Goal: Task Accomplishment & Management: Manage account settings

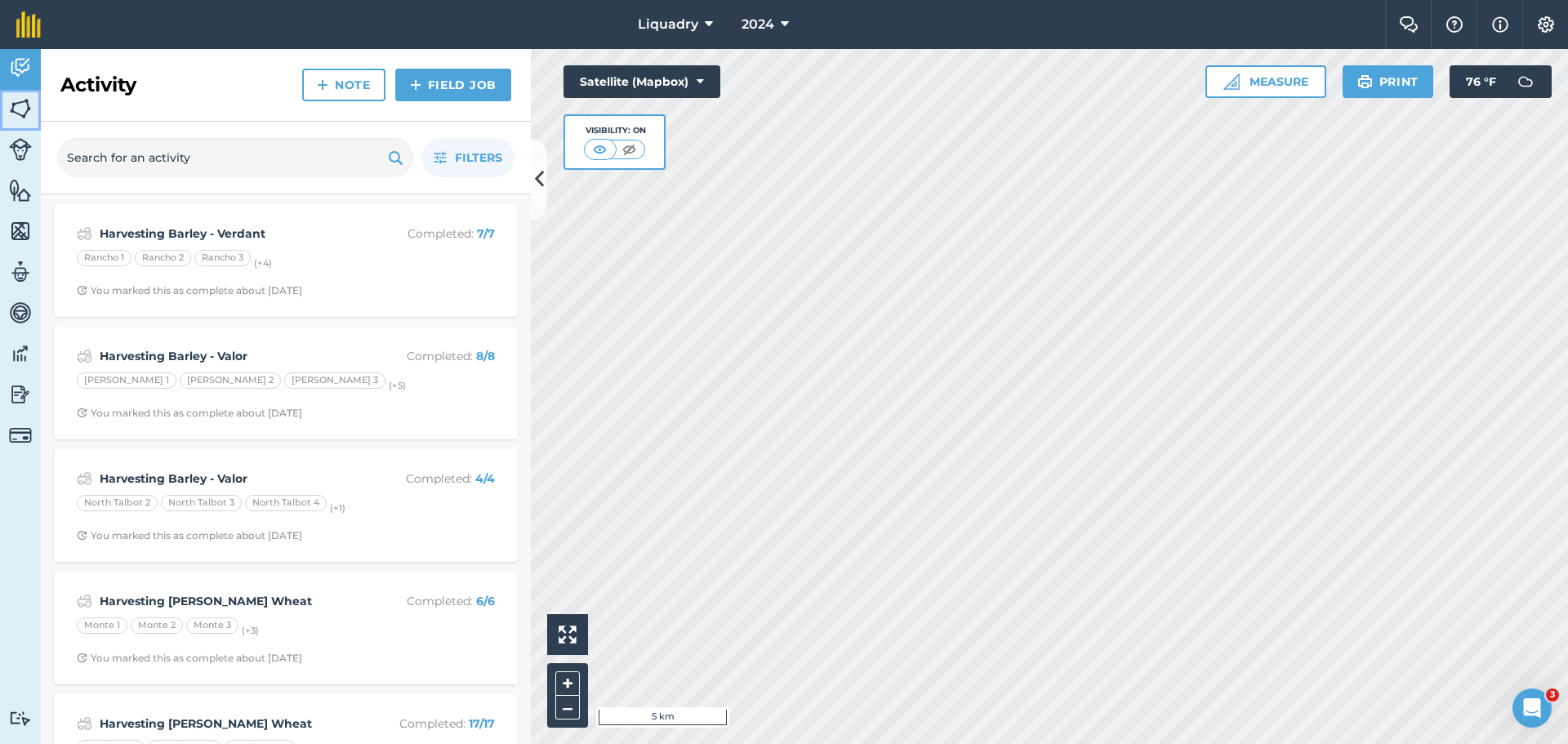
click at [17, 98] on img at bounding box center [20, 109] width 23 height 25
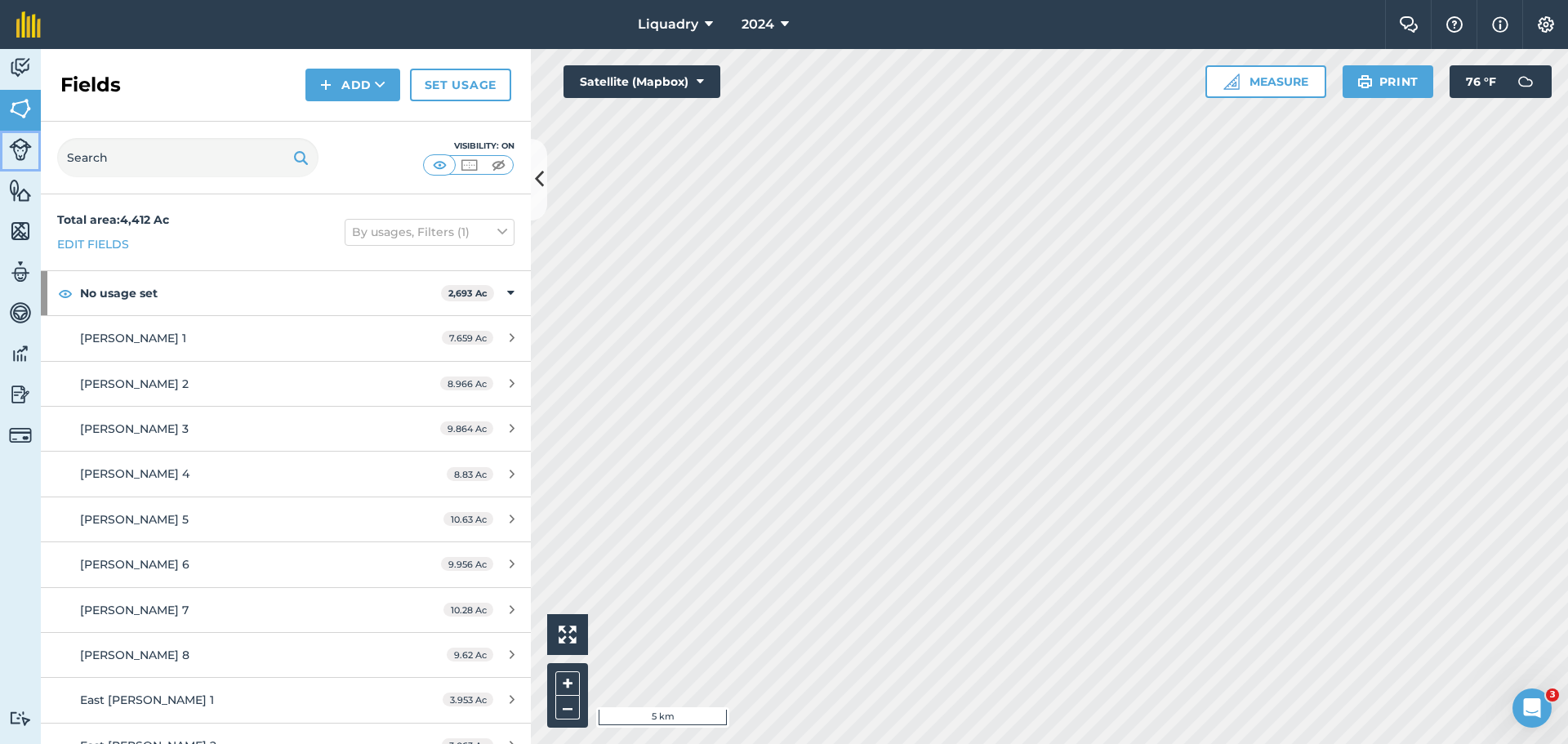
click at [23, 152] on img at bounding box center [20, 150] width 23 height 23
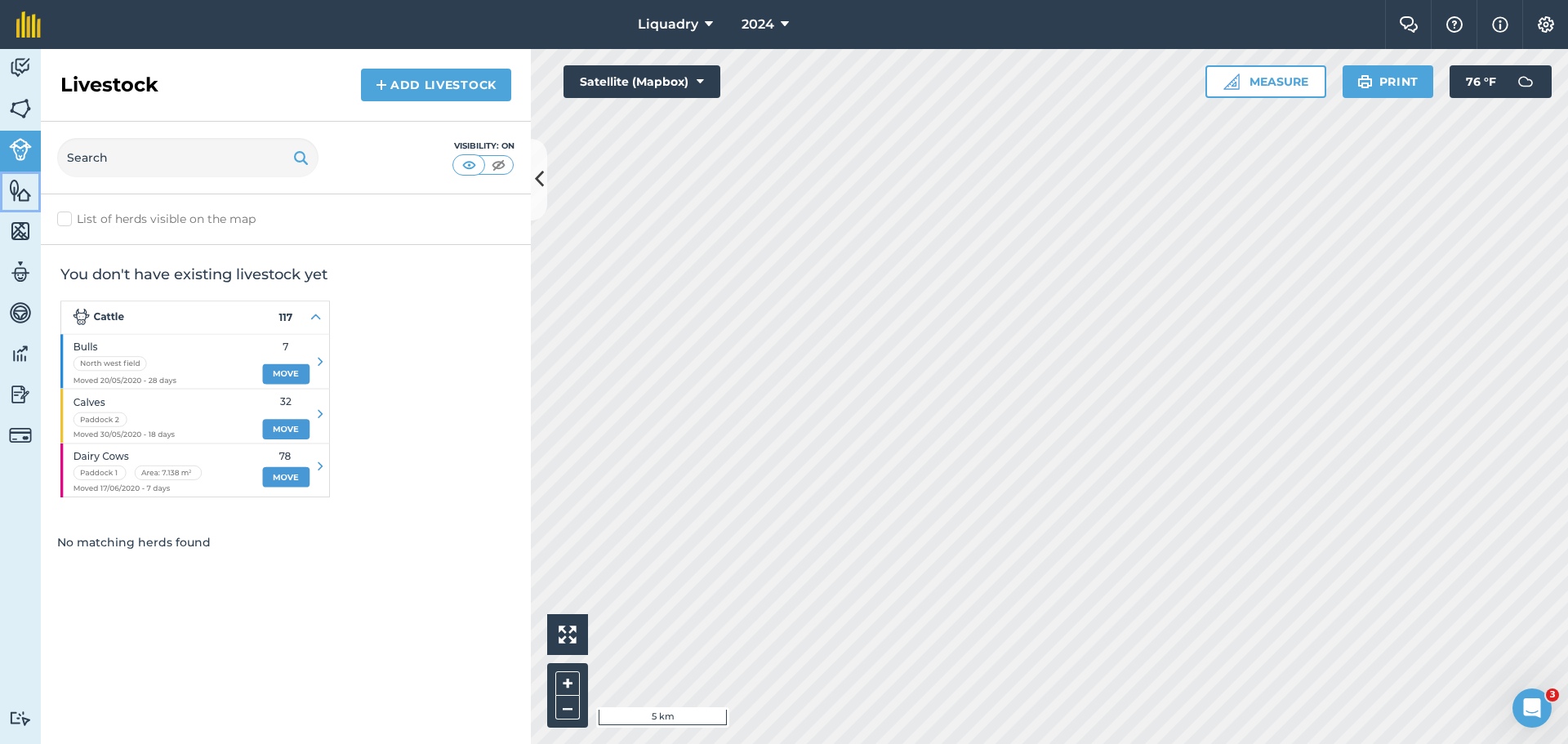
click at [24, 196] on img at bounding box center [20, 191] width 23 height 25
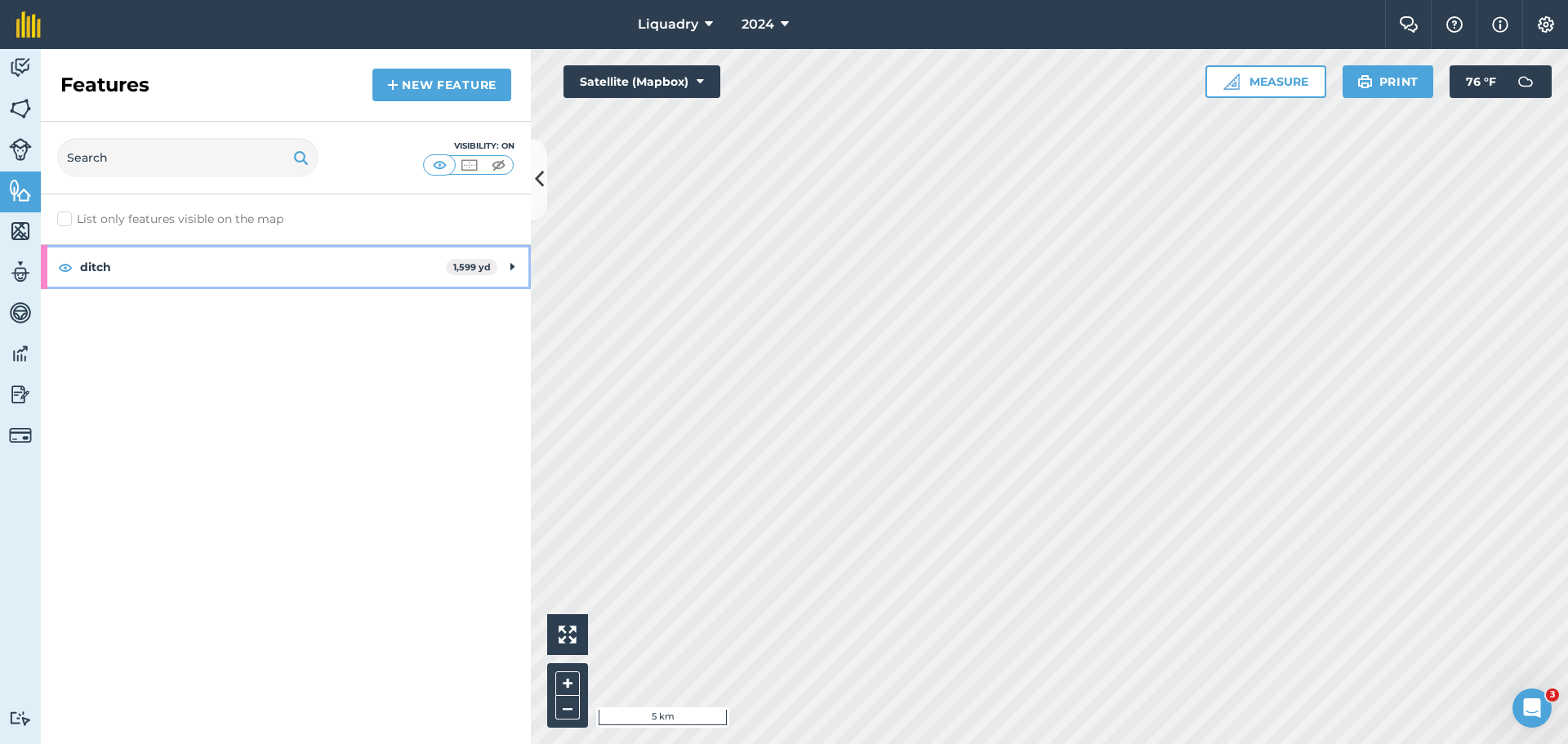
click at [134, 264] on strong "ditch" at bounding box center [262, 267] width 366 height 44
click at [26, 222] on img at bounding box center [20, 231] width 23 height 25
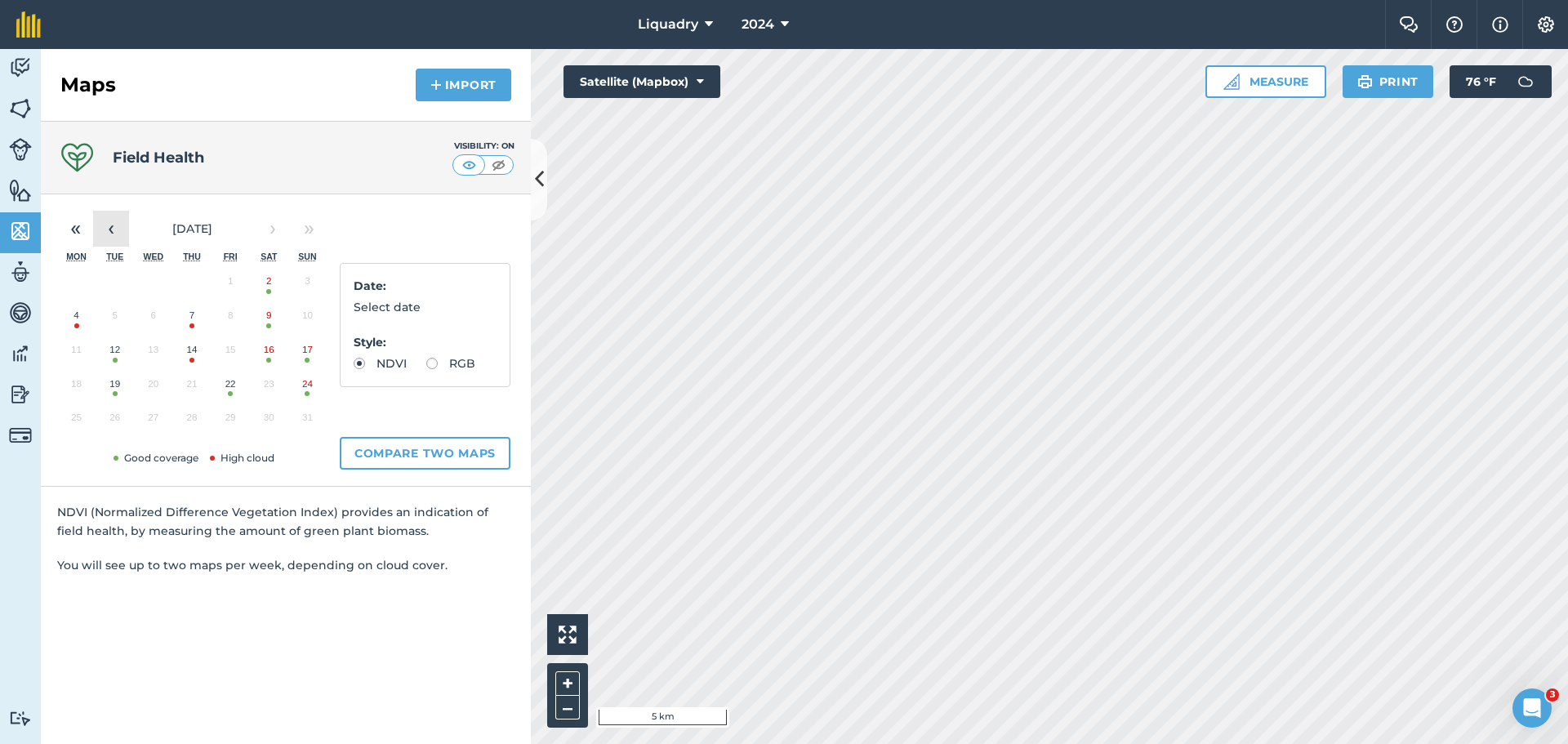
click at [118, 229] on button "‹" at bounding box center [112, 229] width 36 height 36
click at [111, 226] on button "‹" at bounding box center [112, 229] width 36 height 36
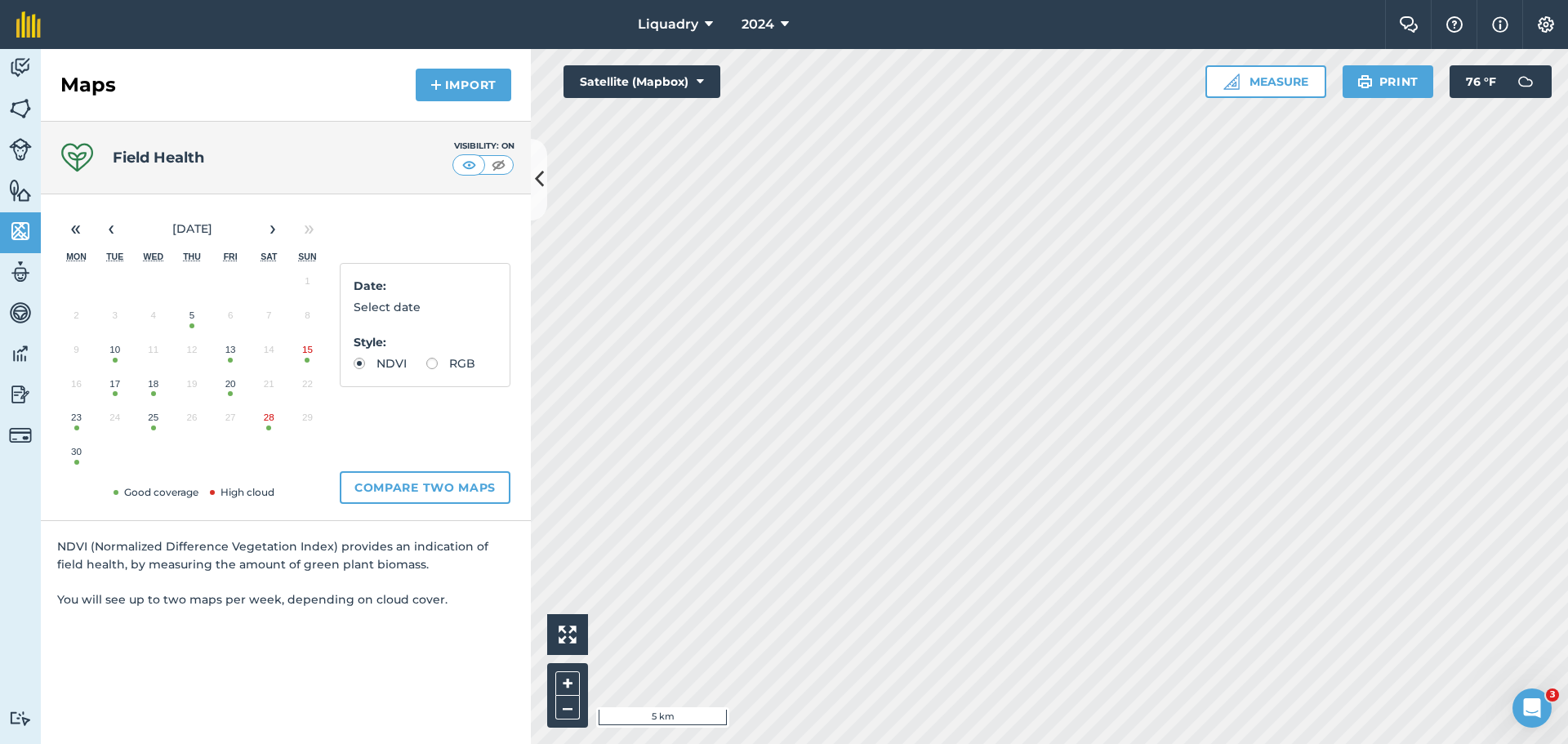
click at [149, 414] on button "25" at bounding box center [153, 422] width 38 height 34
click at [118, 224] on button "‹" at bounding box center [112, 229] width 36 height 36
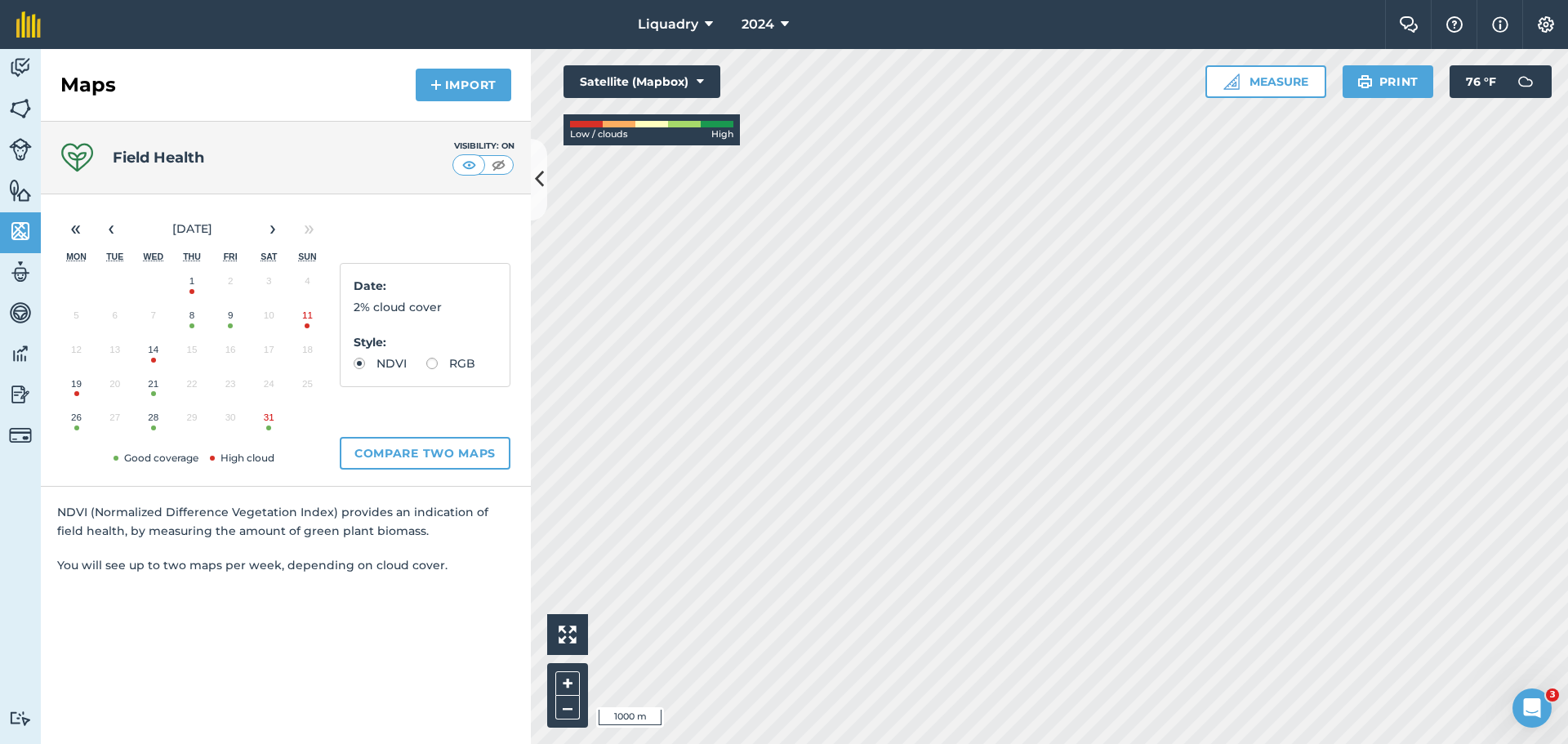
click at [192, 323] on button "8" at bounding box center [192, 320] width 38 height 34
click at [15, 269] on img at bounding box center [20, 272] width 23 height 25
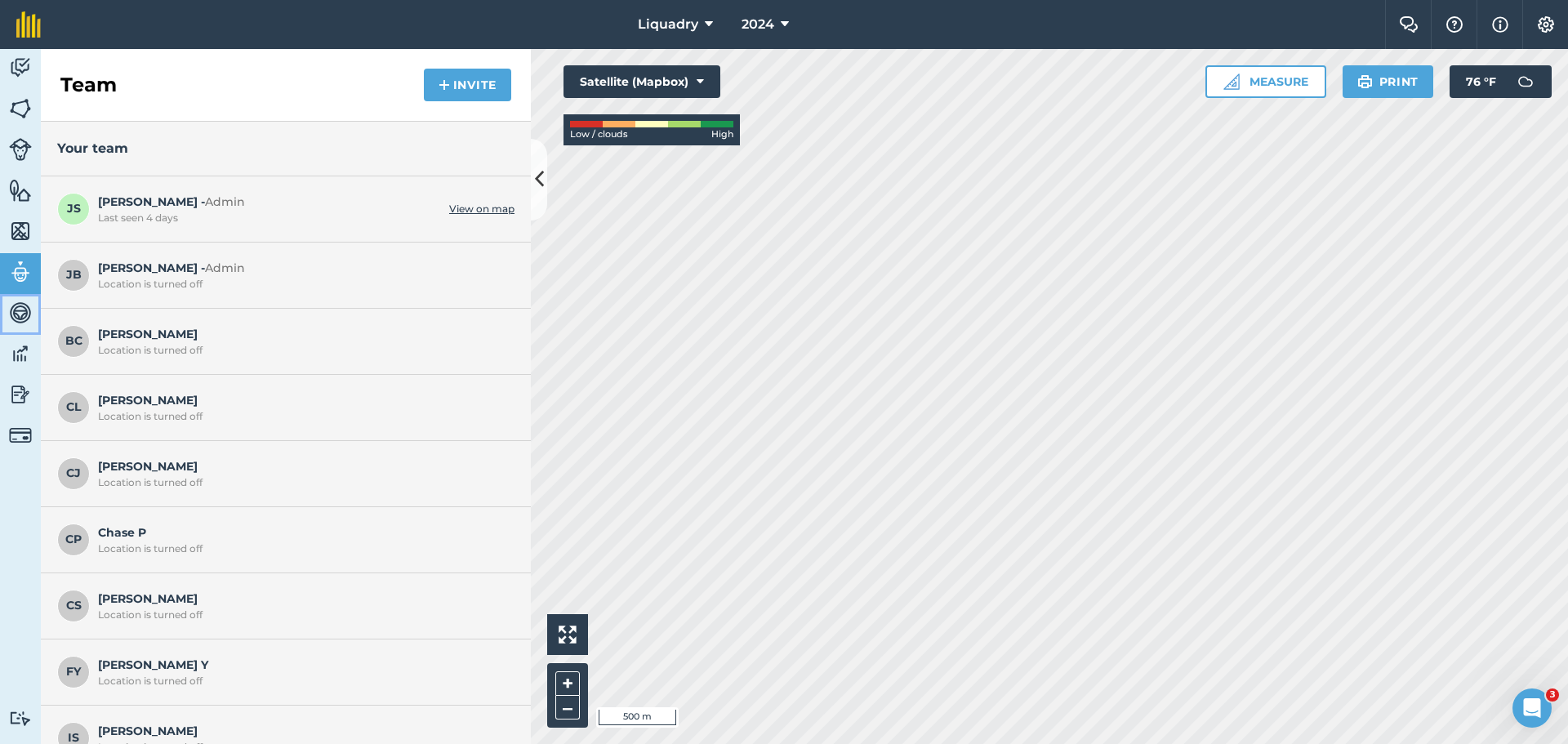
click at [23, 309] on img at bounding box center [20, 313] width 23 height 25
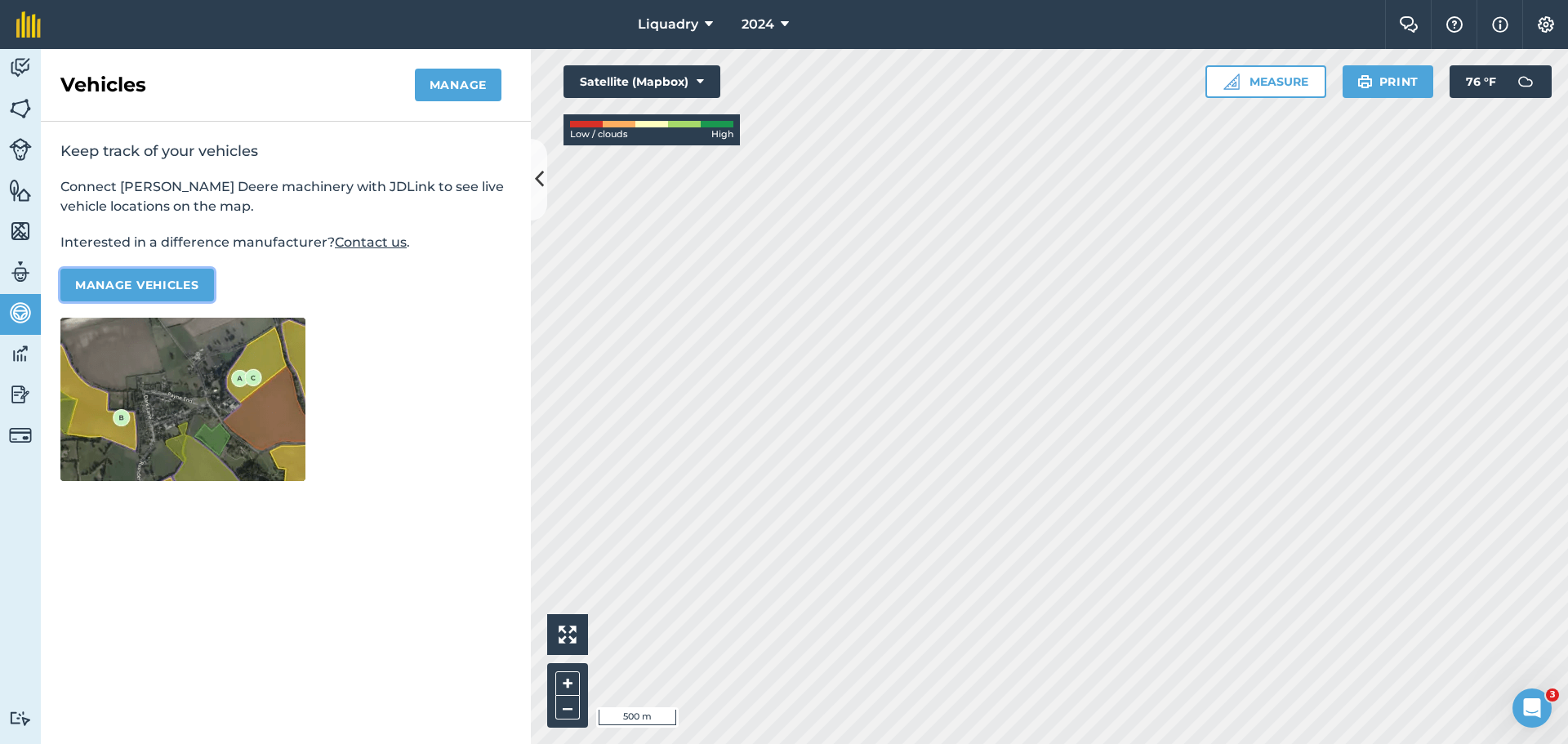
click at [125, 279] on button "Manage vehicles" at bounding box center [136, 285] width 154 height 32
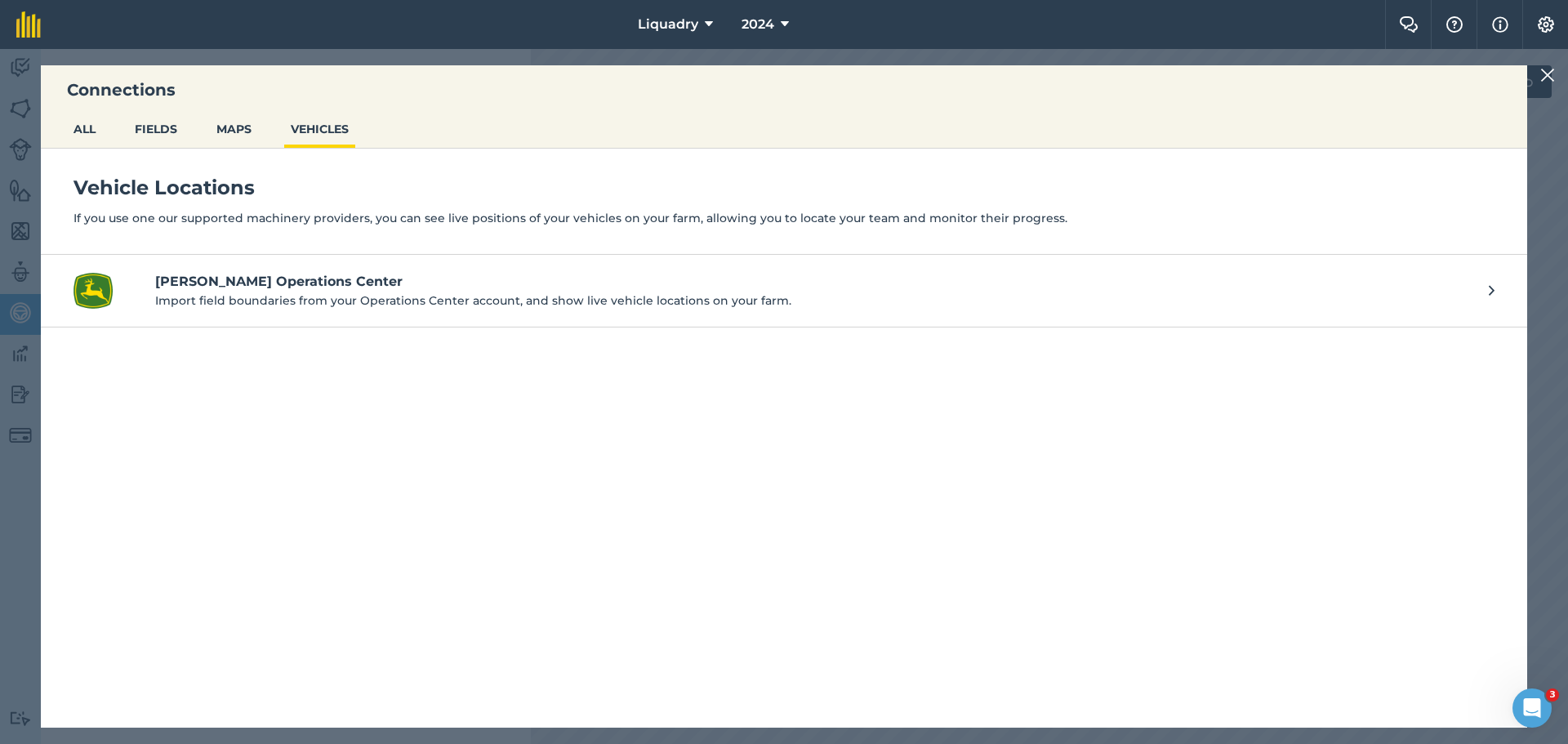
click at [220, 283] on h4 "John Deere Operations Center" at bounding box center [814, 281] width 1318 height 20
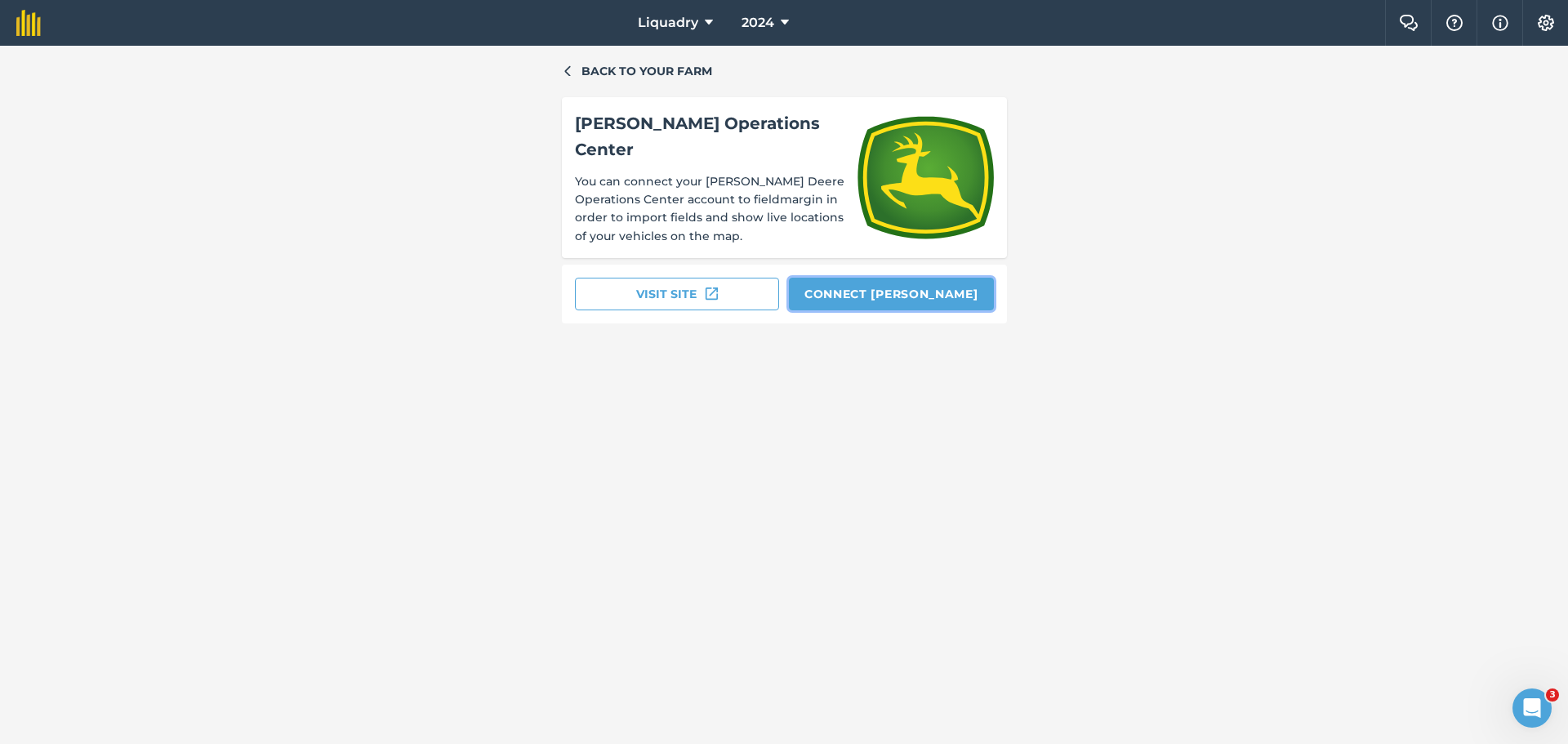
click at [855, 283] on button "Connect John Deere" at bounding box center [891, 294] width 205 height 32
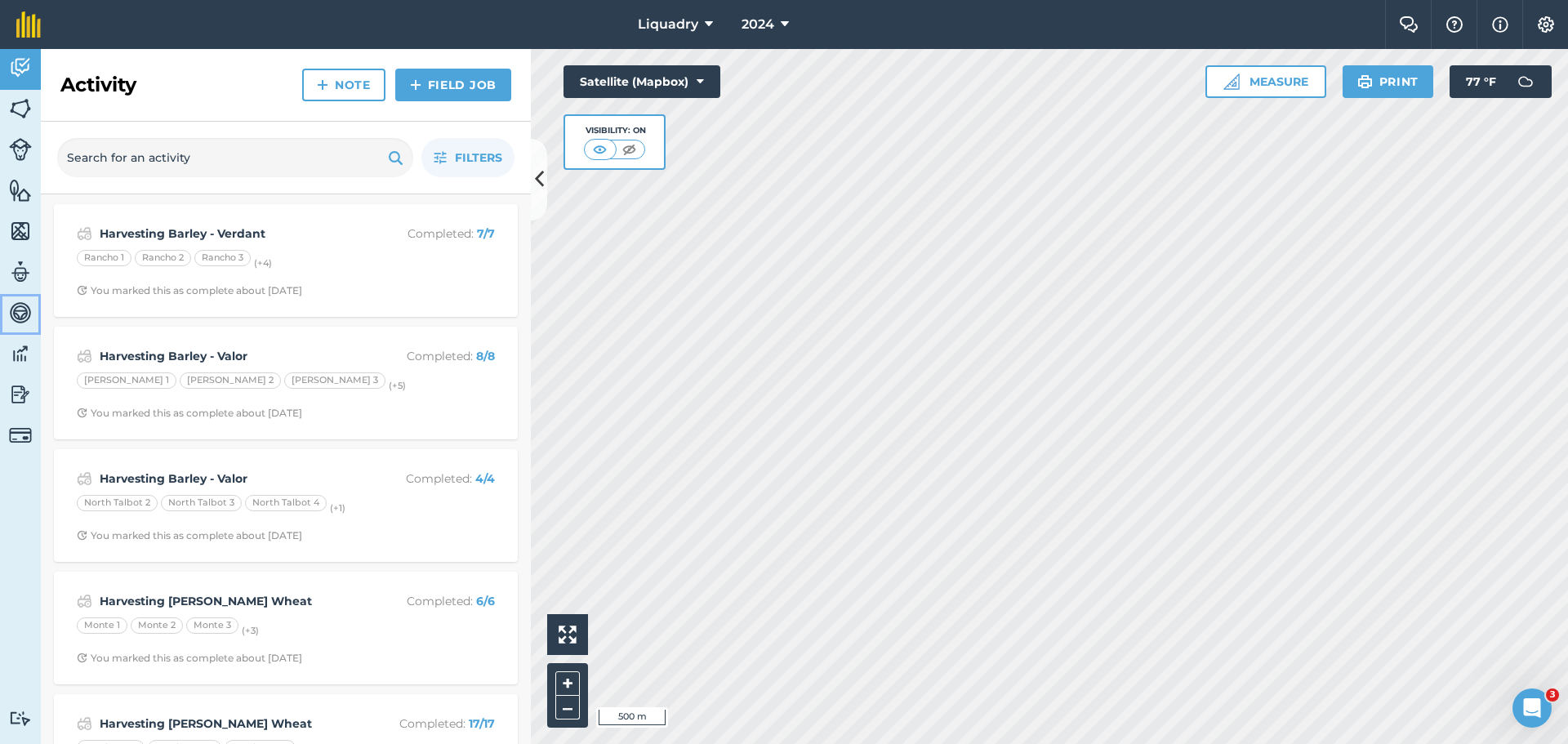
click at [15, 309] on img at bounding box center [20, 313] width 23 height 25
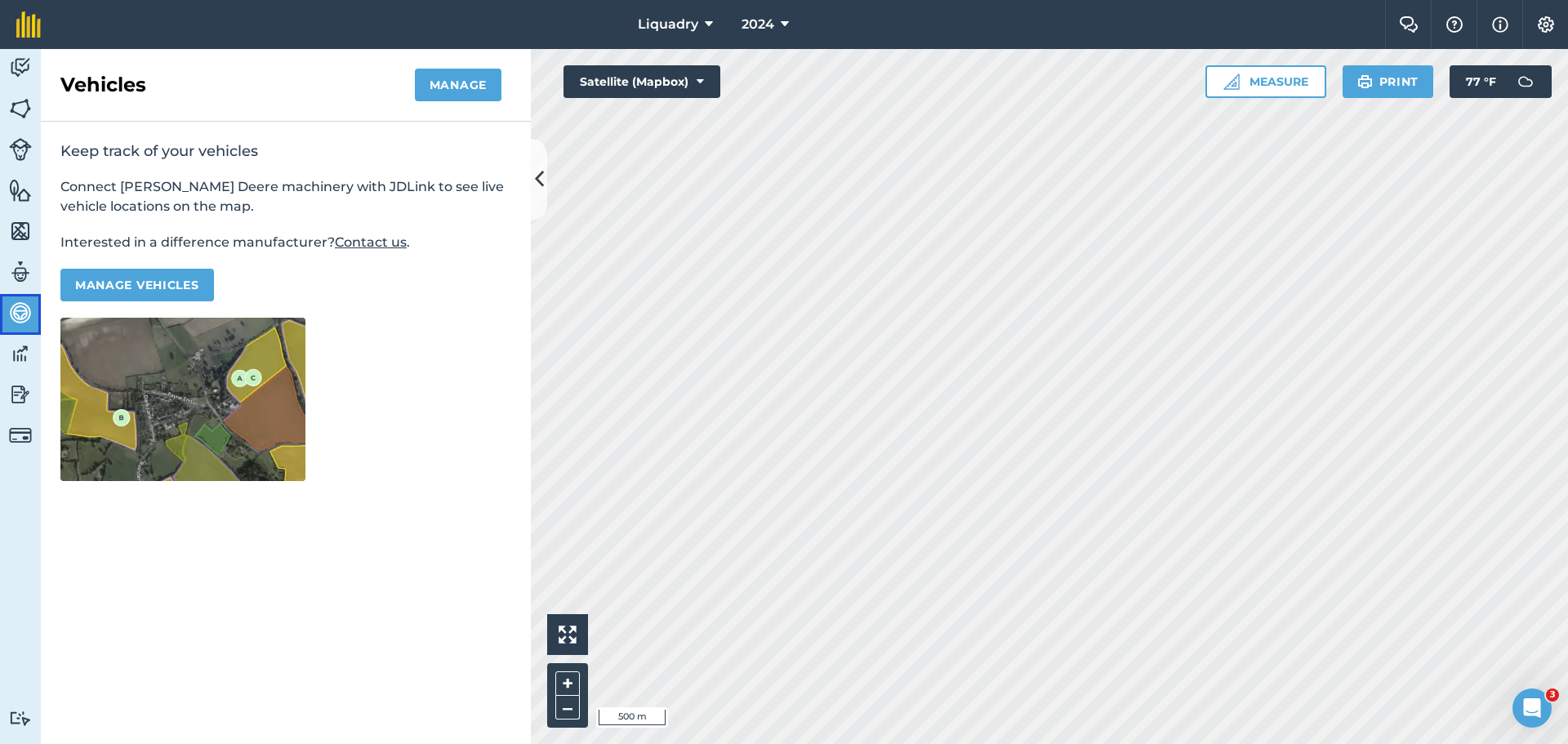
click at [15, 309] on img at bounding box center [20, 313] width 23 height 25
click at [19, 357] on img at bounding box center [20, 354] width 23 height 25
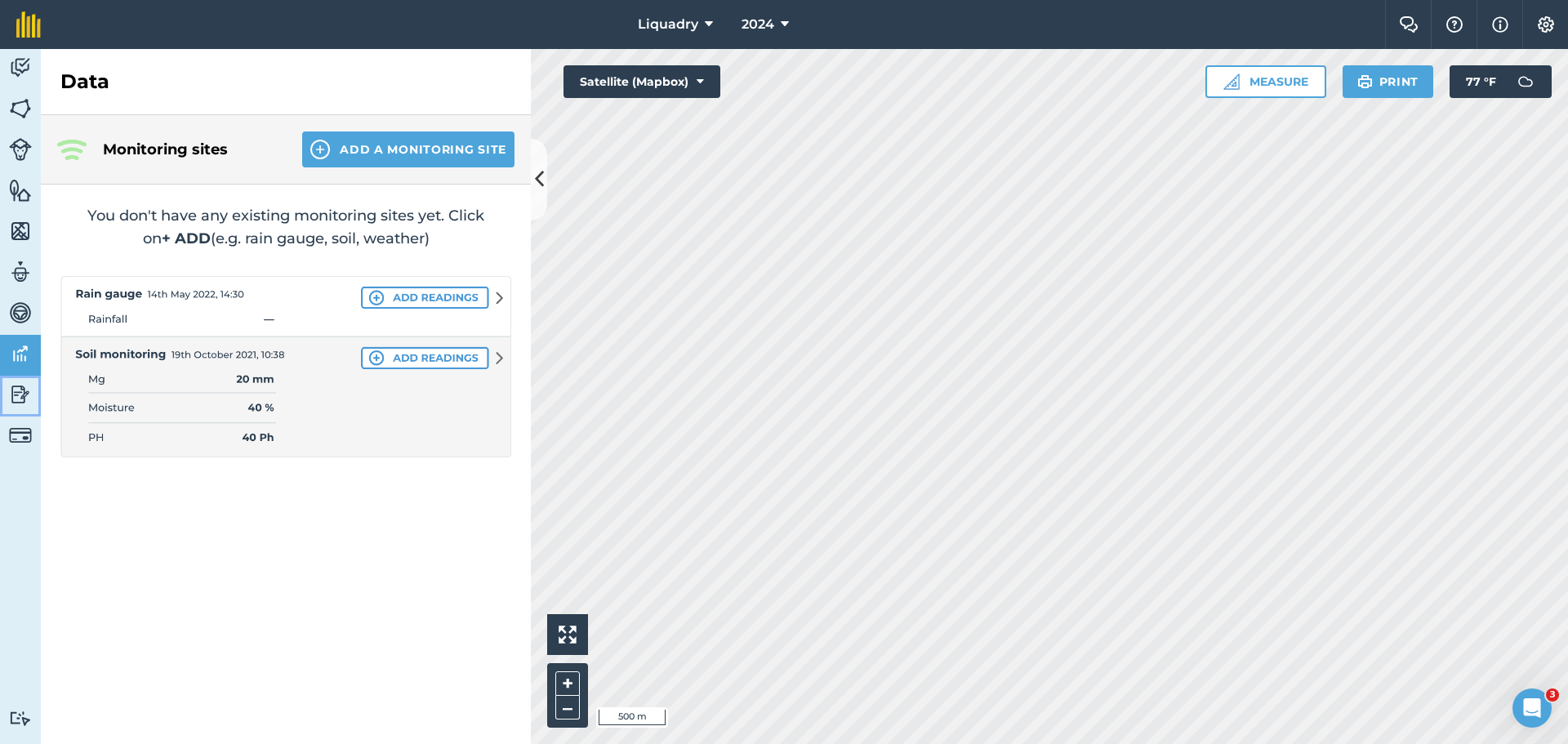
click at [14, 389] on img at bounding box center [20, 395] width 23 height 25
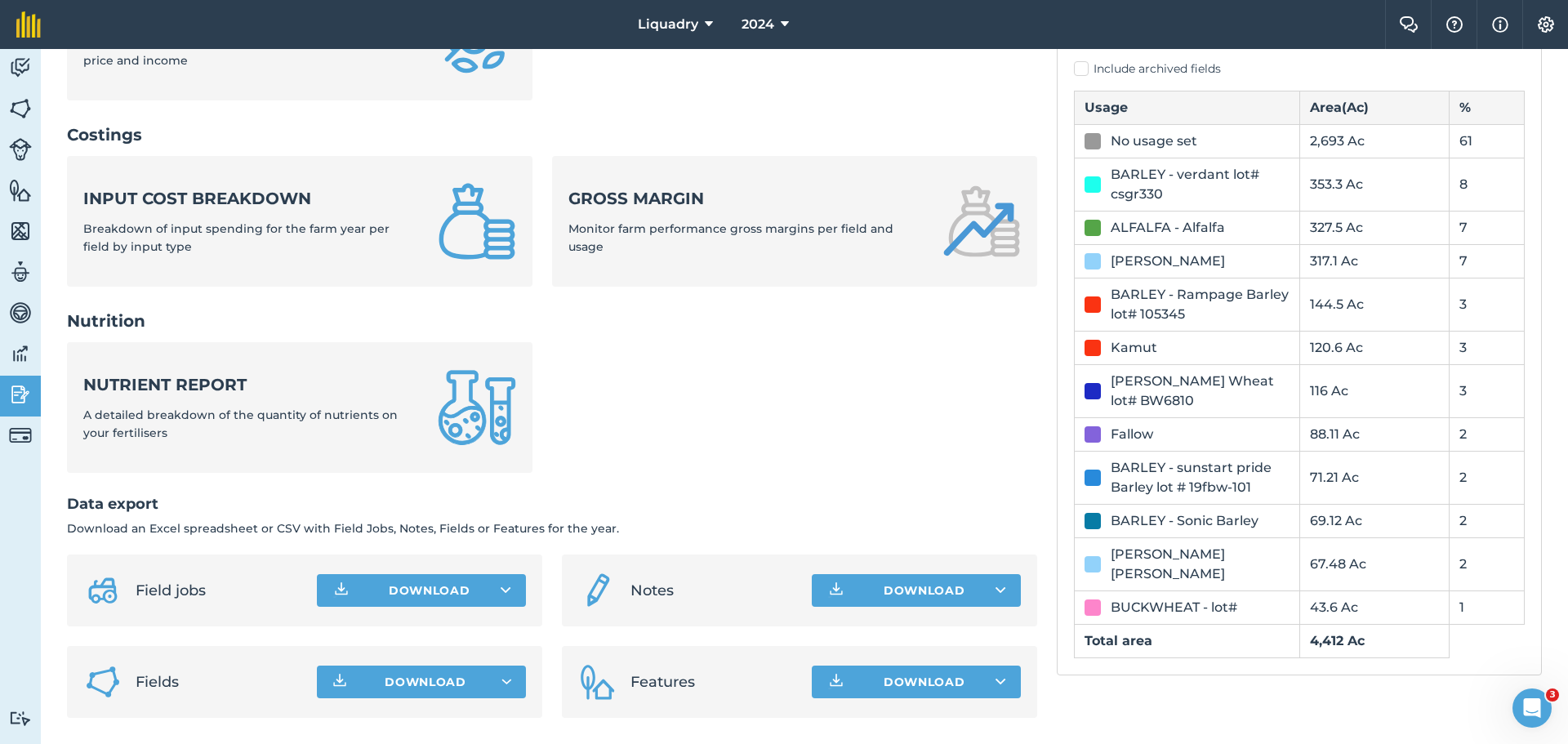
scroll to position [462, 0]
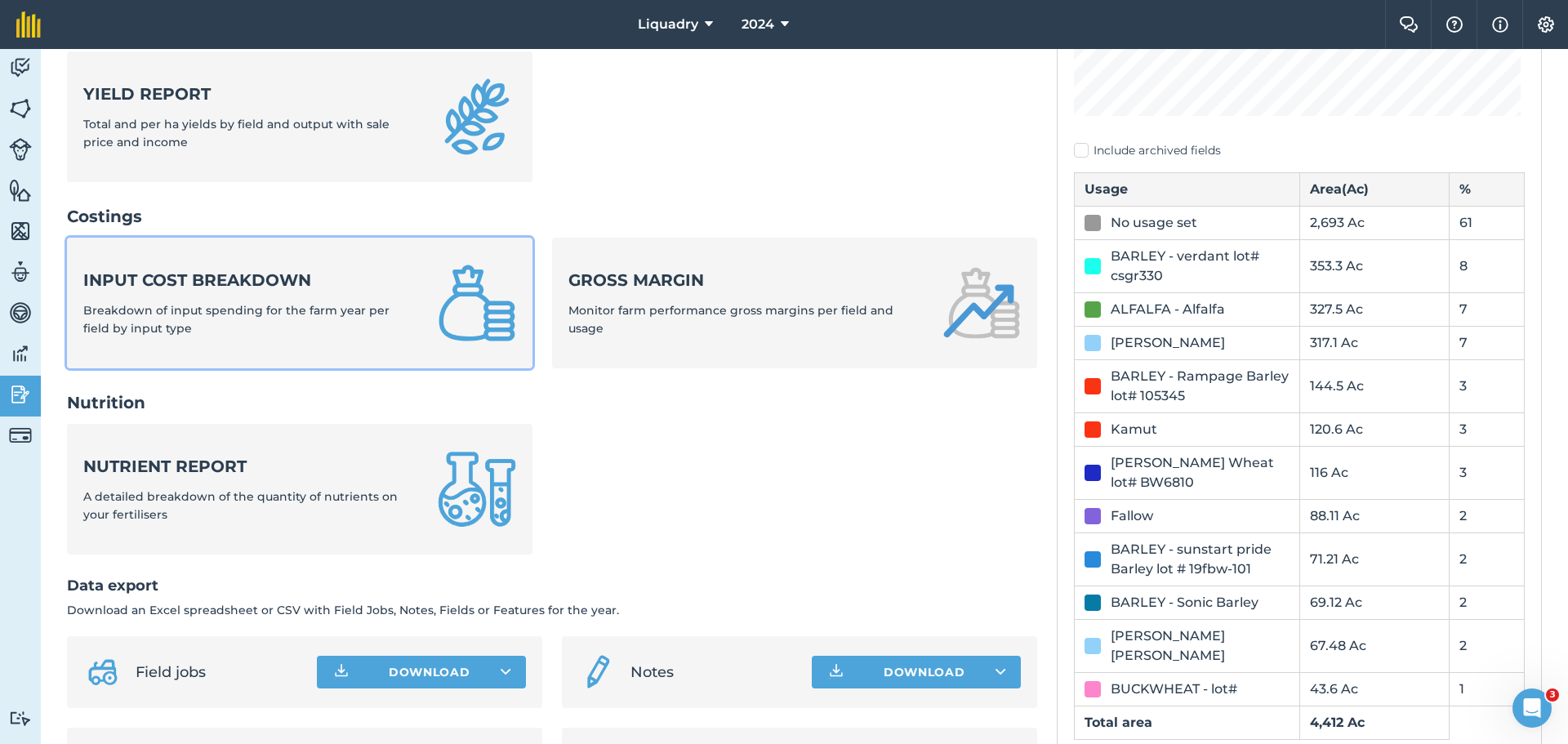
click at [271, 307] on span "Breakdown of input spending for the farm year per field by input type" at bounding box center [236, 320] width 306 height 32
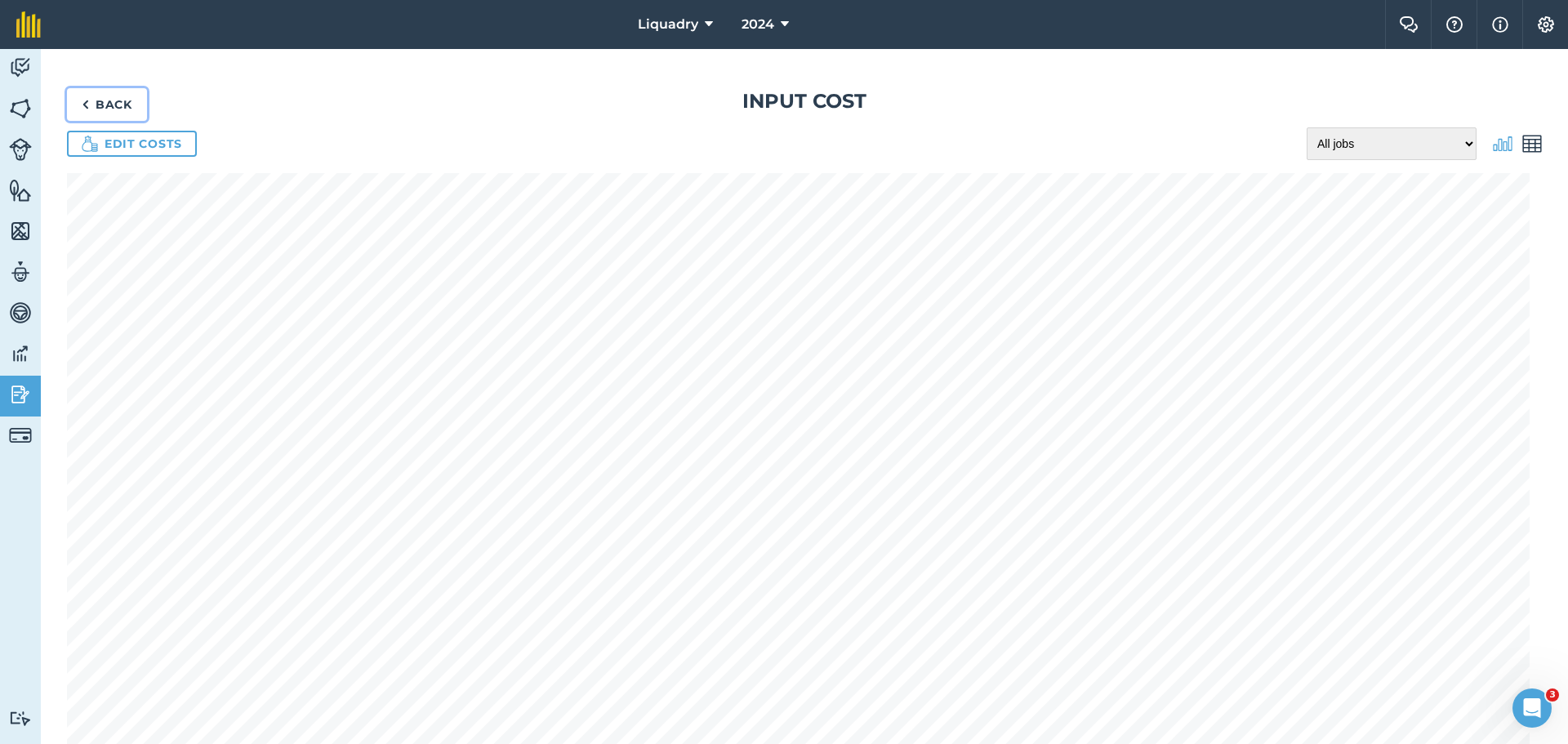
click at [120, 105] on link "Back" at bounding box center [107, 104] width 80 height 32
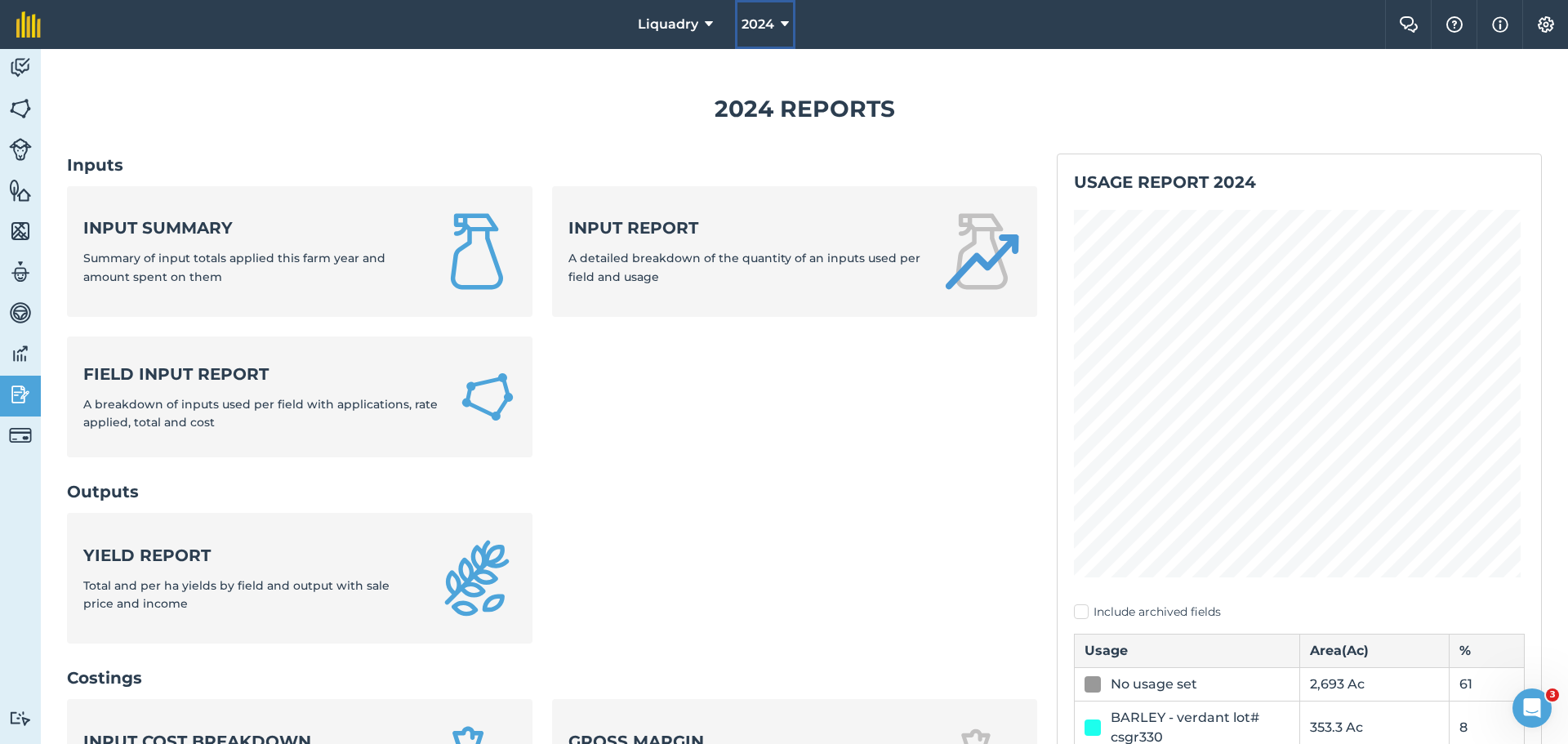
click at [790, 18] on button "2024" at bounding box center [764, 24] width 60 height 49
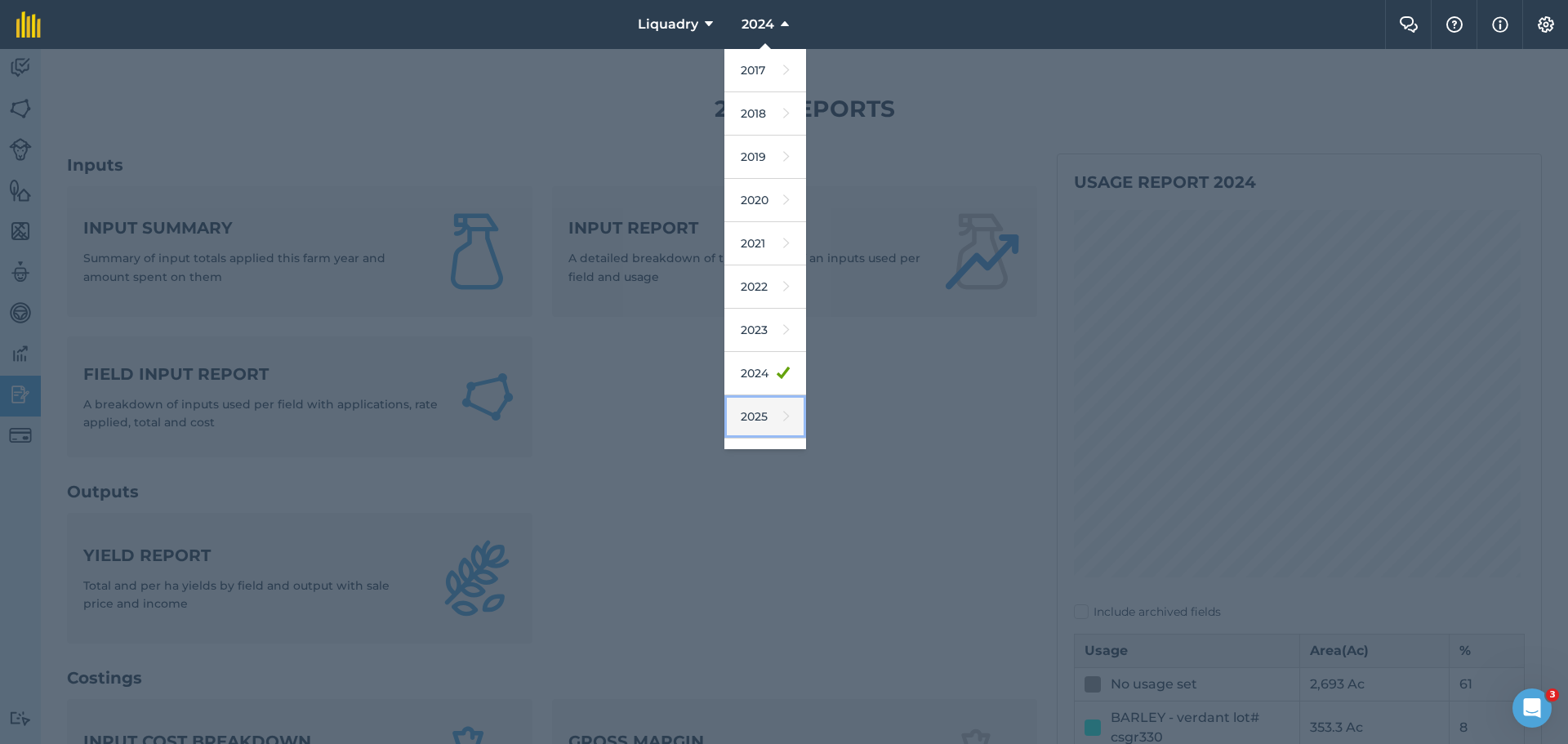
click at [757, 416] on link "2025" at bounding box center [765, 416] width 82 height 43
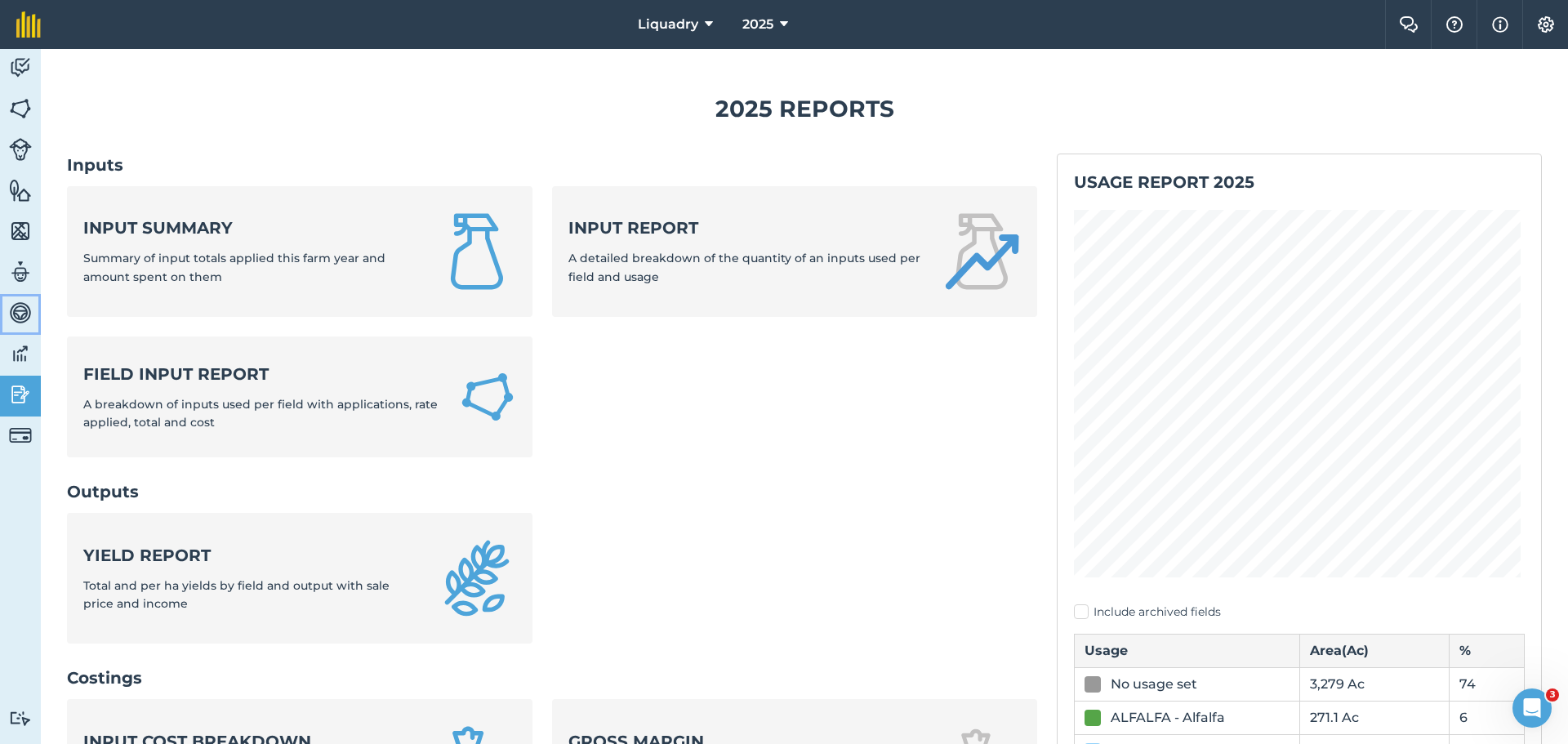
click at [21, 311] on img at bounding box center [20, 313] width 23 height 25
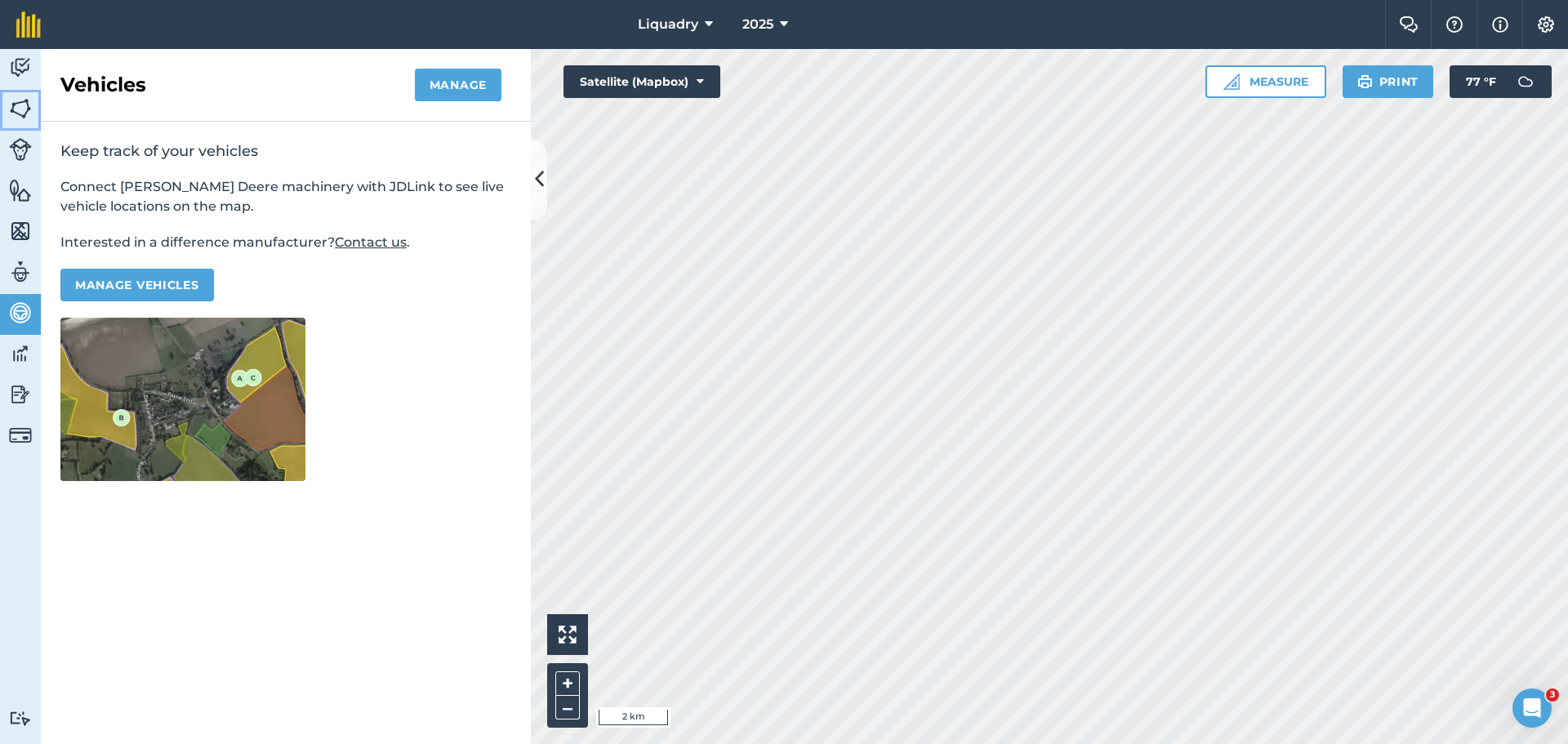
click at [19, 105] on img at bounding box center [20, 109] width 23 height 25
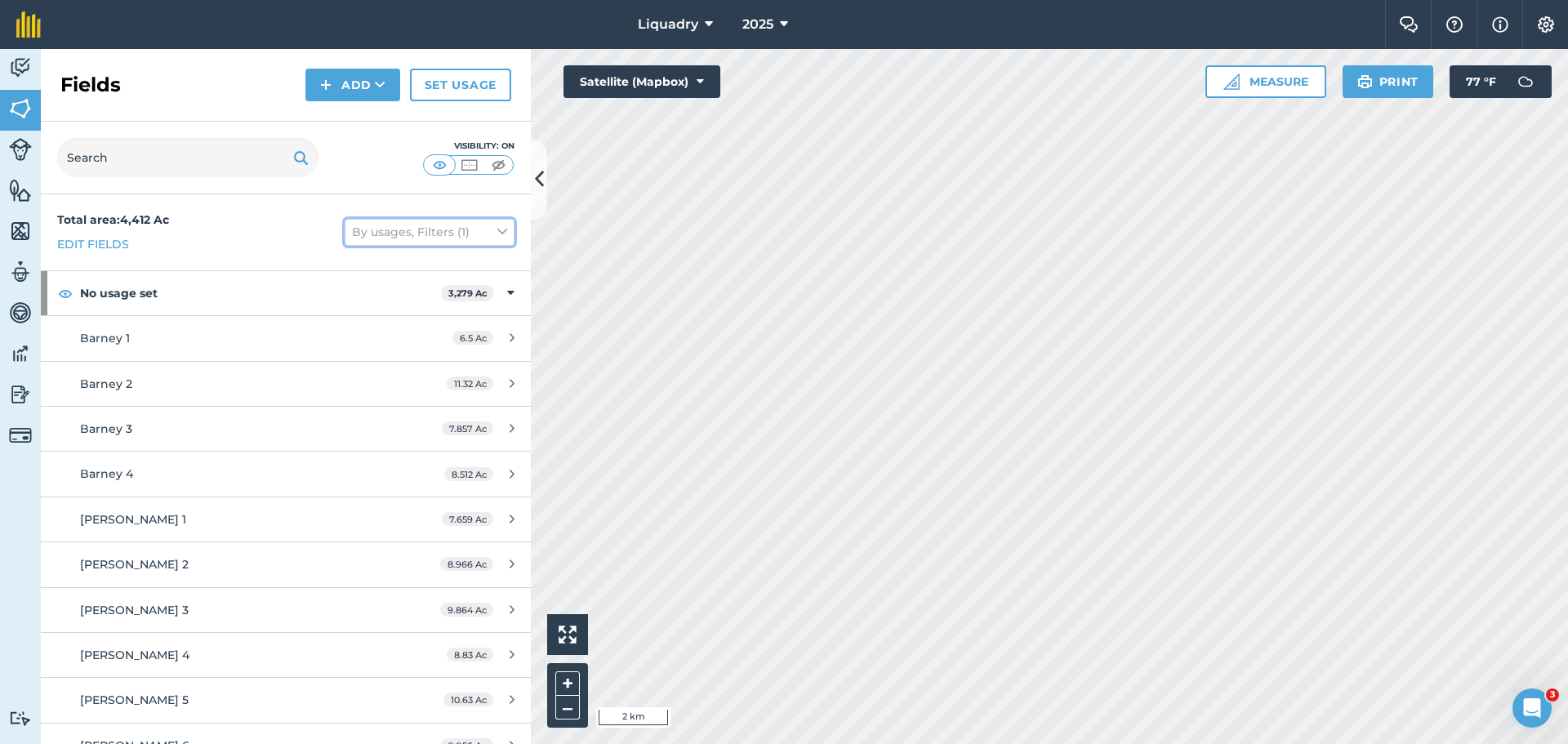
click at [497, 235] on icon at bounding box center [502, 232] width 10 height 18
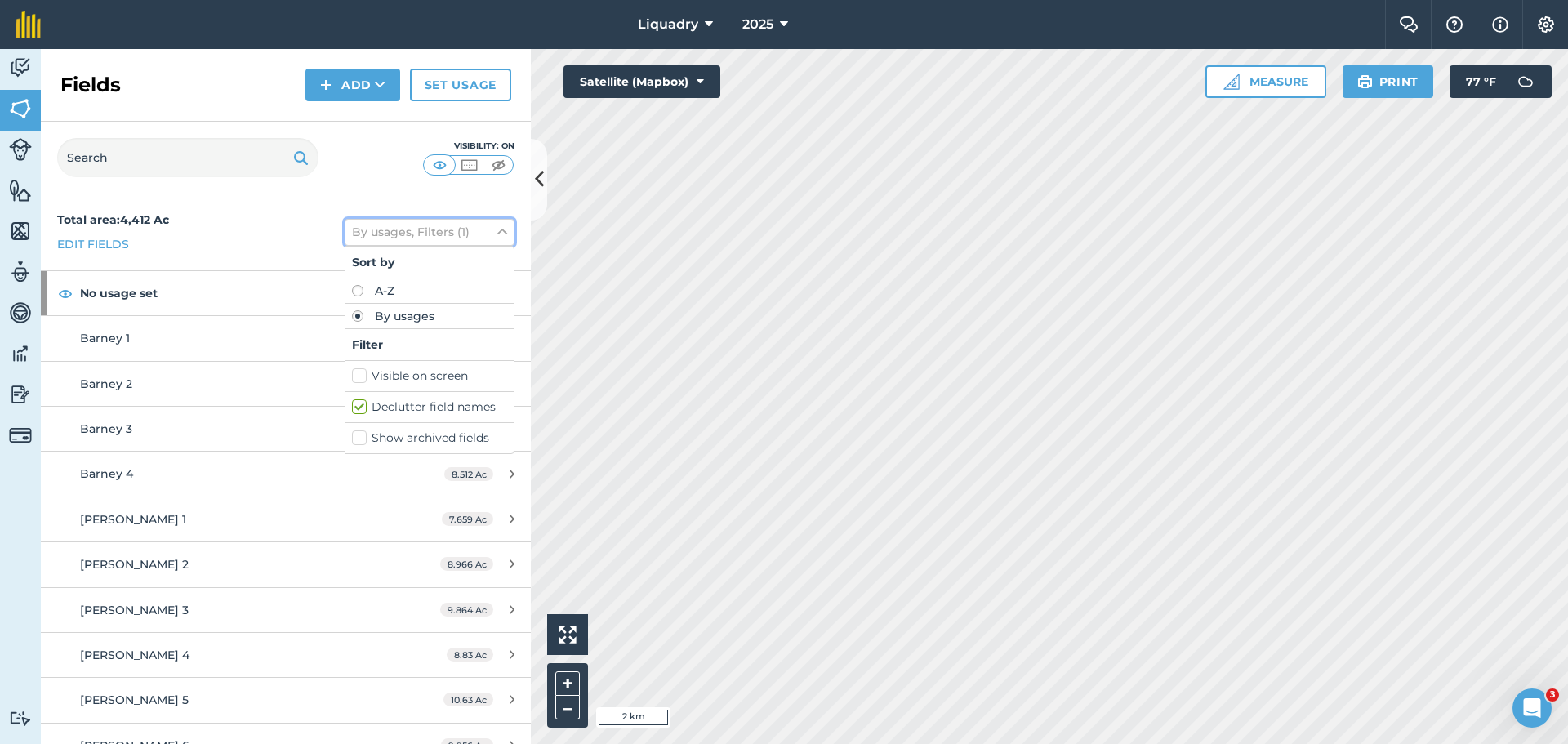
click at [497, 235] on icon at bounding box center [502, 232] width 10 height 18
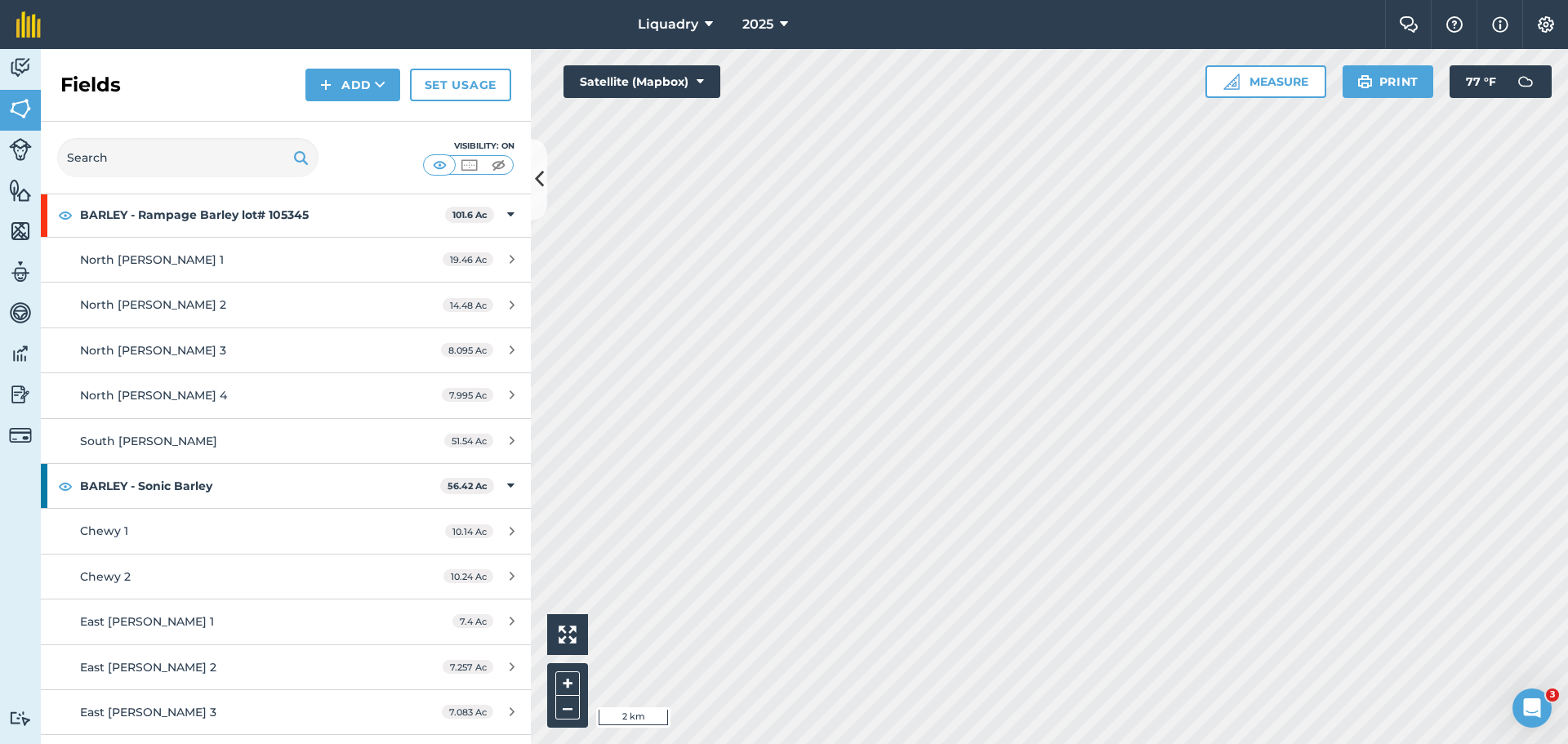
scroll to position [17390, 0]
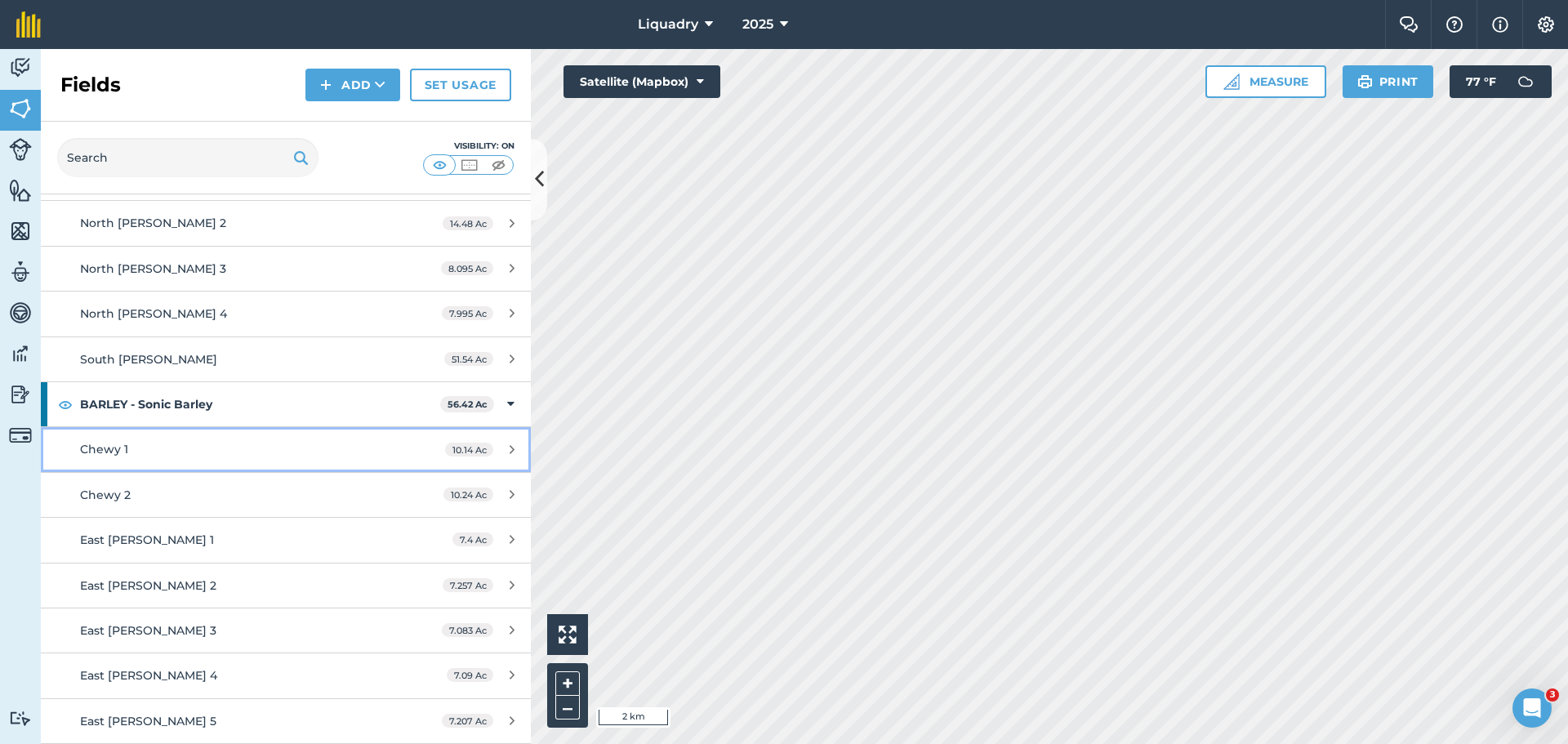
click at [184, 453] on div "Chewy 1" at bounding box center [234, 448] width 307 height 18
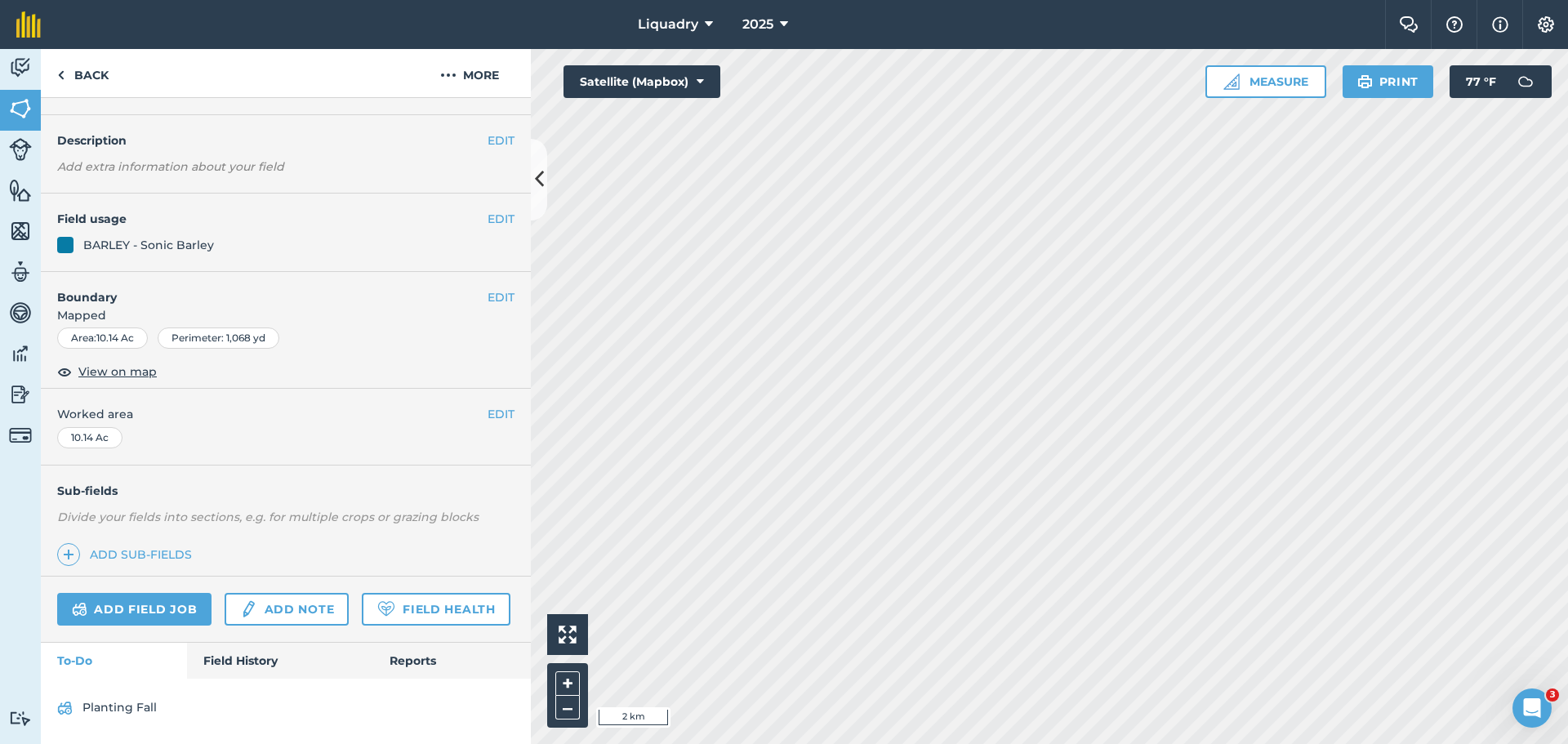
scroll to position [85, 0]
click at [232, 665] on link "Field History" at bounding box center [280, 661] width 185 height 36
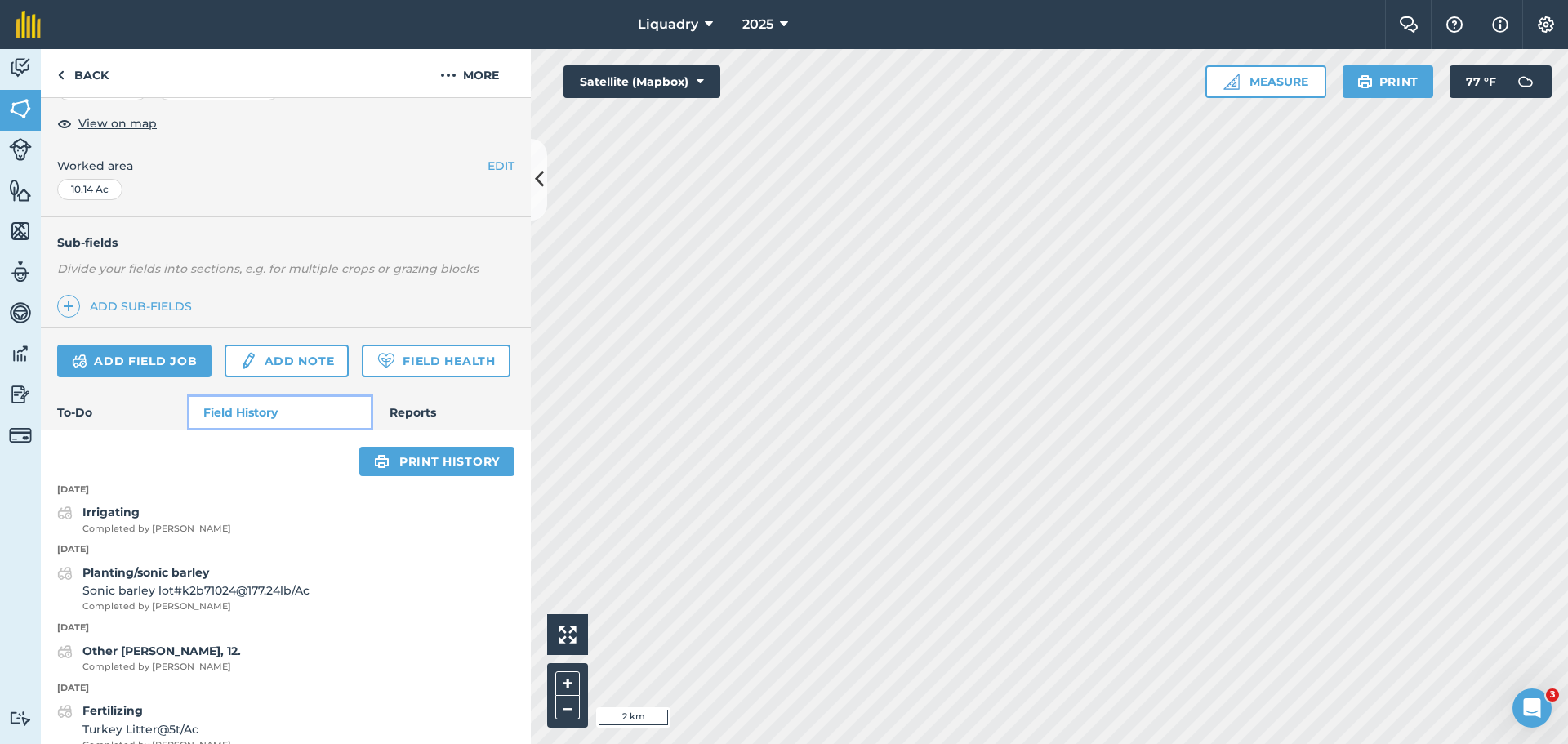
scroll to position [411, 0]
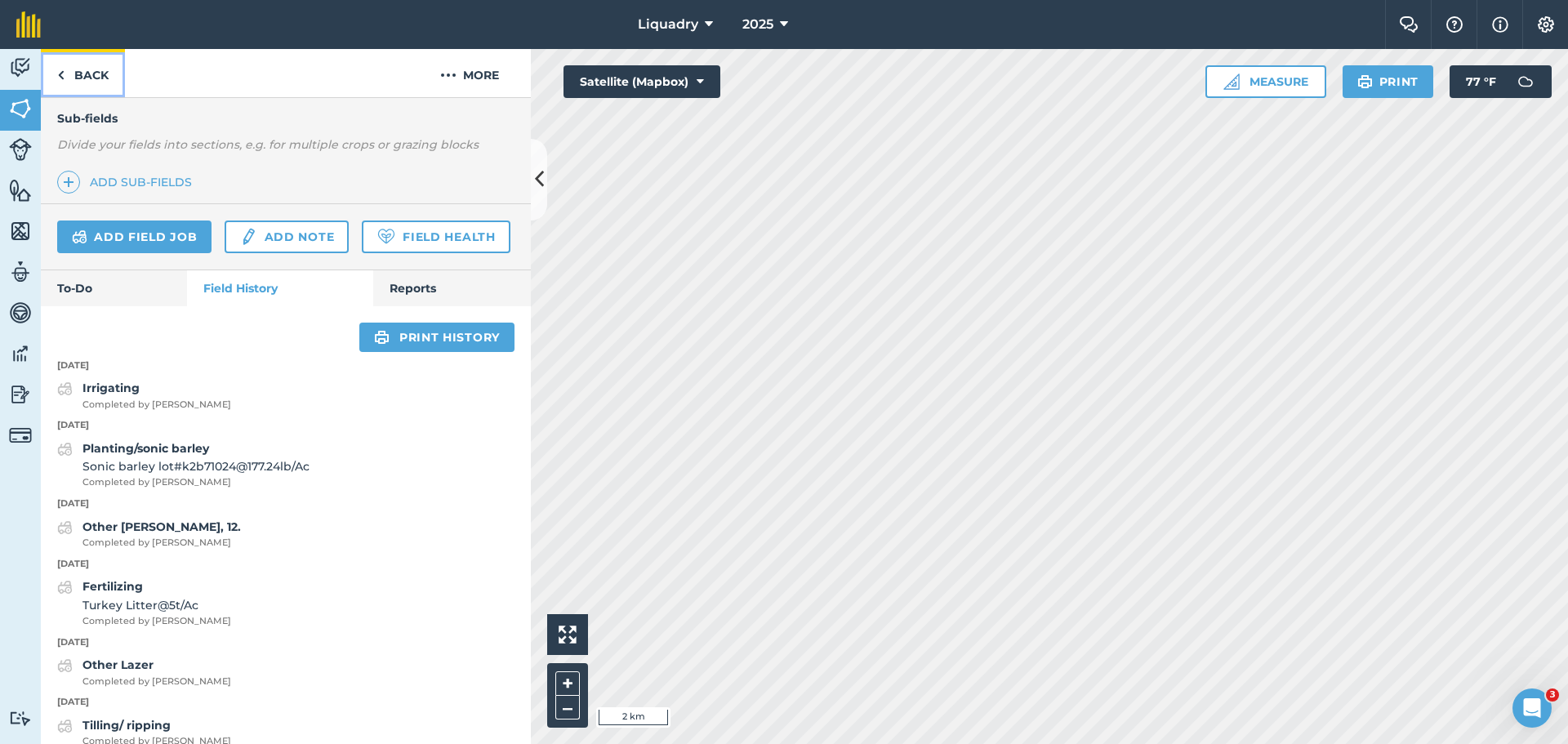
click at [94, 71] on link "Back" at bounding box center [83, 72] width 84 height 48
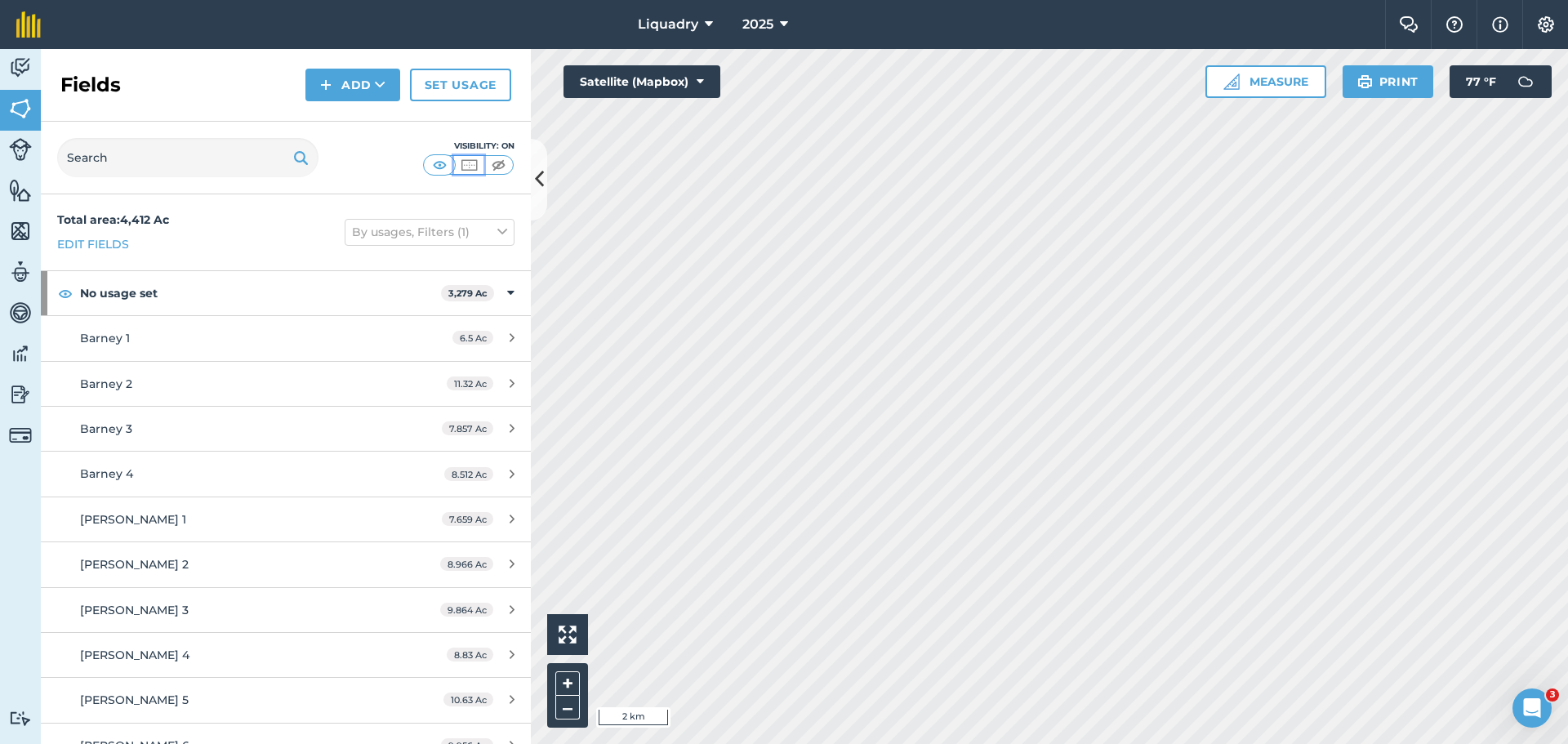
click at [467, 161] on img at bounding box center [469, 164] width 20 height 16
click at [444, 161] on img at bounding box center [439, 164] width 20 height 16
click at [469, 165] on img at bounding box center [469, 164] width 20 height 16
click at [443, 167] on img at bounding box center [439, 164] width 20 height 16
click at [418, 230] on button "By usages, Filters (1)" at bounding box center [429, 231] width 170 height 26
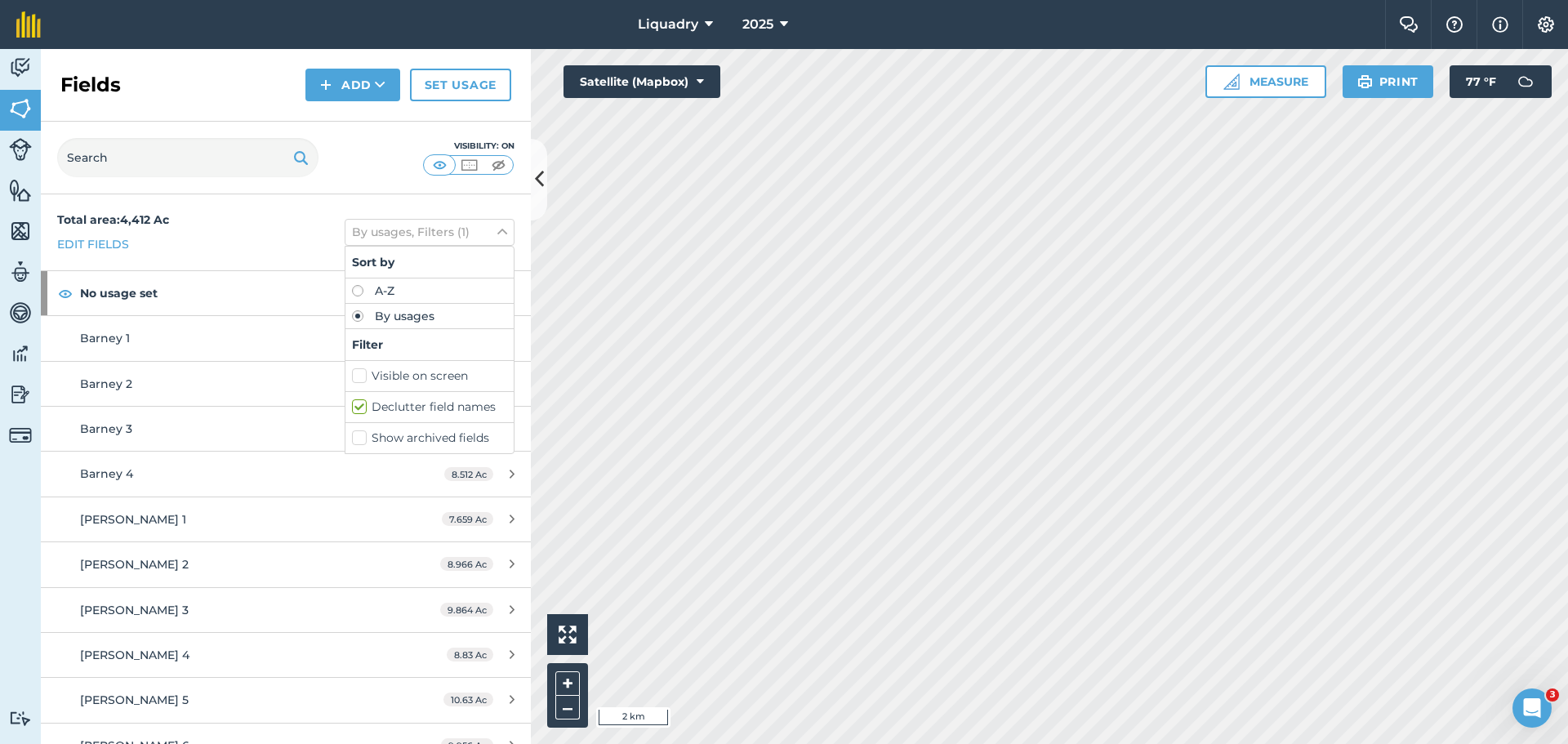
click at [352, 288] on label "A-Z" at bounding box center [429, 291] width 156 height 11
radio input "true"
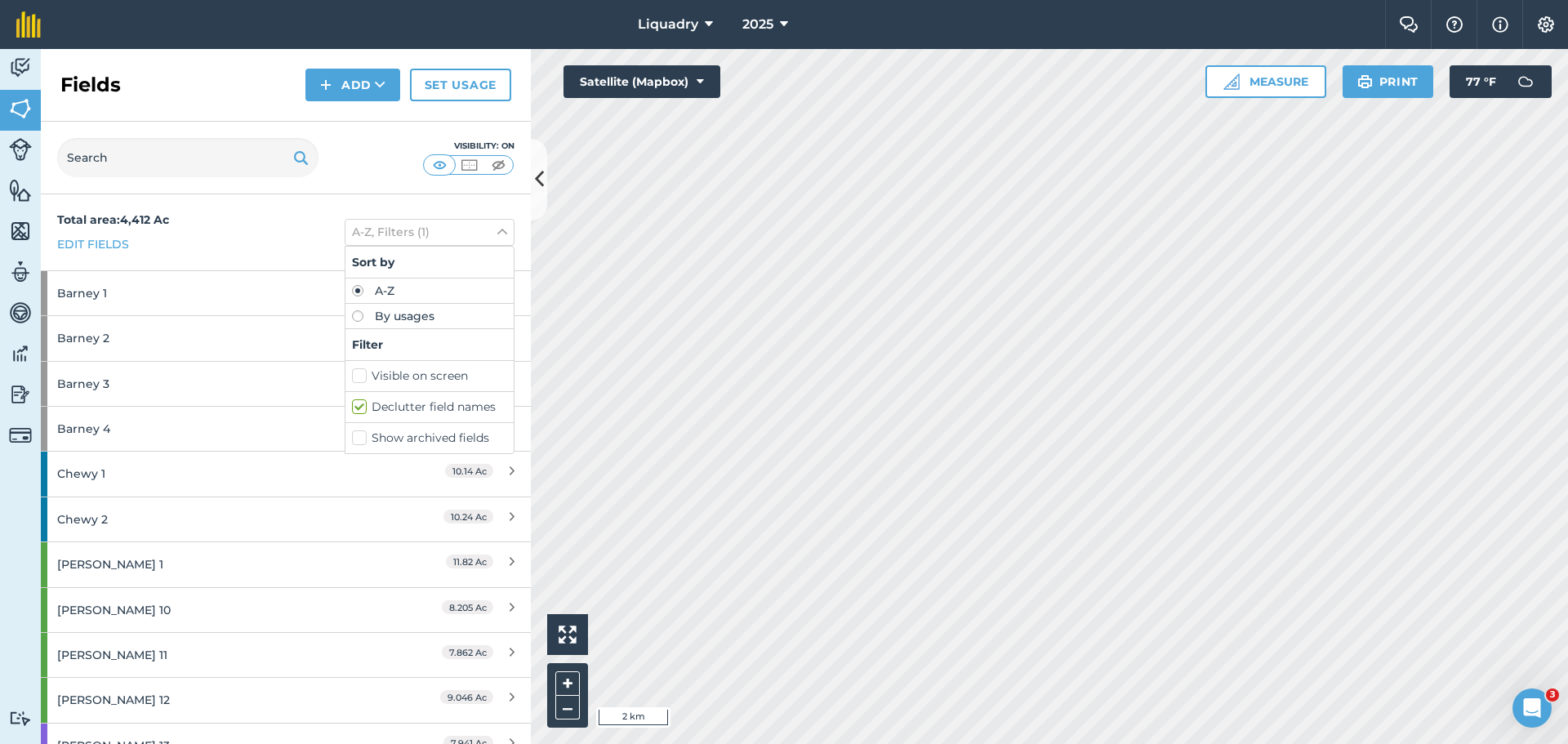
click at [352, 315] on label "By usages" at bounding box center [429, 316] width 156 height 11
radio input "true"
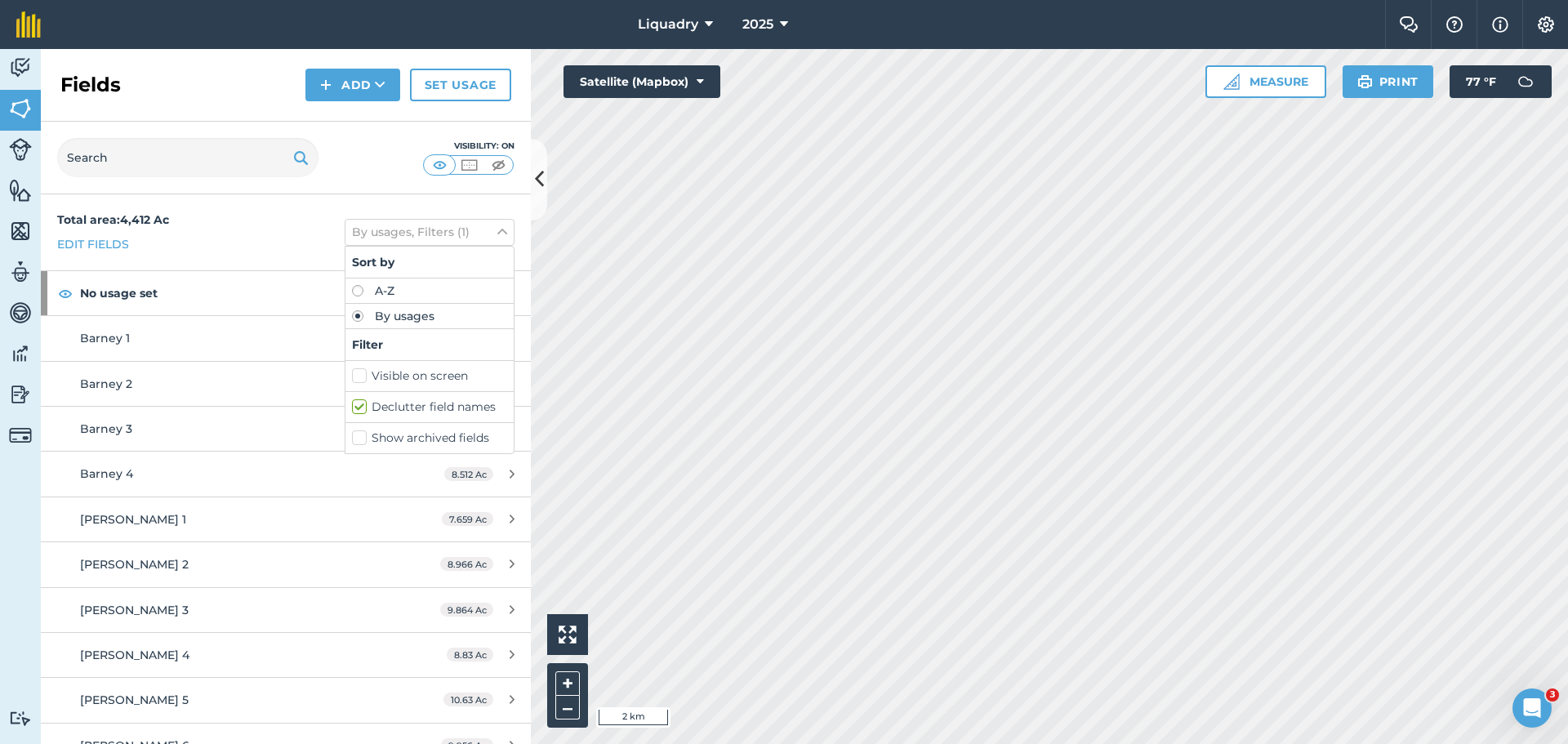
click at [296, 204] on div "Total area : 4,412 Ac Edit fields By usages, Filters (1) Sort by A-Z By usages …" at bounding box center [286, 233] width 491 height 76
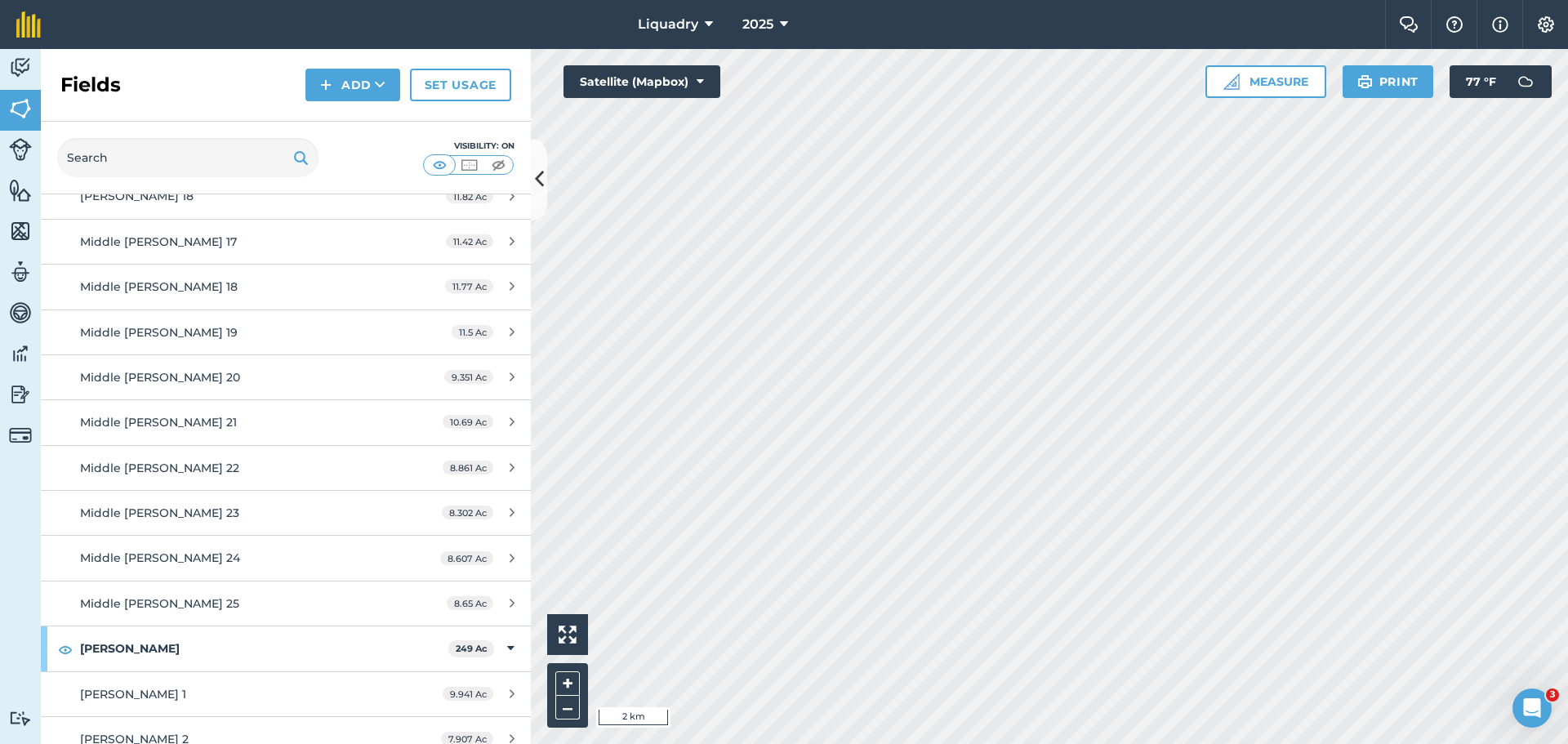
scroll to position [15881, 0]
click at [67, 555] on img at bounding box center [65, 556] width 14 height 20
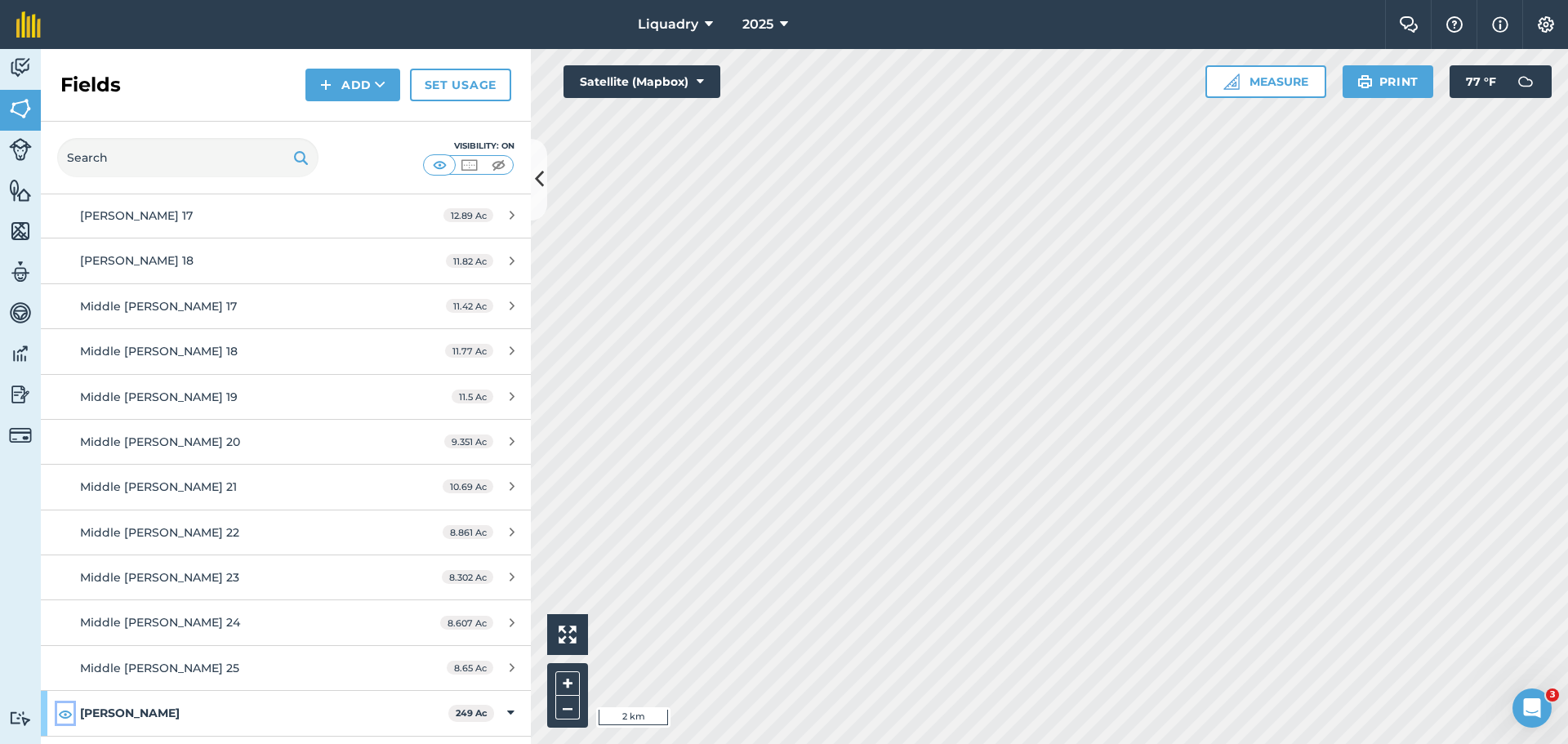
scroll to position [15717, 0]
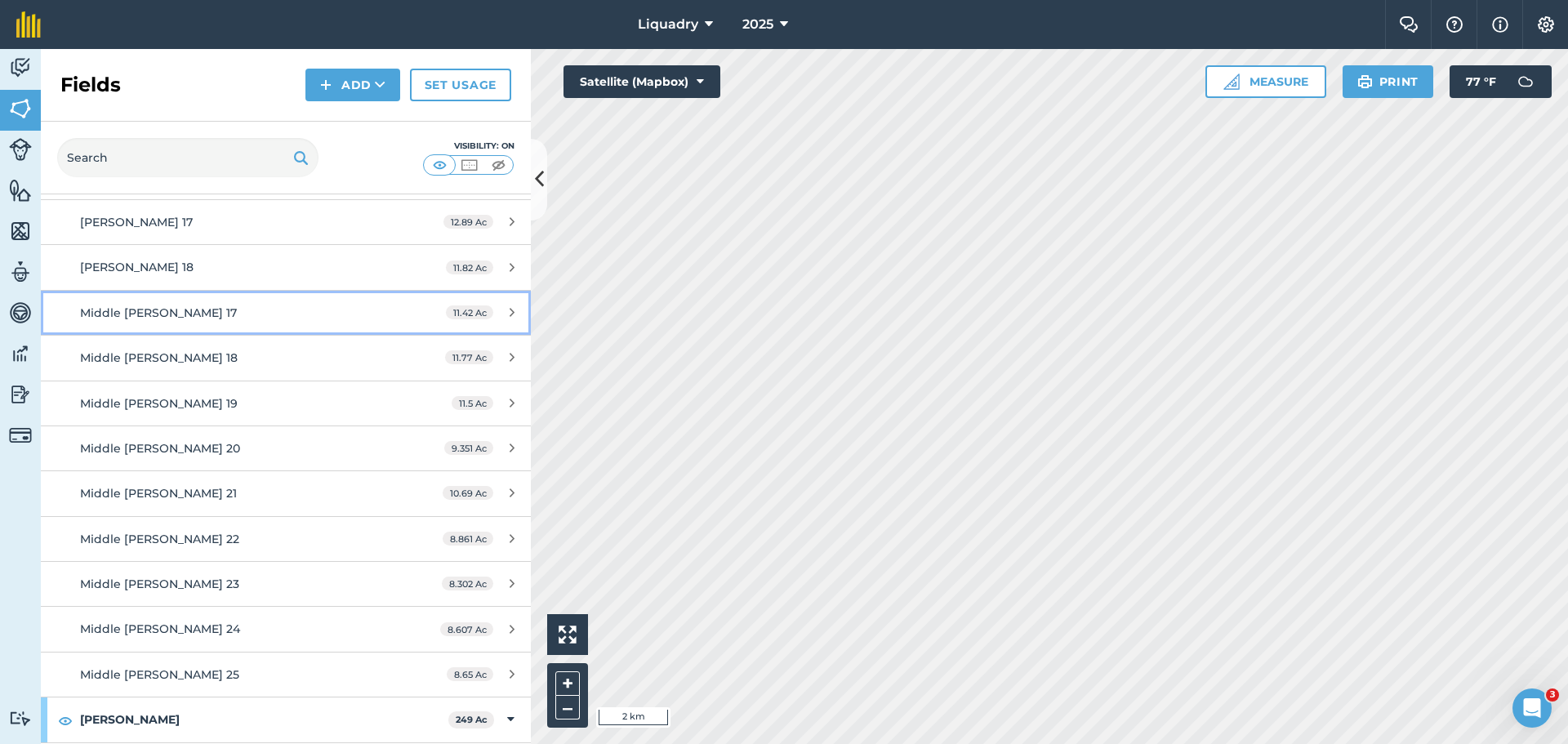
click at [59, 306] on link "Middle [PERSON_NAME] 17 11.42 Ac" at bounding box center [286, 313] width 491 height 44
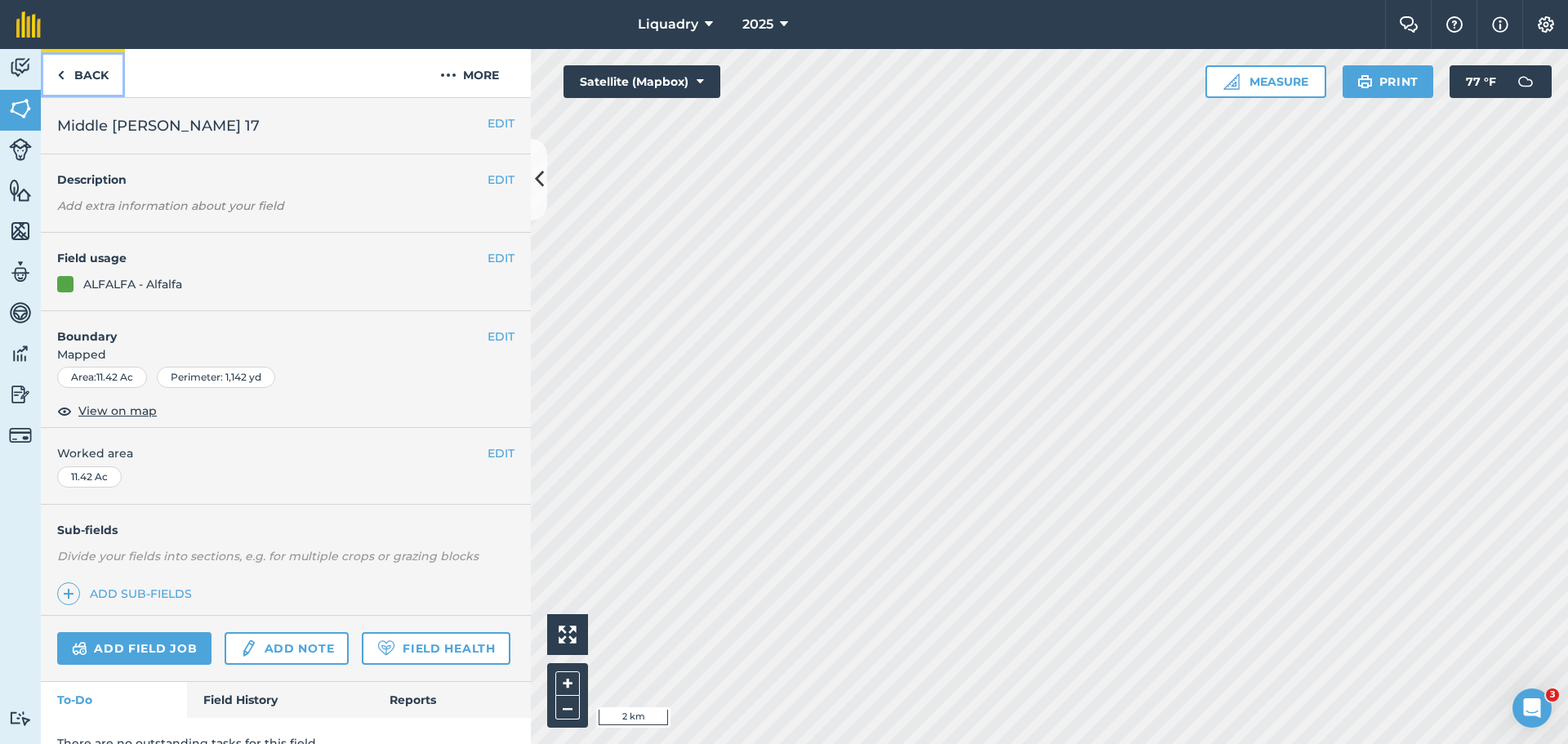
click at [97, 65] on link "Back" at bounding box center [83, 72] width 84 height 48
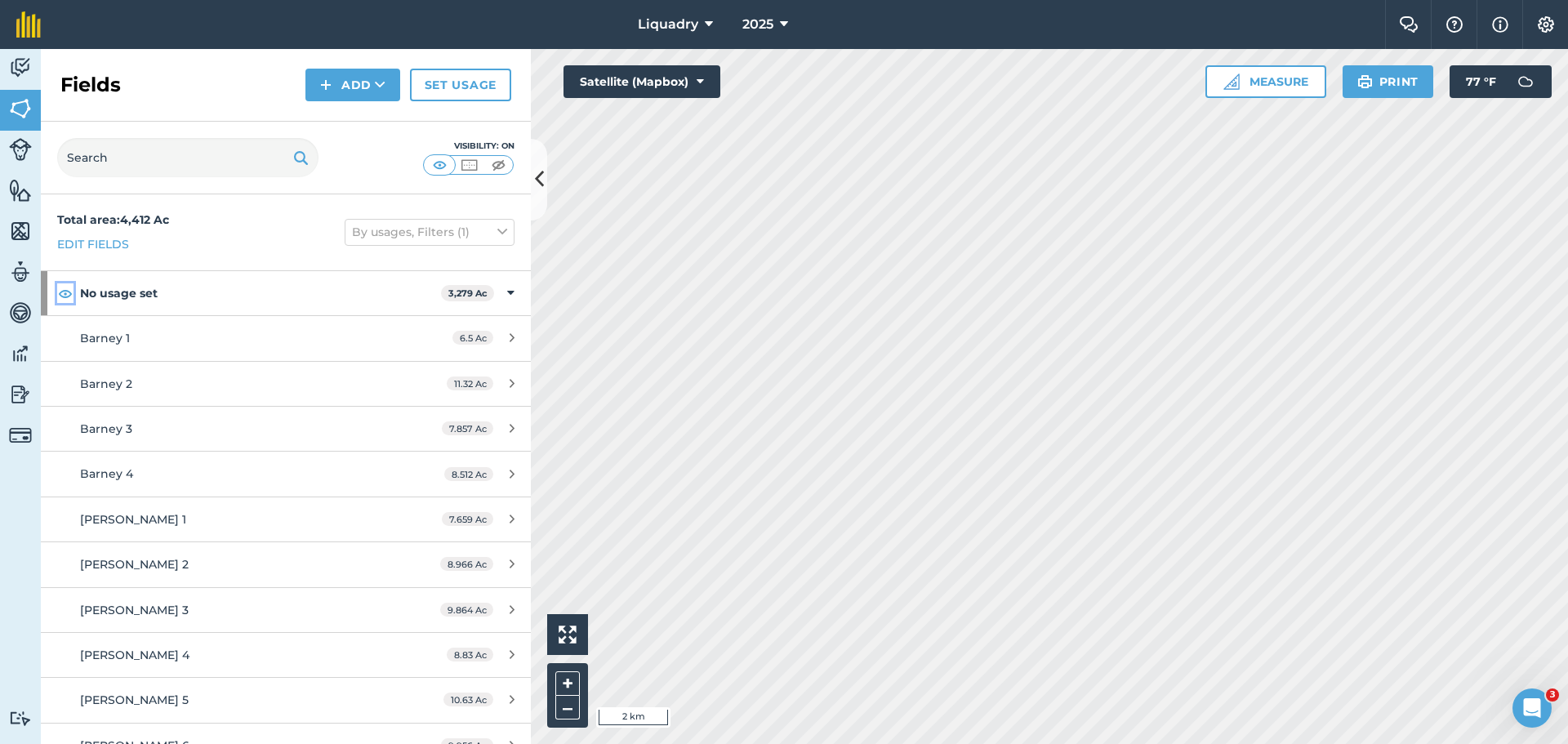
click at [61, 298] on img at bounding box center [65, 293] width 14 height 20
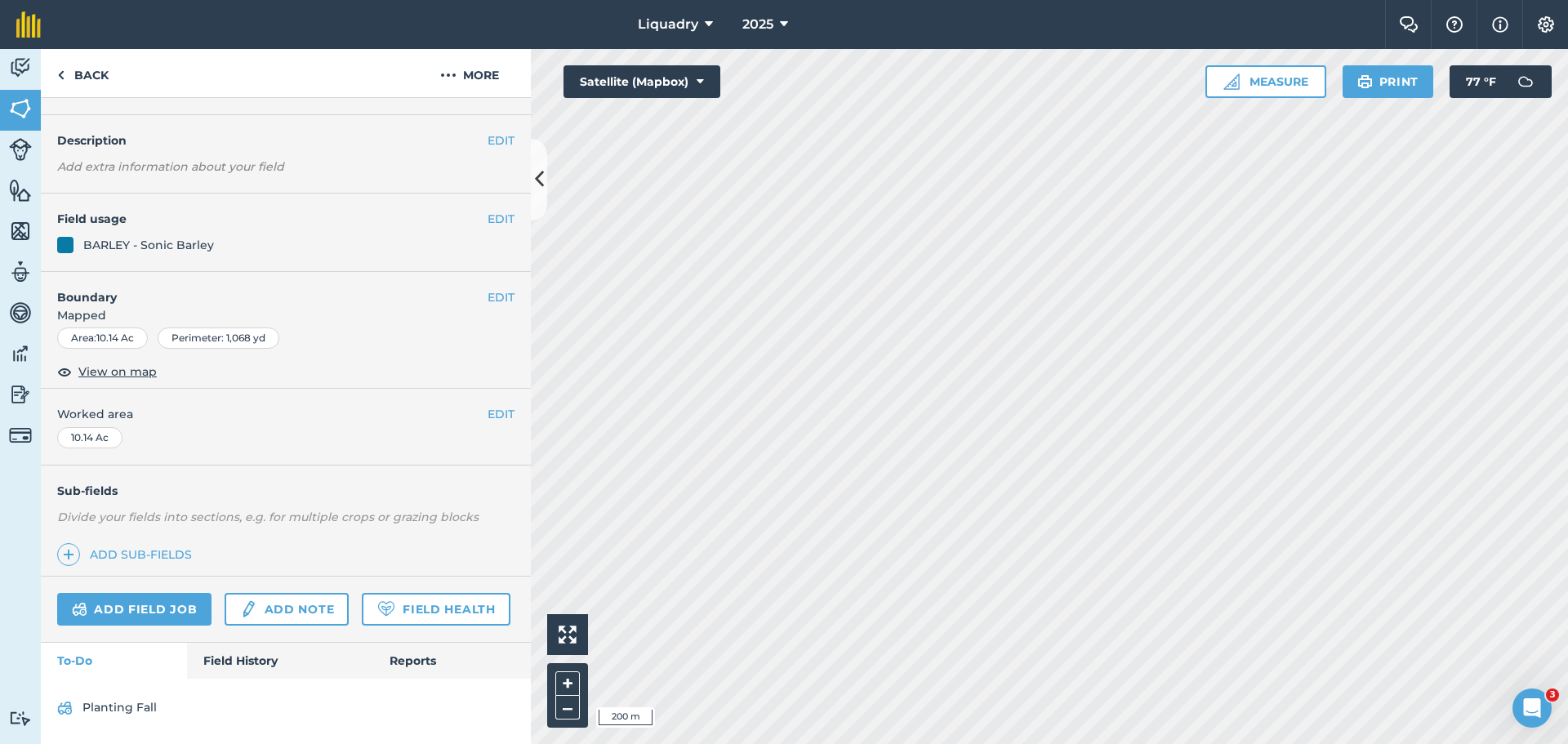
scroll to position [85, 0]
click at [247, 656] on link "Field History" at bounding box center [280, 661] width 185 height 36
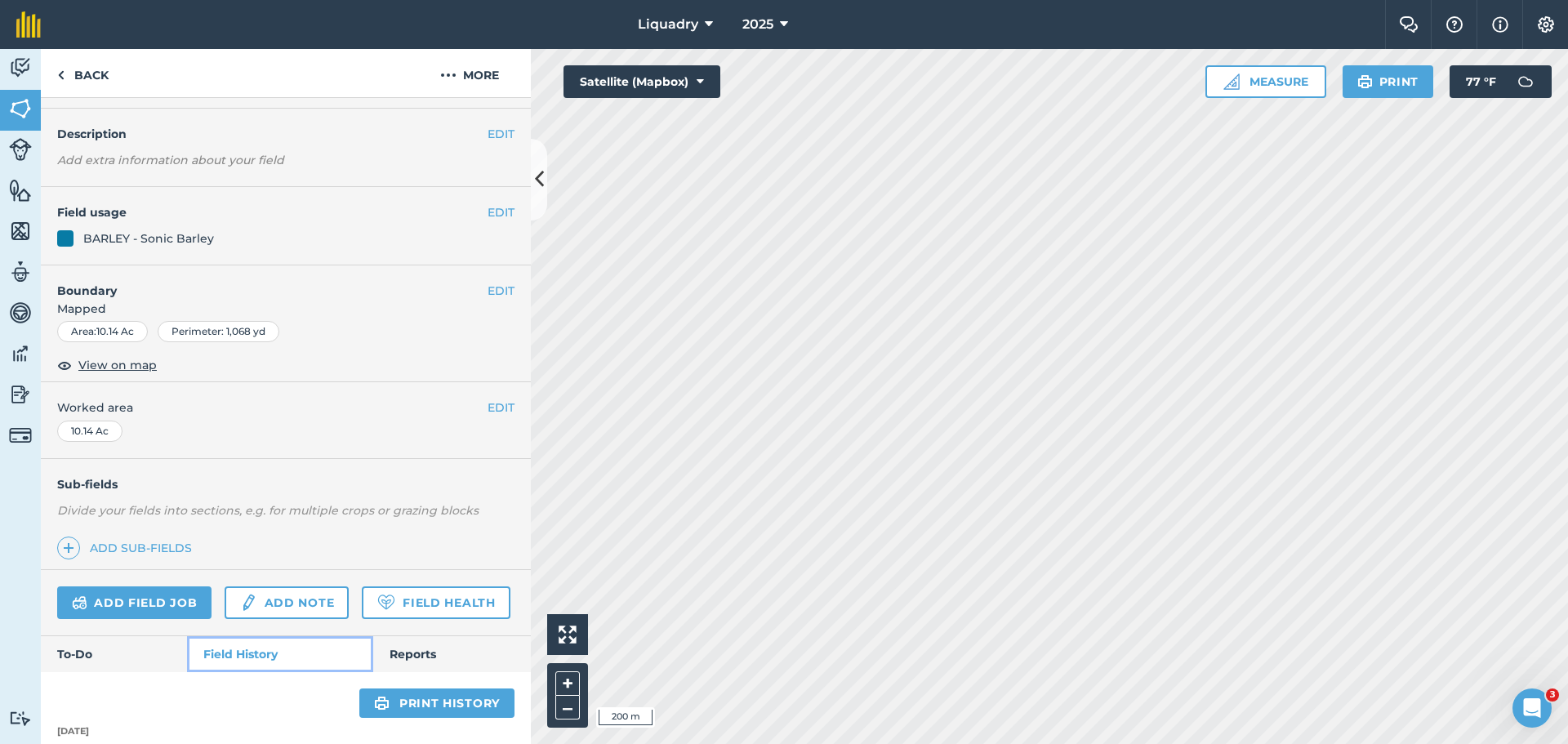
scroll to position [3, 0]
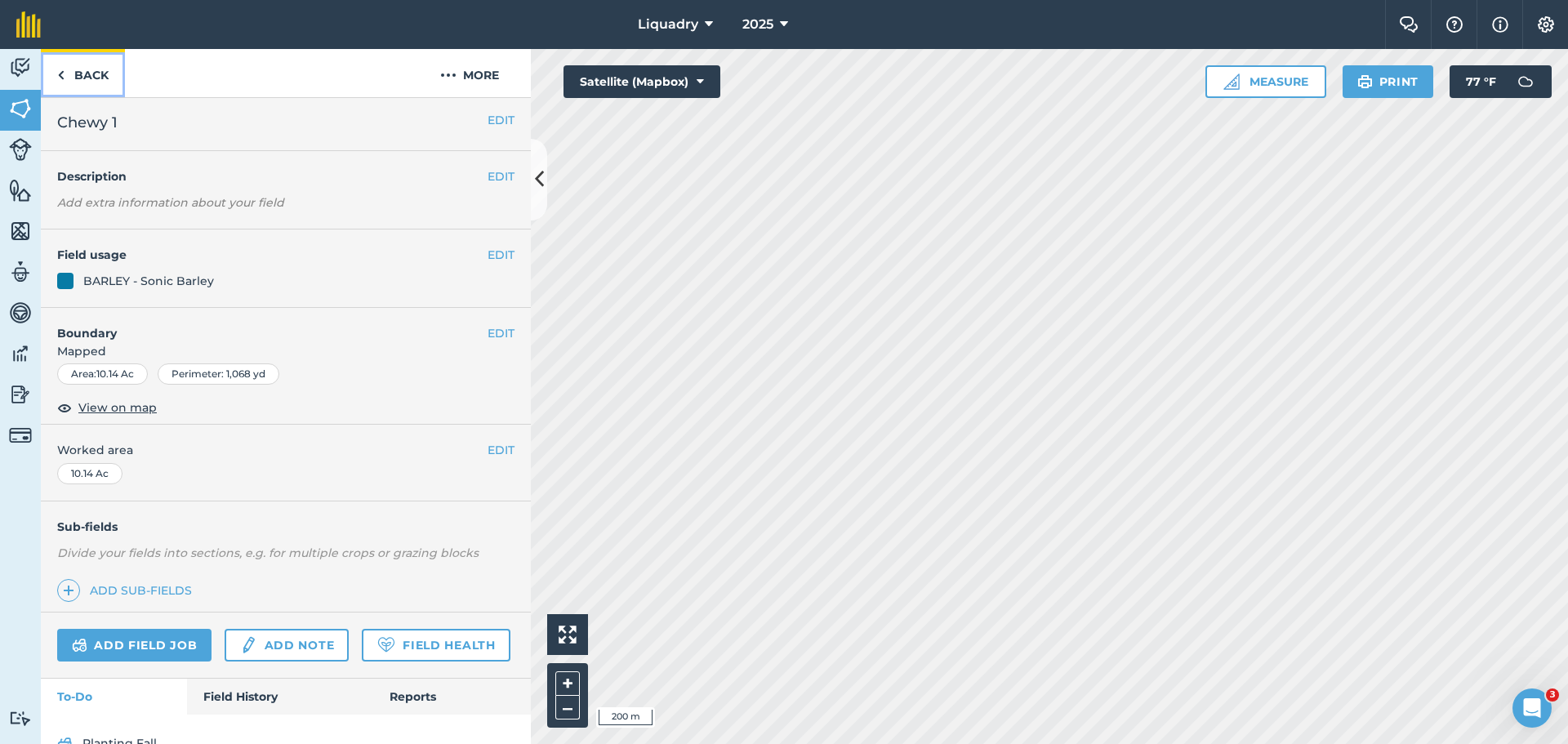
click at [63, 72] on img at bounding box center [61, 74] width 8 height 20
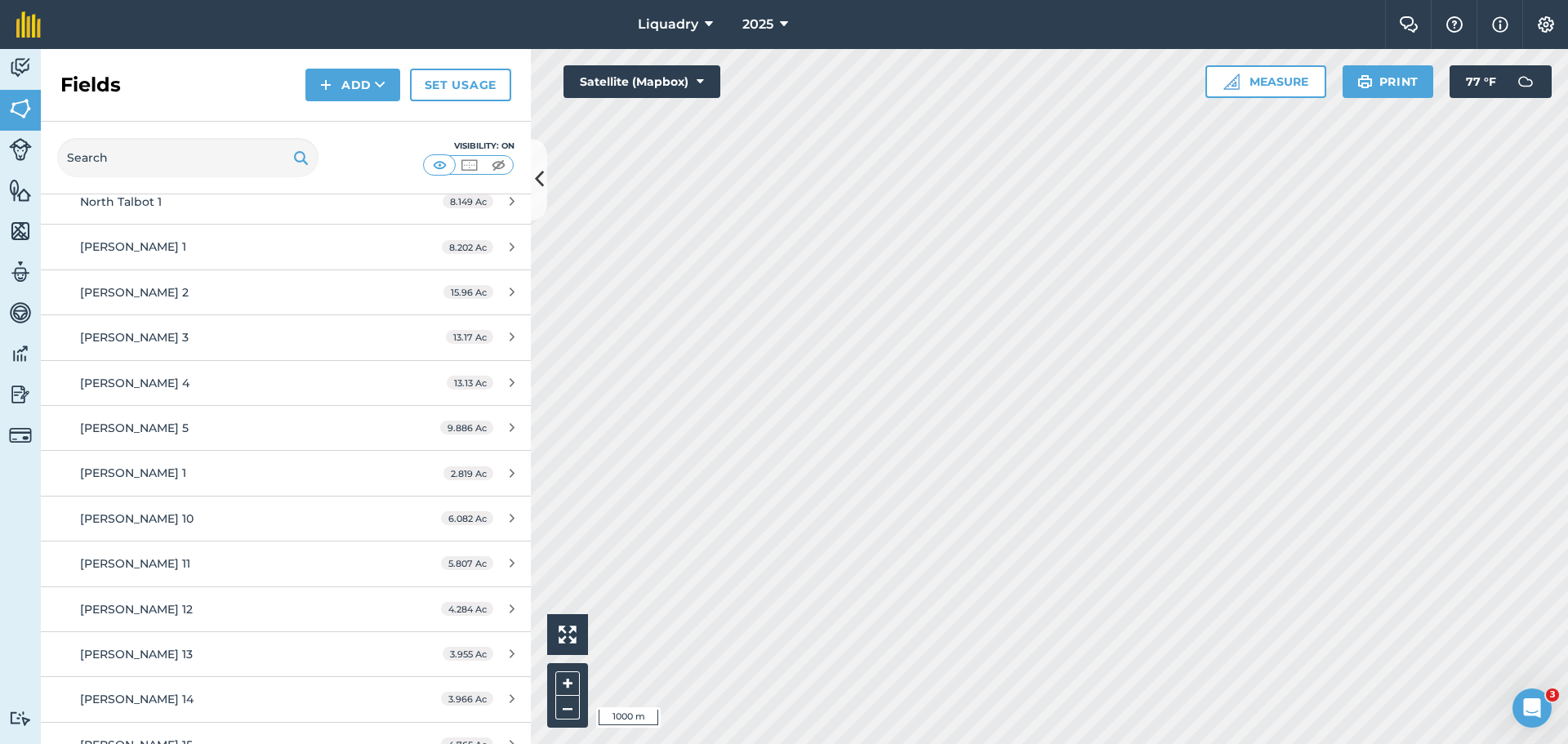
scroll to position [6858, 0]
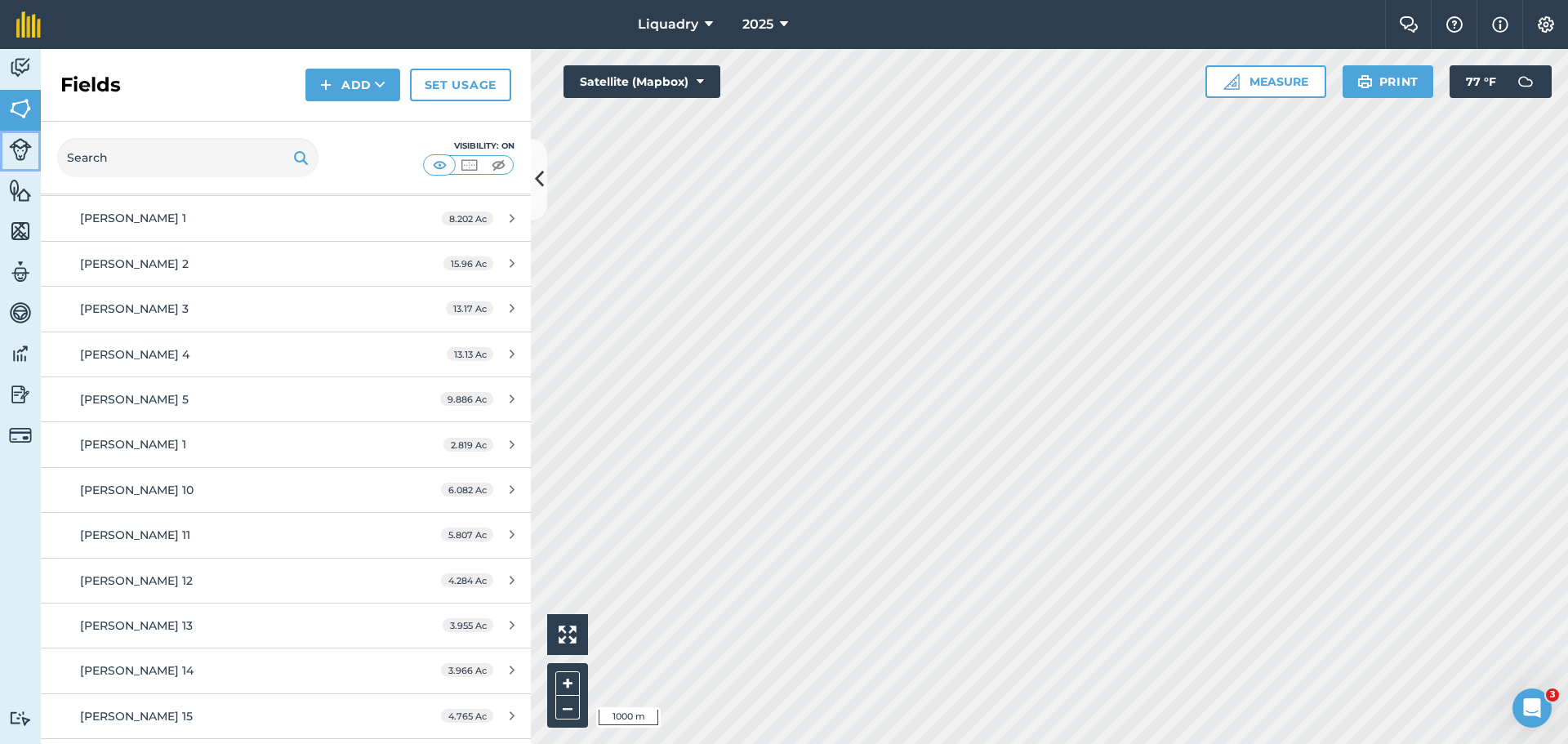
click at [21, 150] on img at bounding box center [20, 150] width 23 height 23
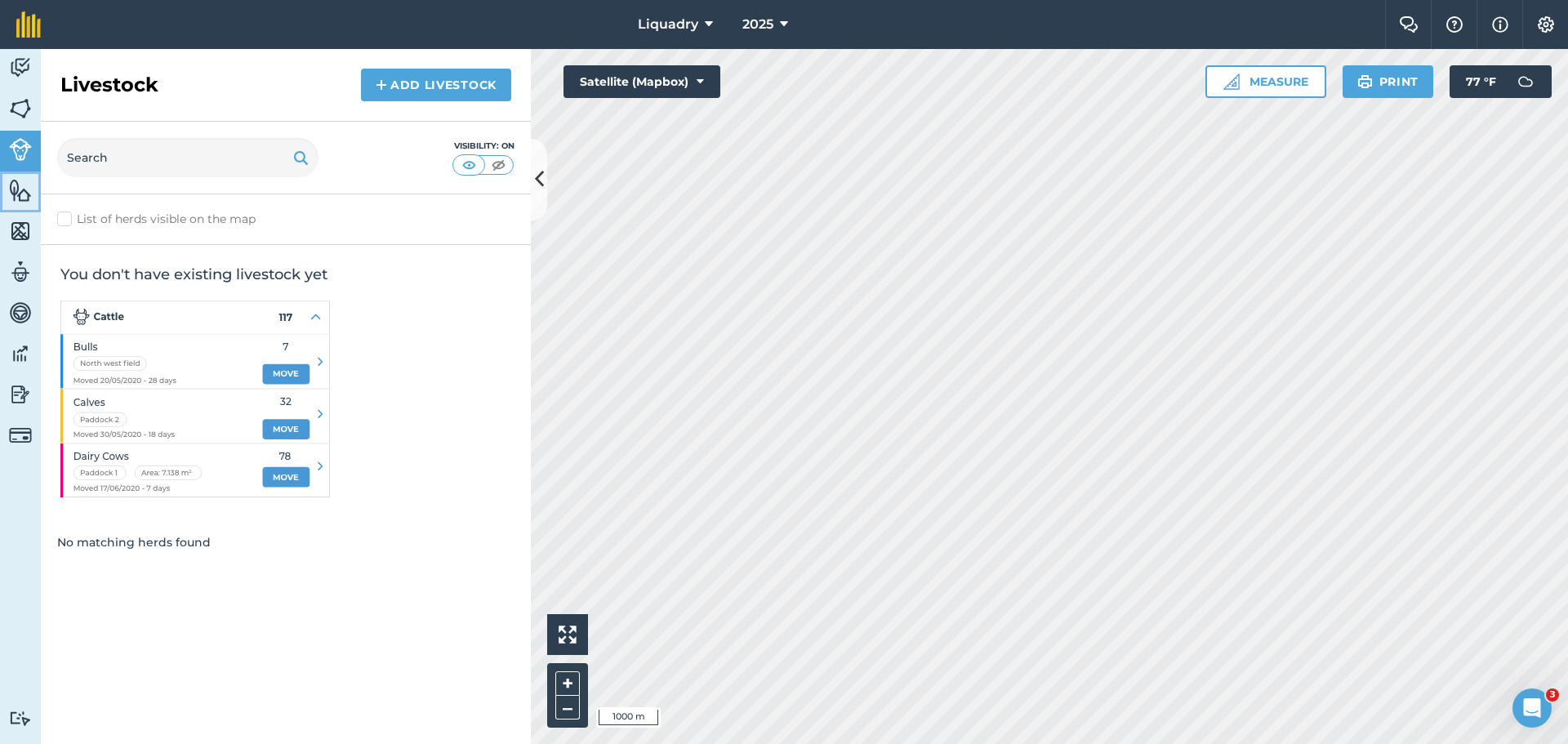
click at [25, 186] on img at bounding box center [20, 191] width 23 height 25
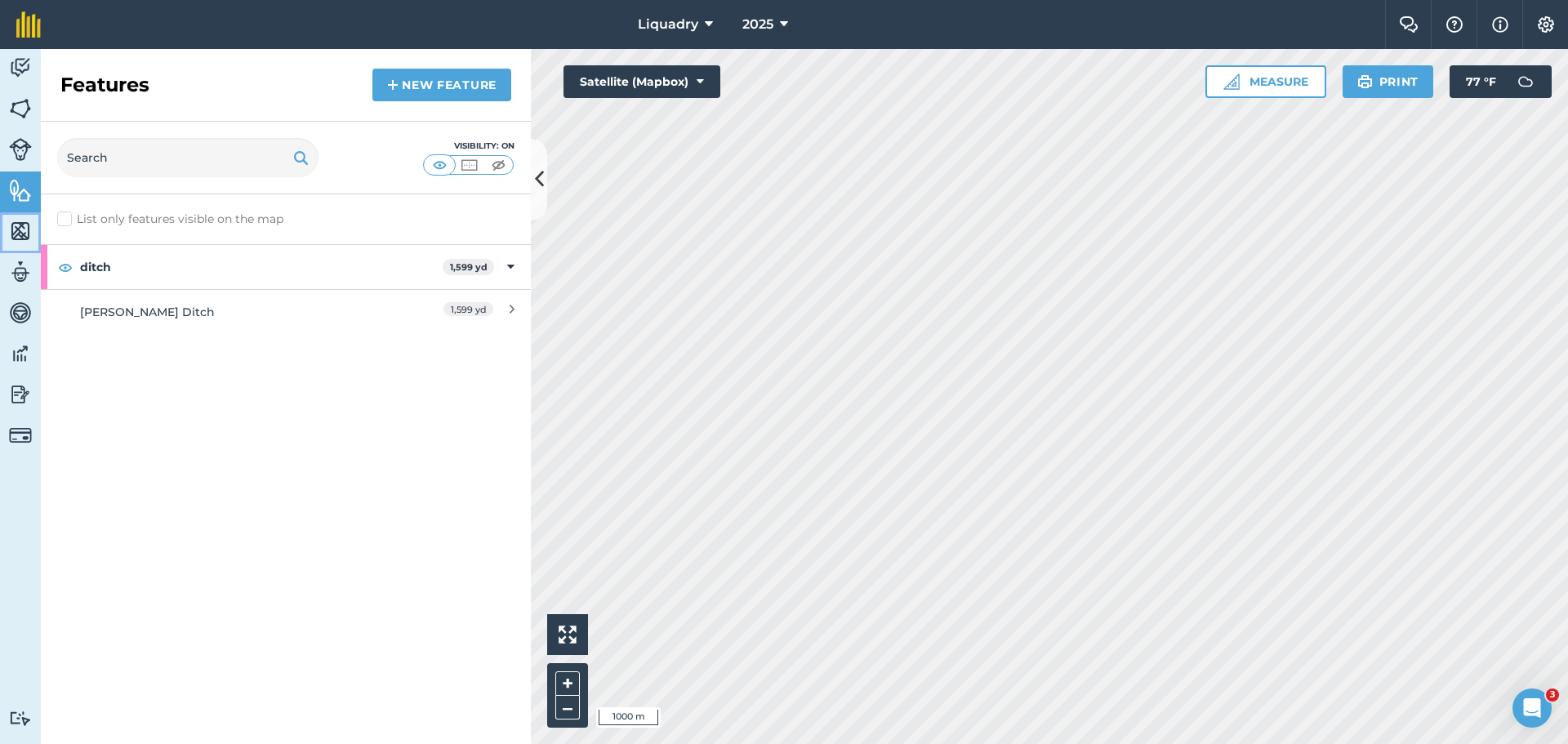
click at [21, 226] on img at bounding box center [20, 231] width 23 height 25
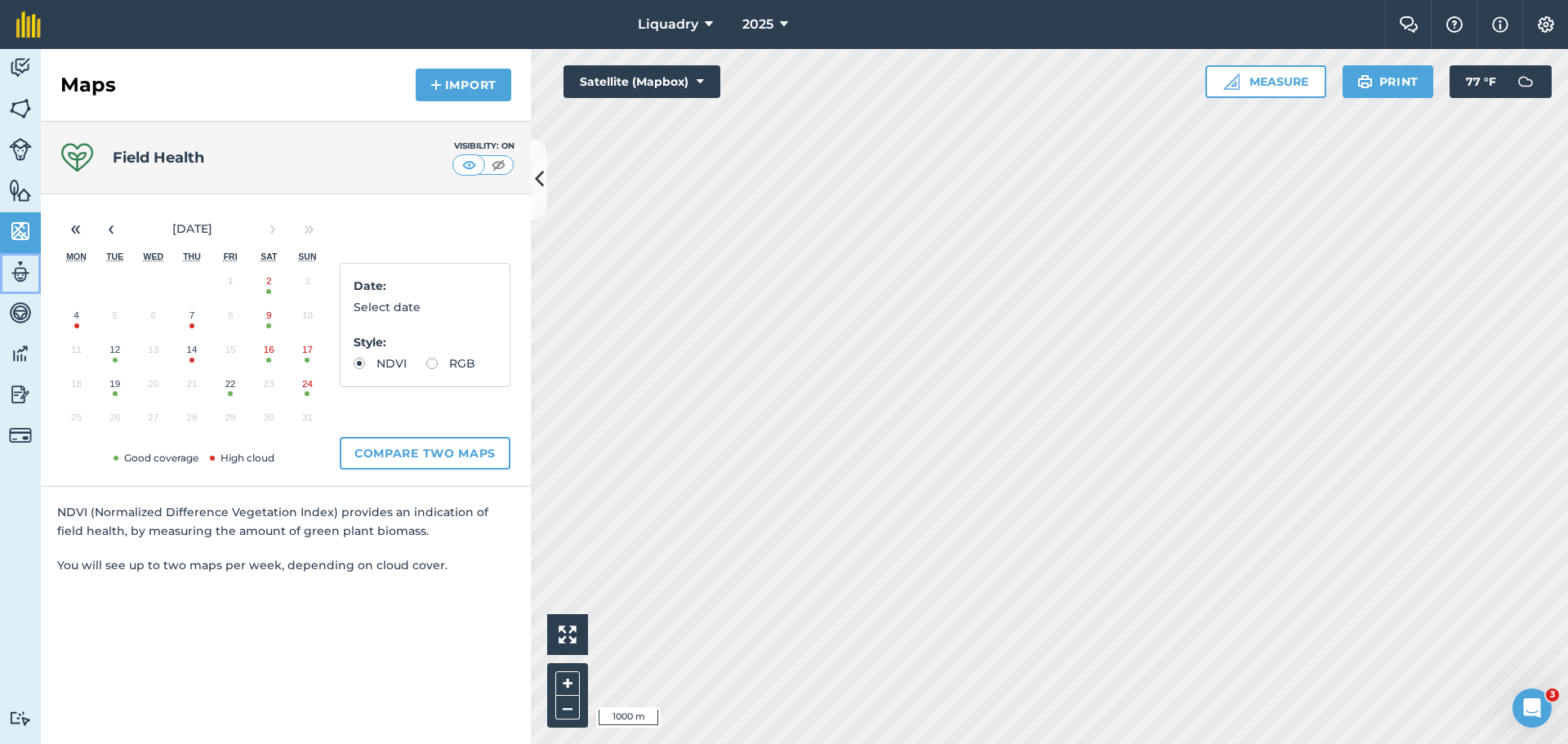
click at [14, 271] on img at bounding box center [20, 272] width 23 height 25
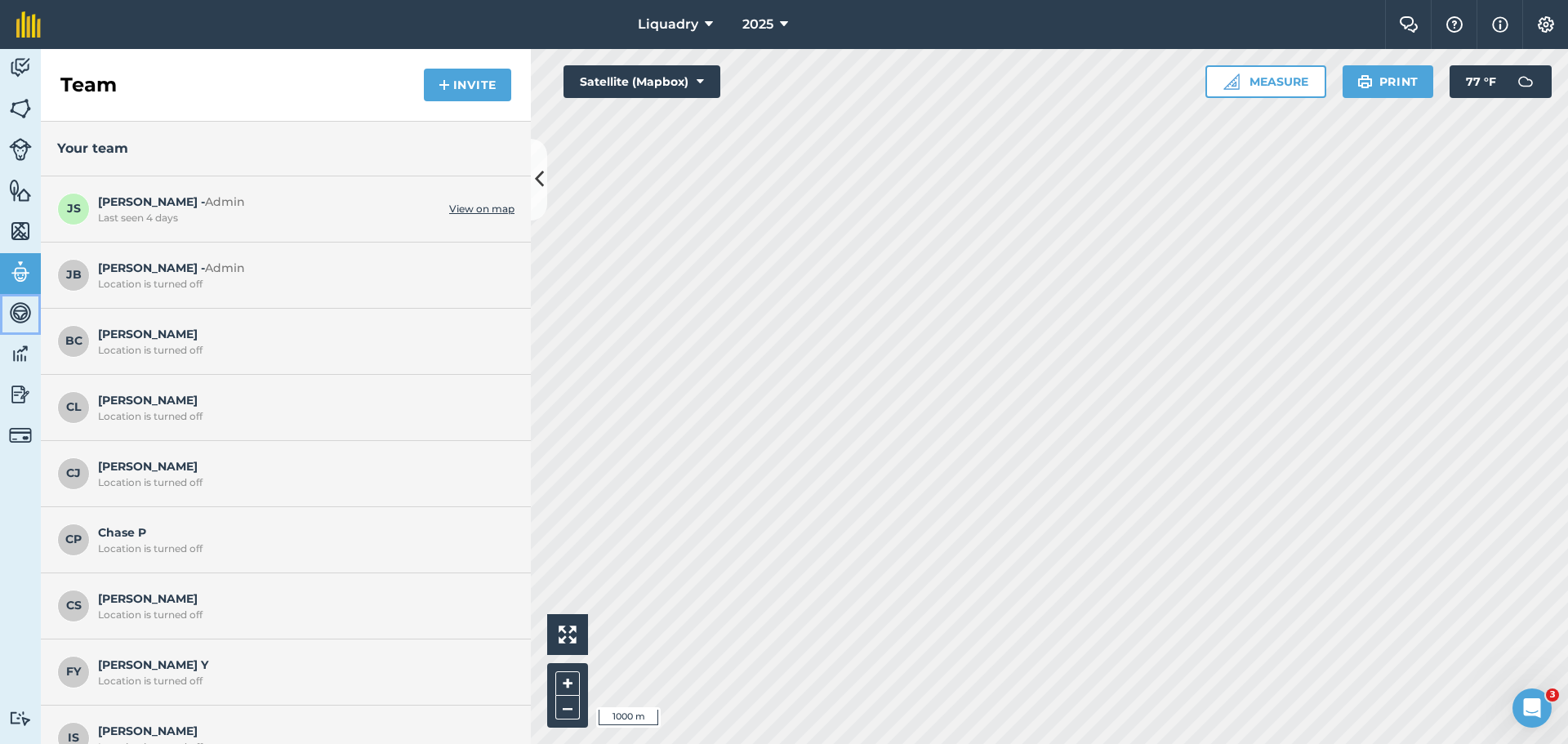
click at [23, 309] on img at bounding box center [20, 313] width 23 height 25
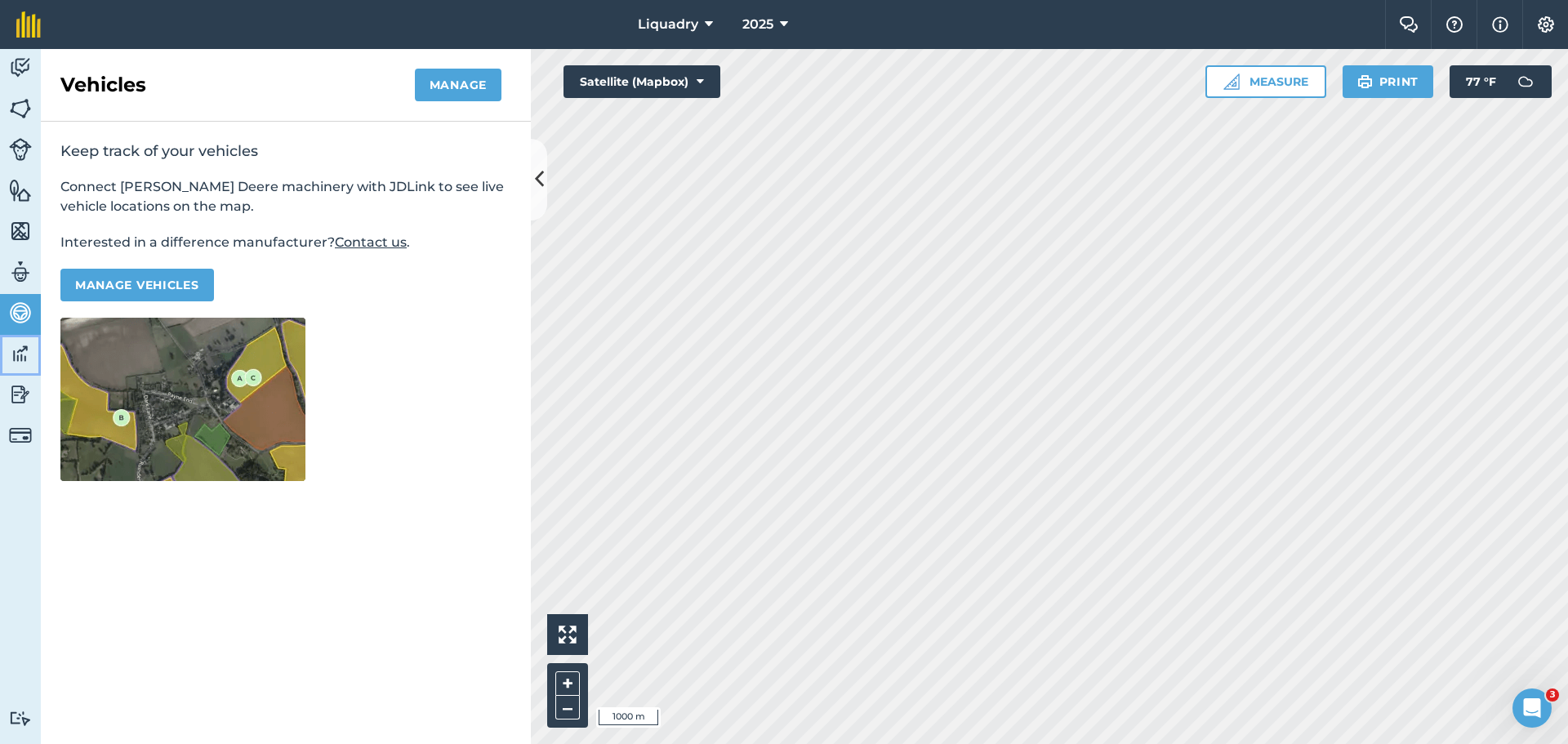
click at [21, 359] on img at bounding box center [20, 354] width 23 height 25
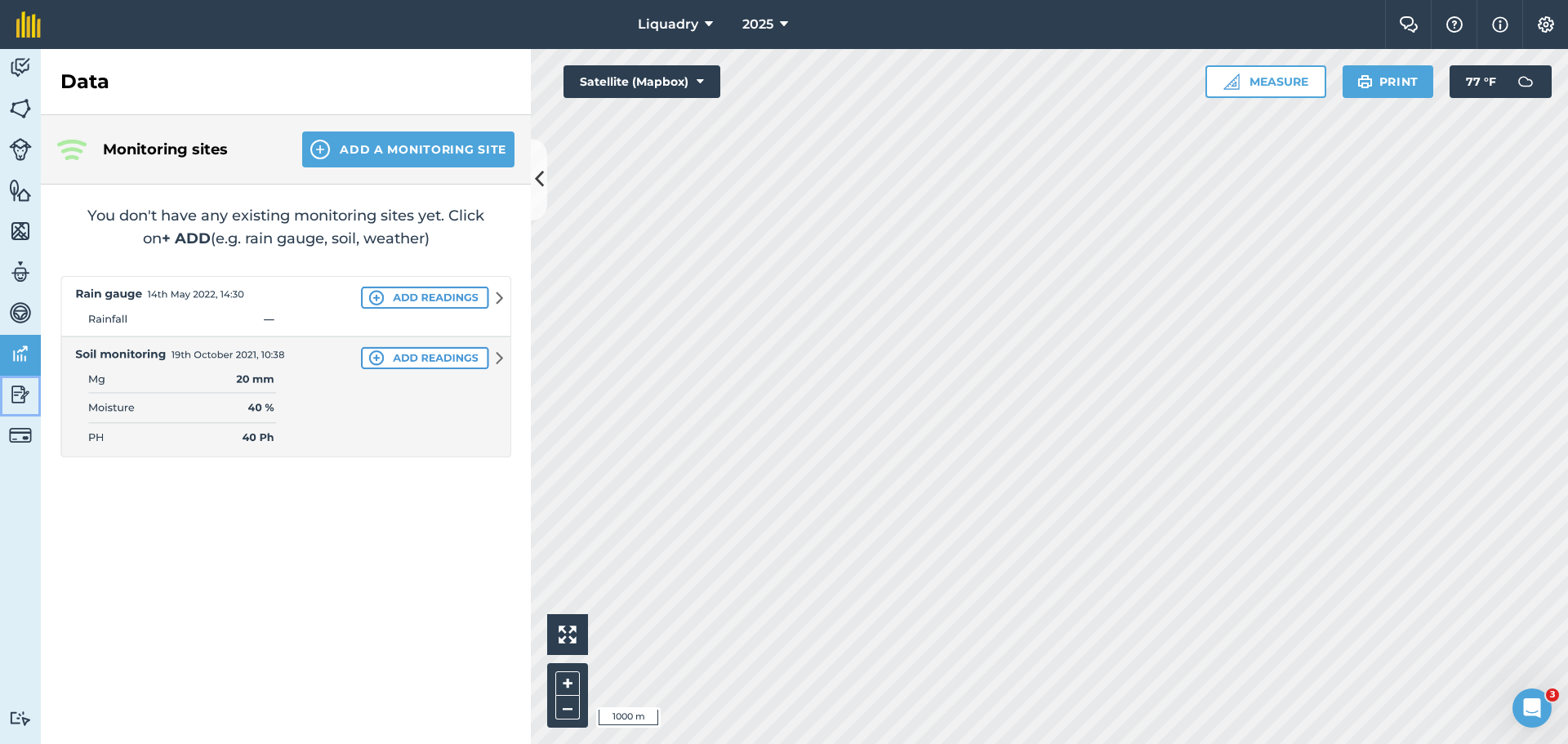
click at [16, 391] on img at bounding box center [20, 395] width 23 height 25
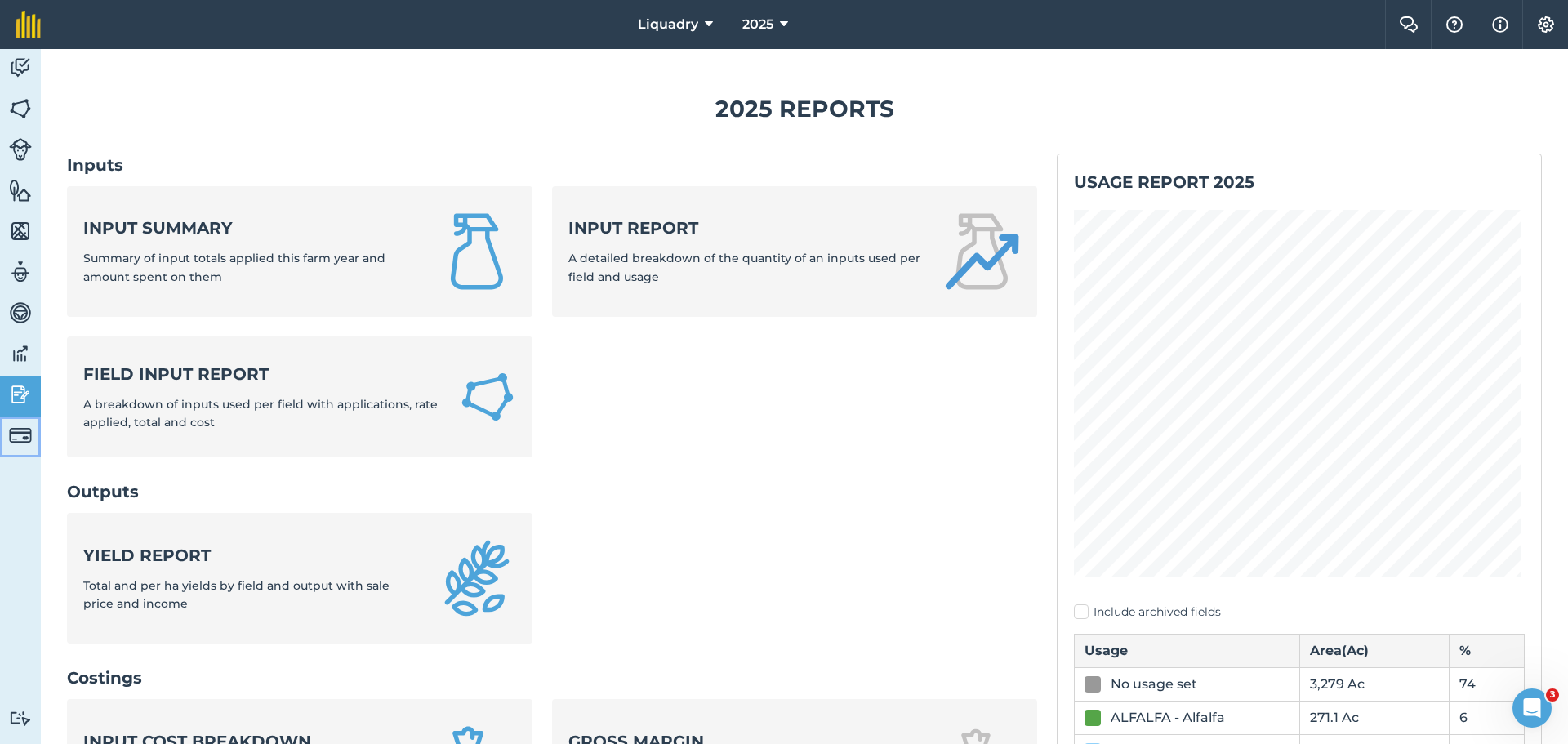
click at [14, 436] on img at bounding box center [20, 435] width 23 height 23
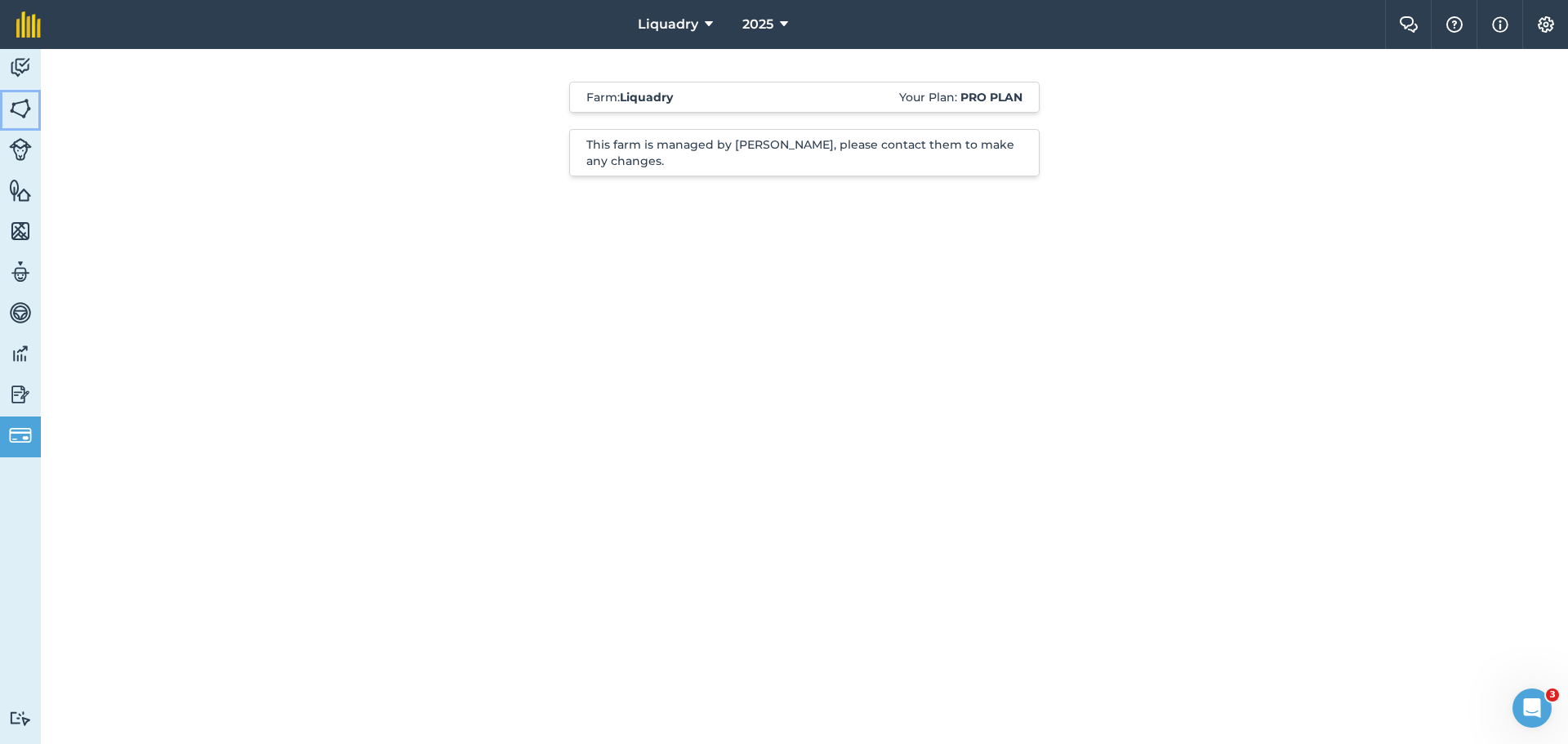
click at [23, 102] on img at bounding box center [20, 109] width 23 height 25
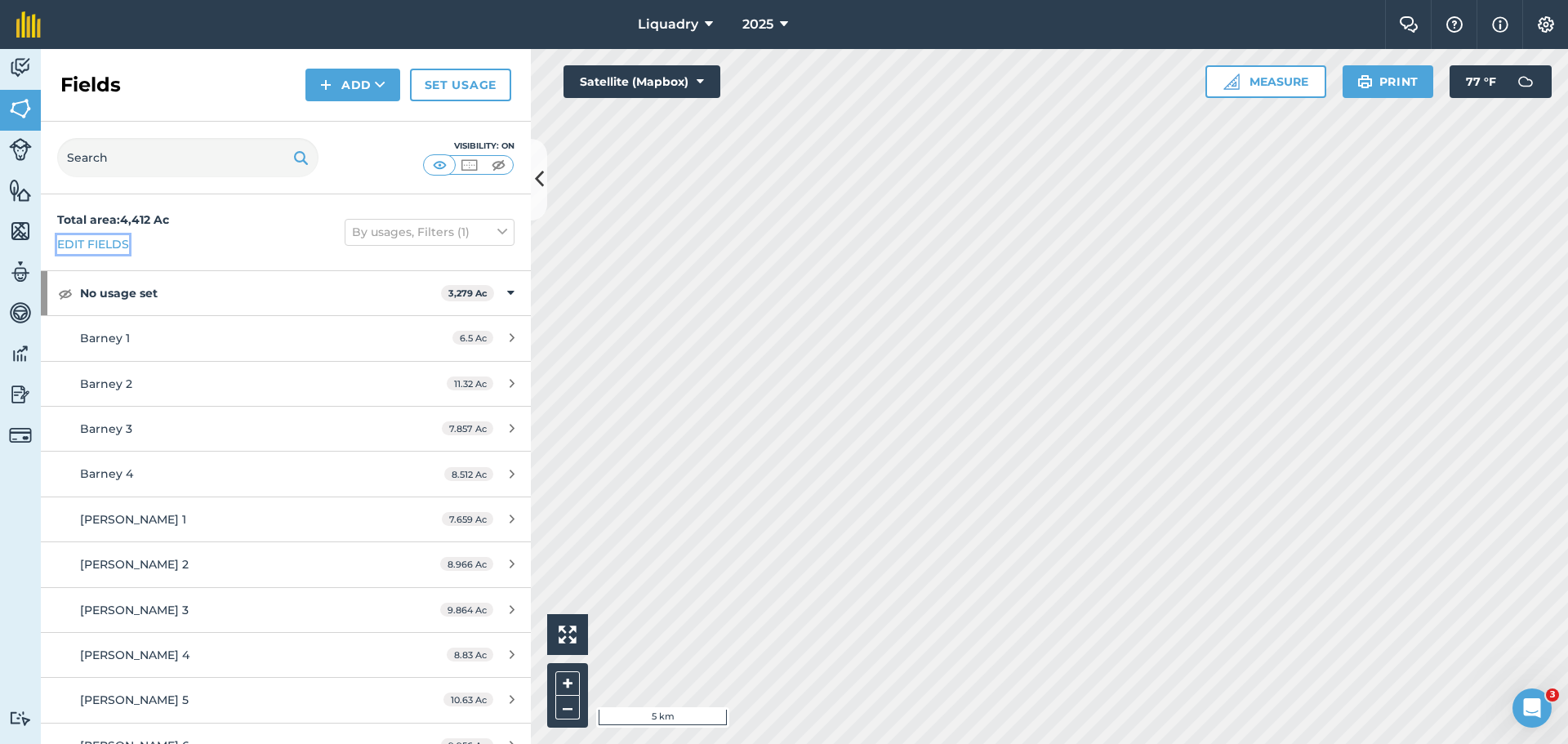
click at [110, 240] on link "Edit fields" at bounding box center [93, 243] width 72 height 18
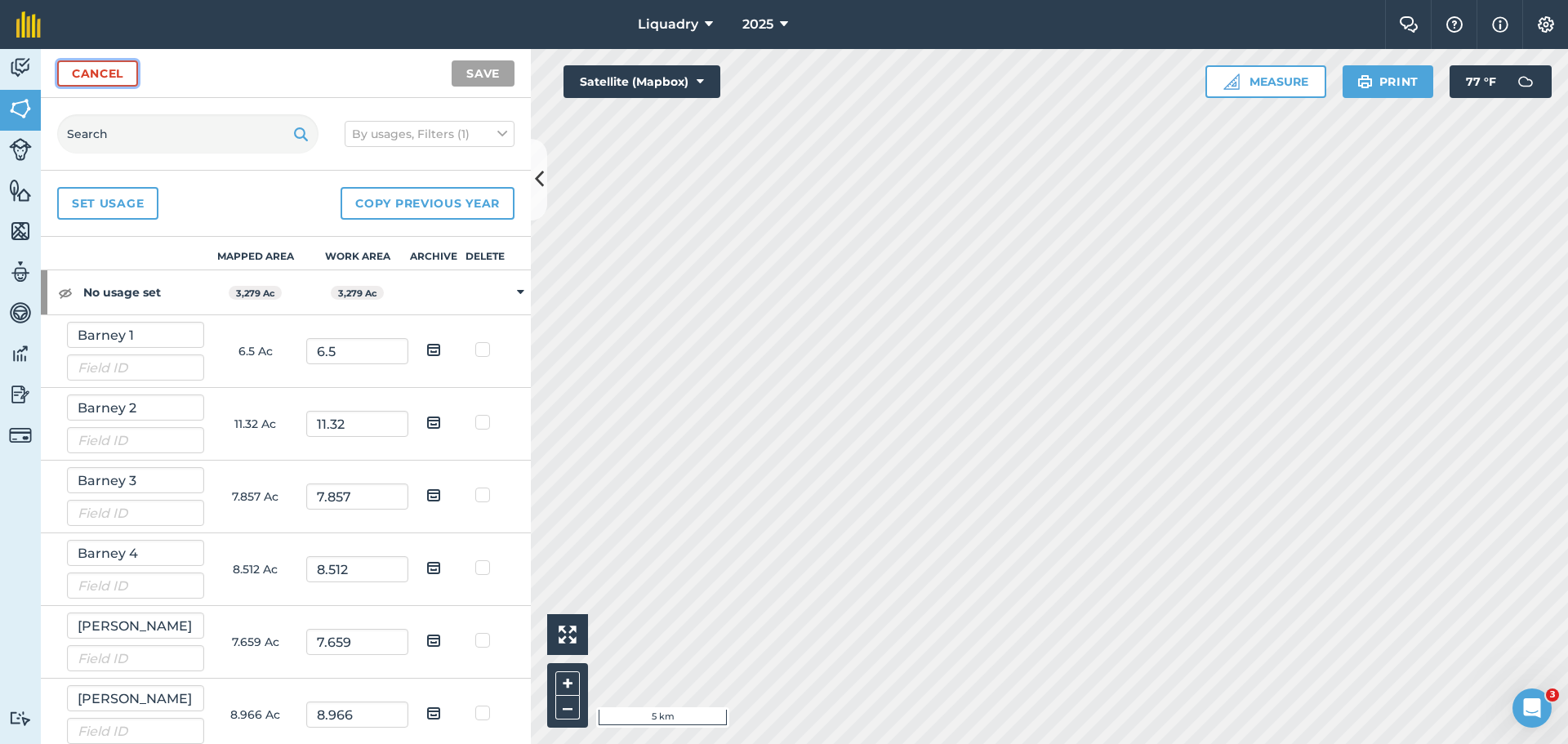
click at [120, 74] on link "Cancel" at bounding box center [97, 72] width 81 height 26
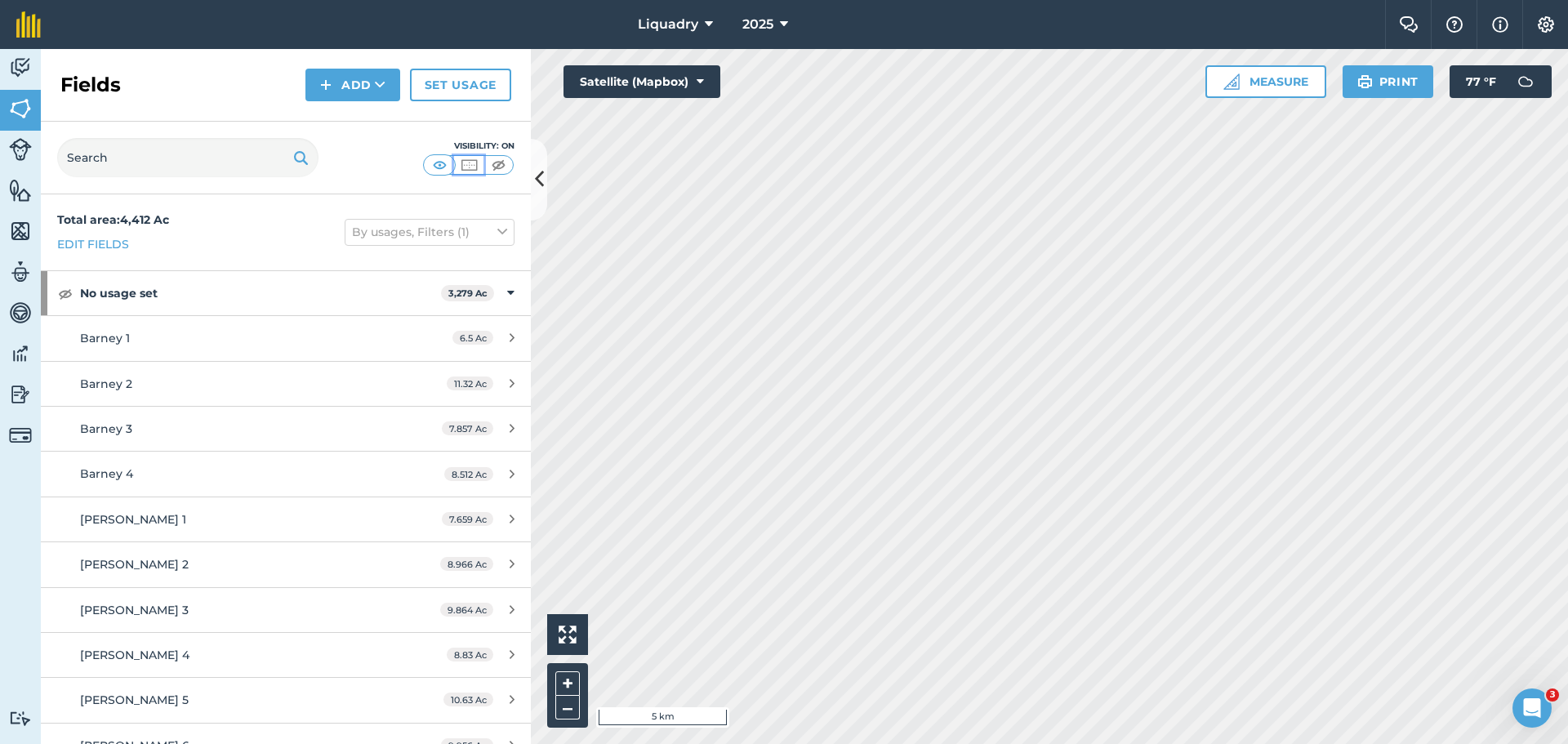
click at [469, 161] on img at bounding box center [469, 164] width 20 height 16
click at [501, 160] on img at bounding box center [498, 164] width 20 height 16
click at [470, 155] on div at bounding box center [469, 165] width 90 height 20
click at [466, 167] on img at bounding box center [469, 164] width 20 height 16
click at [442, 165] on img at bounding box center [439, 164] width 20 height 16
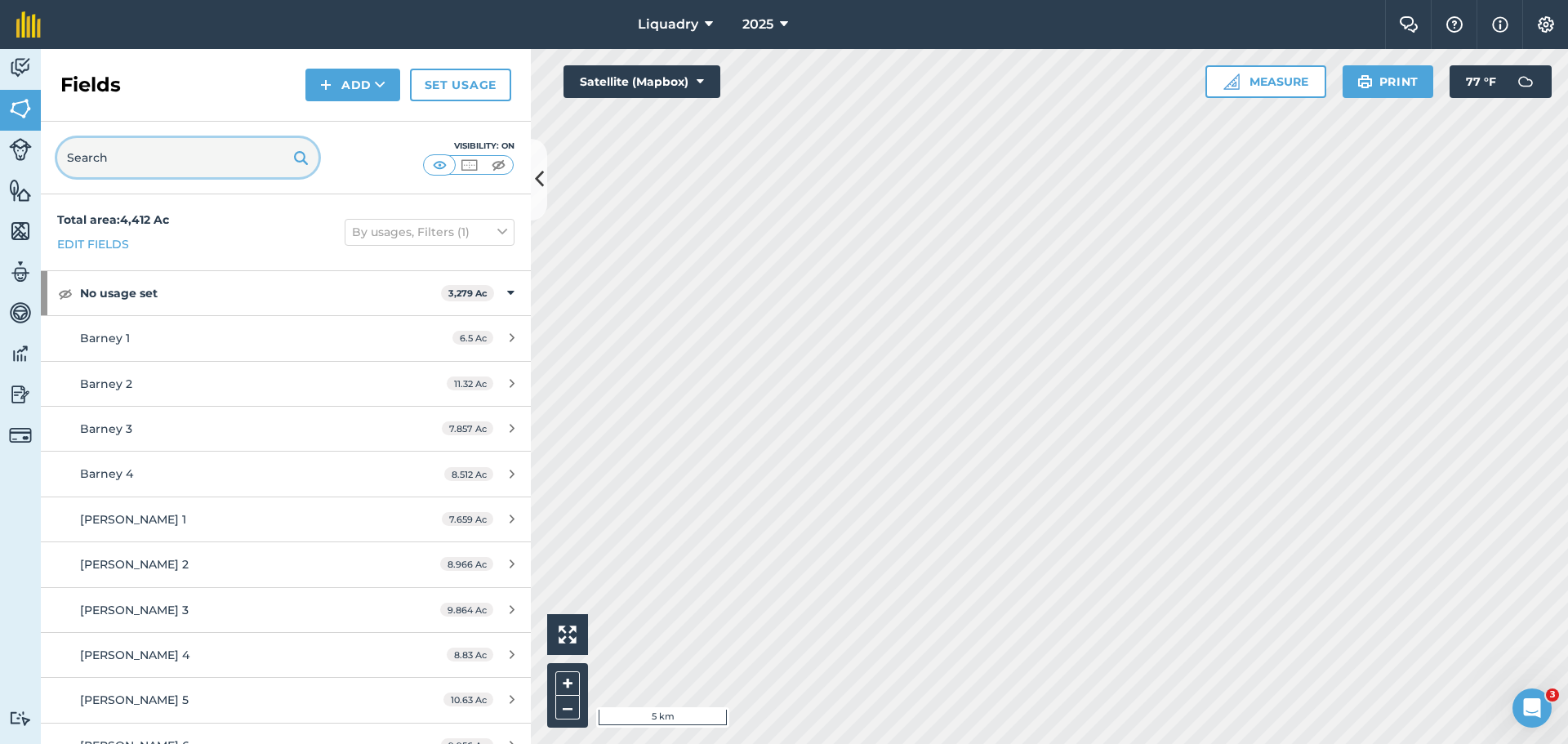
click at [208, 163] on input "text" at bounding box center [188, 157] width 261 height 39
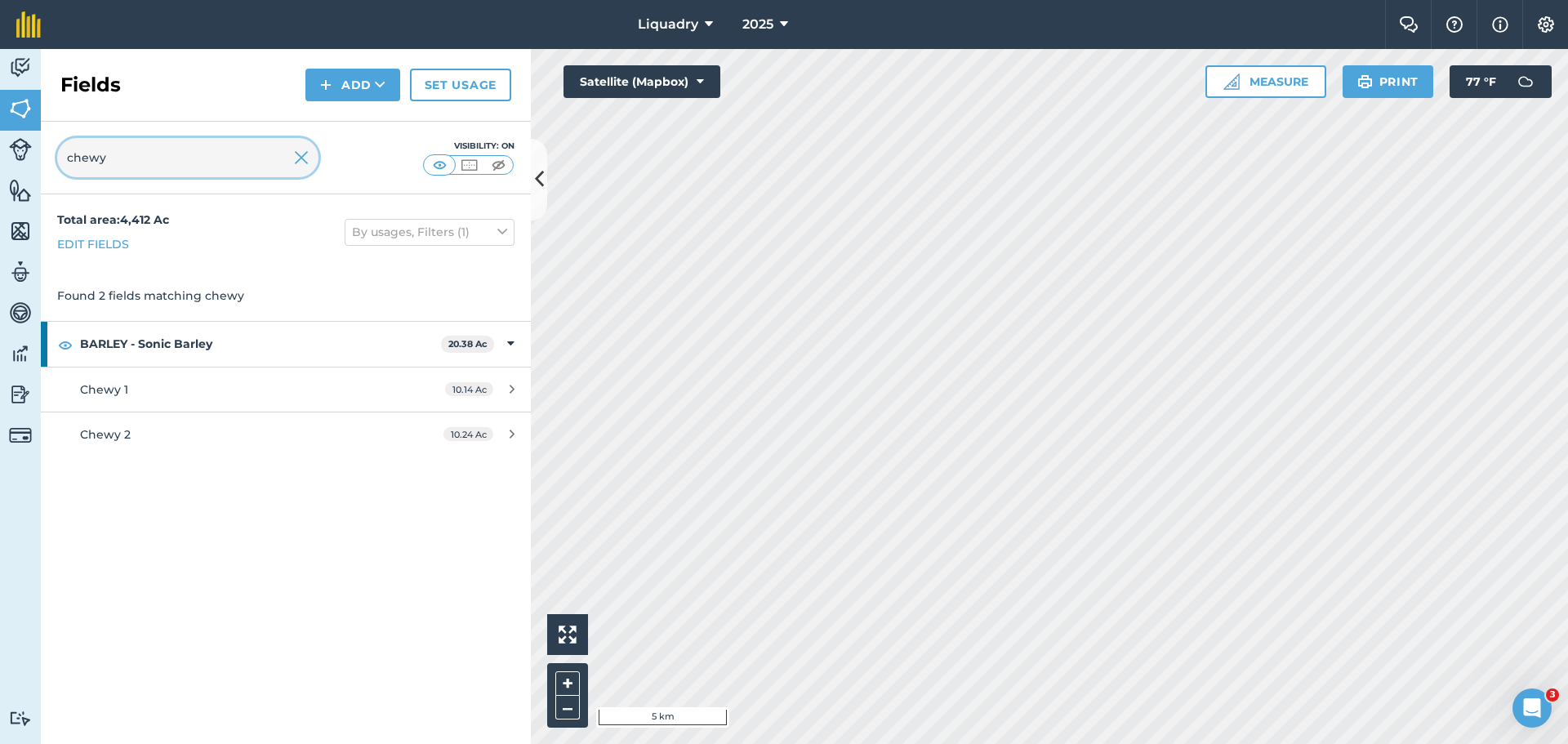
type input "chewy"
click at [295, 151] on img at bounding box center [301, 157] width 14 height 20
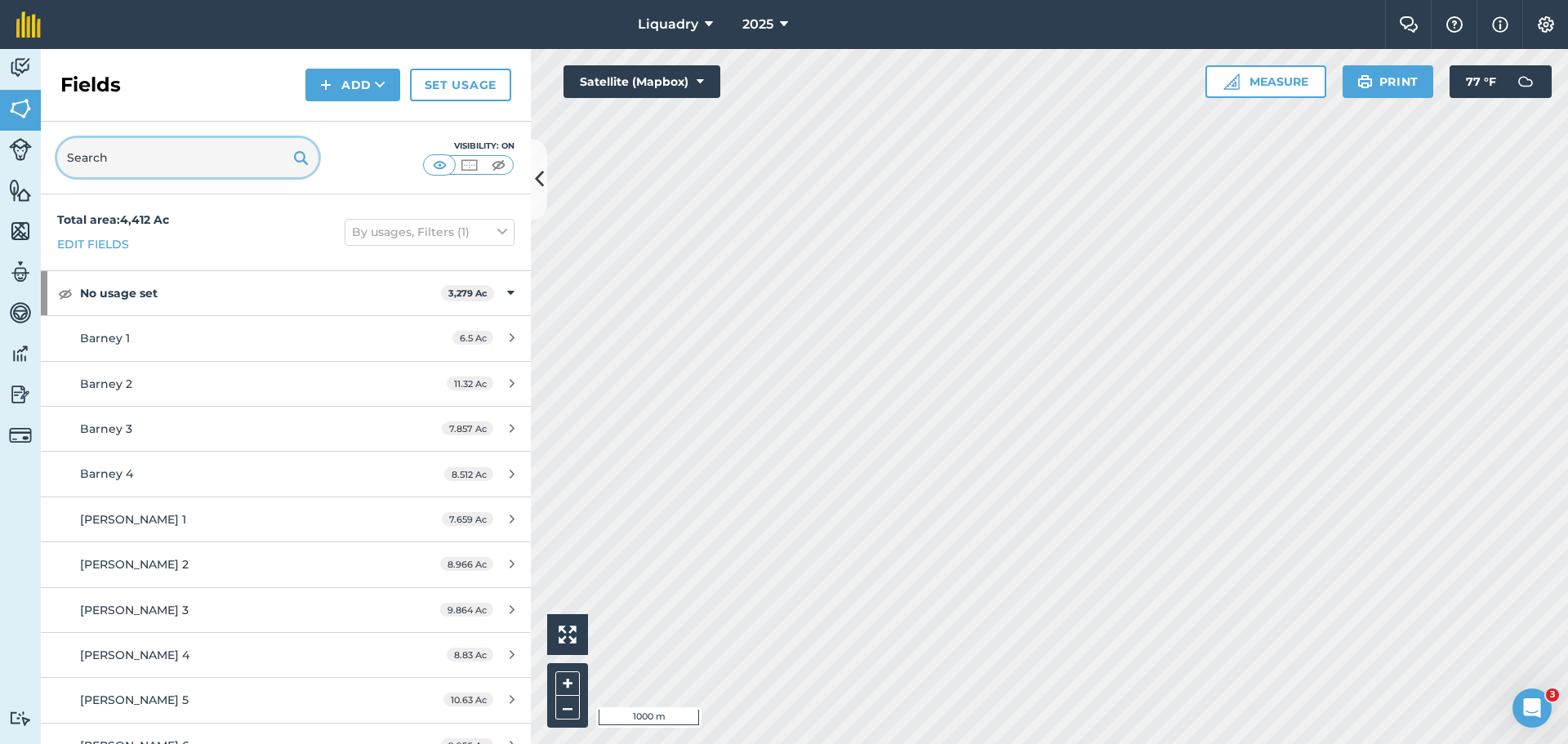
click at [196, 160] on input "text" at bounding box center [188, 157] width 261 height 39
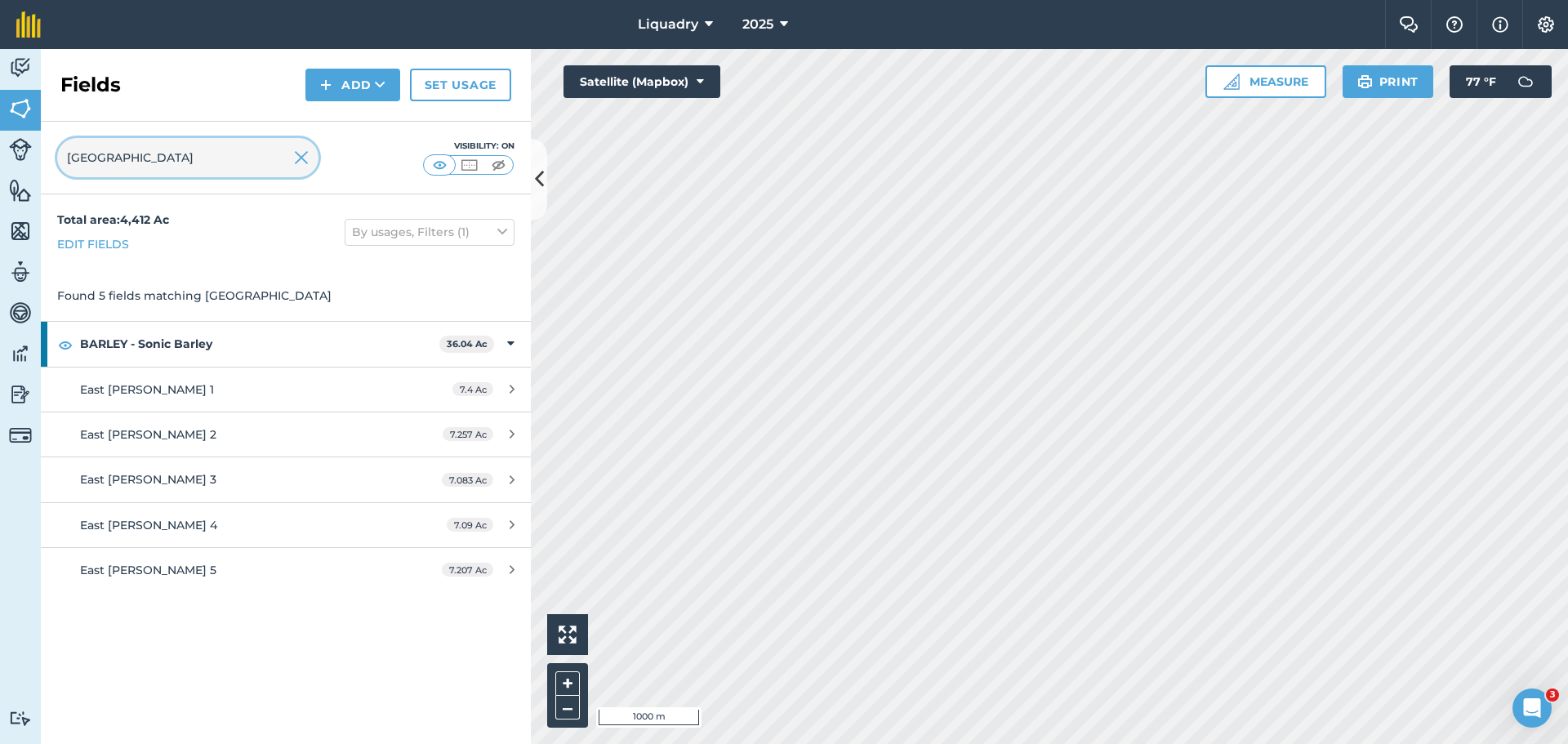
type input "[GEOGRAPHIC_DATA]"
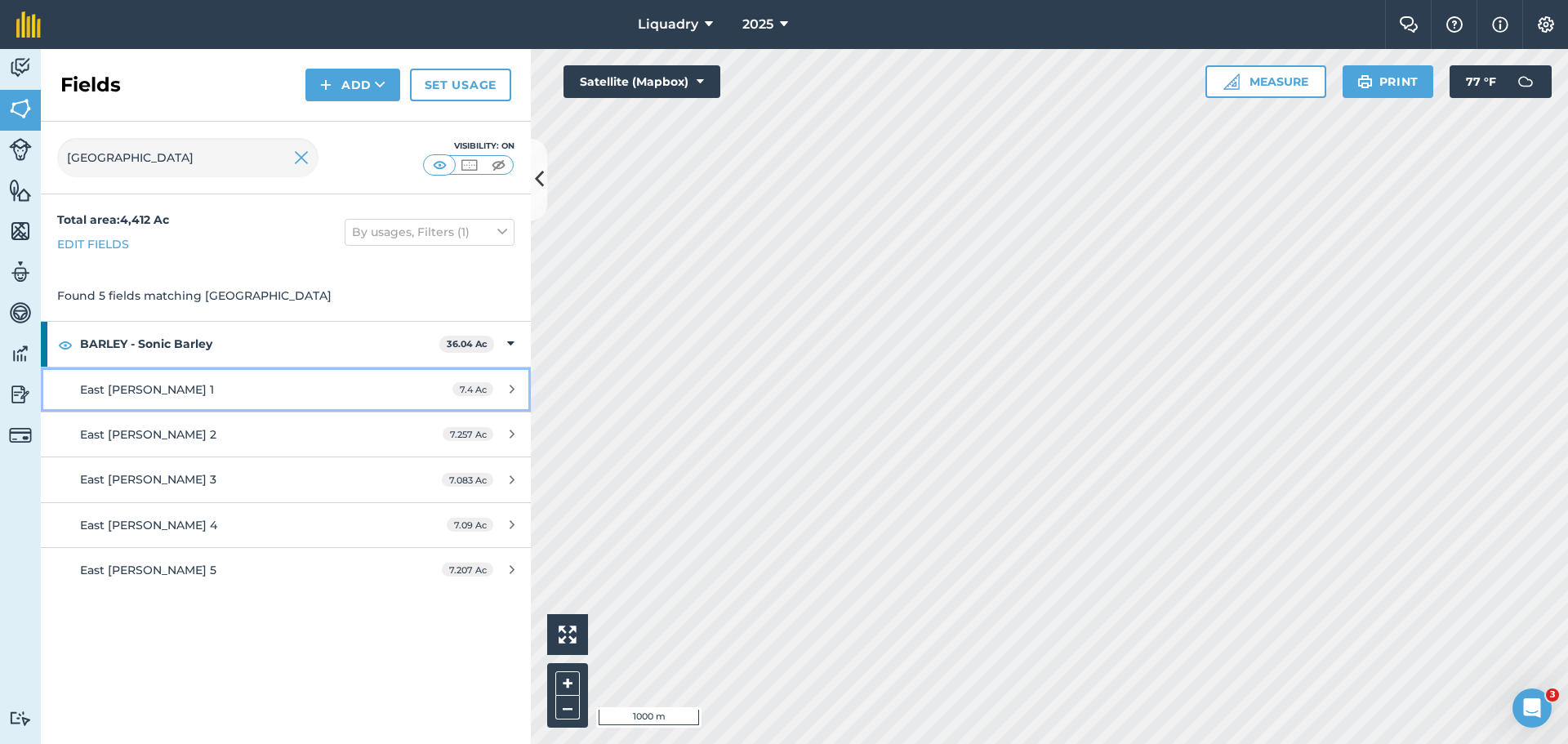
click at [150, 383] on span "East [PERSON_NAME] 1" at bounding box center [147, 389] width 134 height 14
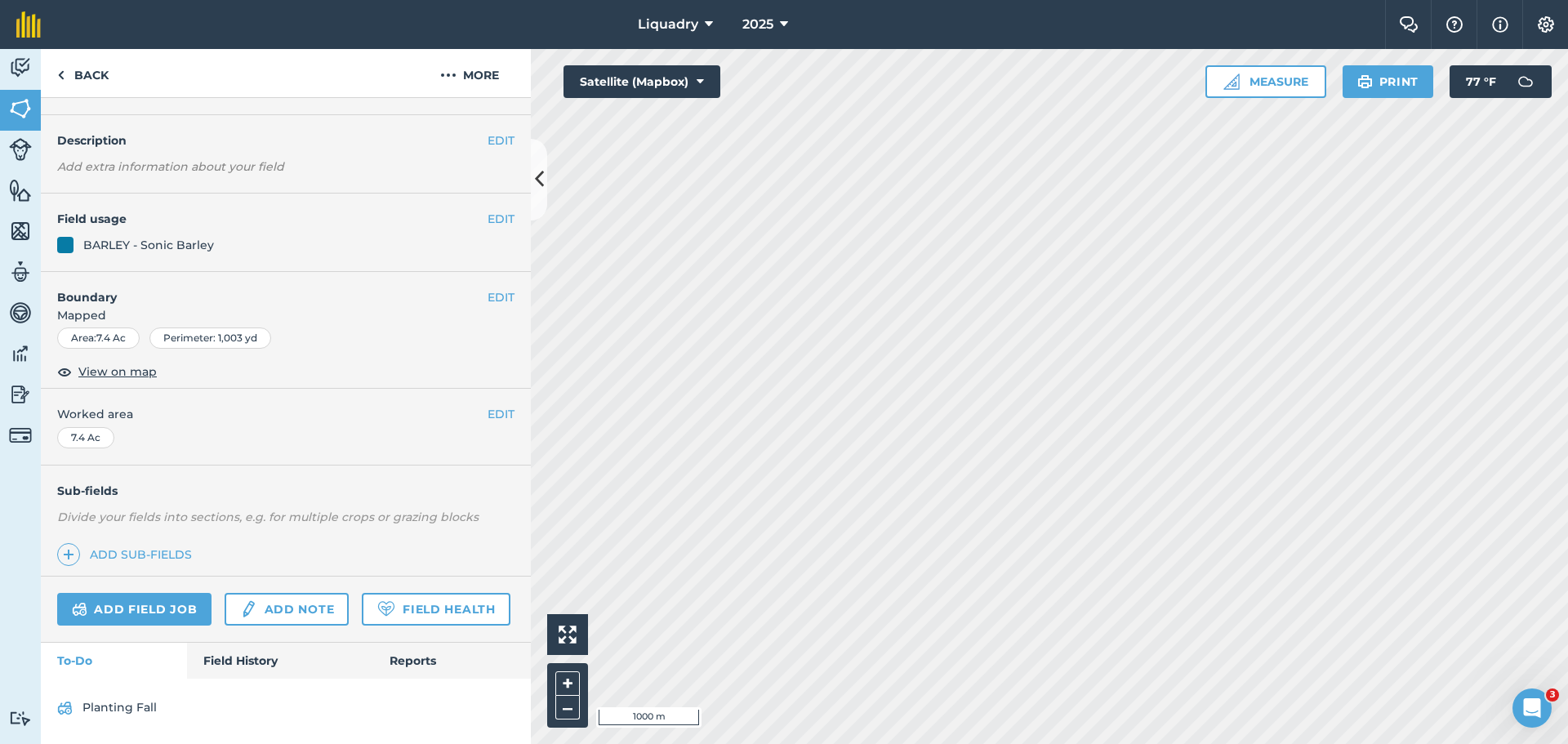
scroll to position [85, 0]
click at [251, 653] on link "Field History" at bounding box center [280, 661] width 185 height 36
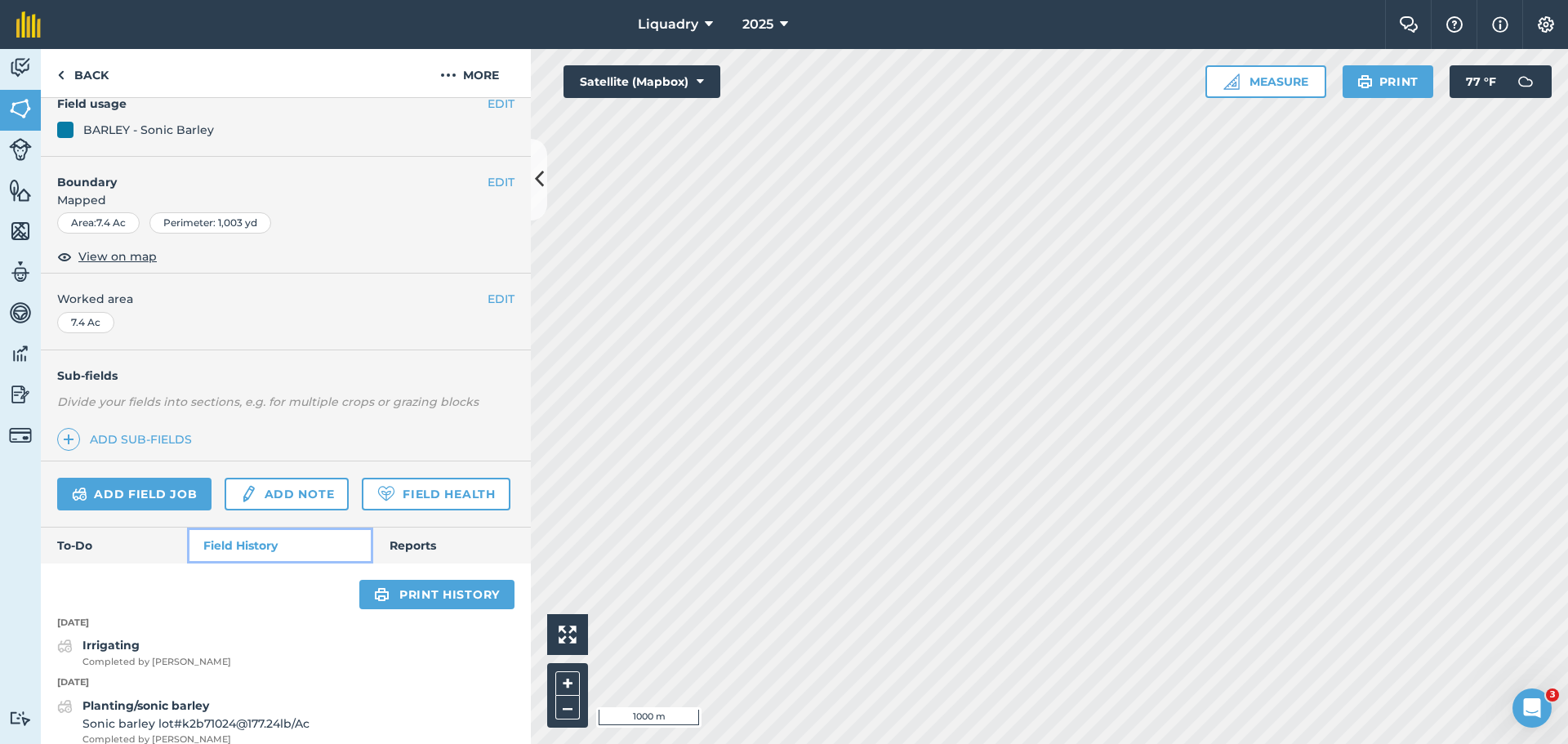
scroll to position [330, 0]
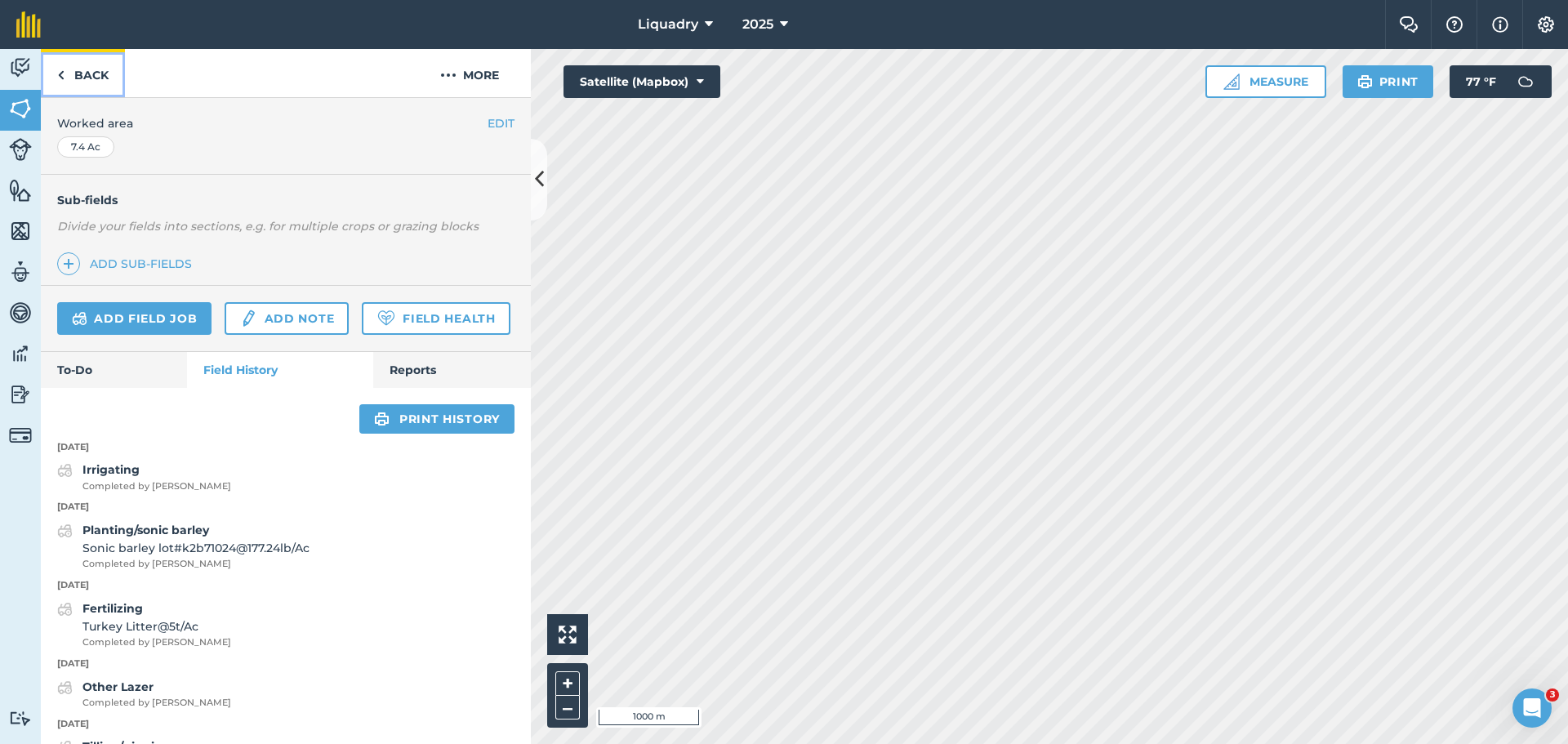
click at [77, 70] on link "Back" at bounding box center [83, 72] width 84 height 48
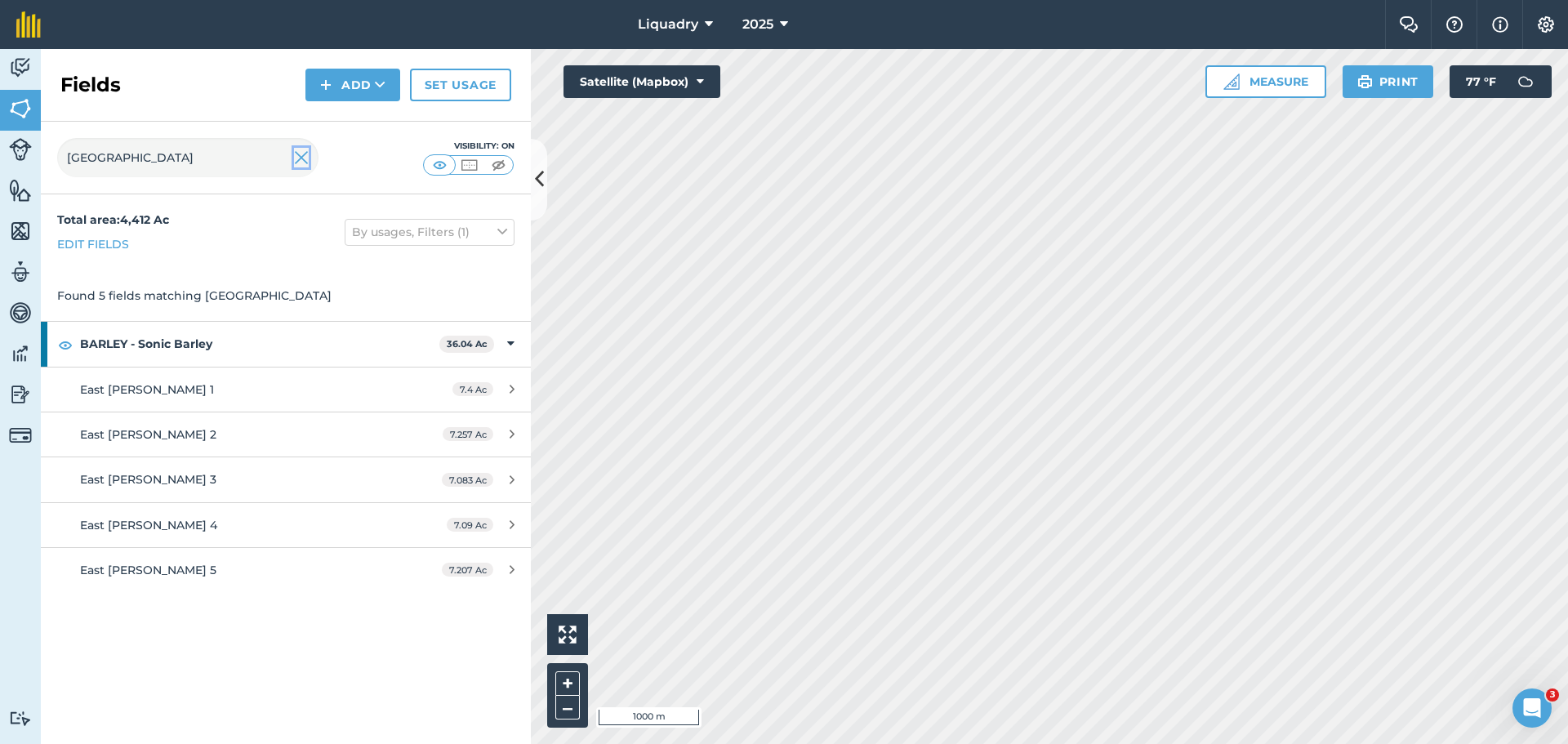
click at [297, 156] on img at bounding box center [301, 157] width 14 height 20
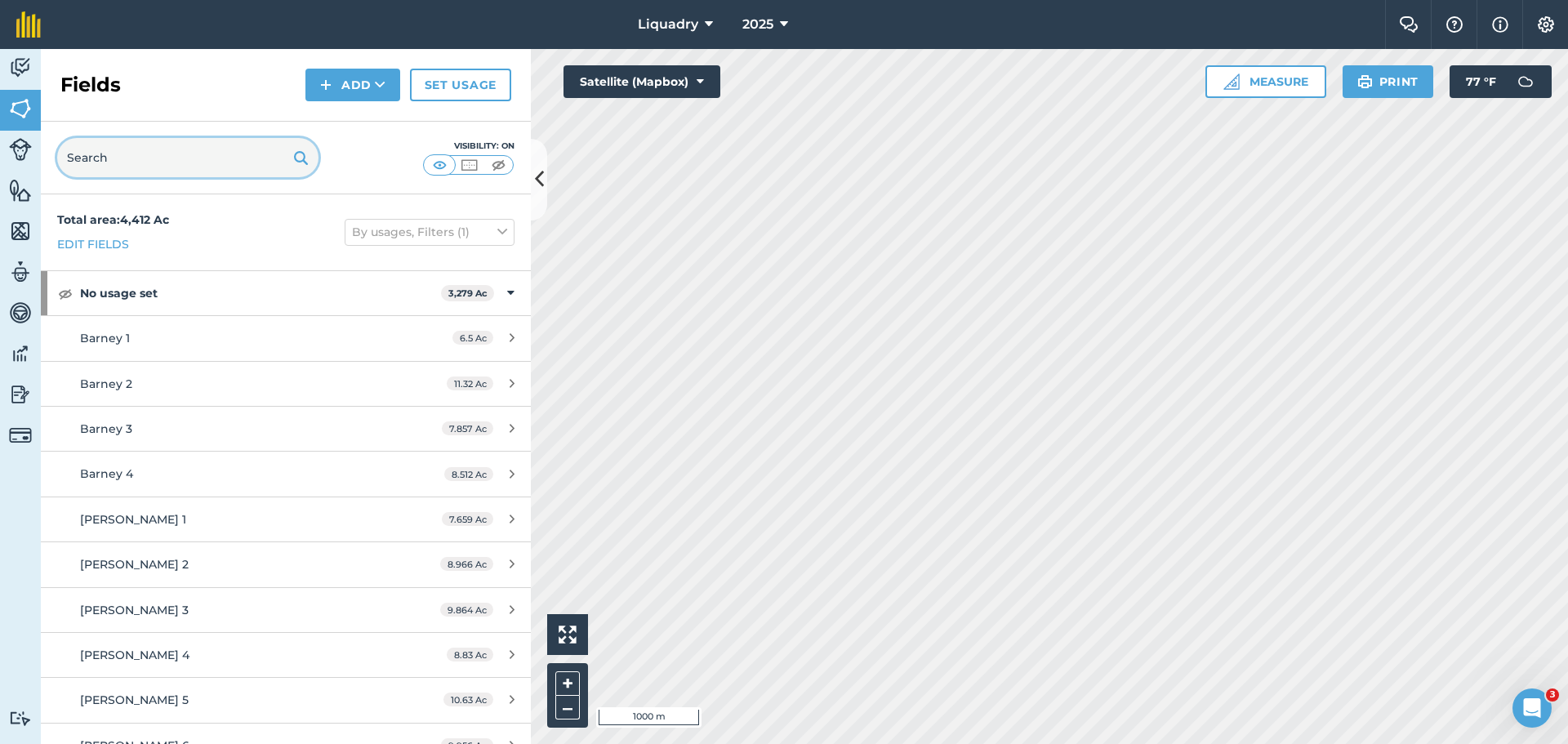
click at [244, 153] on input "text" at bounding box center [188, 157] width 261 height 39
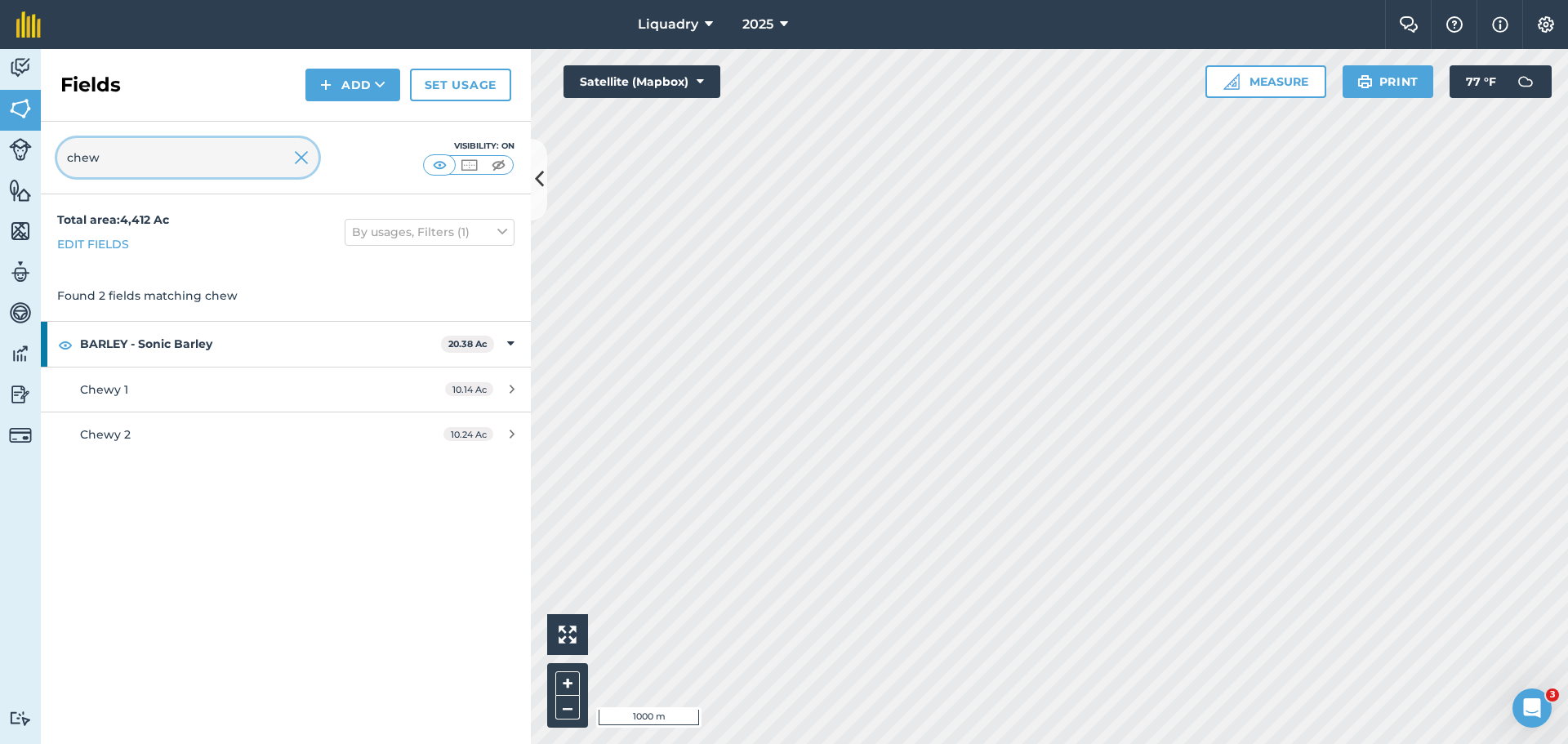
type input "chew"
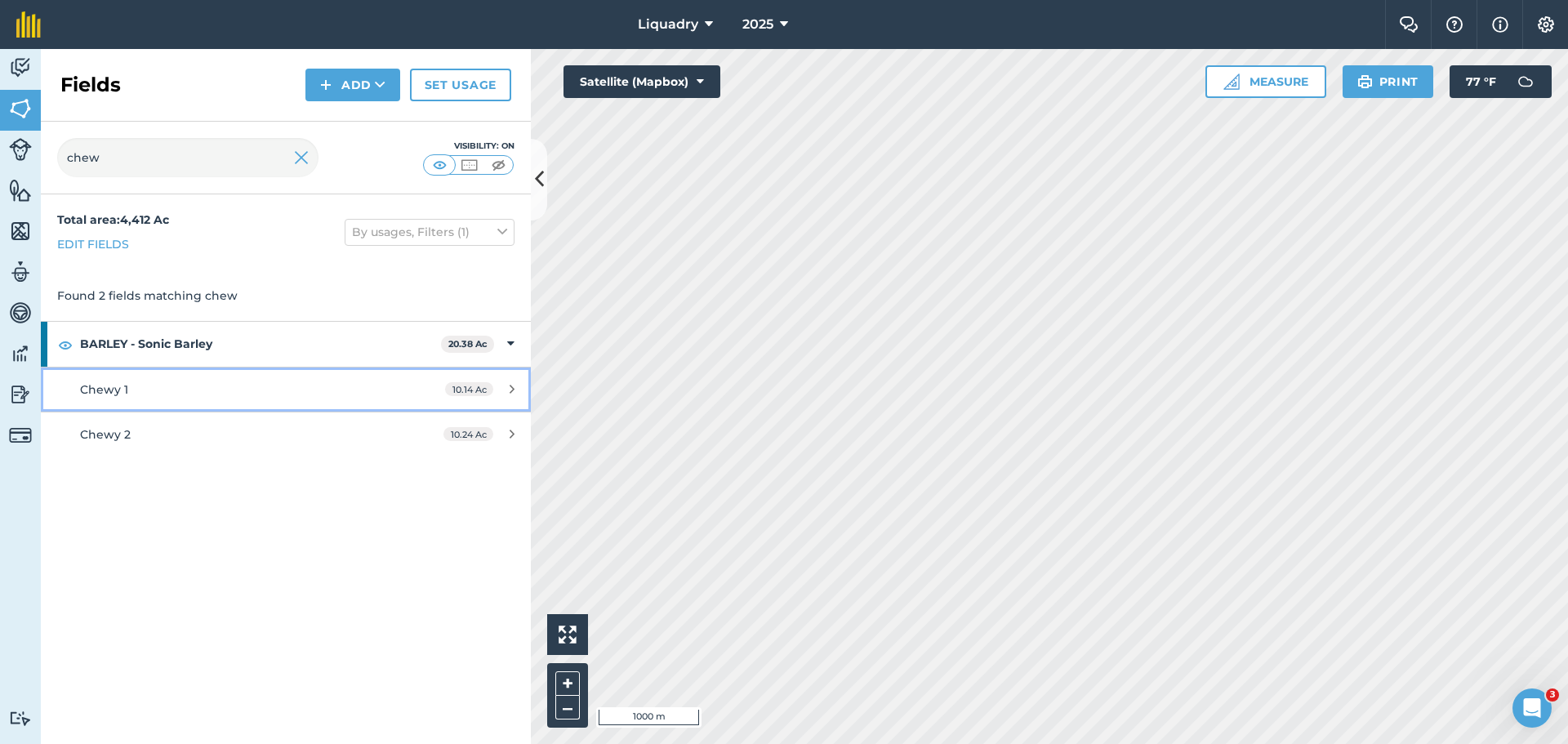
click at [147, 385] on div "Chewy 1" at bounding box center [234, 389] width 307 height 18
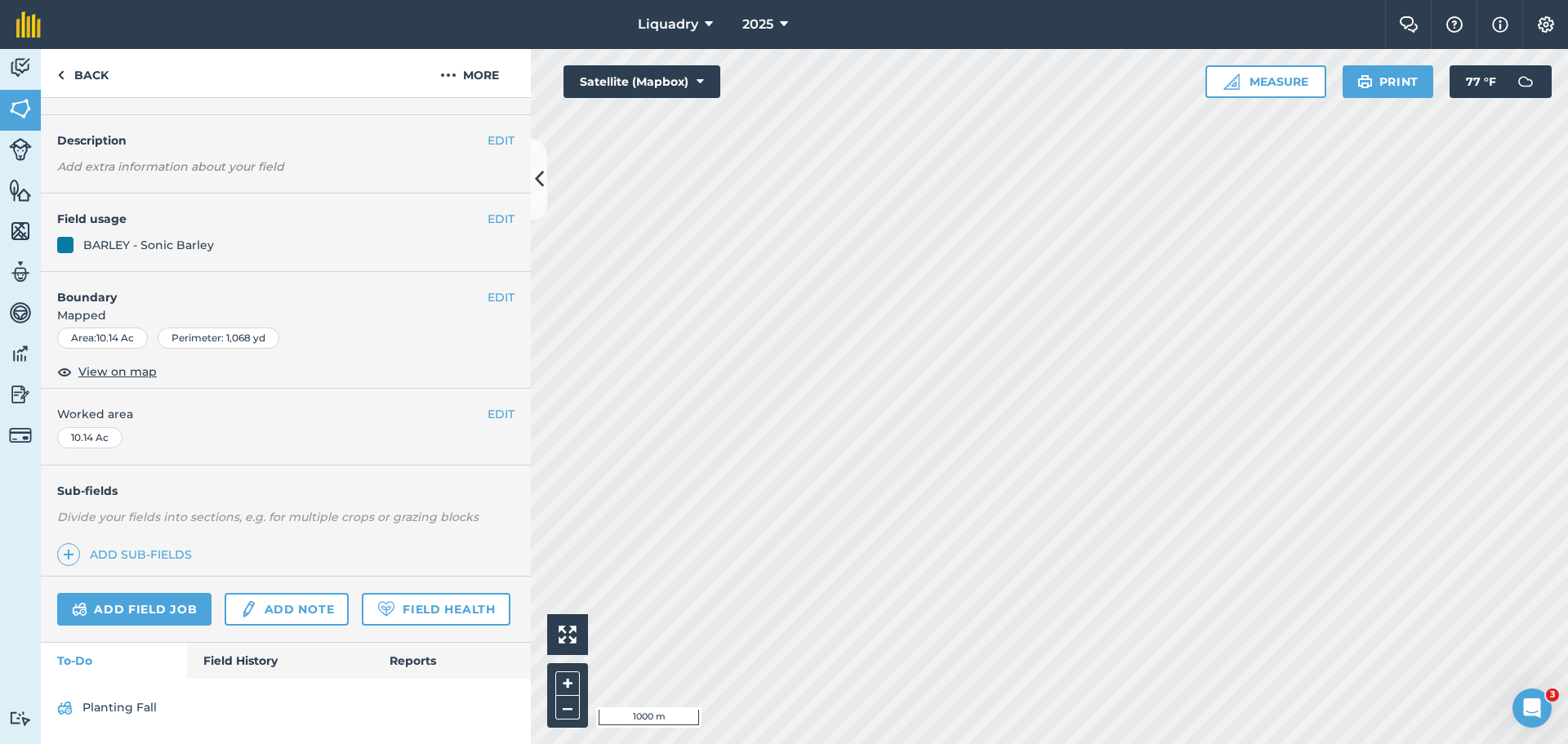
scroll to position [85, 0]
click at [236, 654] on link "Field History" at bounding box center [280, 661] width 185 height 36
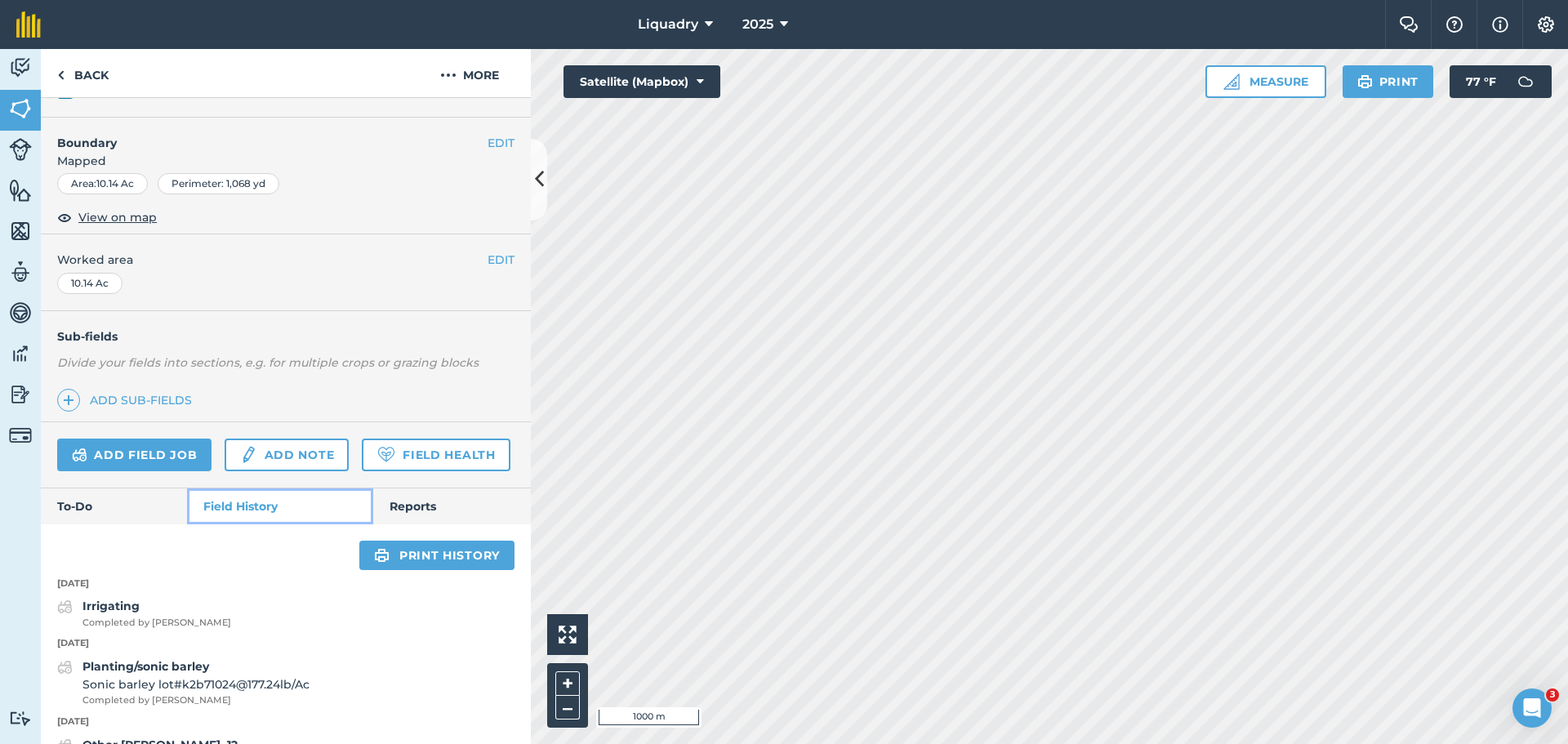
scroll to position [493, 0]
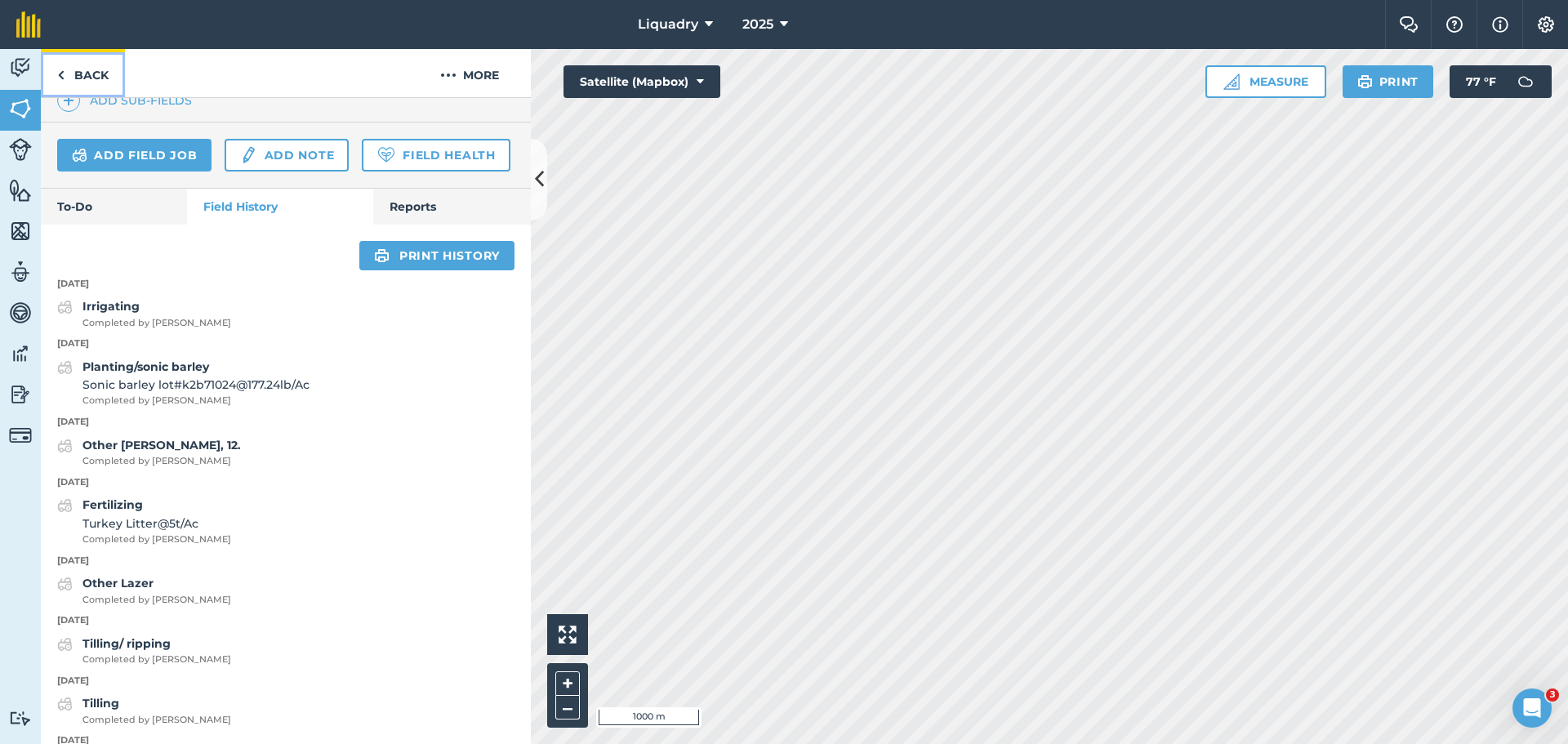
click at [88, 69] on link "Back" at bounding box center [83, 72] width 84 height 48
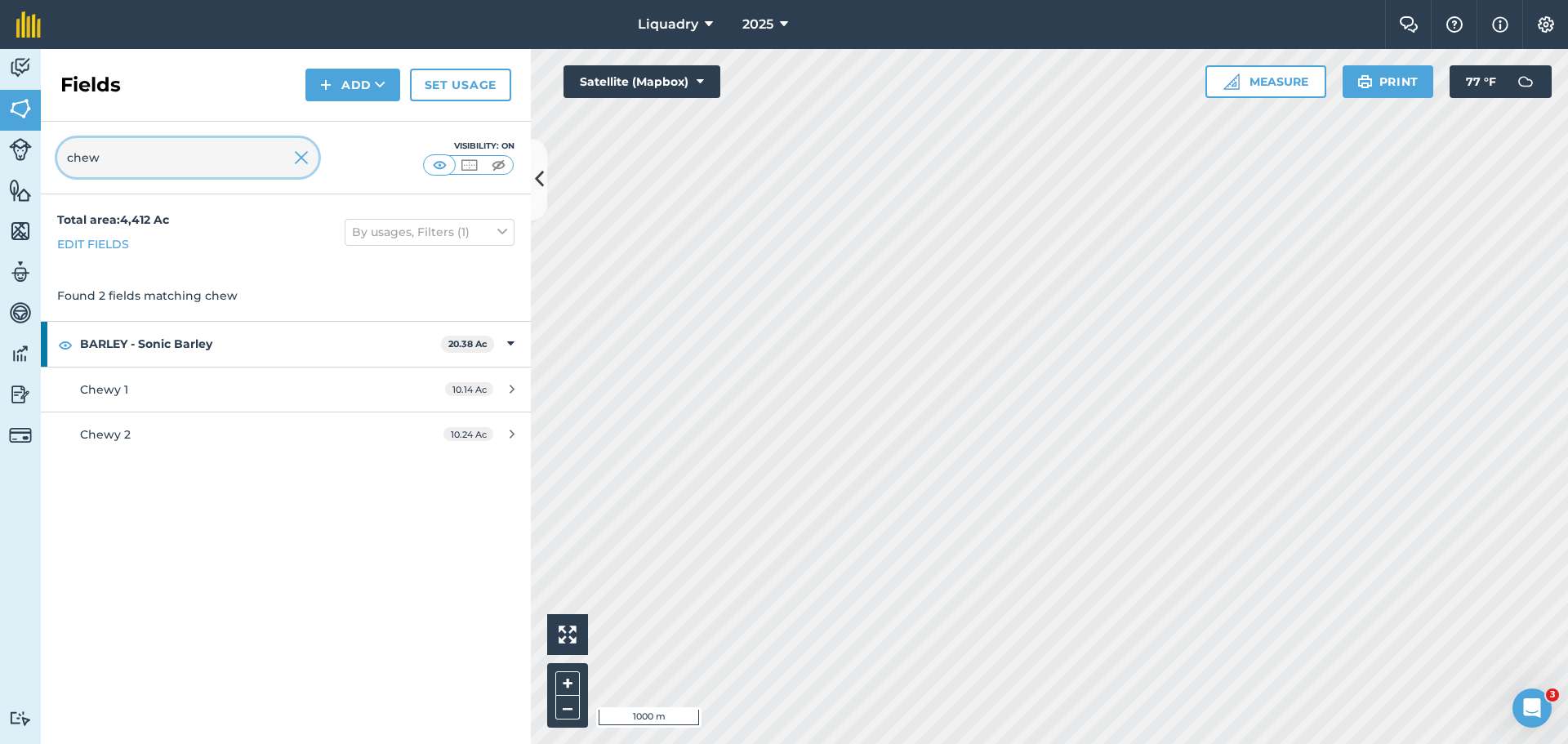
click at [309, 159] on input "chew" at bounding box center [188, 157] width 261 height 39
click at [302, 156] on img at bounding box center [301, 157] width 14 height 20
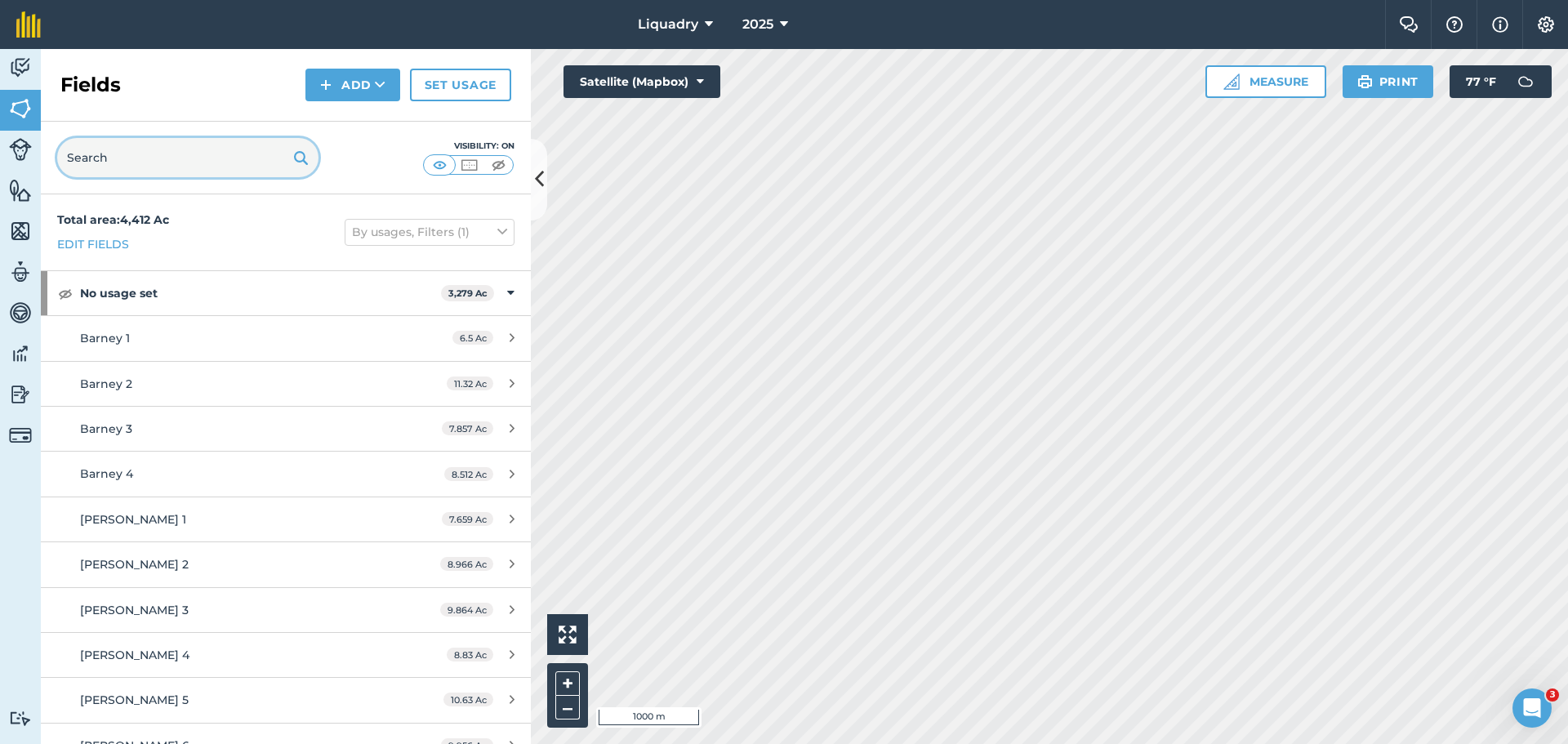
click at [224, 151] on input "text" at bounding box center [188, 157] width 261 height 39
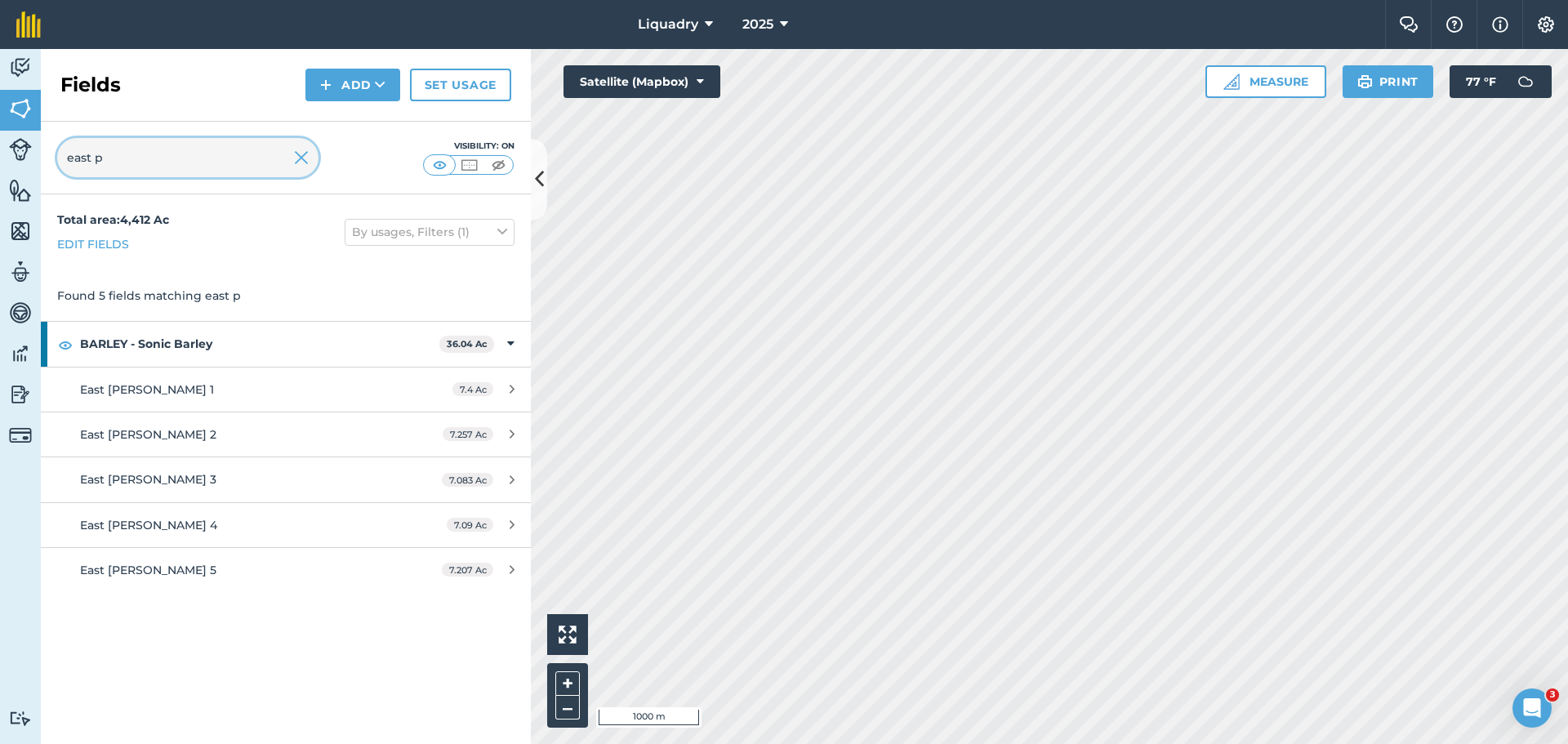
type input "east p"
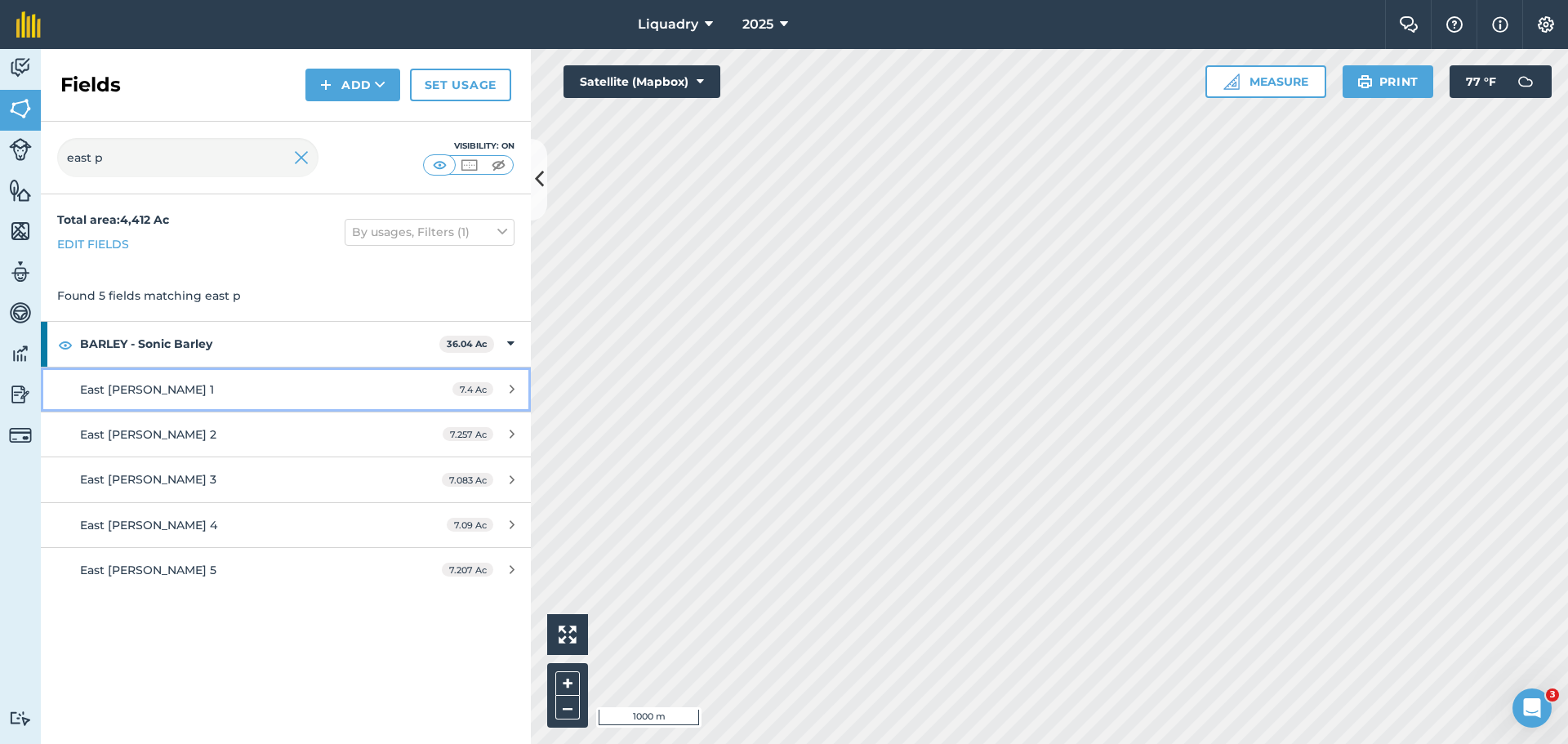
click at [148, 378] on link "East [PERSON_NAME] 1 7.4 Ac" at bounding box center [286, 389] width 491 height 44
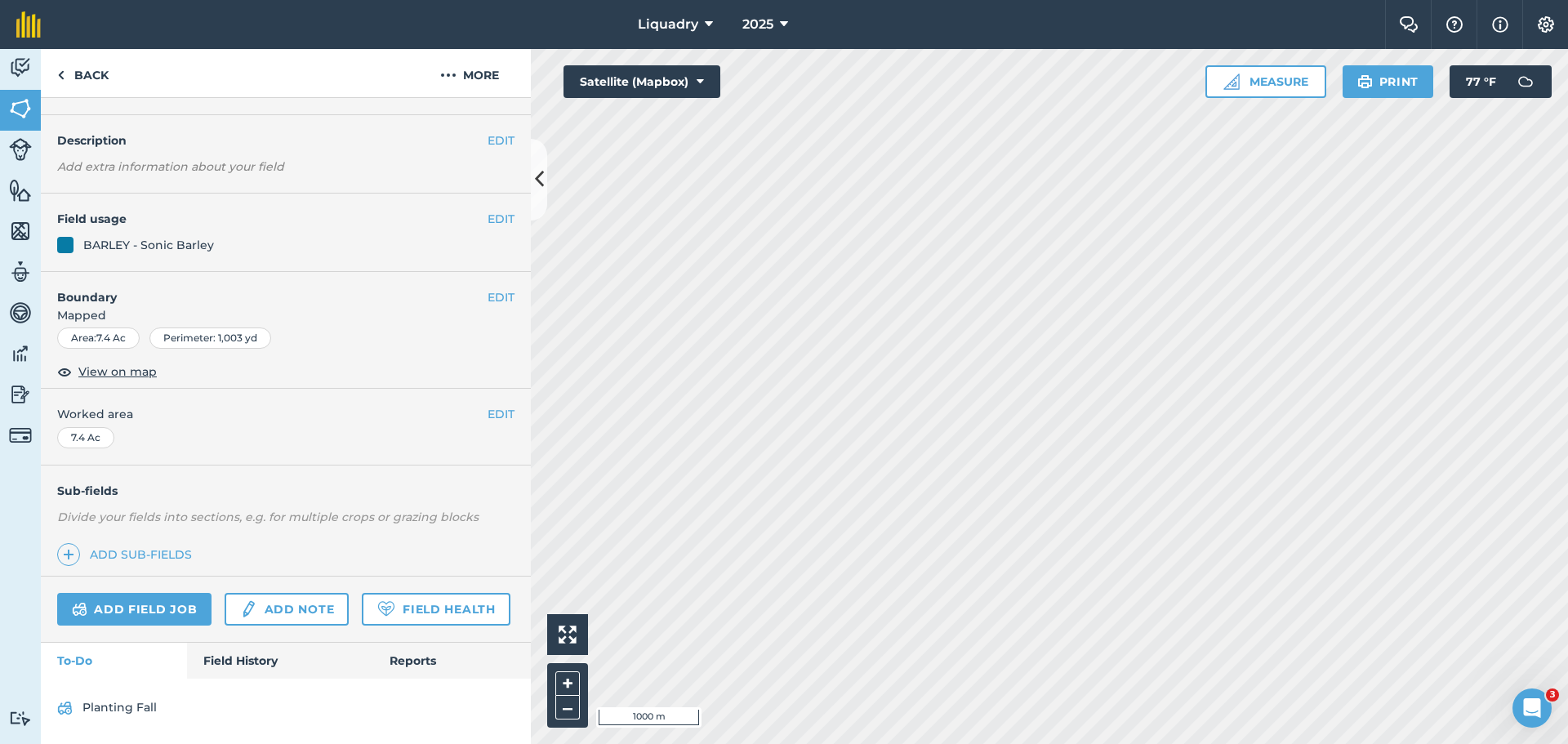
scroll to position [85, 0]
click at [242, 651] on link "Field History" at bounding box center [280, 661] width 185 height 36
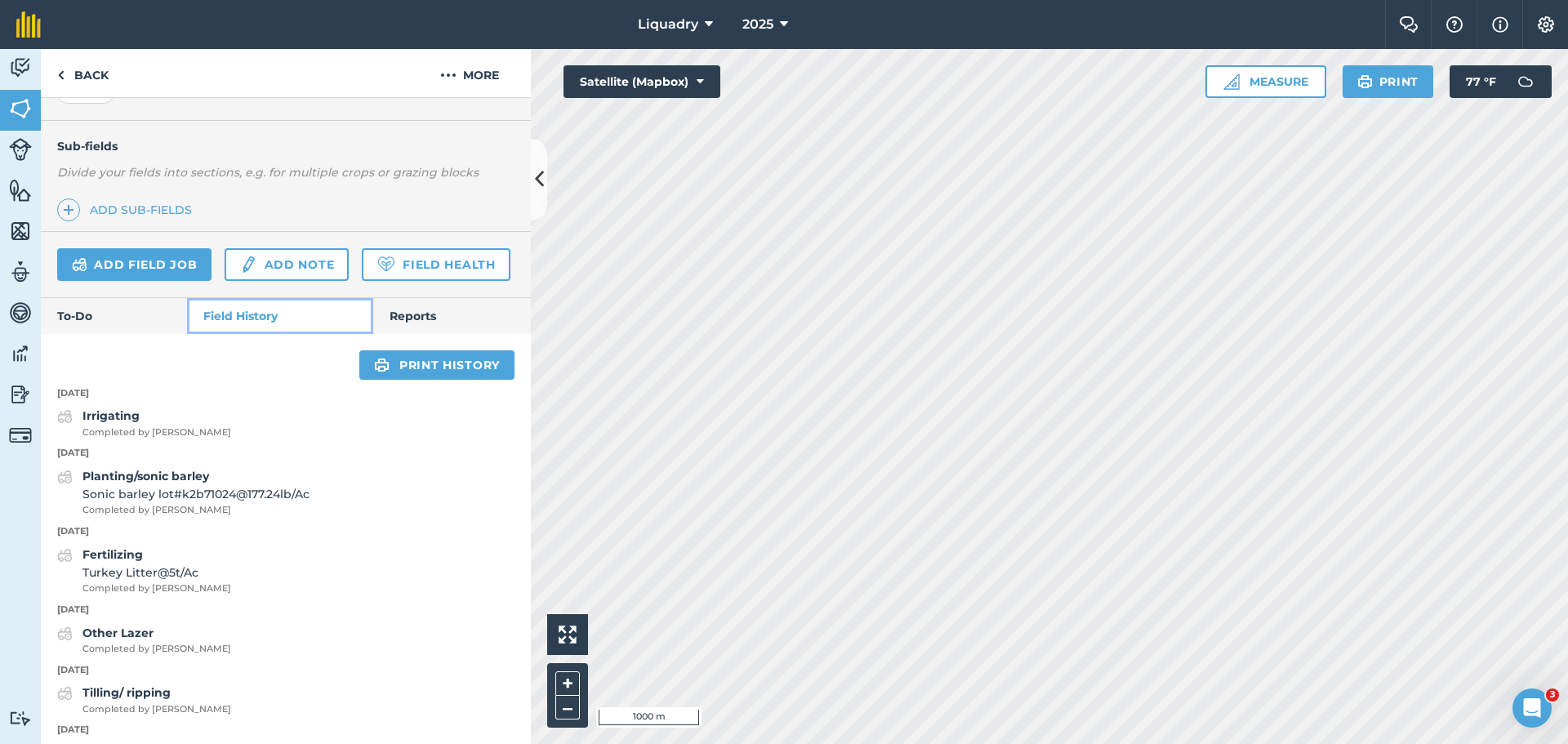
scroll to position [411, 0]
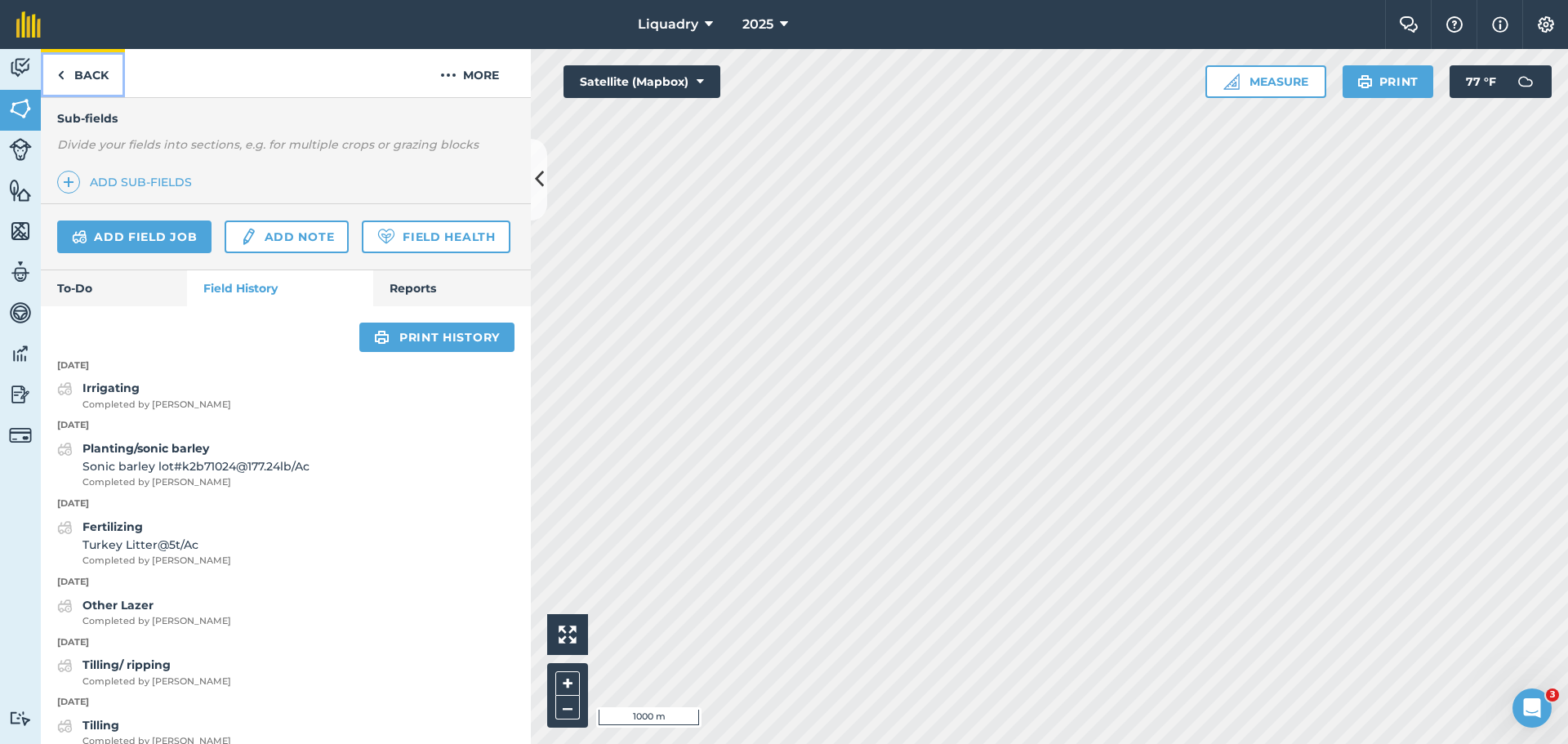
click at [102, 68] on link "Back" at bounding box center [83, 72] width 84 height 48
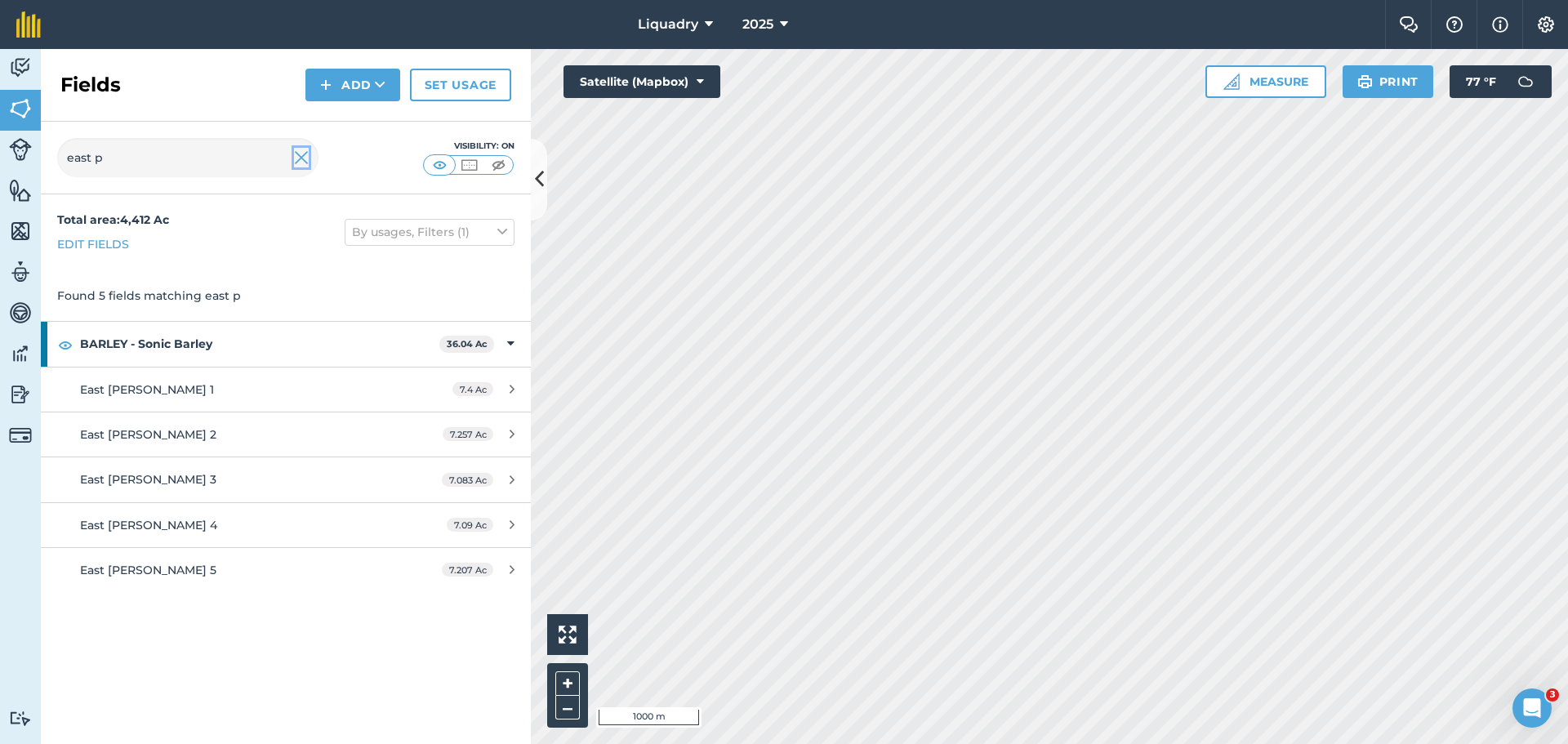
click at [297, 150] on img at bounding box center [301, 157] width 14 height 20
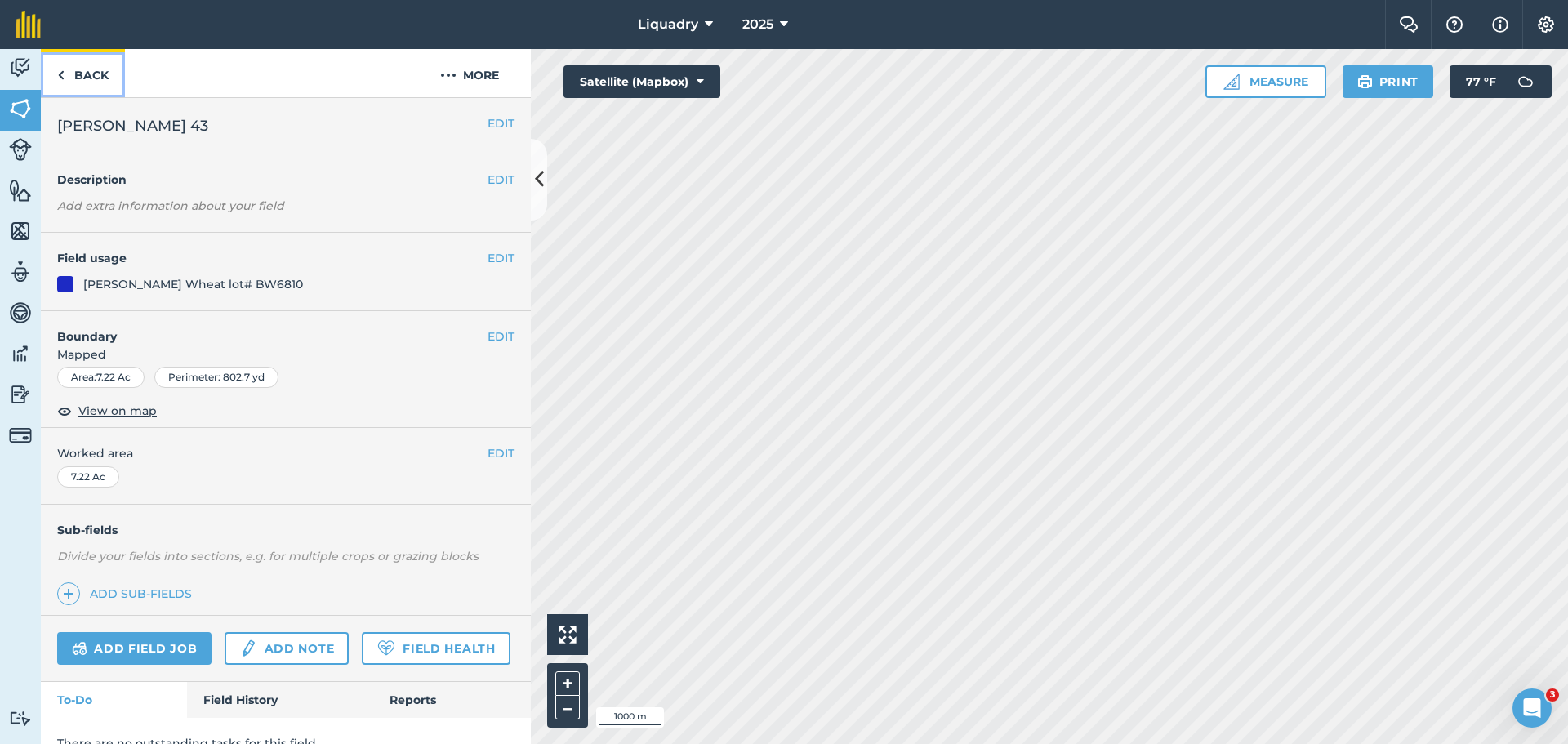
click at [76, 73] on link "Back" at bounding box center [83, 72] width 84 height 48
click at [87, 69] on link "Back" at bounding box center [83, 72] width 84 height 48
click at [81, 64] on link "Back" at bounding box center [83, 72] width 84 height 48
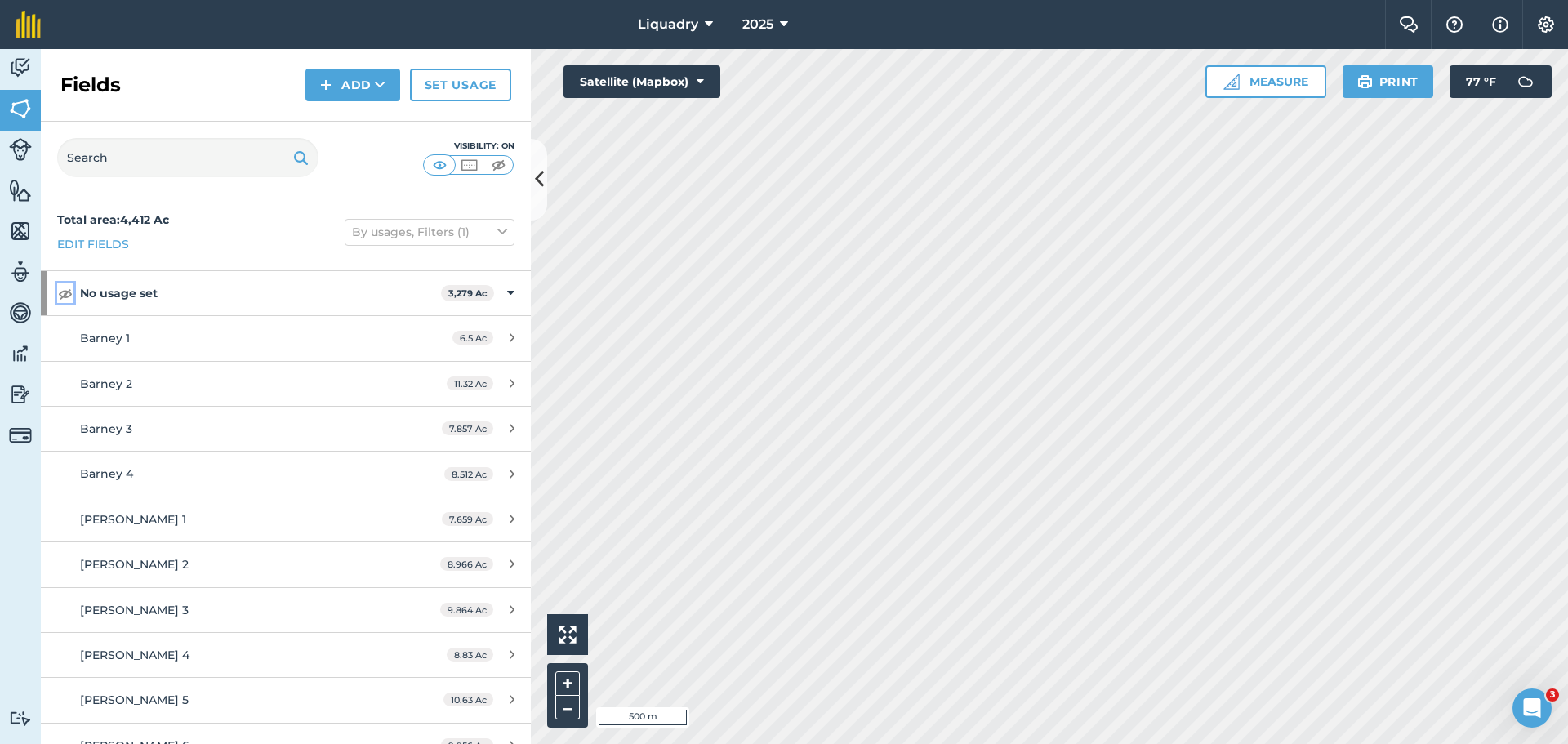
click at [65, 292] on img at bounding box center [65, 293] width 14 height 20
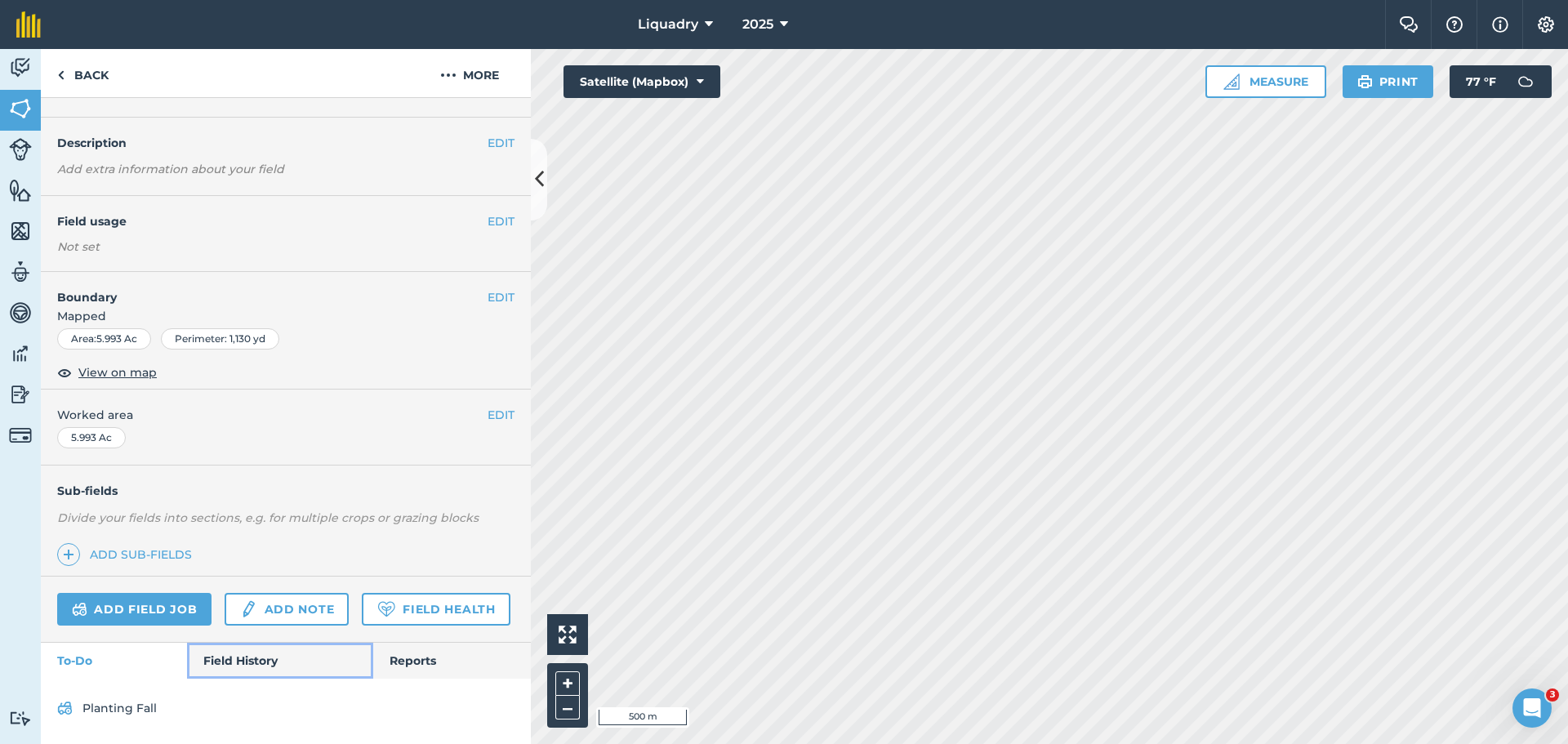
click at [219, 663] on link "Field History" at bounding box center [280, 661] width 185 height 36
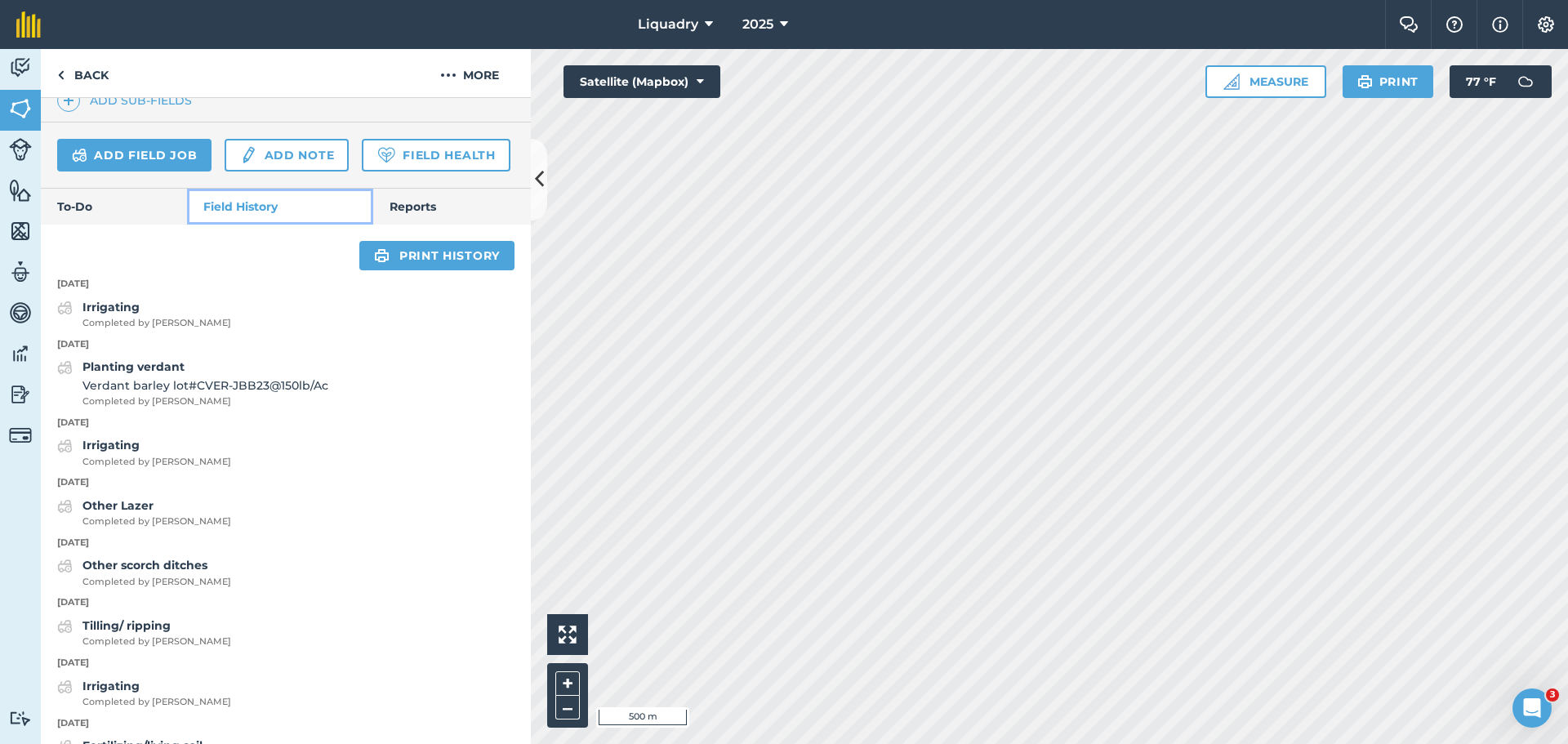
scroll to position [409, 0]
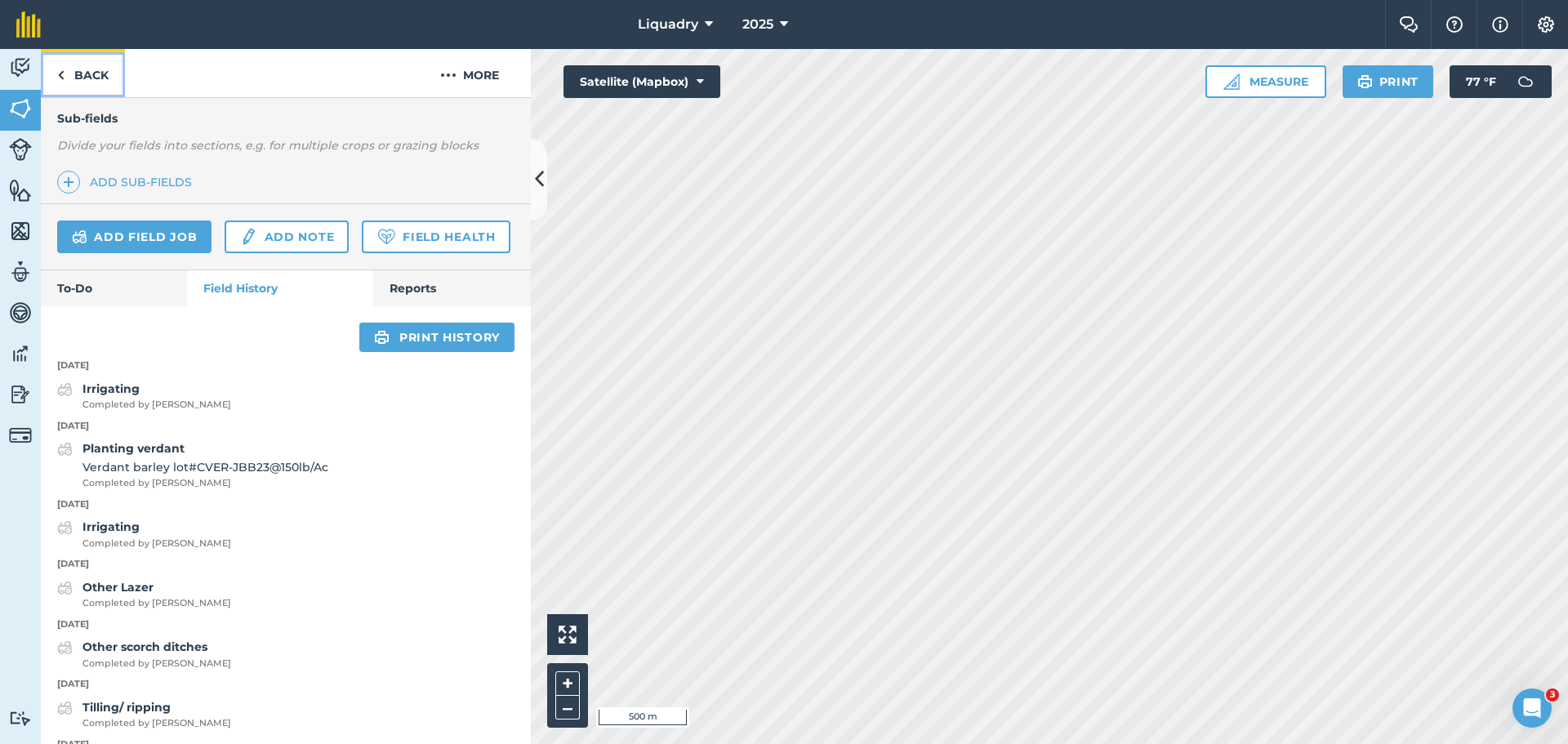
click at [94, 74] on link "Back" at bounding box center [83, 72] width 84 height 48
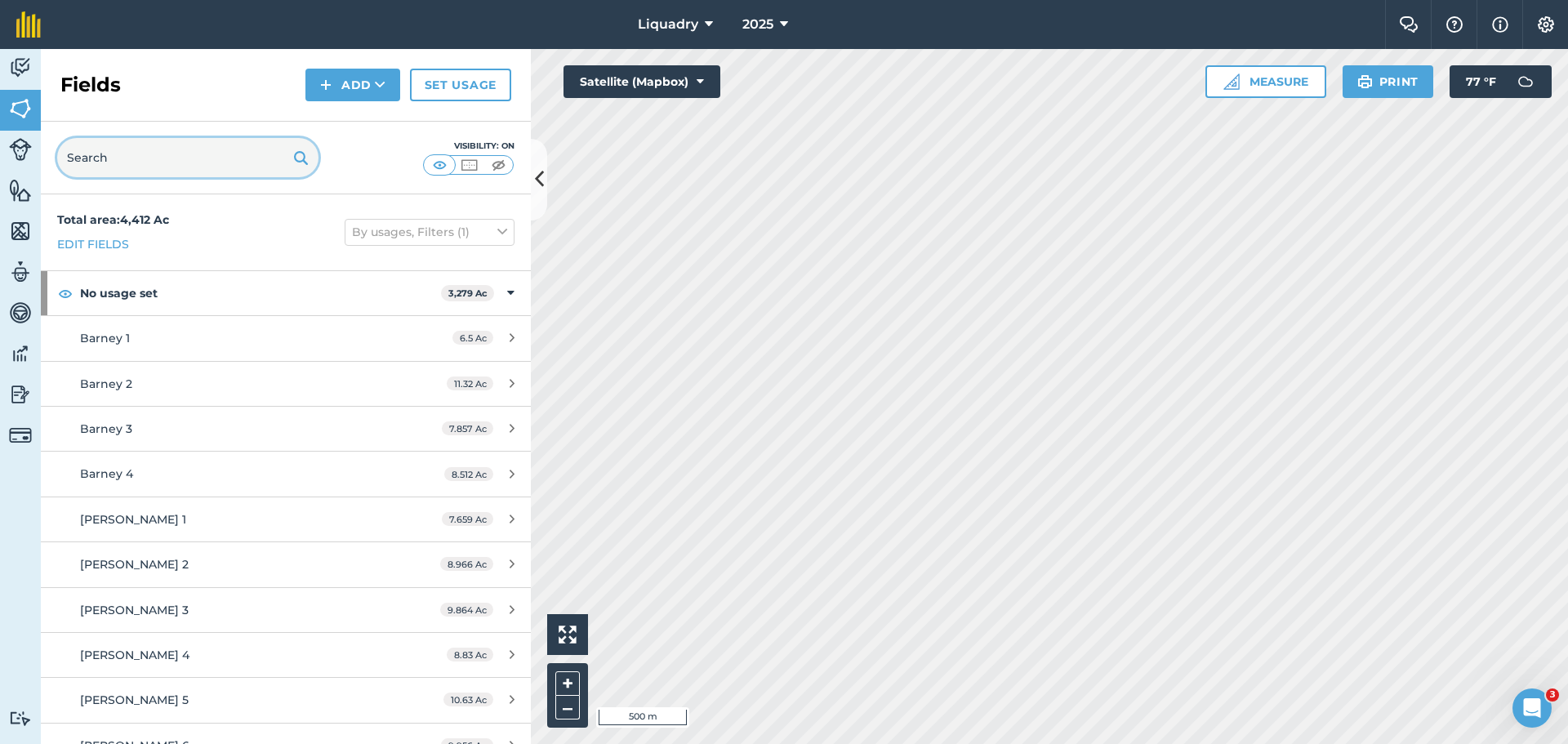
click at [174, 161] on input "text" at bounding box center [188, 157] width 261 height 39
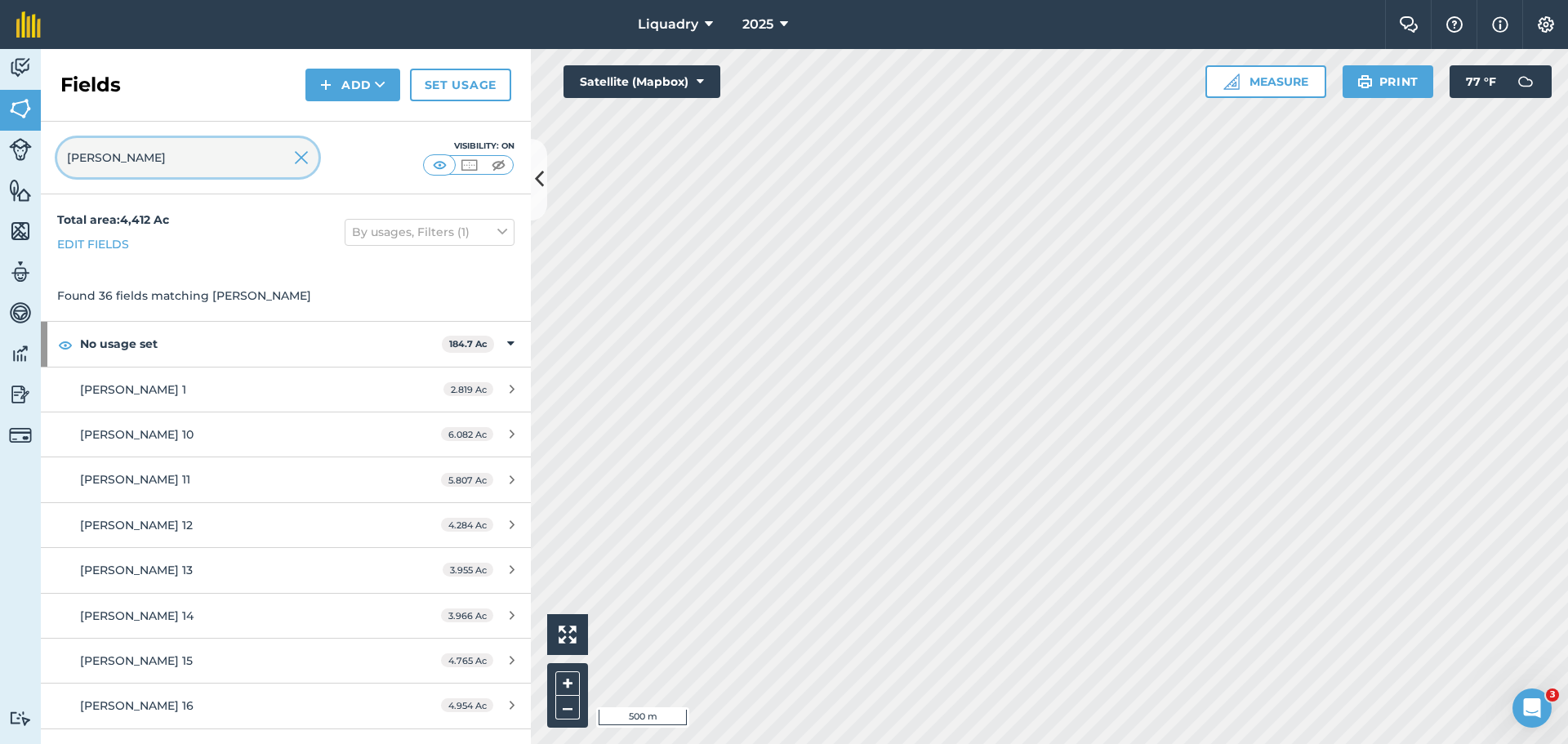
type input "[PERSON_NAME]"
click at [441, 79] on link "Set usage" at bounding box center [461, 85] width 101 height 32
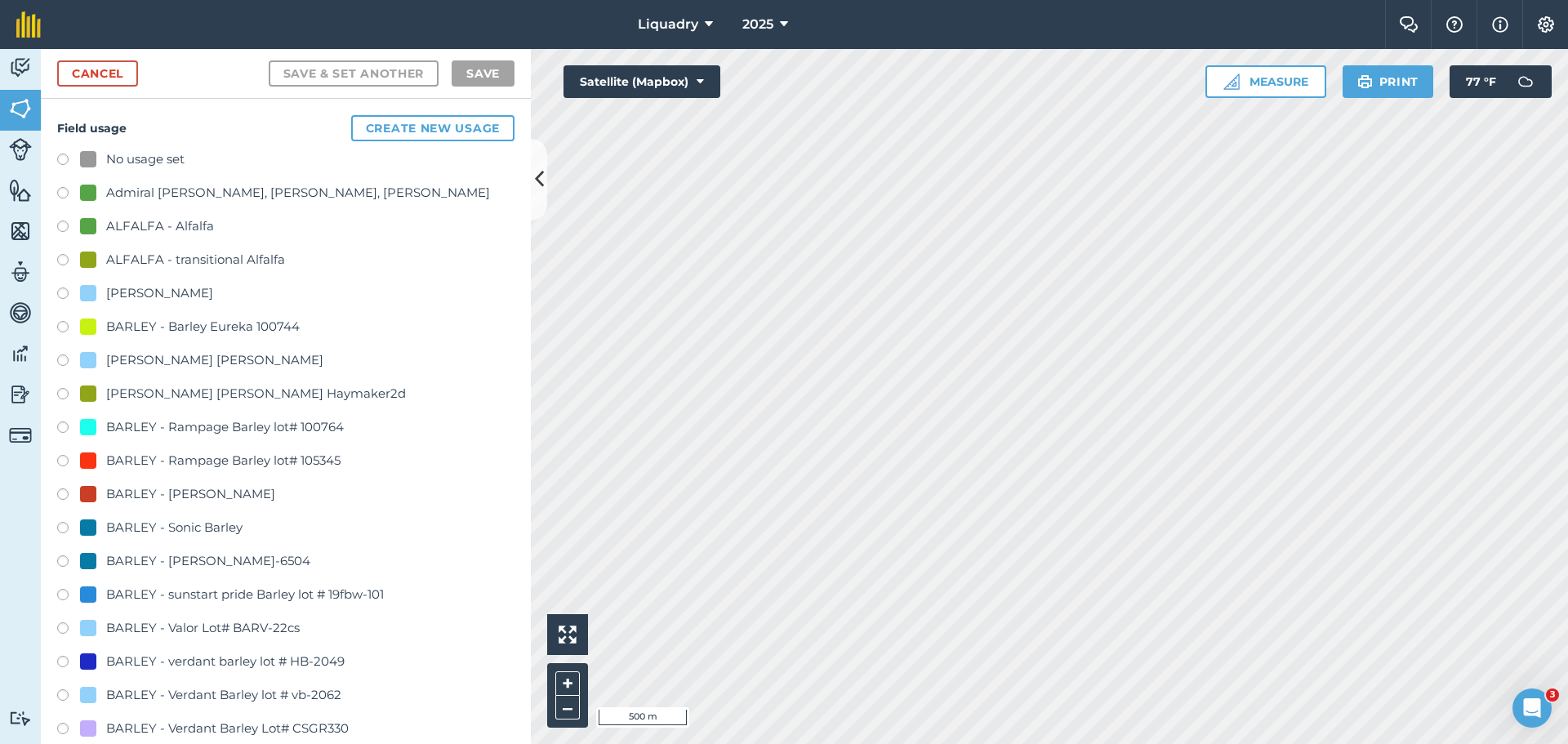
scroll to position [82, 0]
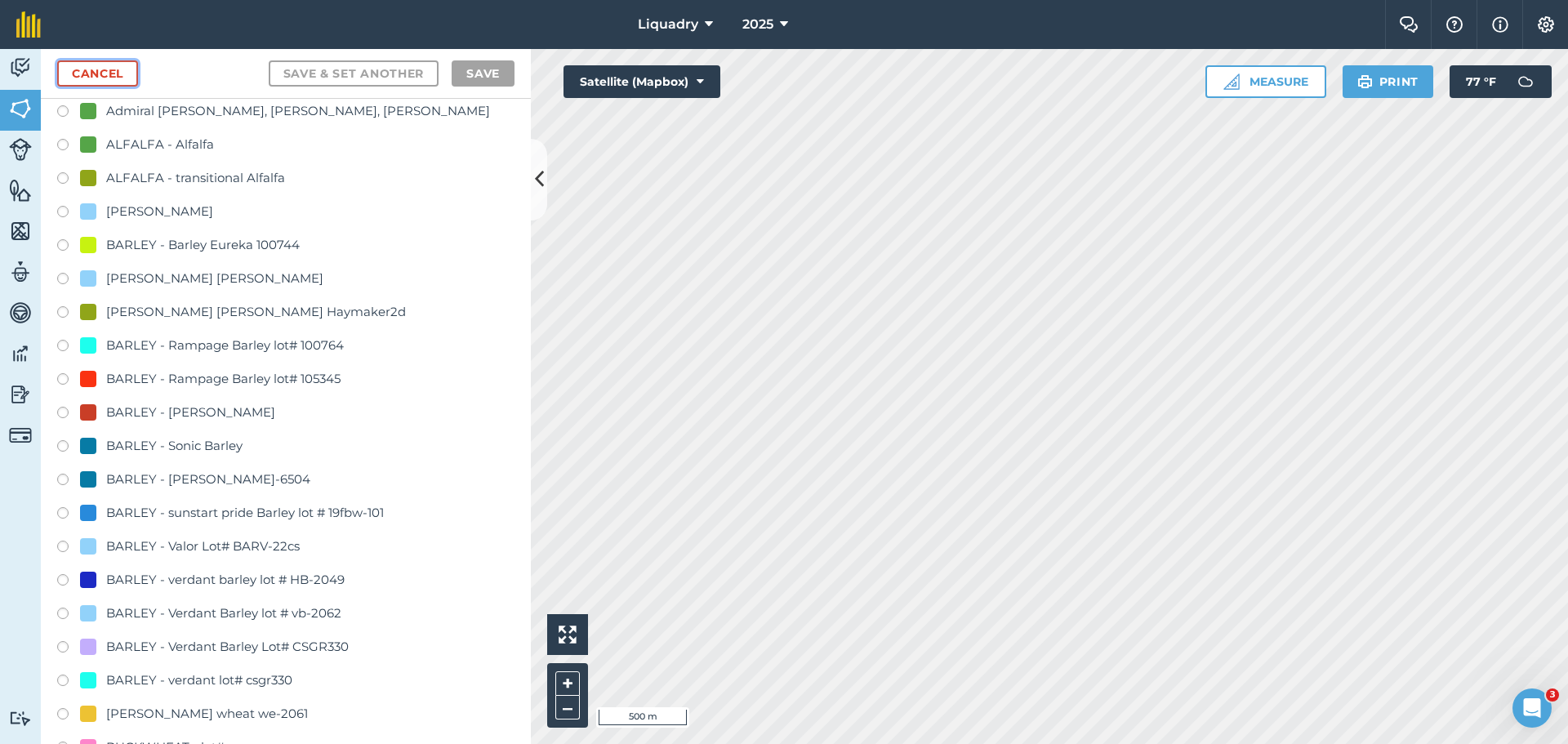
click at [94, 72] on link "Cancel" at bounding box center [97, 72] width 81 height 26
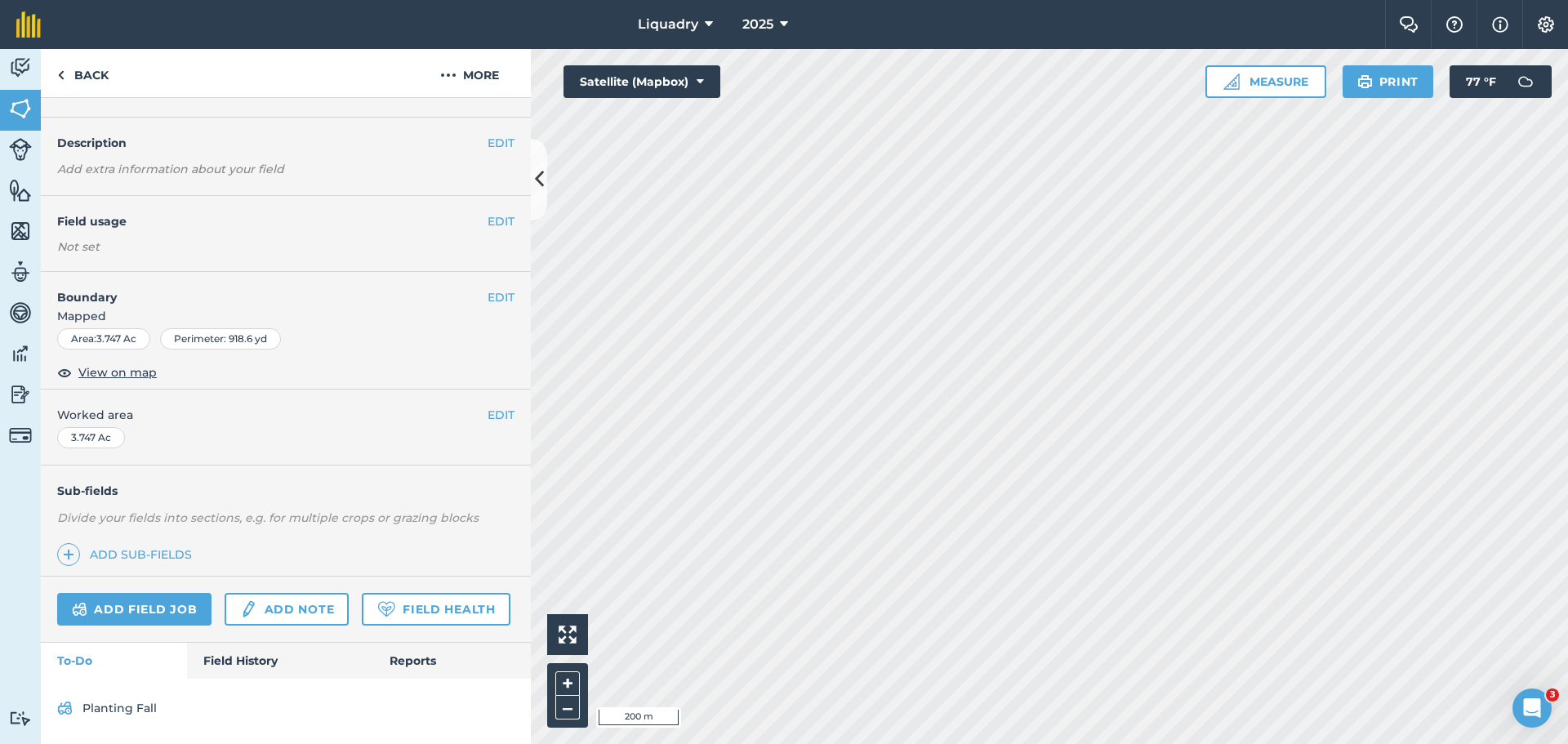
scroll to position [82, 0]
click at [232, 654] on link "Field History" at bounding box center [280, 661] width 185 height 36
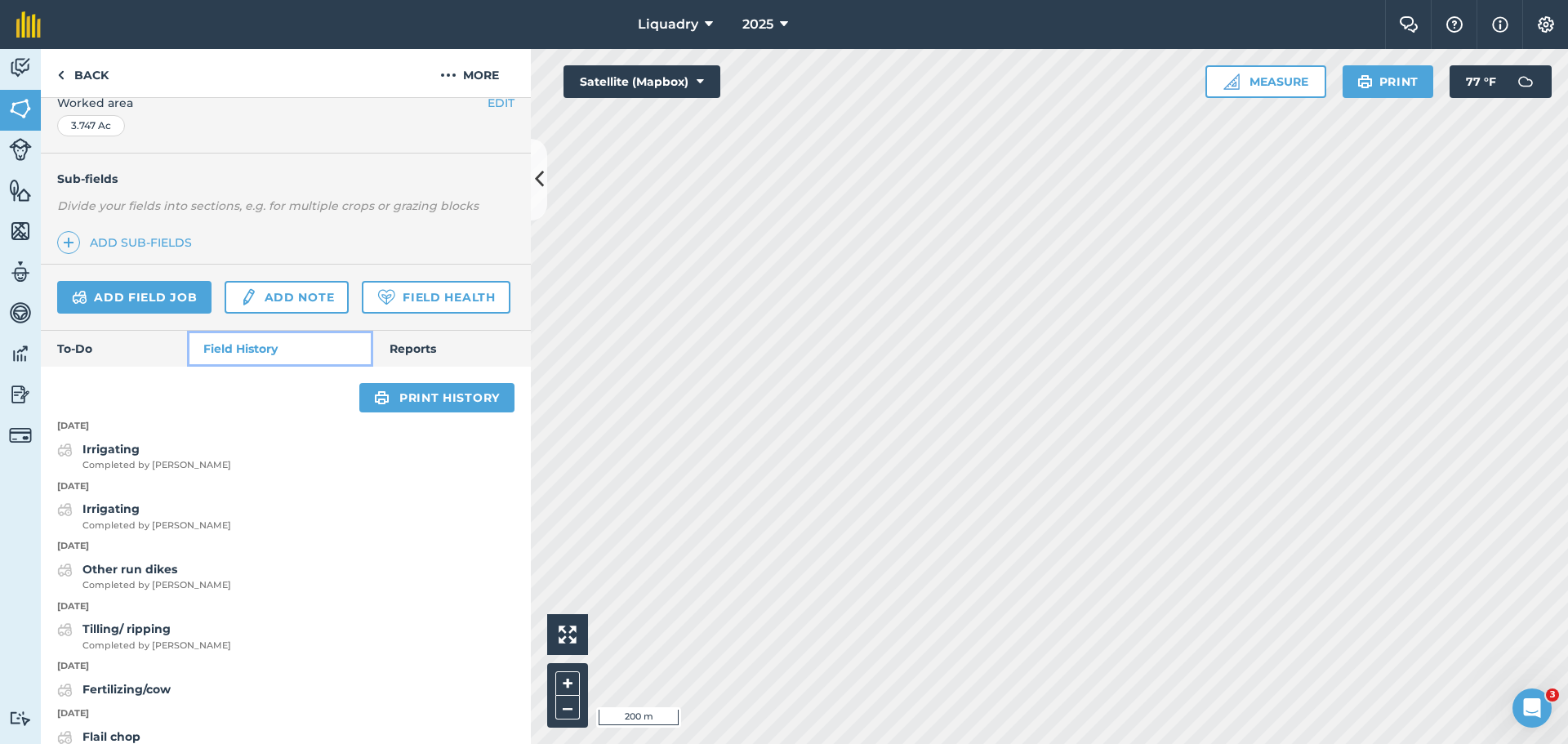
scroll to position [246, 0]
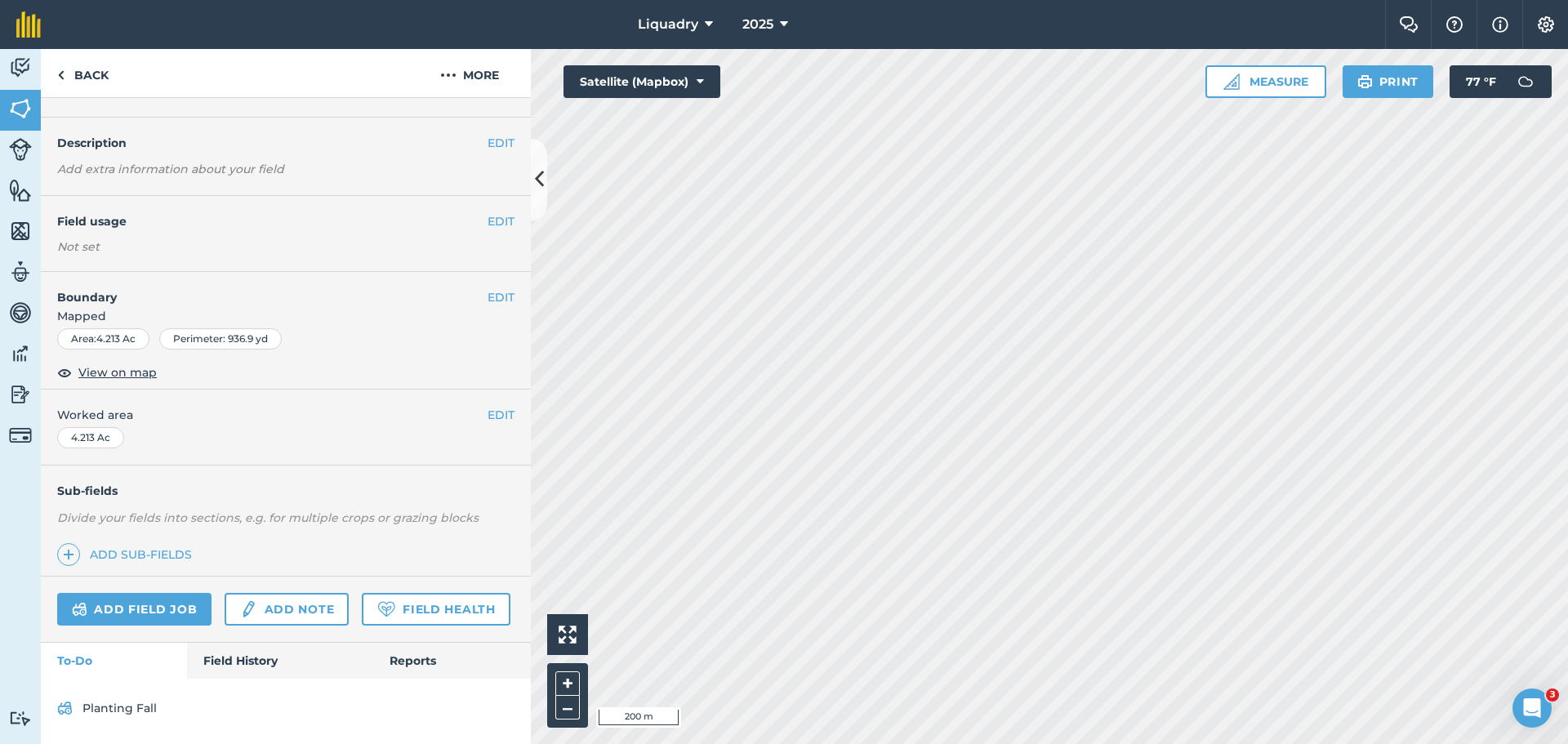
scroll to position [82, 0]
click at [271, 656] on link "Field History" at bounding box center [280, 661] width 185 height 36
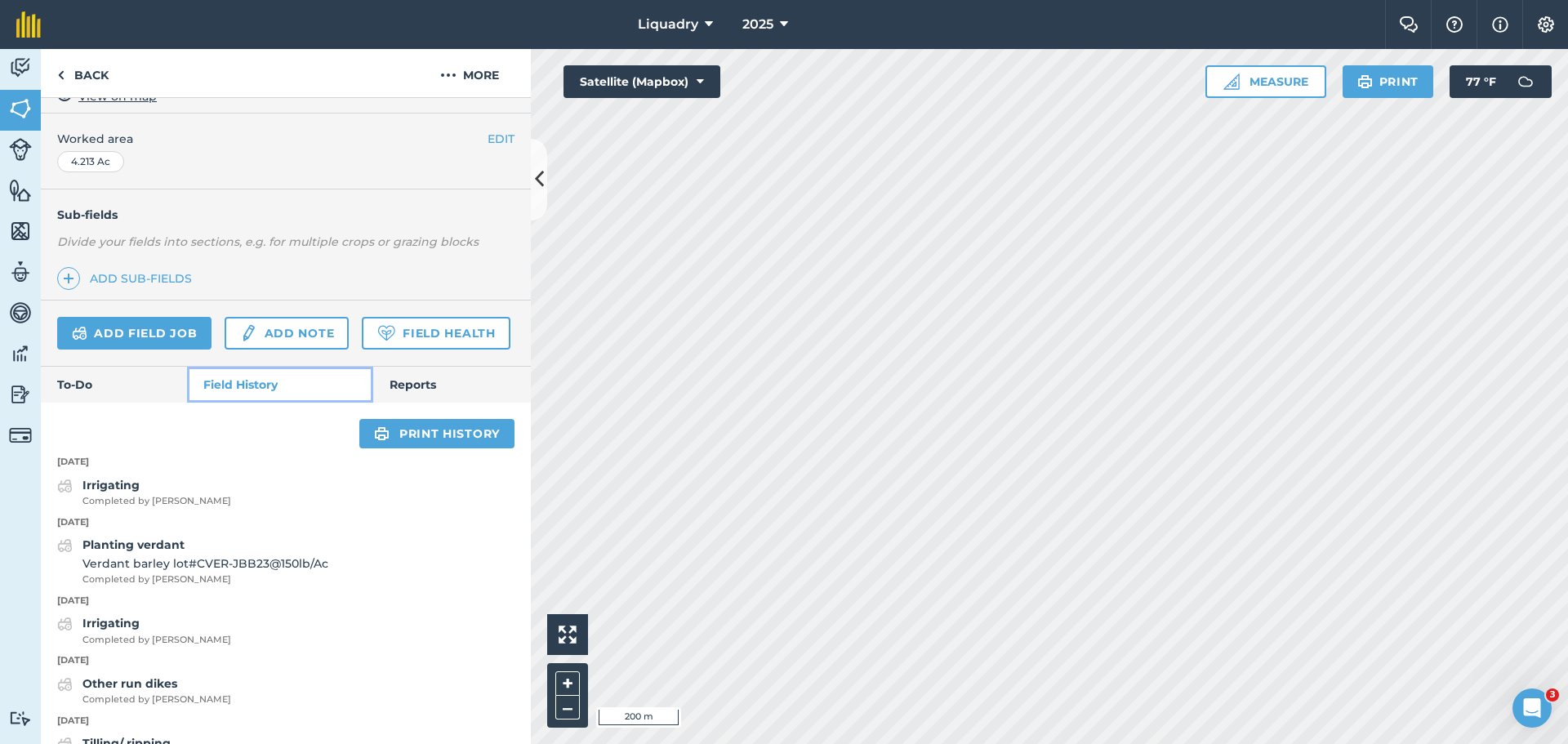
scroll to position [327, 0]
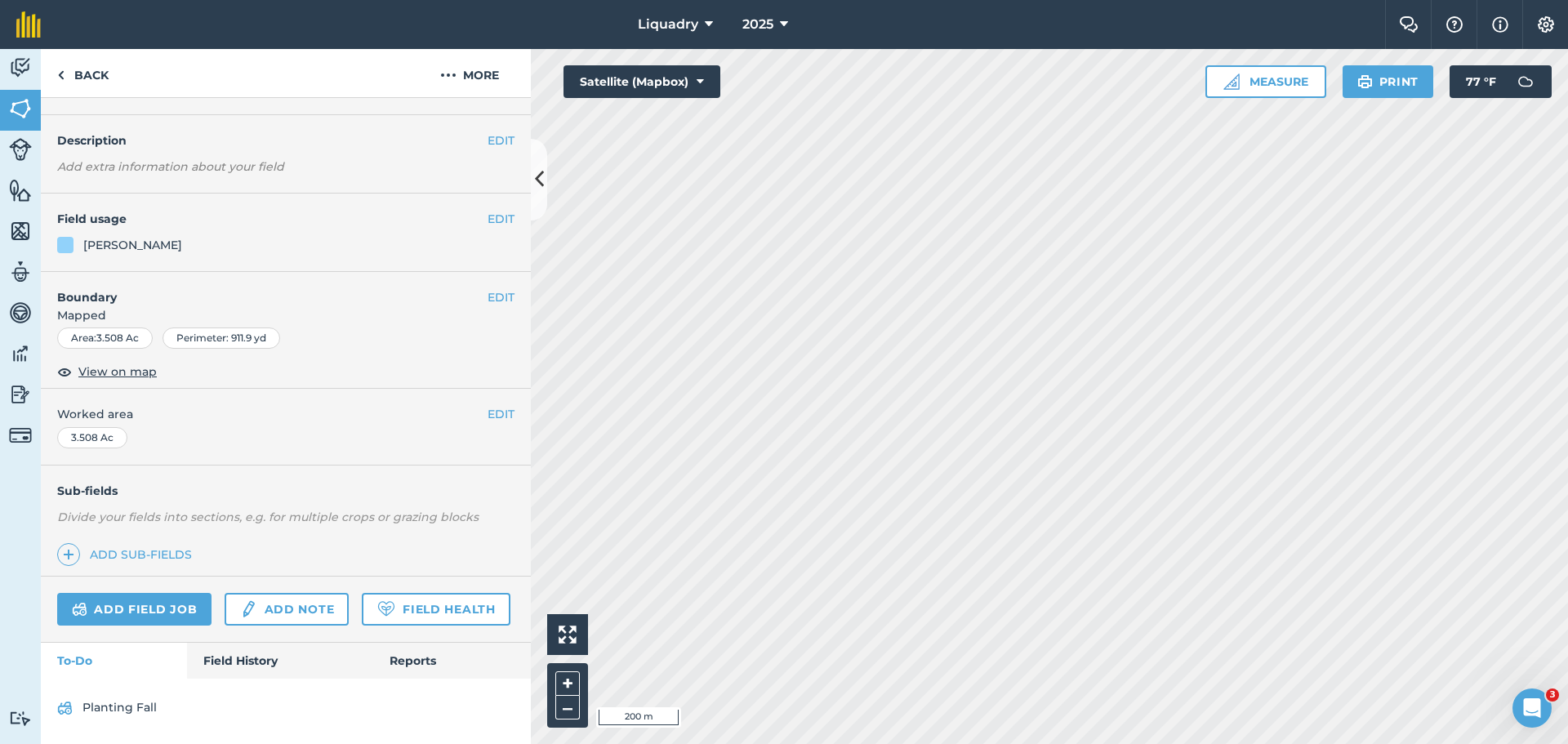
scroll to position [85, 0]
click at [233, 662] on link "Field History" at bounding box center [280, 661] width 185 height 36
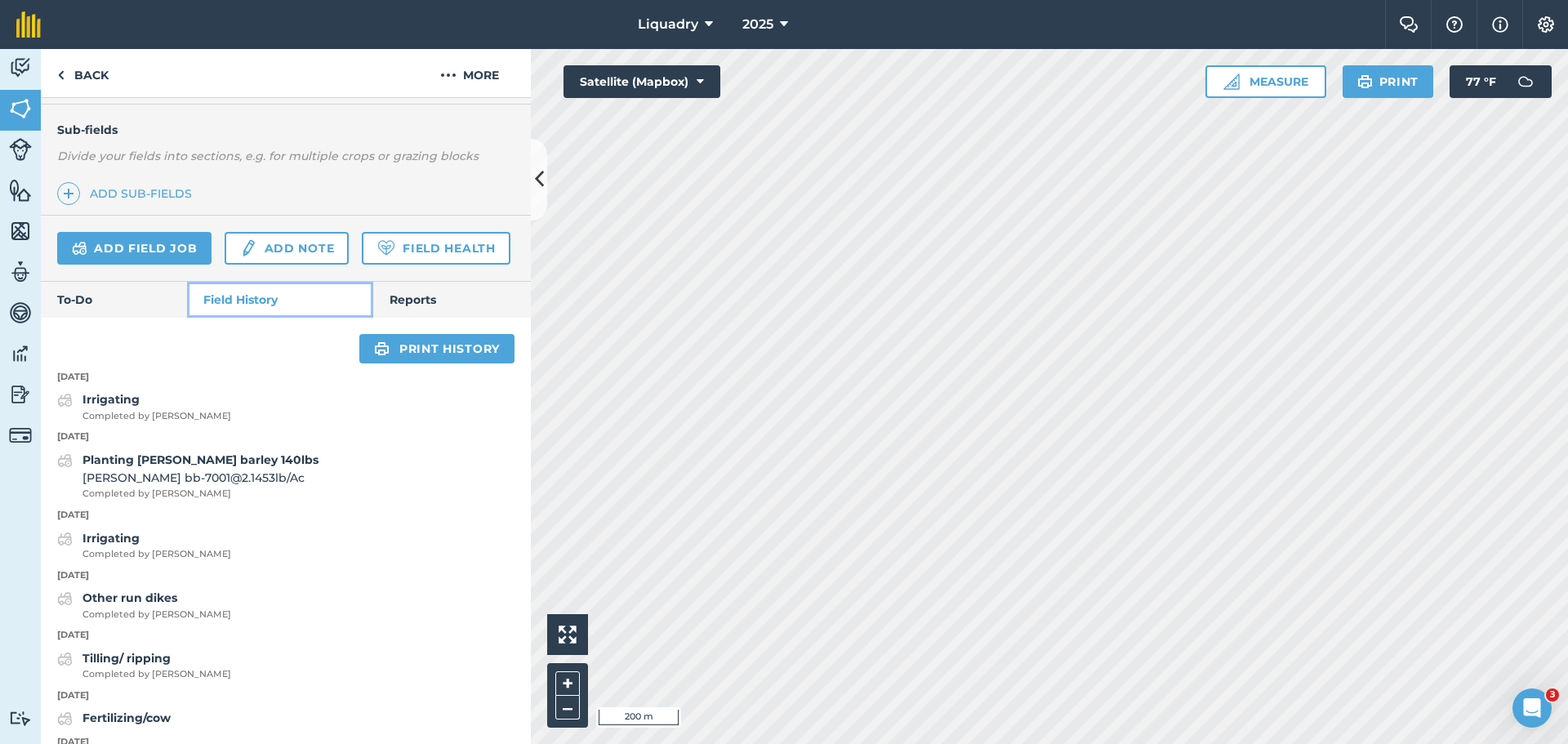
scroll to position [411, 0]
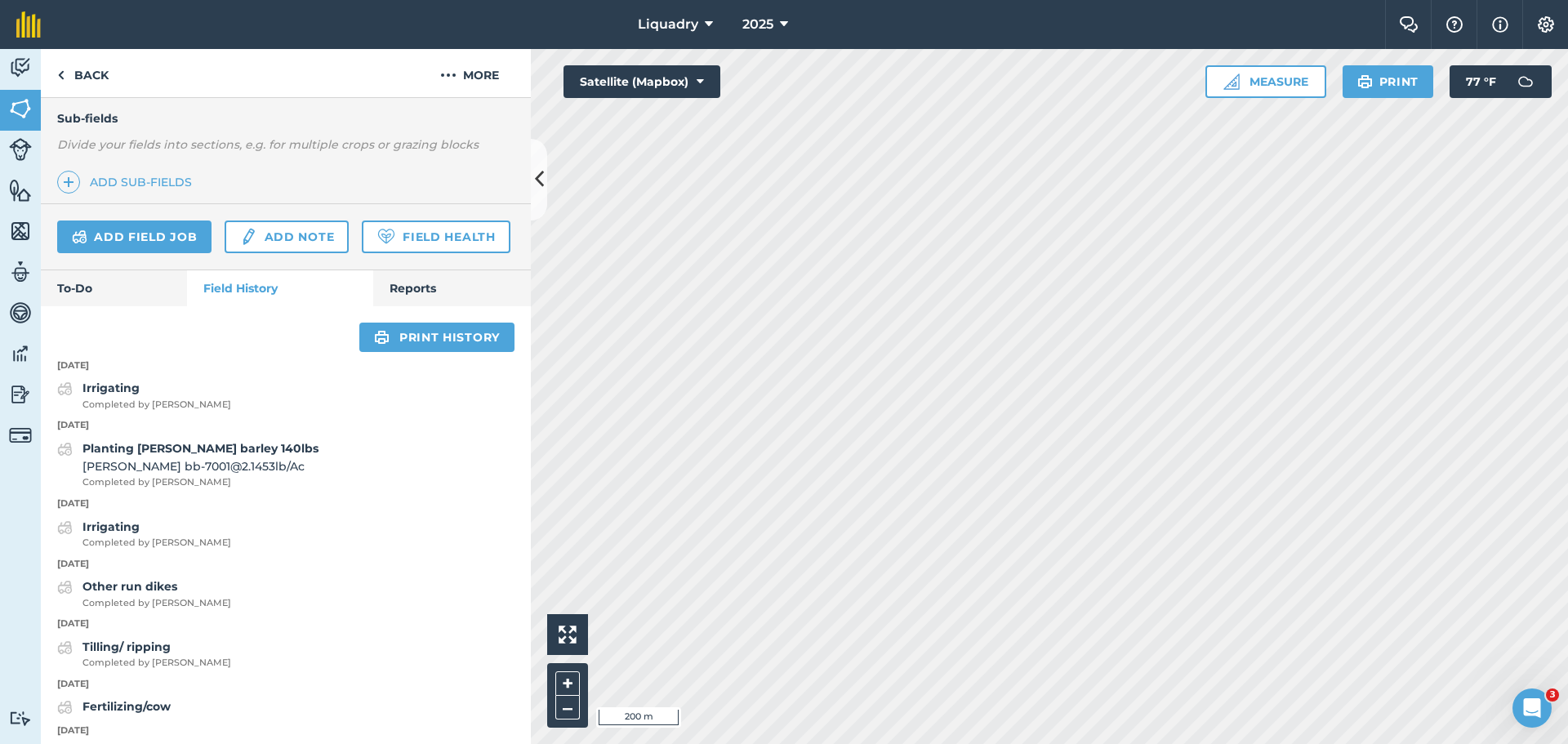
scroll to position [82, 0]
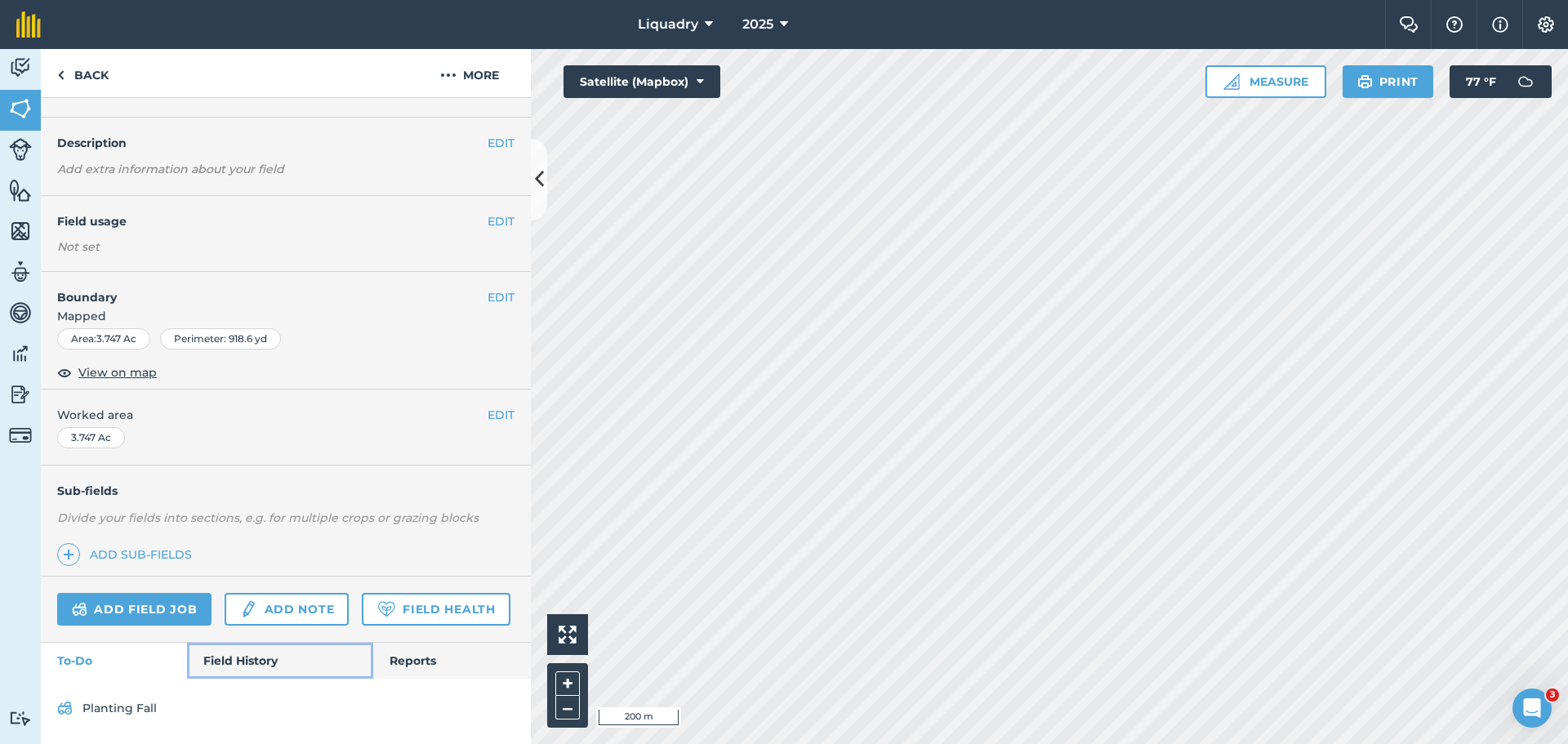
click at [246, 651] on link "Field History" at bounding box center [280, 661] width 185 height 36
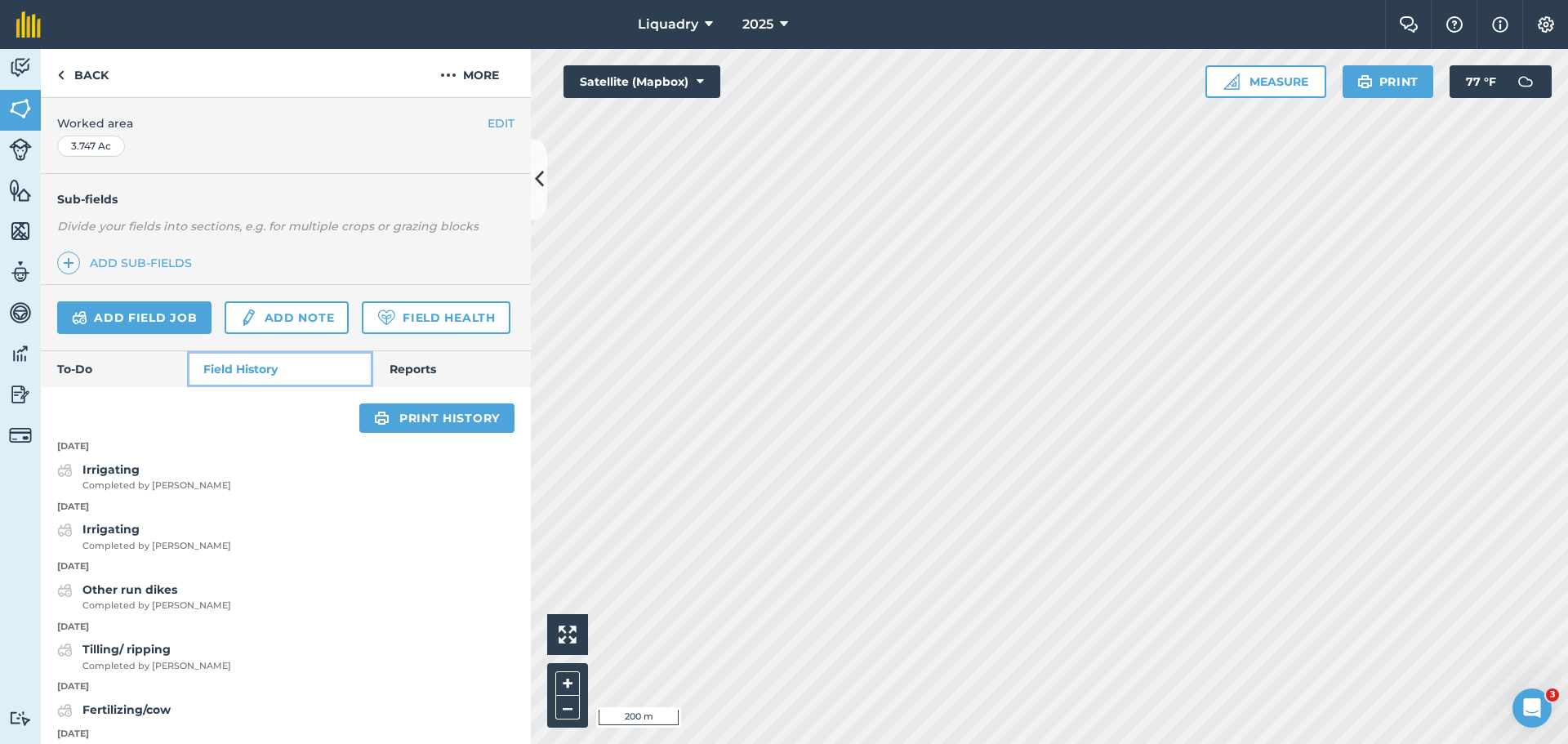
scroll to position [327, 0]
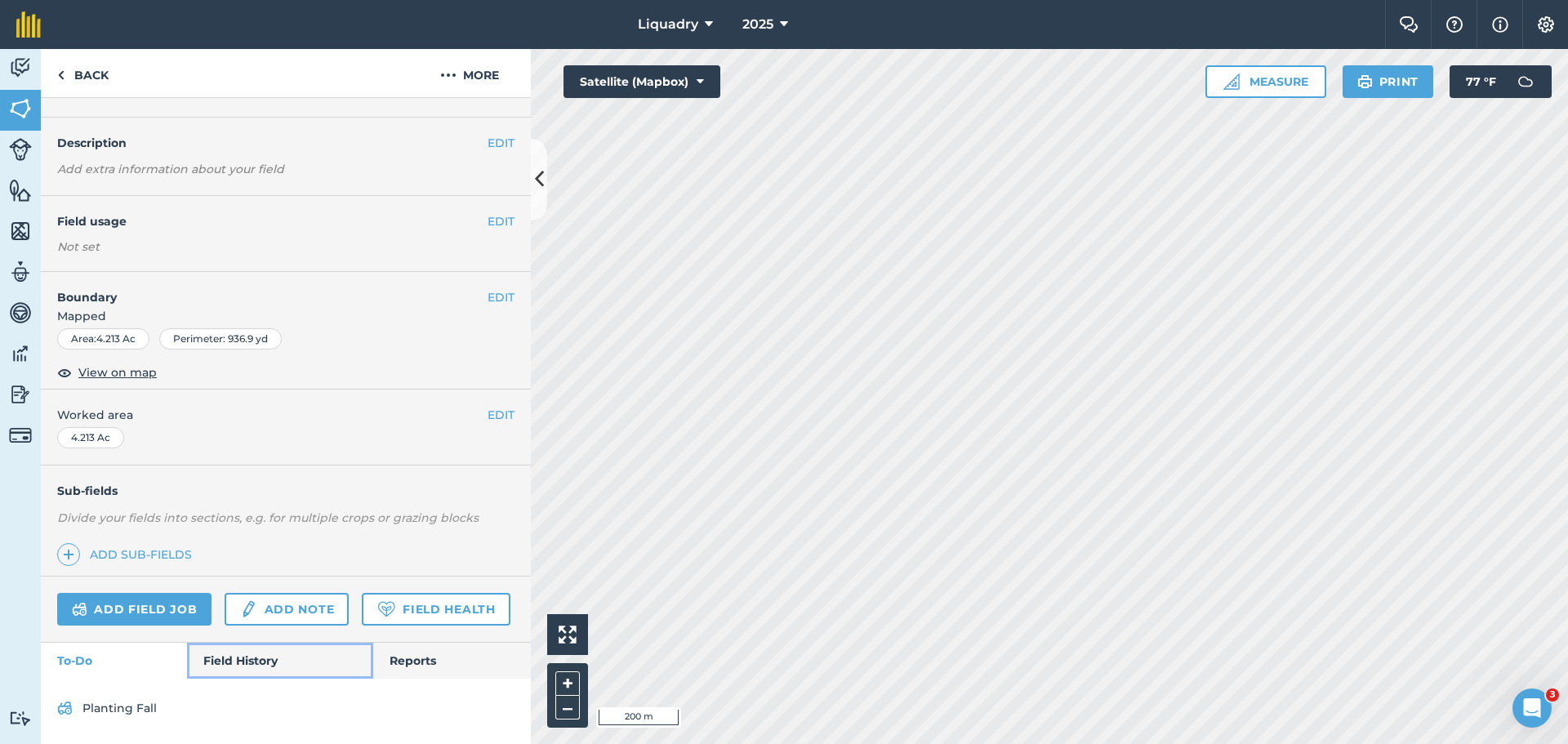
click at [254, 660] on link "Field History" at bounding box center [280, 661] width 185 height 36
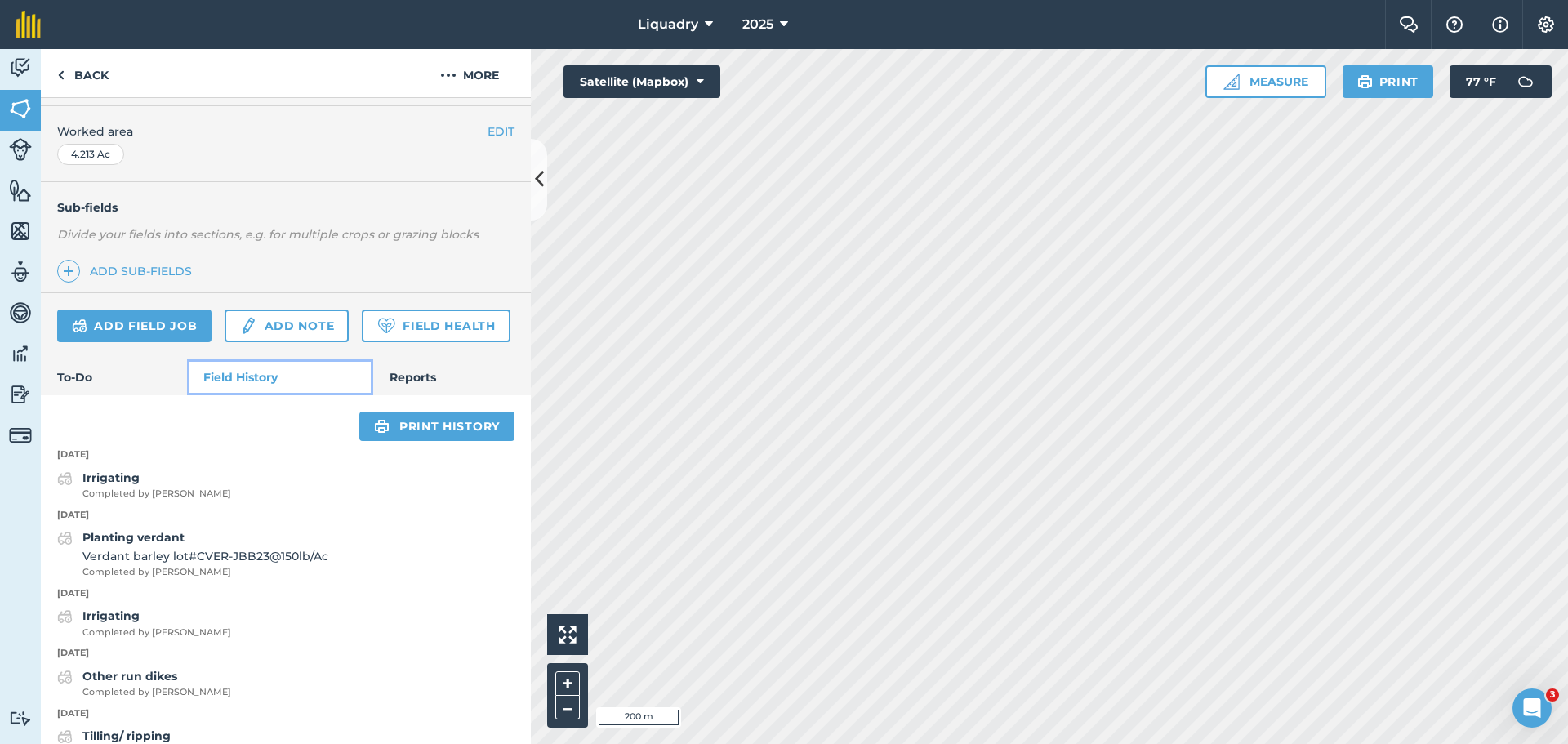
scroll to position [327, 0]
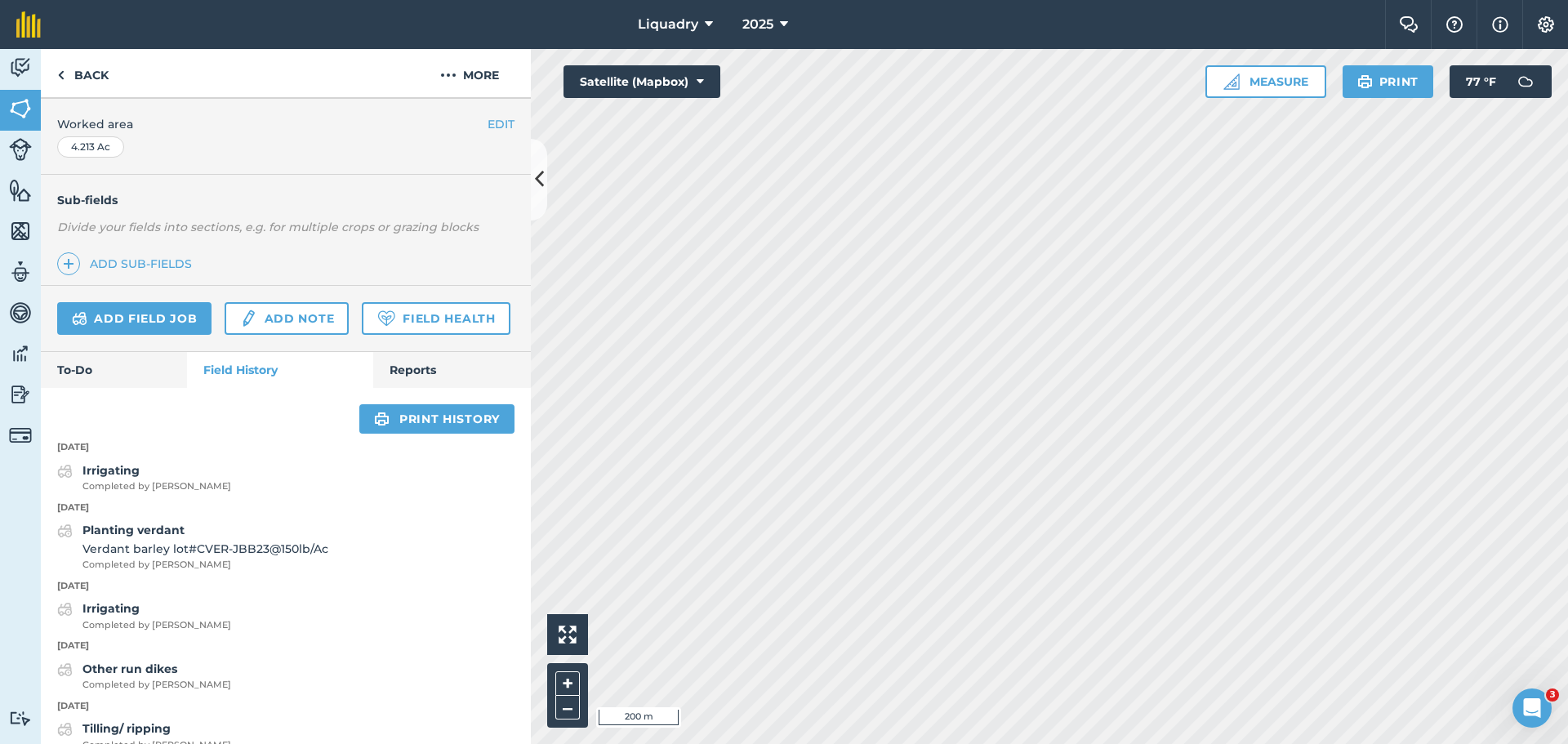
scroll to position [82, 0]
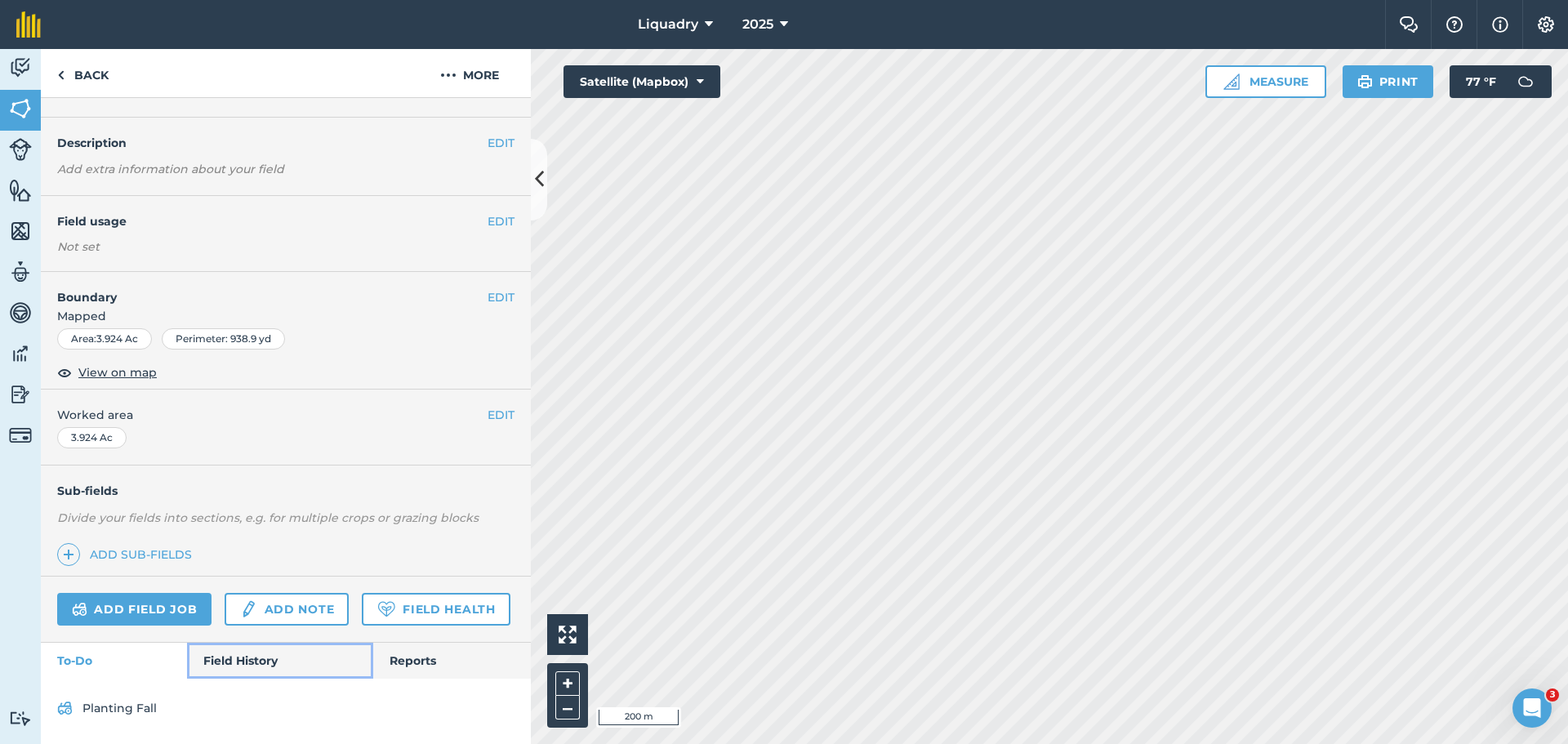
click at [251, 659] on link "Field History" at bounding box center [280, 661] width 185 height 36
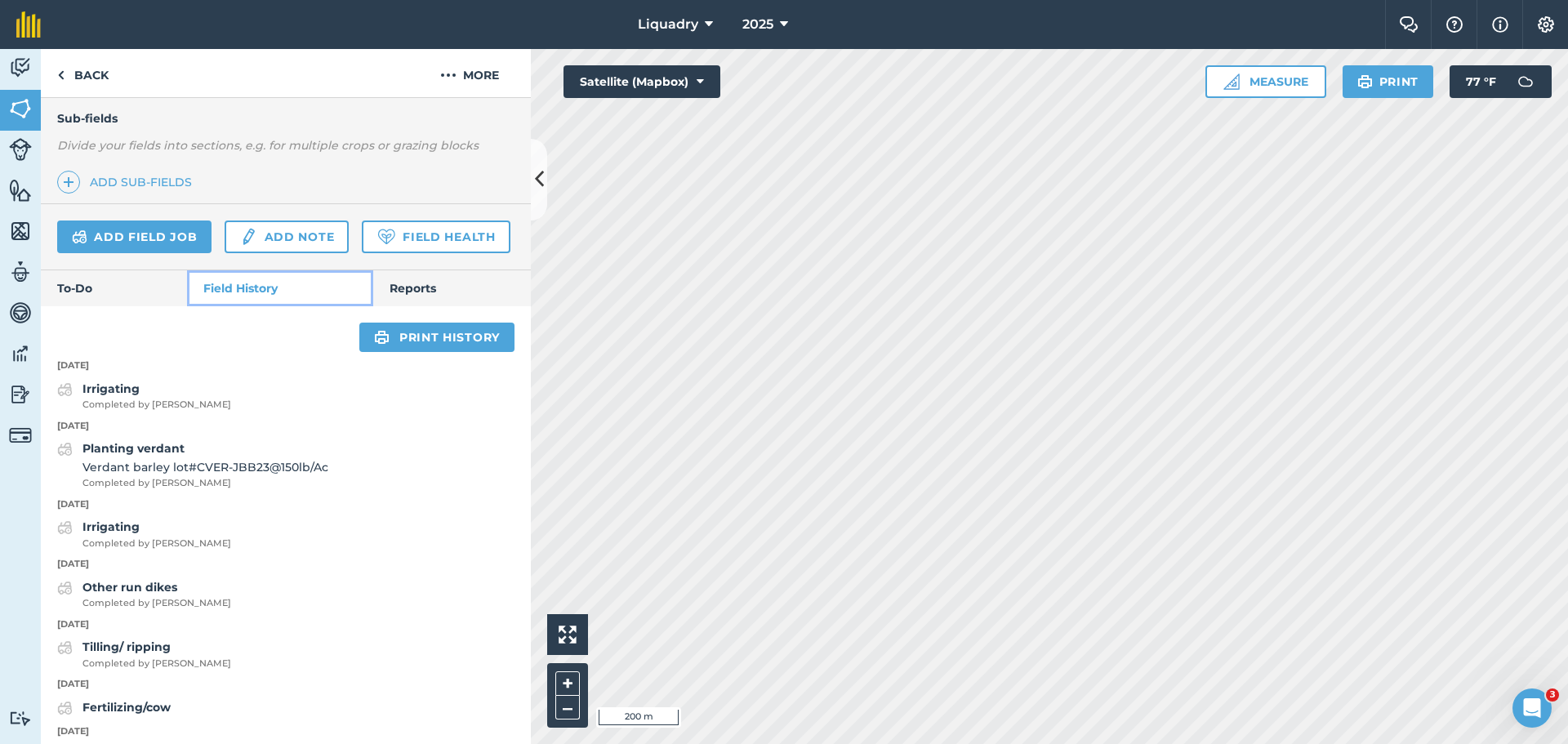
scroll to position [327, 0]
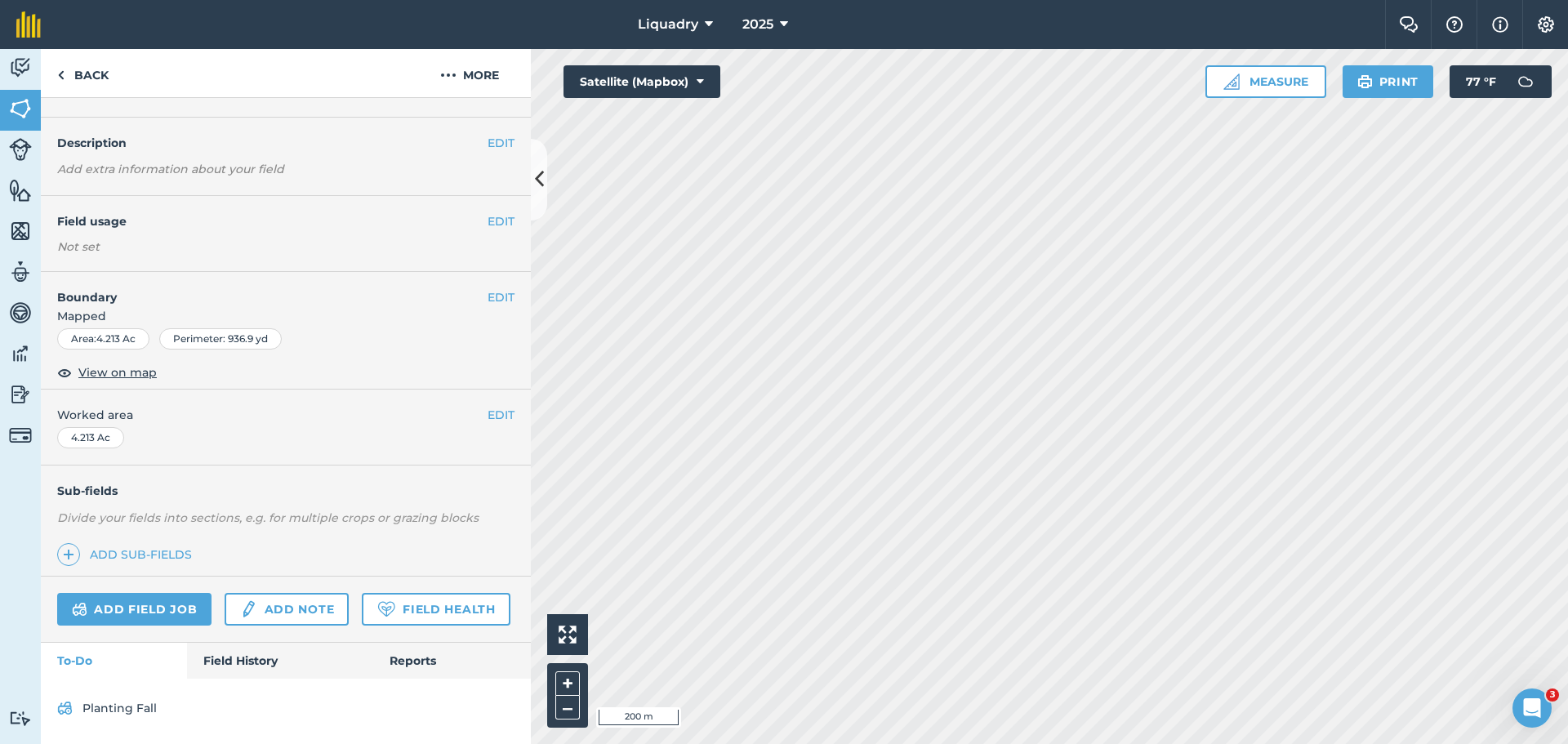
scroll to position [82, 0]
click at [242, 653] on link "Field History" at bounding box center [280, 661] width 185 height 36
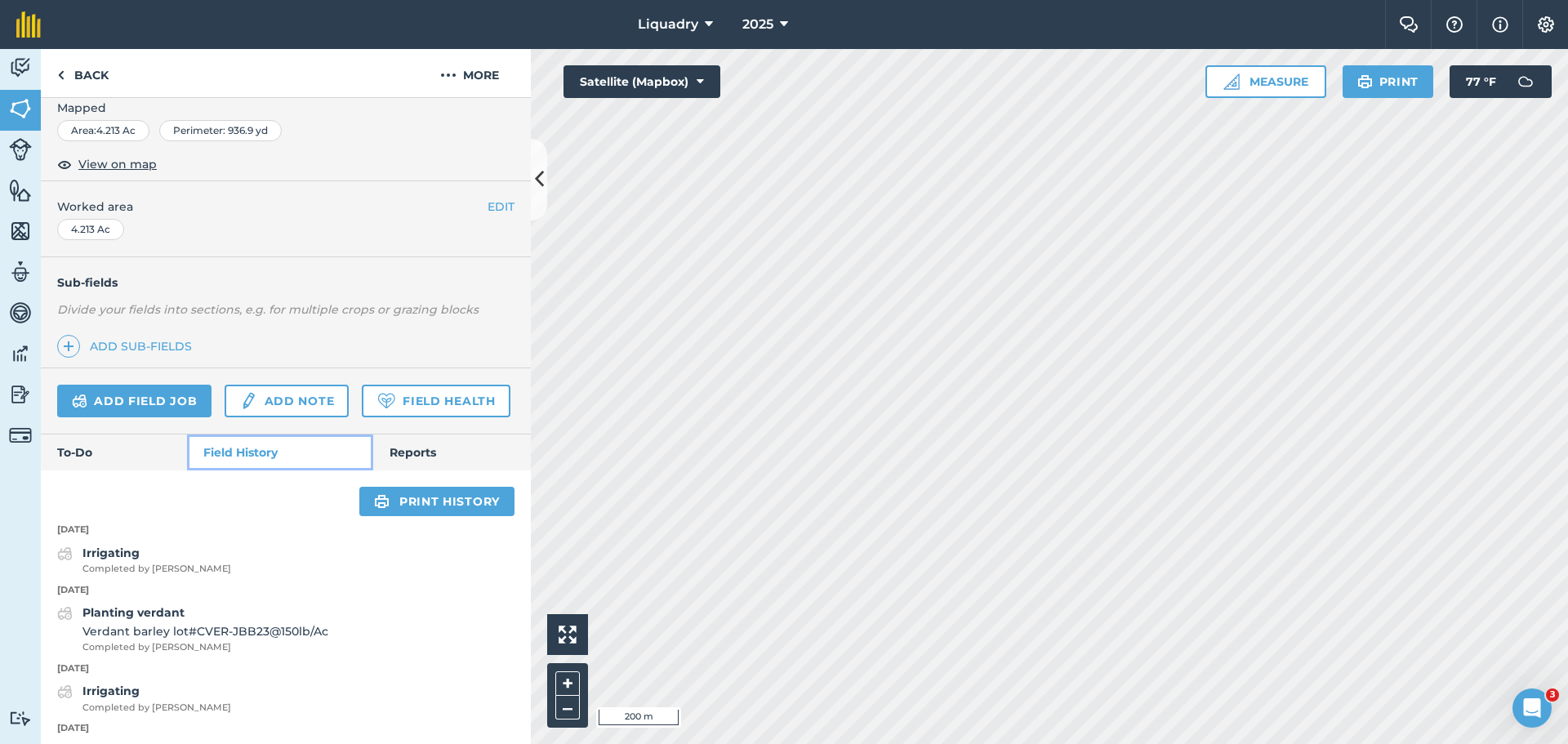
scroll to position [246, 0]
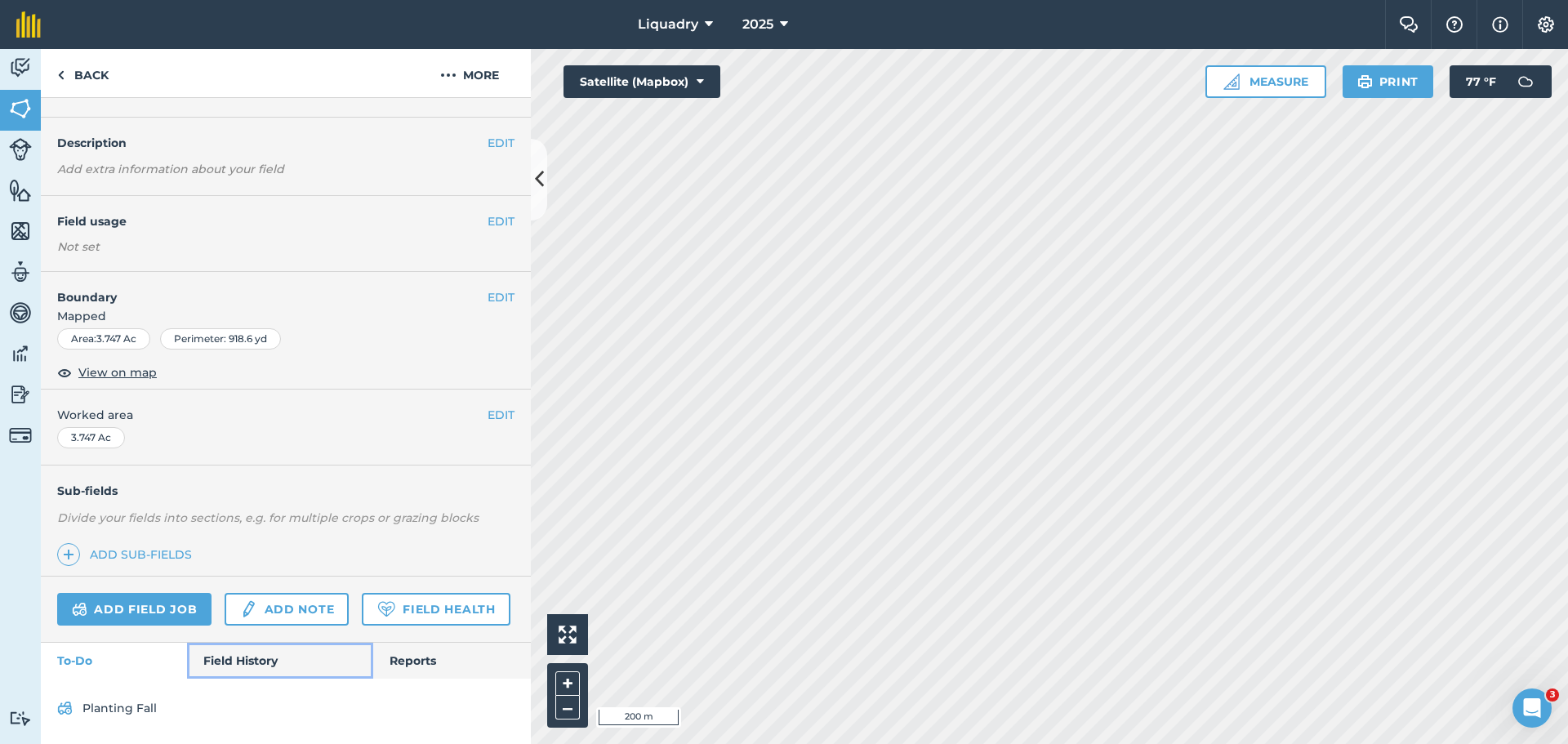
click at [246, 654] on link "Field History" at bounding box center [280, 661] width 185 height 36
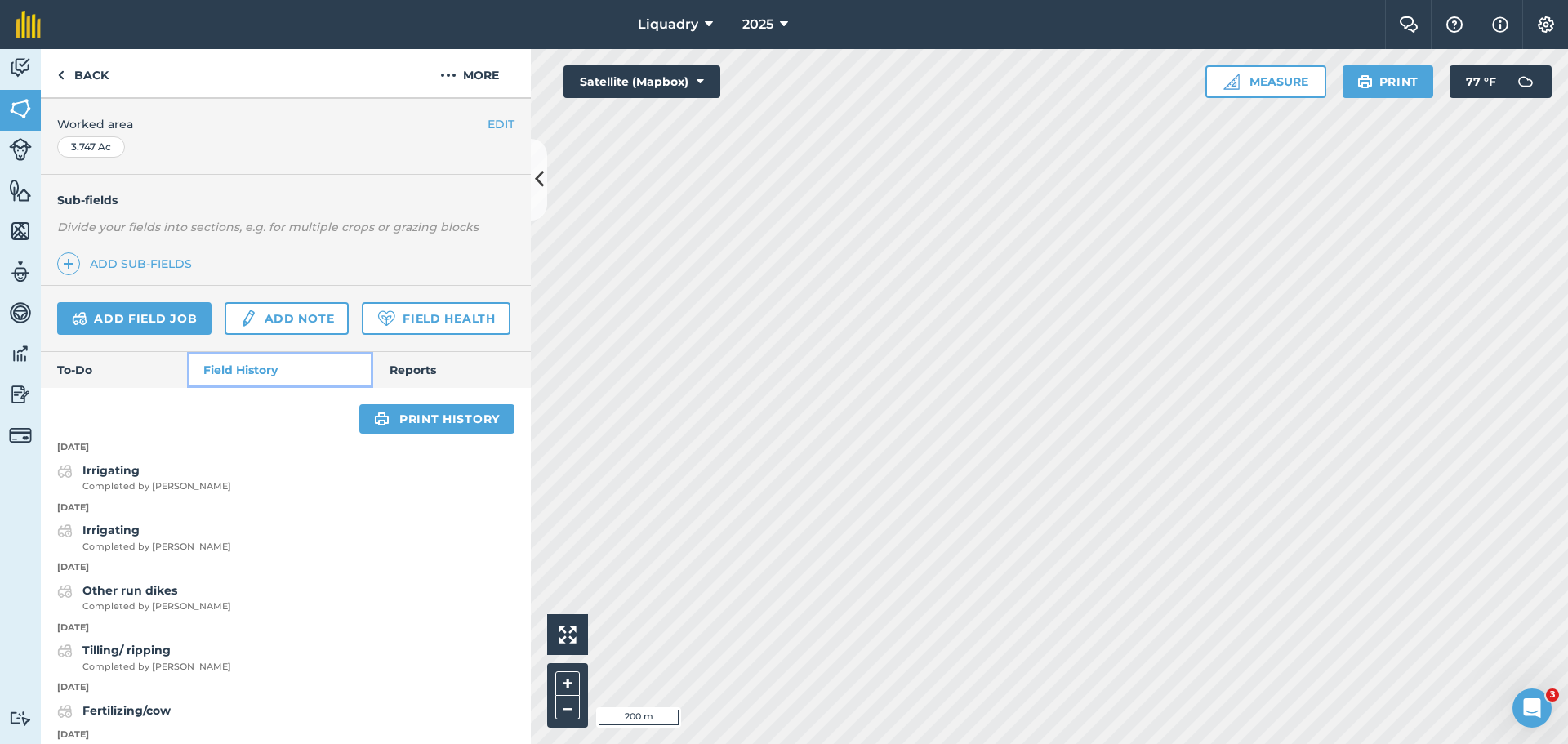
scroll to position [246, 0]
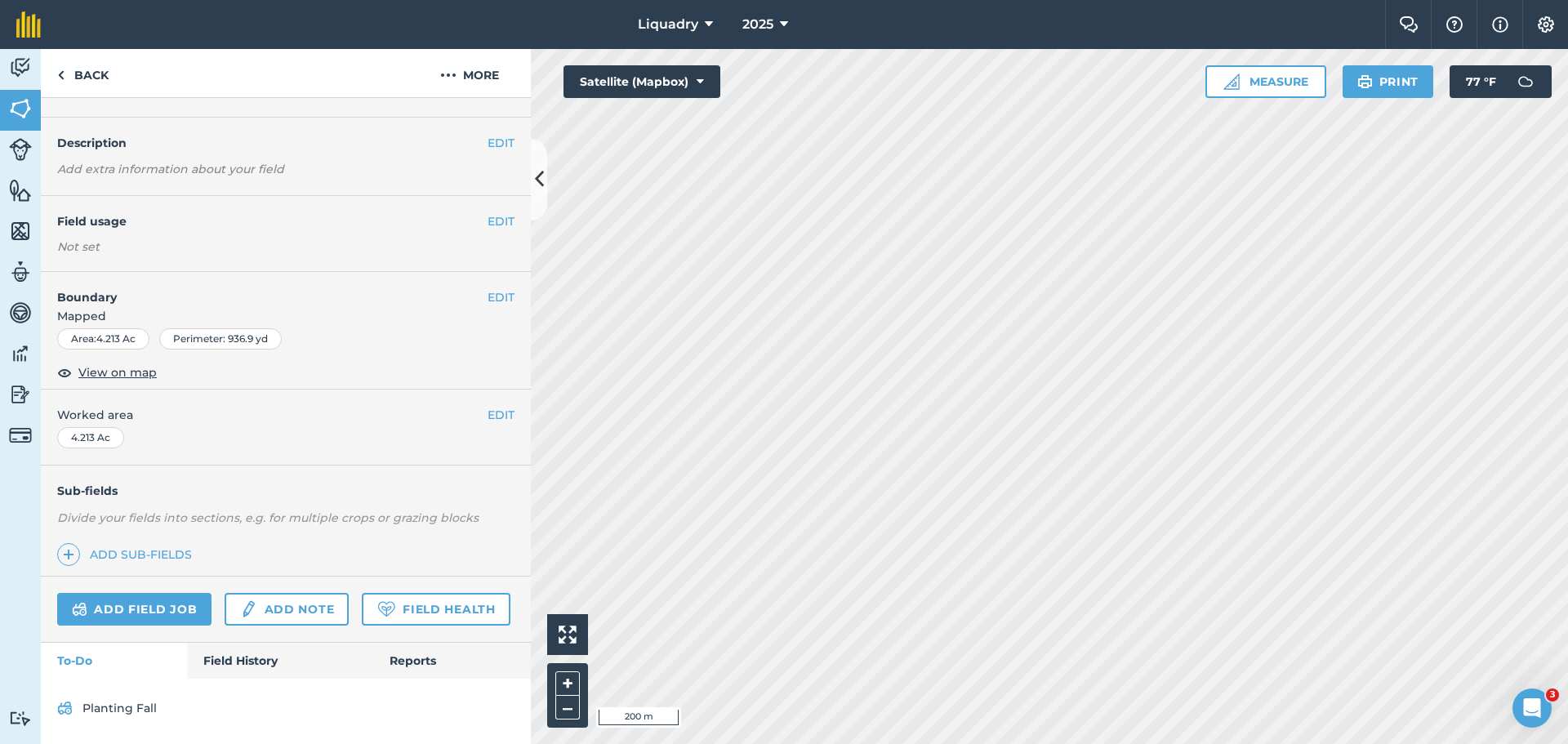
scroll to position [82, 0]
click at [415, 654] on link "Reports" at bounding box center [451, 661] width 157 height 36
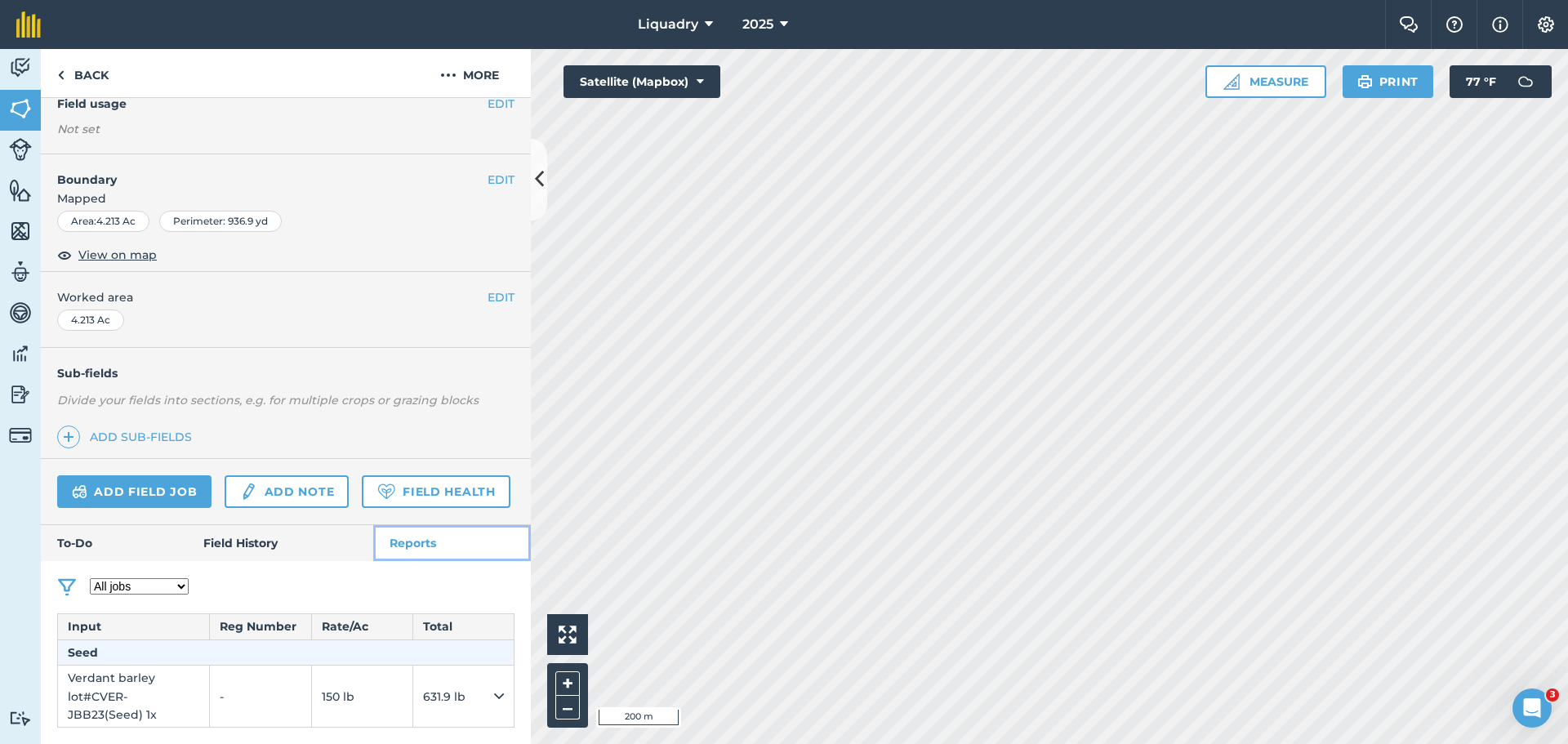
scroll to position [200, 0]
click at [252, 537] on link "Field History" at bounding box center [280, 543] width 185 height 36
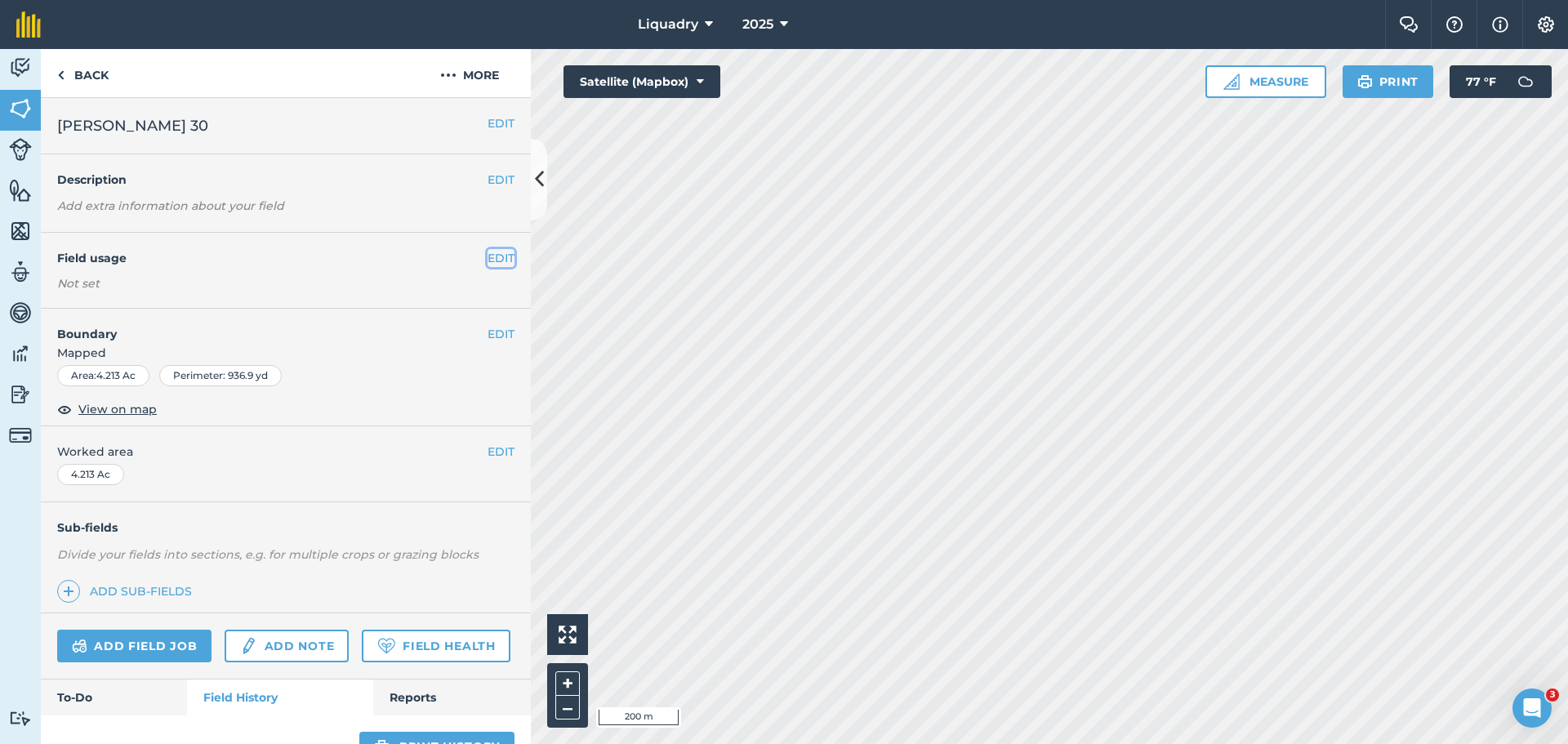
click at [491, 261] on button "EDIT" at bounding box center [501, 258] width 27 height 18
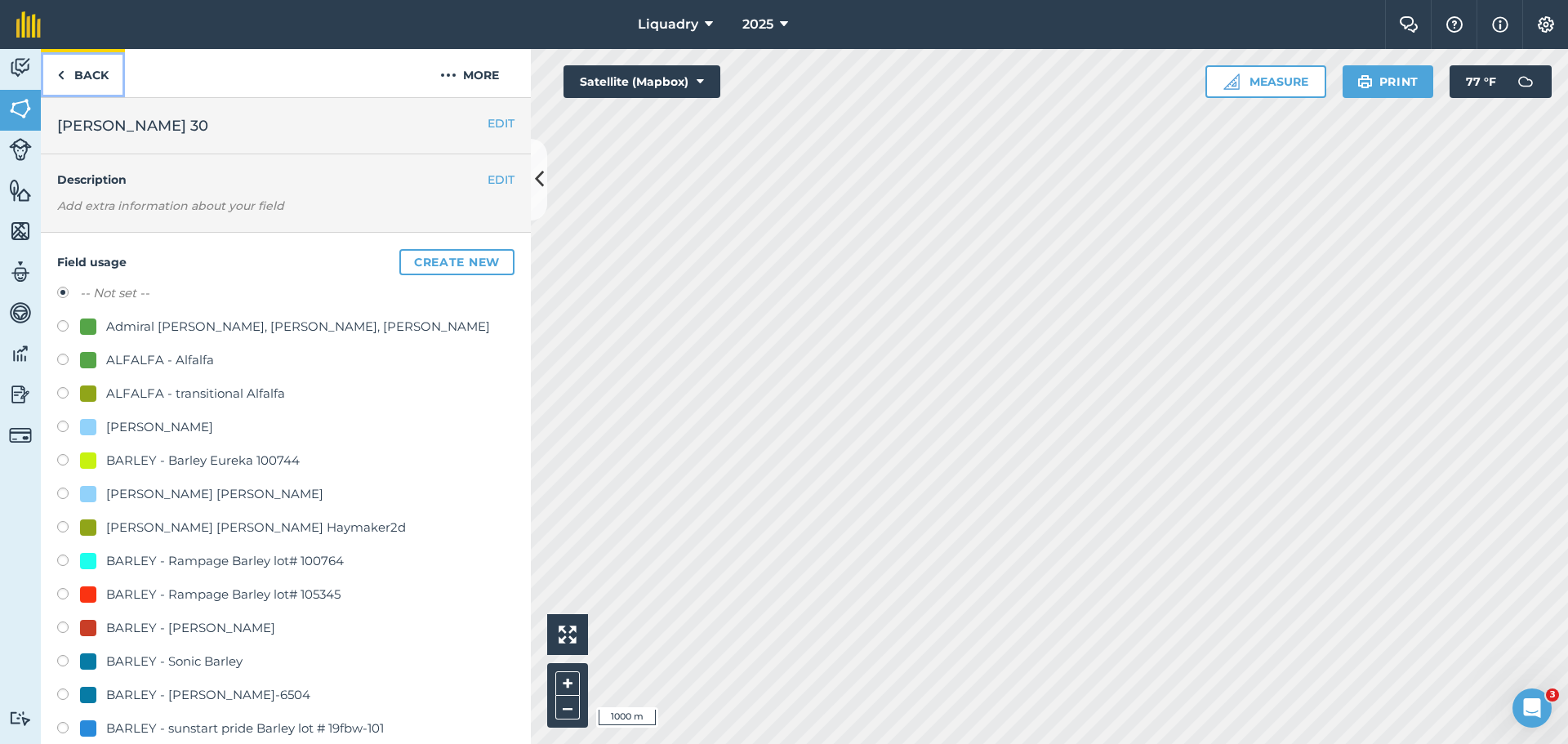
click at [89, 70] on link "Back" at bounding box center [83, 72] width 84 height 48
click at [100, 68] on link "Back" at bounding box center [83, 72] width 84 height 48
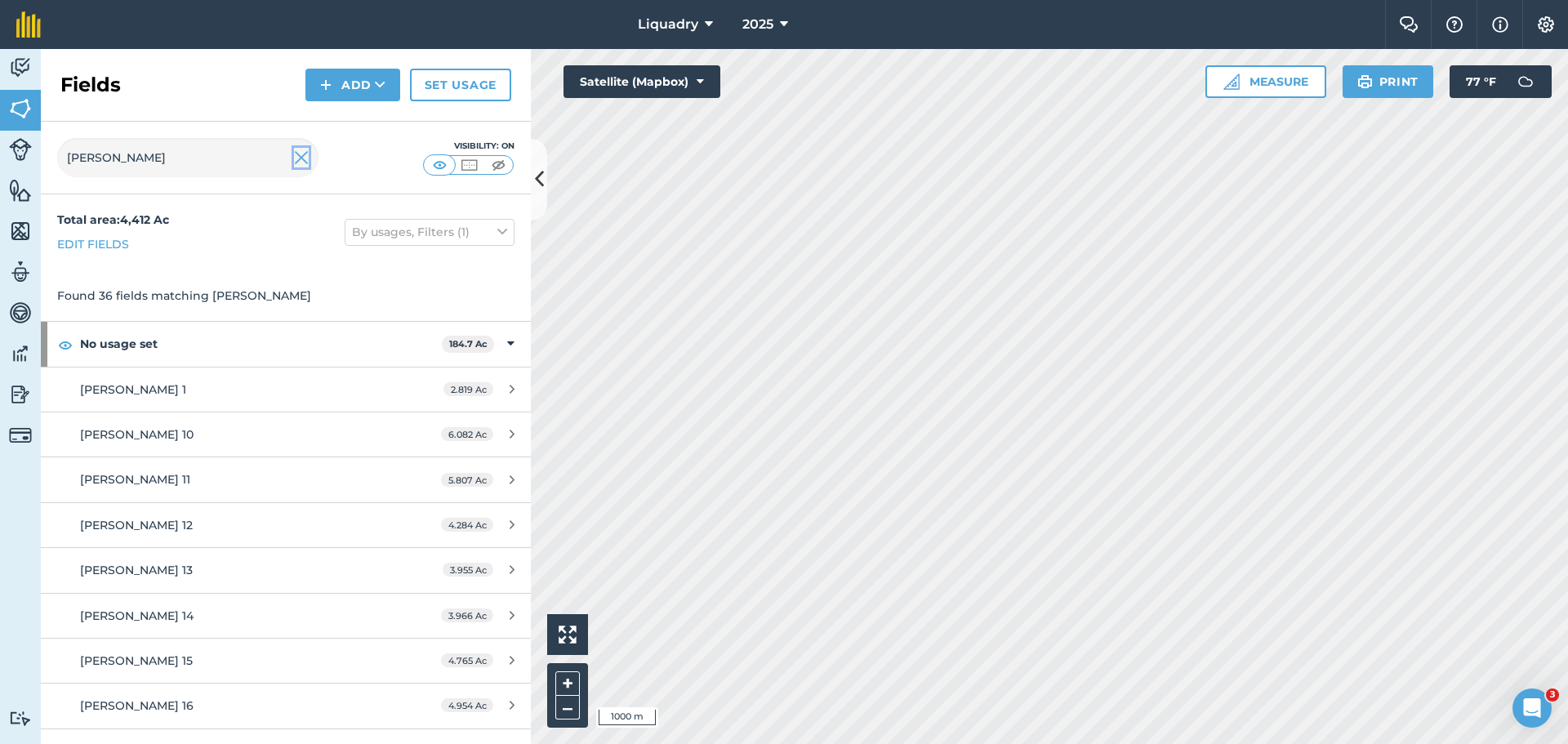
click at [303, 158] on img at bounding box center [301, 157] width 14 height 20
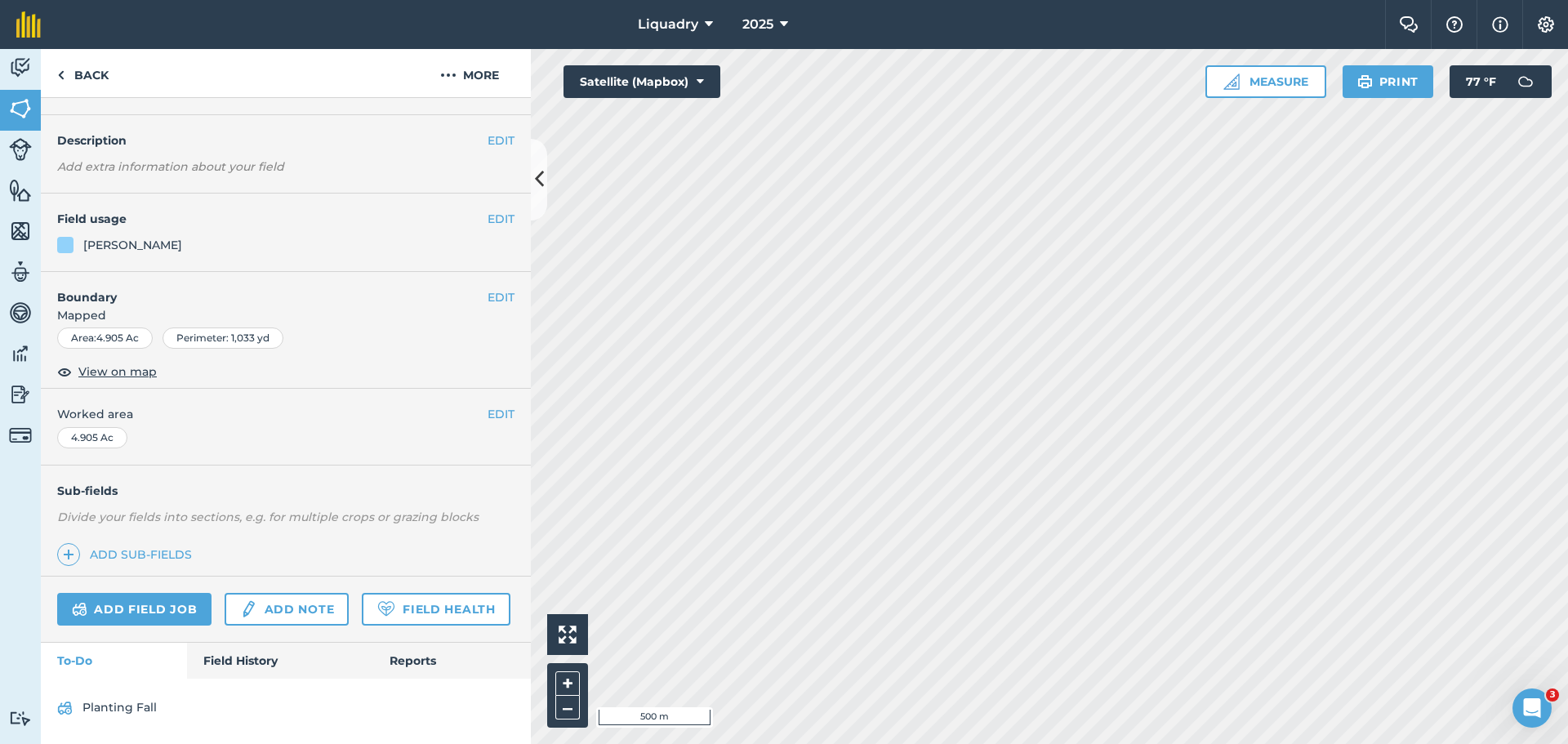
scroll to position [85, 0]
click at [263, 656] on link "Field History" at bounding box center [280, 661] width 185 height 36
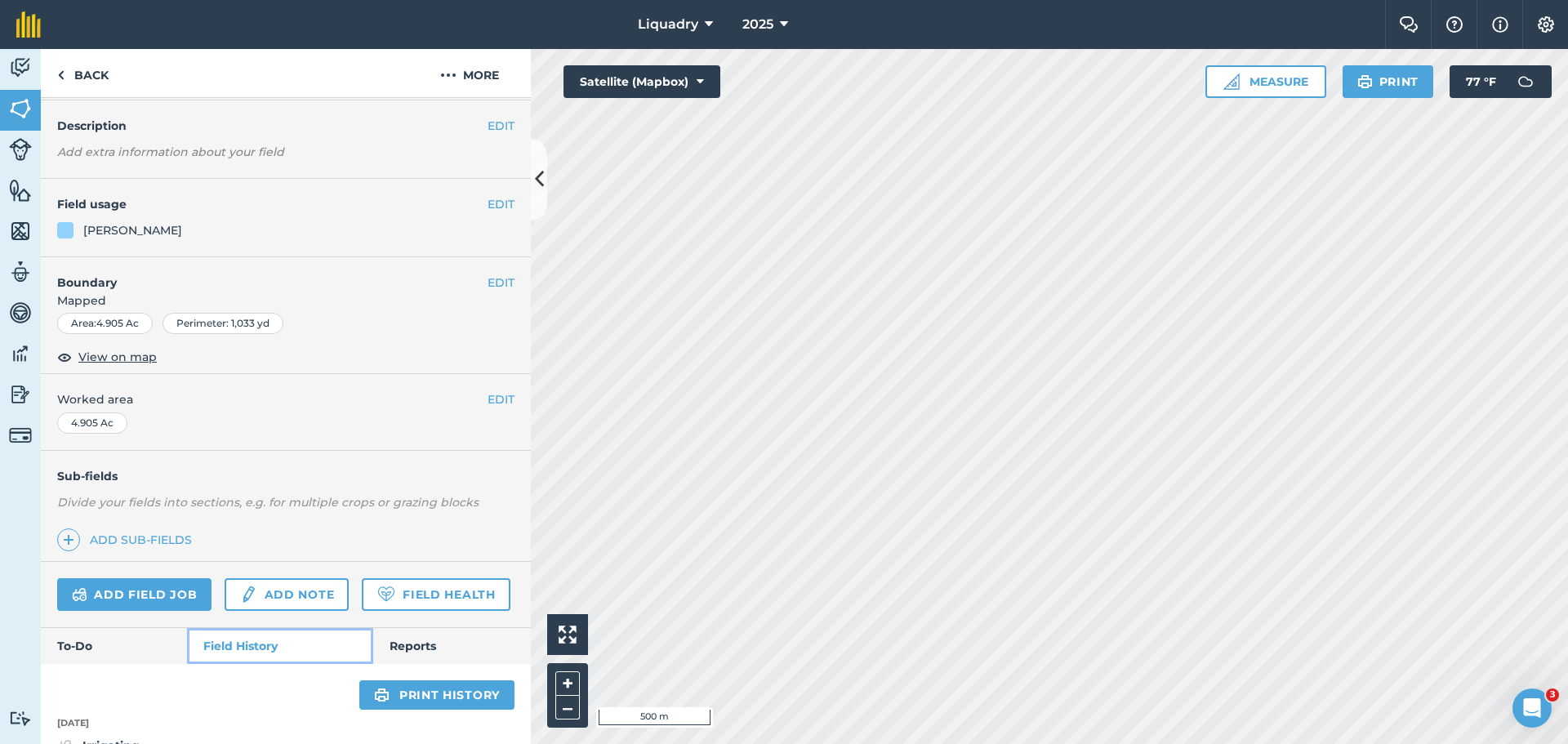
scroll to position [3, 0]
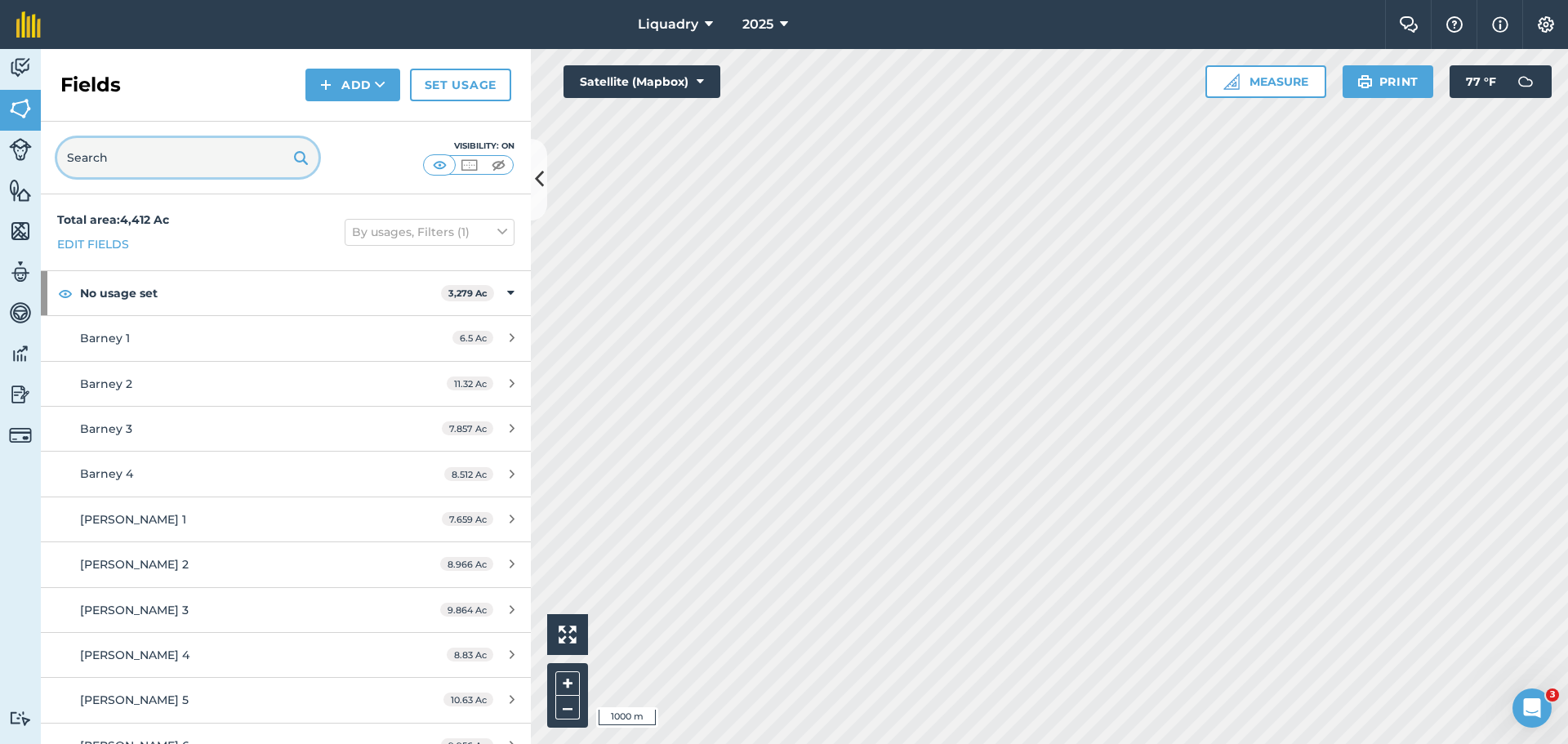
click at [200, 160] on input "text" at bounding box center [188, 157] width 261 height 39
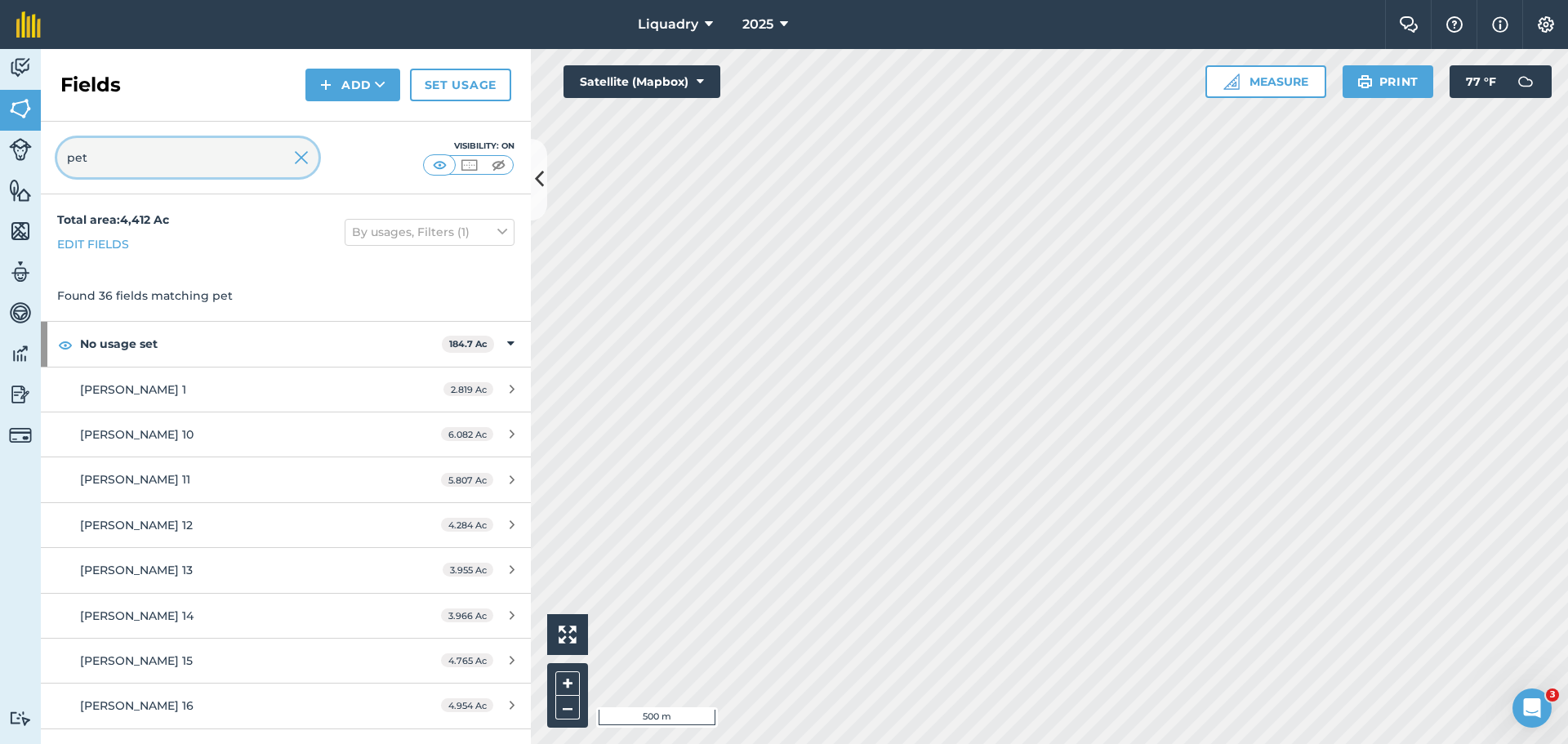
type input "pet"
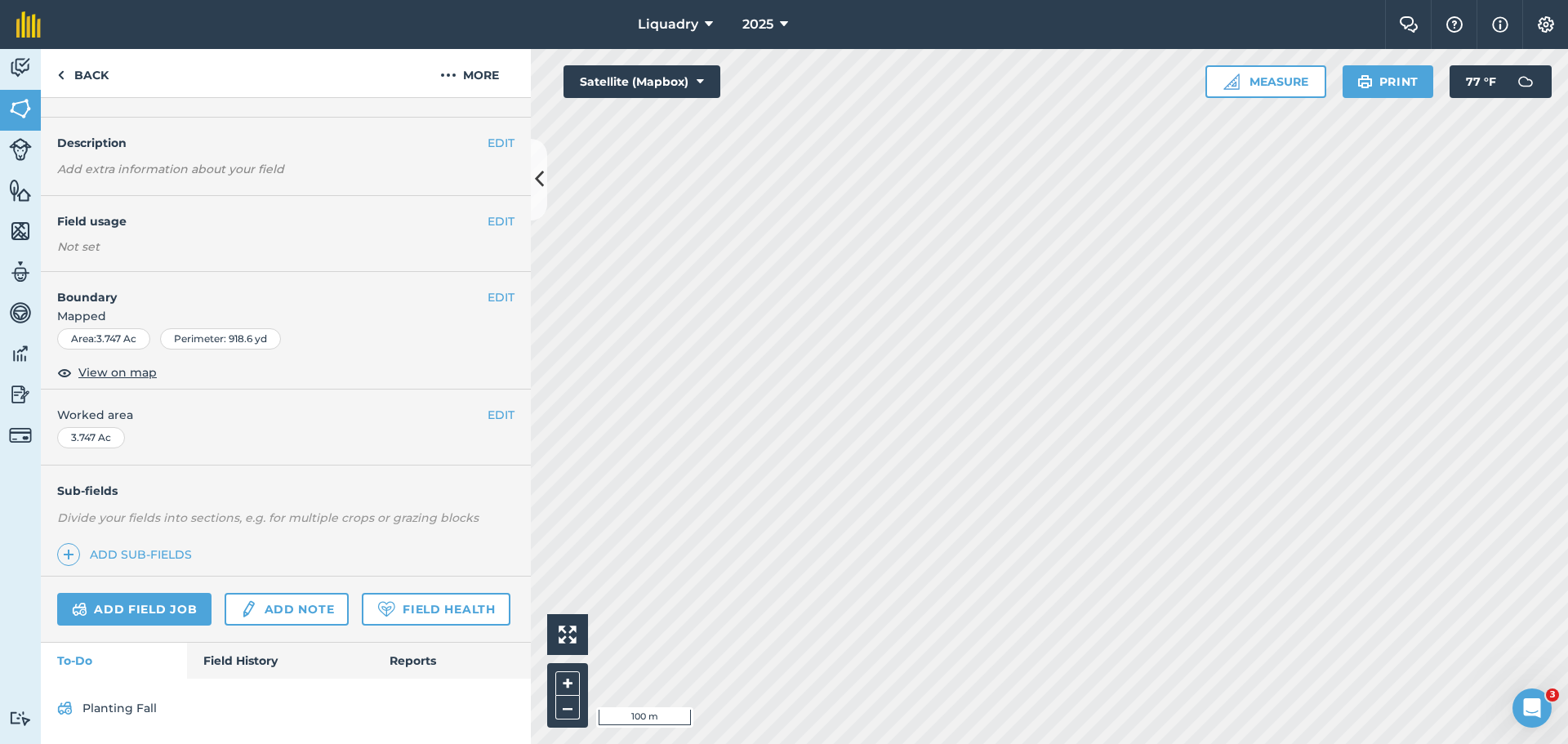
scroll to position [82, 0]
click at [236, 654] on link "Field History" at bounding box center [280, 661] width 185 height 36
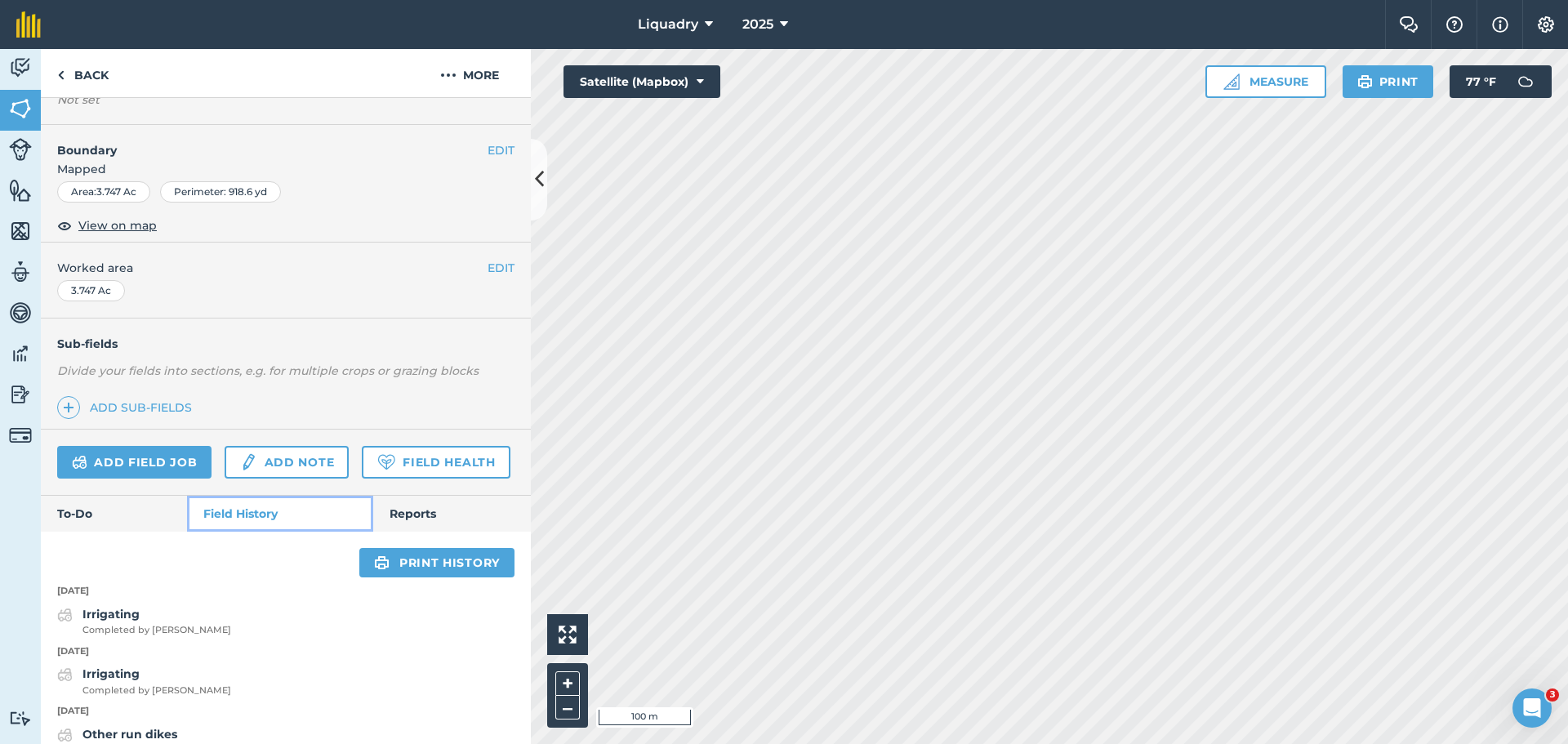
scroll to position [245, 0]
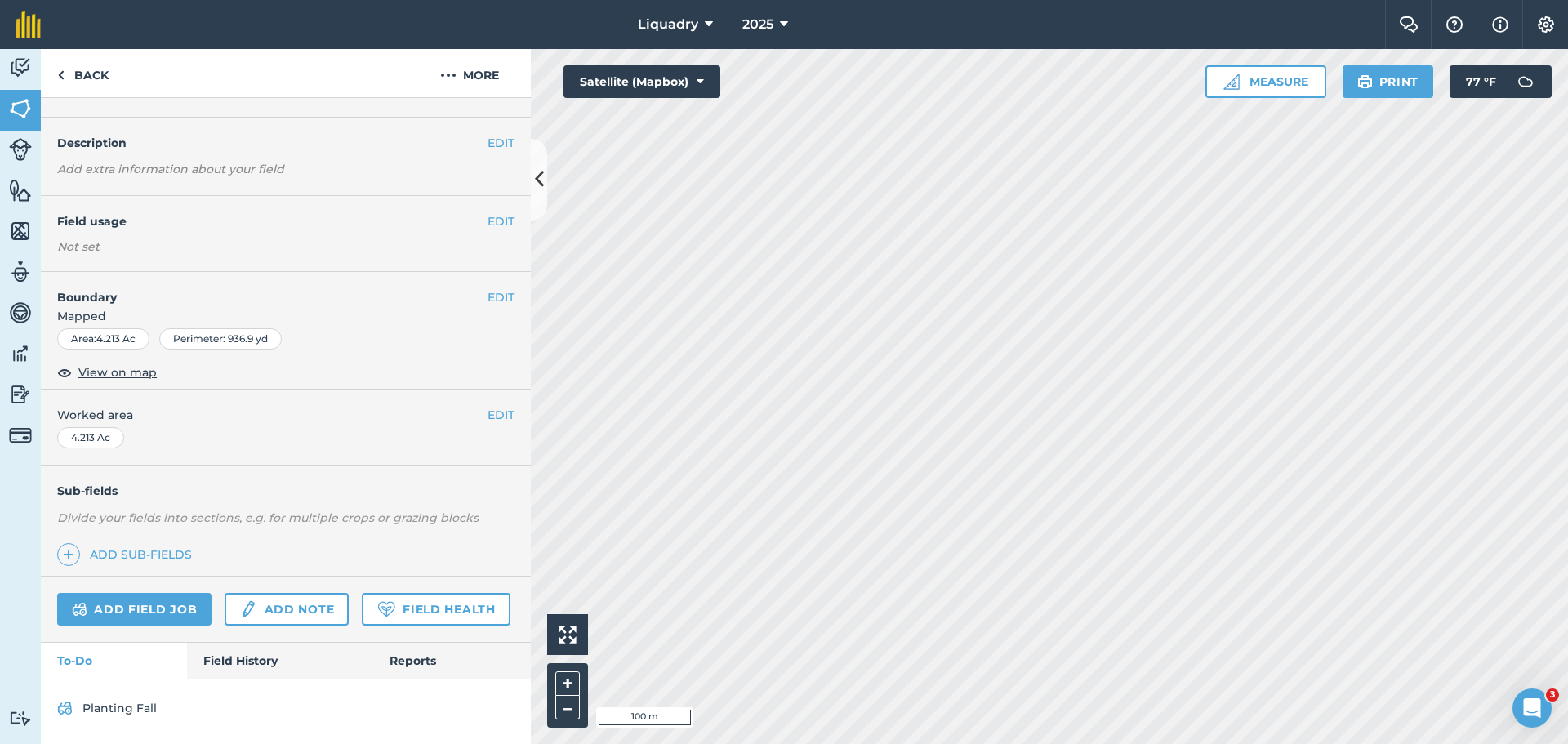
scroll to position [82, 0]
click at [240, 659] on link "Field History" at bounding box center [280, 661] width 185 height 36
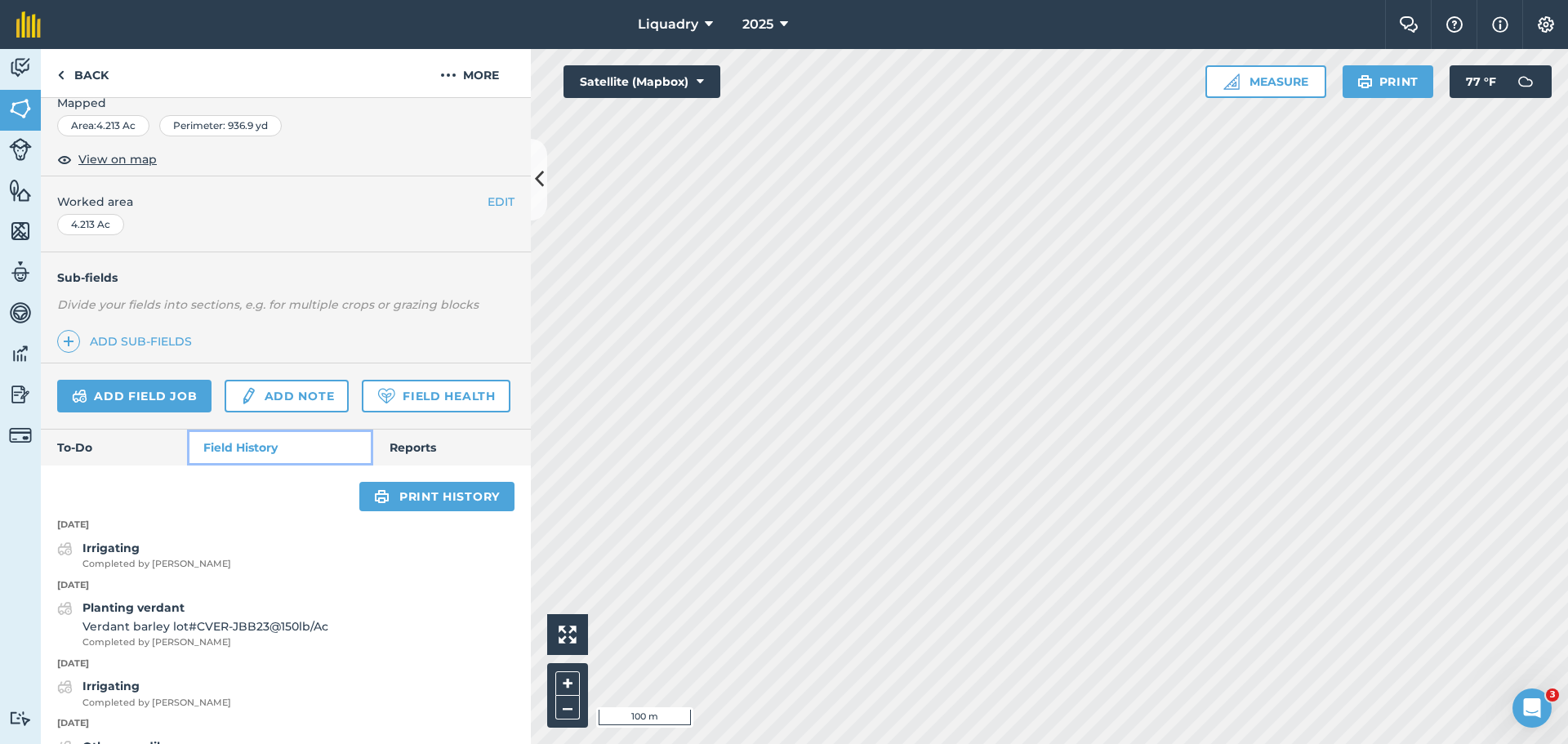
scroll to position [327, 0]
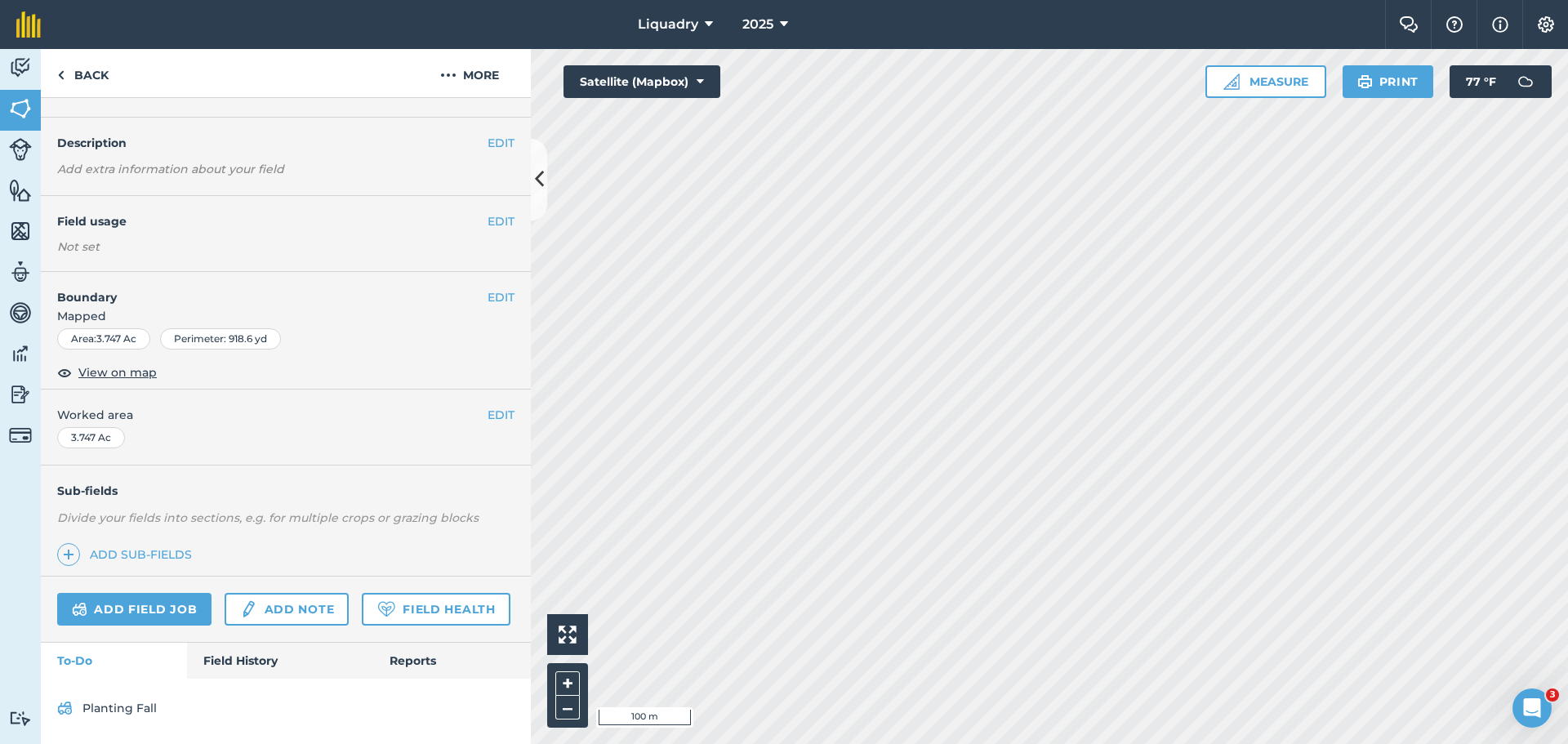
scroll to position [82, 0]
click at [142, 592] on link "Add field job" at bounding box center [135, 609] width 155 height 32
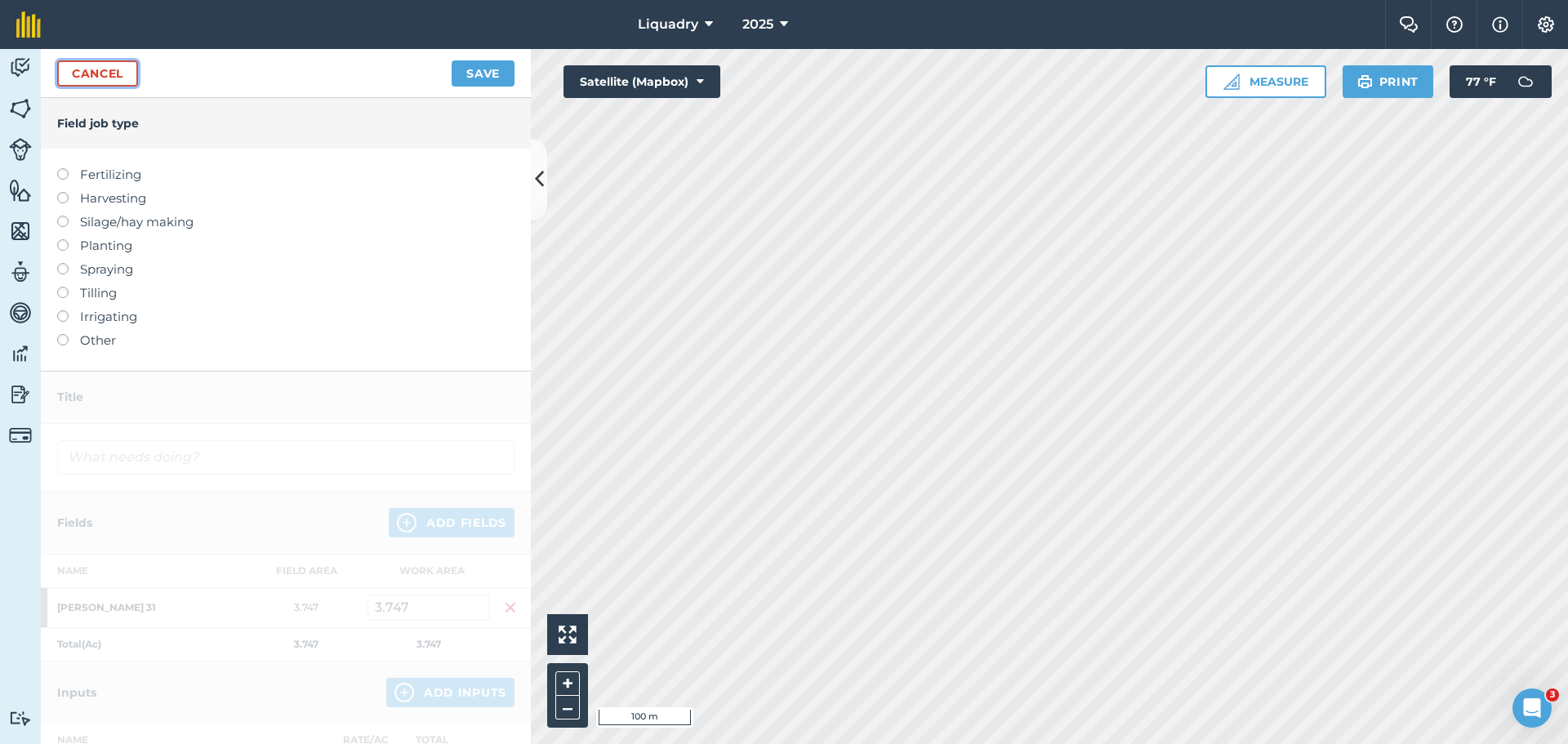
click at [101, 70] on link "Cancel" at bounding box center [97, 72] width 81 height 26
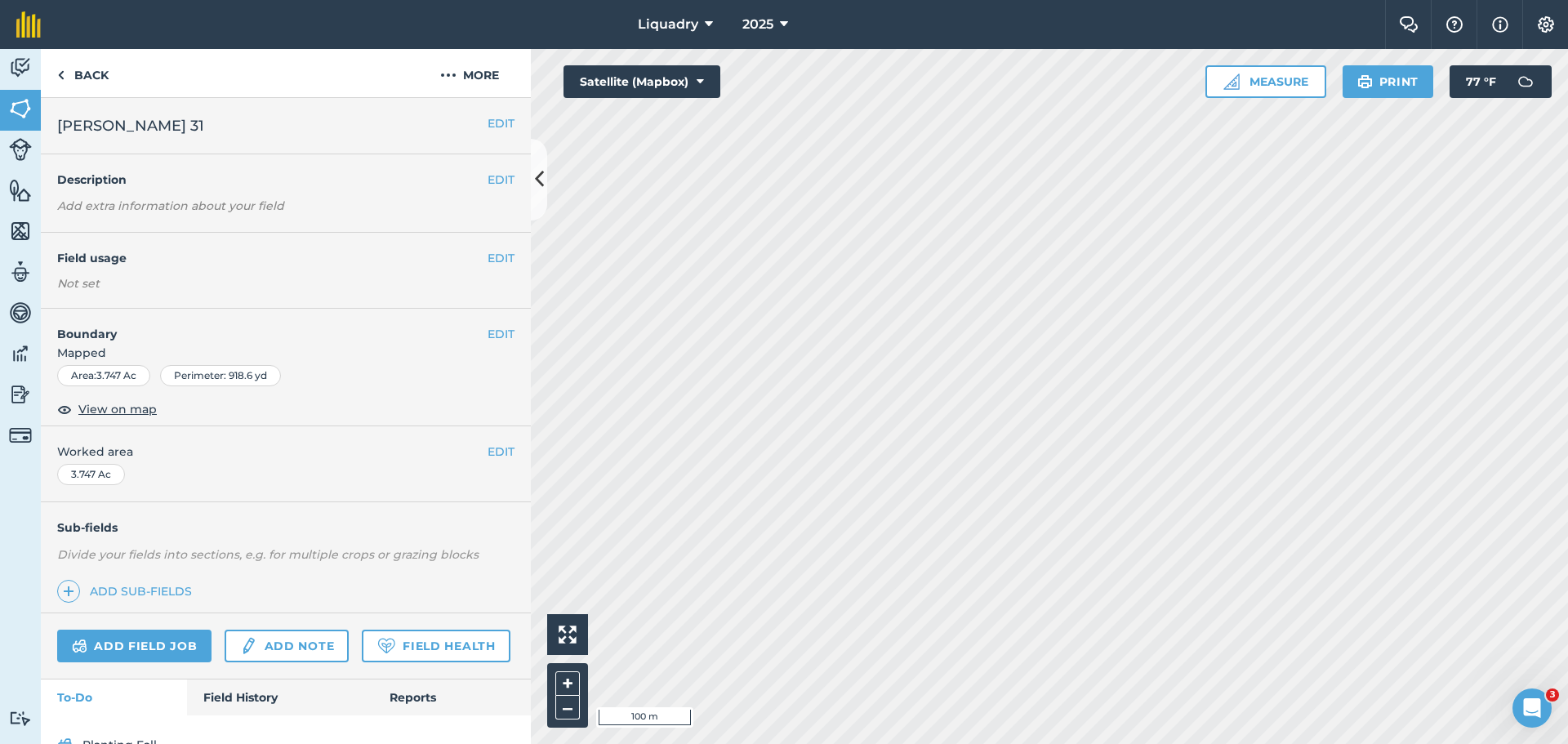
scroll to position [82, 0]
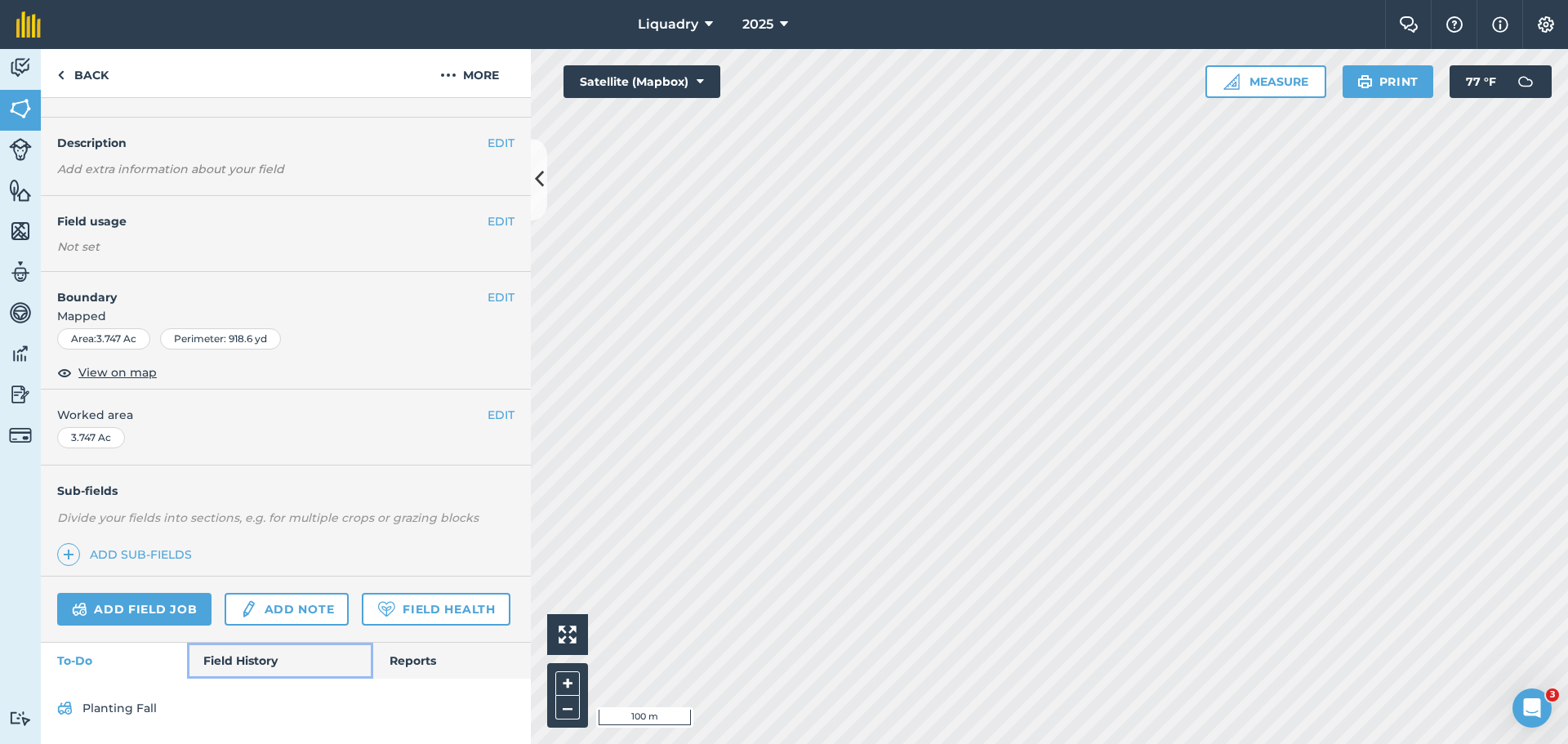
click at [235, 656] on link "Field History" at bounding box center [280, 661] width 185 height 36
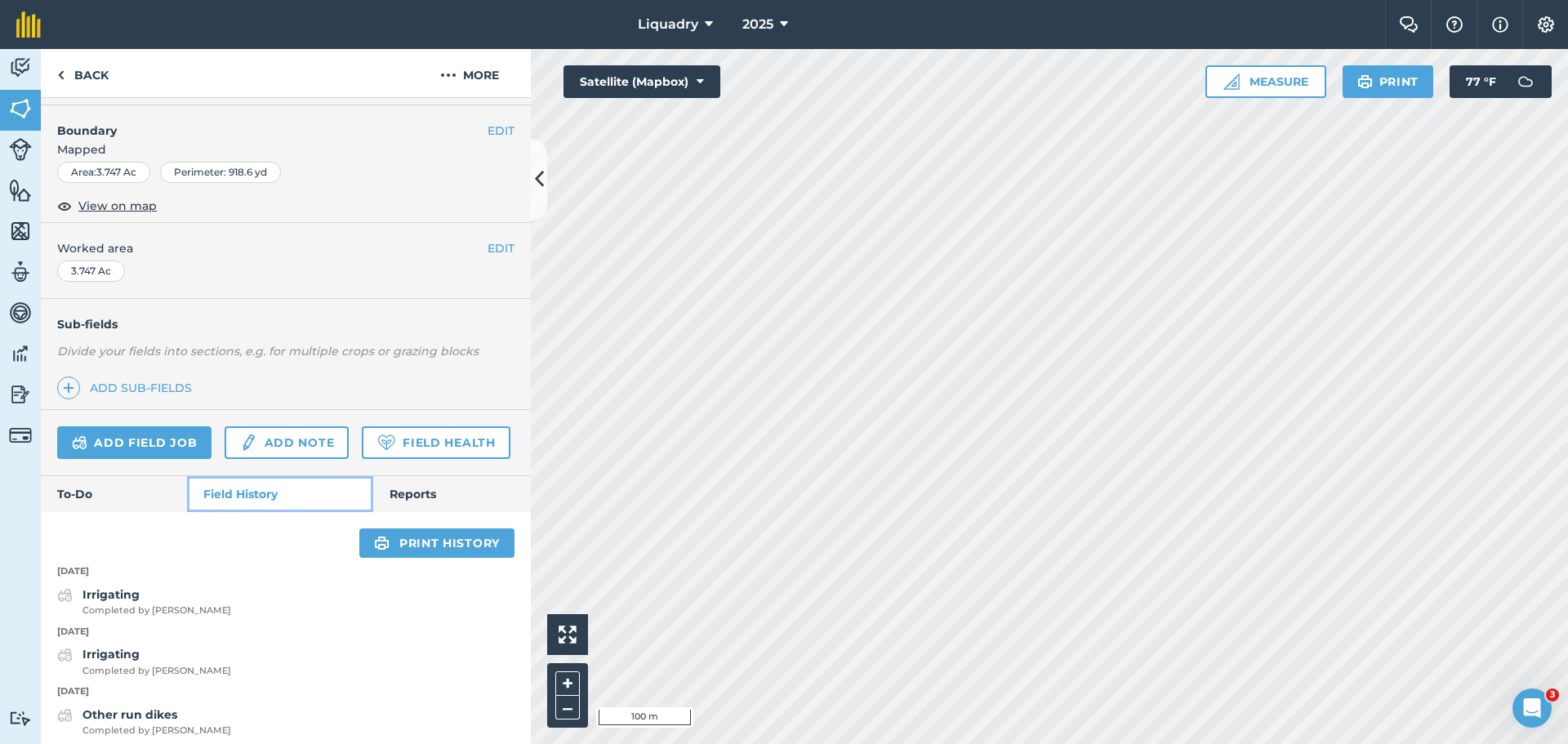
scroll to position [246, 0]
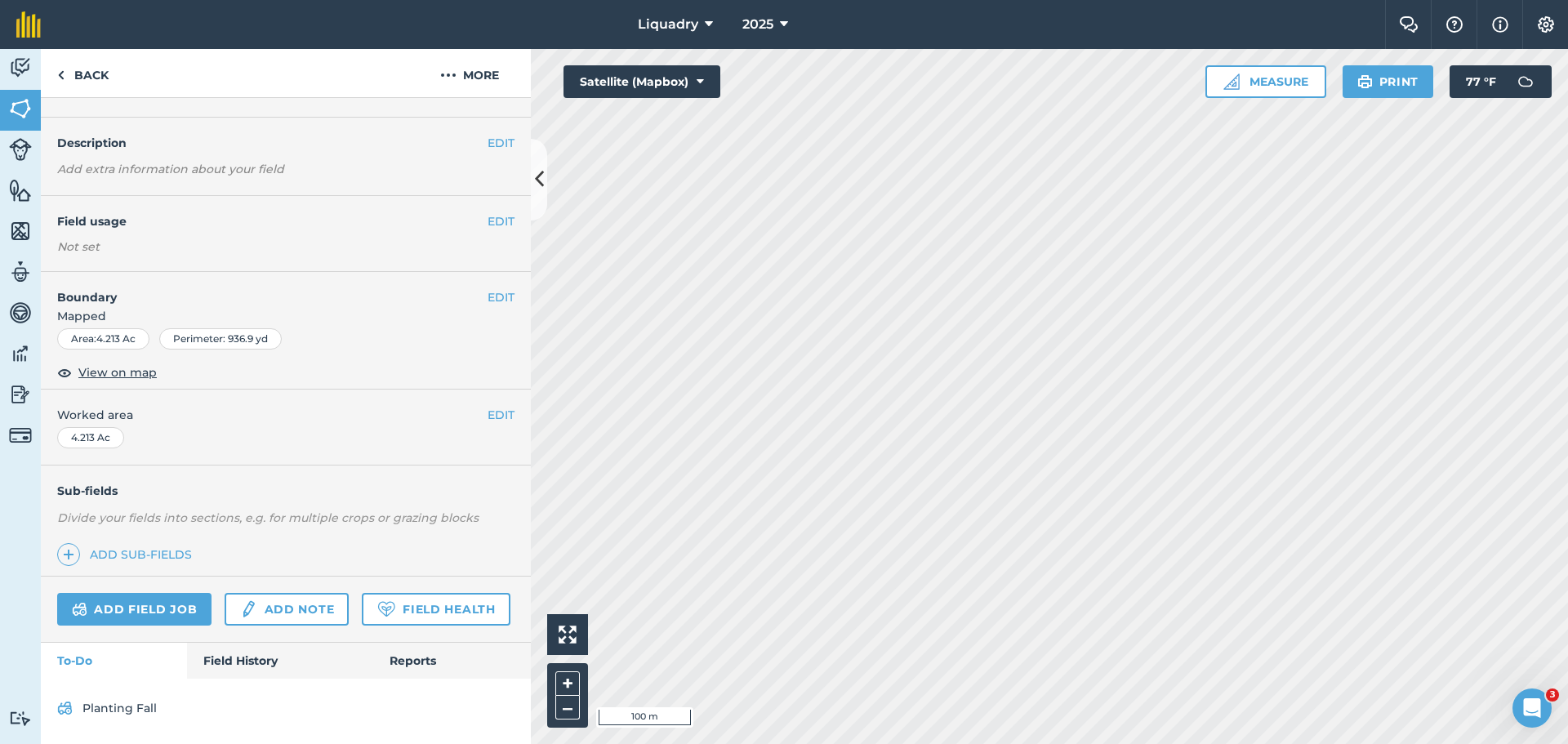
scroll to position [82, 0]
click at [240, 650] on link "Field History" at bounding box center [280, 661] width 185 height 36
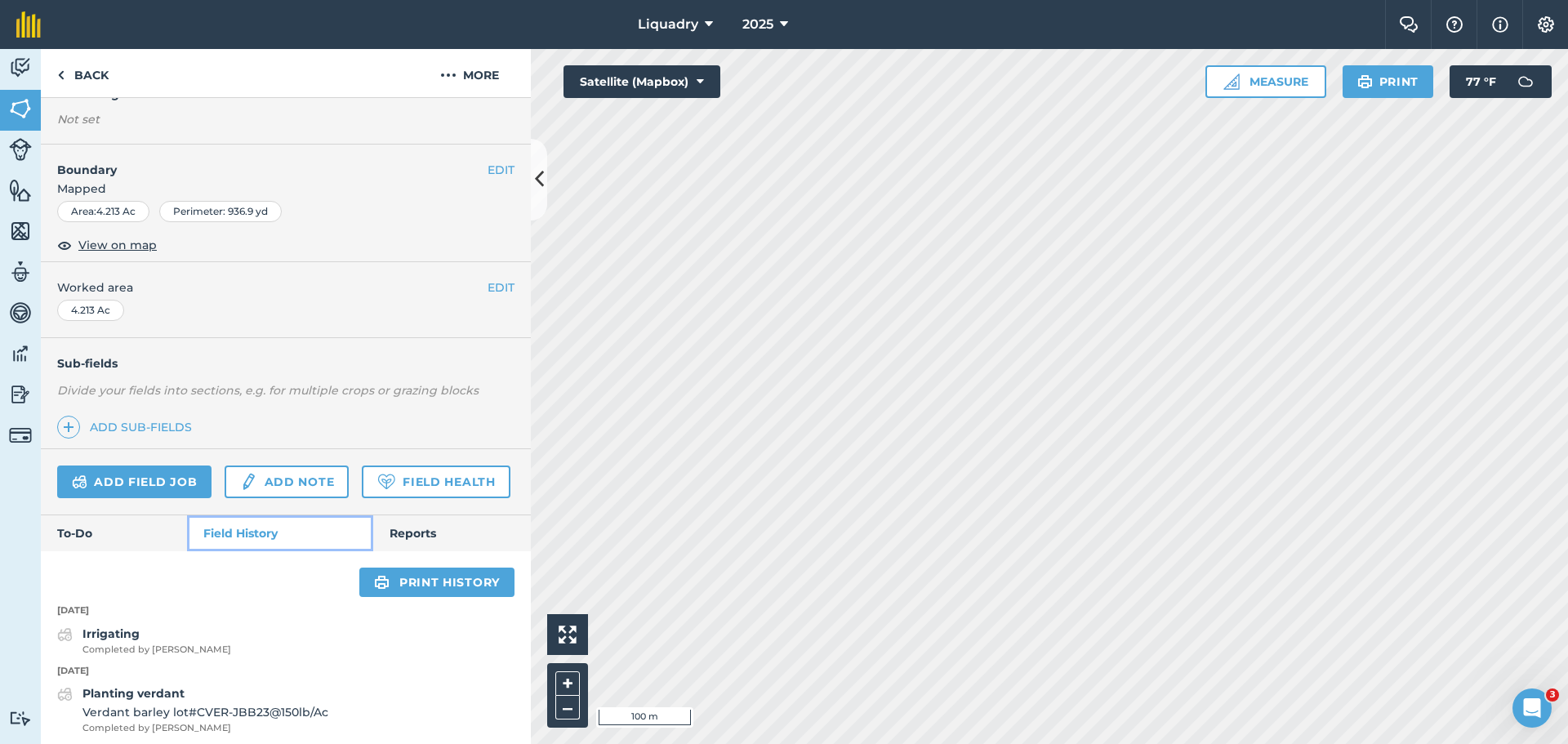
scroll to position [82, 0]
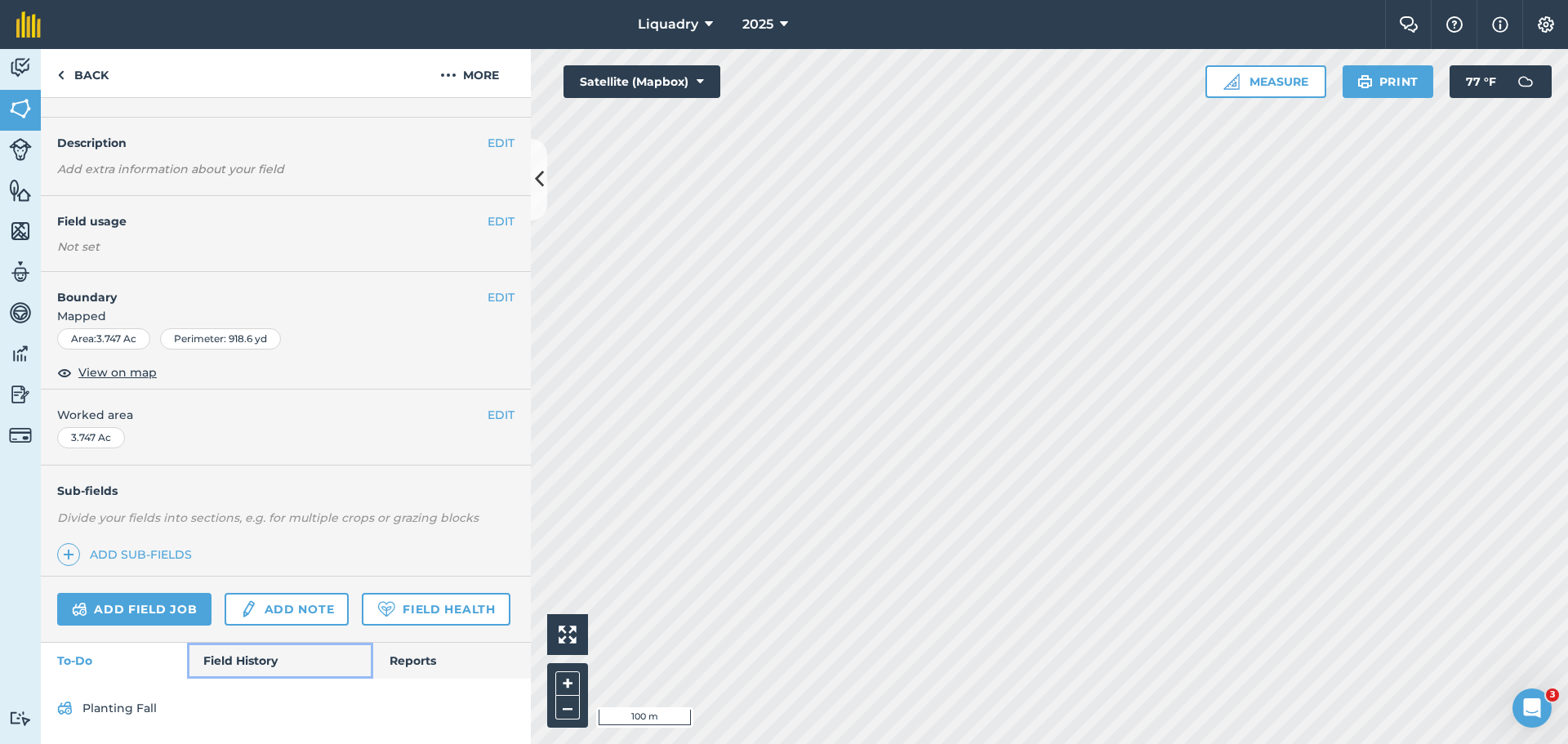
click at [256, 654] on link "Field History" at bounding box center [280, 661] width 185 height 36
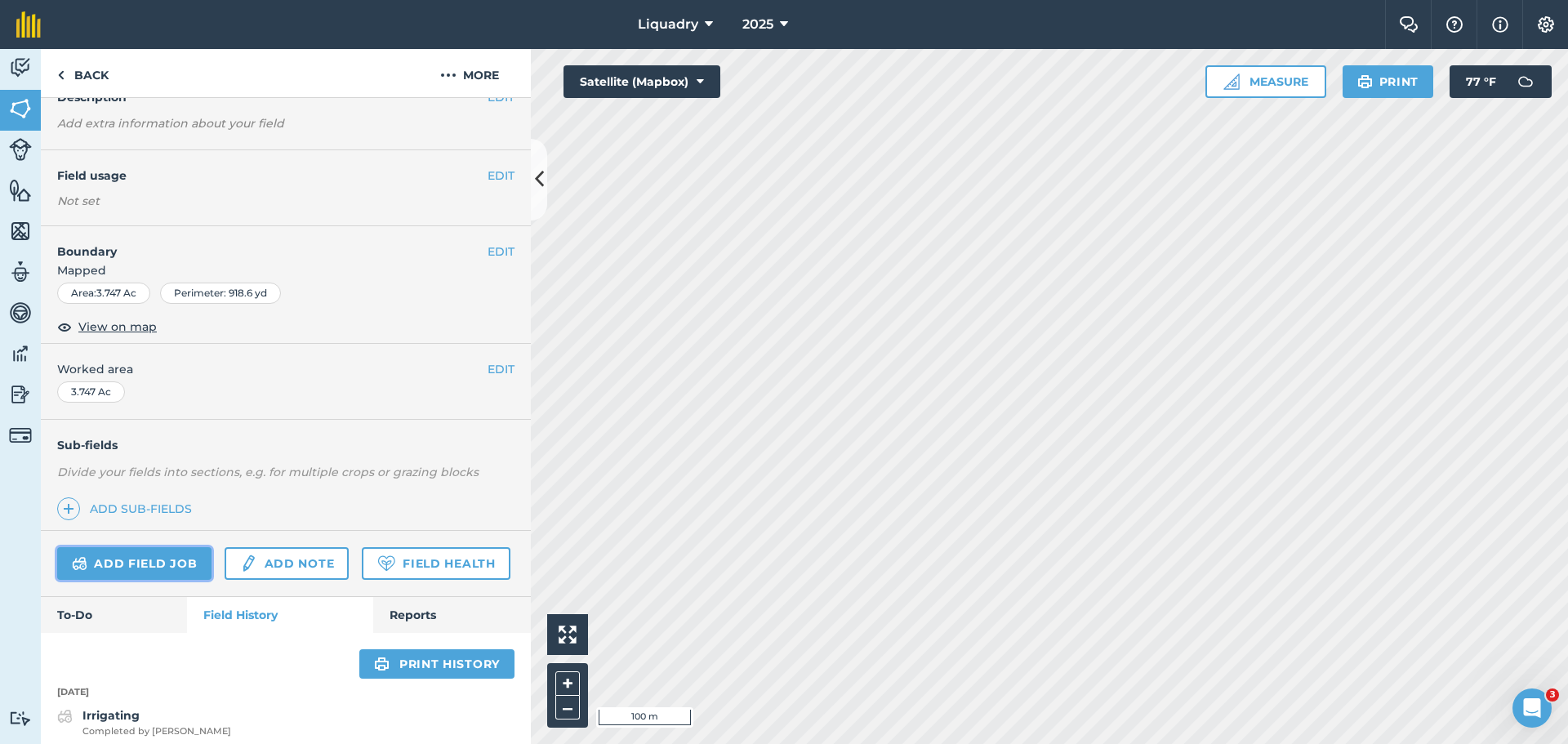
click at [106, 555] on link "Add field job" at bounding box center [135, 563] width 155 height 32
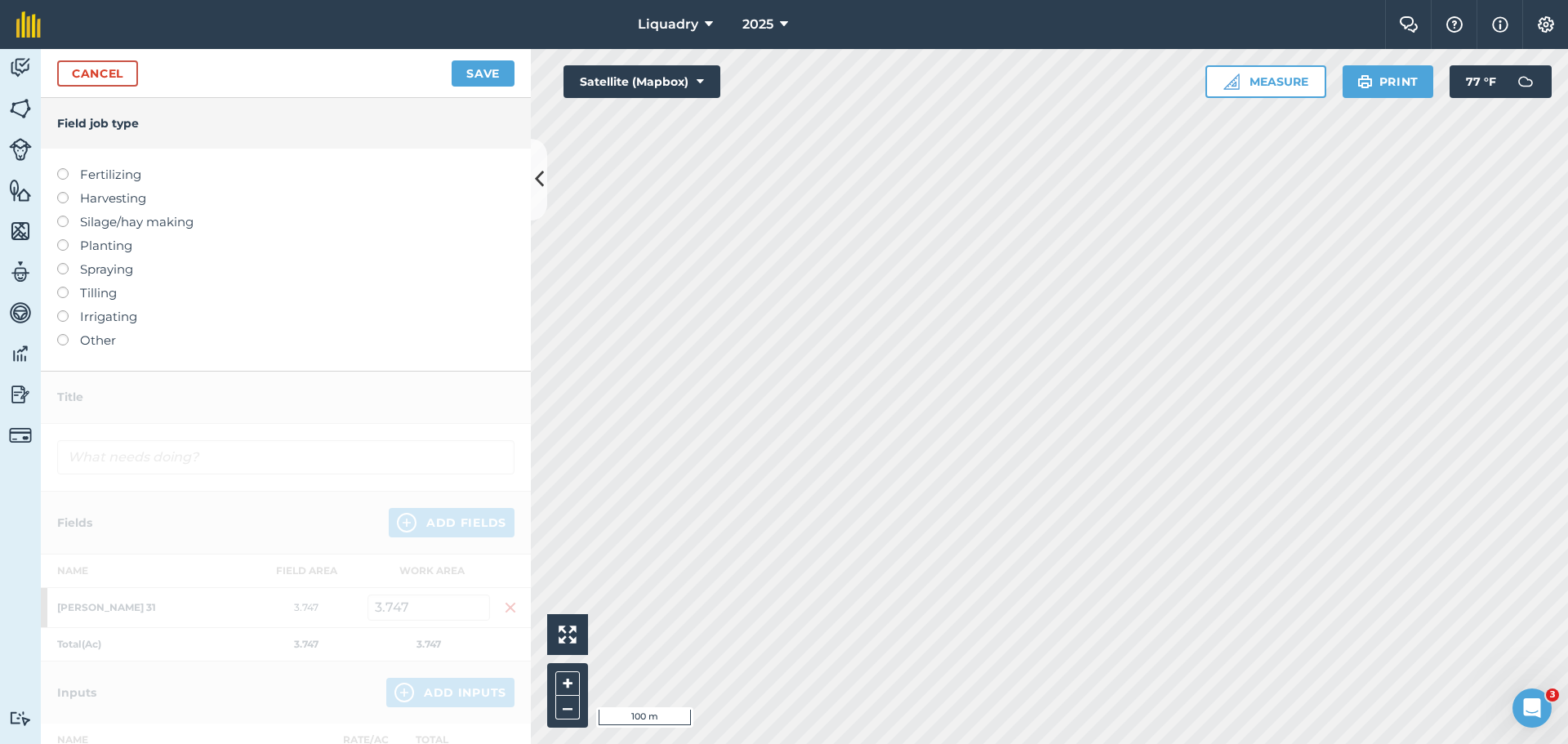
click at [99, 250] on label "Planting" at bounding box center [285, 245] width 457 height 20
type input "Planting"
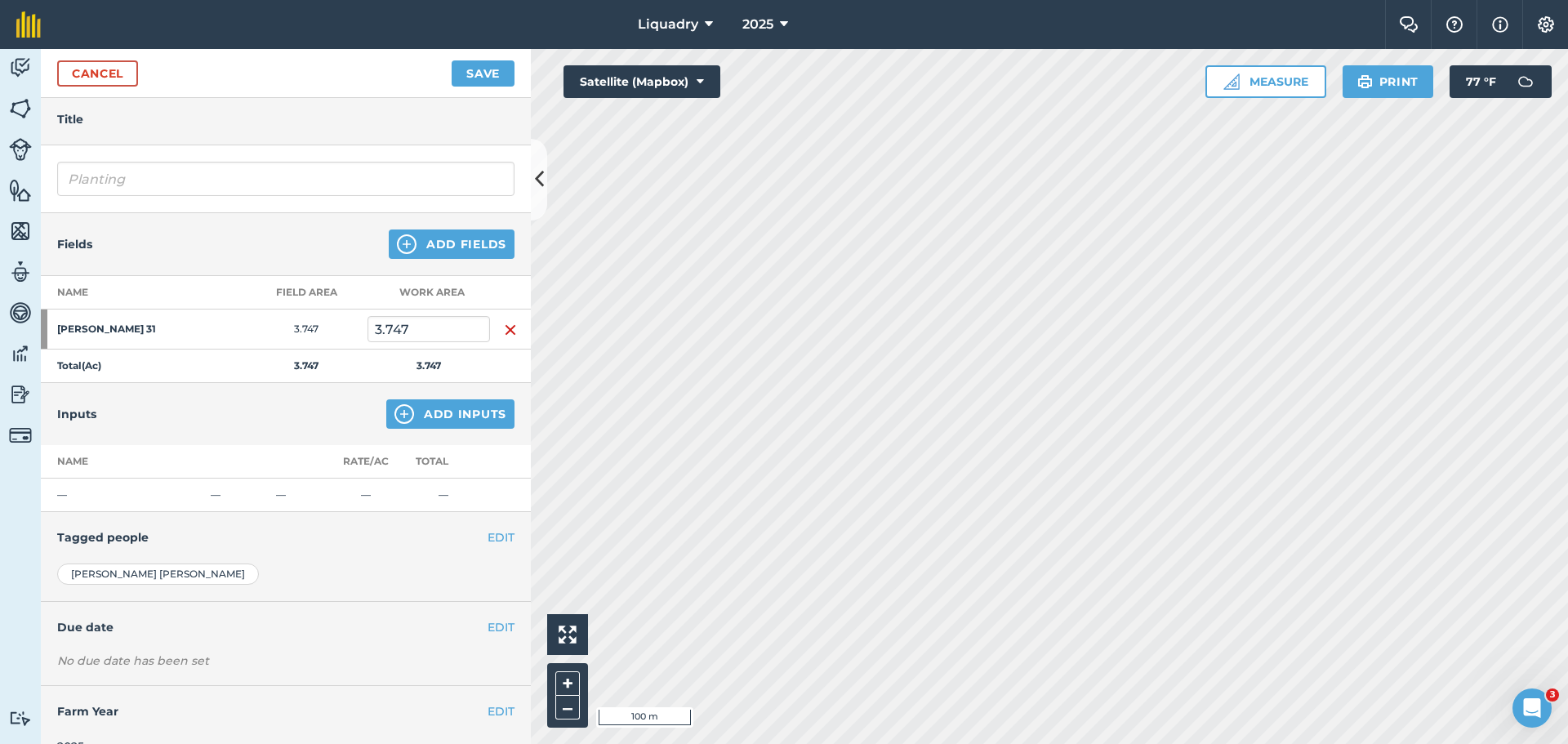
scroll to position [82, 0]
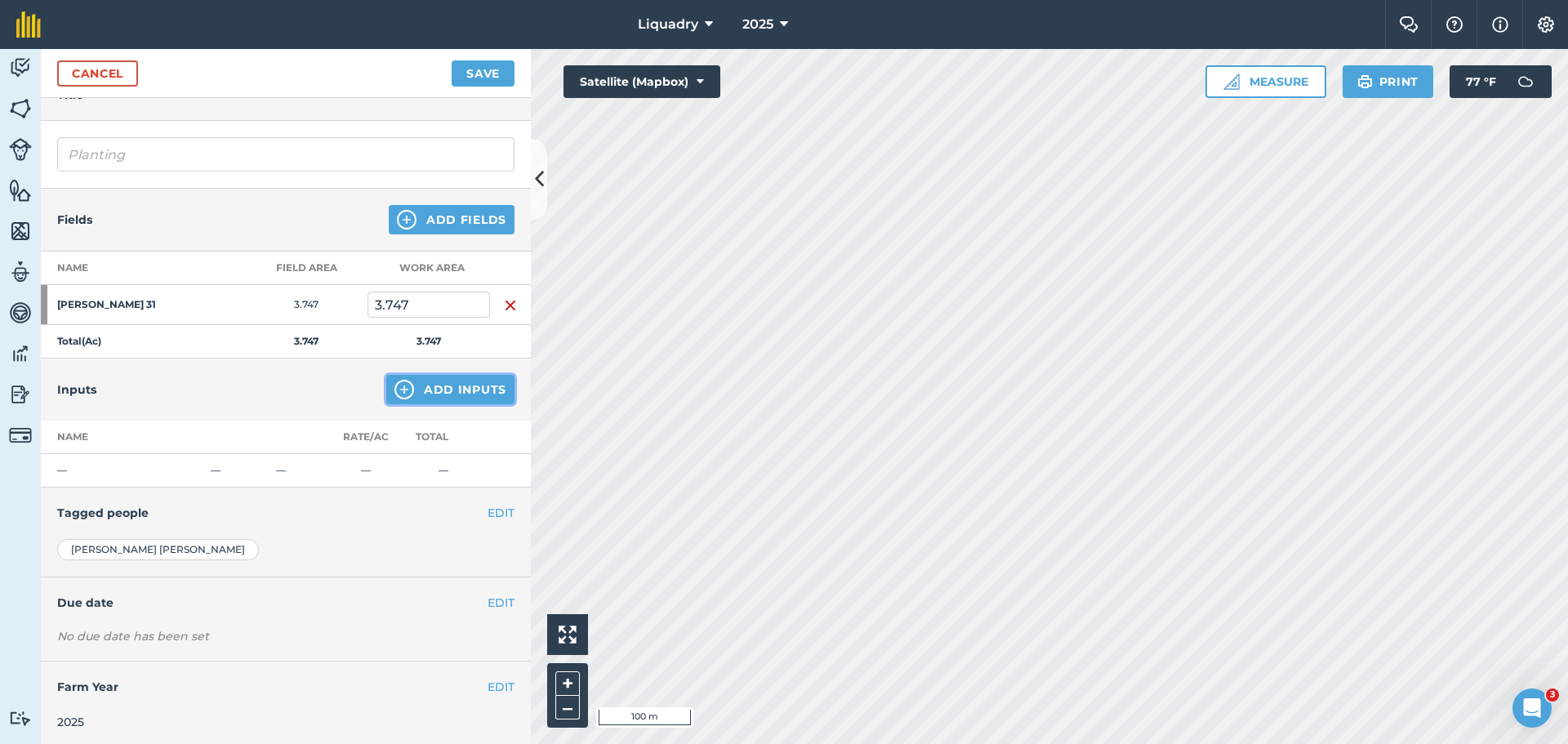
click at [394, 380] on img at bounding box center [404, 389] width 20 height 20
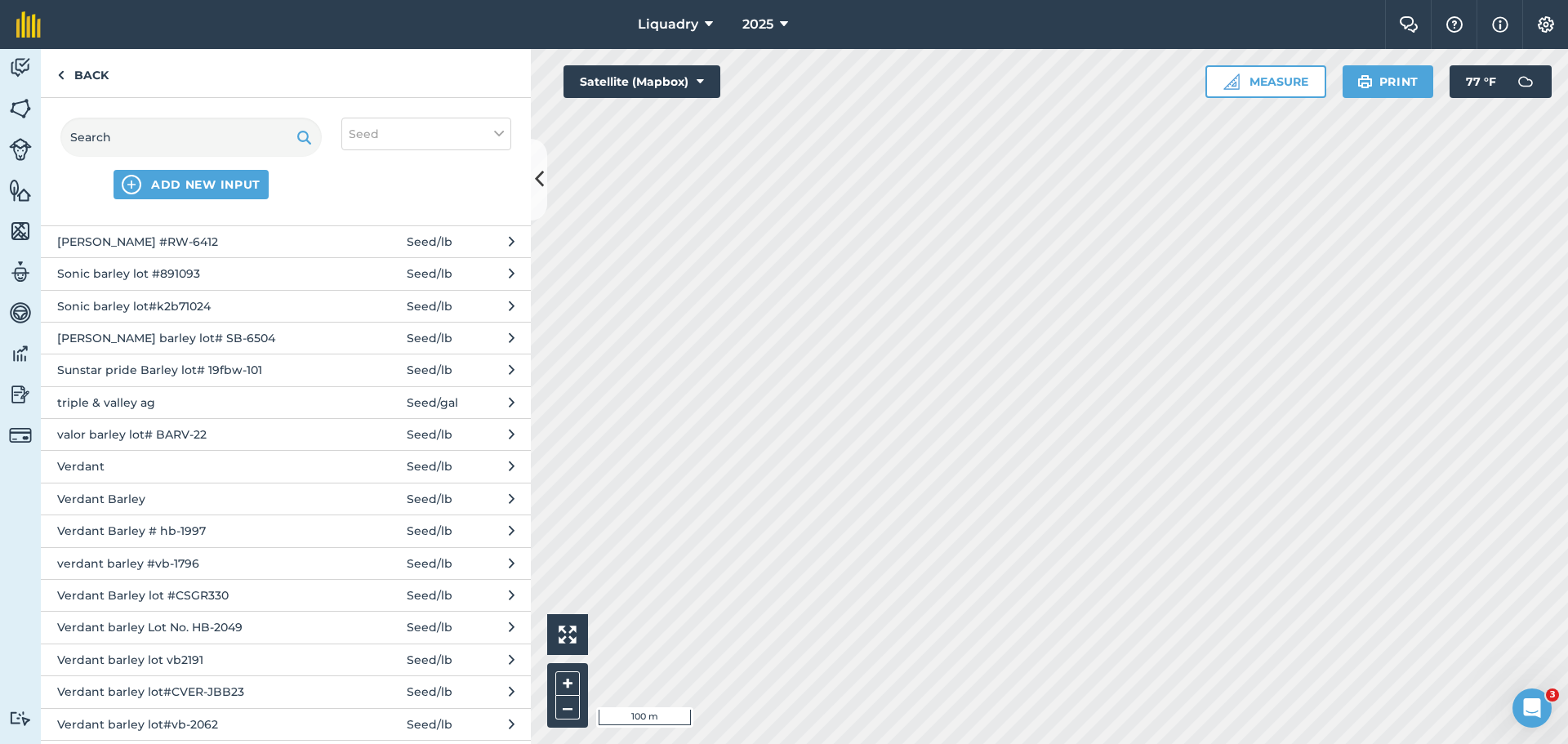
scroll to position [1619, 0]
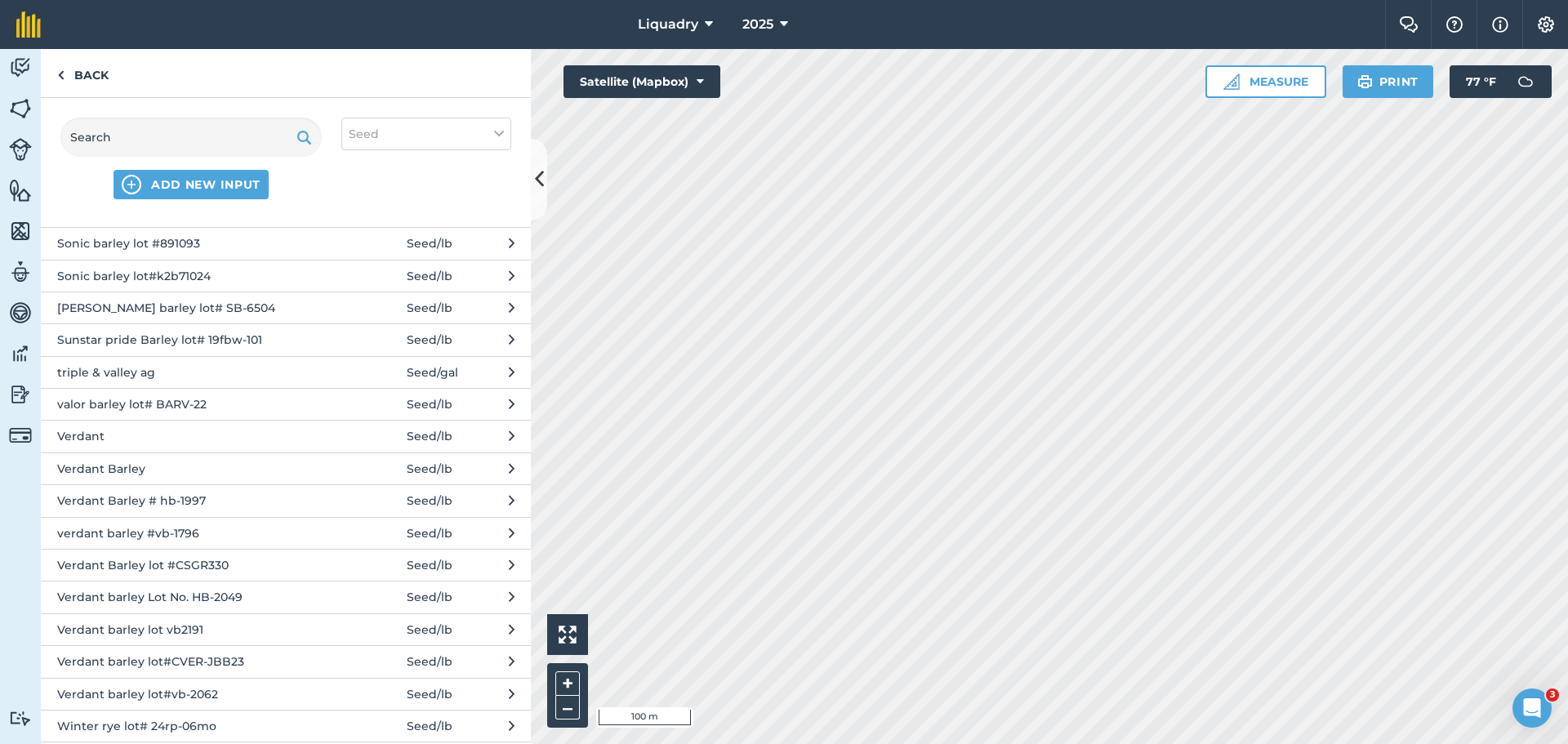
click at [213, 652] on span "Verdant barley lot#CVER-JBB23" at bounding box center [191, 661] width 267 height 18
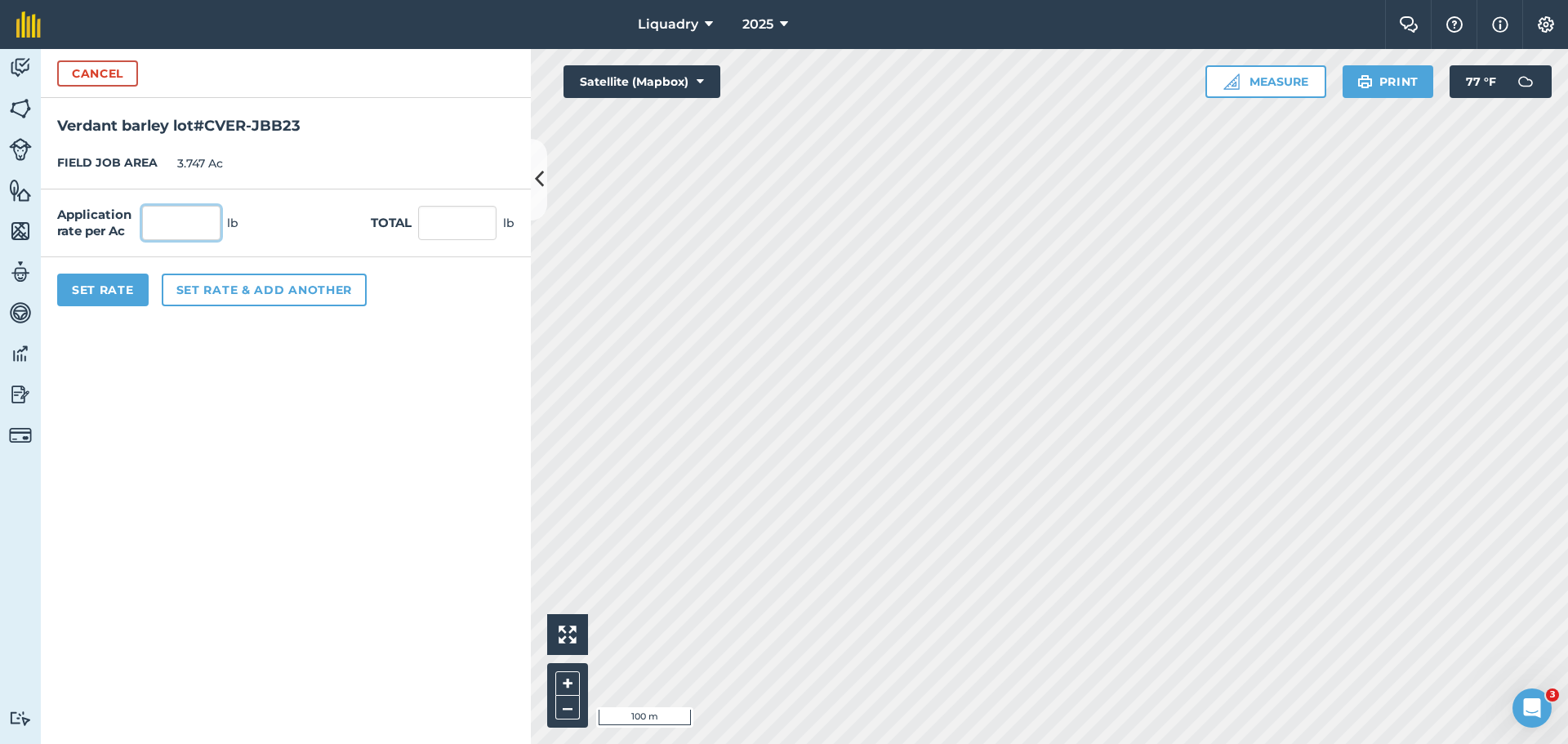
click at [171, 222] on input "text" at bounding box center [181, 223] width 78 height 34
type input "150"
type input "562.05"
drag, startPoint x: 434, startPoint y: 360, endPoint x: 432, endPoint y: 351, distance: 9.2
click at [433, 353] on form "Cancel Verdant barley lot#CVER-JBB23 FIELD JOB AREA 3.747 Ac Application rate p…" at bounding box center [286, 396] width 491 height 694
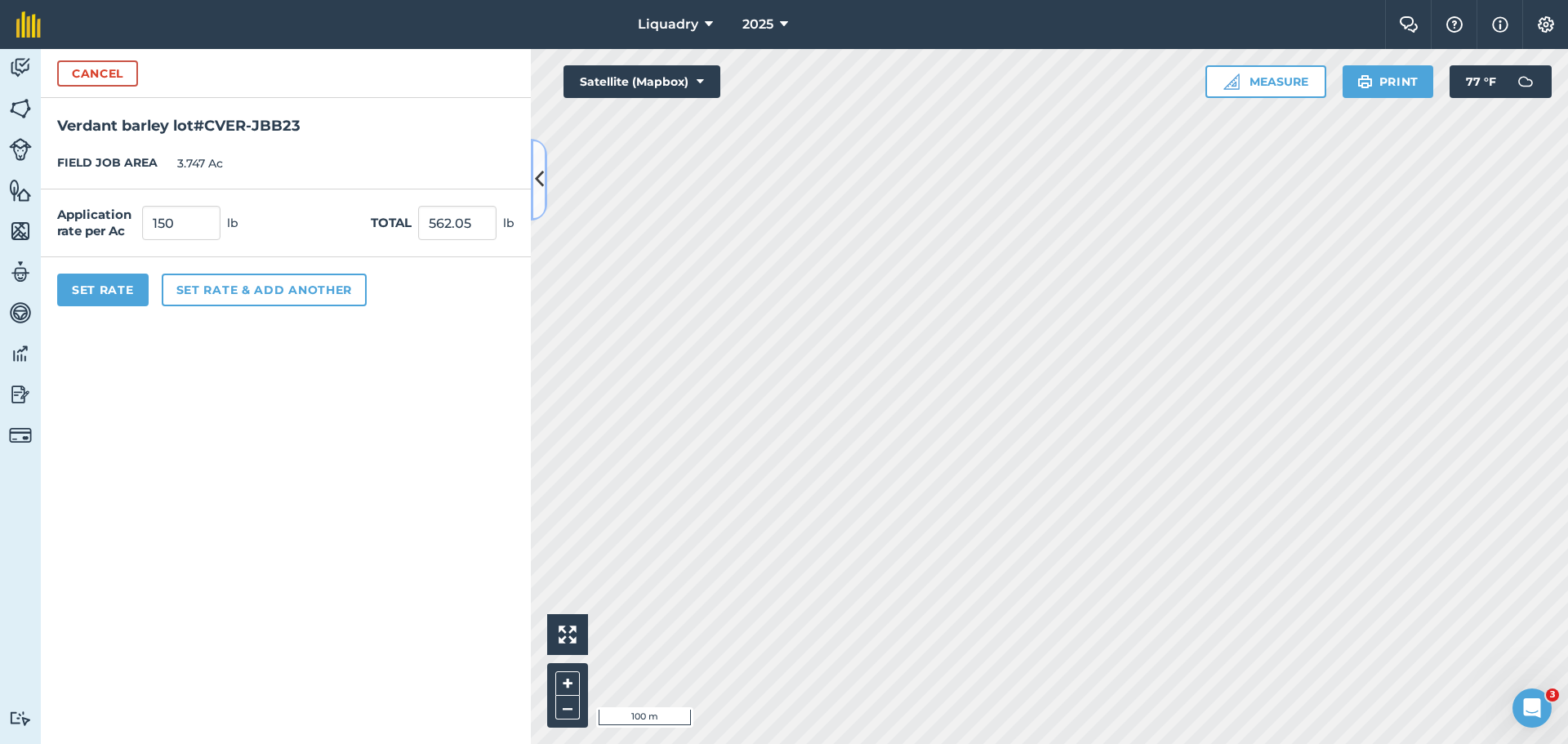
click at [538, 189] on icon at bounding box center [539, 179] width 9 height 29
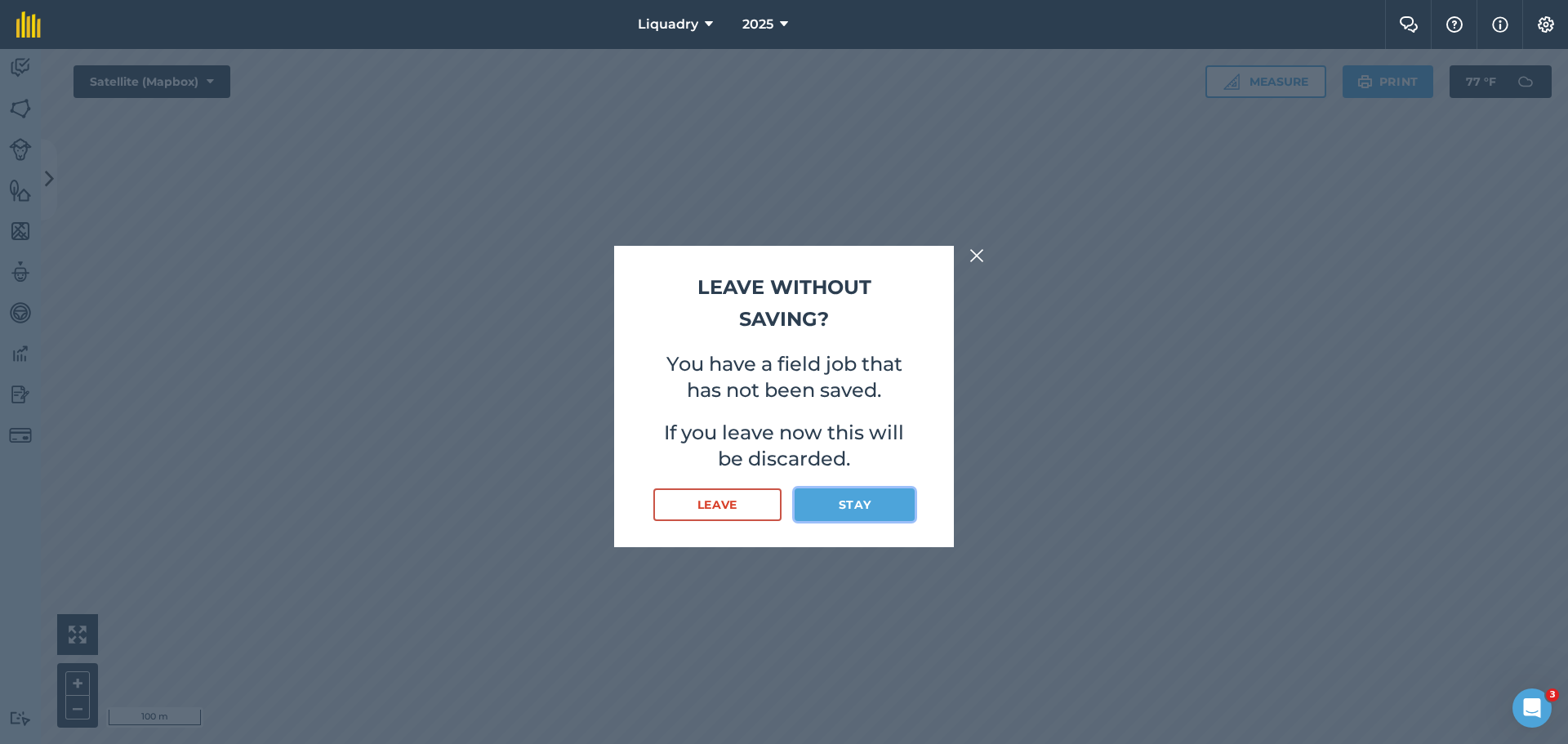
click at [850, 506] on button "Stay" at bounding box center [855, 505] width 120 height 32
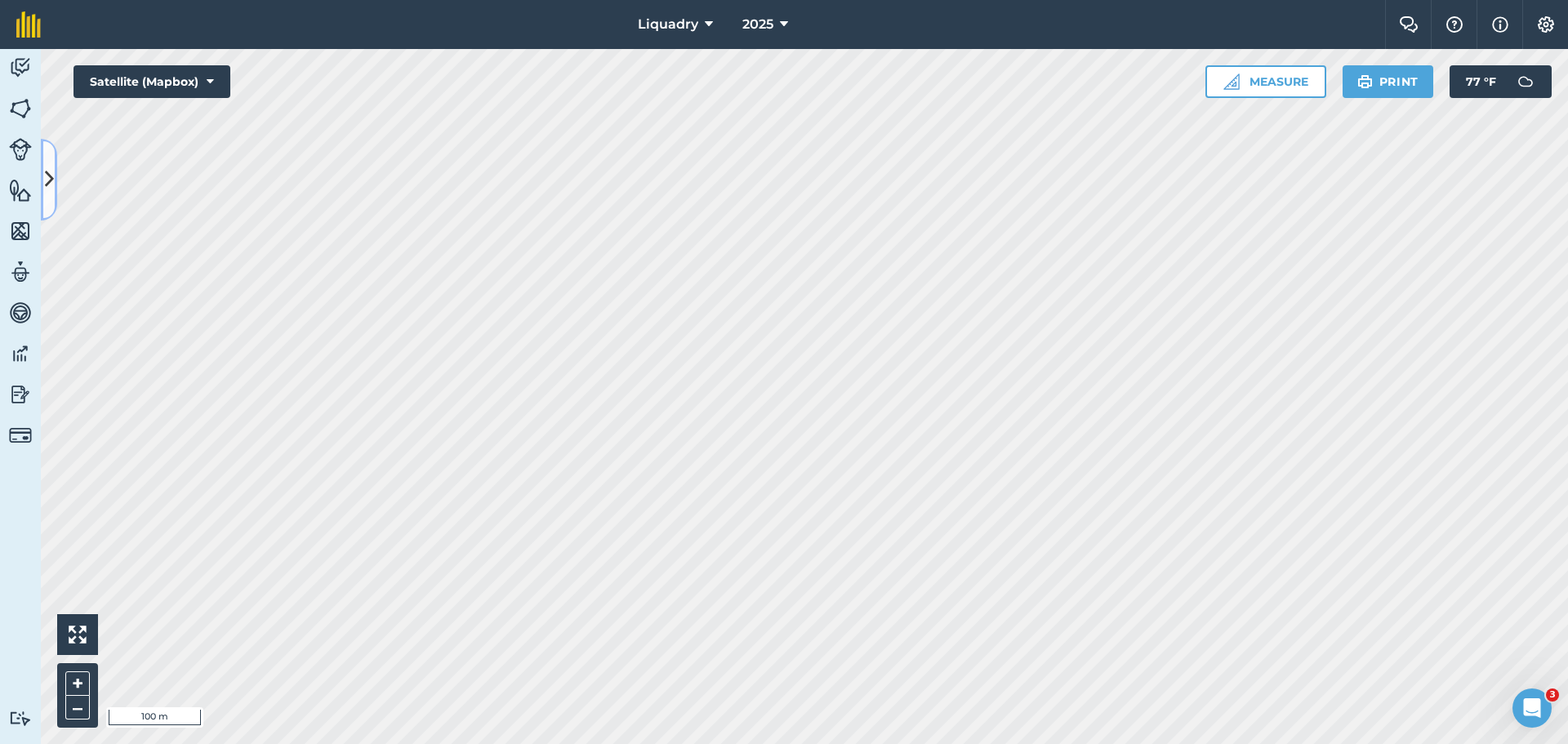
click at [43, 178] on button at bounding box center [49, 180] width 16 height 82
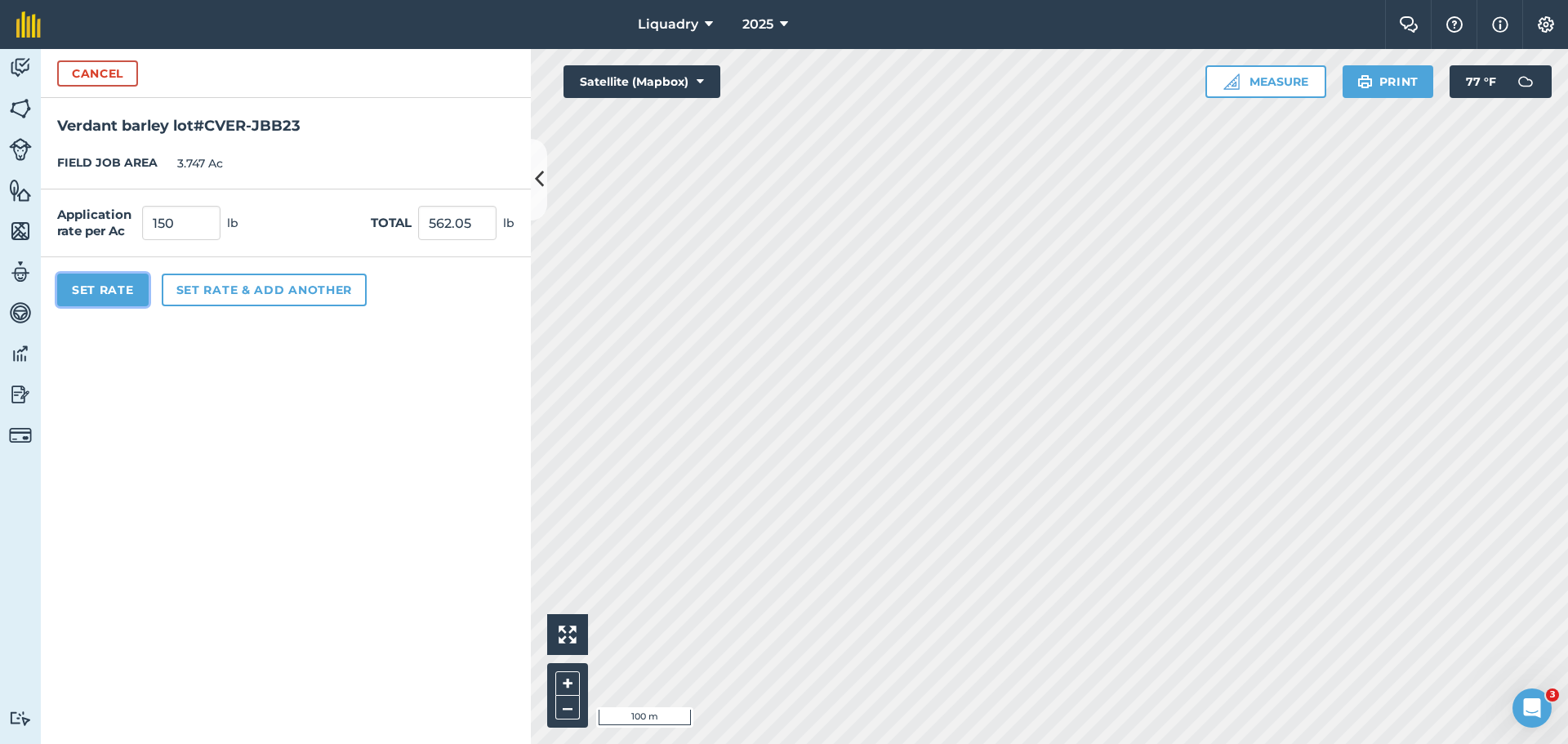
click at [94, 290] on button "Set Rate" at bounding box center [103, 290] width 92 height 32
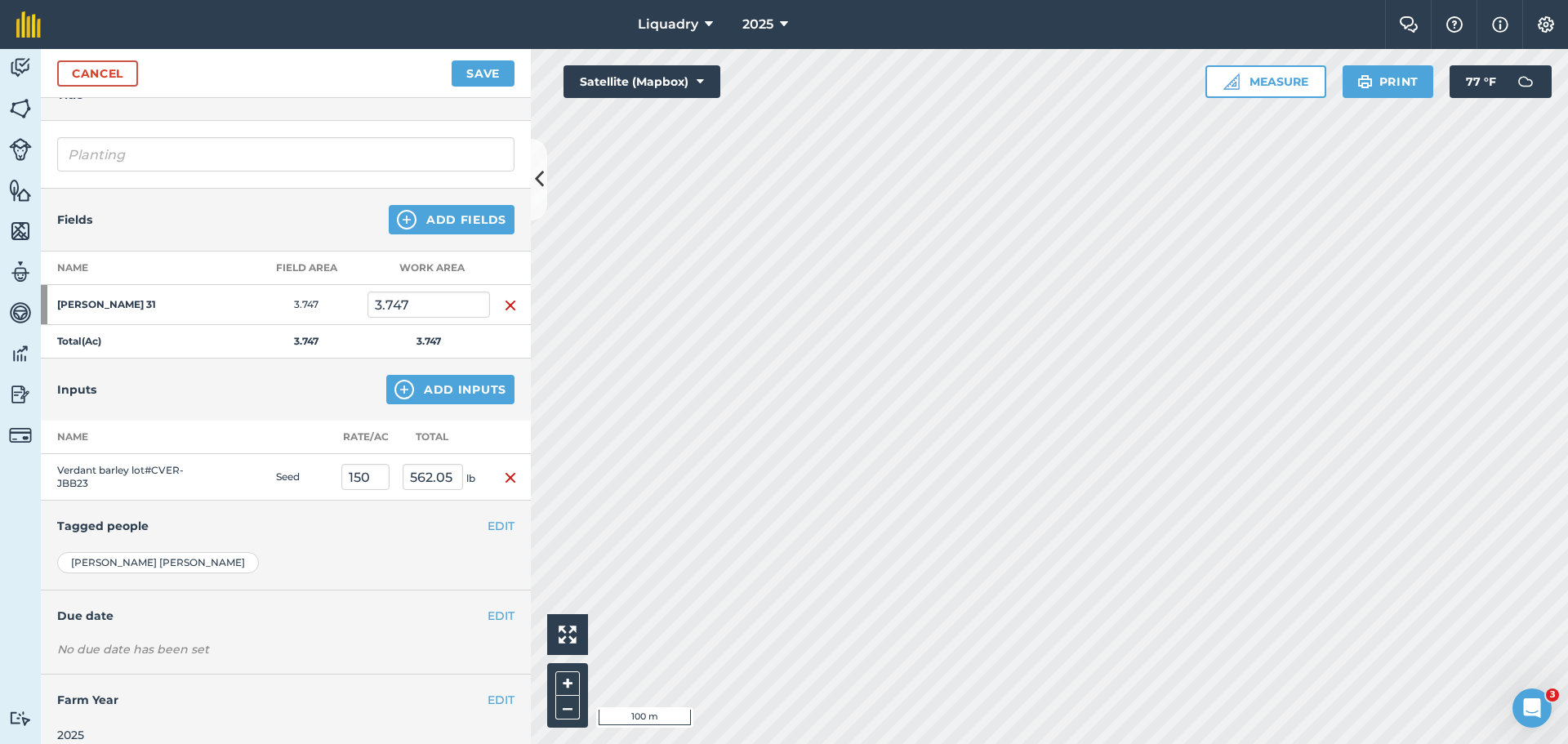
scroll to position [99, 0]
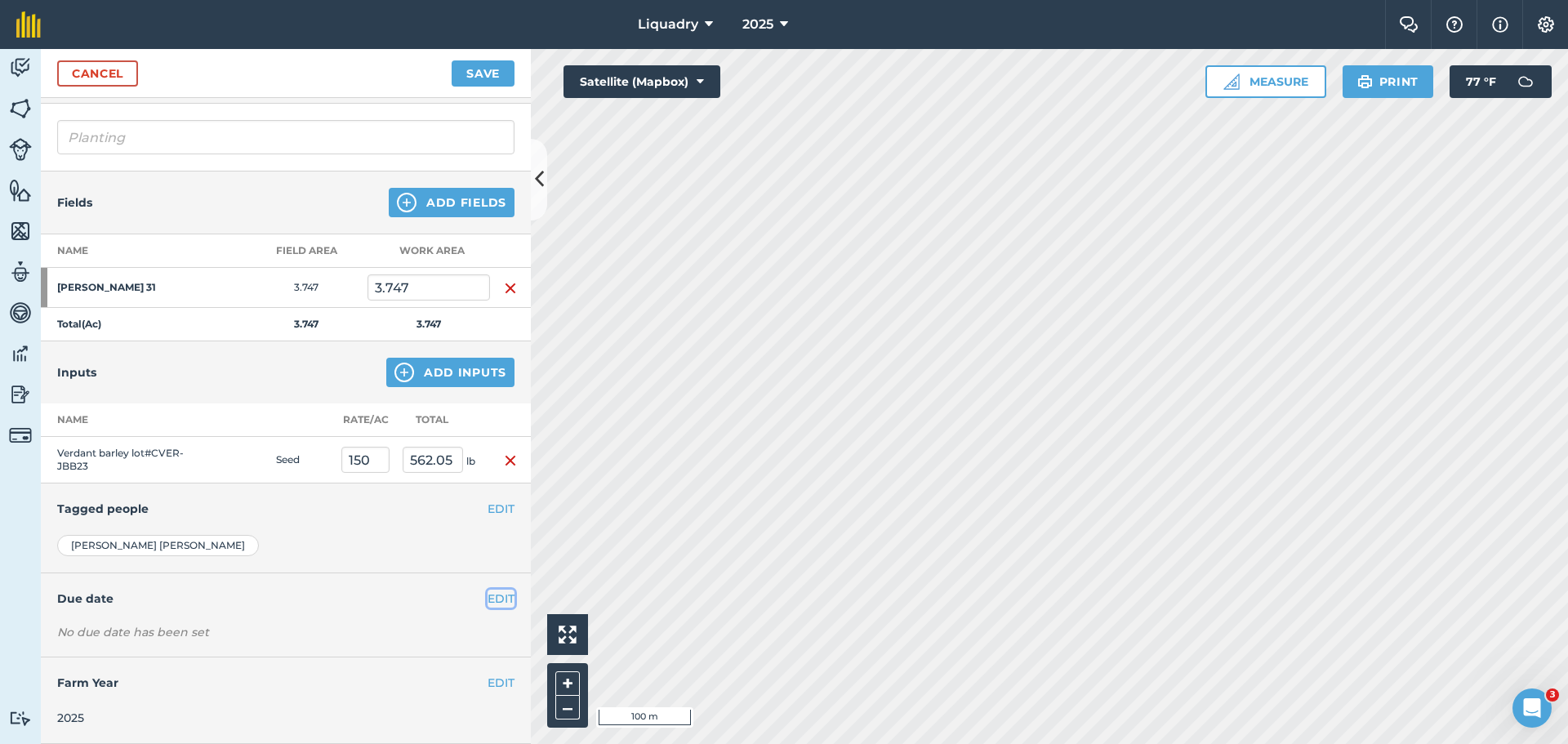
click at [492, 593] on button "EDIT" at bounding box center [501, 598] width 27 height 18
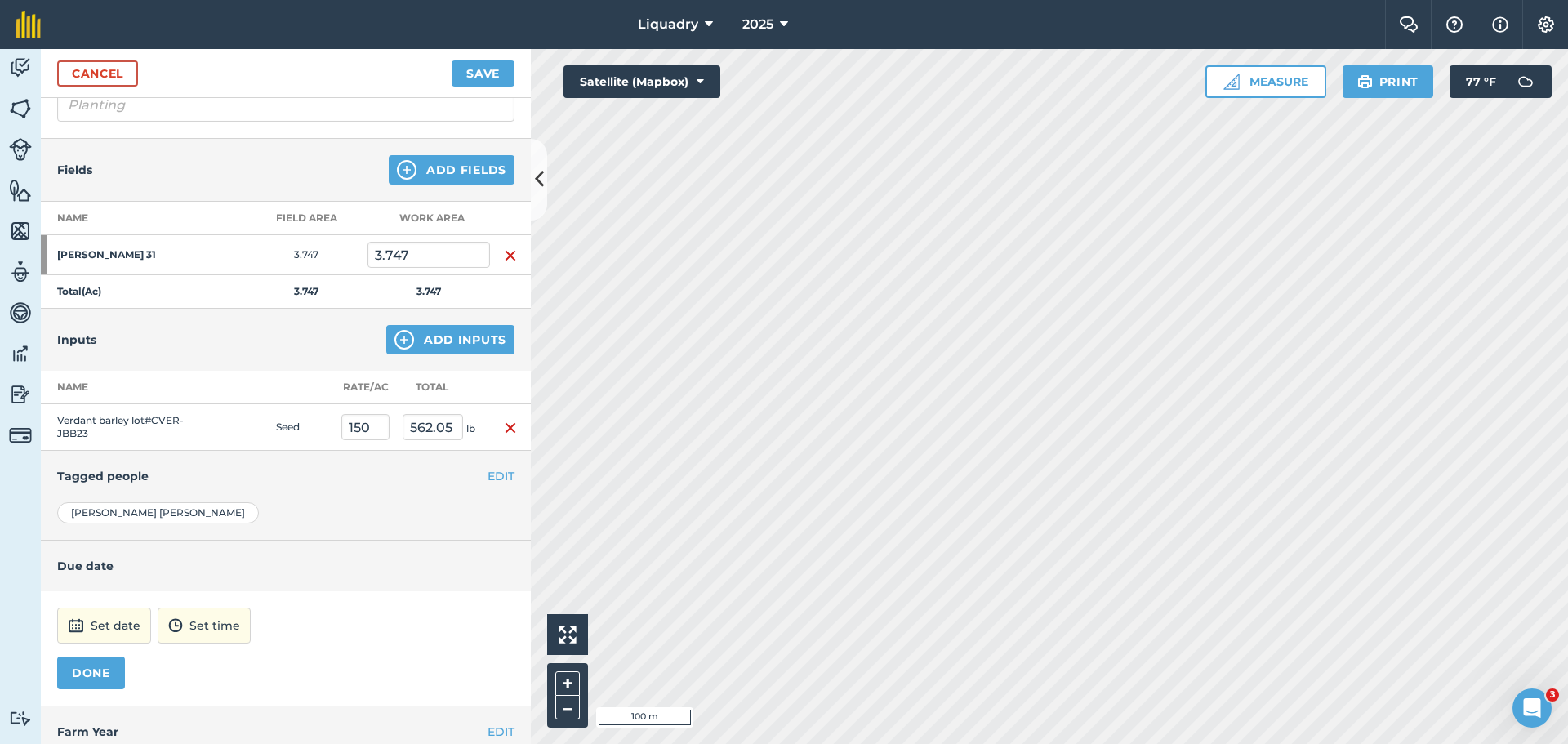
scroll to position [180, 0]
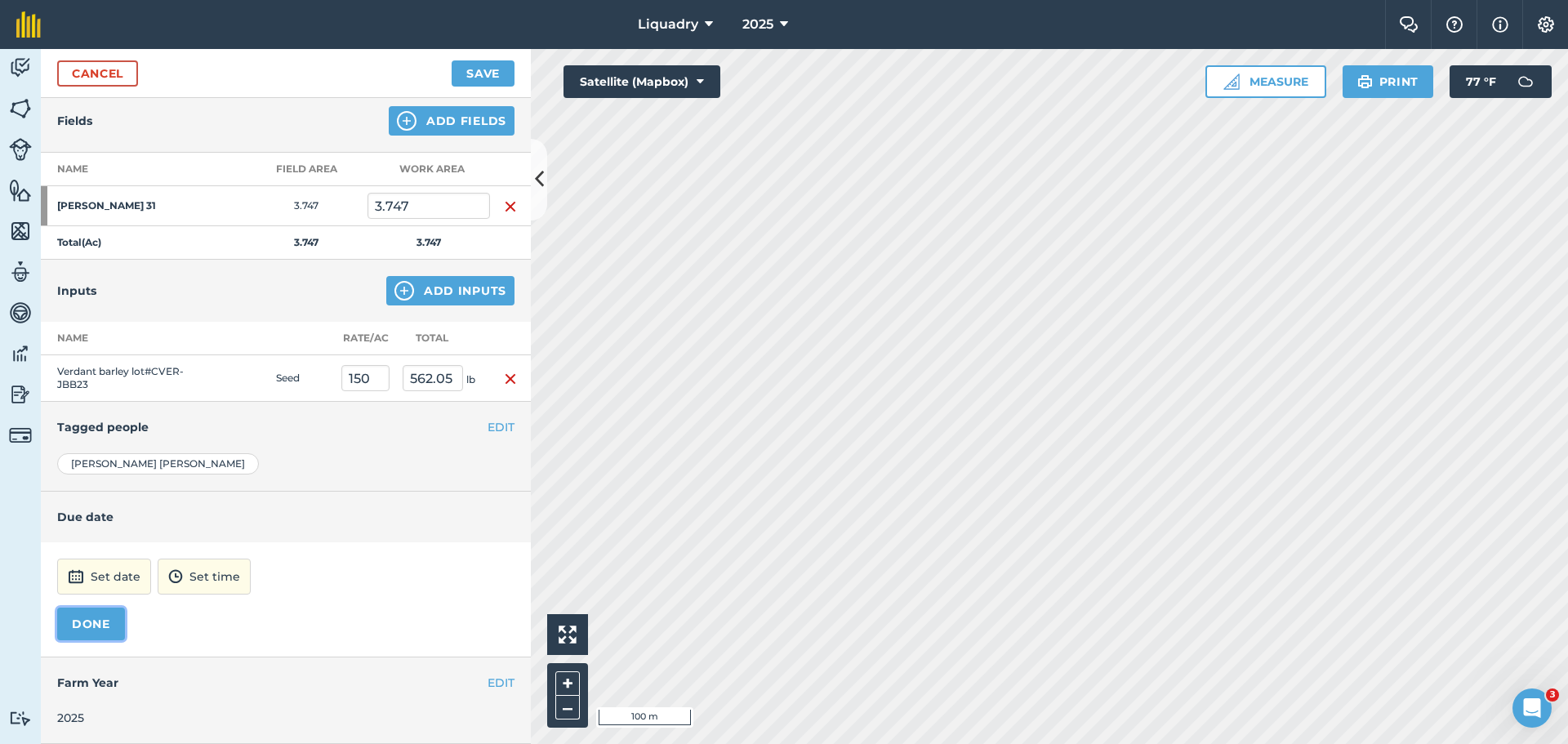
click at [98, 616] on button "DONE" at bounding box center [91, 624] width 68 height 32
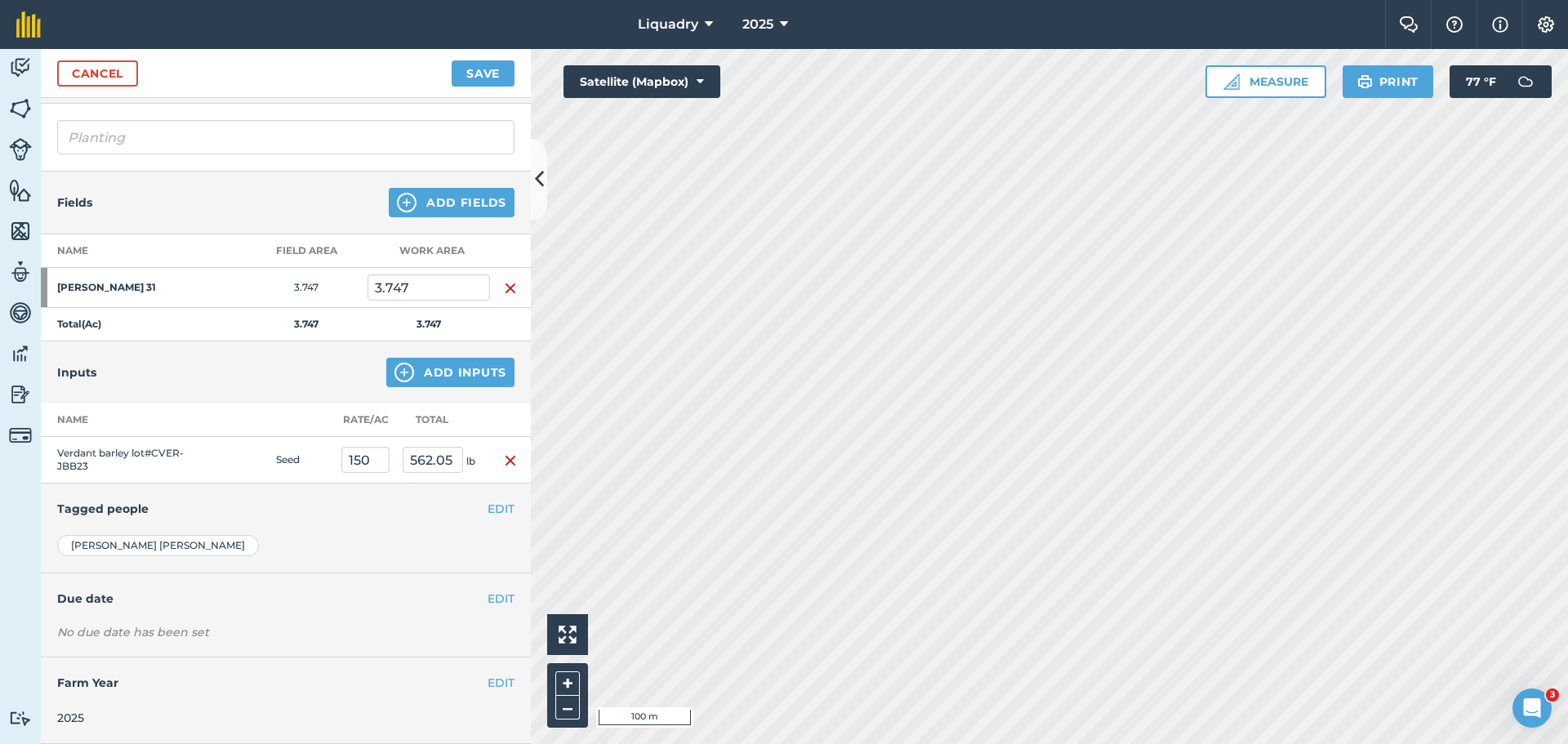
scroll to position [99, 0]
click at [184, 128] on input "Planting" at bounding box center [285, 137] width 457 height 34
click at [214, 184] on div "Fields Add Fields" at bounding box center [286, 203] width 491 height 63
click at [488, 503] on button "EDIT" at bounding box center [501, 508] width 27 height 18
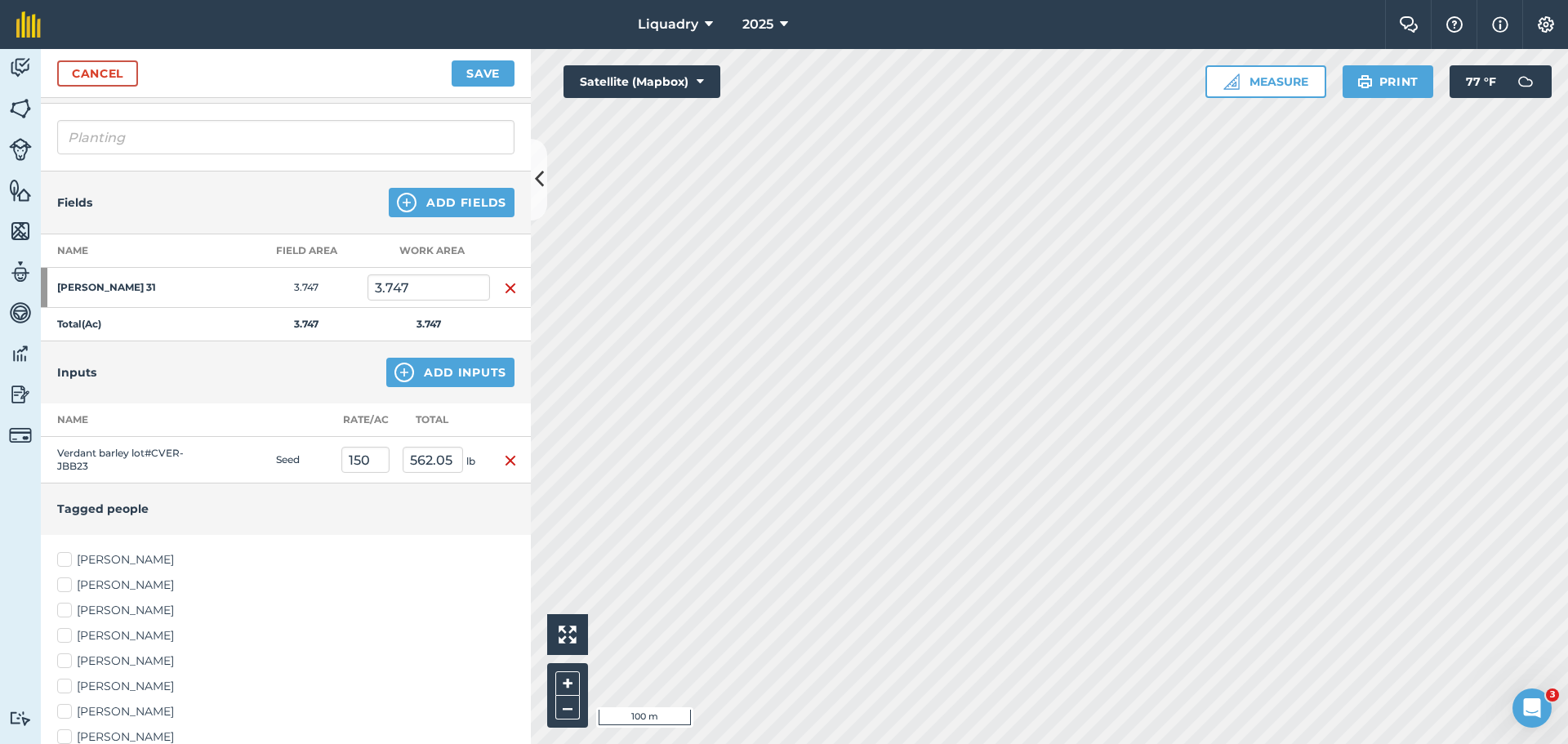
scroll to position [425, 0]
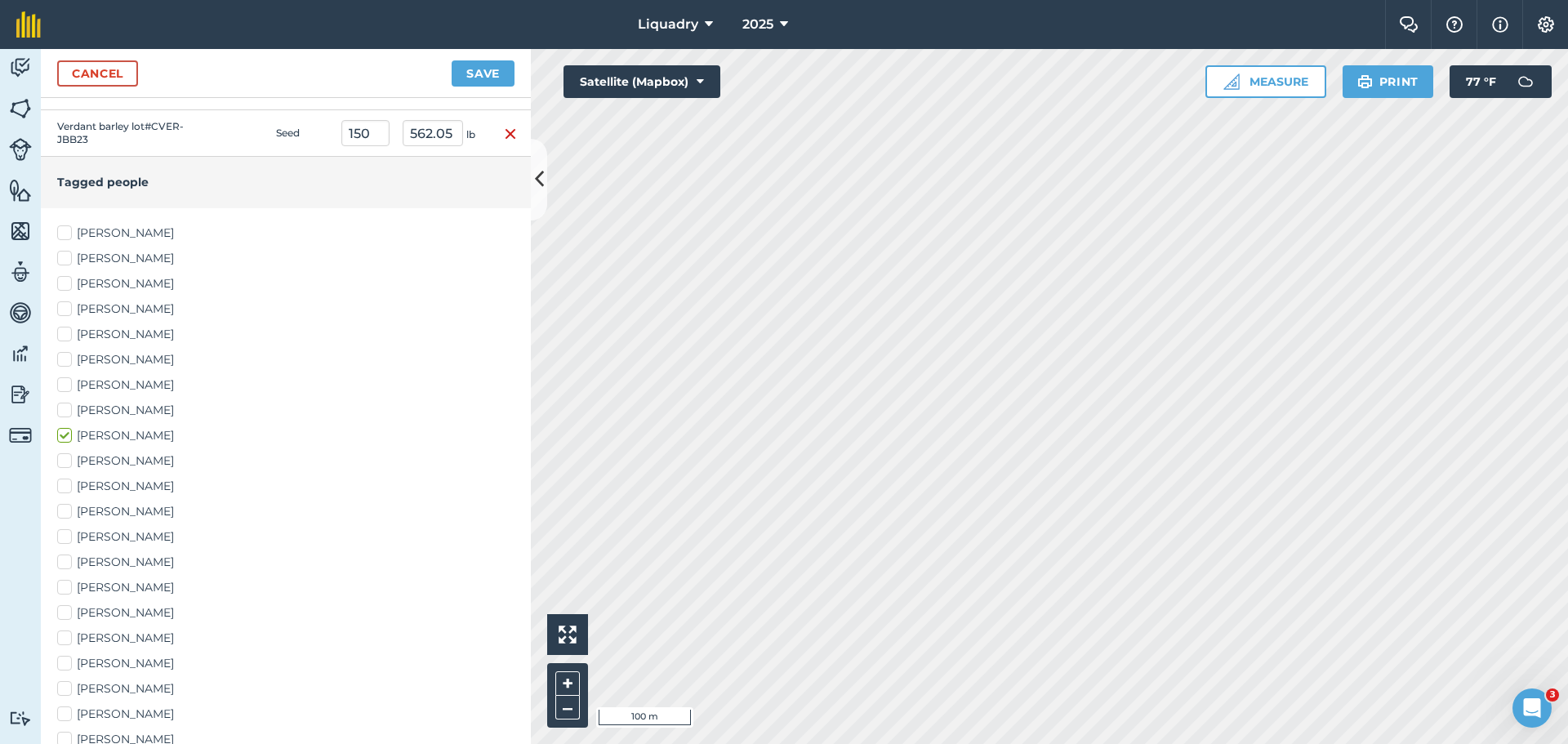
click at [122, 407] on label "[PERSON_NAME]" at bounding box center [285, 410] width 457 height 17
click at [68, 407] on input "[PERSON_NAME]" at bounding box center [62, 406] width 10 height 10
checkbox input "true"
click at [62, 436] on label "[PERSON_NAME]" at bounding box center [285, 436] width 457 height 17
click at [62, 436] on input "[PERSON_NAME]" at bounding box center [62, 432] width 10 height 10
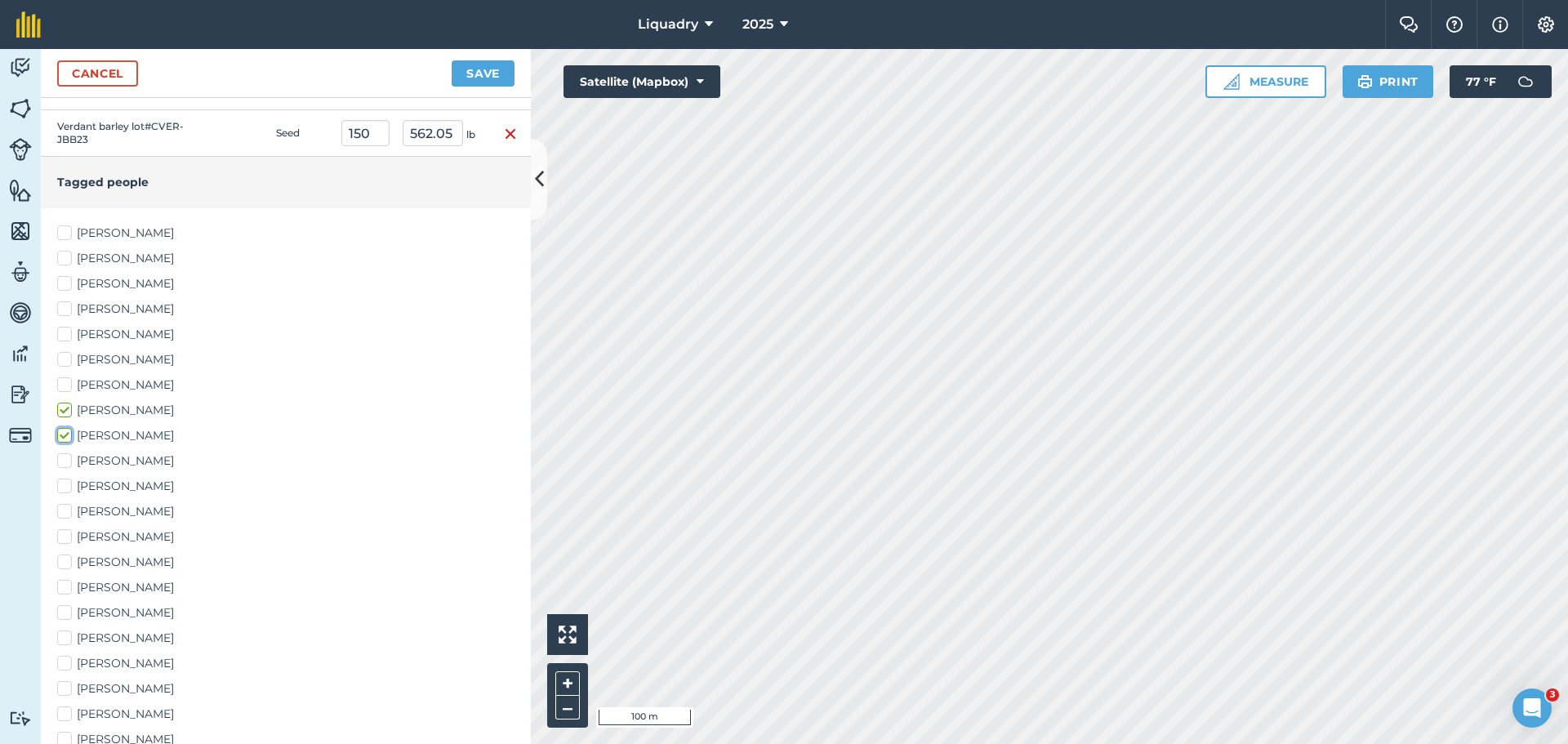
checkbox input "false"
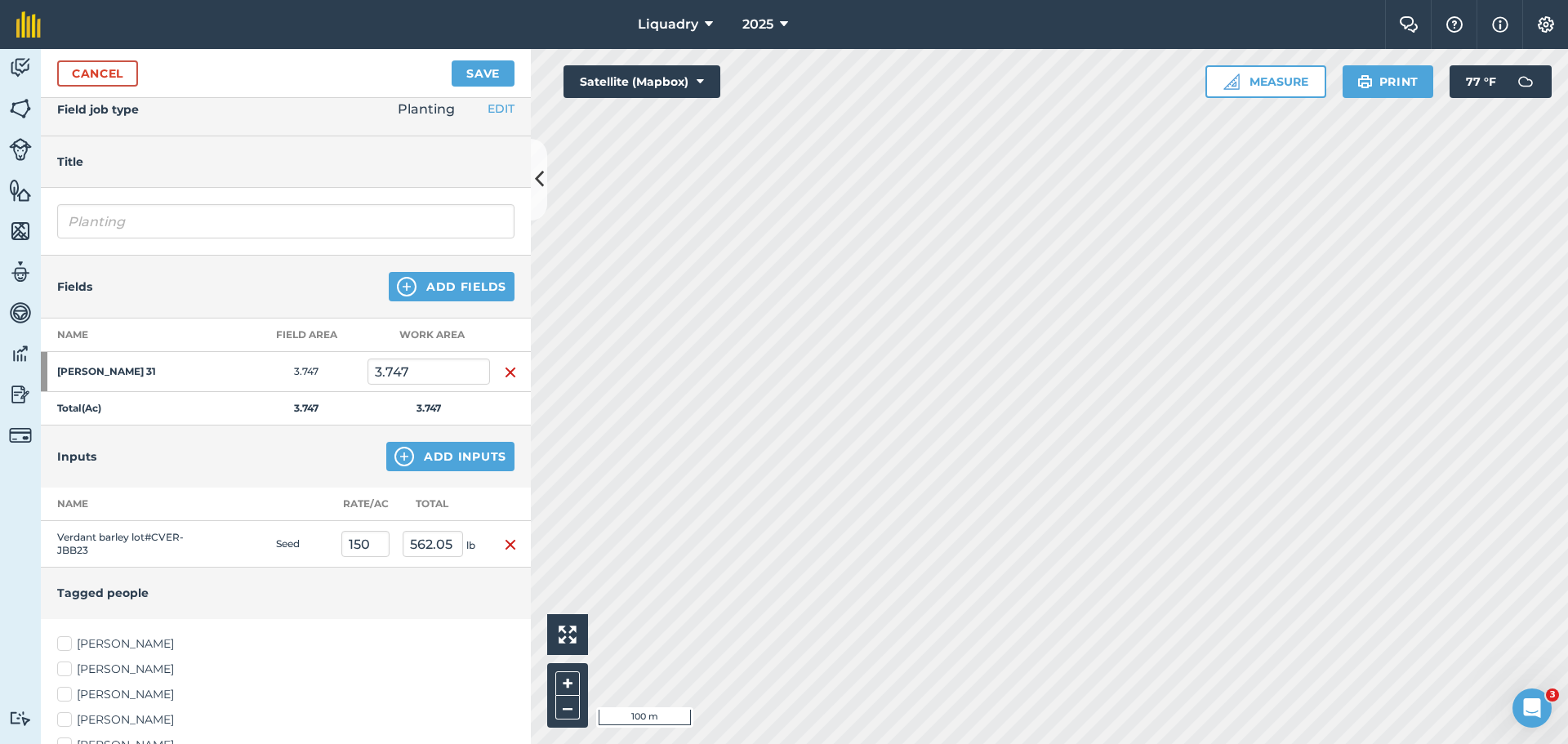
scroll to position [0, 0]
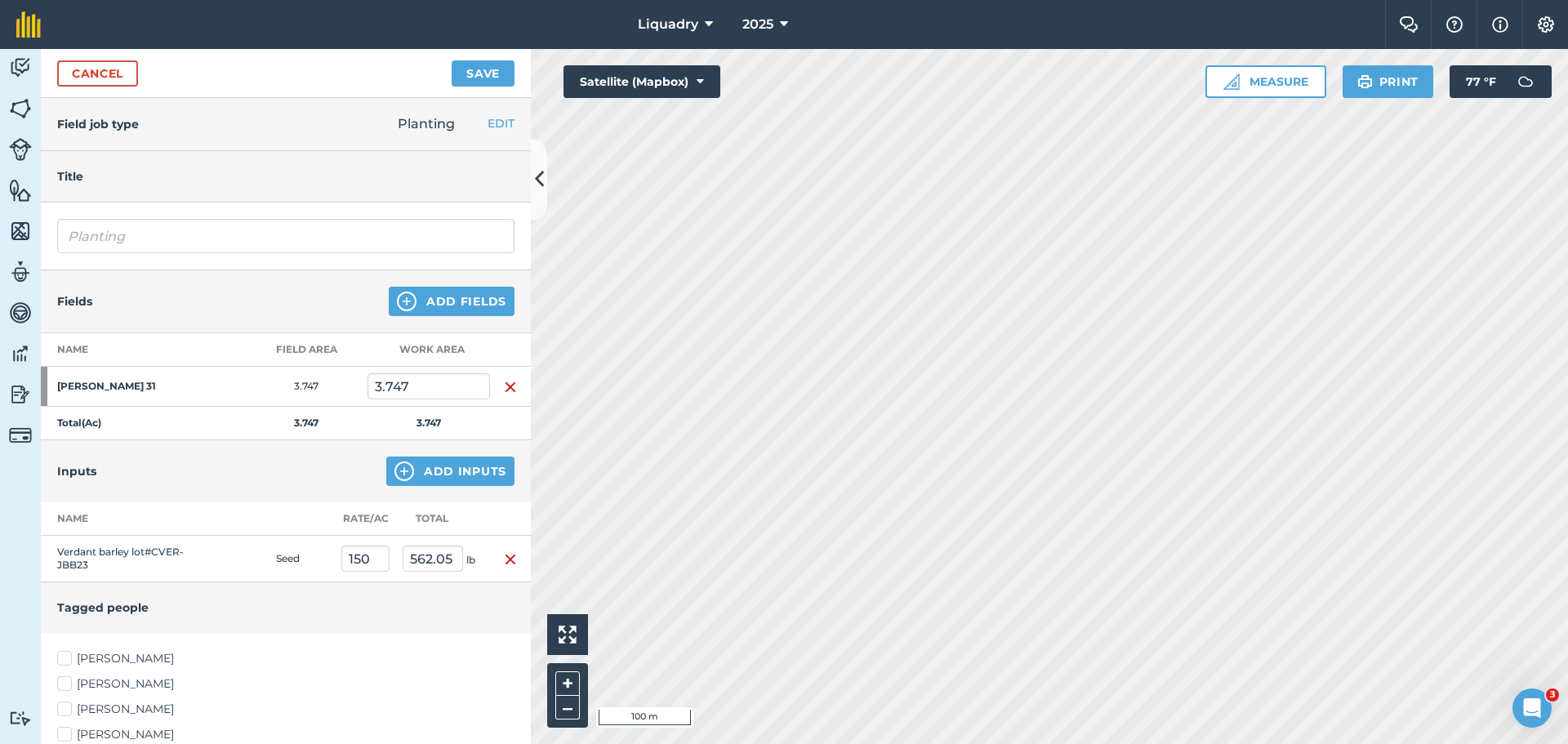
click at [240, 606] on h4 "Tagged people" at bounding box center [285, 607] width 457 height 18
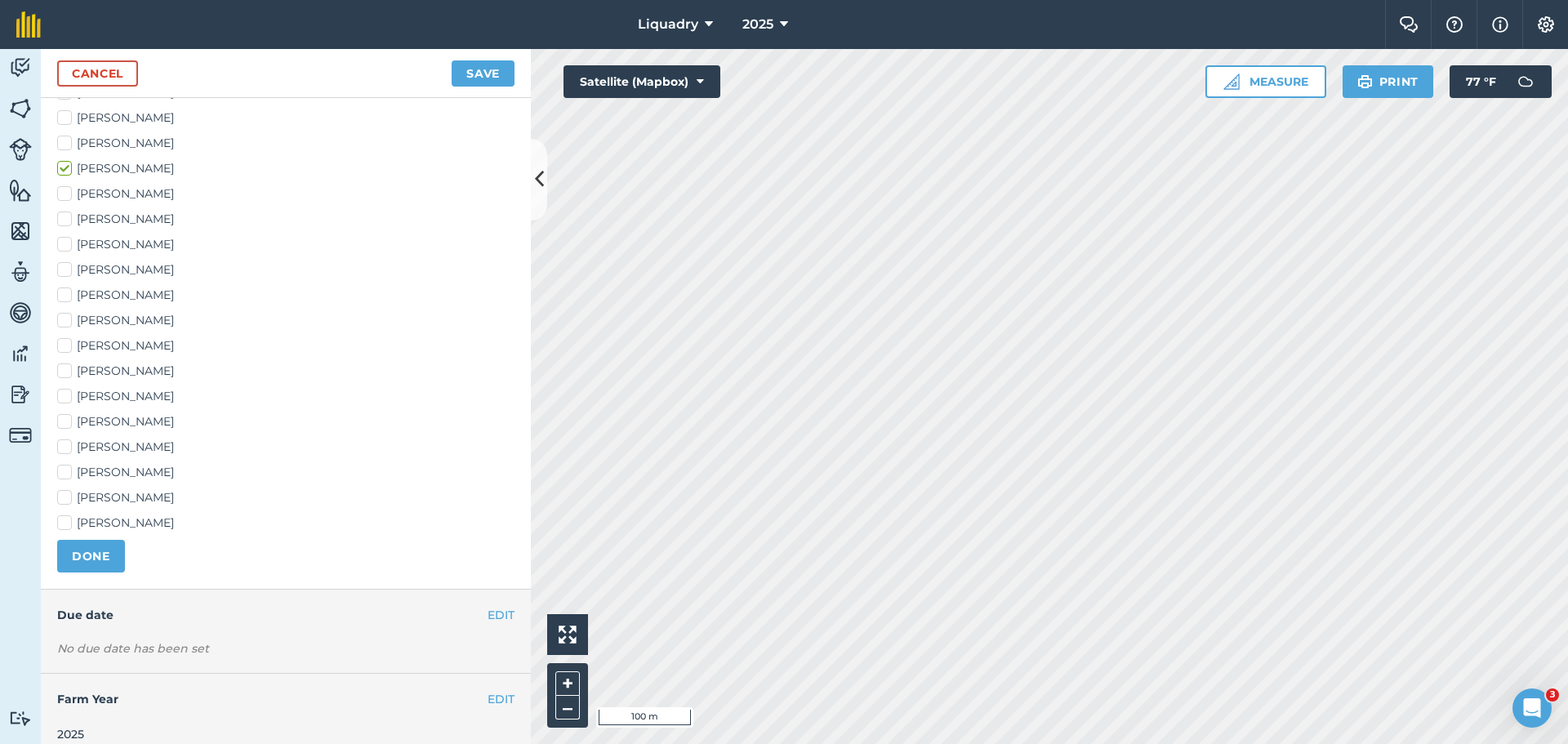
scroll to position [683, 0]
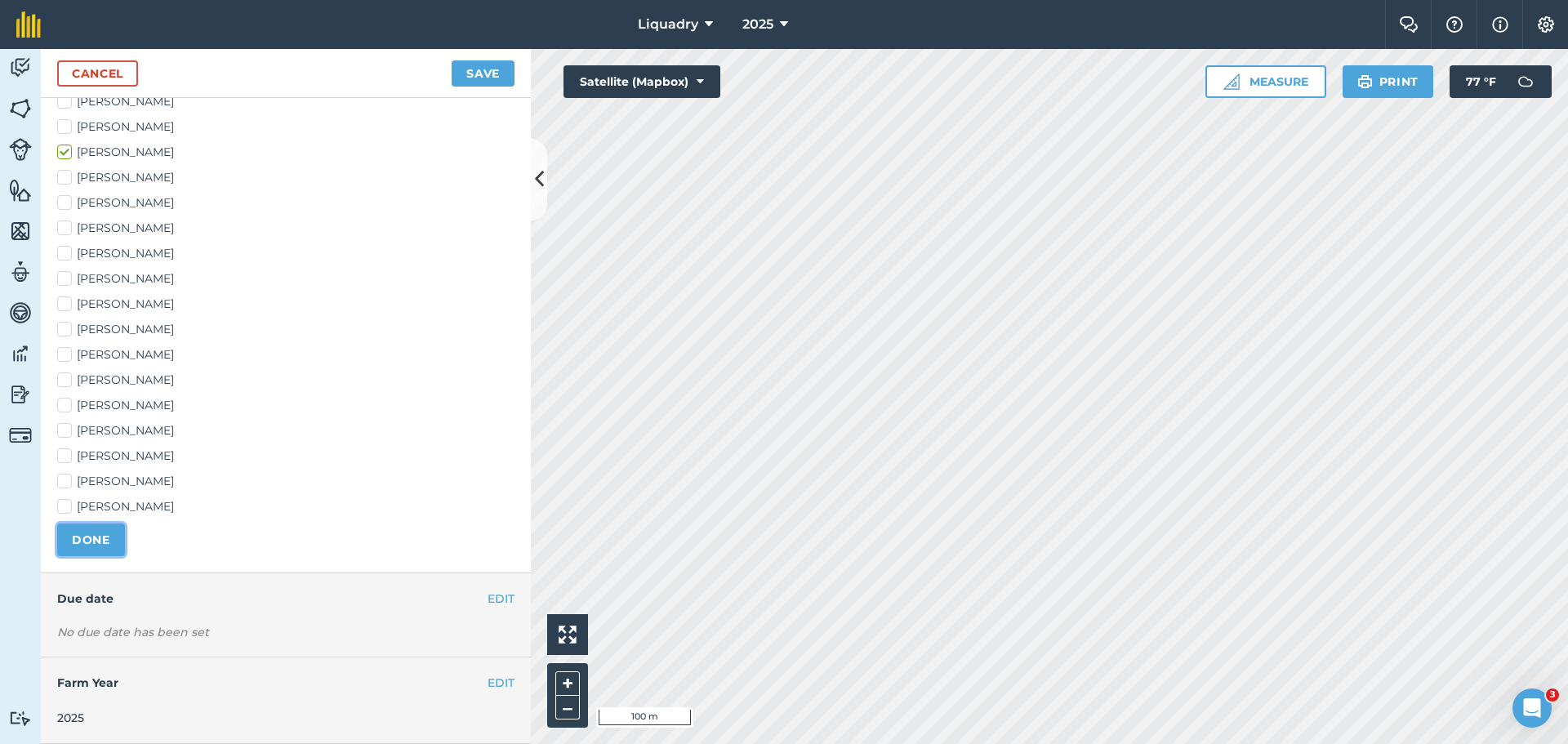
click at [113, 546] on button "DONE" at bounding box center [91, 540] width 68 height 32
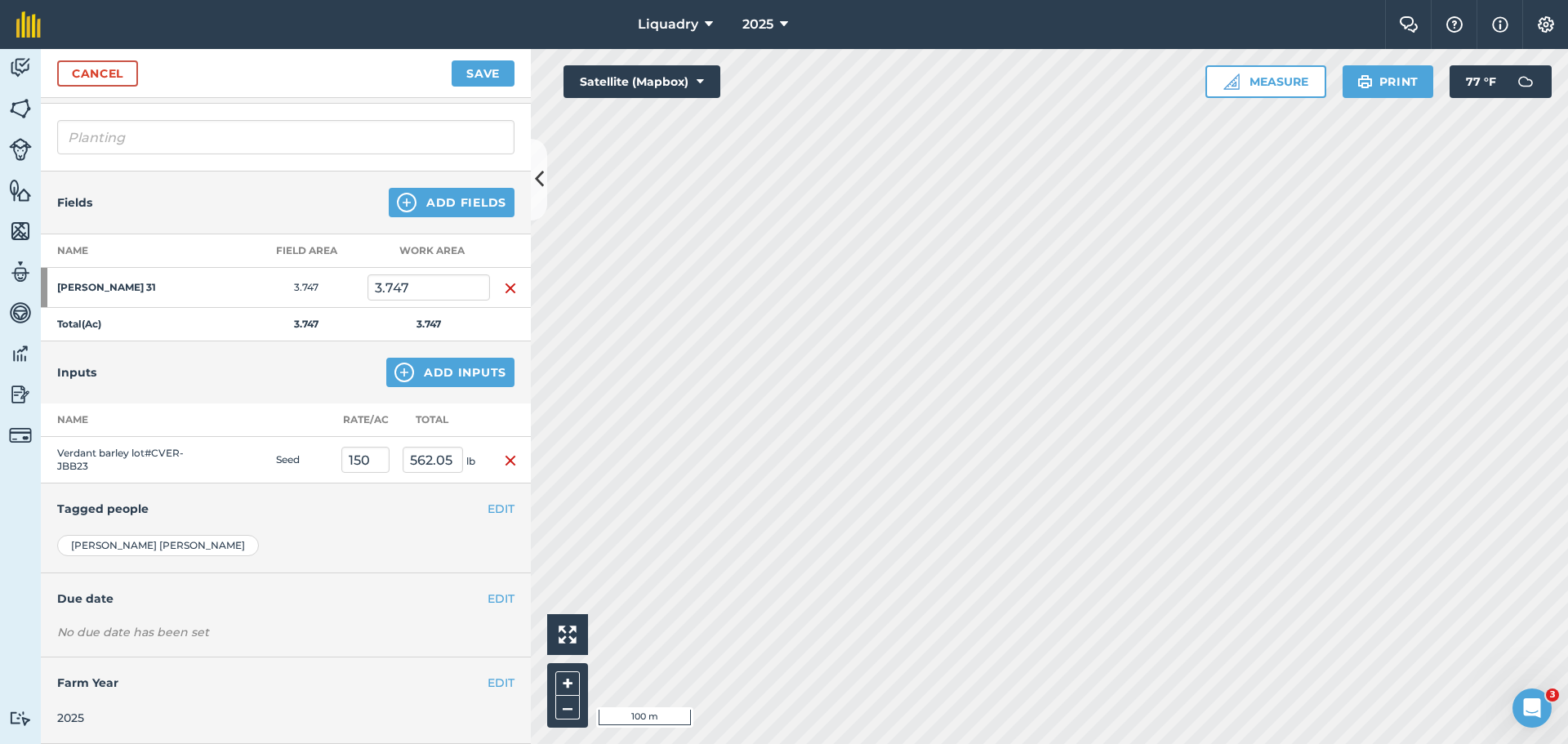
scroll to position [99, 0]
click at [488, 599] on button "EDIT" at bounding box center [501, 598] width 27 height 18
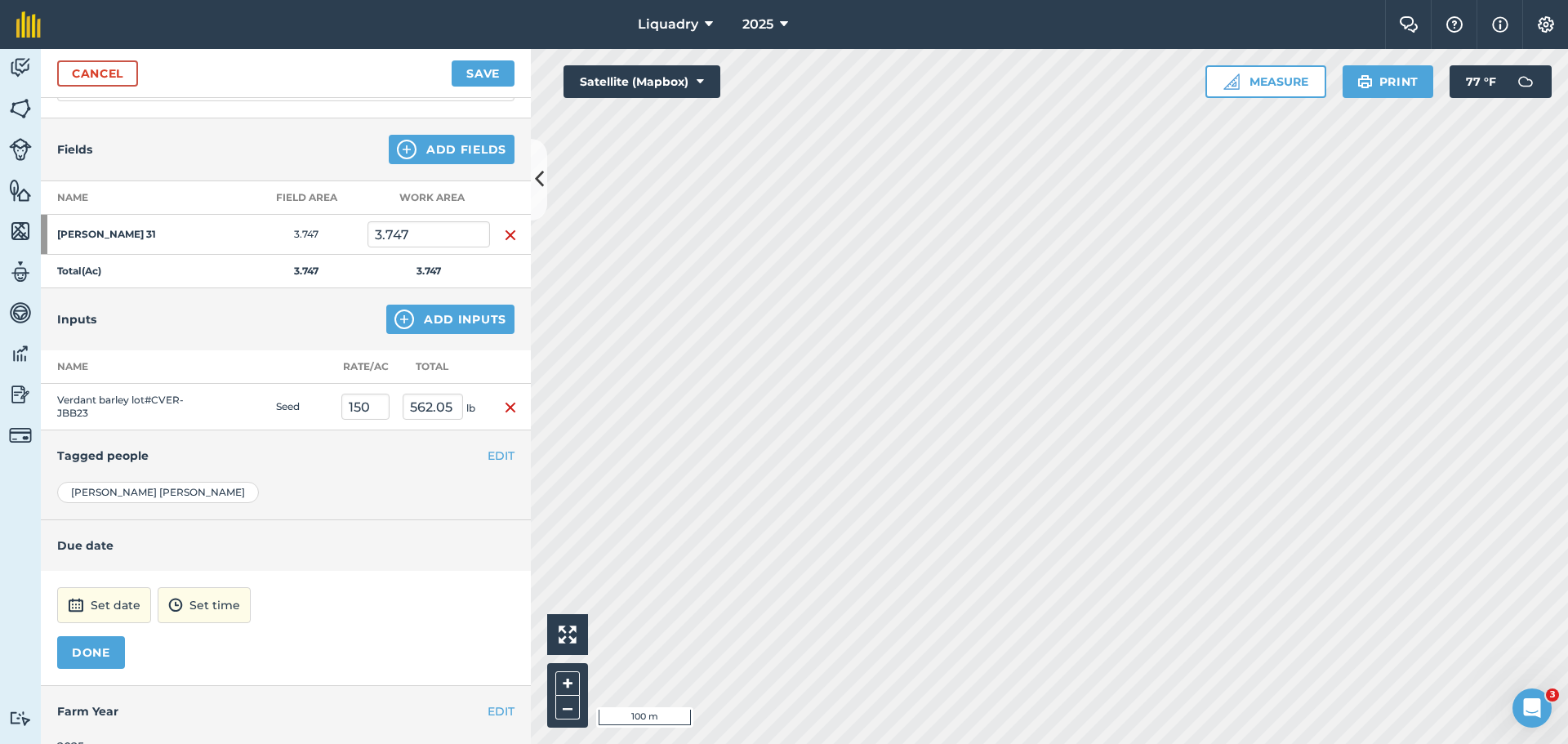
scroll to position [180, 0]
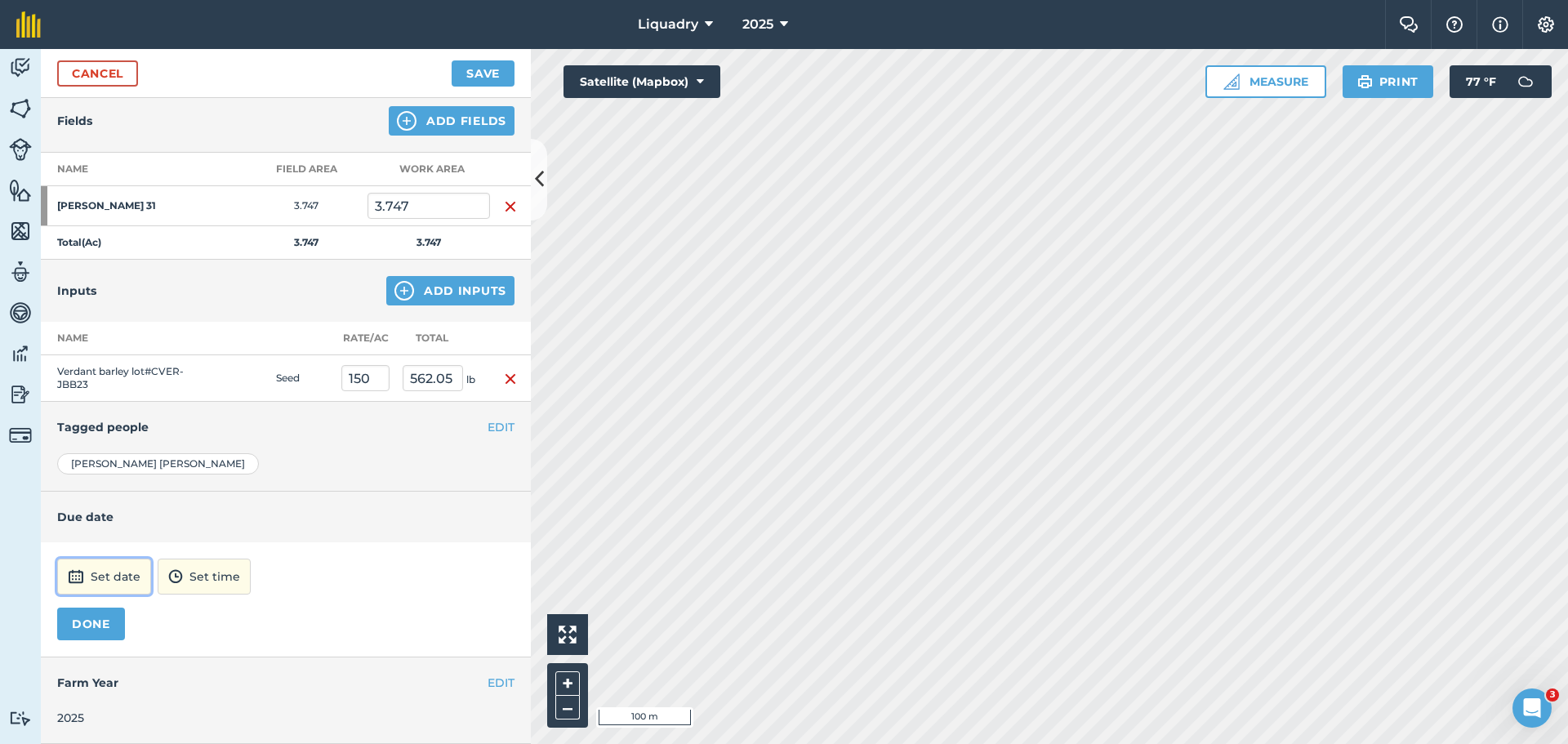
click at [112, 568] on button "Set date" at bounding box center [104, 576] width 94 height 36
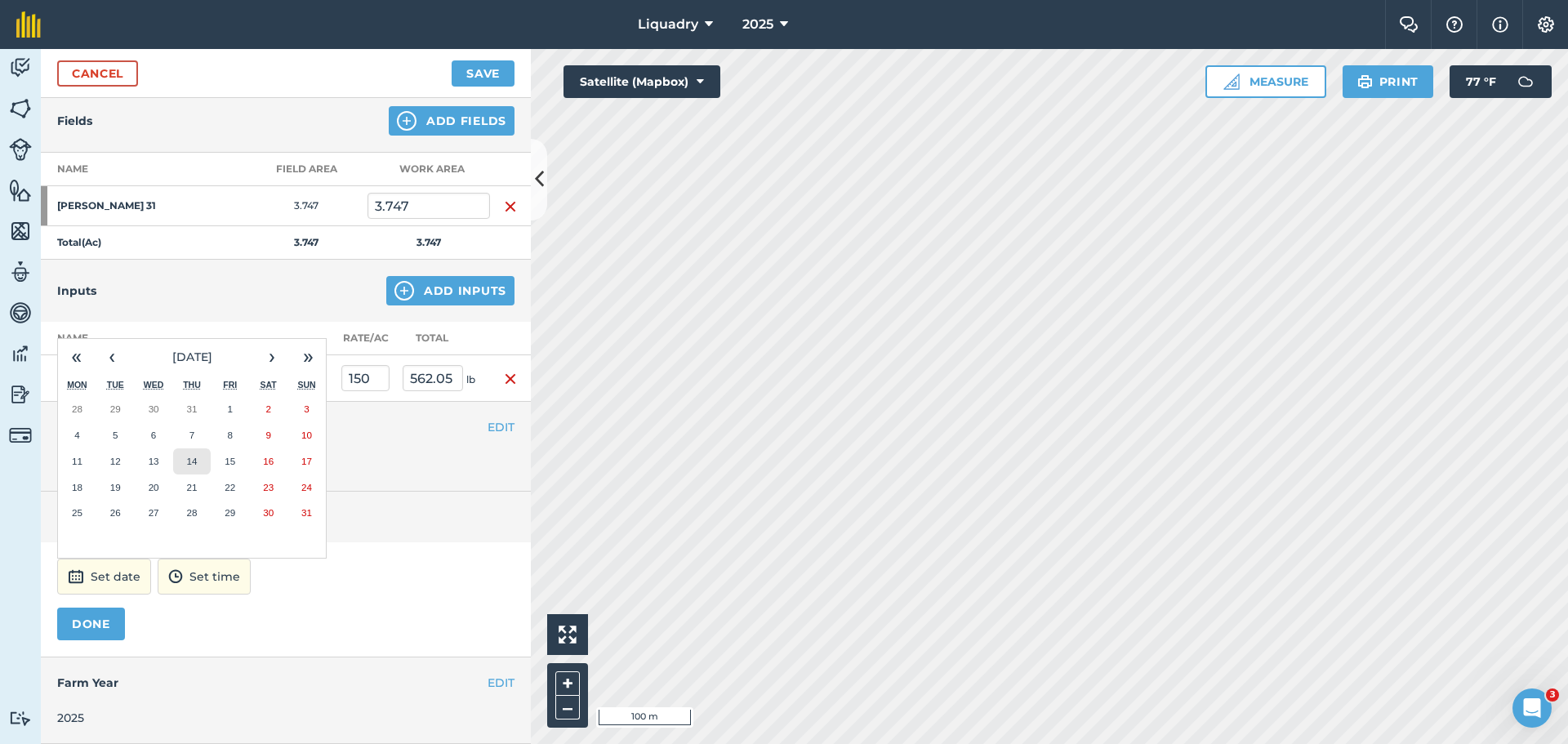
click at [192, 456] on abbr "14" at bounding box center [191, 461] width 10 height 10
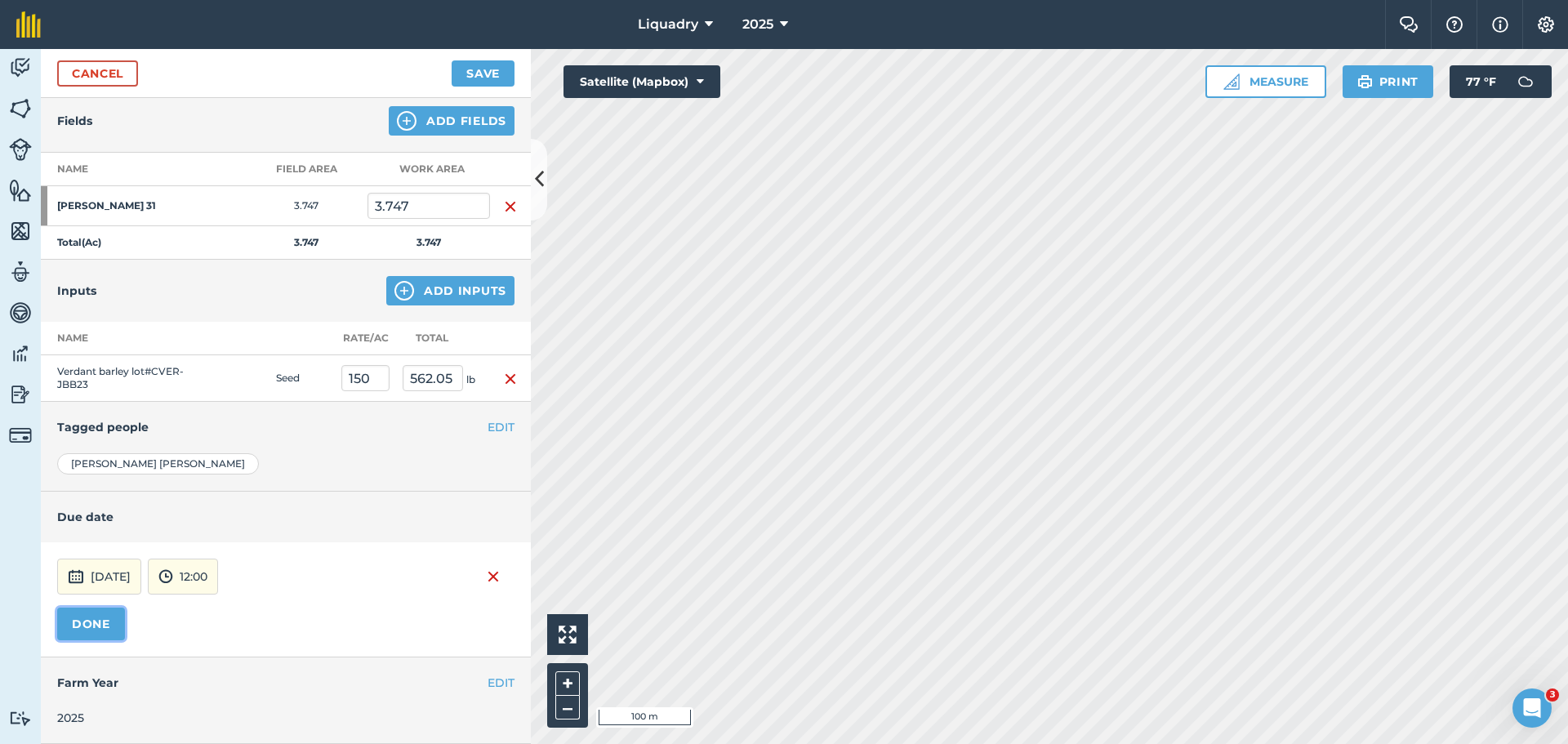
click at [81, 623] on button "DONE" at bounding box center [91, 624] width 68 height 32
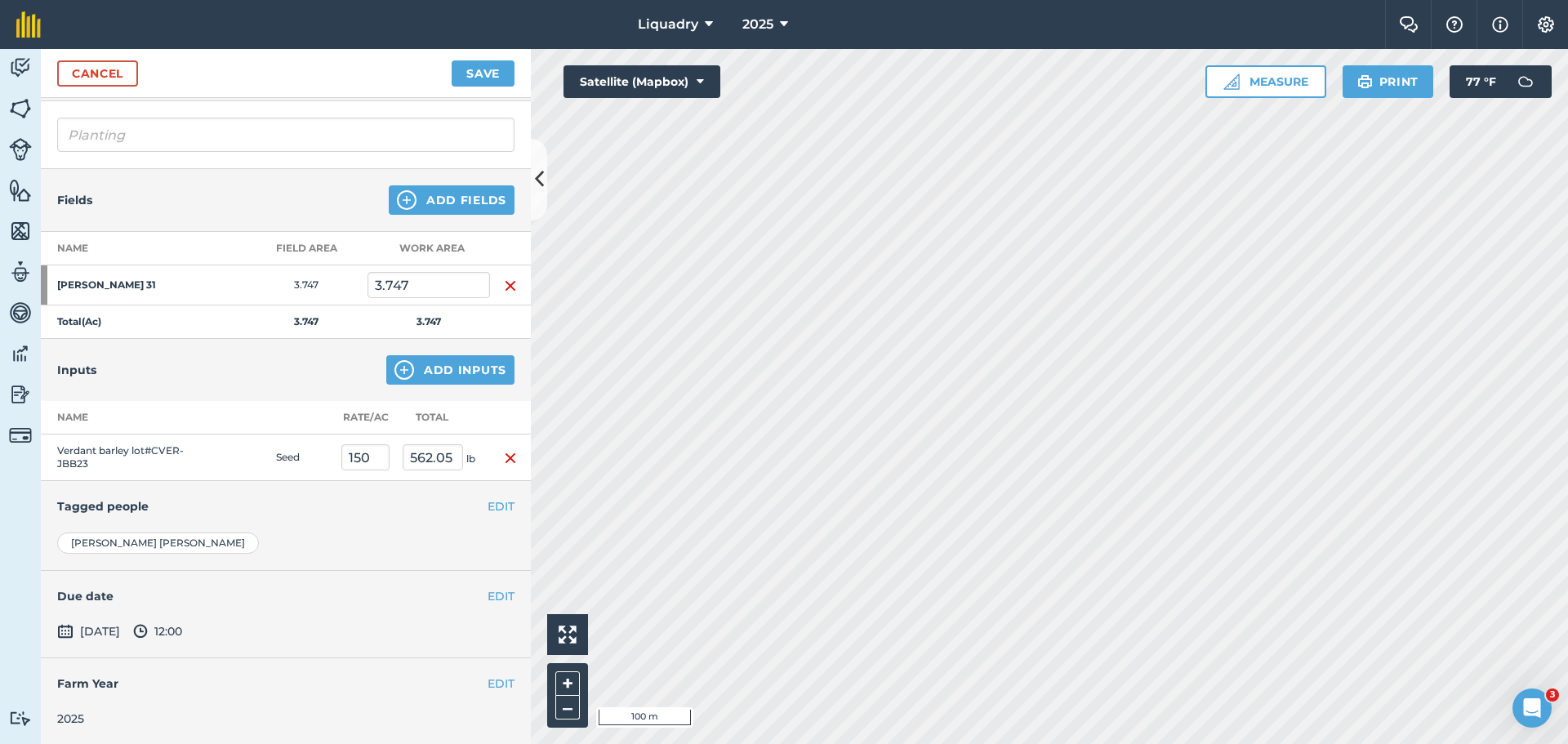
scroll to position [102, 0]
click at [490, 585] on div "EDIT Due date" at bounding box center [286, 594] width 491 height 51
click at [488, 594] on button "EDIT" at bounding box center [501, 595] width 27 height 18
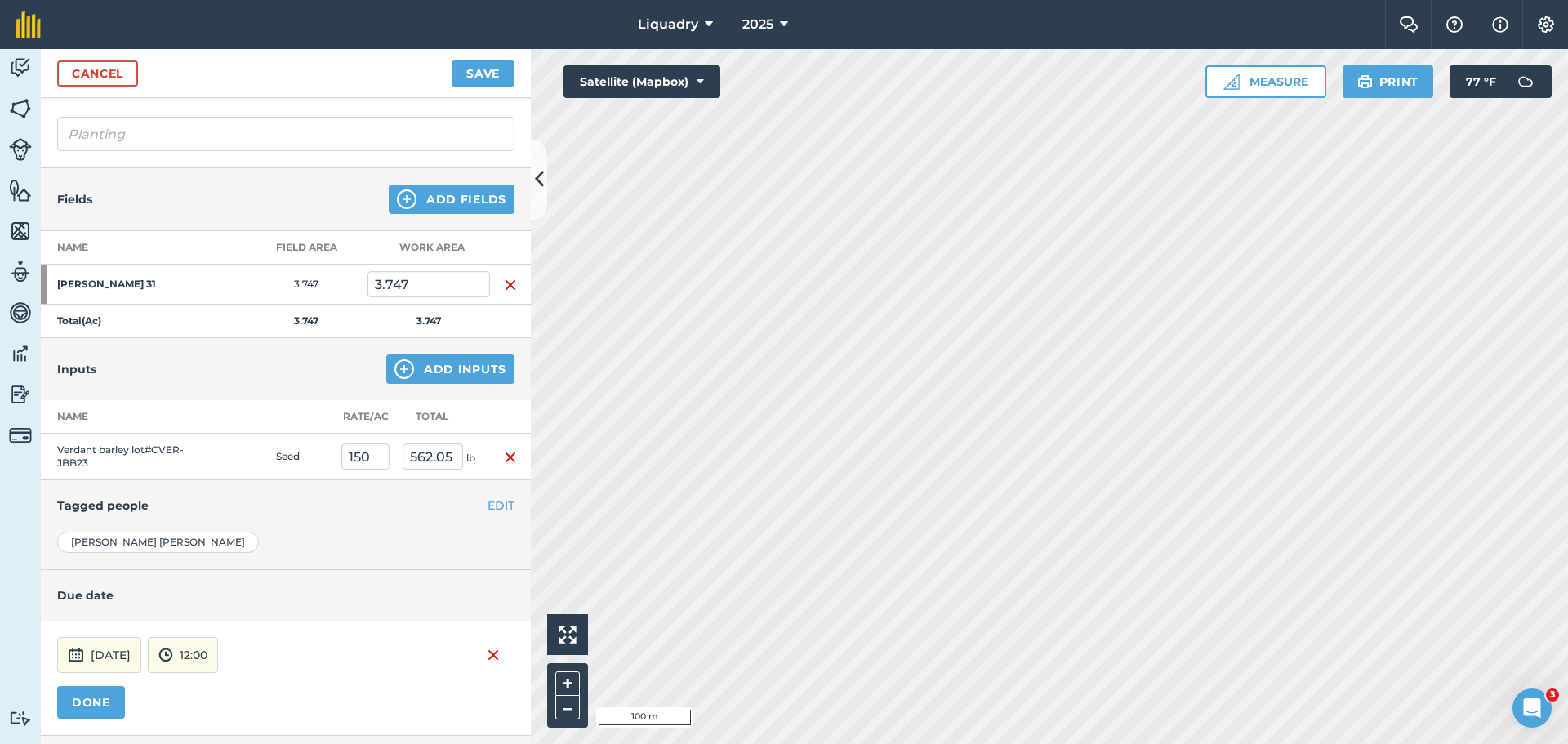
scroll to position [180, 0]
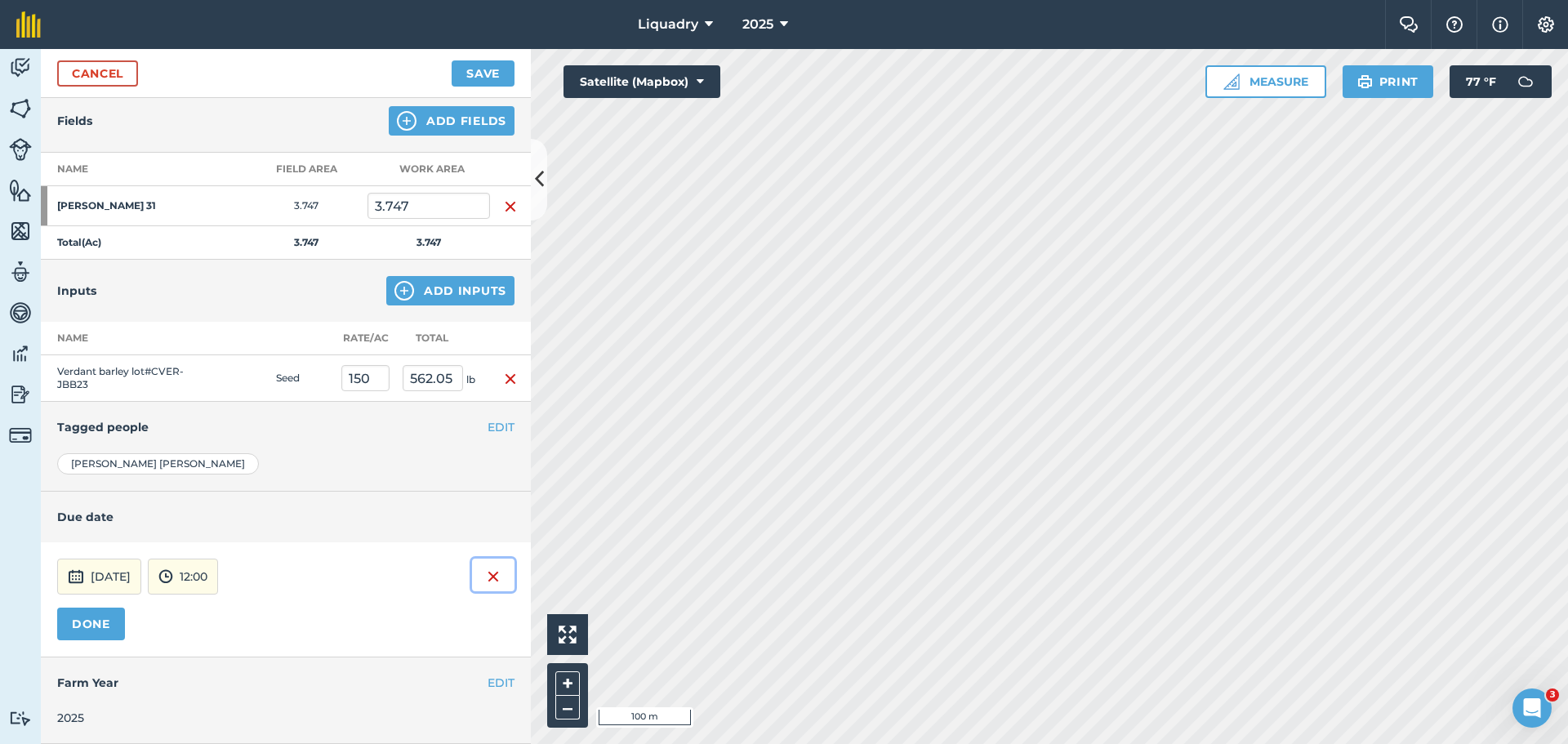
click at [487, 575] on img at bounding box center [493, 576] width 13 height 20
click at [76, 614] on button "DONE" at bounding box center [91, 624] width 68 height 32
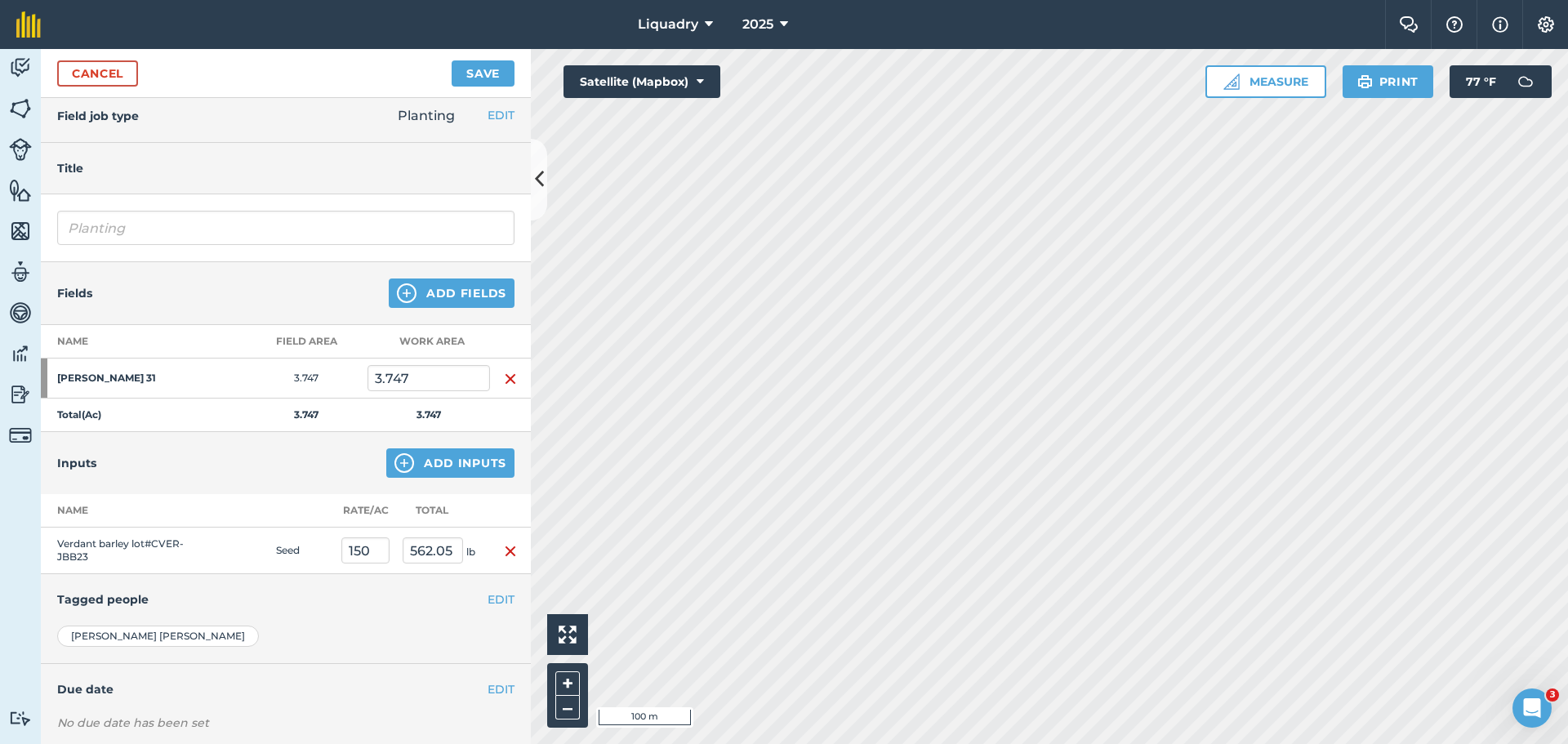
scroll to position [0, 0]
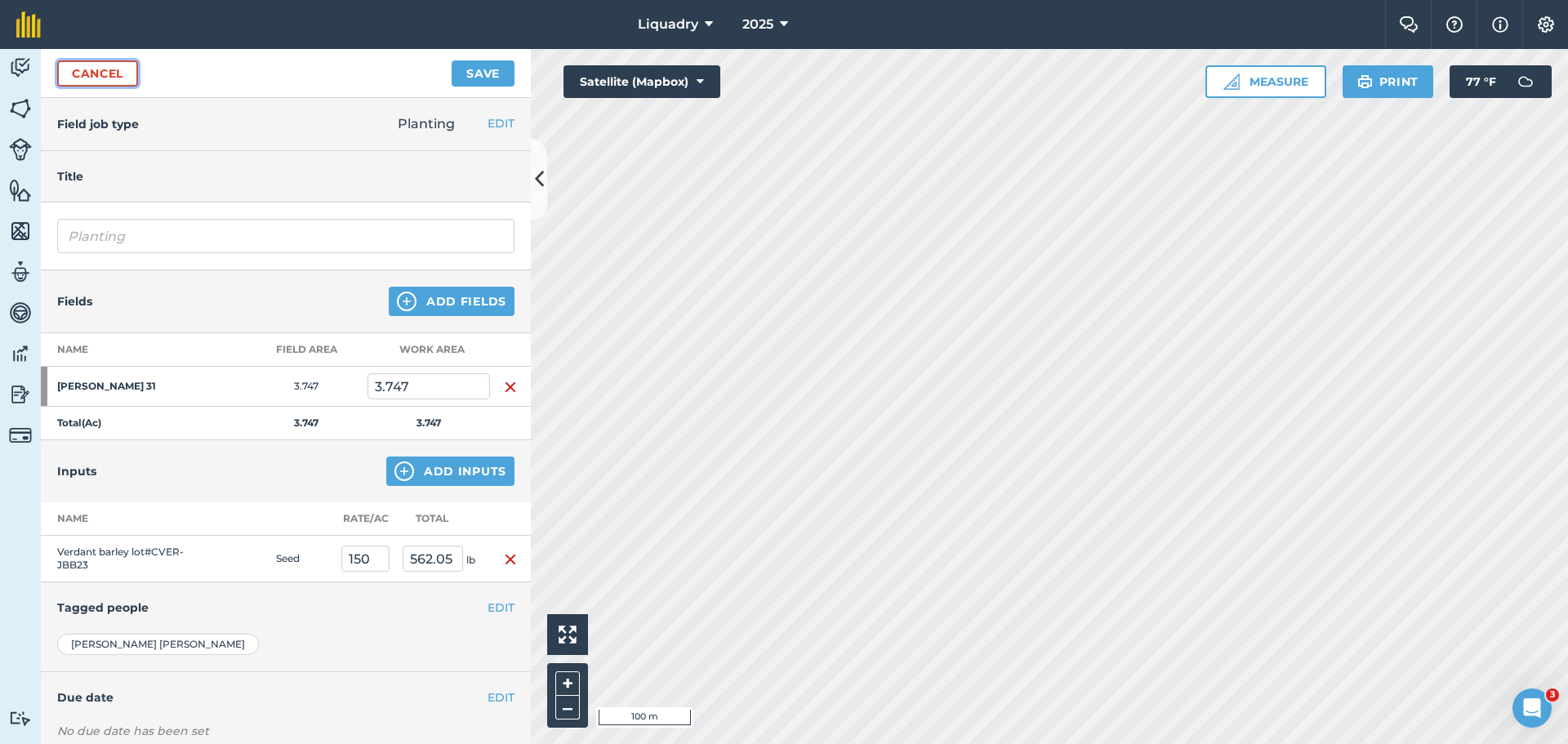
click at [106, 69] on link "Cancel" at bounding box center [97, 72] width 81 height 26
click at [87, 73] on link "Cancel" at bounding box center [97, 72] width 81 height 26
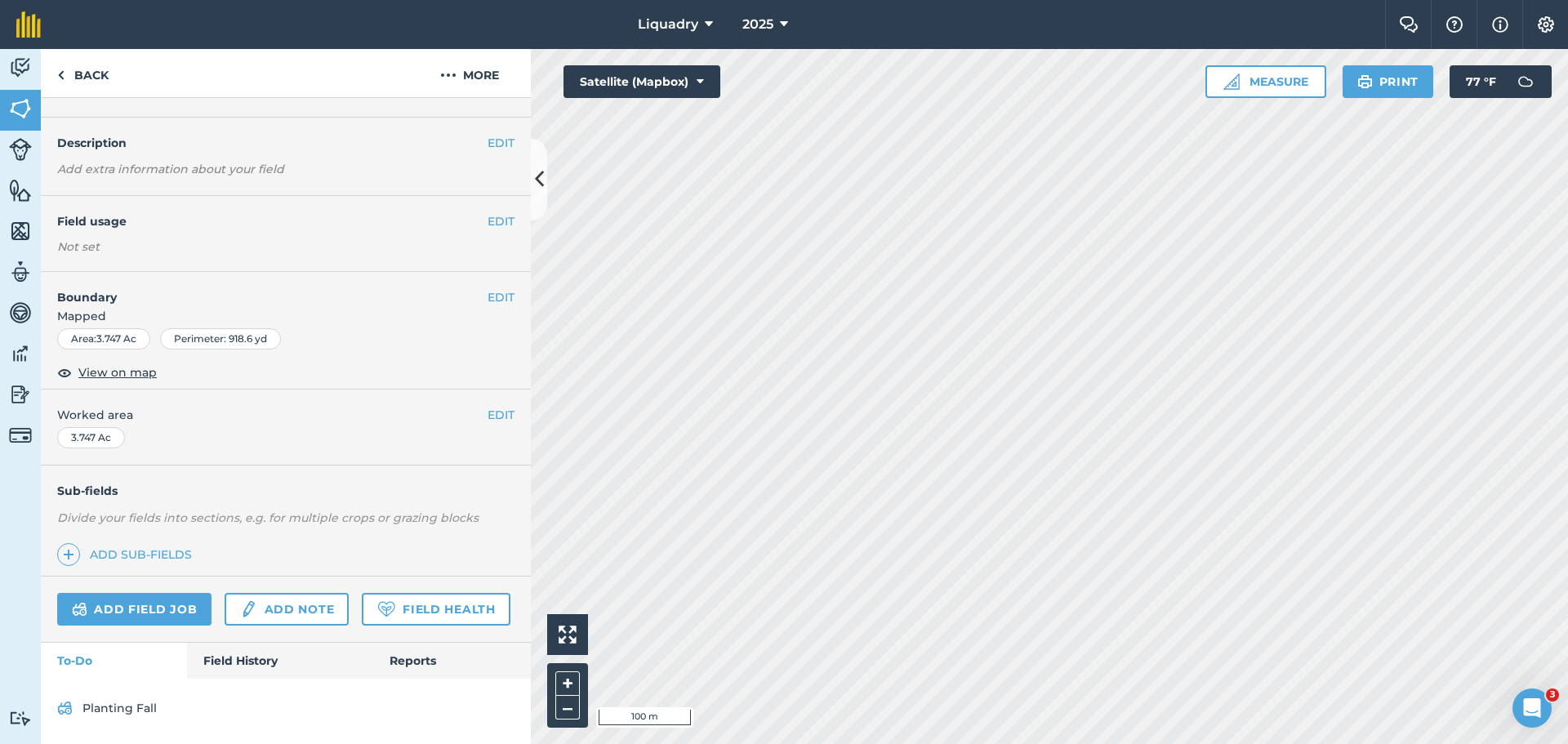
scroll to position [82, 0]
click at [112, 707] on link "Planting Fall" at bounding box center [285, 707] width 457 height 26
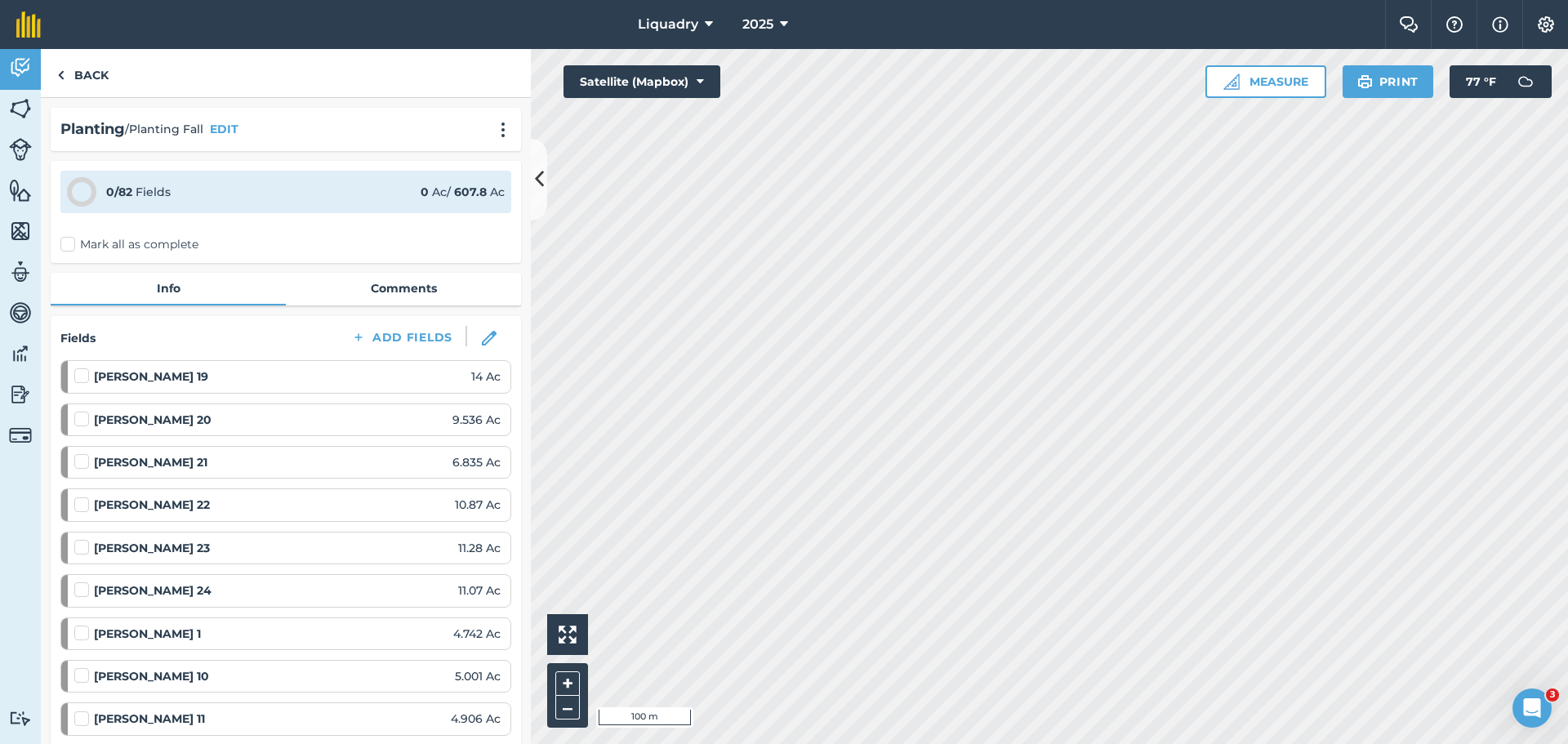
click at [67, 244] on label "Mark all as complete" at bounding box center [129, 244] width 138 height 17
click at [67, 244] on input "Mark all as complete" at bounding box center [65, 240] width 10 height 10
checkbox input "false"
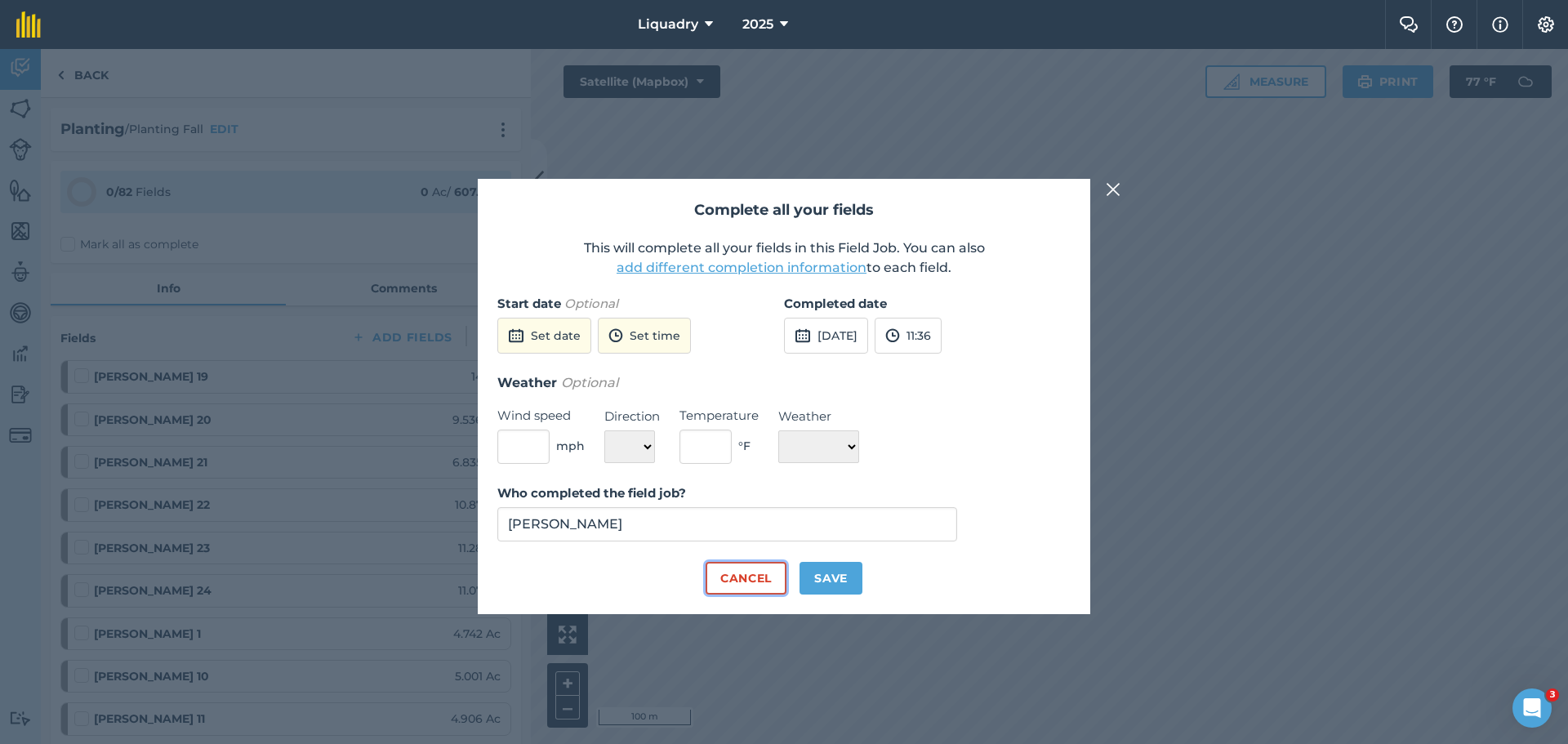
click at [728, 570] on button "Cancel" at bounding box center [745, 578] width 81 height 32
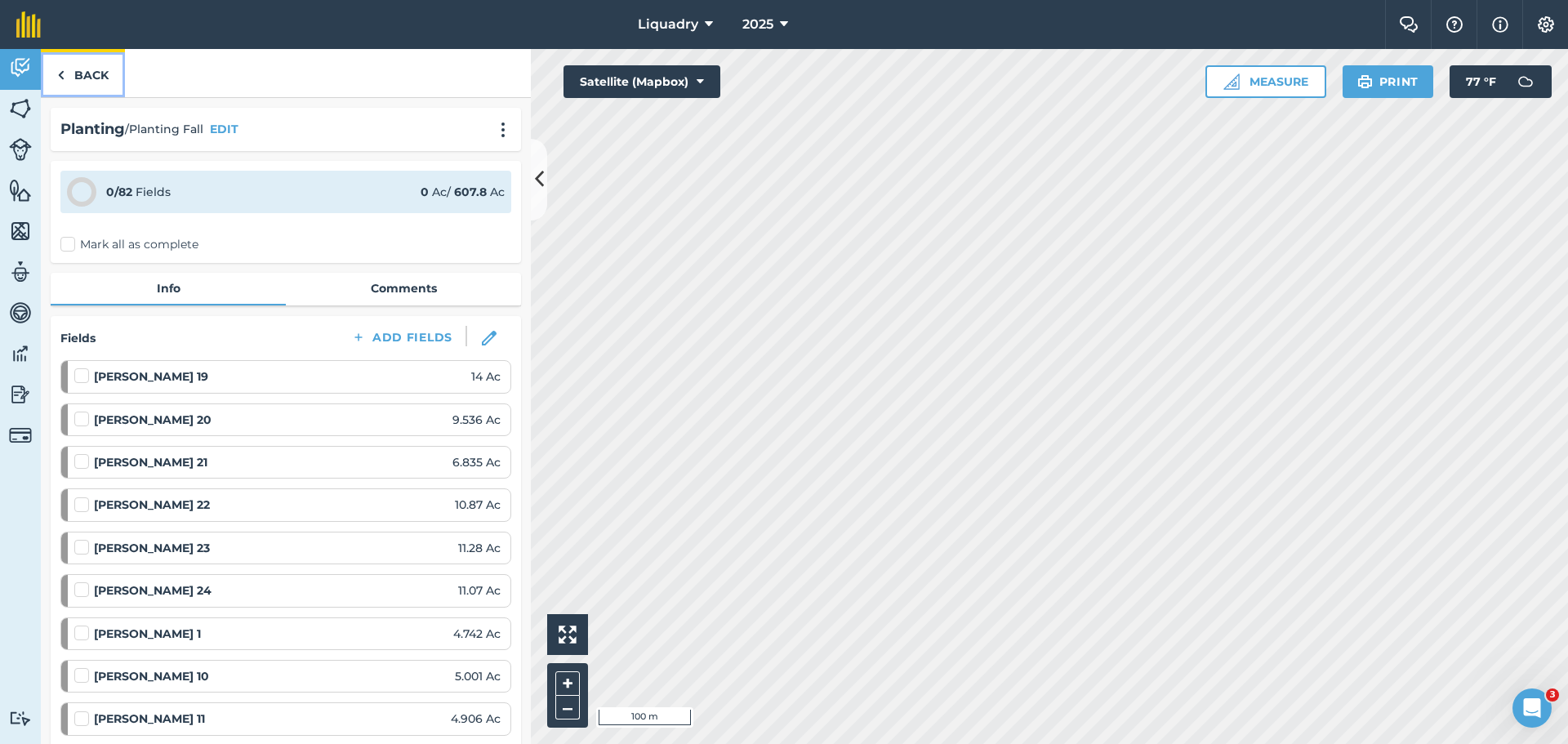
click at [88, 74] on link "Back" at bounding box center [83, 72] width 84 height 48
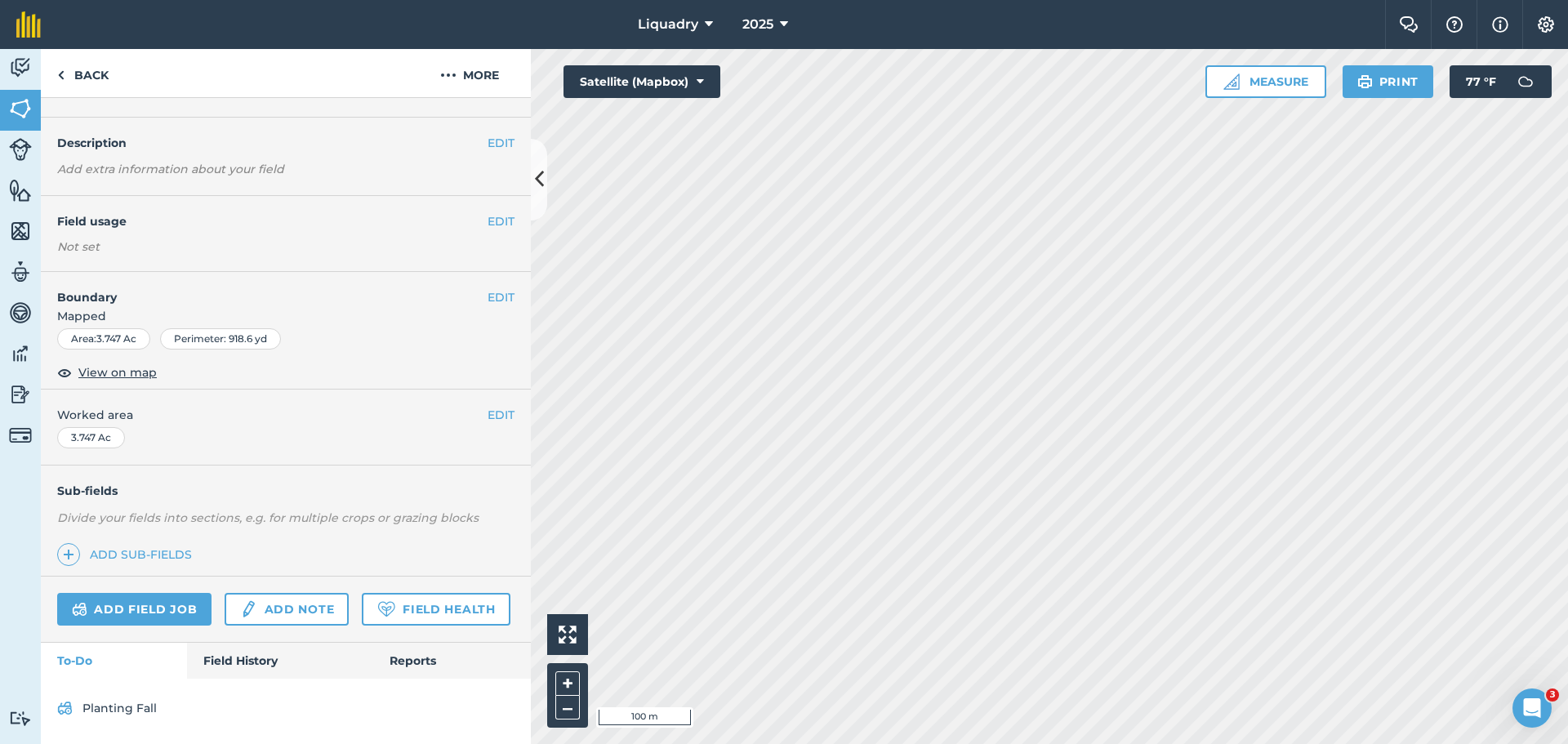
scroll to position [82, 0]
click at [122, 592] on link "Add field job" at bounding box center [135, 609] width 155 height 32
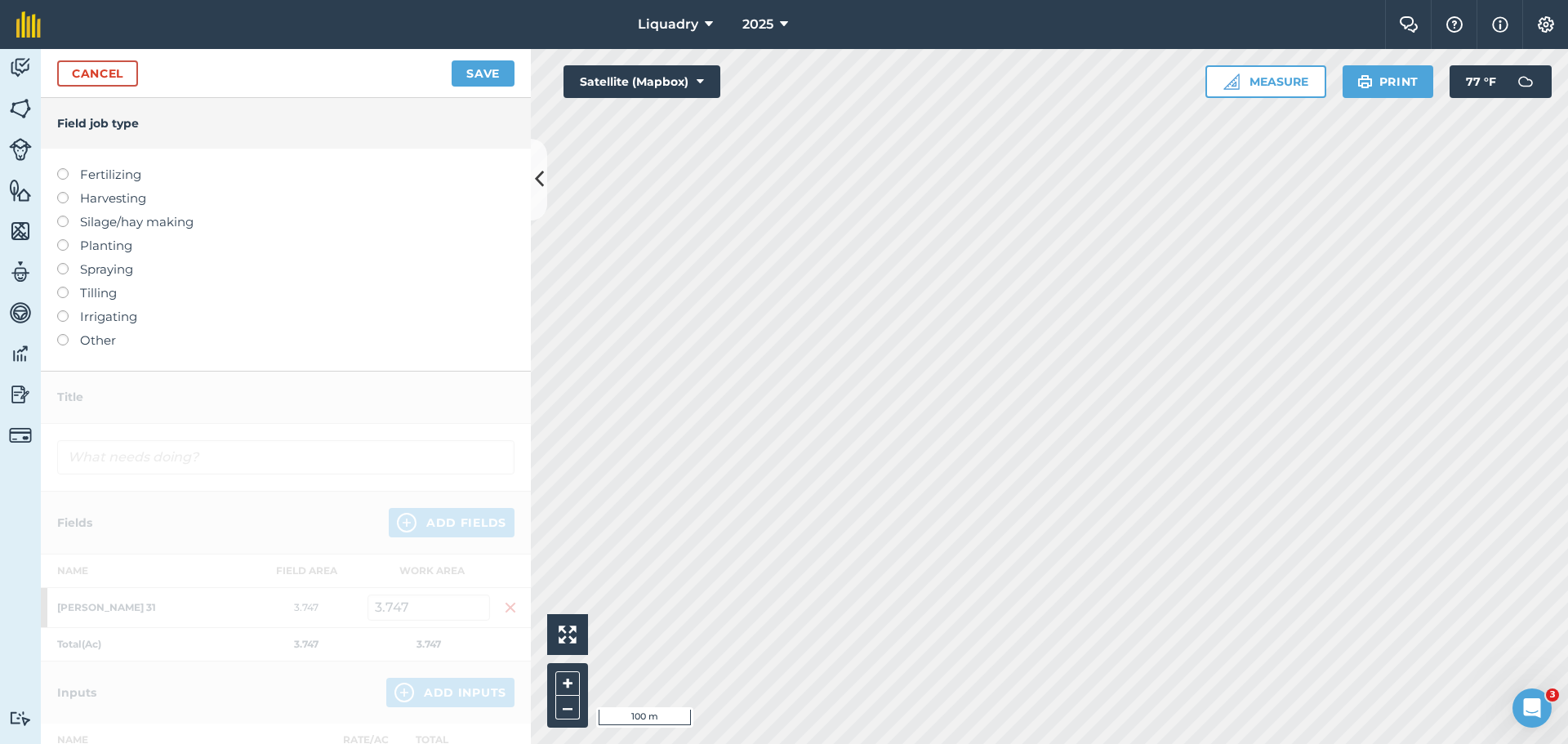
click at [115, 242] on label "Planting" at bounding box center [285, 245] width 457 height 20
type input "Planting"
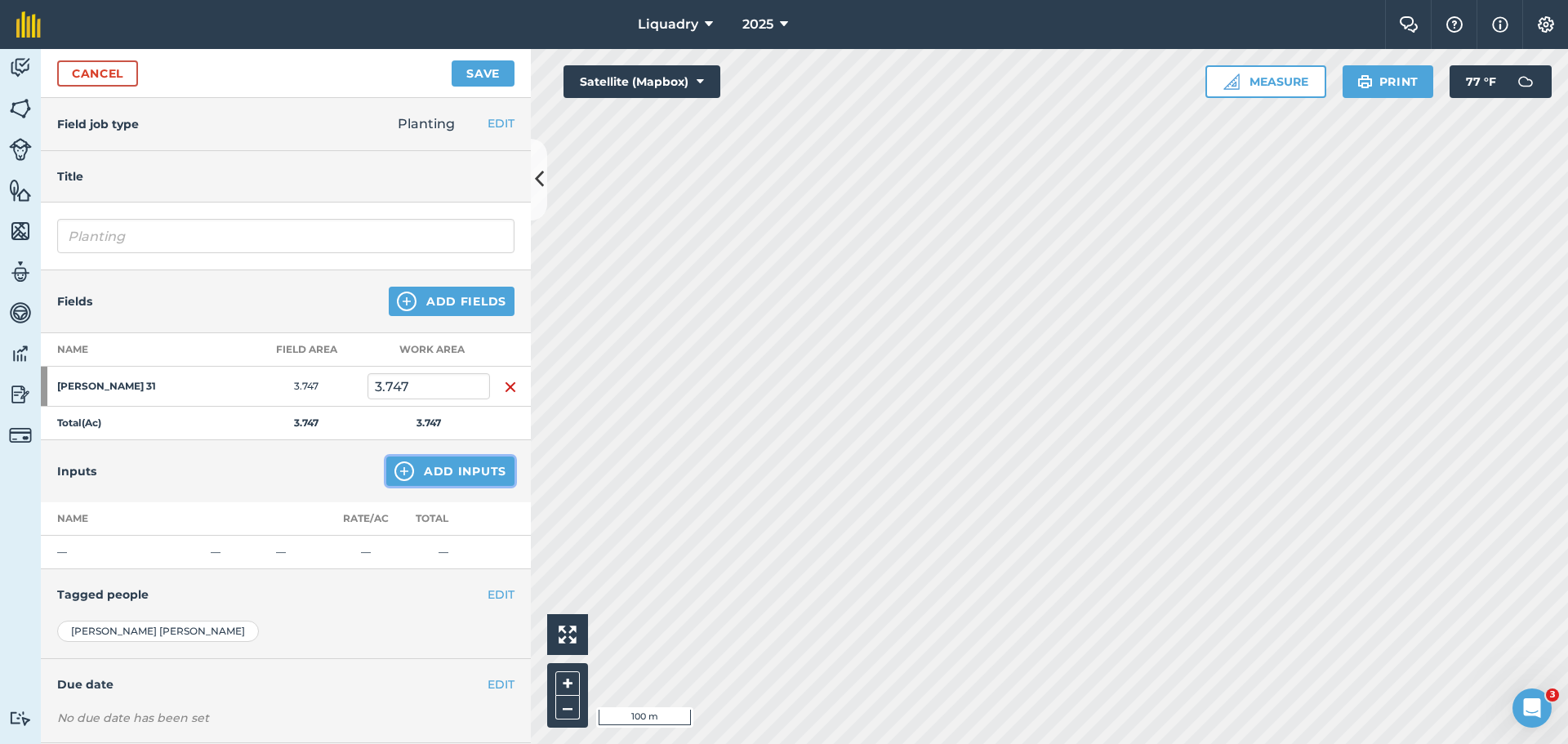
click at [394, 469] on img at bounding box center [404, 471] width 20 height 20
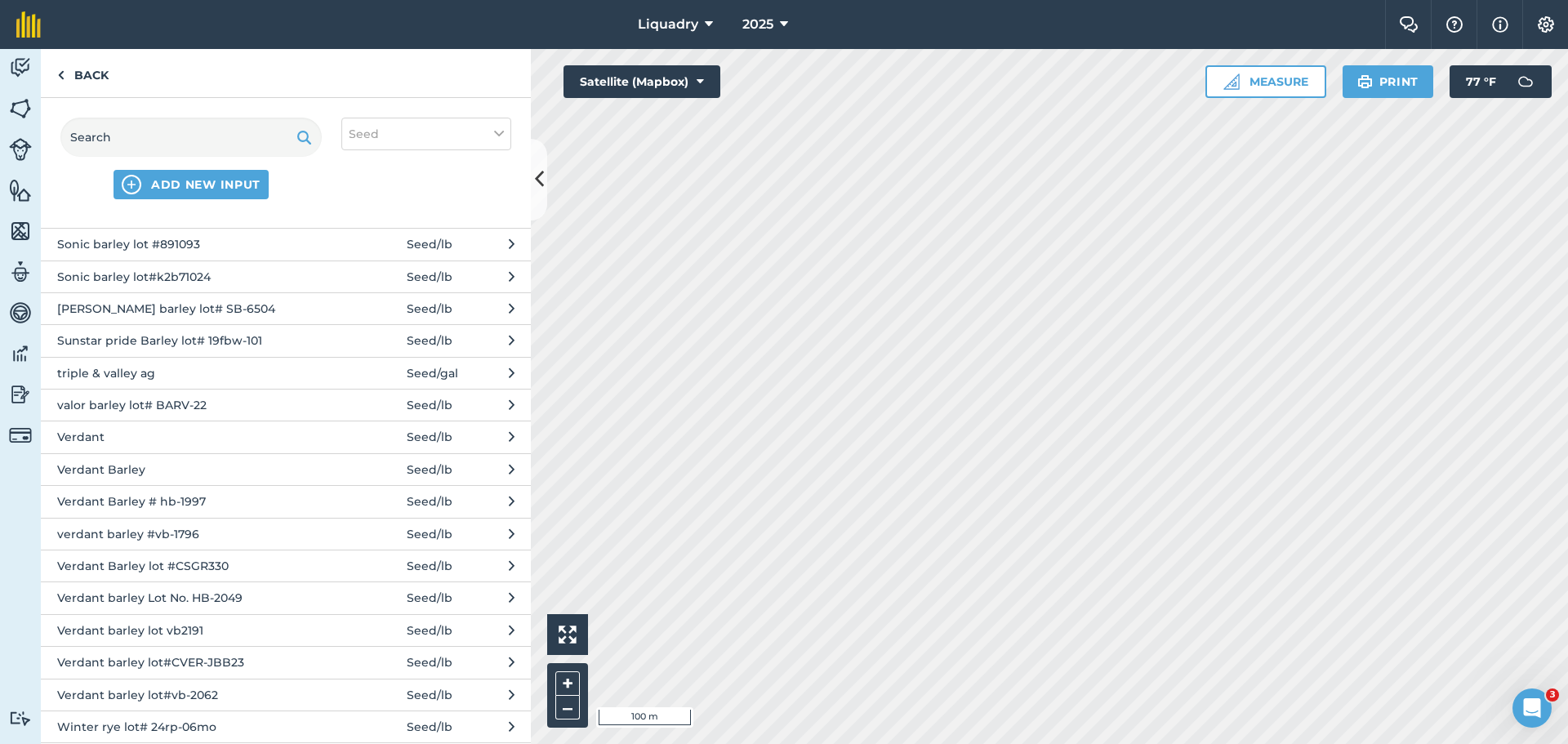
scroll to position [1619, 0]
click at [243, 652] on span "Verdant barley lot#CVER-JBB23" at bounding box center [191, 661] width 267 height 18
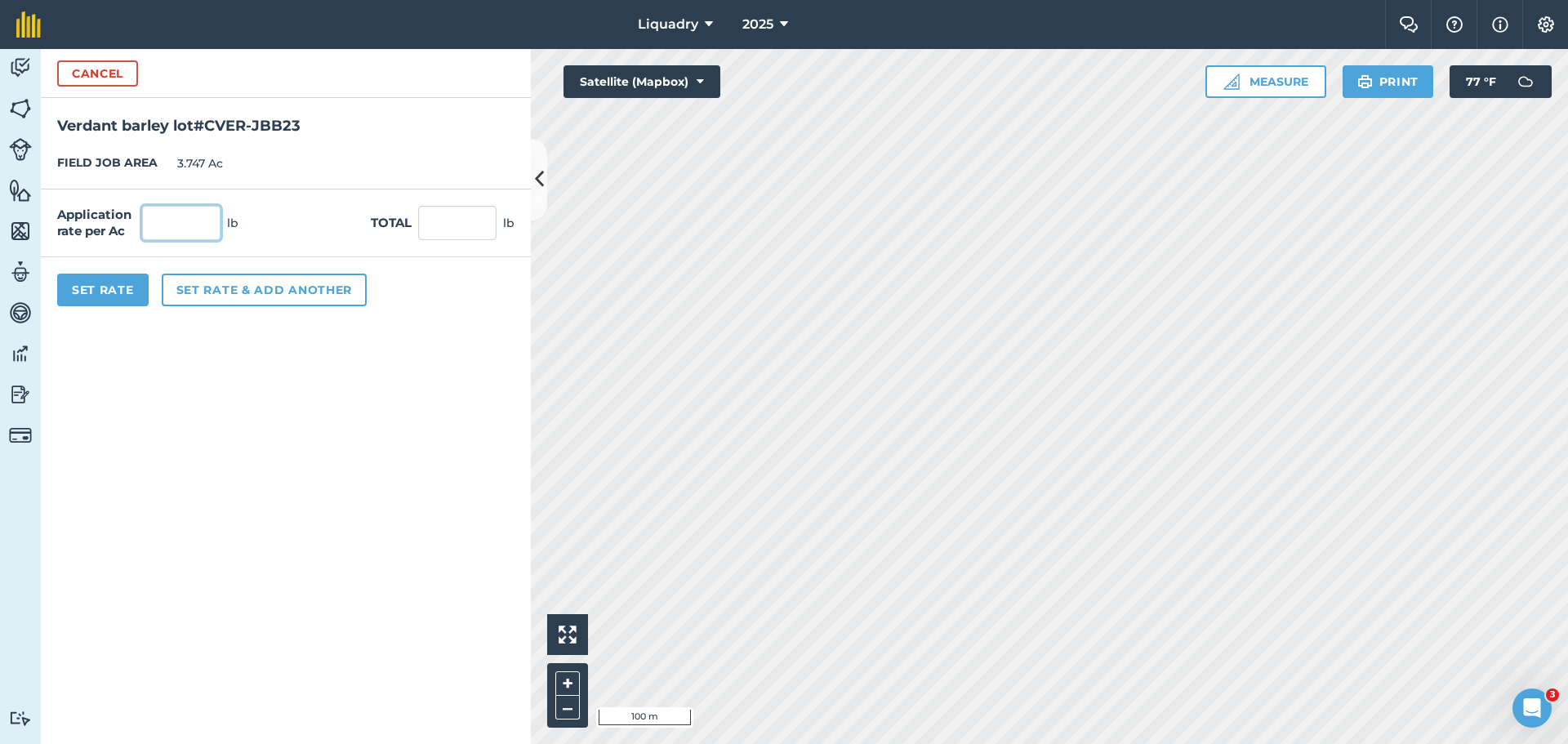
click at [168, 215] on input "text" at bounding box center [181, 223] width 78 height 34
type input "150"
type input "562.05"
click at [429, 365] on form "Cancel Verdant barley lot#CVER-JBB23 FIELD JOB AREA 3.747 Ac Application rate p…" at bounding box center [286, 396] width 491 height 694
click at [94, 292] on button "Set Rate" at bounding box center [103, 290] width 92 height 32
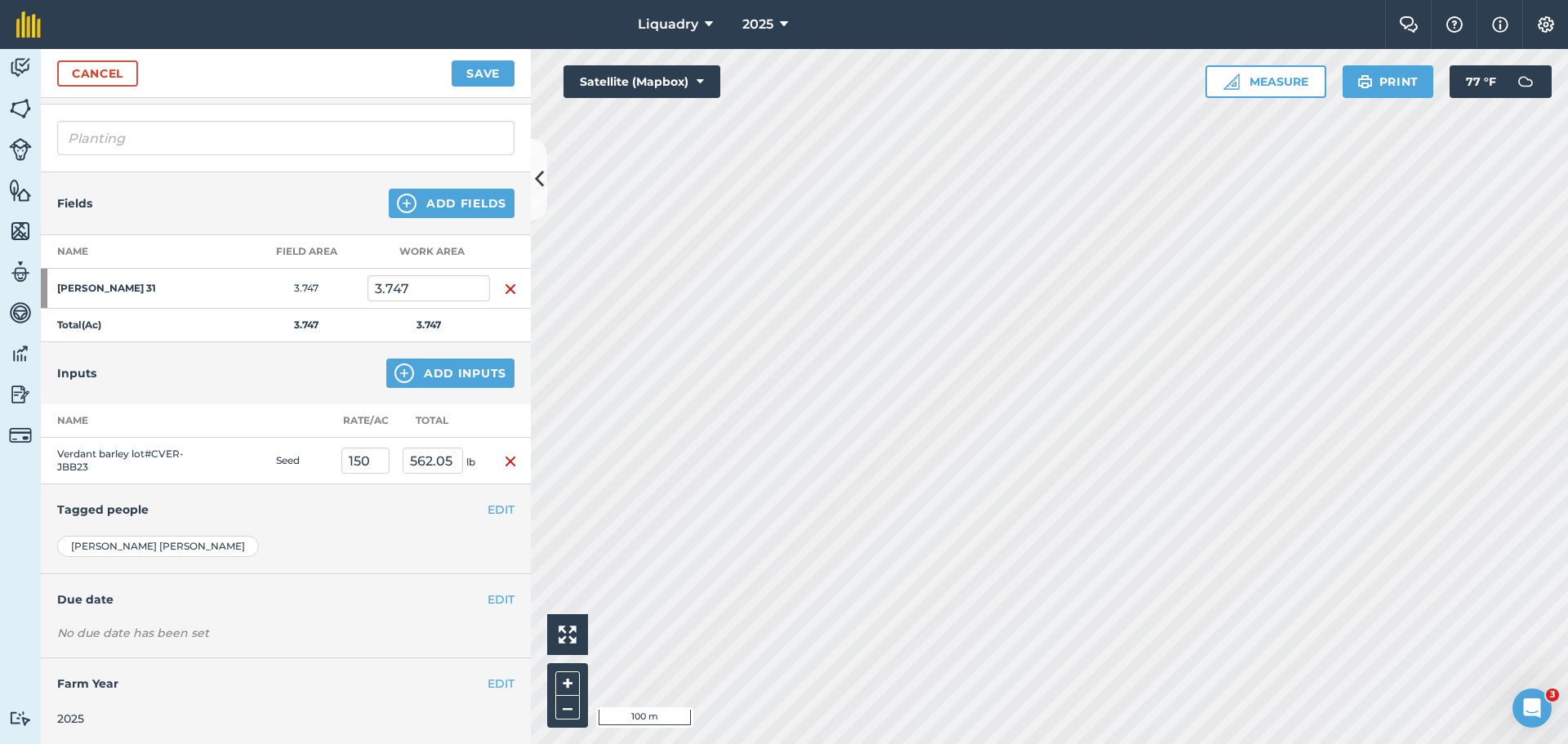
scroll to position [99, 0]
click at [491, 74] on button "Save" at bounding box center [483, 72] width 63 height 26
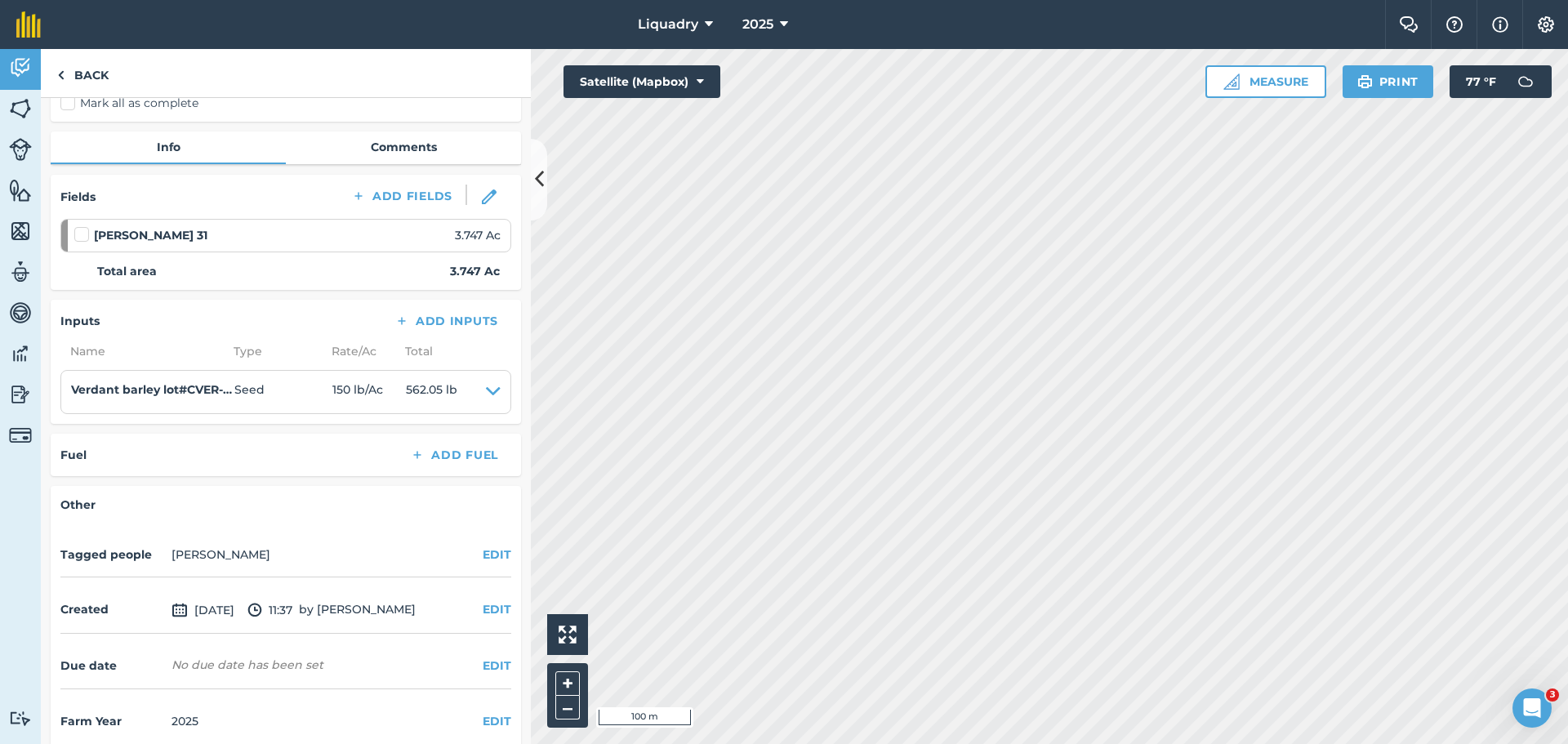
scroll to position [160, 0]
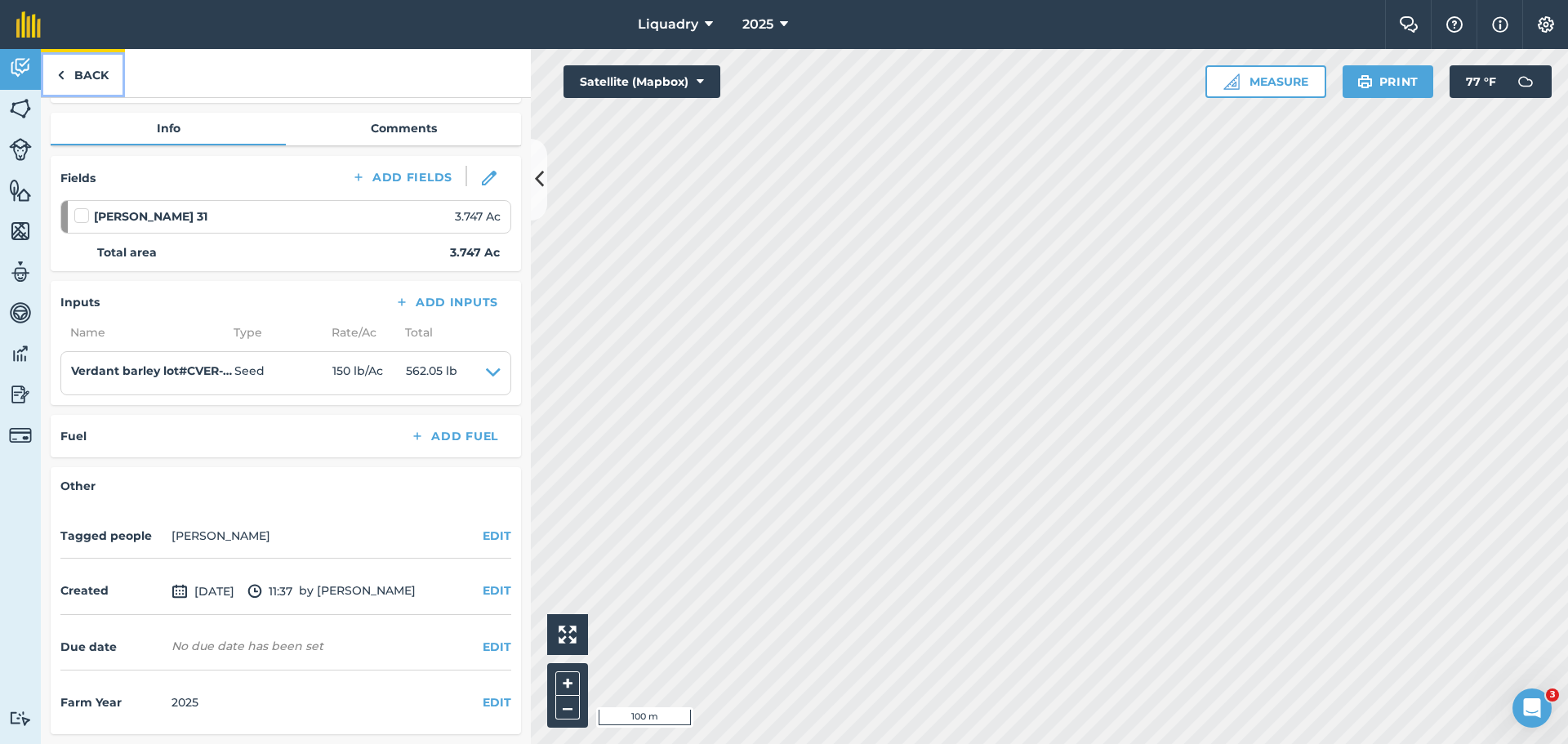
click at [83, 72] on link "Back" at bounding box center [83, 72] width 84 height 48
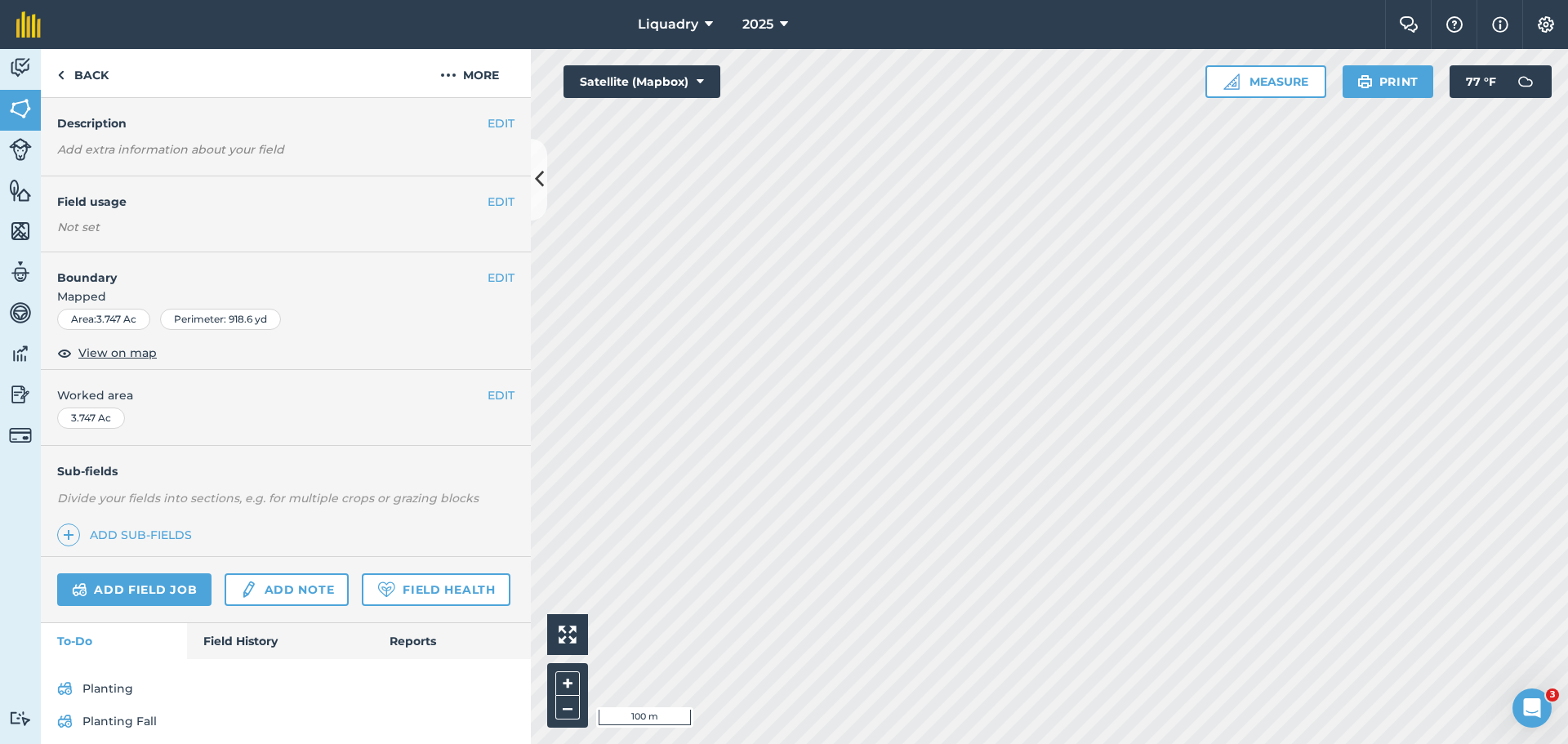
scroll to position [115, 0]
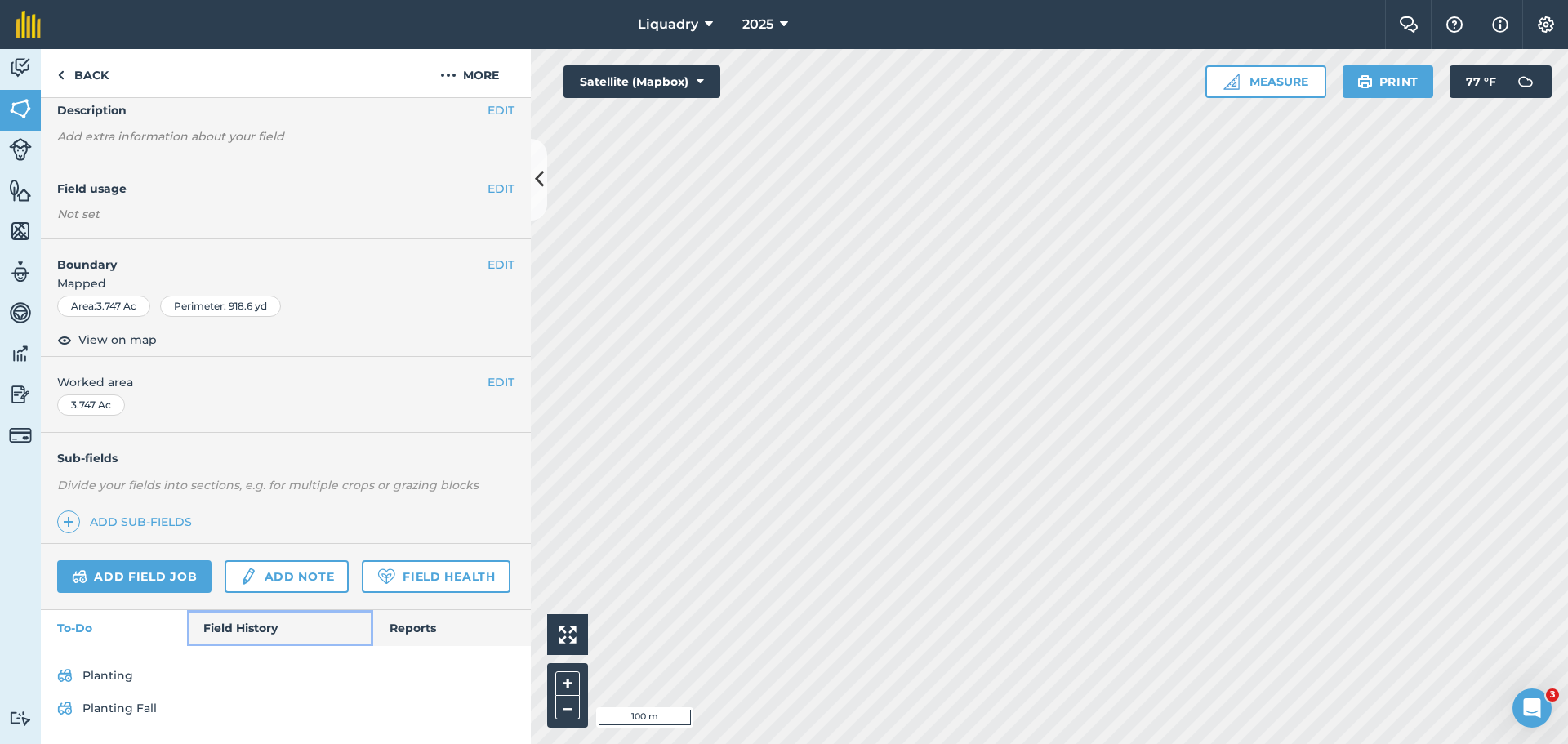
click at [257, 622] on link "Field History" at bounding box center [280, 628] width 185 height 36
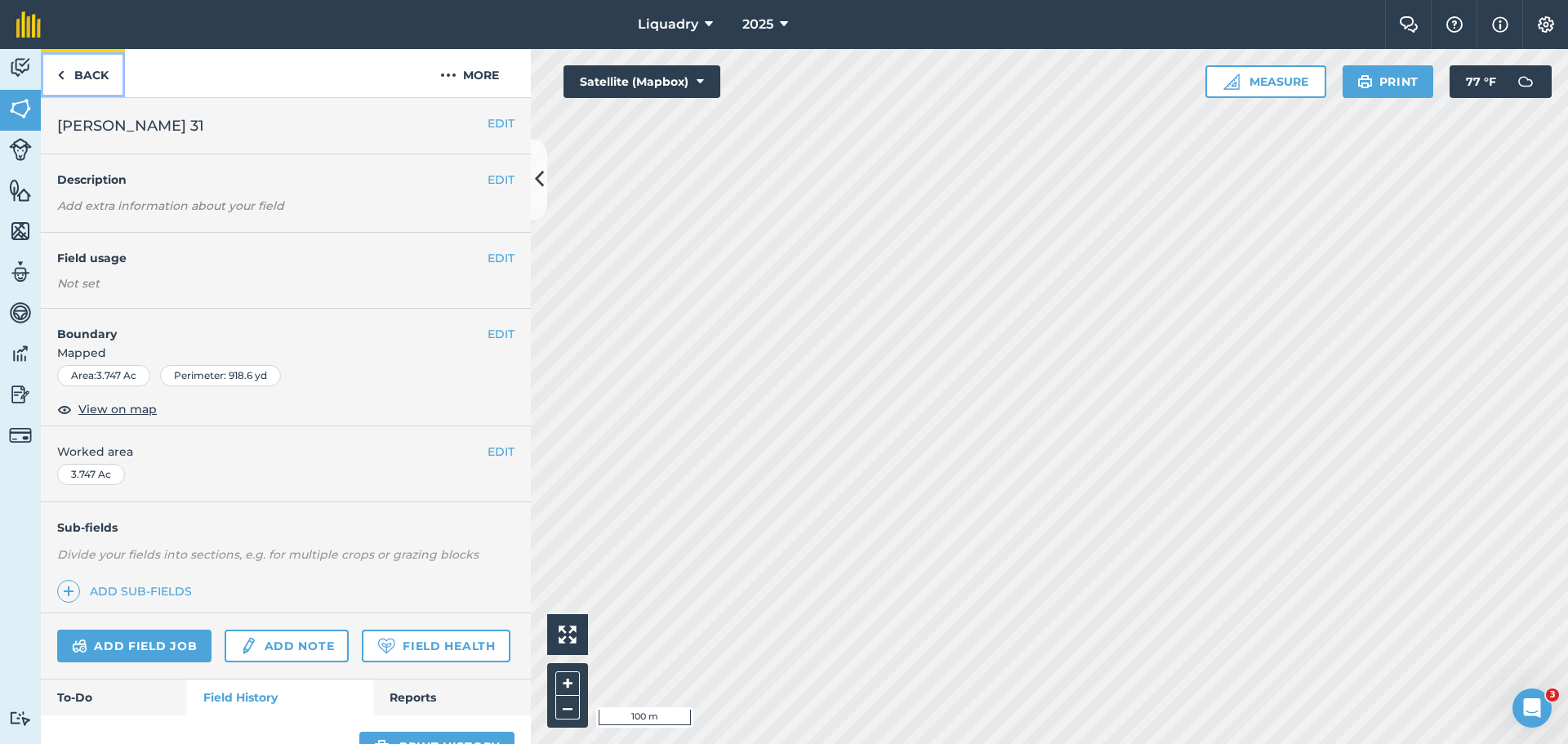
click at [104, 71] on link "Back" at bounding box center [83, 72] width 84 height 48
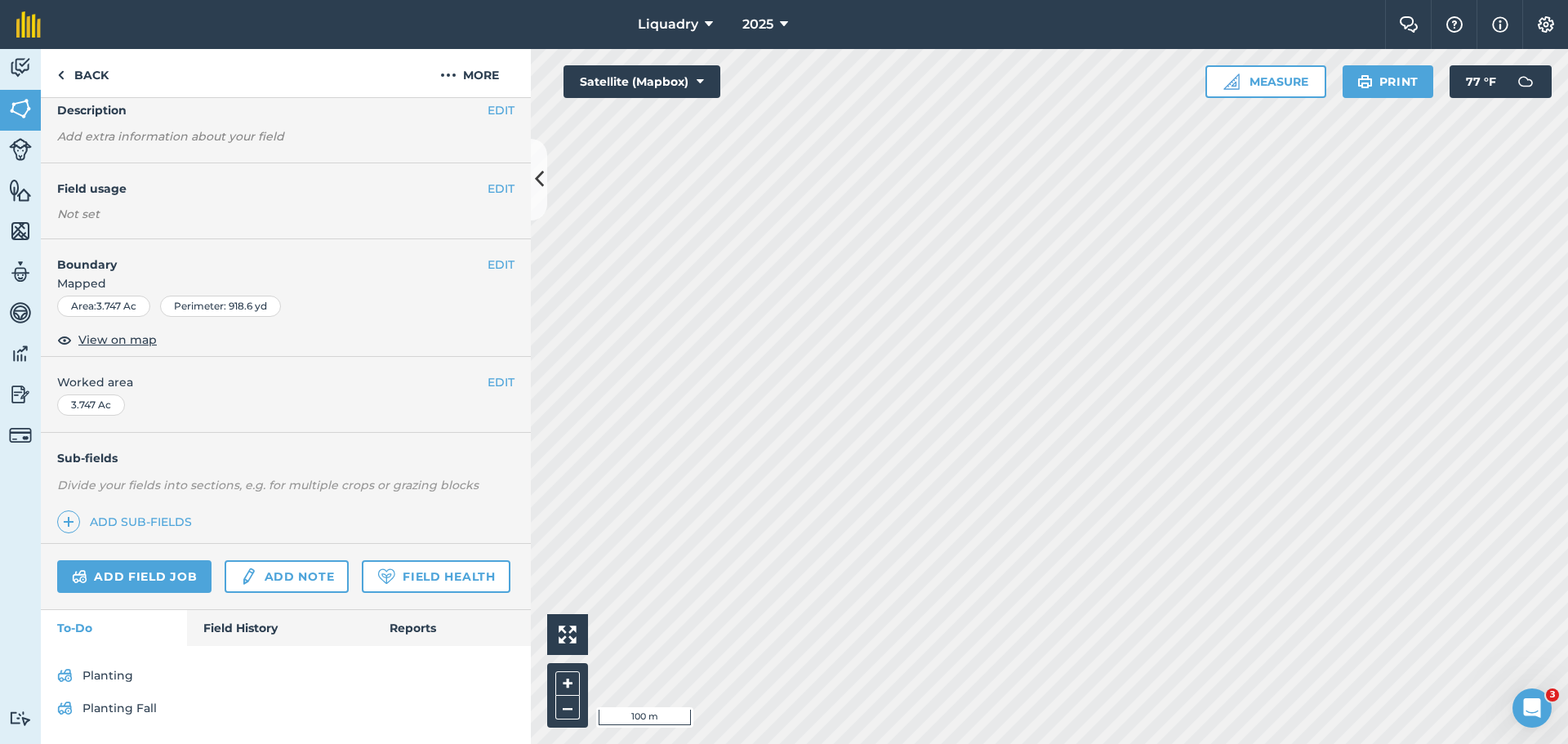
scroll to position [115, 0]
click at [101, 704] on link "Planting Fall" at bounding box center [285, 707] width 457 height 26
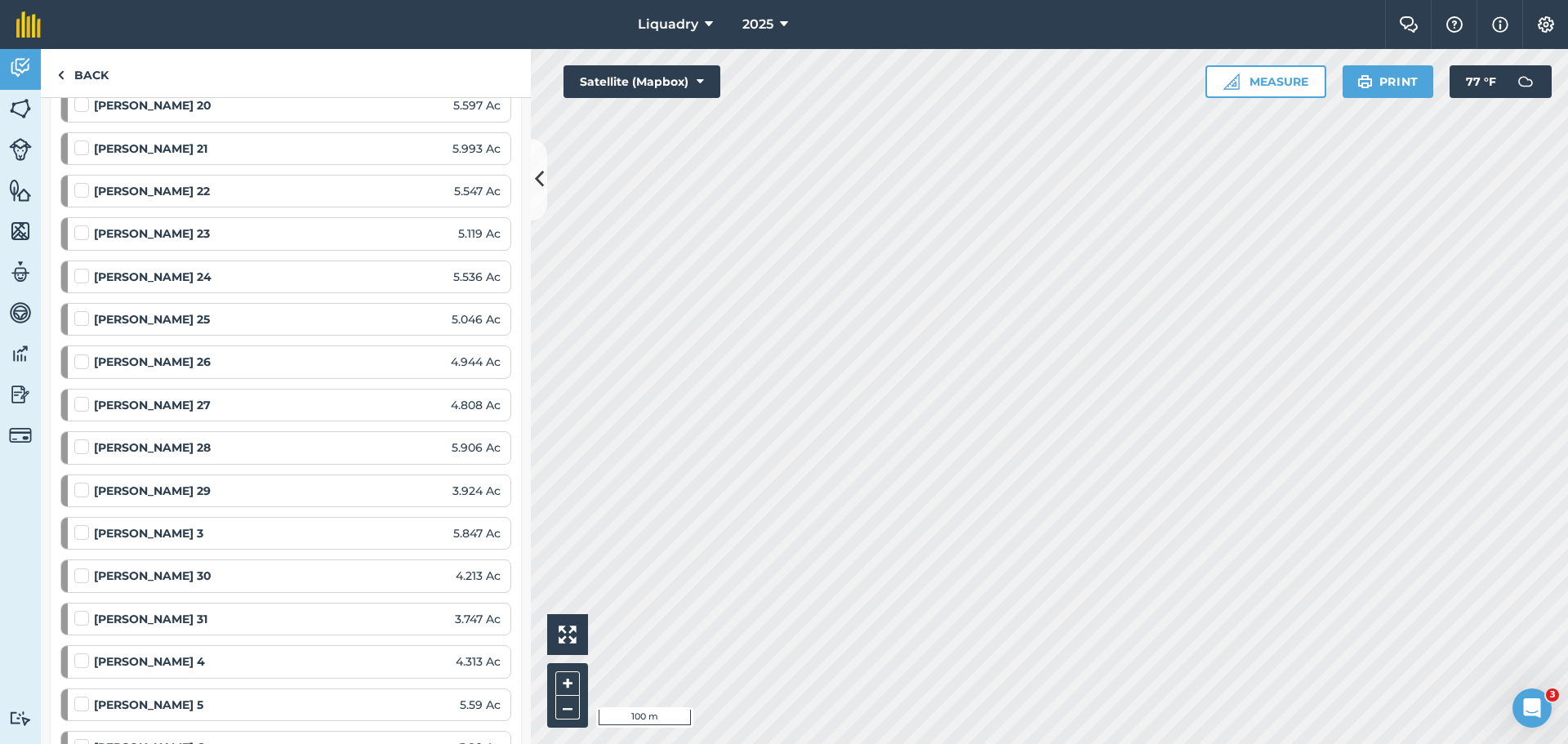
scroll to position [1470, 0]
click at [84, 609] on label at bounding box center [84, 609] width 20 height 0
click at [84, 616] on input "checkbox" at bounding box center [79, 613] width 10 height 10
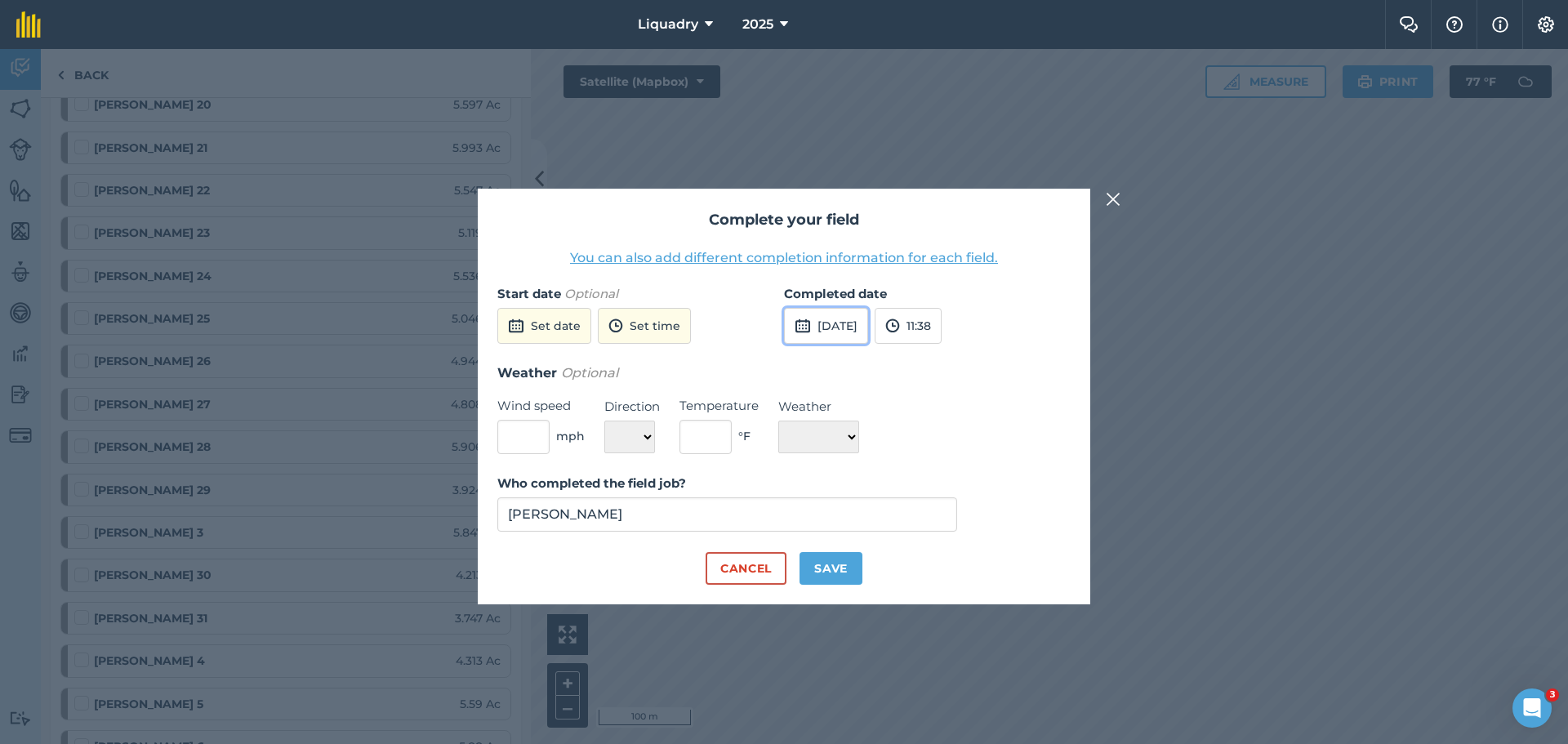
click at [819, 319] on button "[DATE]" at bounding box center [826, 326] width 84 height 36
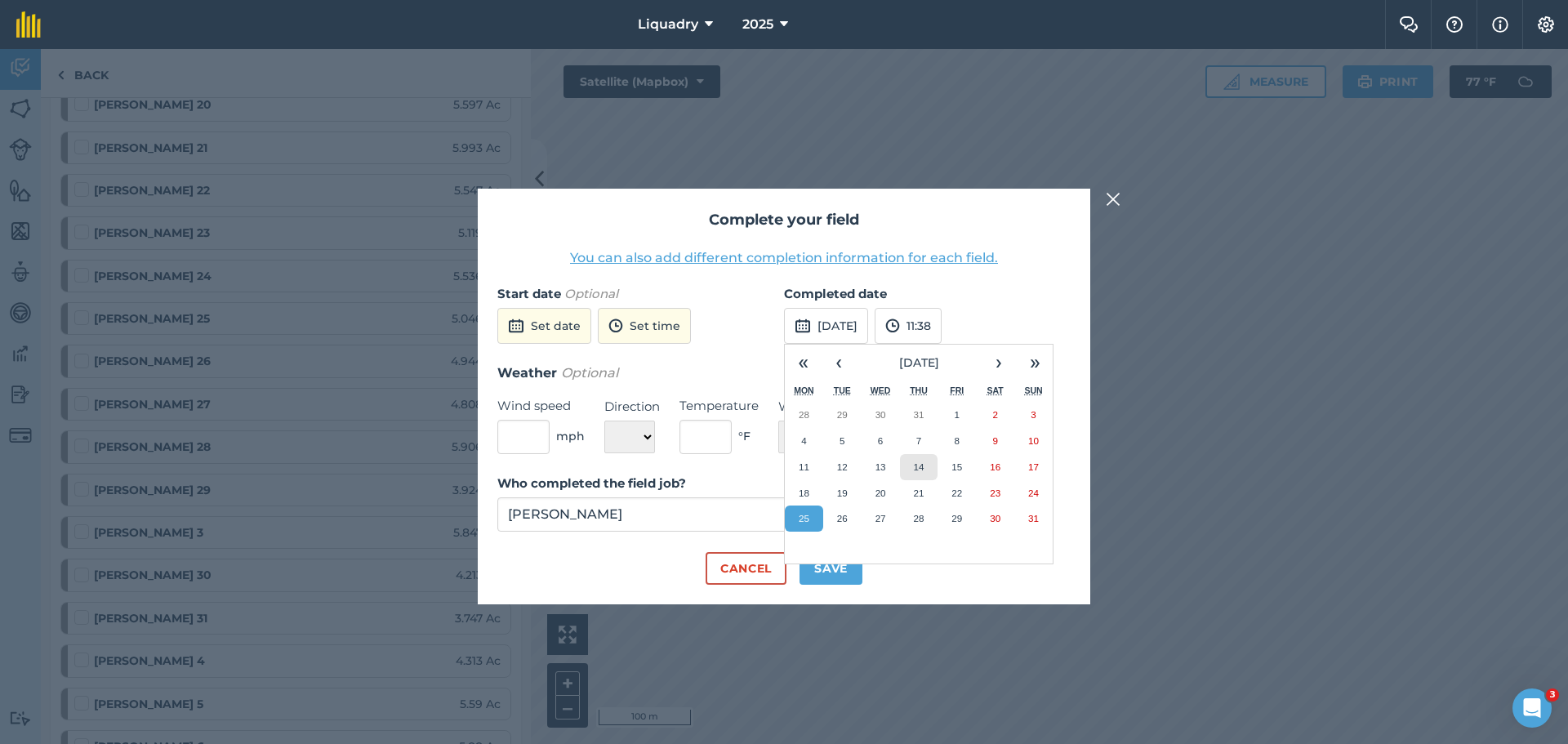
click at [914, 463] on abbr "14" at bounding box center [918, 466] width 10 height 10
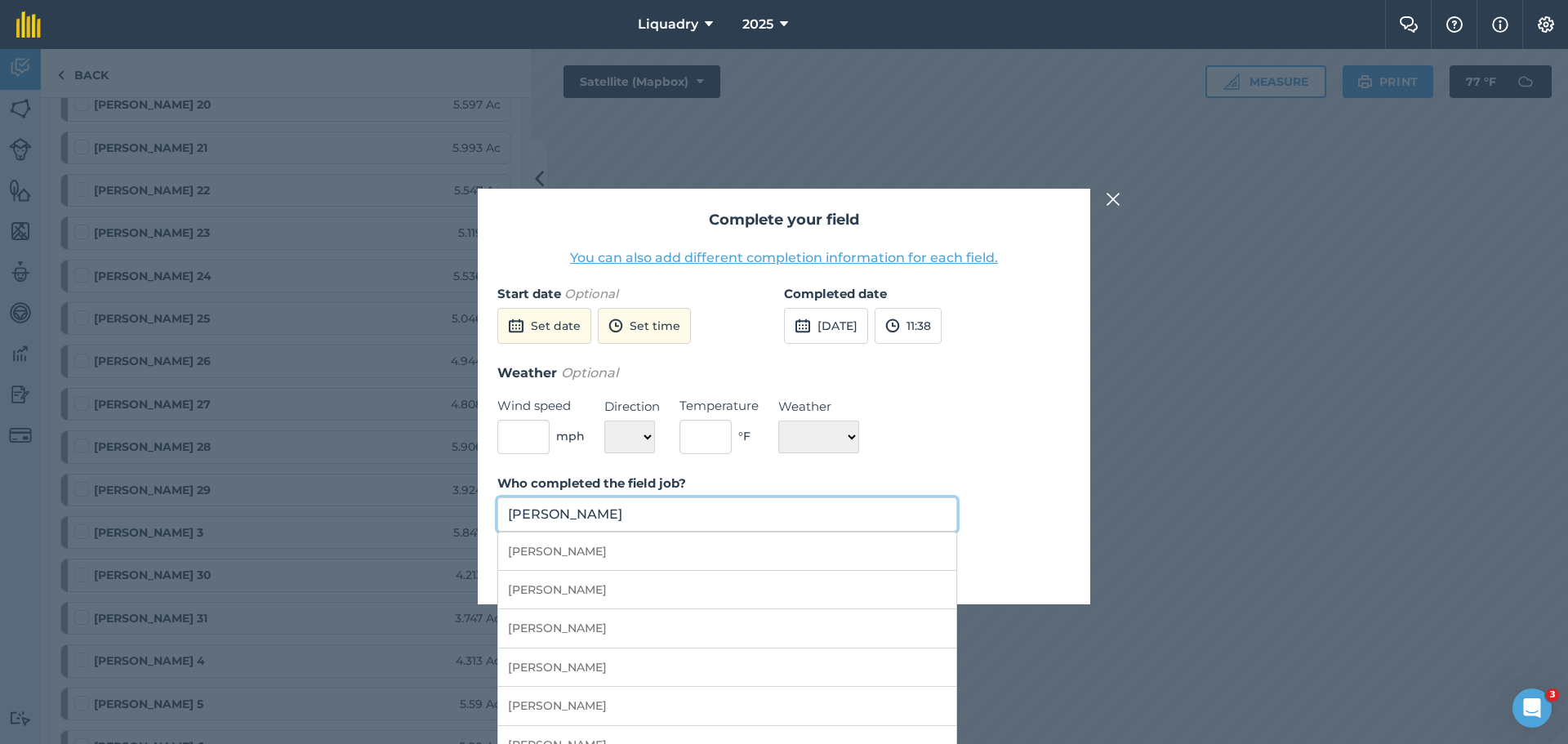
drag, startPoint x: 628, startPoint y: 516, endPoint x: 426, endPoint y: 512, distance: 202.0
click at [426, 512] on div "Complete your field You can also add different completion information for each …" at bounding box center [784, 396] width 1568 height 694
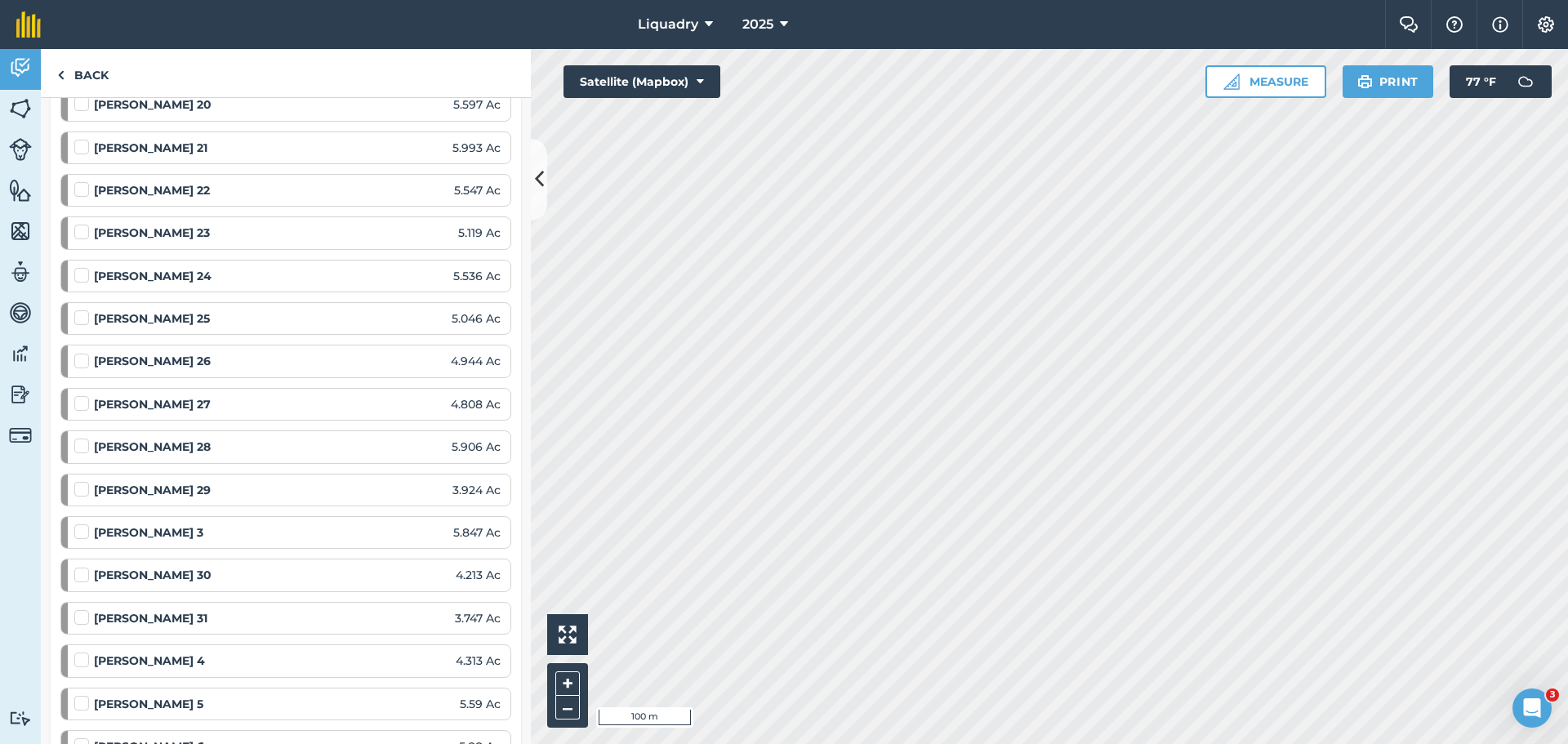
click at [124, 618] on strong "[PERSON_NAME] 31" at bounding box center [150, 617] width 114 height 18
click at [79, 609] on label at bounding box center [84, 609] width 20 height 0
click at [79, 620] on input "checkbox" at bounding box center [79, 613] width 10 height 10
checkbox input "false"
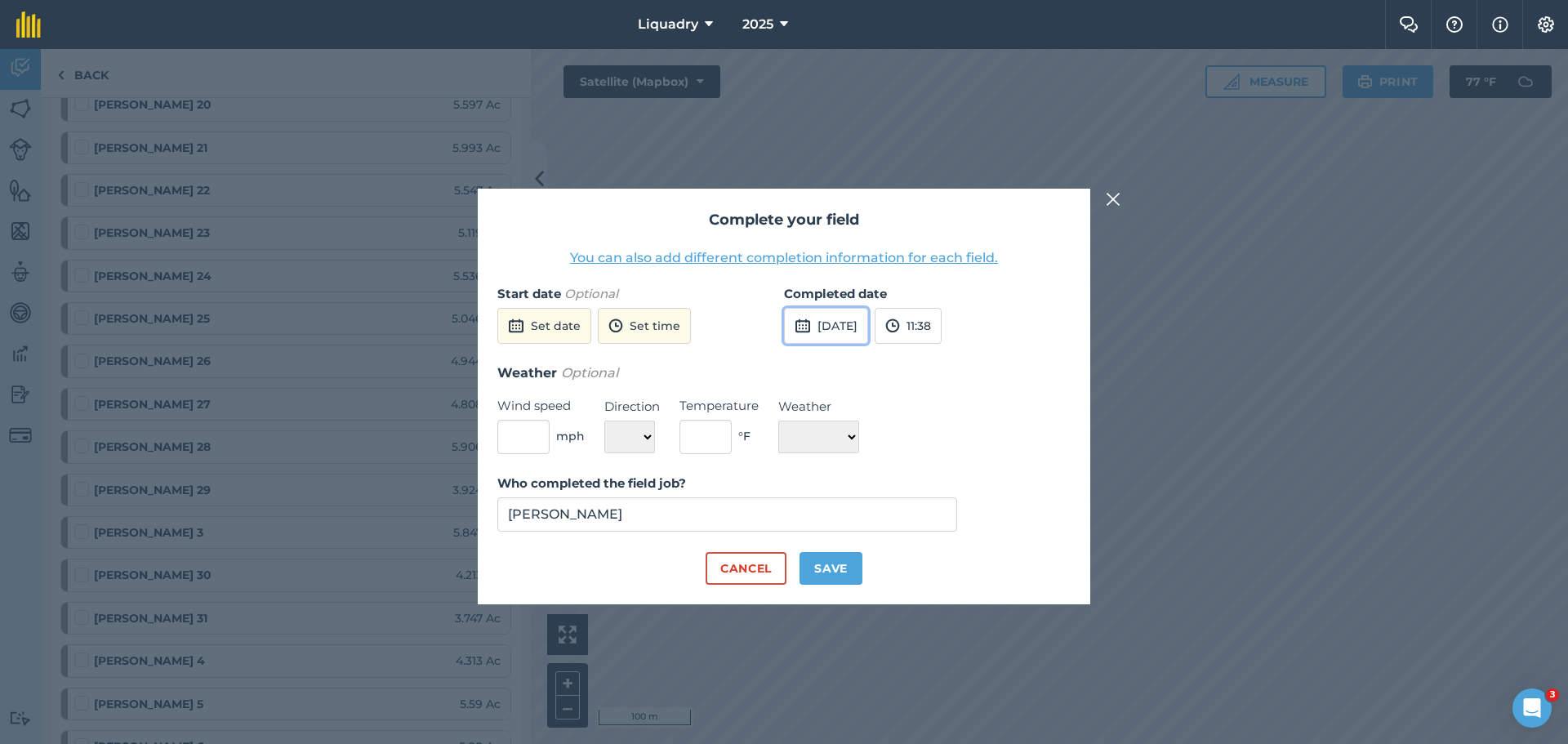
click at [802, 324] on img at bounding box center [803, 325] width 16 height 20
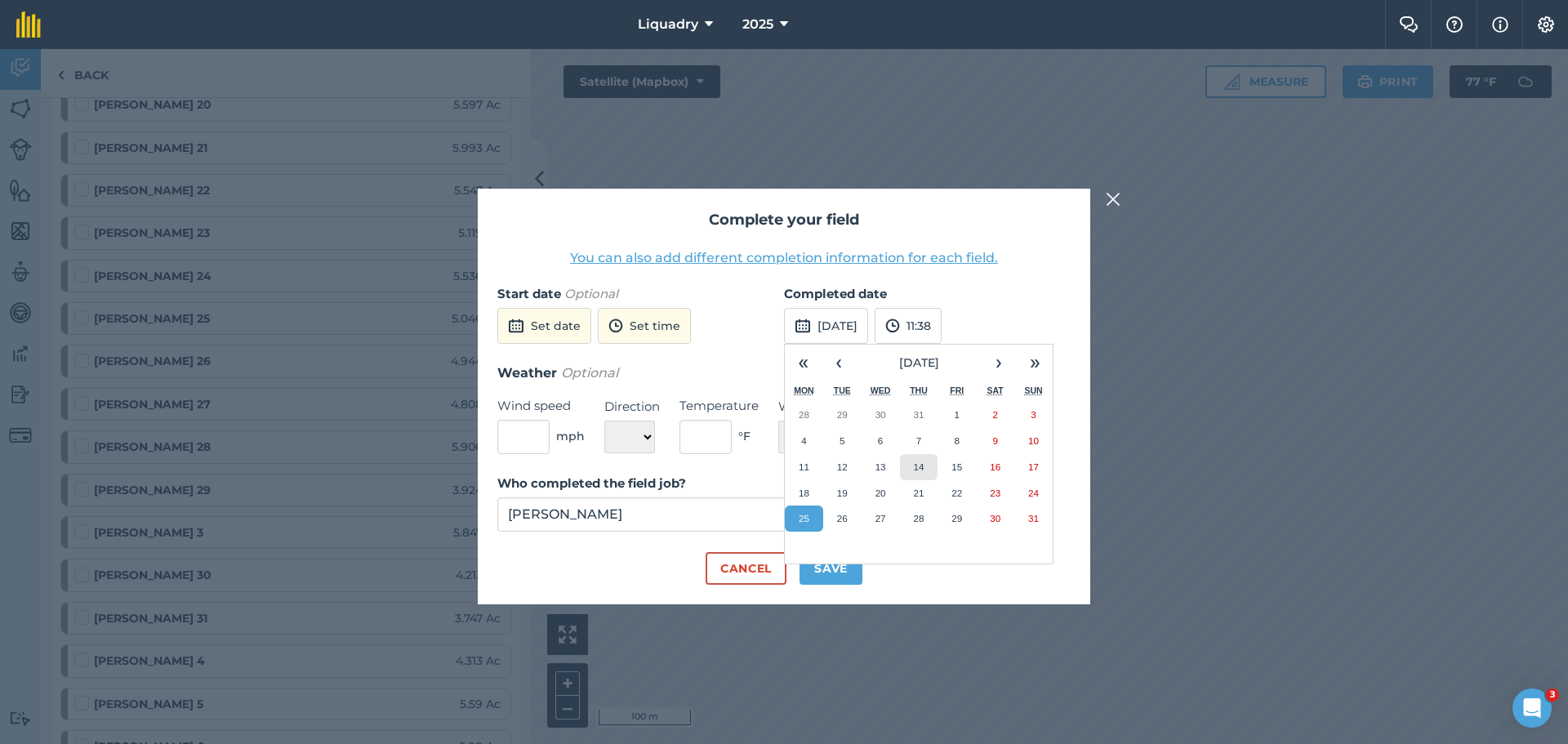
click at [912, 465] on button "14" at bounding box center [919, 466] width 38 height 26
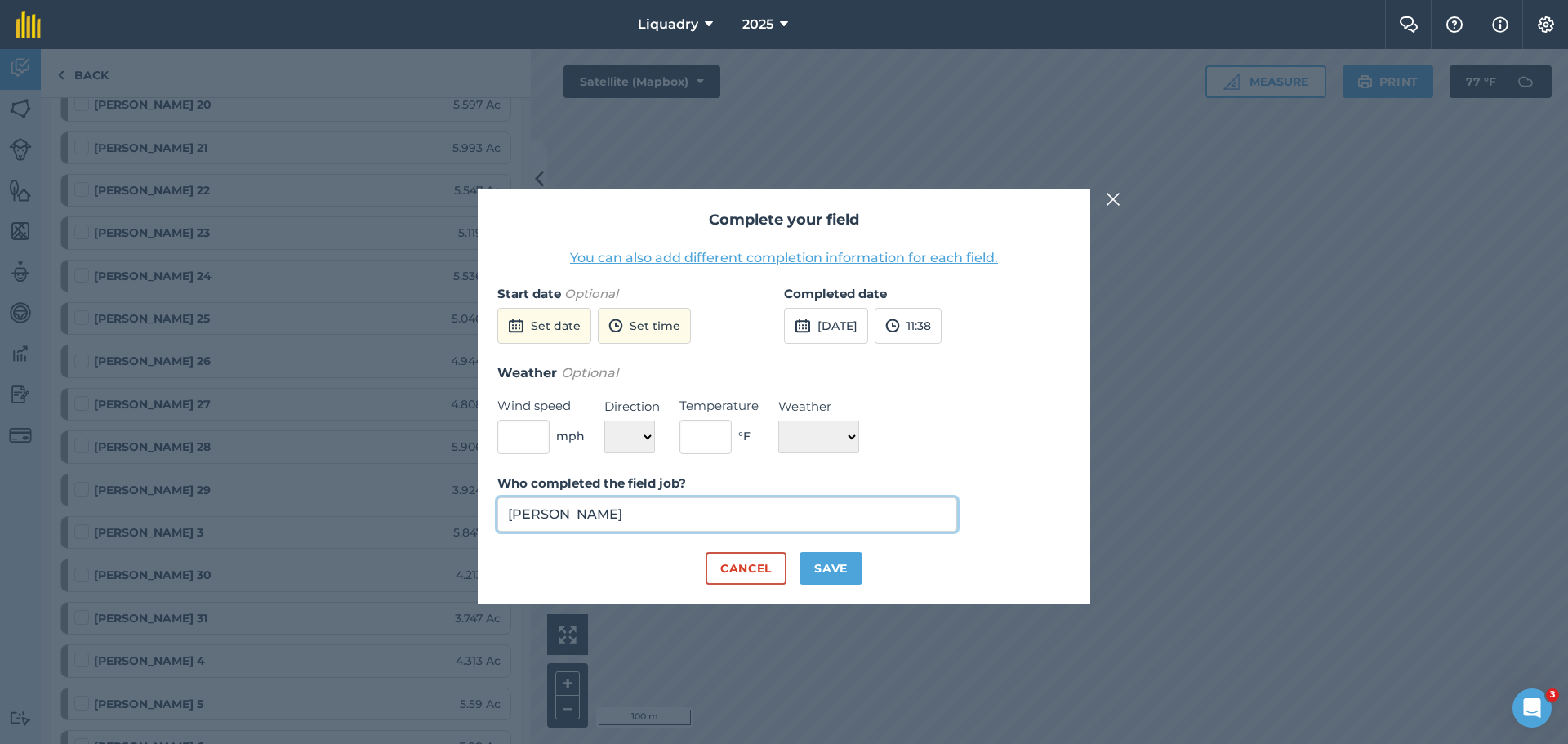
click at [595, 515] on input "[PERSON_NAME]" at bounding box center [727, 514] width 460 height 34
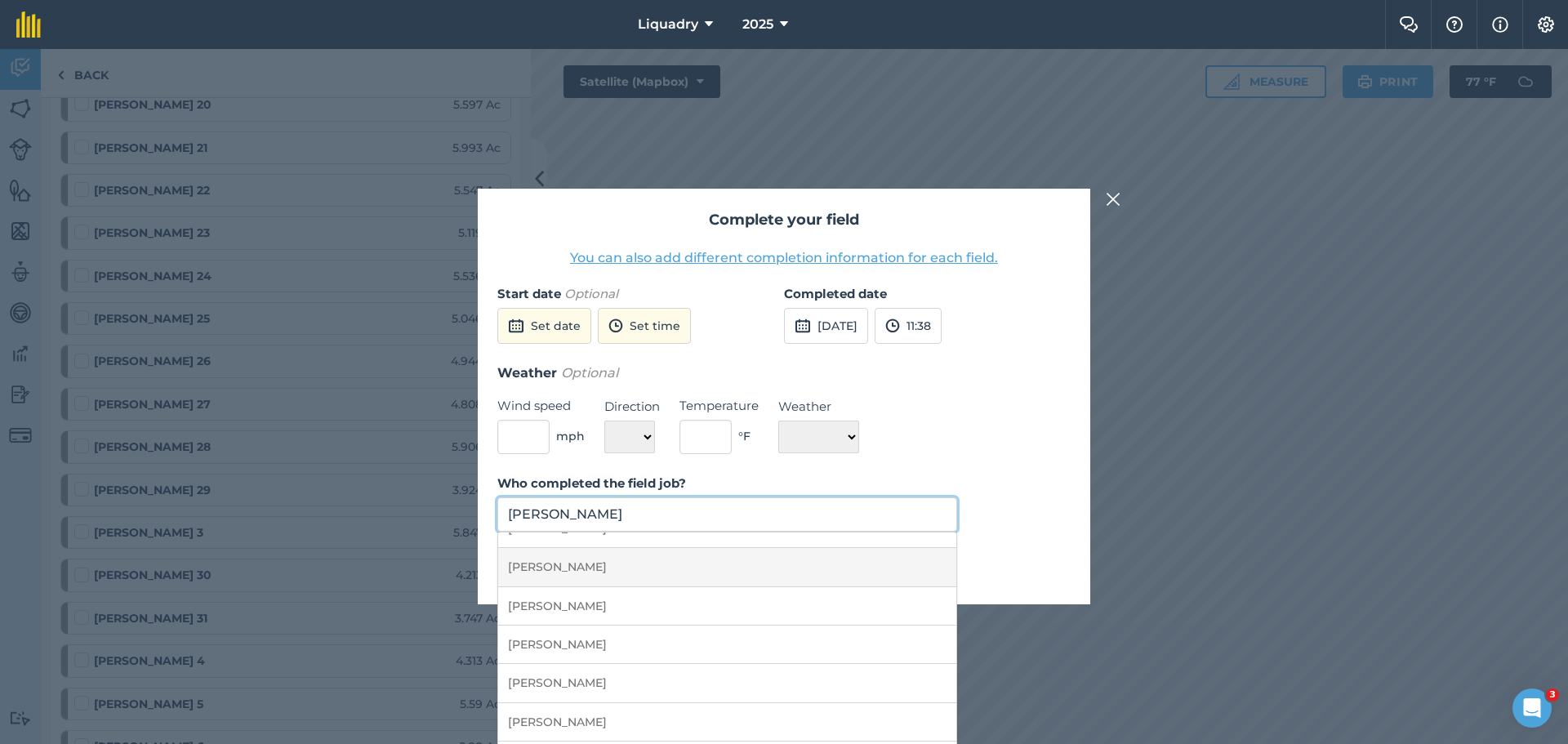
scroll to position [163, 0]
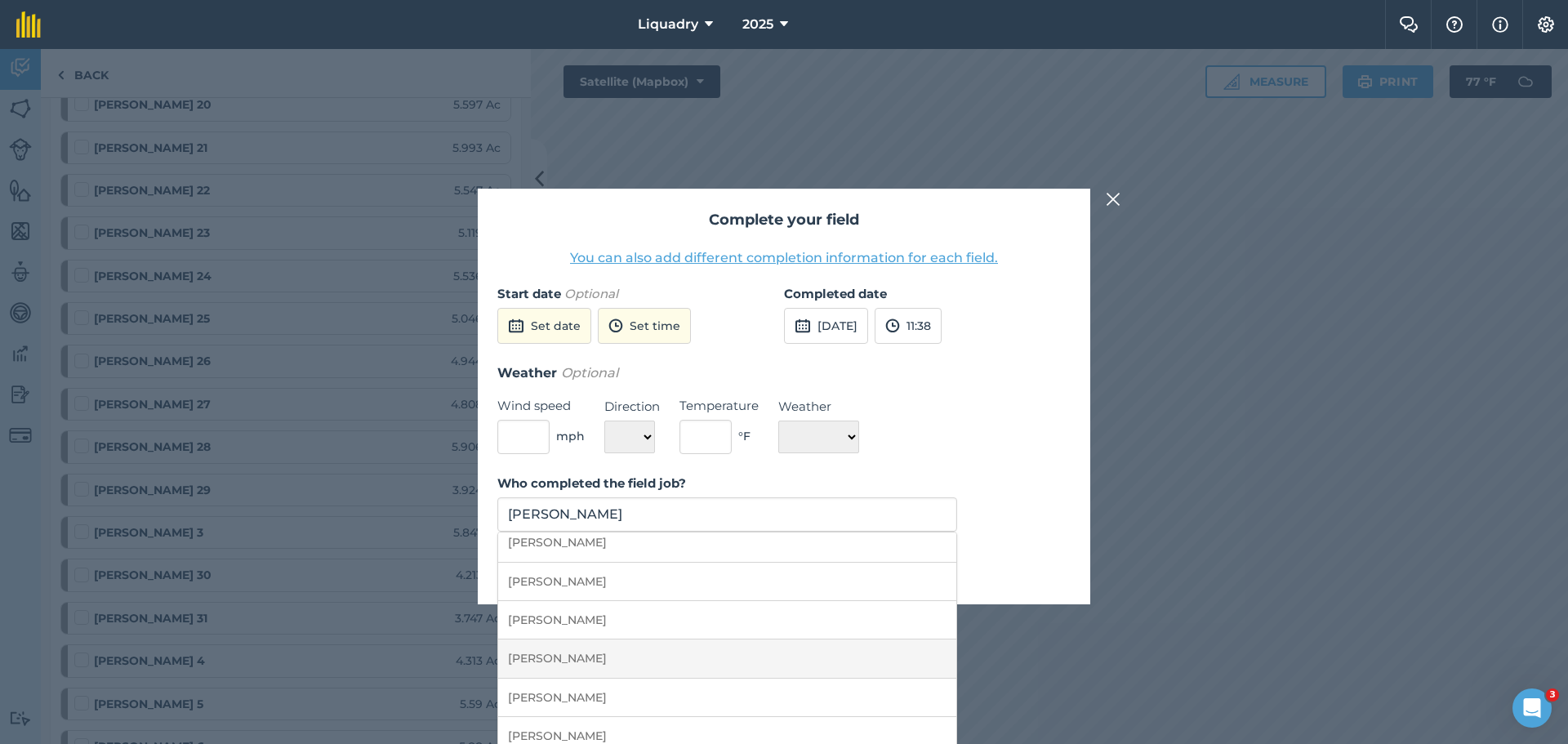
click at [575, 653] on li "[PERSON_NAME]" at bounding box center [727, 658] width 458 height 38
type input "[PERSON_NAME]"
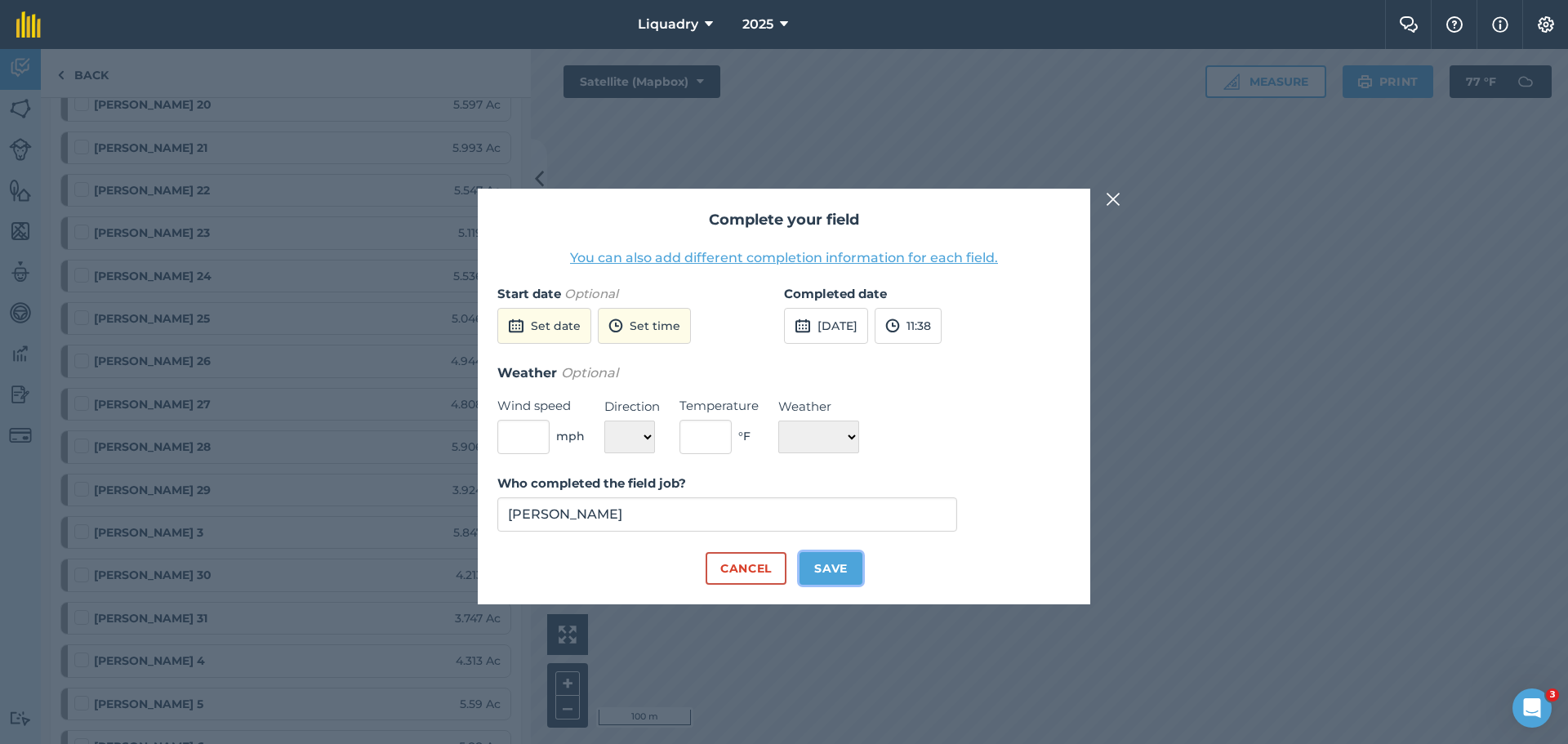
click at [830, 565] on button "Save" at bounding box center [831, 568] width 63 height 32
checkbox input "true"
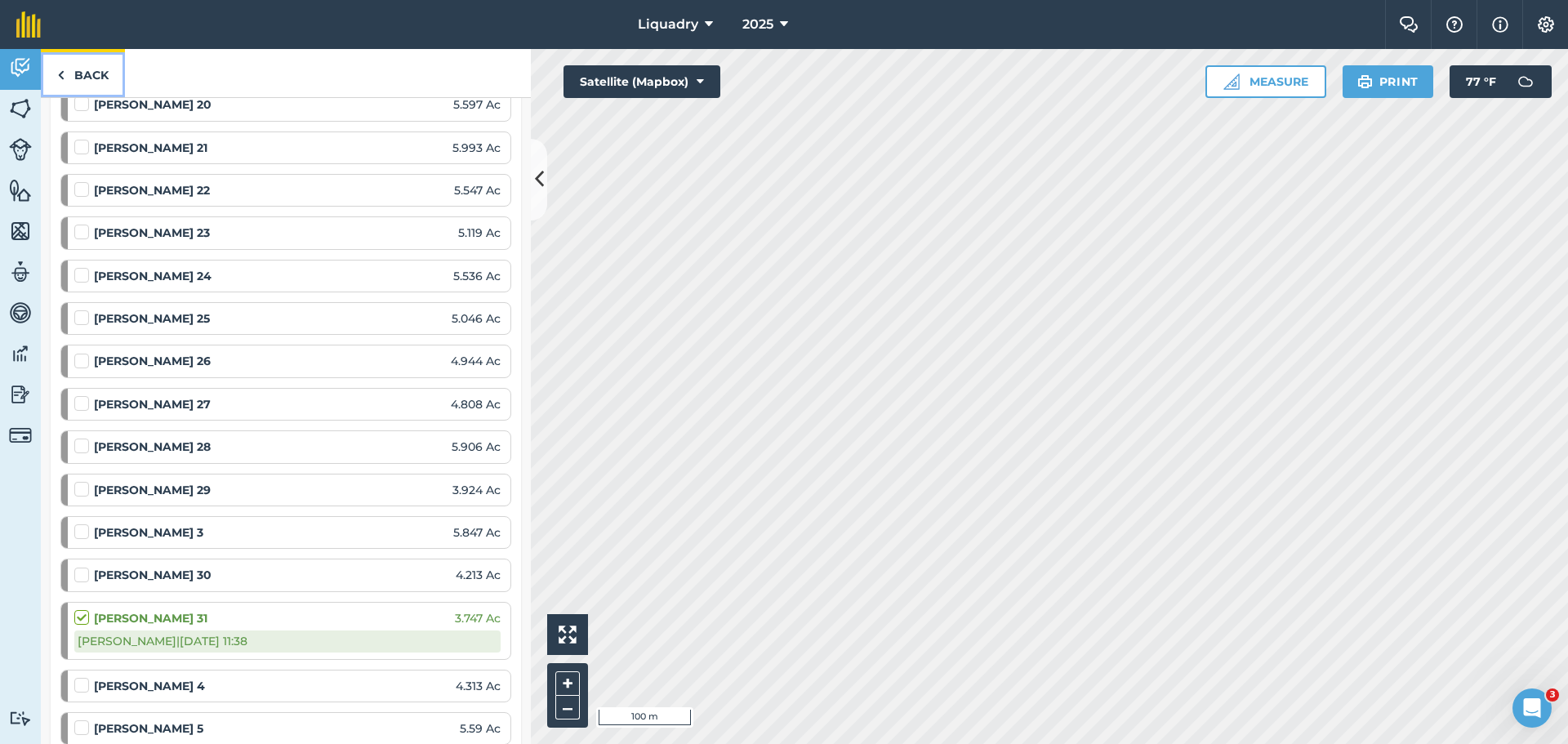
click at [94, 72] on link "Back" at bounding box center [83, 72] width 84 height 48
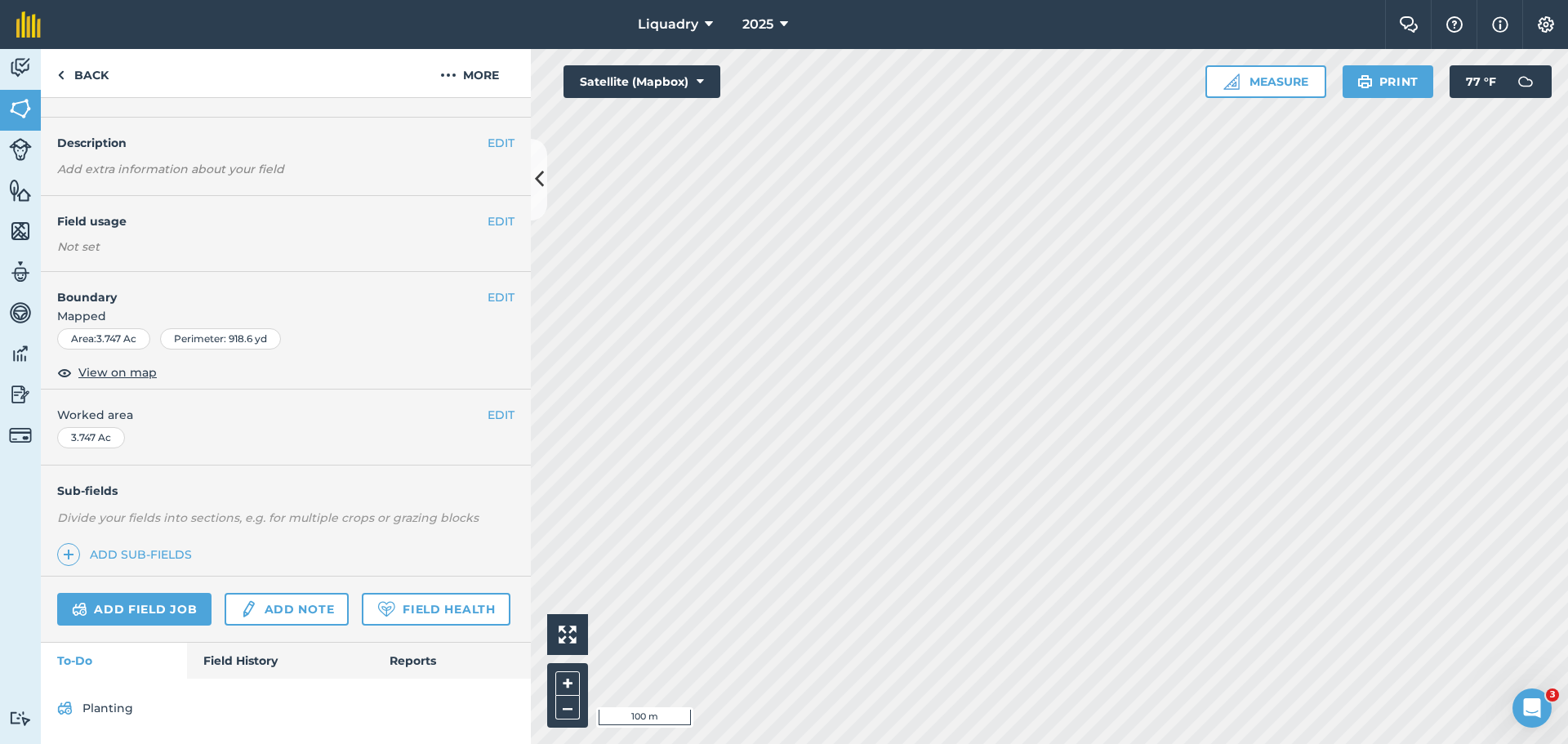
scroll to position [82, 0]
click at [114, 705] on link "Planting" at bounding box center [285, 707] width 457 height 26
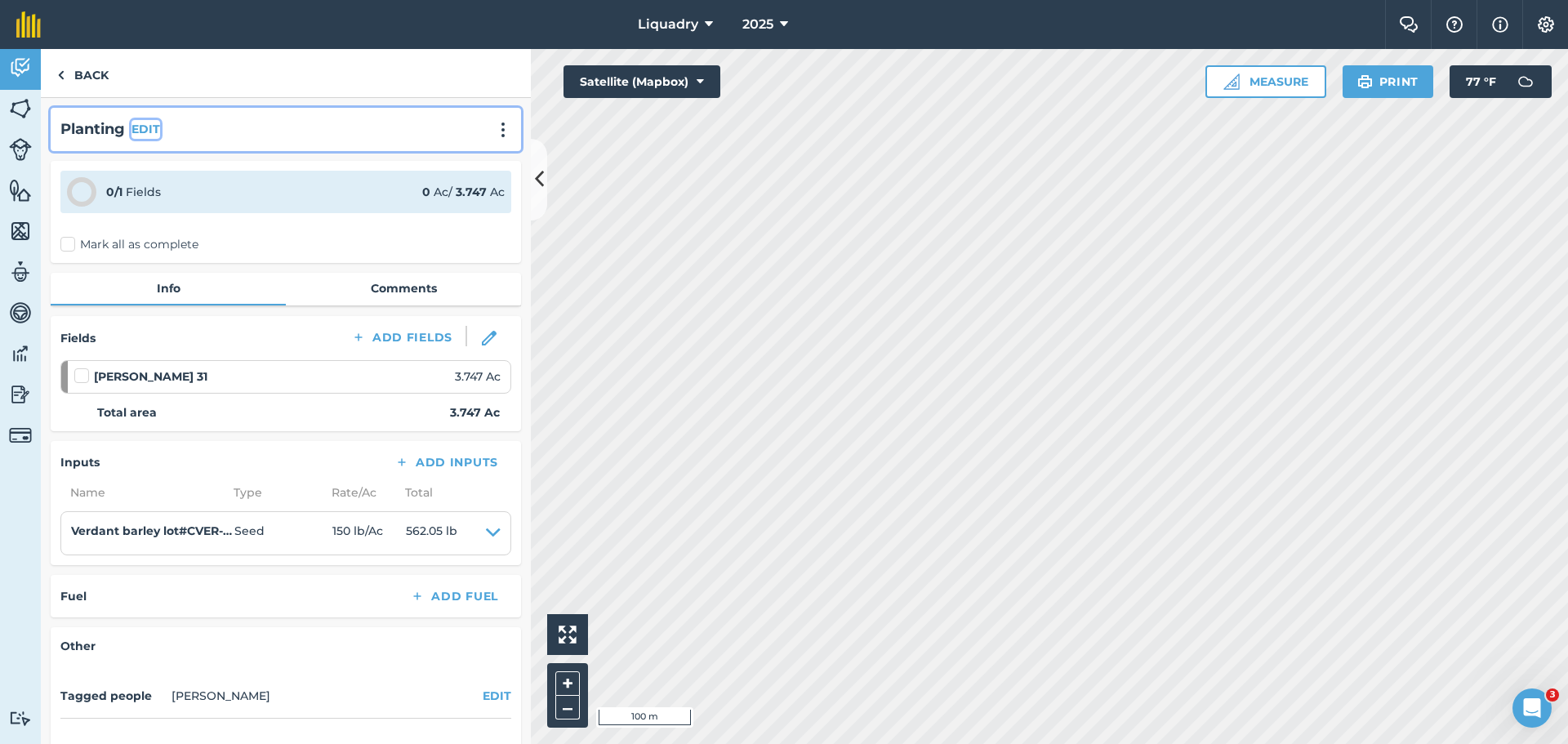
click at [150, 122] on button "EDIT" at bounding box center [146, 129] width 29 height 18
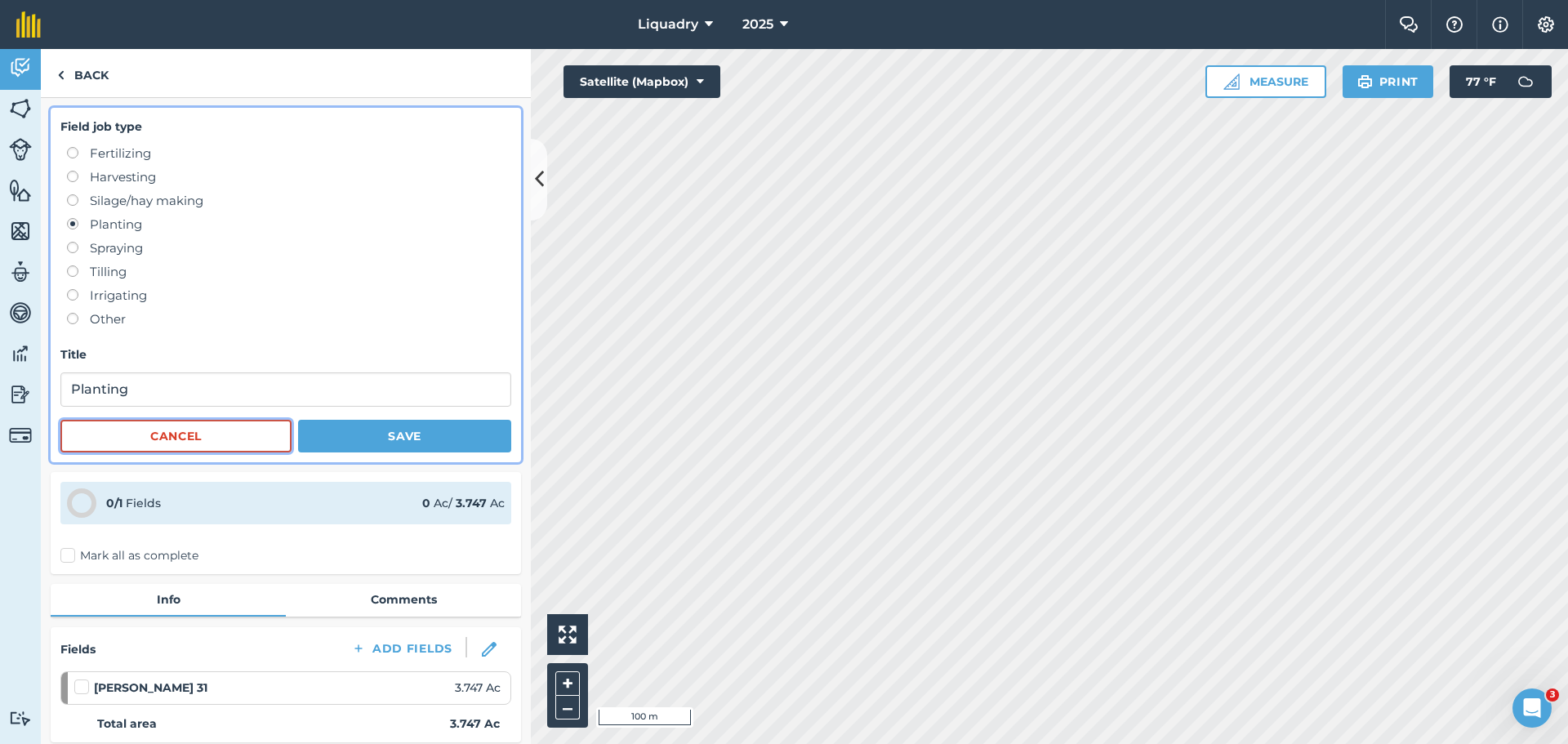
click at [165, 430] on button "Cancel" at bounding box center [176, 436] width 231 height 32
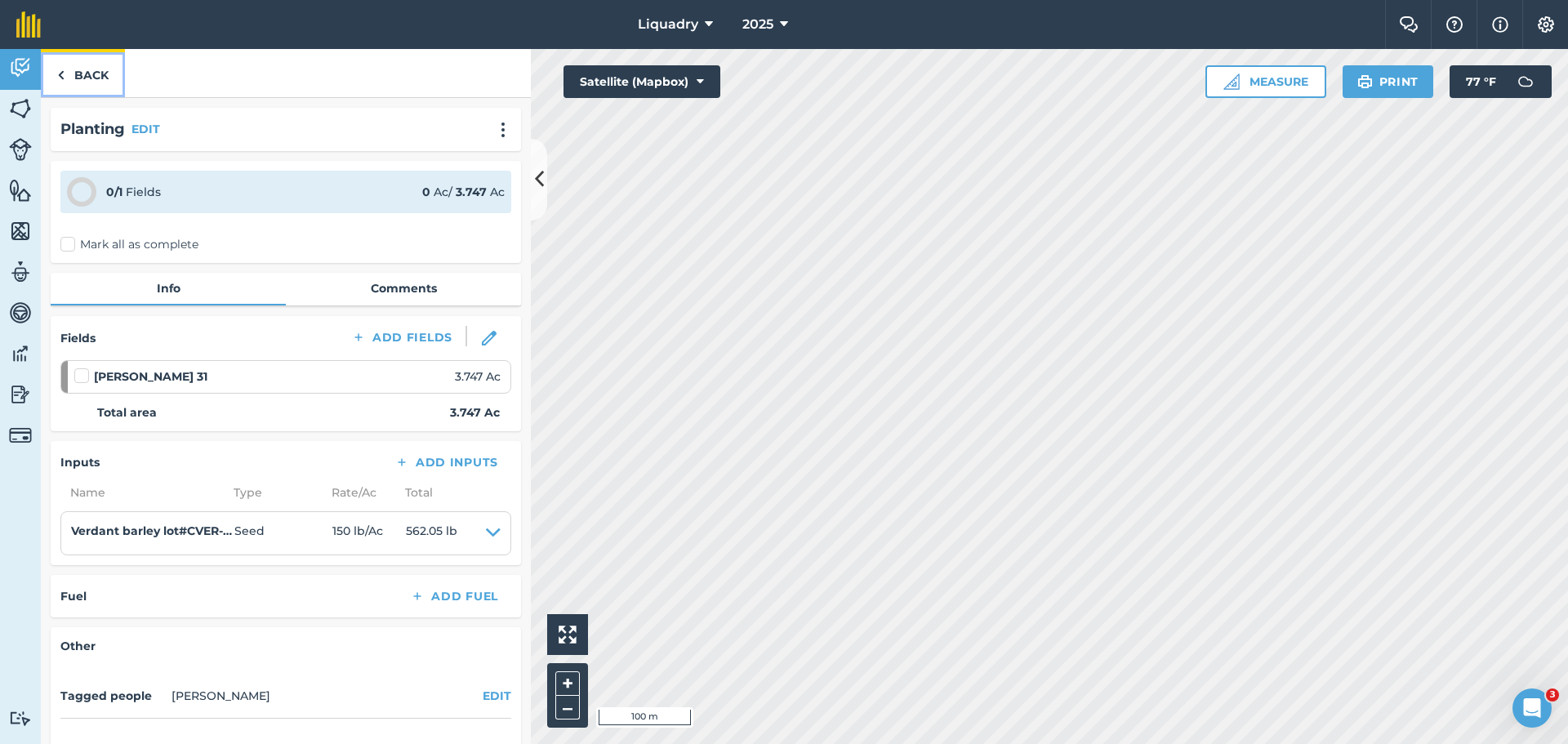
click at [94, 71] on link "Back" at bounding box center [83, 72] width 84 height 48
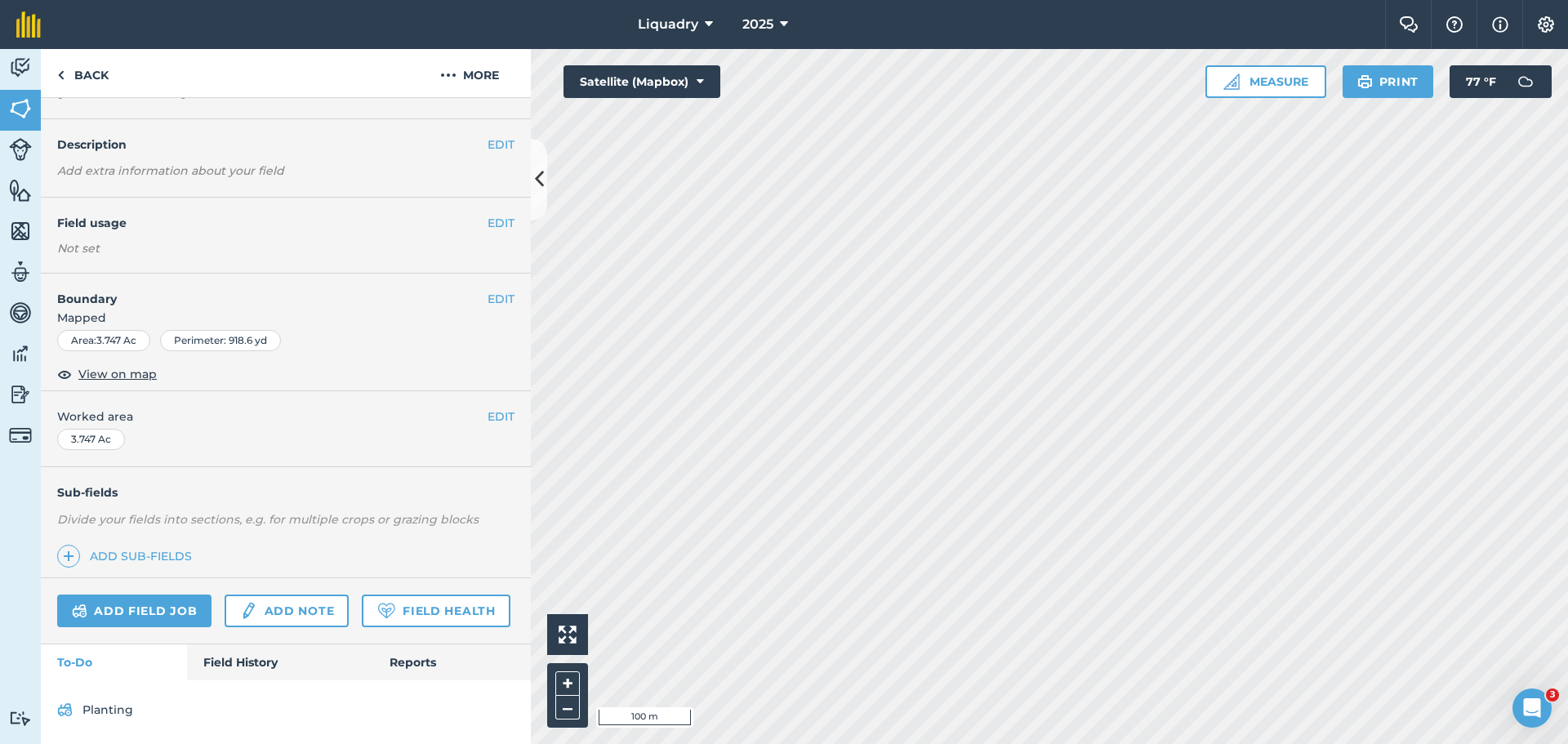
scroll to position [82, 0]
click at [97, 708] on link "Planting" at bounding box center [285, 707] width 457 height 26
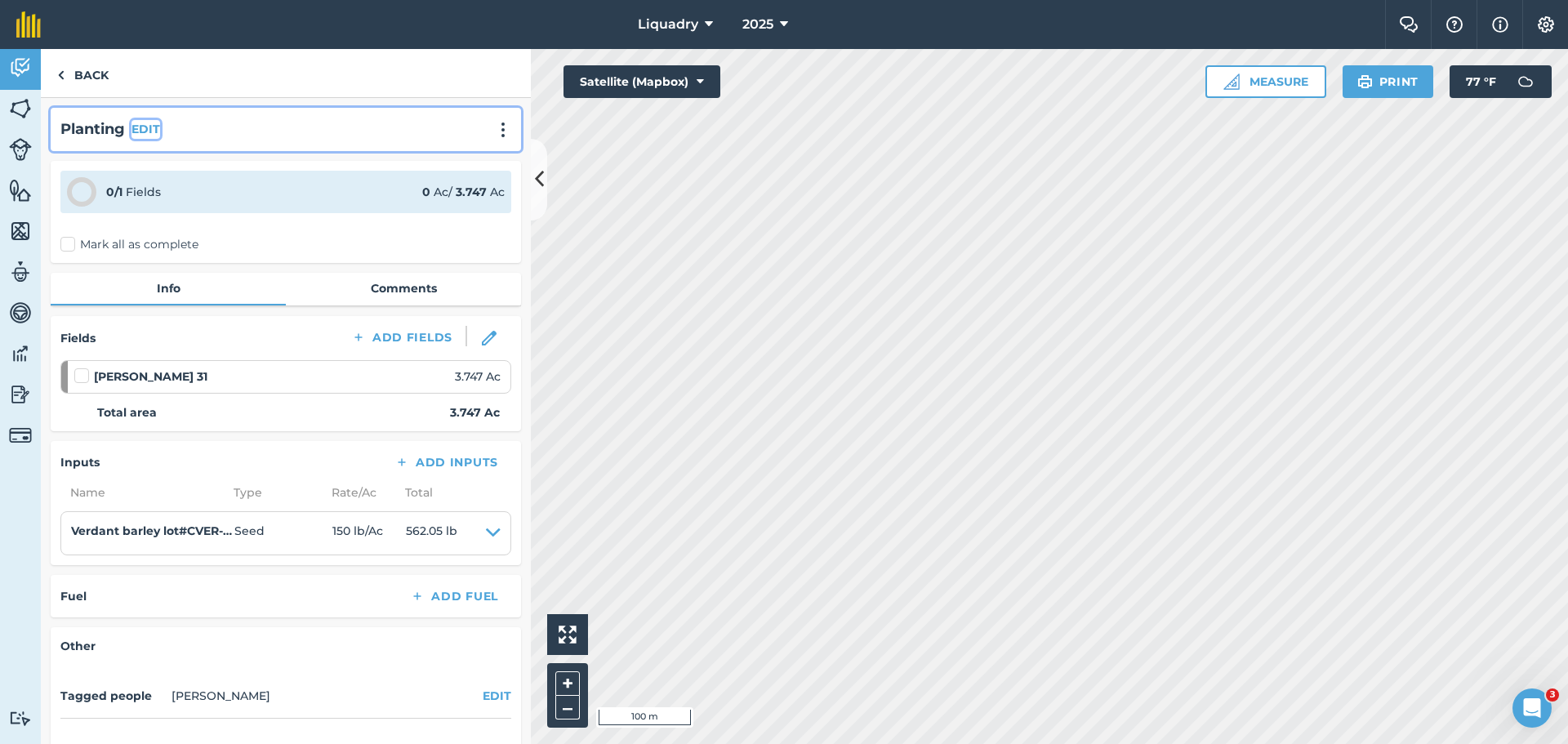
click at [144, 129] on button "EDIT" at bounding box center [146, 129] width 29 height 18
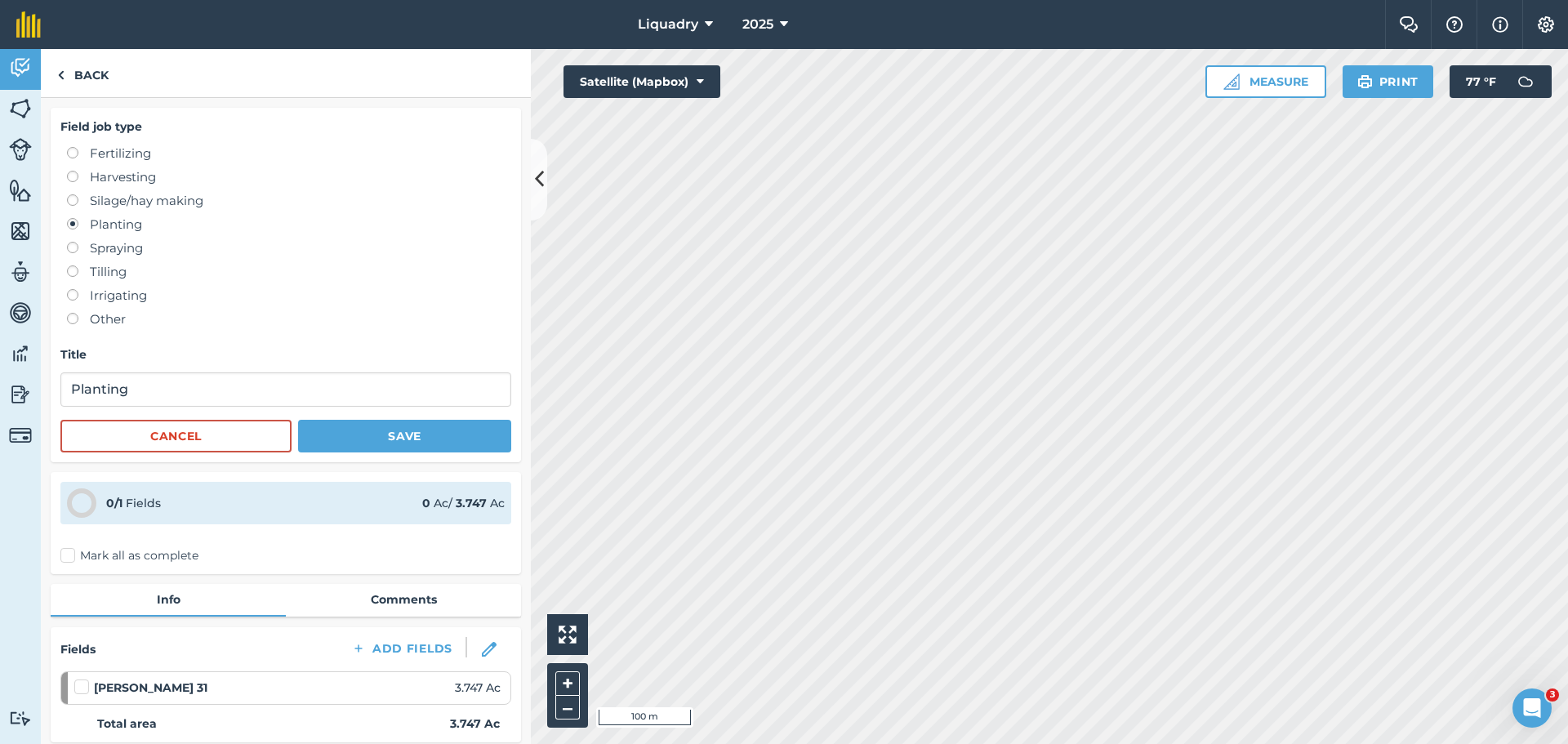
click at [71, 218] on label at bounding box center [78, 218] width 23 height 0
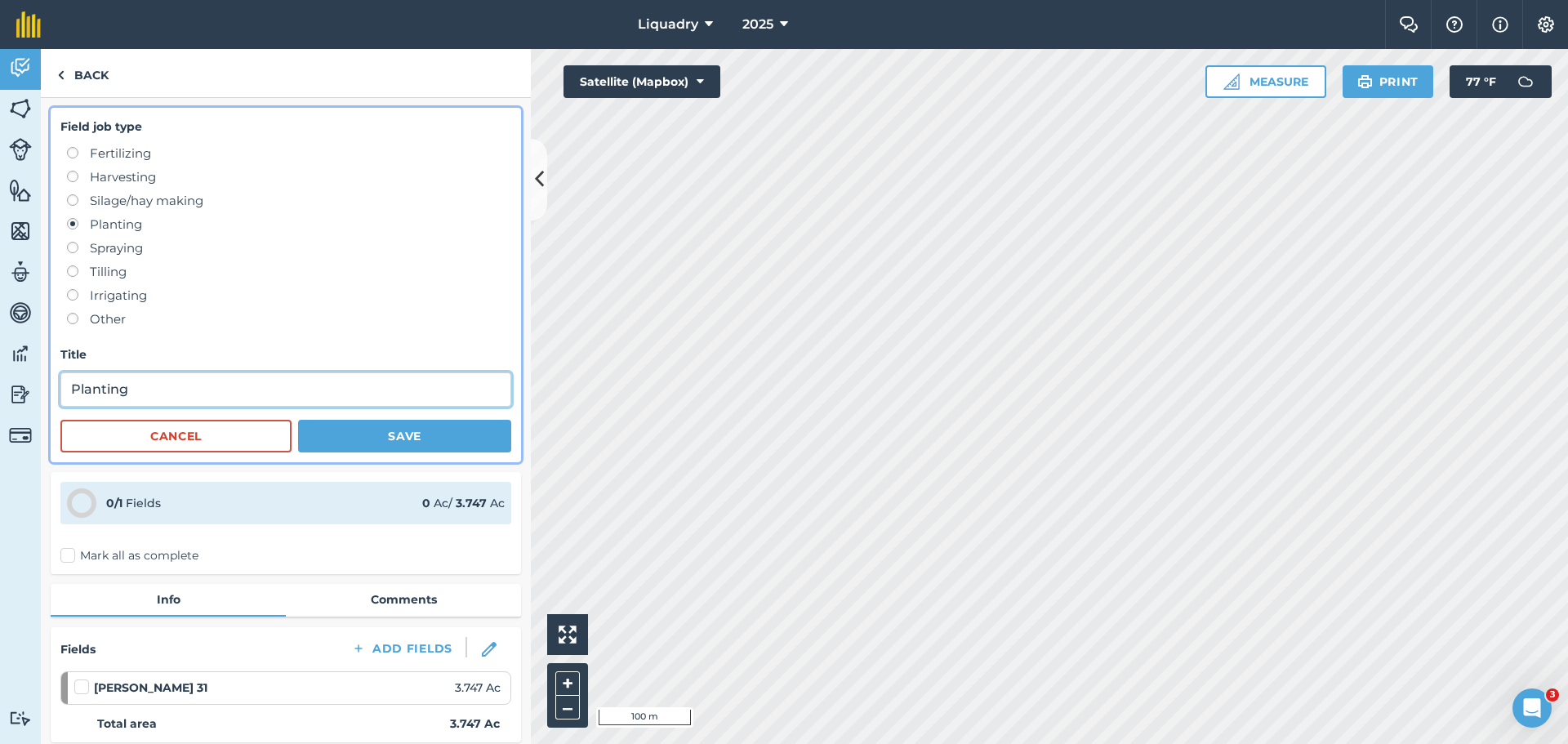
drag, startPoint x: 182, startPoint y: 390, endPoint x: -54, endPoint y: 365, distance: 237.3
click at [0, 365] on html "Liquadry 2025 Farm Chat Help Info Settings Liquadry - 2025 Printed on [DATE] Fi…" at bounding box center [784, 372] width 1568 height 744
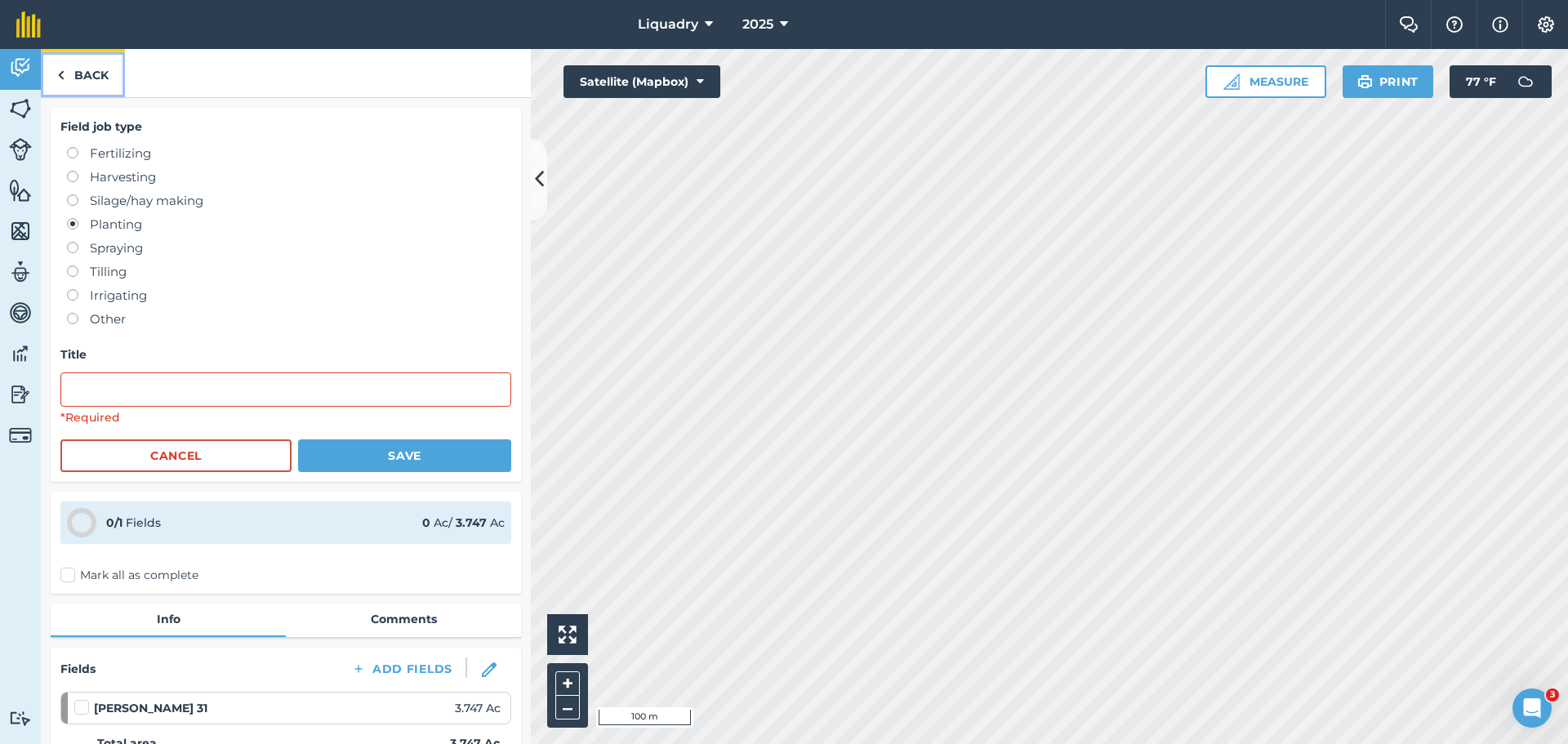
click at [88, 67] on link "Back" at bounding box center [83, 72] width 84 height 48
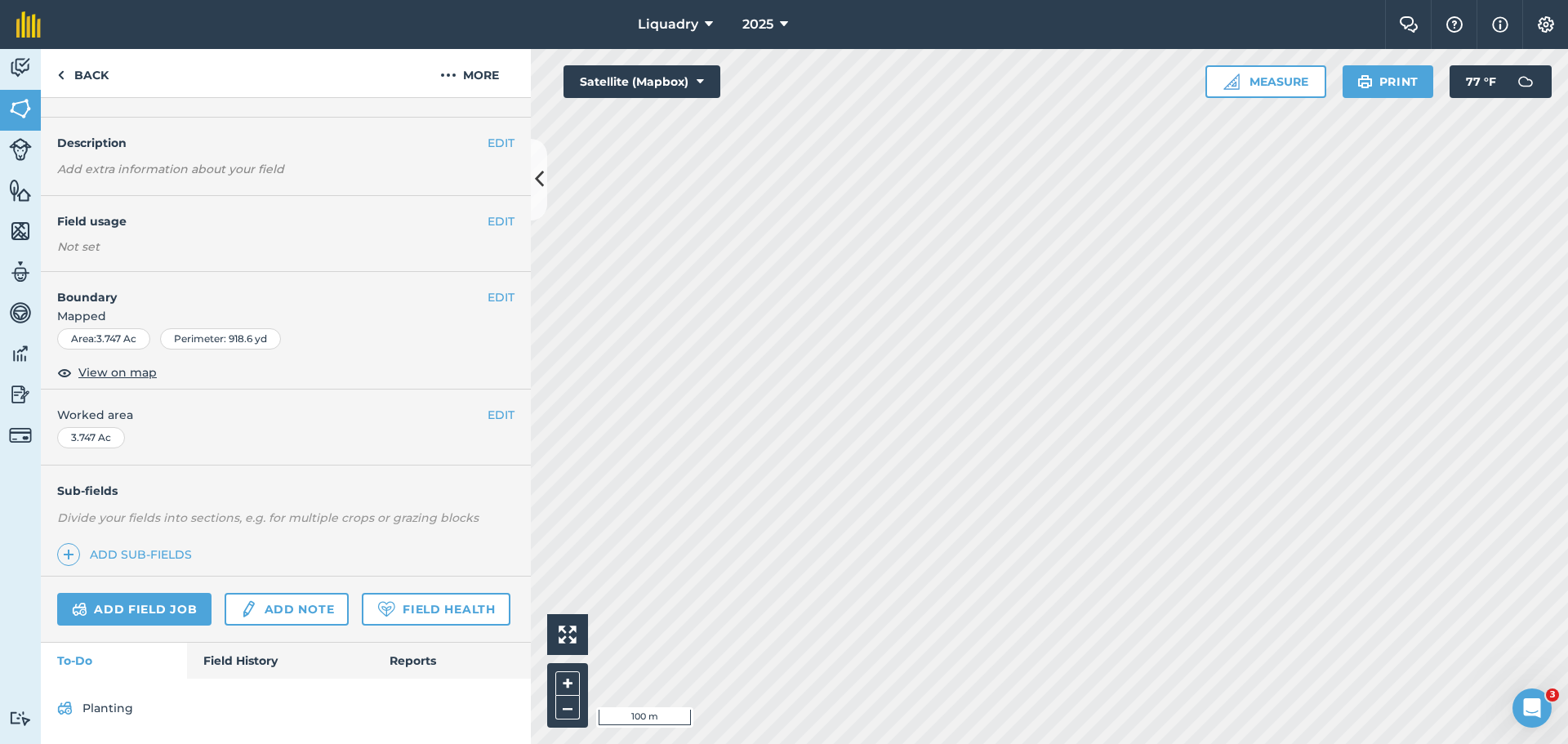
scroll to position [82, 0]
click at [247, 653] on link "Field History" at bounding box center [280, 661] width 185 height 36
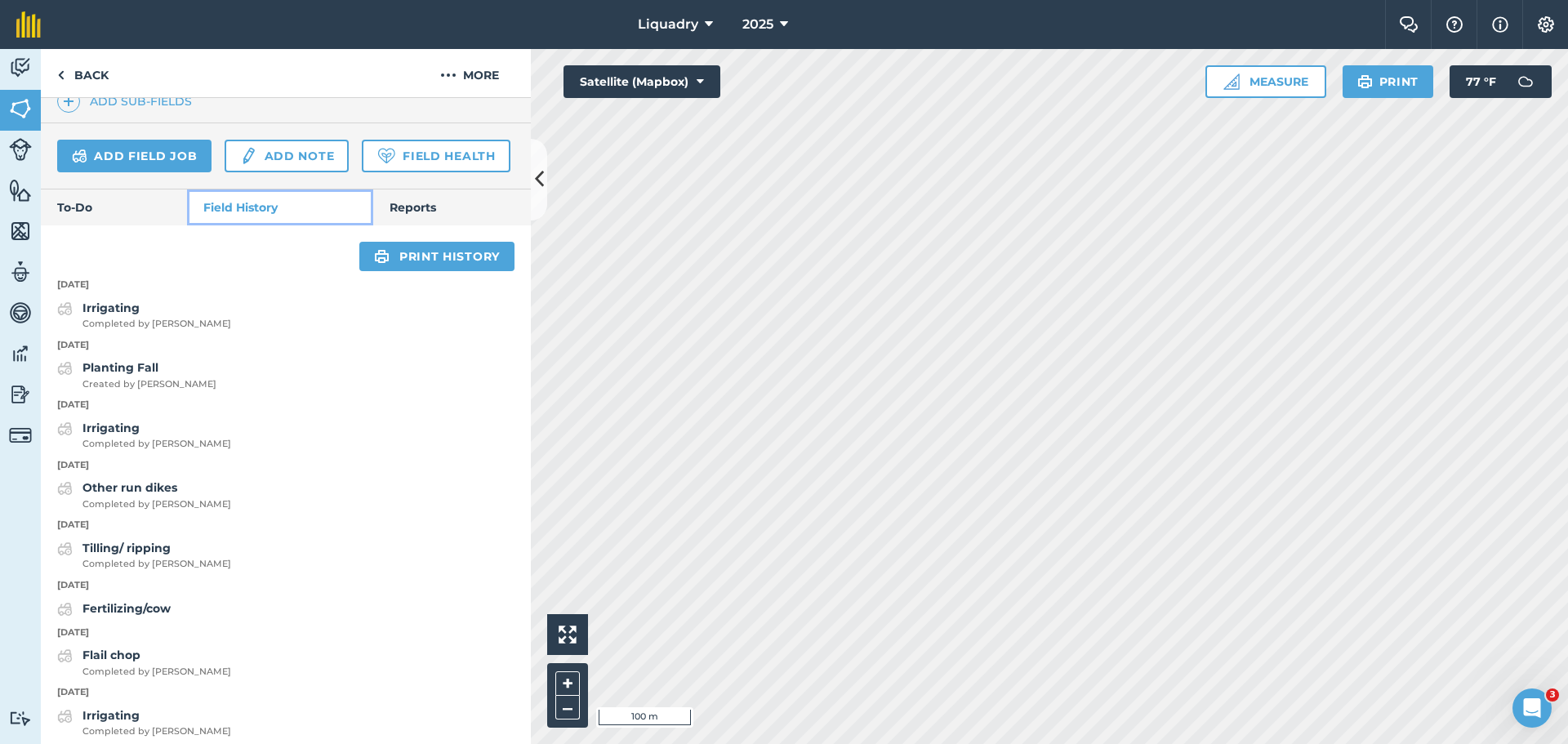
scroll to position [490, 0]
click at [127, 374] on strong "Planting Fall" at bounding box center [120, 366] width 76 height 14
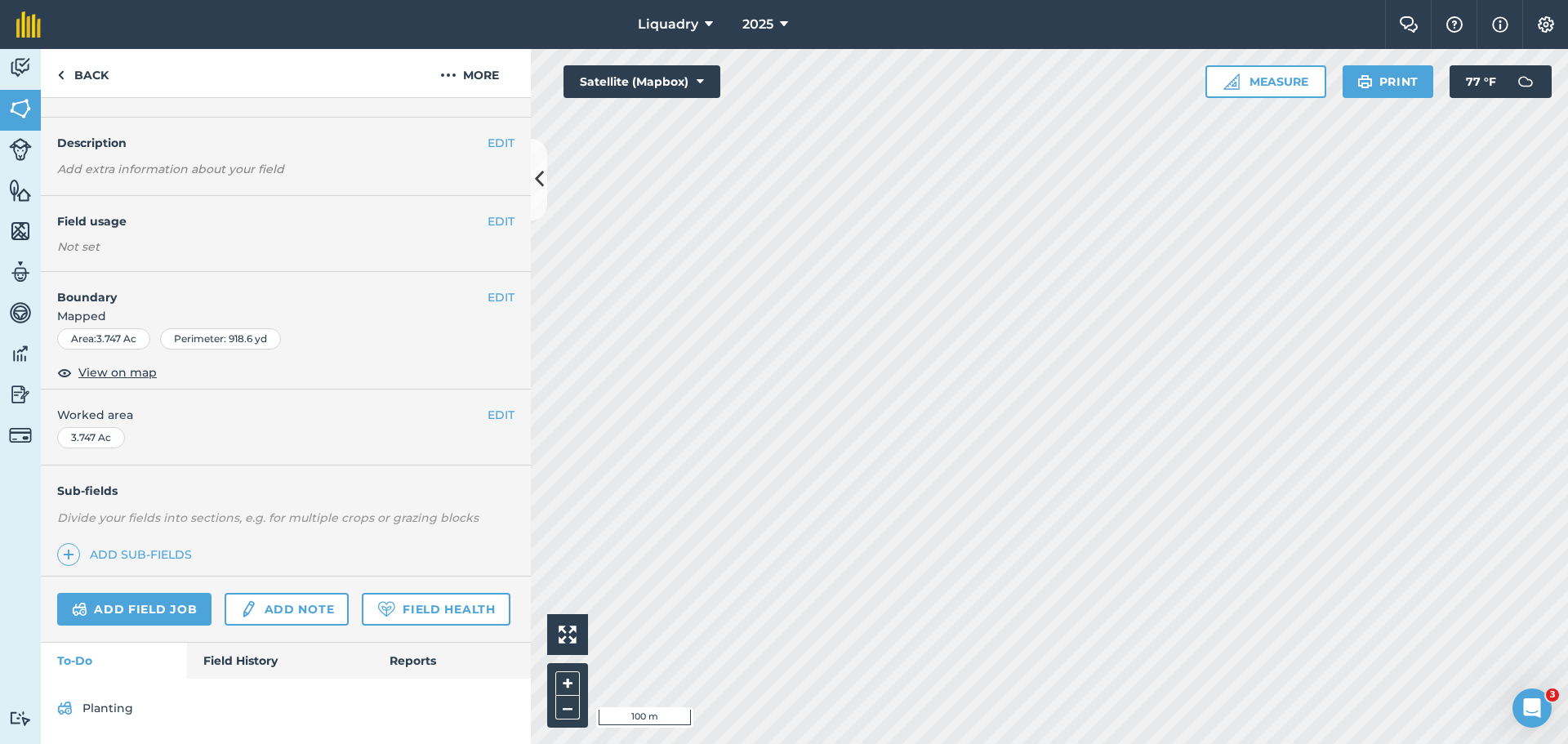
scroll to position [82, 0]
click at [246, 656] on link "Field History" at bounding box center [280, 661] width 185 height 36
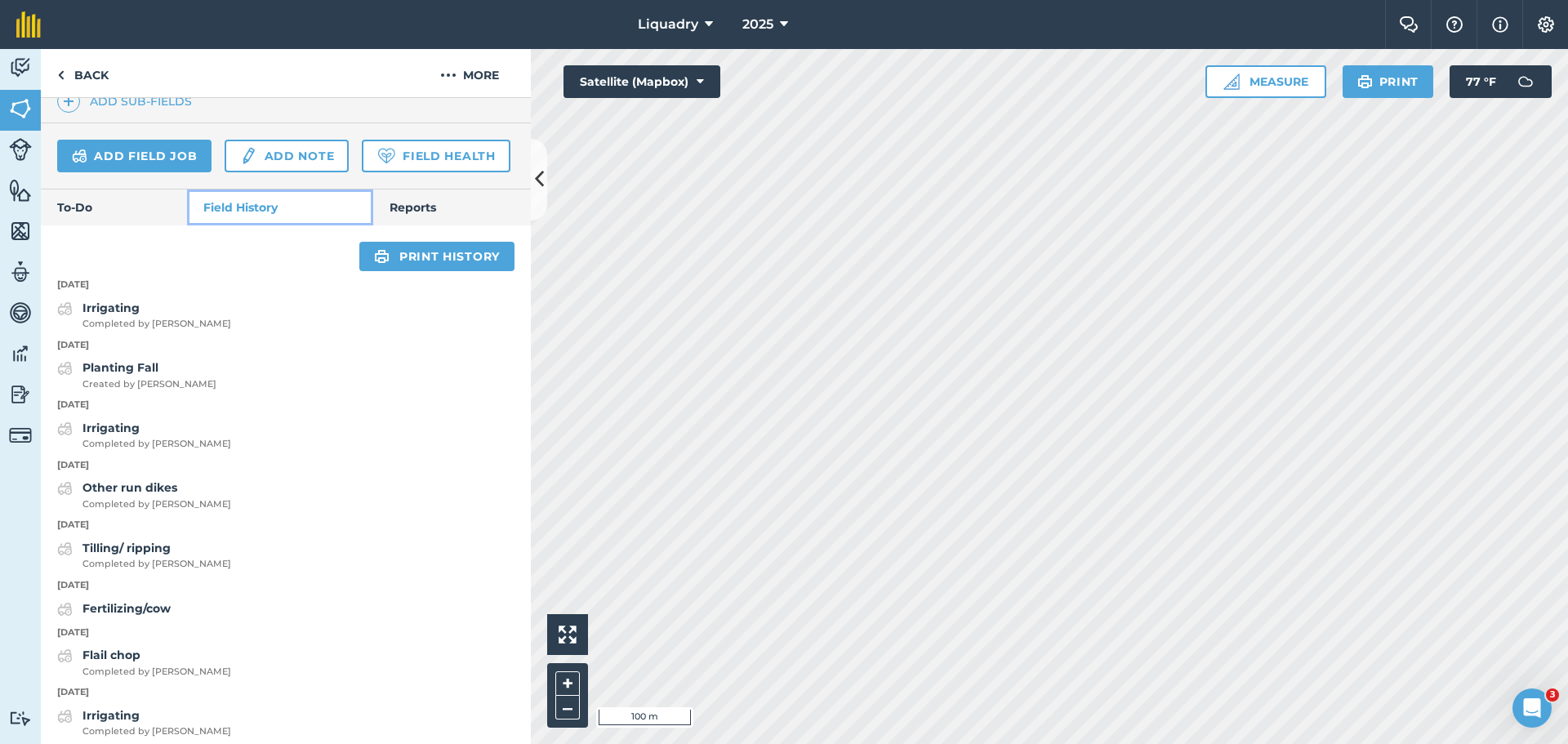
scroll to position [490, 0]
click at [104, 374] on strong "Planting Fall" at bounding box center [120, 366] width 76 height 14
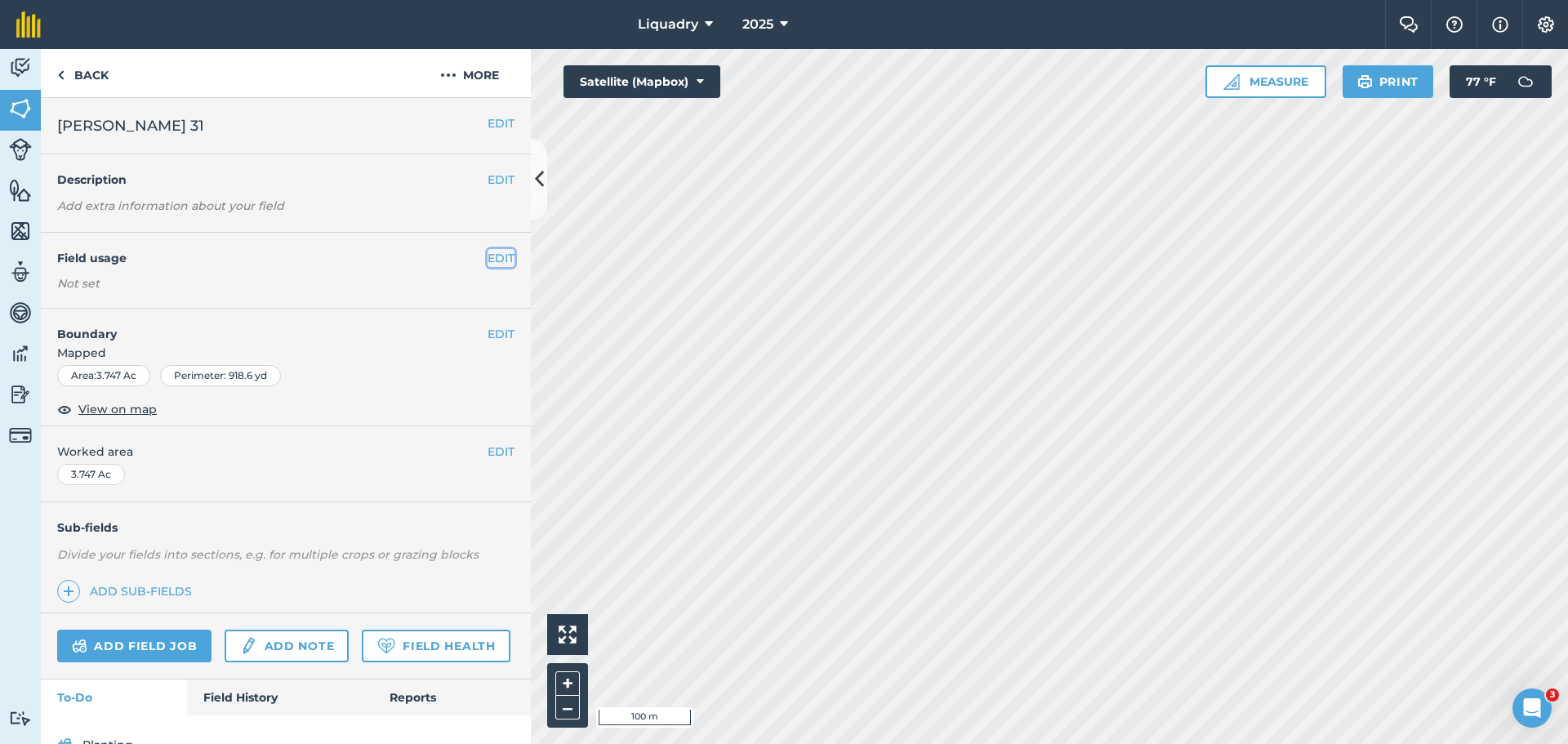
click at [488, 257] on button "EDIT" at bounding box center [501, 258] width 27 height 18
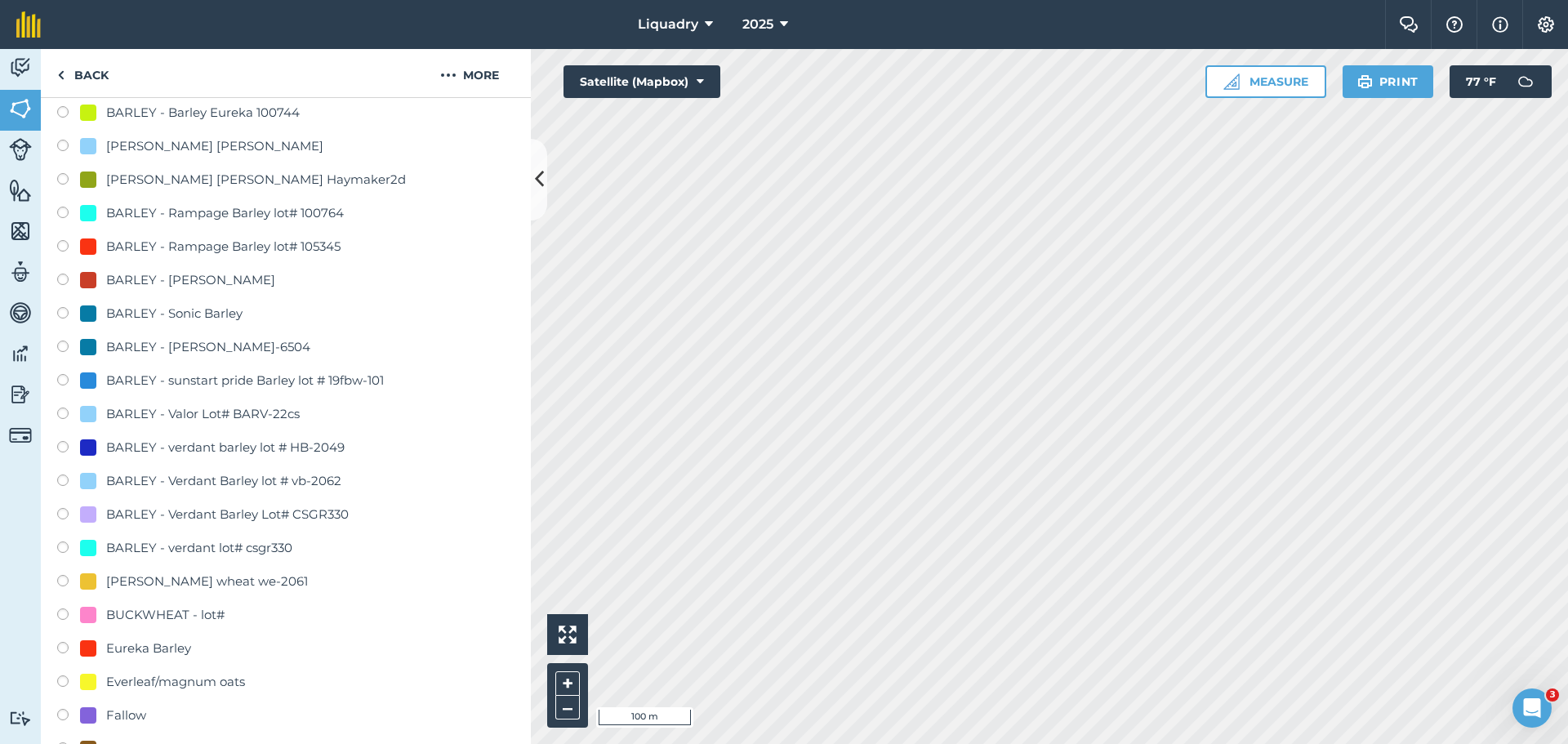
scroll to position [326, 0]
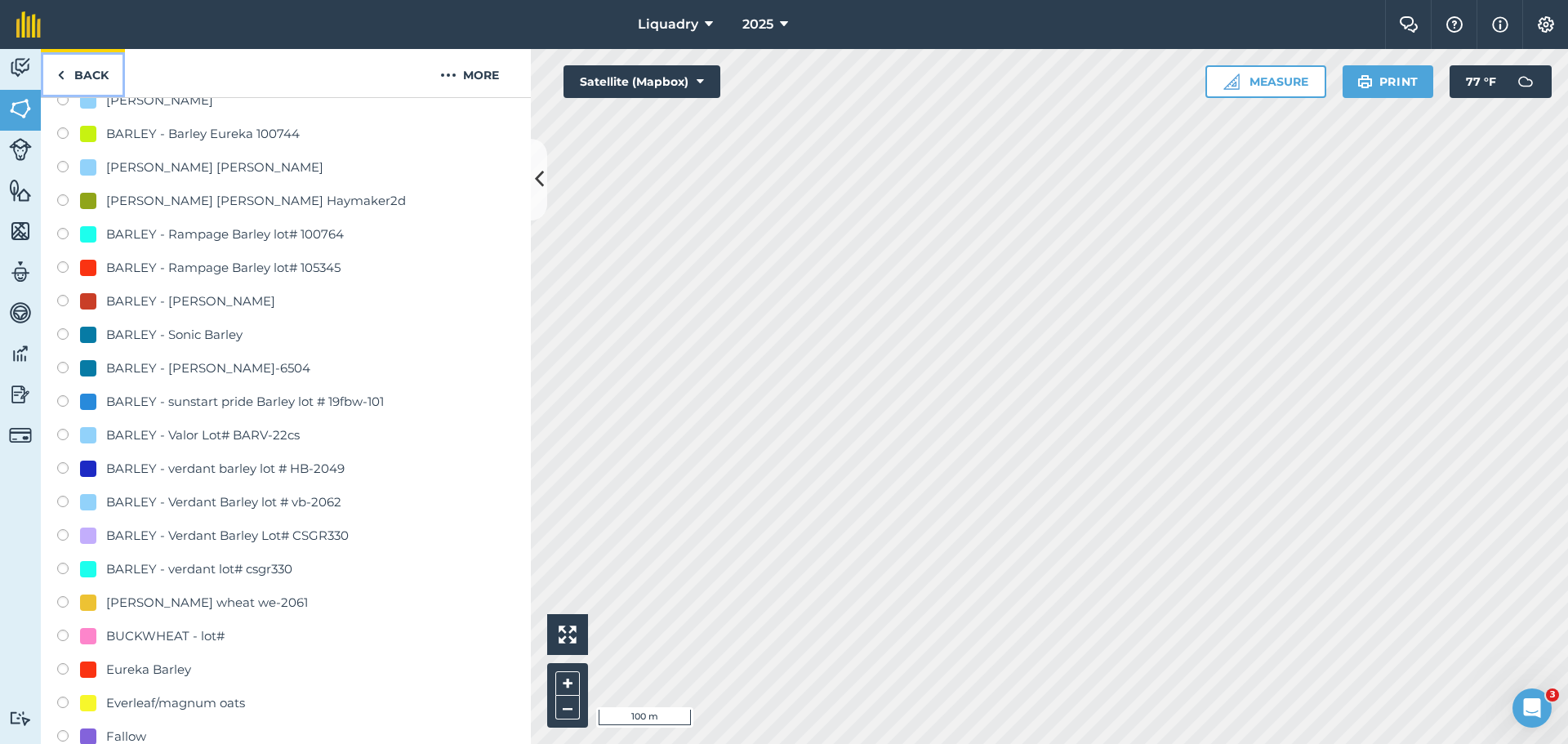
click at [73, 69] on link "Back" at bounding box center [83, 72] width 84 height 48
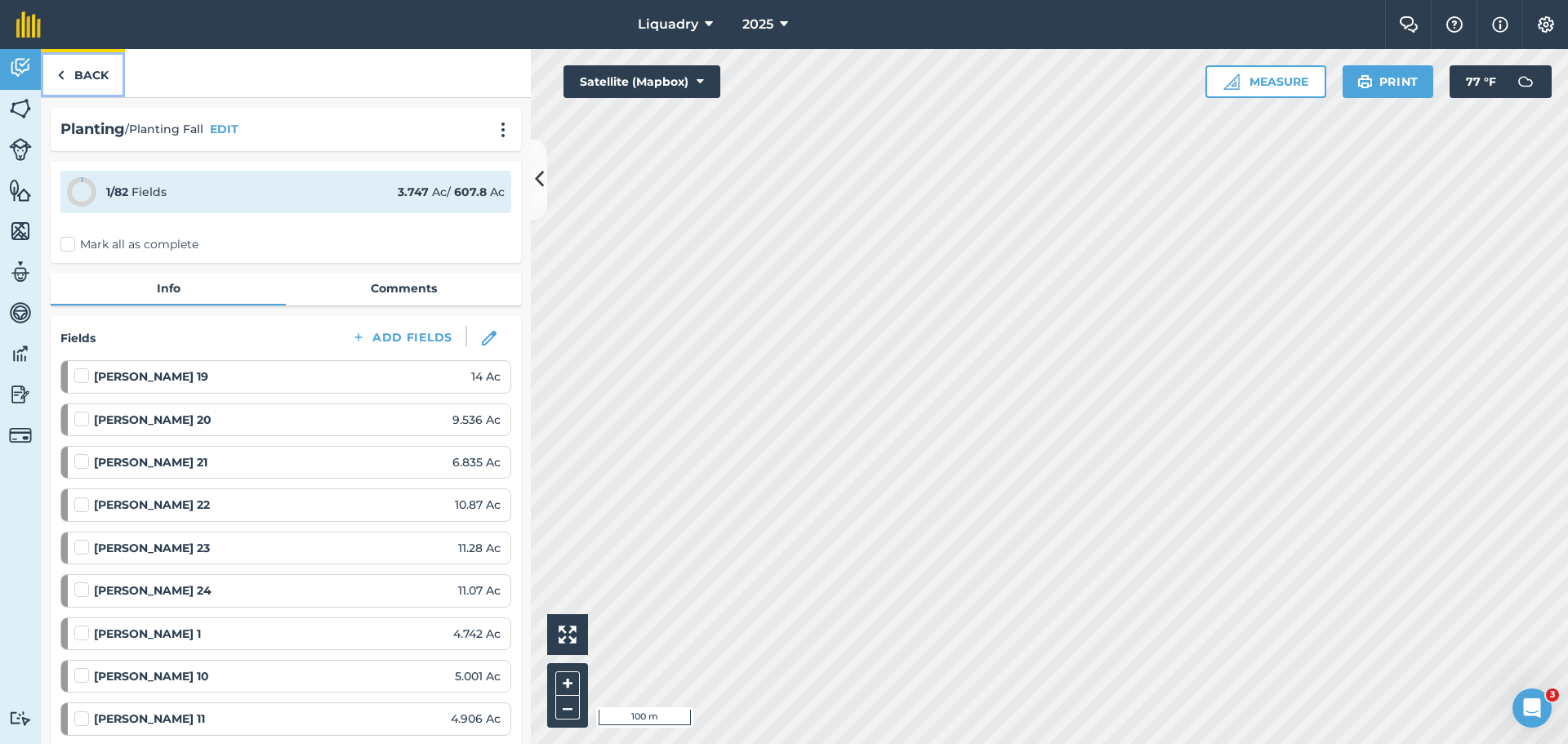
click at [96, 71] on link "Back" at bounding box center [83, 72] width 84 height 48
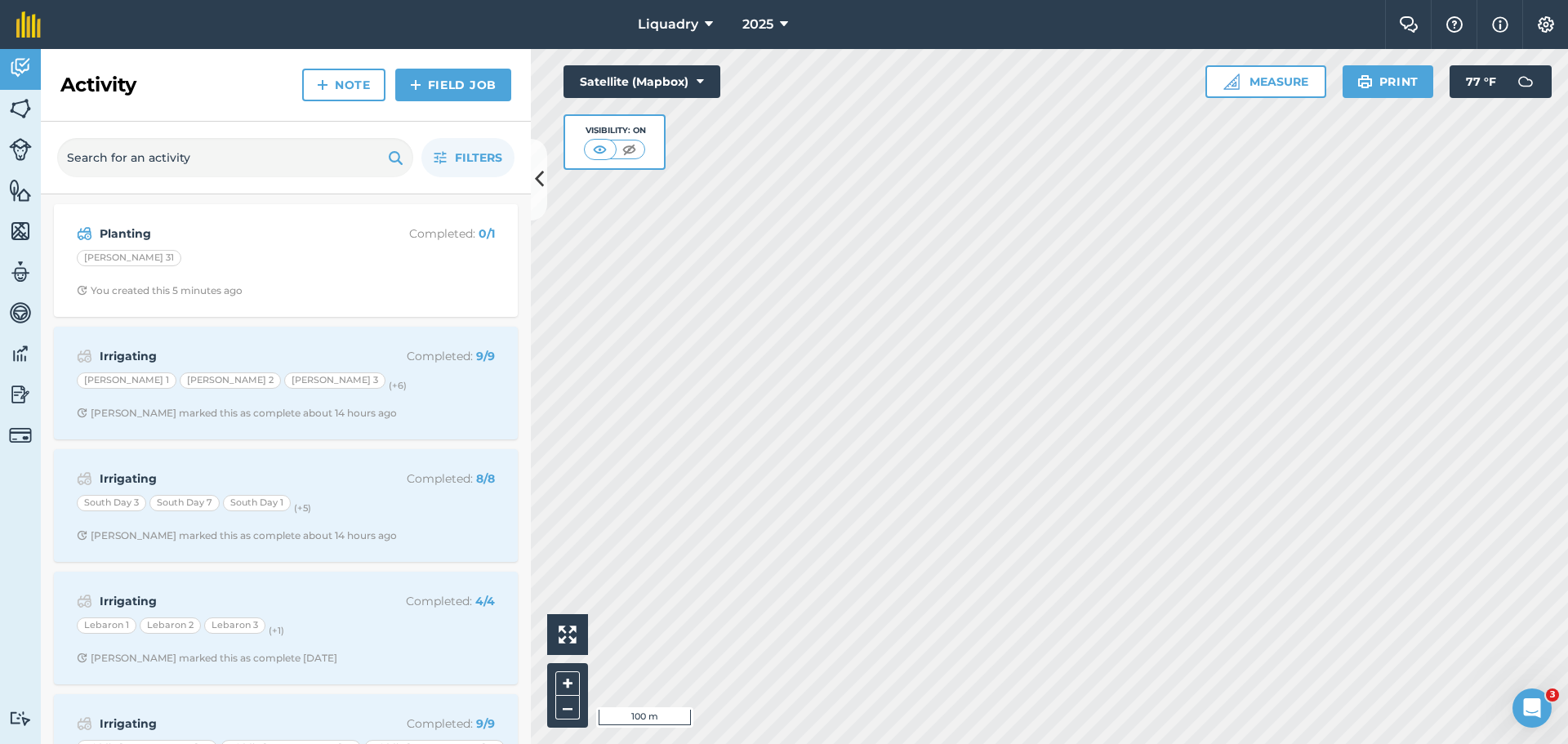
click at [96, 71] on div "Activity Note Field Job" at bounding box center [286, 85] width 491 height 72
click at [12, 109] on img at bounding box center [20, 109] width 23 height 25
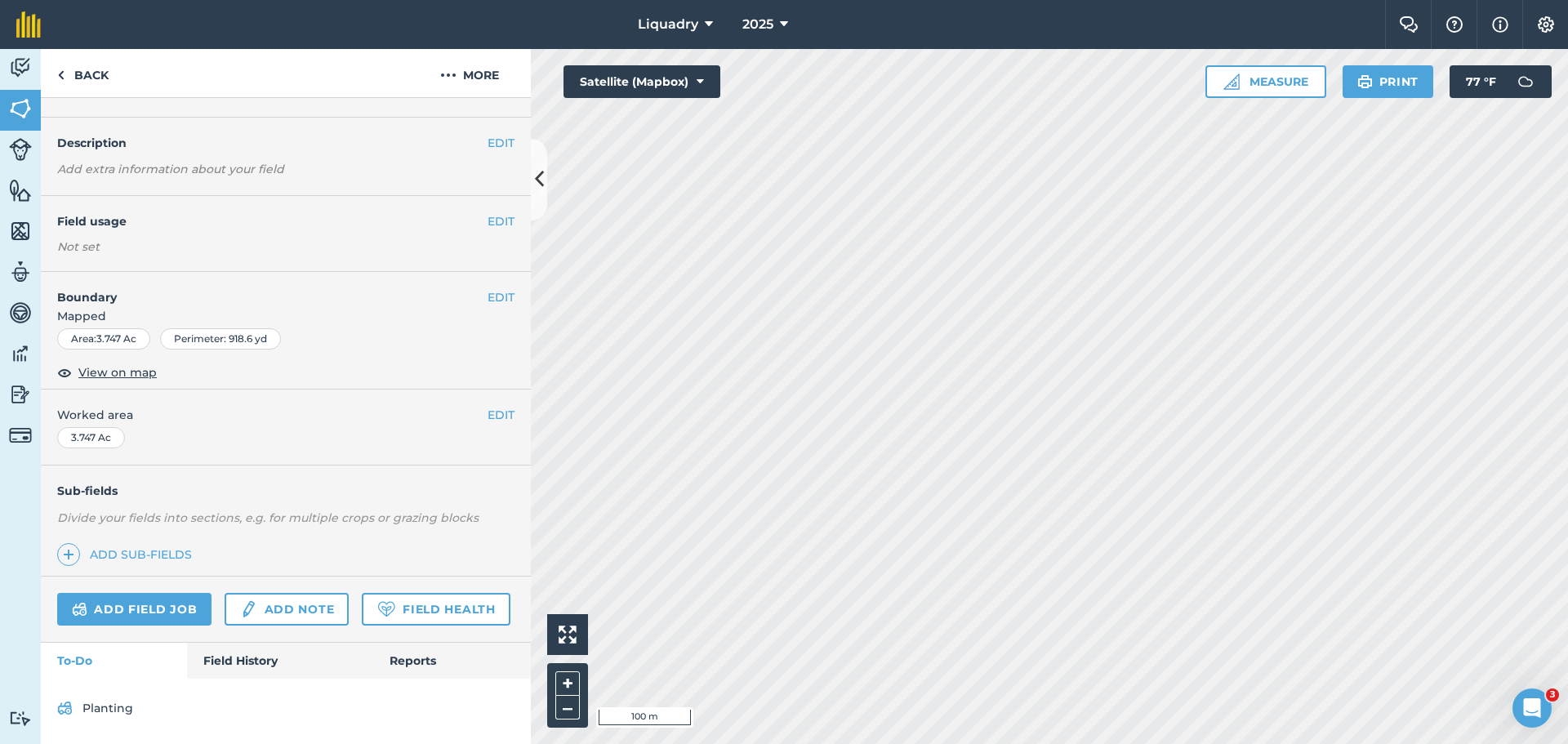
scroll to position [82, 0]
click at [219, 654] on link "Field History" at bounding box center [280, 661] width 185 height 36
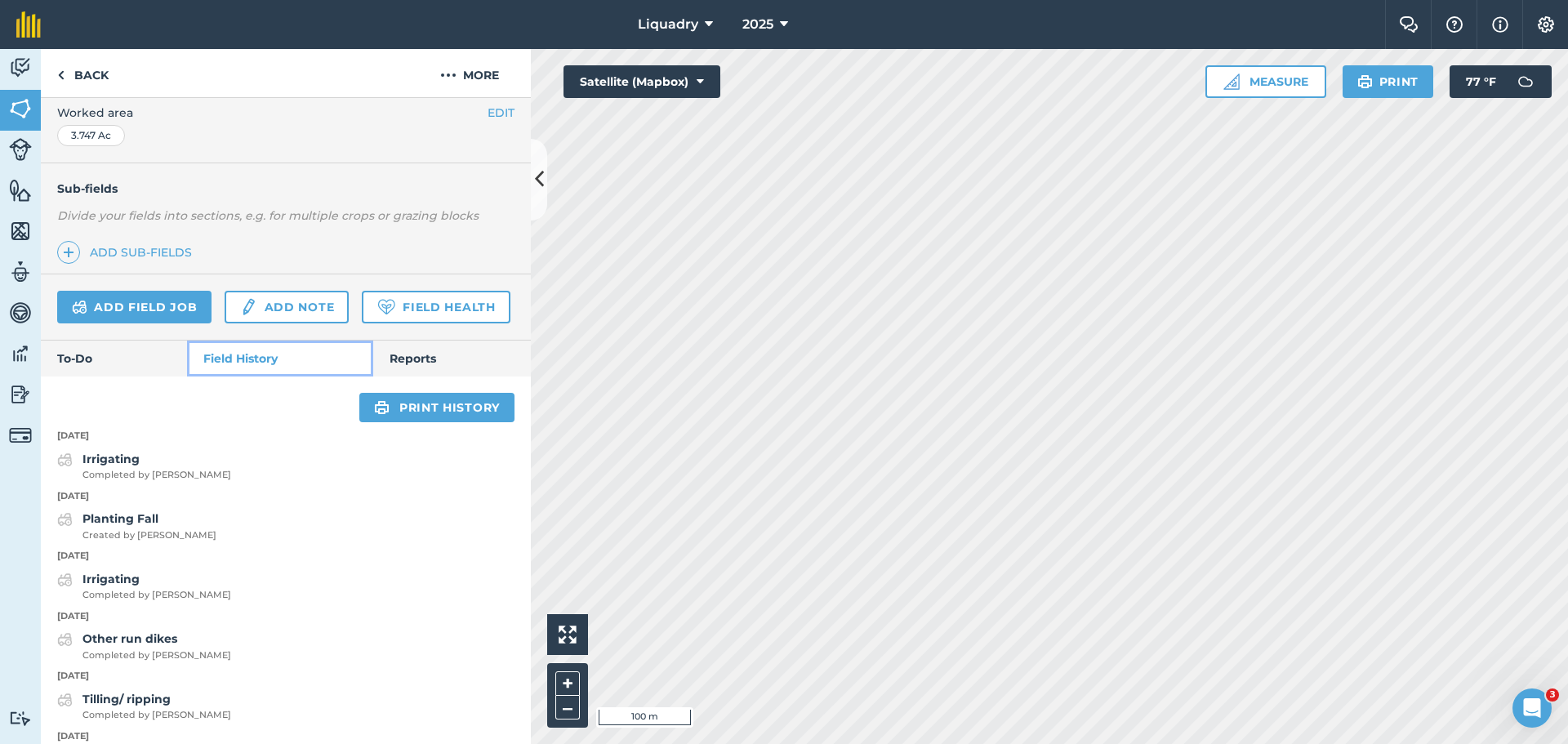
scroll to position [409, 0]
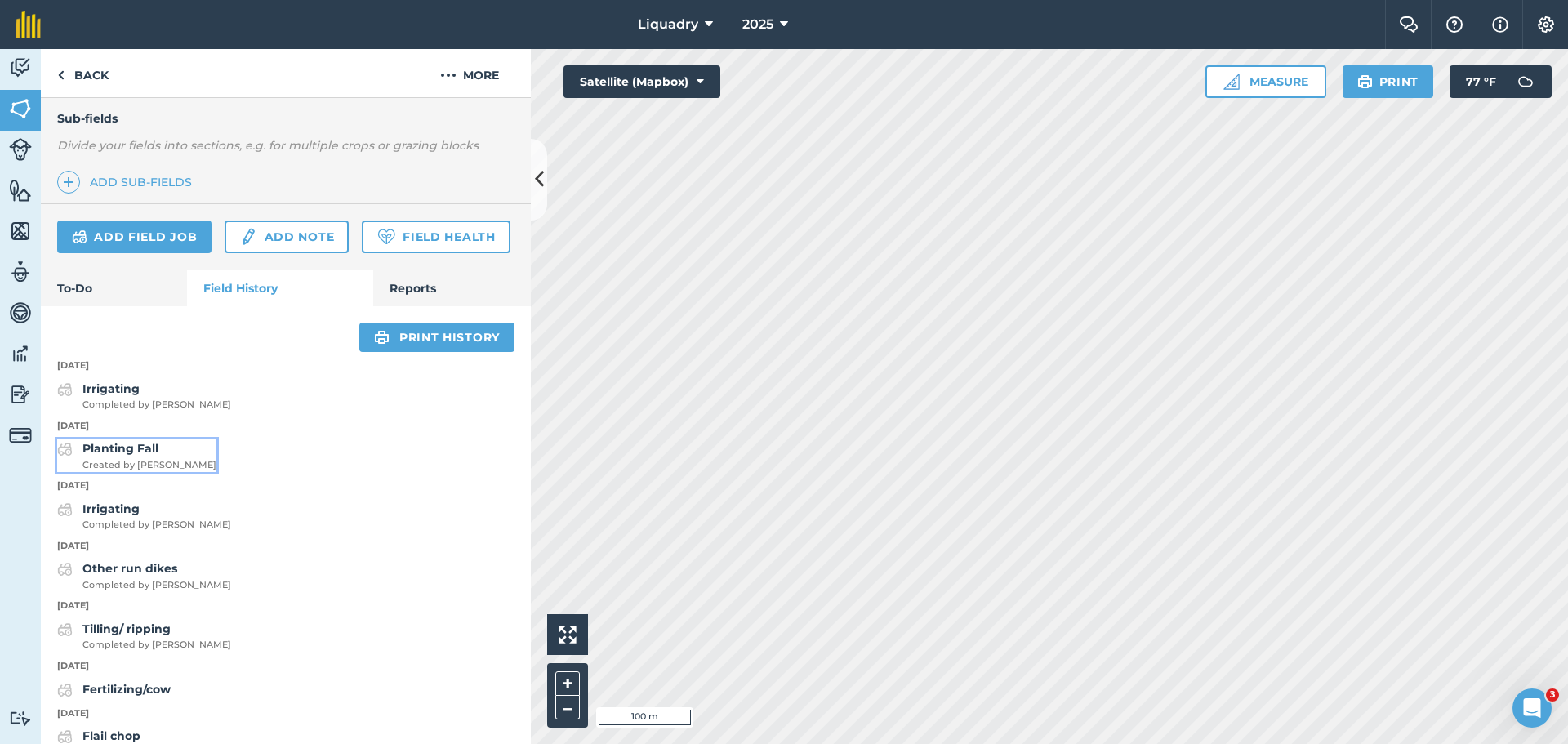
drag, startPoint x: 117, startPoint y: 490, endPoint x: 100, endPoint y: 495, distance: 17.7
click at [100, 456] on strong "Planting Fall" at bounding box center [120, 447] width 76 height 14
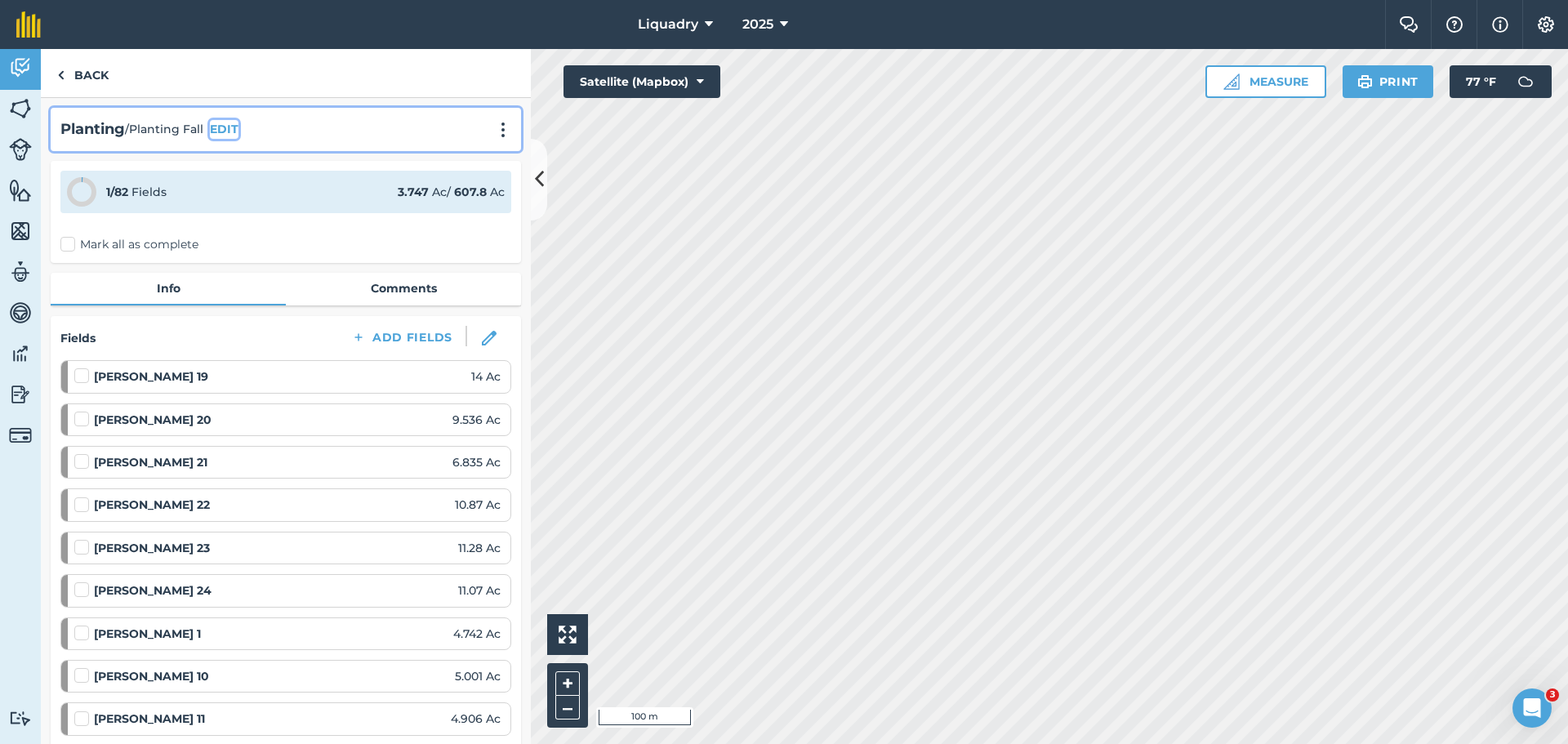
click at [223, 125] on button "EDIT" at bounding box center [224, 129] width 29 height 18
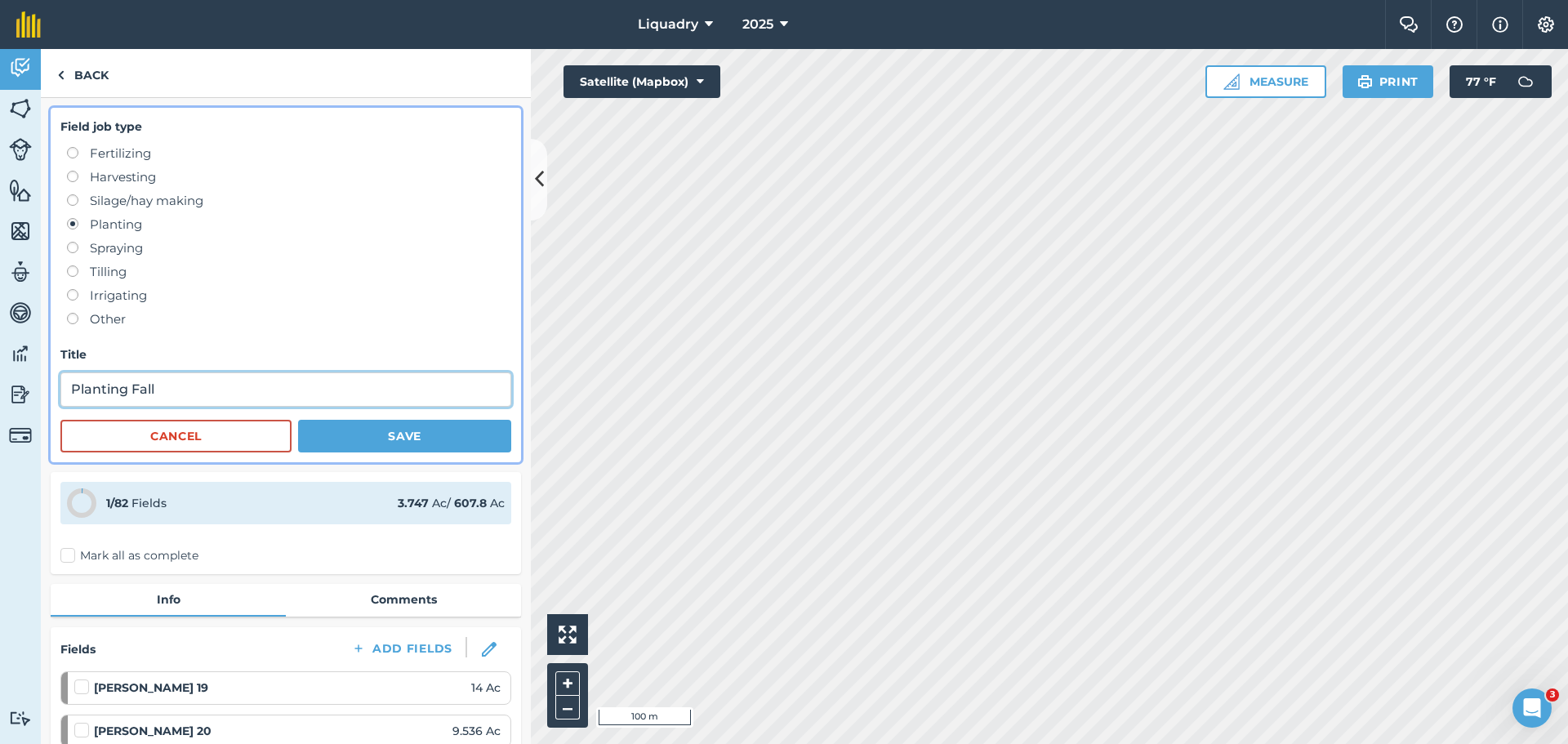
click at [196, 387] on input "Planting Fall" at bounding box center [285, 389] width 450 height 34
type input "Planting Verdant Barley lot#CVER-JBB23 @150 lb/ac"
click at [395, 427] on button "Save" at bounding box center [404, 436] width 213 height 32
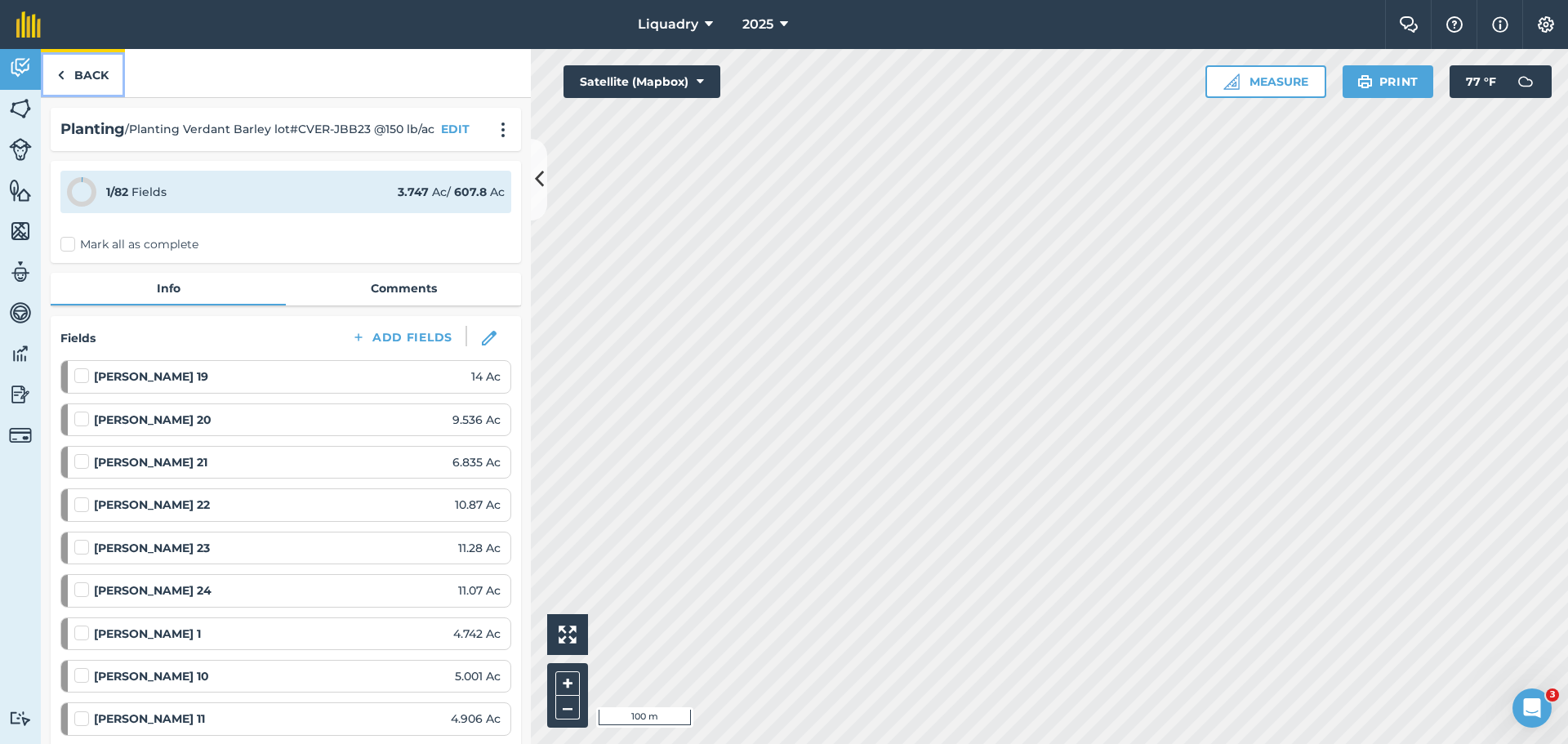
click at [105, 76] on link "Back" at bounding box center [83, 72] width 84 height 48
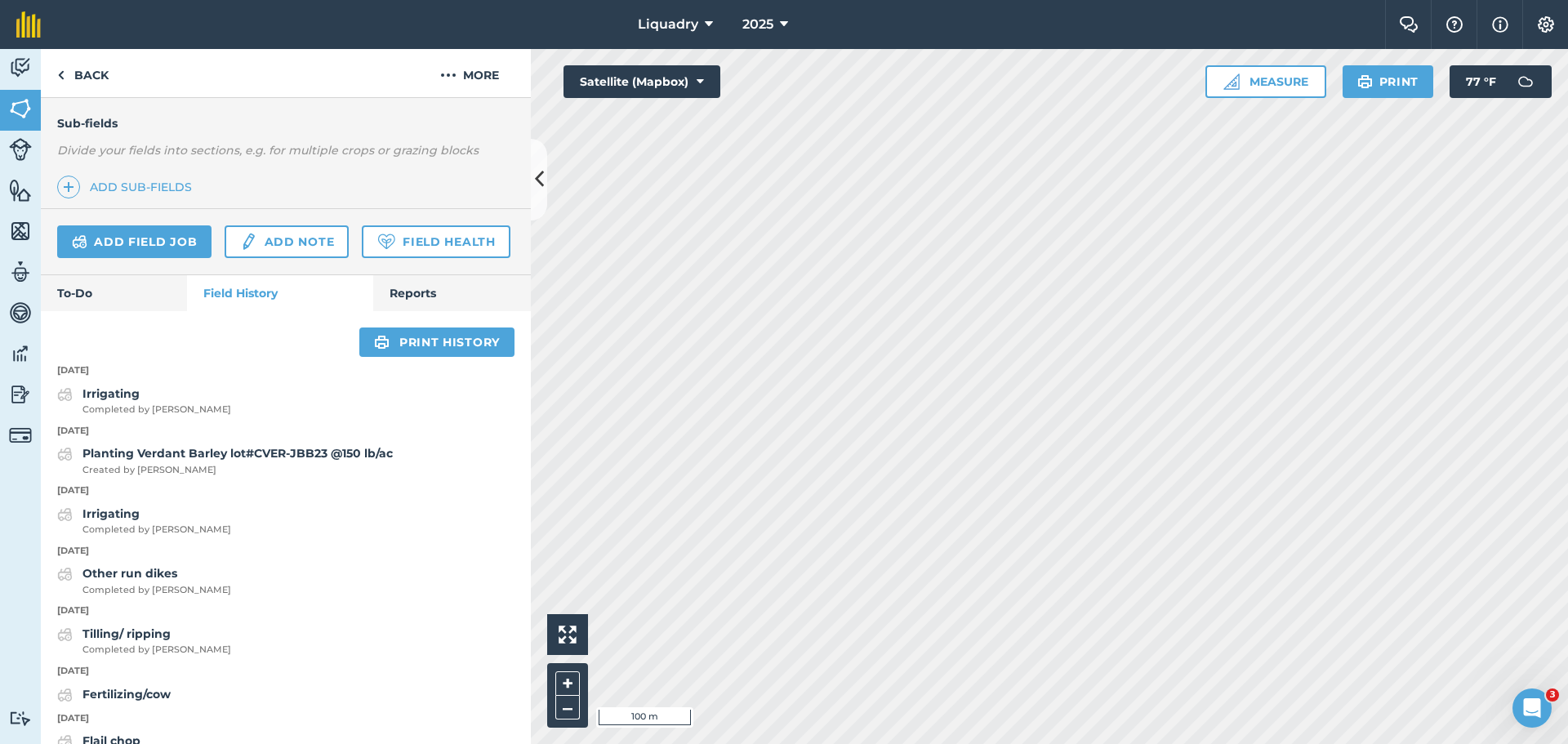
scroll to position [408, 0]
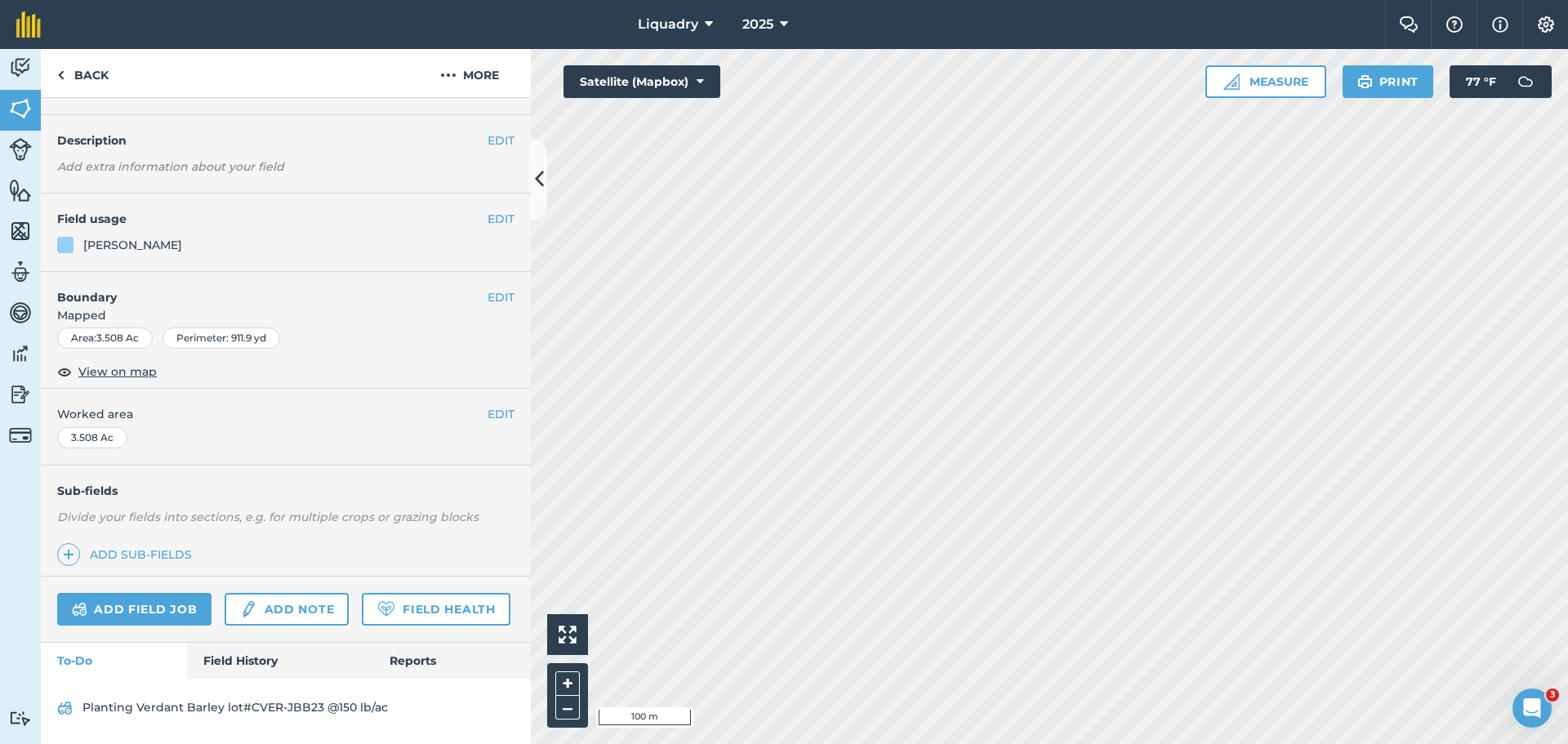
scroll to position [85, 0]
click at [228, 654] on link "Field History" at bounding box center [280, 661] width 185 height 36
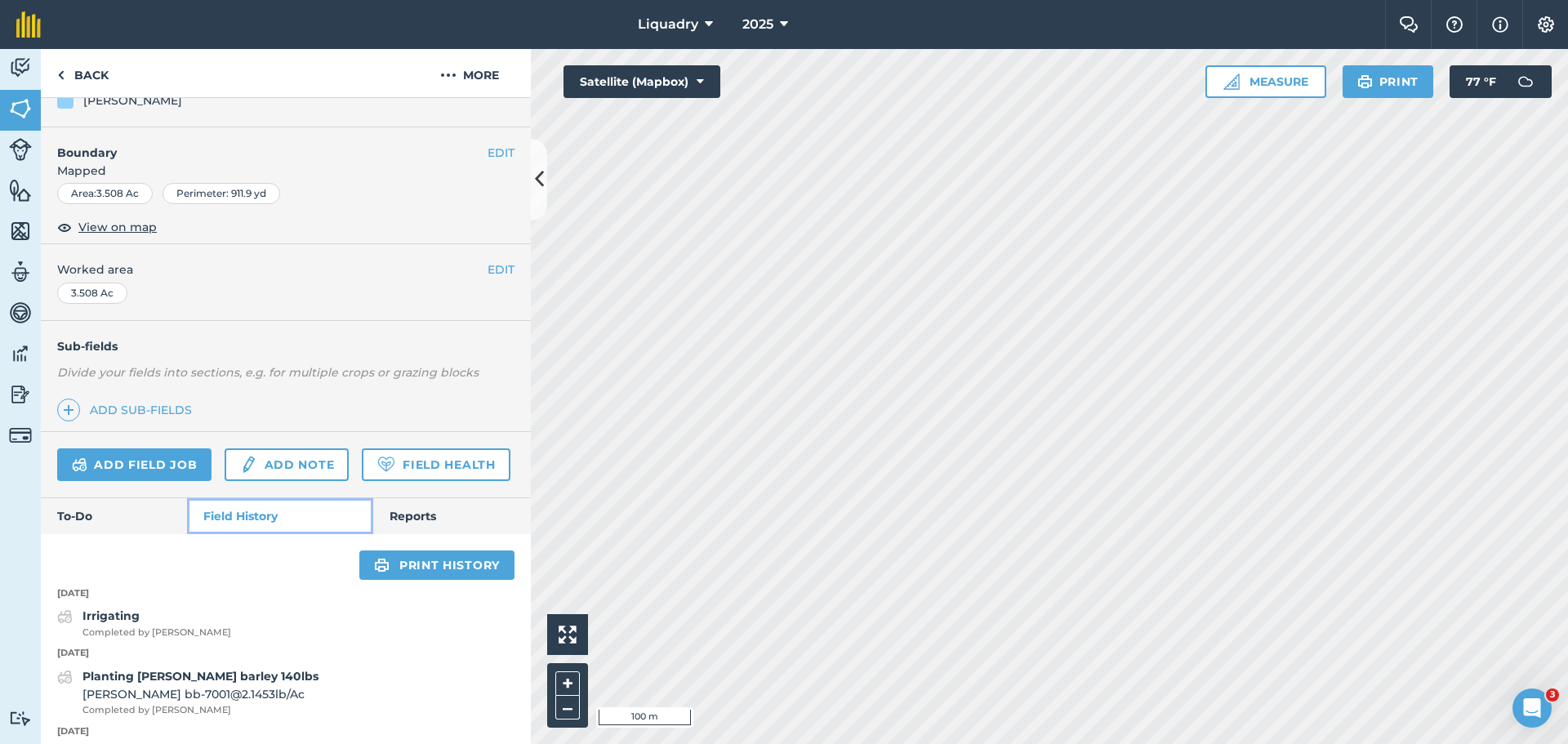
scroll to position [411, 0]
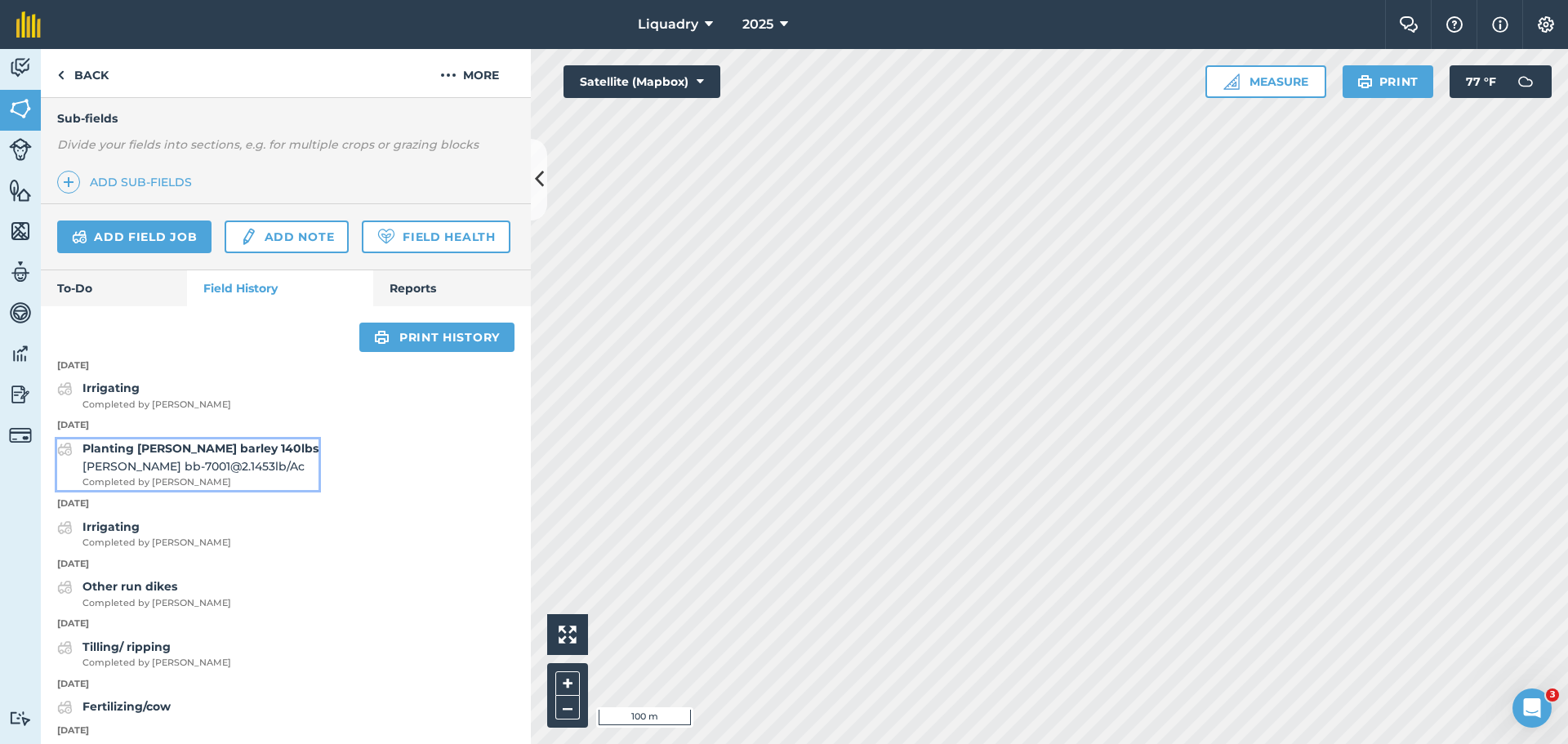
click at [164, 456] on strong "Planting [PERSON_NAME] barley 140lbs" at bounding box center [199, 447] width 236 height 14
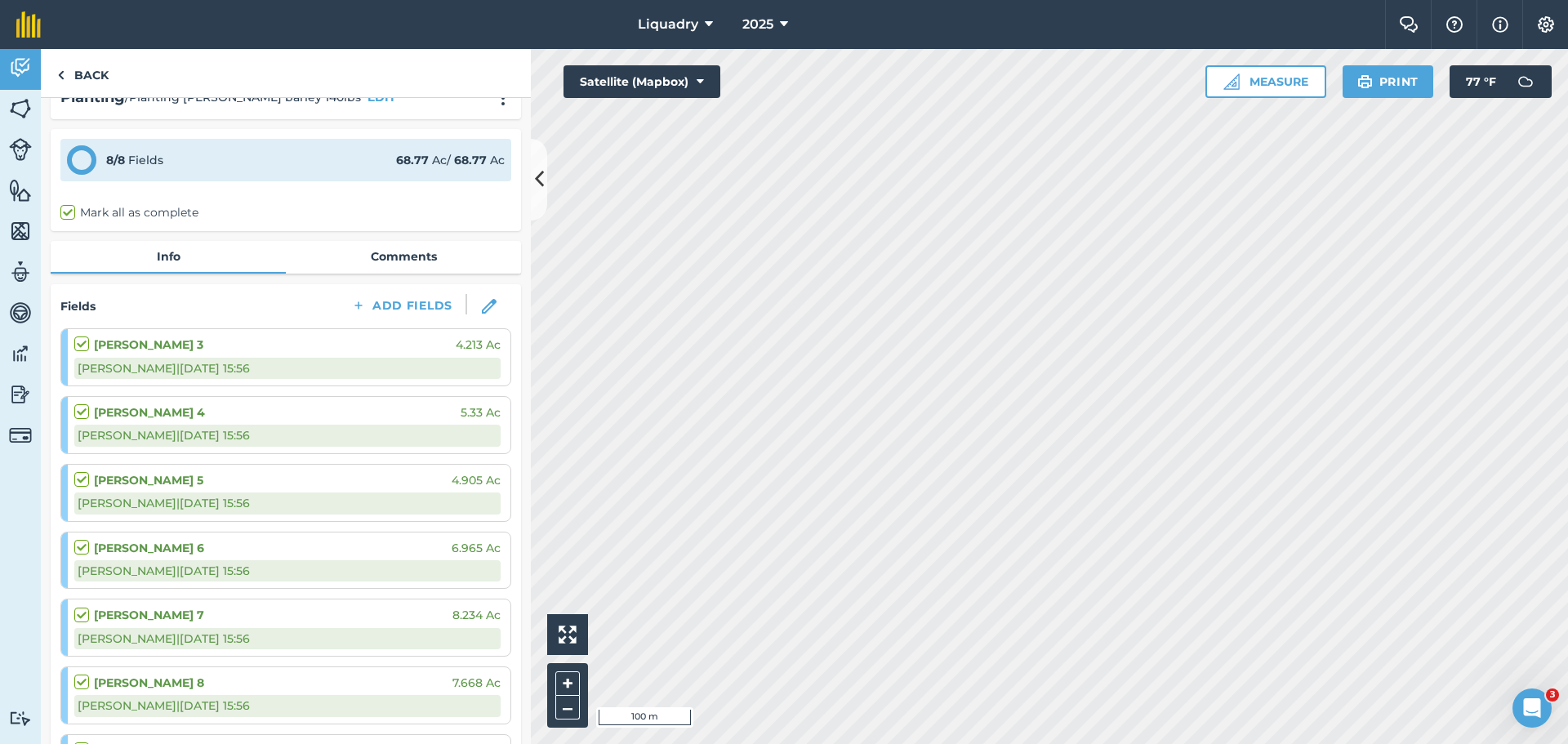
scroll to position [31, 0]
click at [82, 72] on link "Back" at bounding box center [83, 72] width 84 height 48
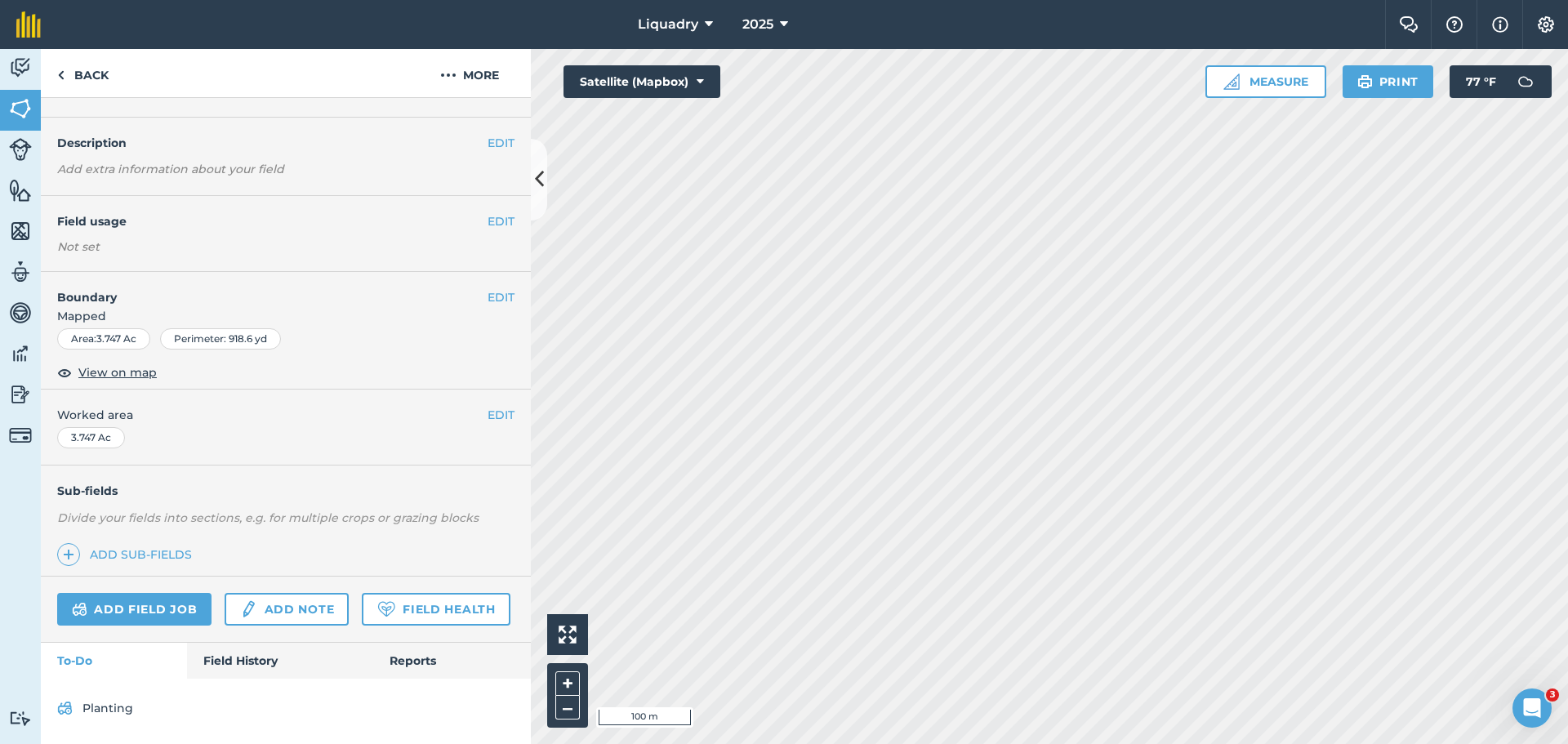
scroll to position [82, 0]
click at [224, 654] on link "Field History" at bounding box center [280, 661] width 185 height 36
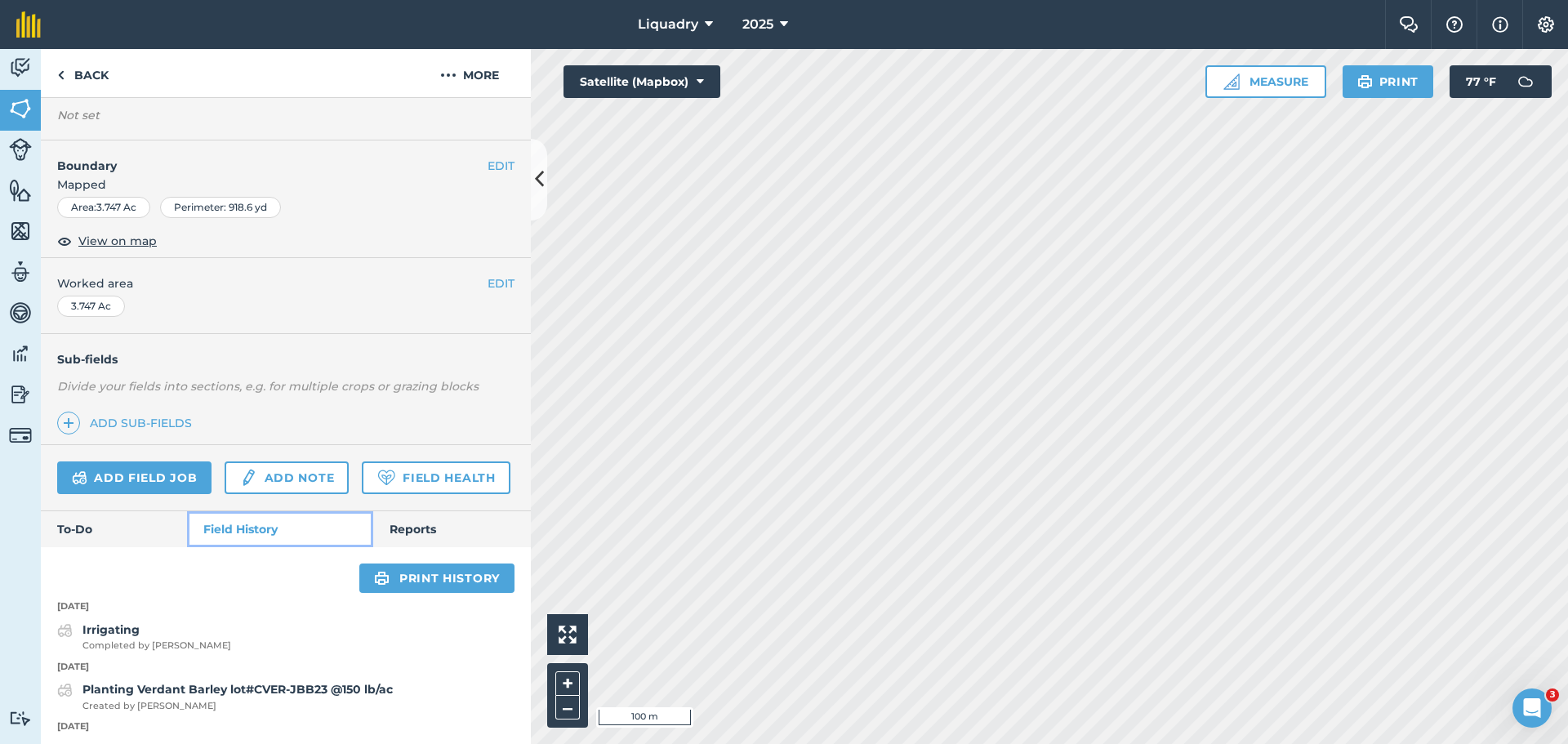
scroll to position [409, 0]
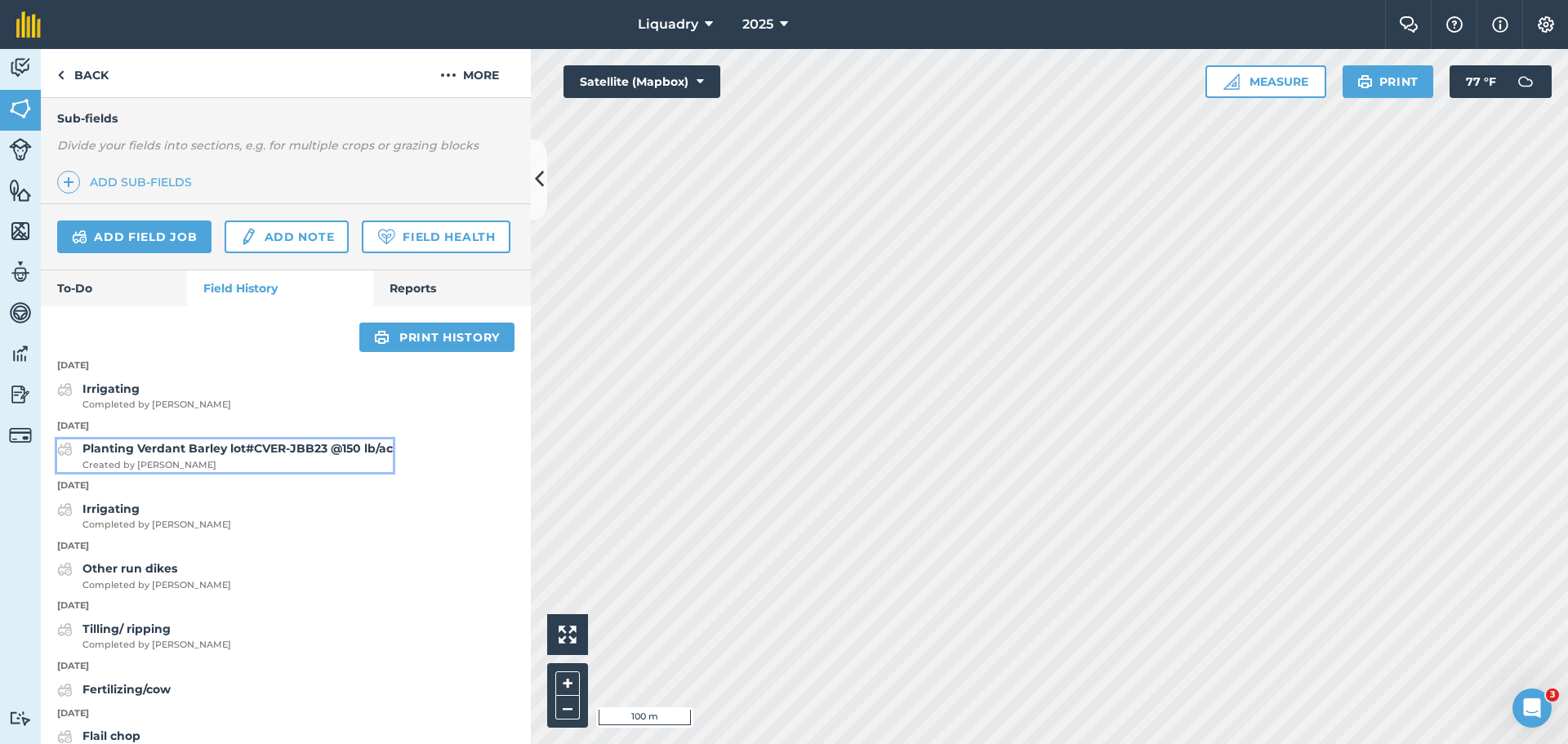
click at [142, 456] on strong "Planting Verdant Barley lot#CVER-JBB23 @150 lb/ac" at bounding box center [237, 447] width 310 height 14
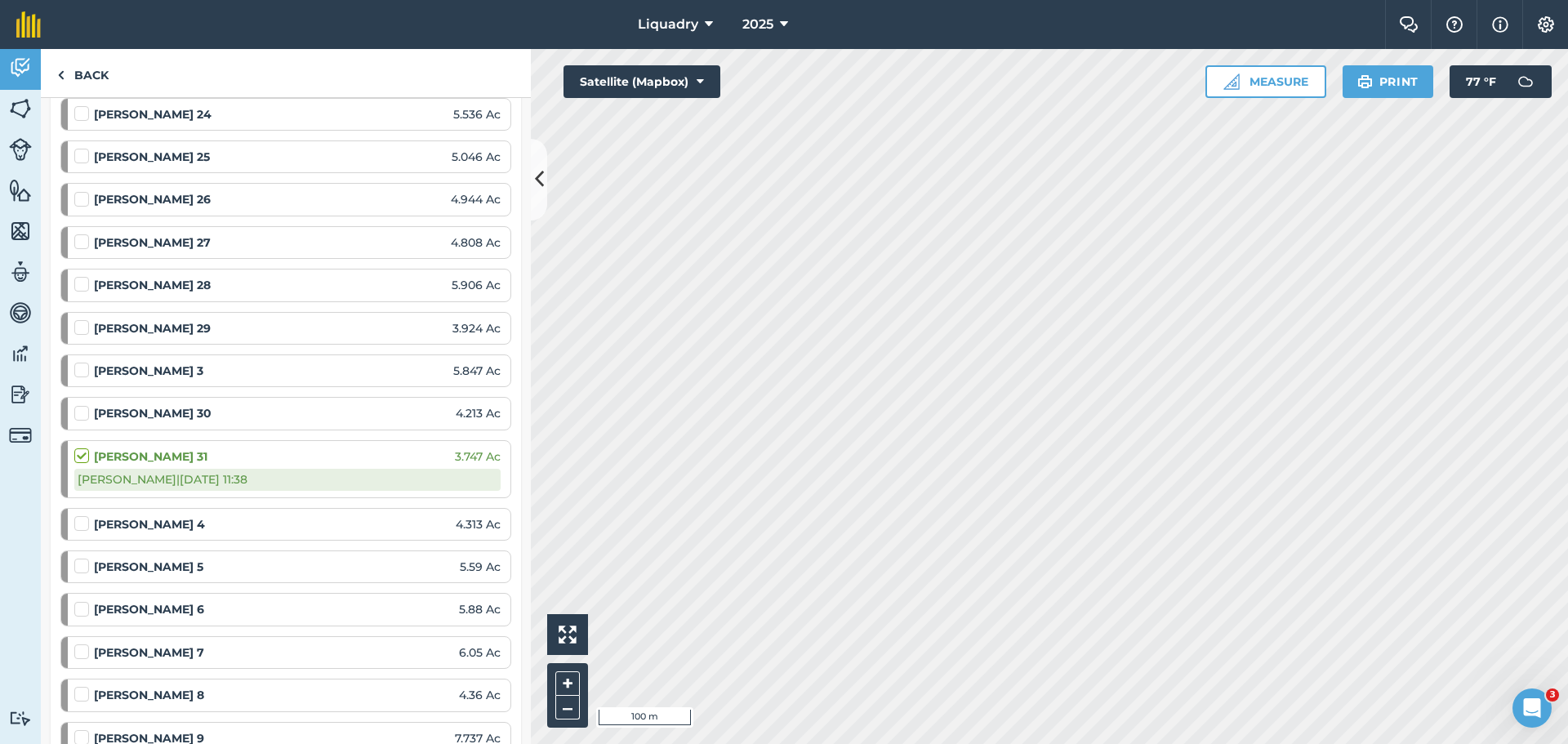
scroll to position [1633, 0]
click at [132, 455] on strong "[PERSON_NAME] 31" at bounding box center [150, 454] width 114 height 18
click at [190, 464] on div "[PERSON_NAME] 31 3.747 Ac" at bounding box center [287, 454] width 427 height 18
click at [187, 479] on div "[PERSON_NAME] | [DATE] 11:38" at bounding box center [287, 478] width 427 height 21
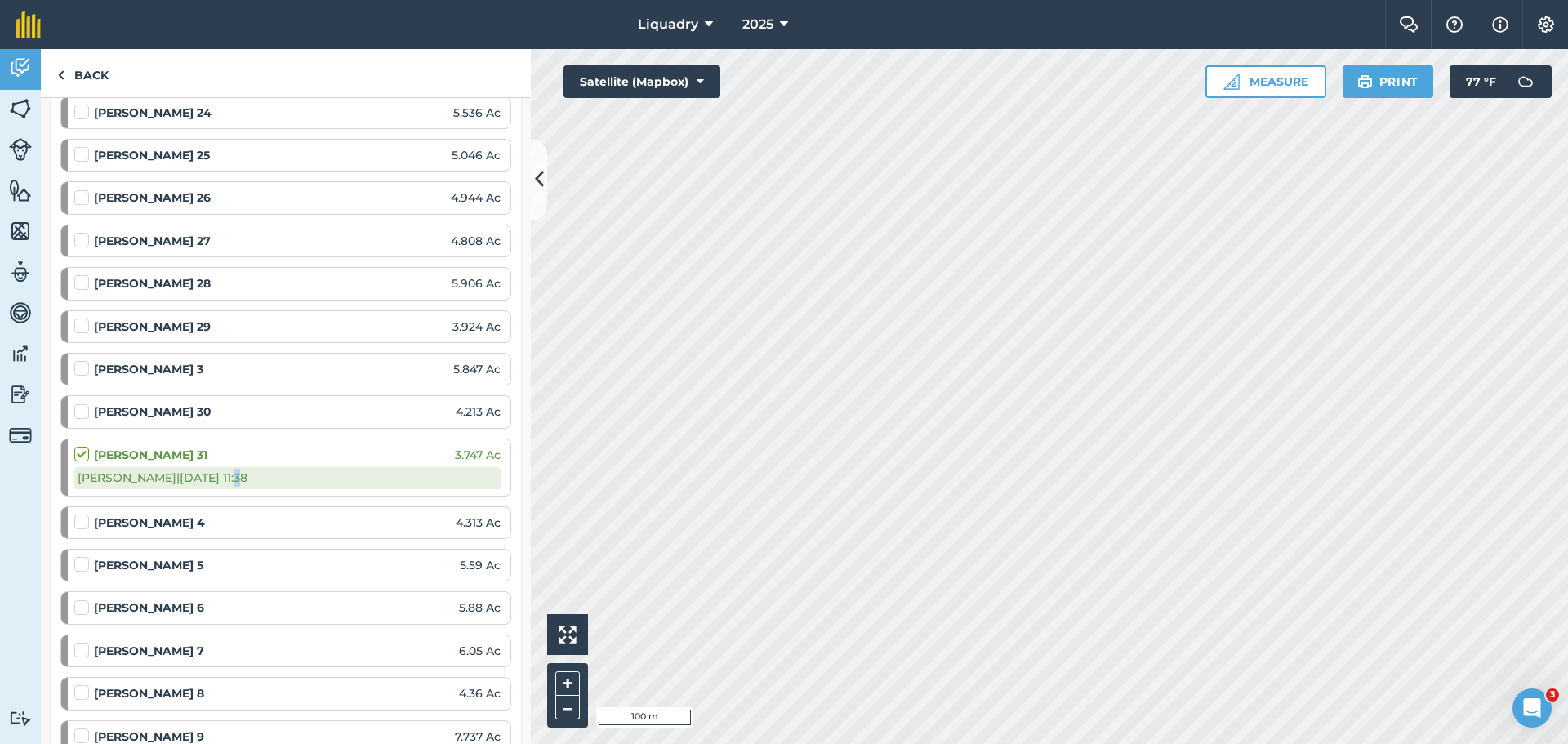
click at [187, 479] on div "[PERSON_NAME] | [DATE] 11:38" at bounding box center [287, 478] width 427 height 21
click at [256, 479] on div "[PERSON_NAME] | [DATE] 11:38" at bounding box center [287, 478] width 427 height 21
click at [251, 479] on div "[PERSON_NAME] | [DATE] 11:38" at bounding box center [287, 478] width 427 height 21
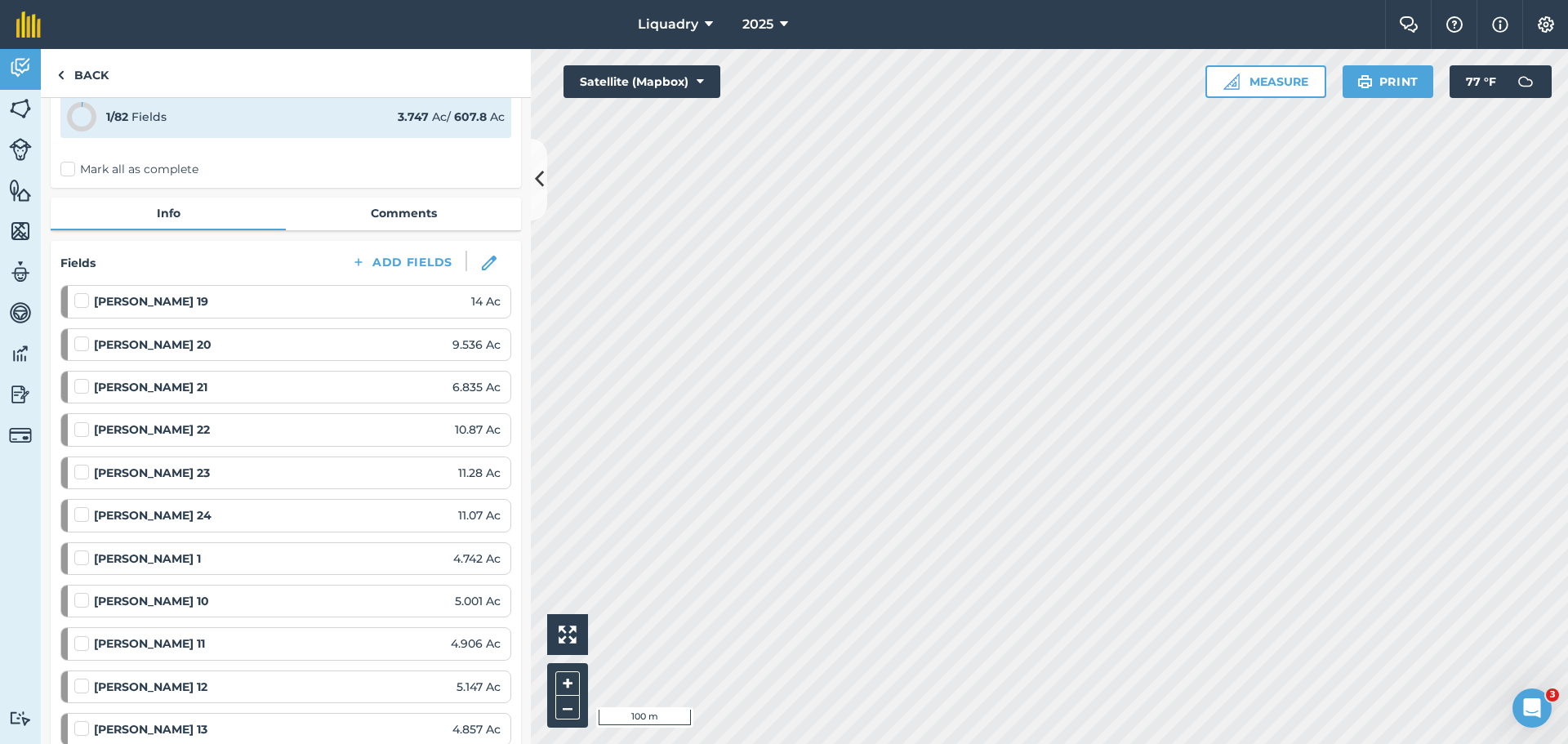
scroll to position [0, 0]
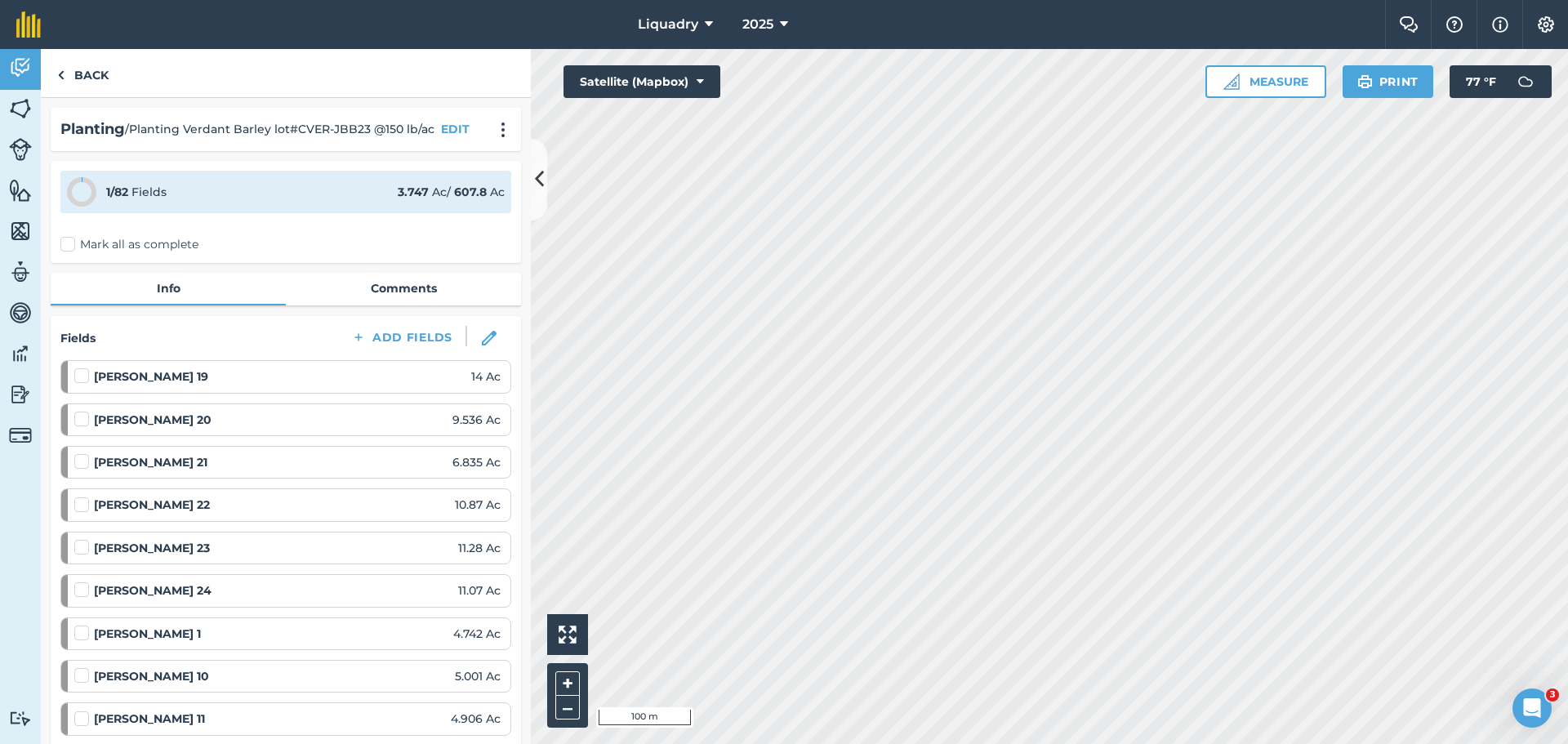
click at [227, 375] on div "[PERSON_NAME] 19 14 Ac" at bounding box center [287, 376] width 427 height 18
click at [112, 373] on strong "[PERSON_NAME] 19" at bounding box center [151, 376] width 115 height 18
click at [395, 290] on link "Comments" at bounding box center [404, 288] width 235 height 31
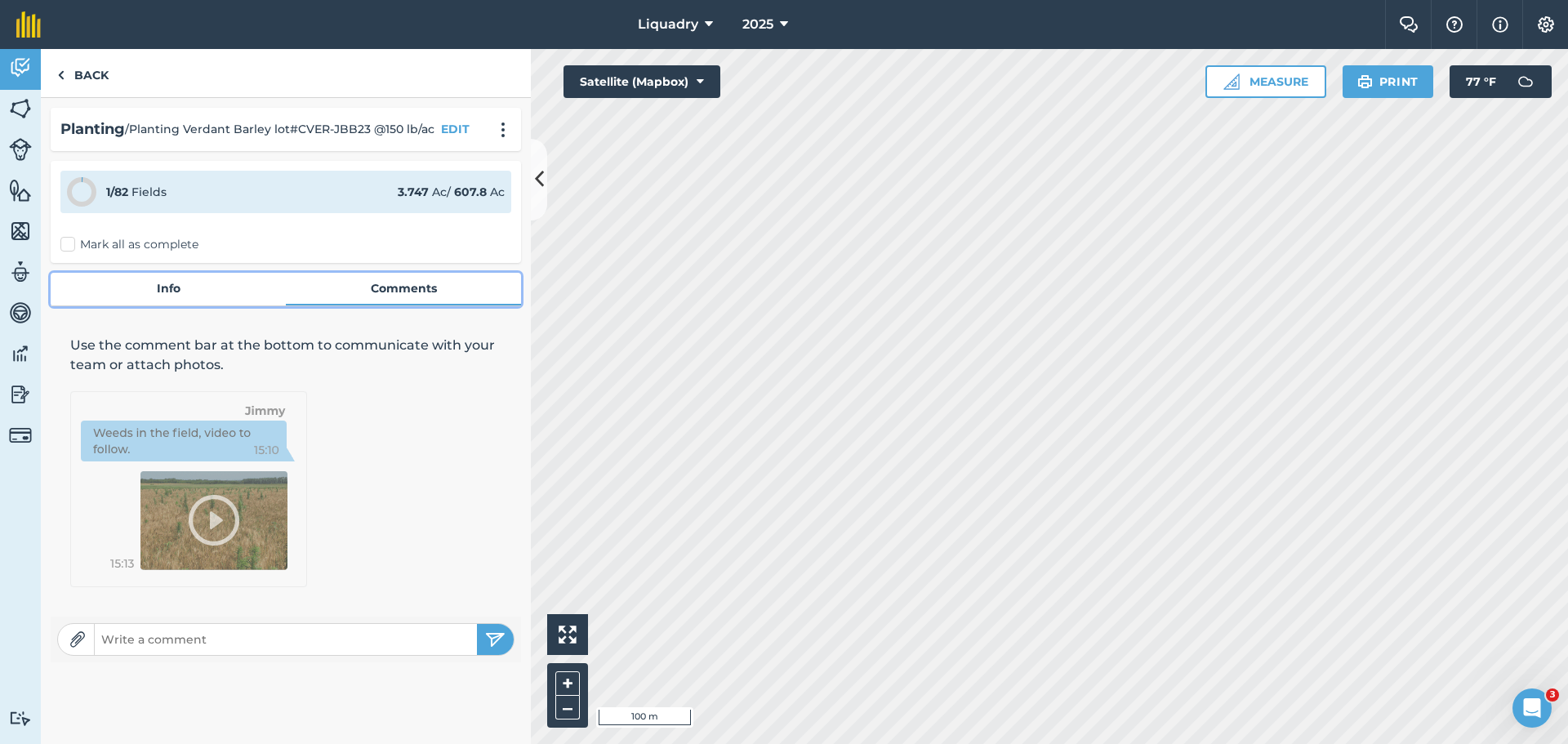
click at [167, 286] on link "Info" at bounding box center [168, 288] width 235 height 31
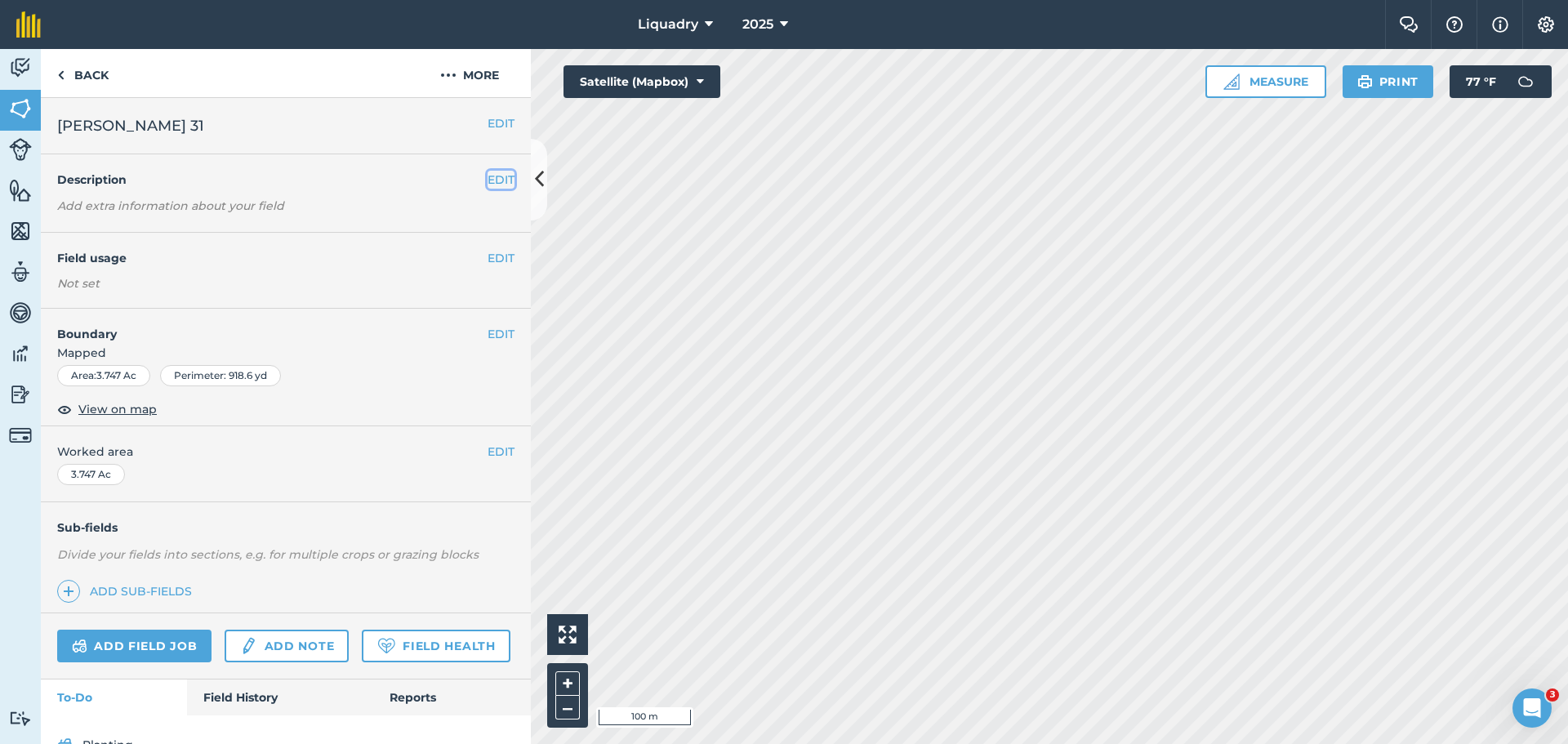
click at [494, 172] on button "EDIT" at bounding box center [501, 179] width 27 height 18
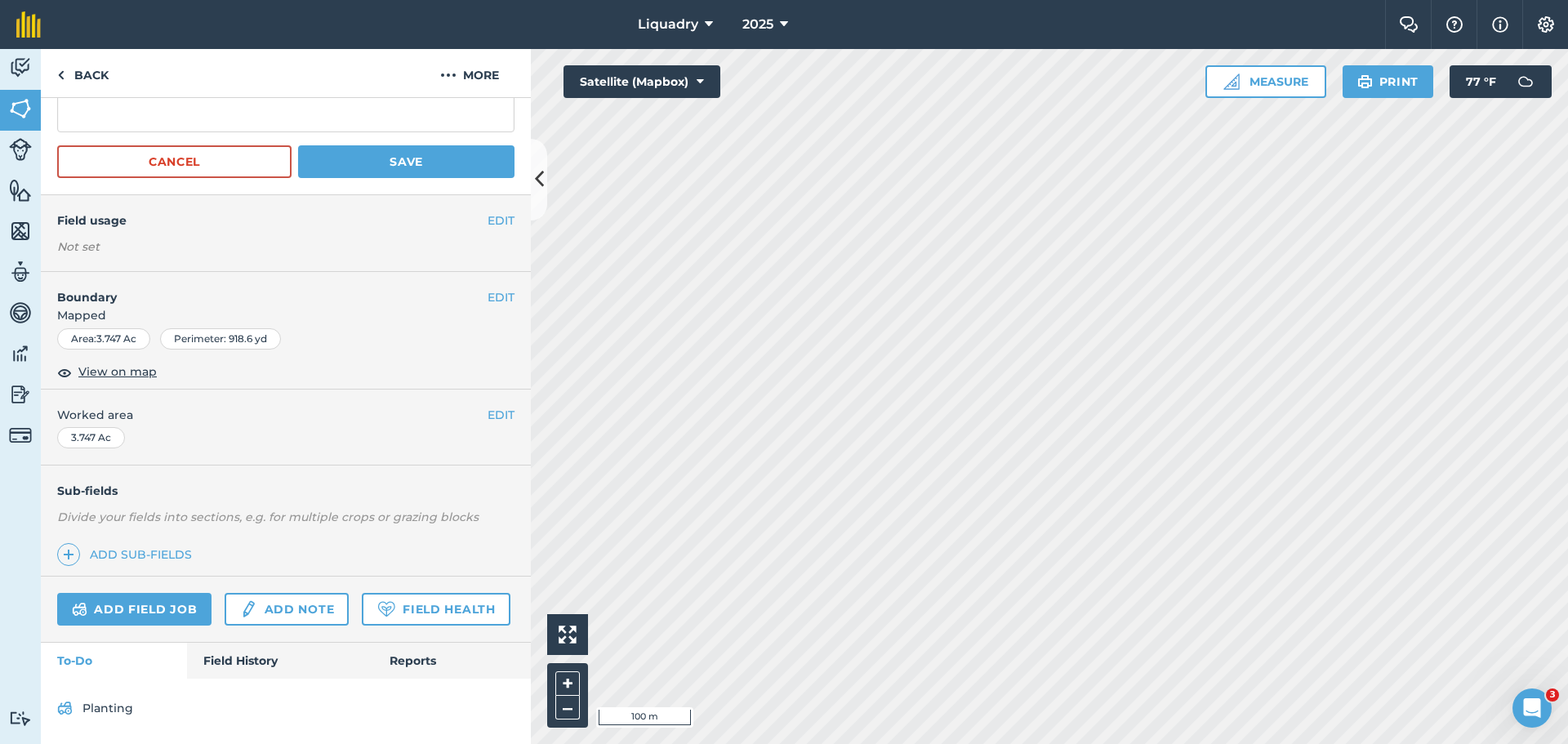
scroll to position [164, 0]
click at [254, 657] on link "Field History" at bounding box center [280, 661] width 185 height 36
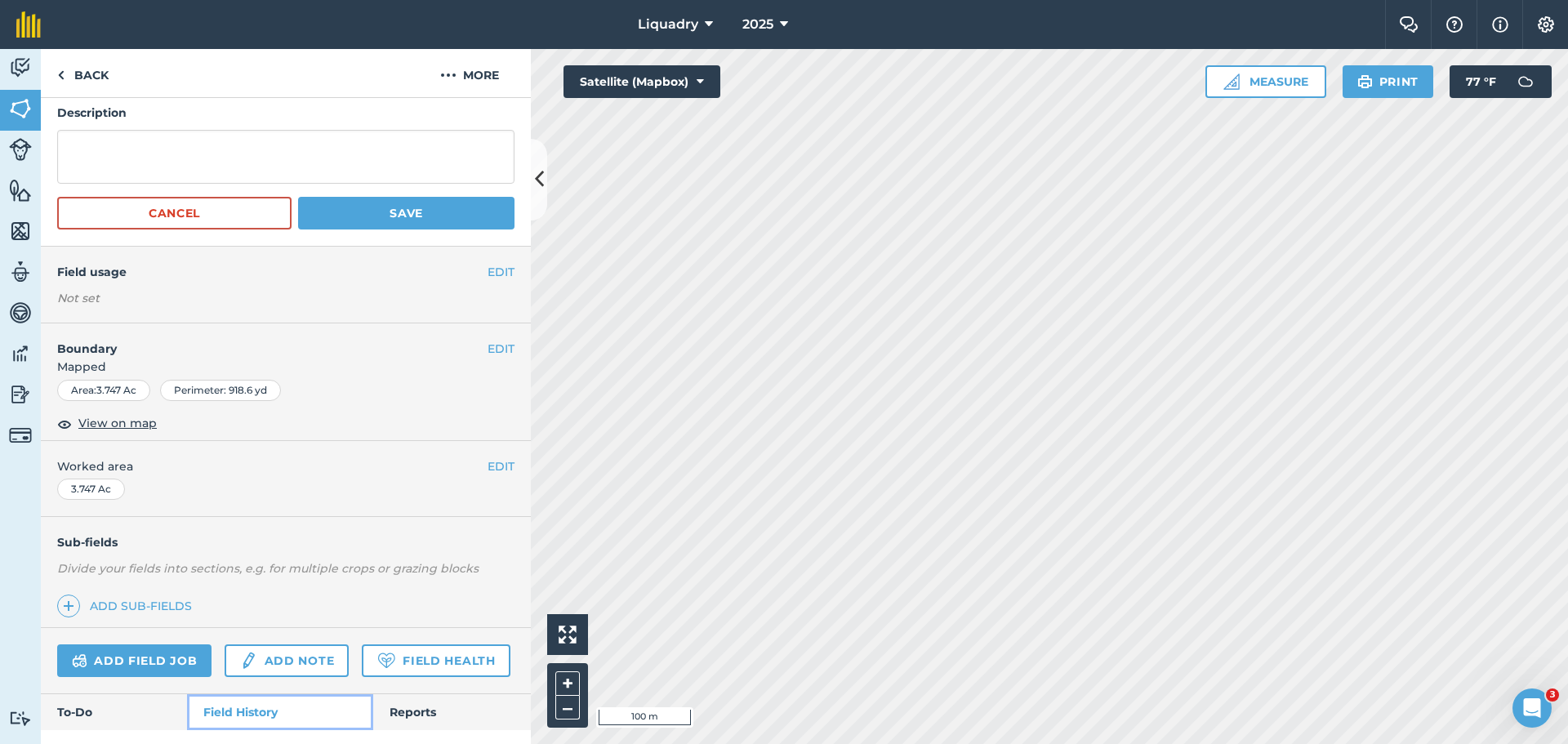
scroll to position [1, 0]
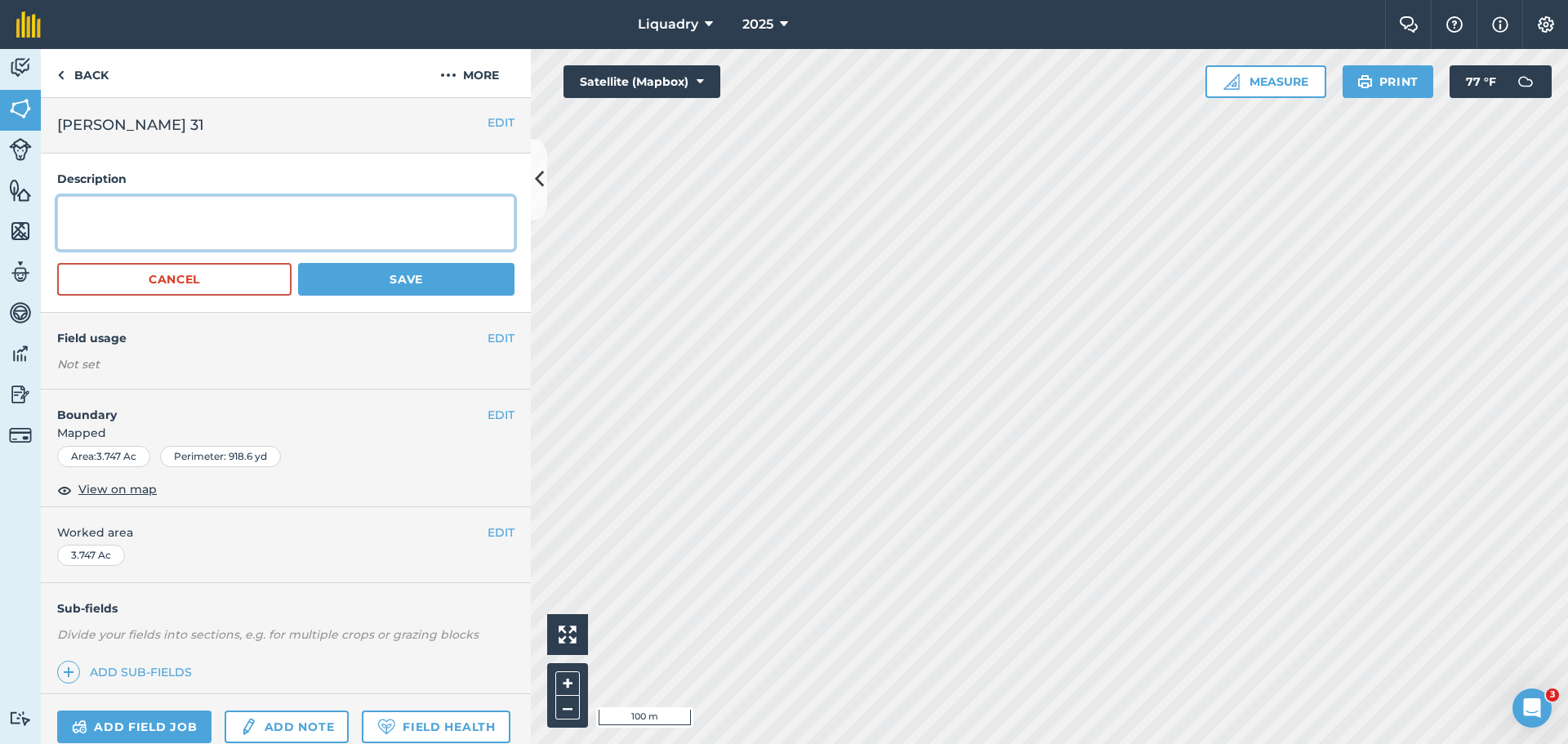
click at [306, 218] on textarea at bounding box center [285, 222] width 457 height 53
type textarea "lo crvr"
click at [386, 279] on button "Save" at bounding box center [406, 279] width 217 height 32
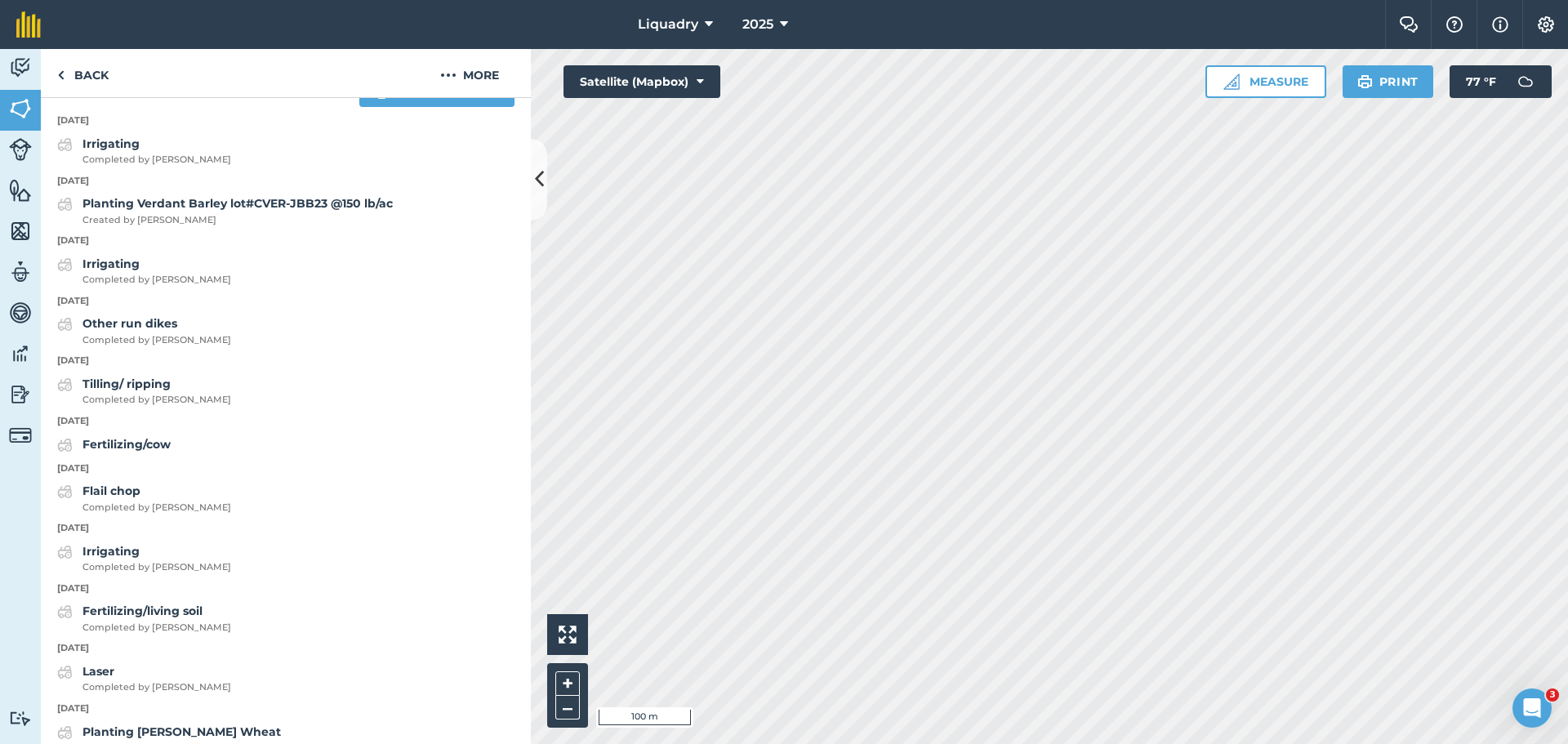
scroll to position [735, 0]
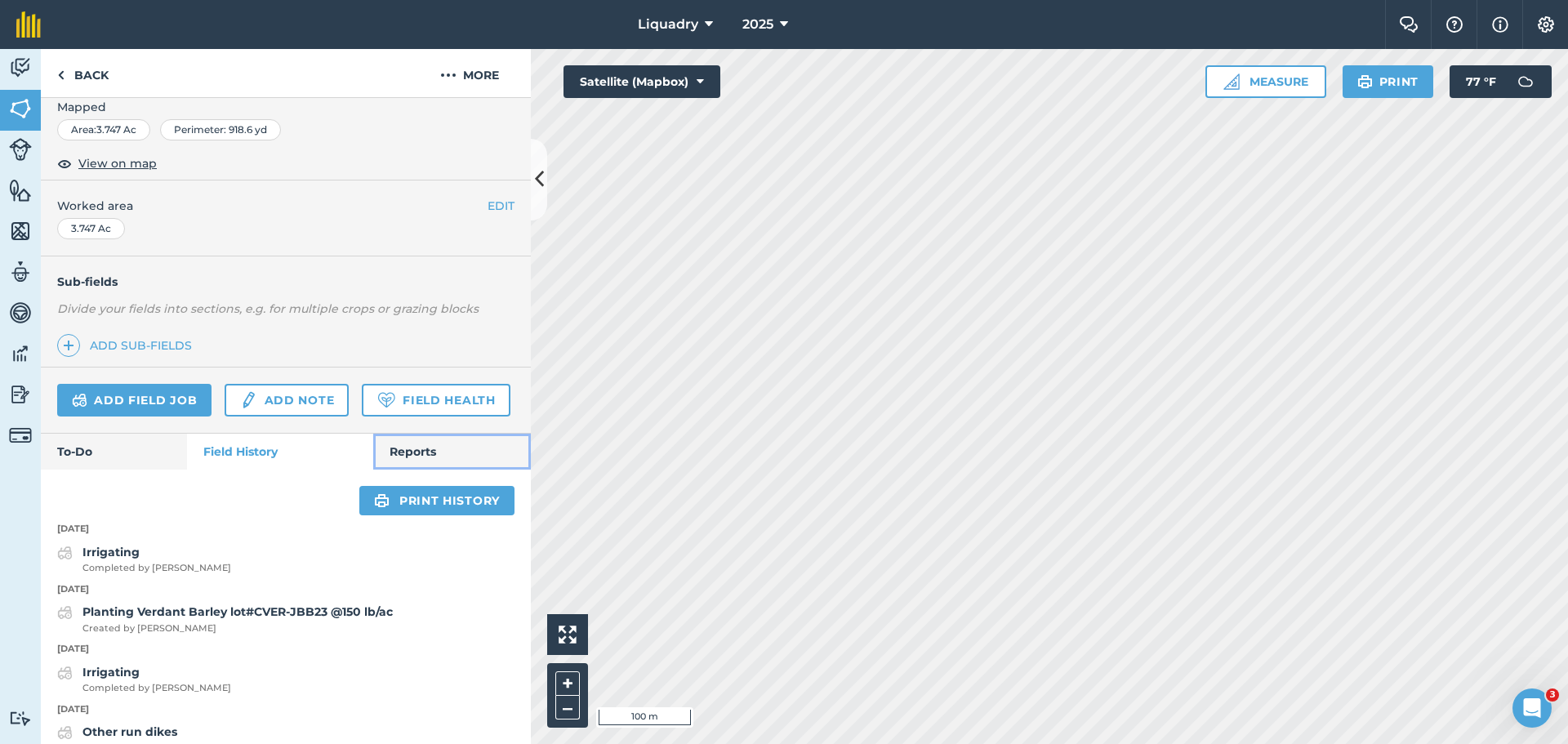
click at [437, 469] on link "Reports" at bounding box center [451, 451] width 157 height 36
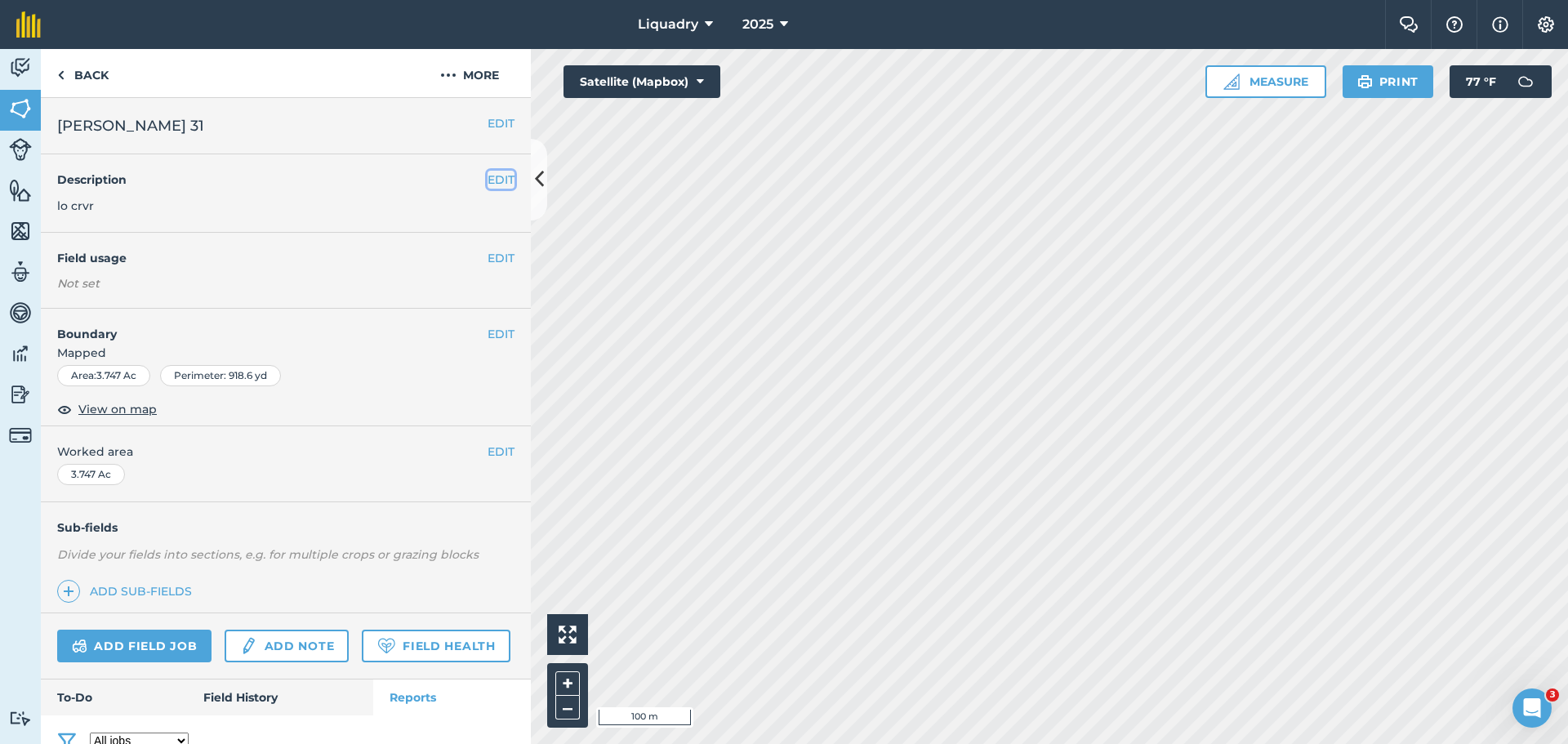
click at [493, 176] on button "EDIT" at bounding box center [501, 179] width 27 height 18
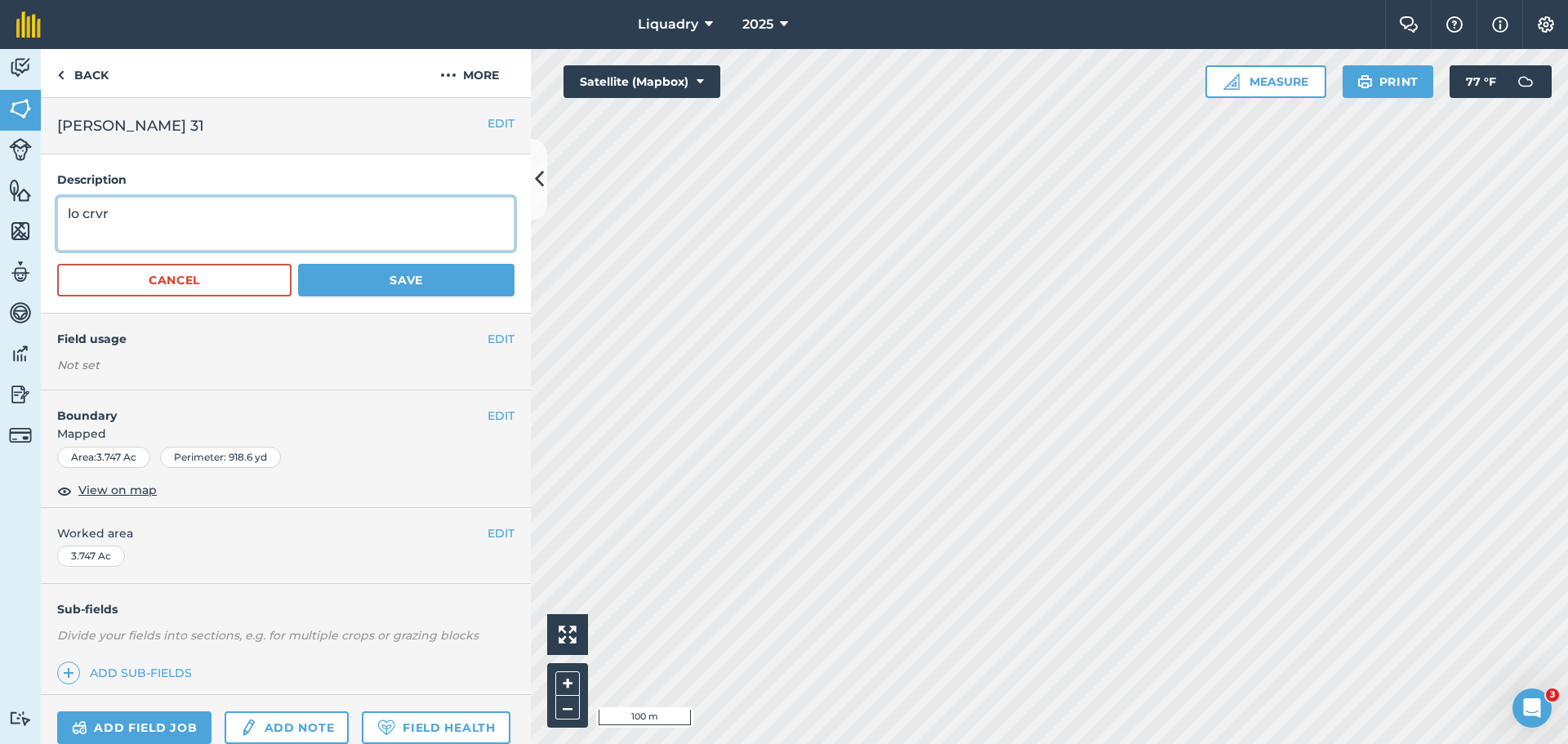
drag, startPoint x: 244, startPoint y: 215, endPoint x: -239, endPoint y: 184, distance: 484.0
click at [0, 184] on html "Liquadry 2025 Farm Chat Help Info Settings Liquadry - 2025 Printed on [DATE] Fi…" at bounding box center [784, 372] width 1568 height 744
drag, startPoint x: 429, startPoint y: 173, endPoint x: 176, endPoint y: 229, distance: 259.1
click at [428, 173] on h4 "Description" at bounding box center [285, 179] width 457 height 18
click at [106, 281] on button "Cancel" at bounding box center [175, 279] width 235 height 32
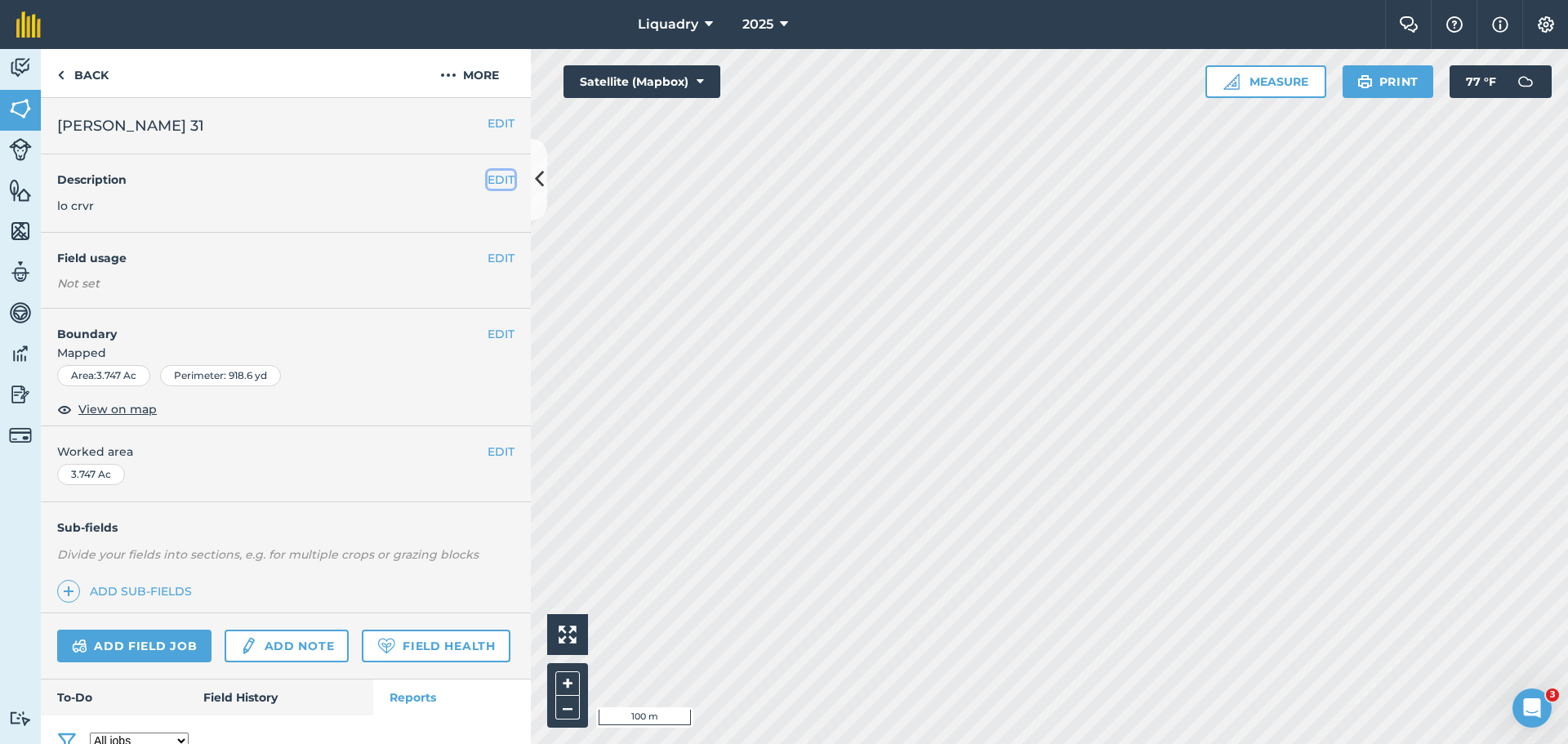
click at [491, 173] on button "EDIT" at bounding box center [501, 179] width 27 height 18
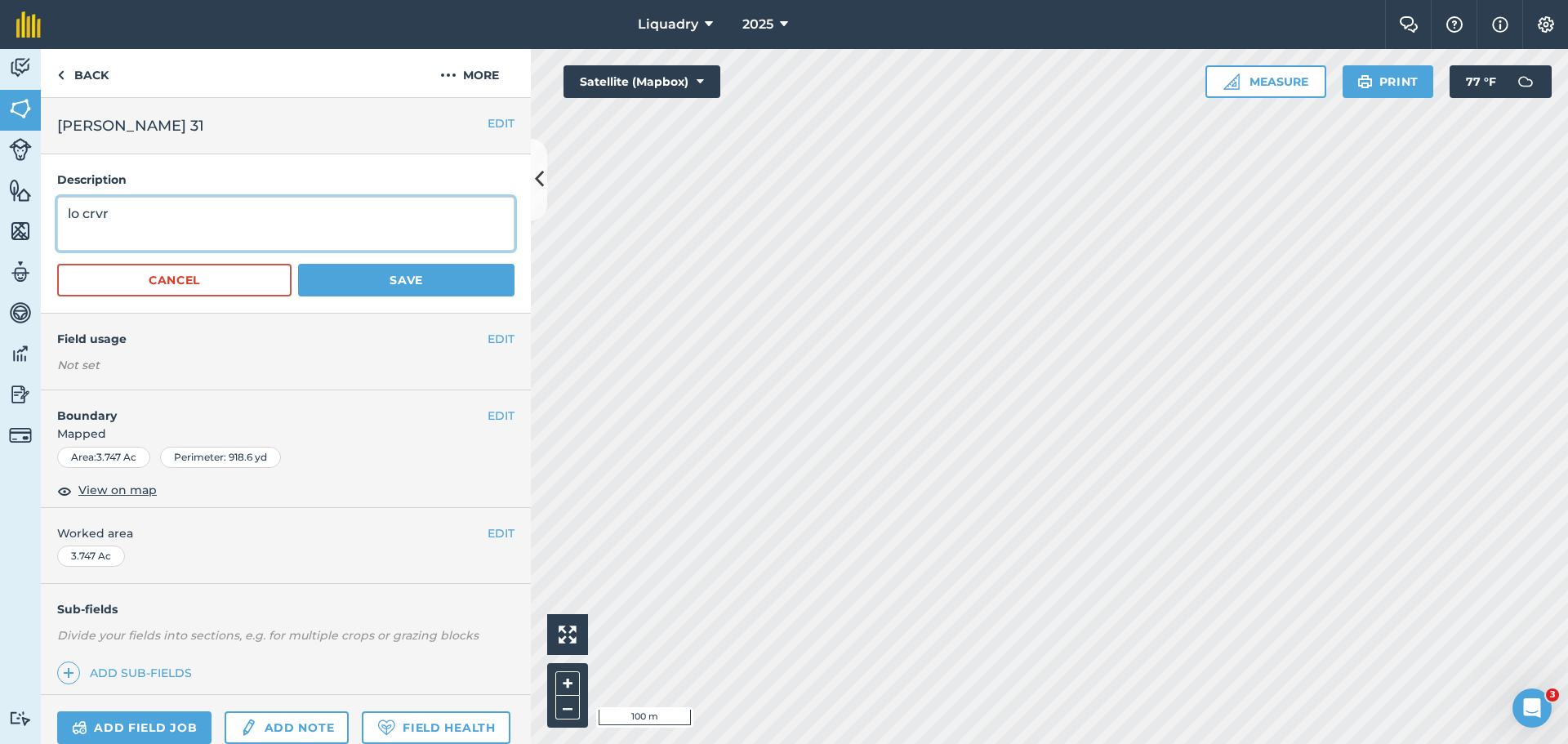
drag, startPoint x: 150, startPoint y: 220, endPoint x: -85, endPoint y: 213, distance: 235.1
click at [0, 213] on html "Liquadry 2025 Farm Chat Help Info Settings Liquadry - 2025 Printed on [DATE] Fi…" at bounding box center [784, 372] width 1568 height 744
click at [407, 286] on button "Save" at bounding box center [406, 279] width 217 height 32
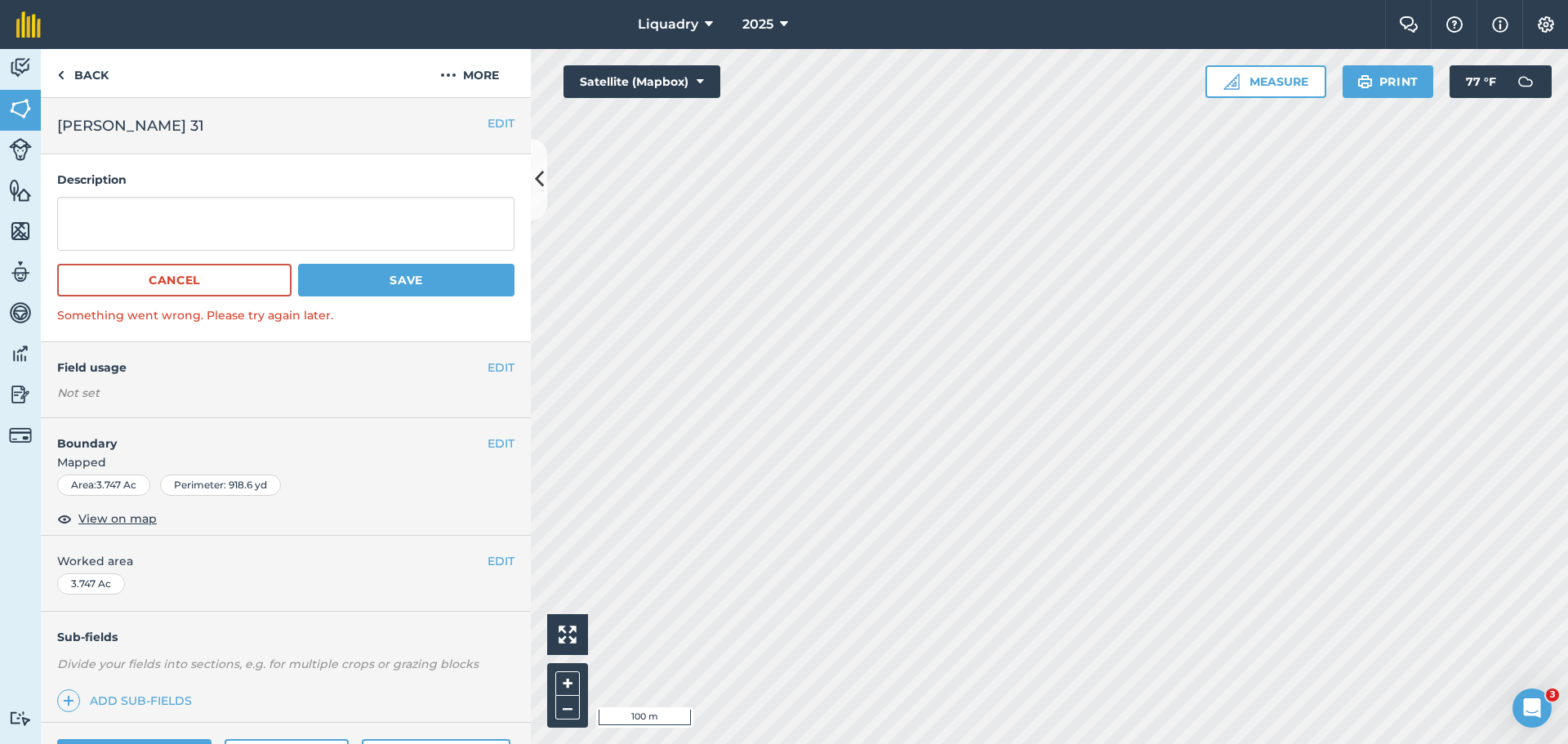
click at [345, 119] on h2 "[PERSON_NAME] 31" at bounding box center [272, 126] width 430 height 23
click at [269, 169] on div "Description Cancel Save Something went wrong. Please try again later." at bounding box center [286, 248] width 491 height 188
click at [399, 285] on button "Save" at bounding box center [406, 279] width 217 height 32
click at [180, 277] on button "Cancel" at bounding box center [175, 279] width 235 height 32
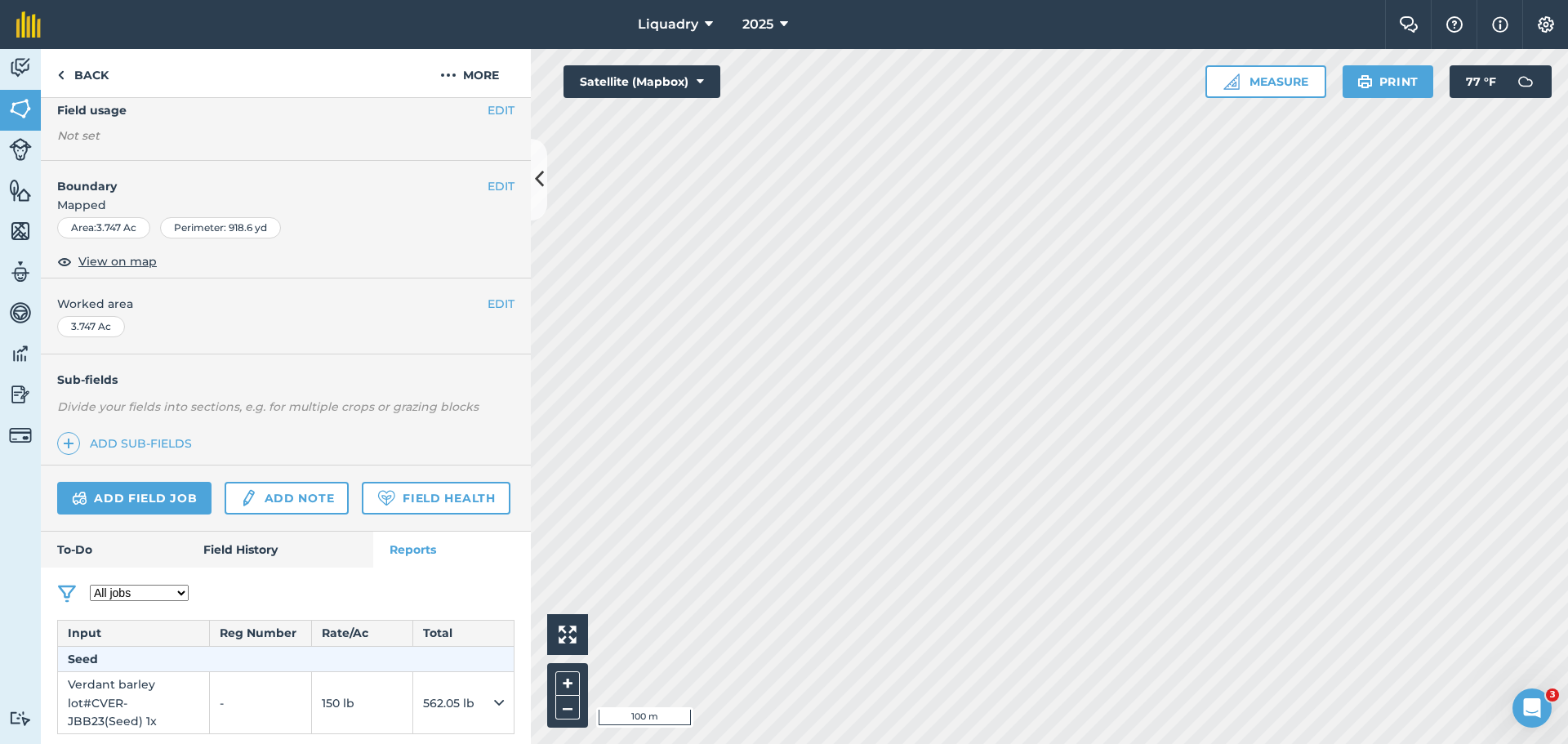
scroll to position [163, 0]
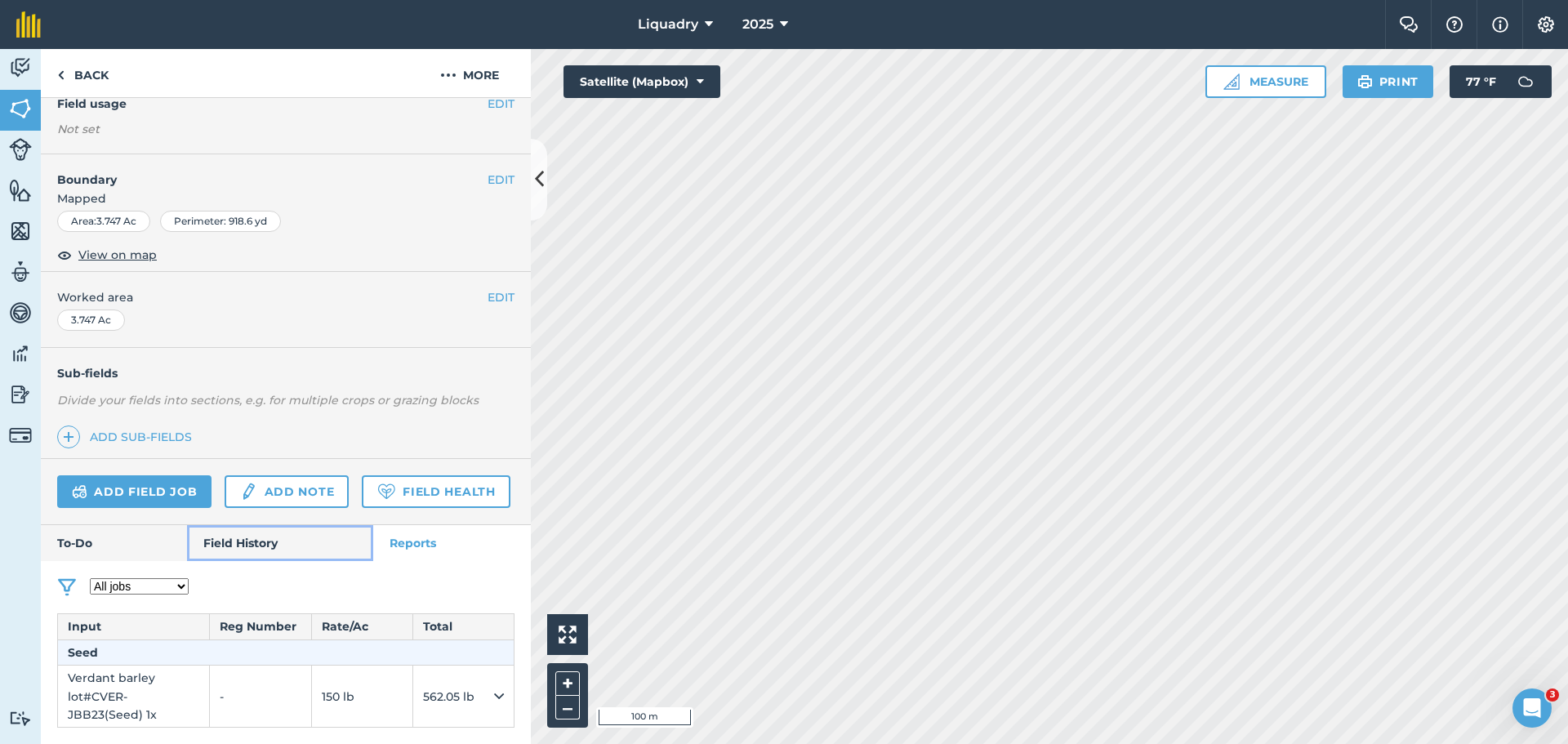
click at [230, 561] on link "Field History" at bounding box center [280, 543] width 185 height 36
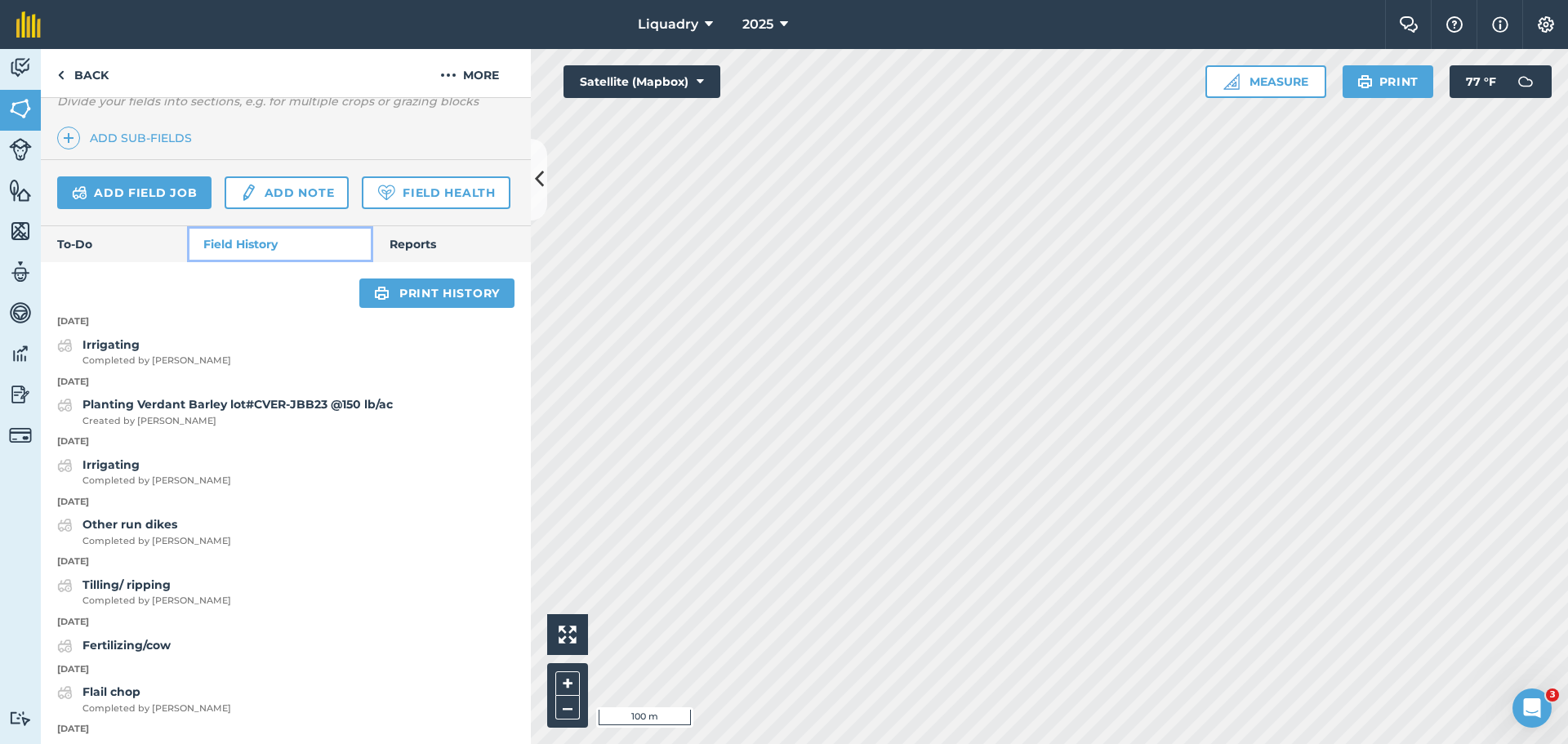
scroll to position [490, 0]
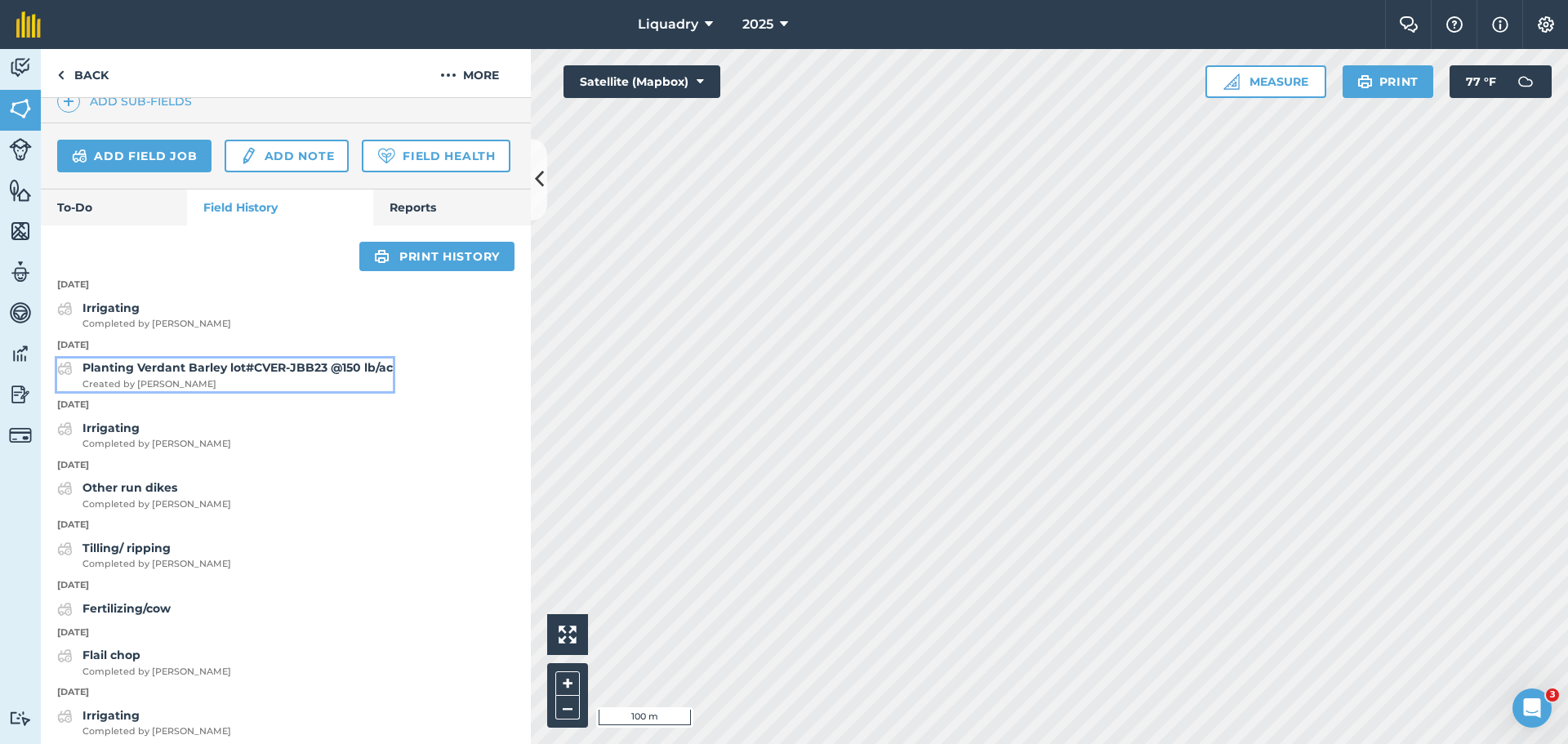
click at [239, 375] on strong "Planting Verdant Barley lot#CVER-JBB23 @150 lb/ac" at bounding box center [237, 366] width 310 height 14
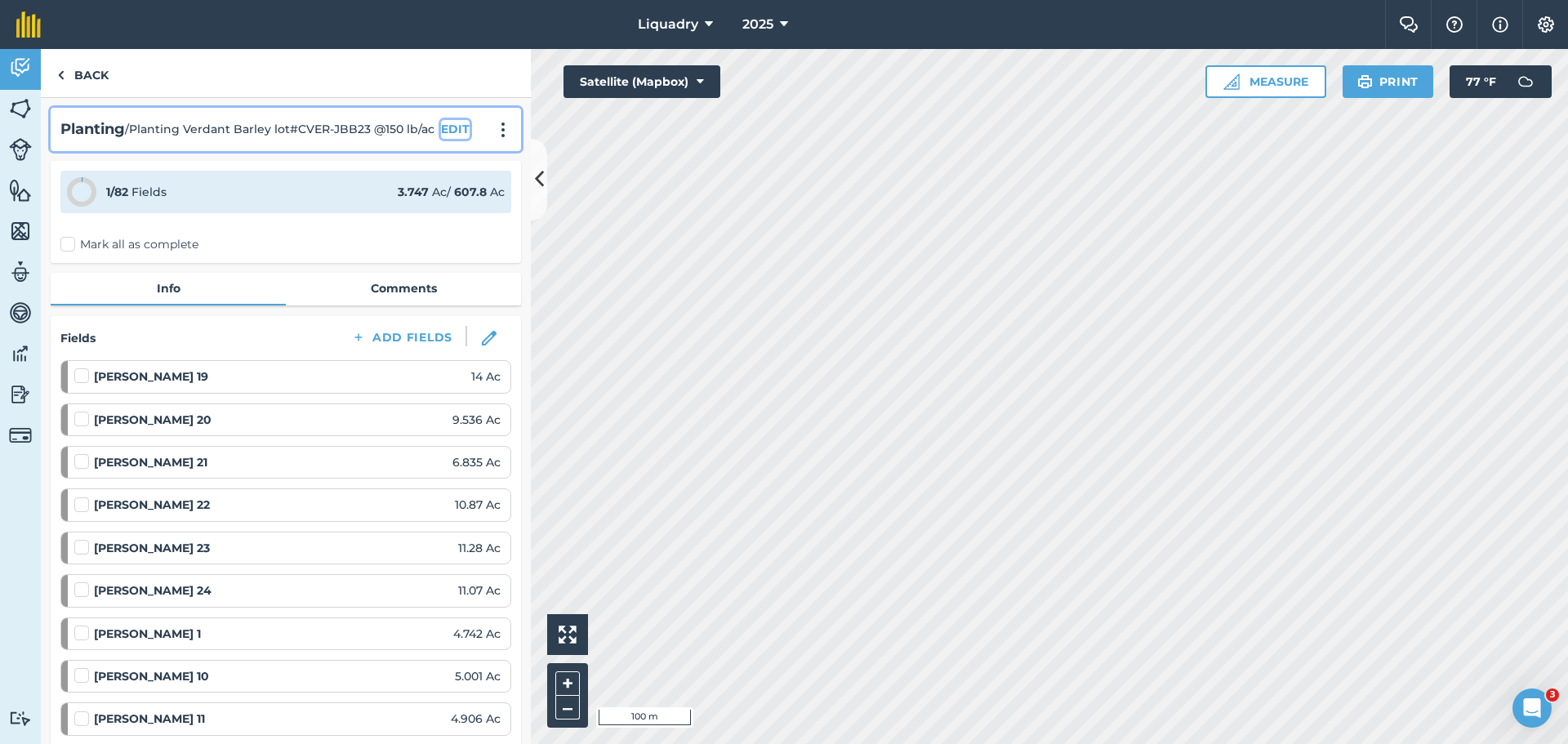
click at [457, 123] on button "EDIT" at bounding box center [455, 129] width 29 height 18
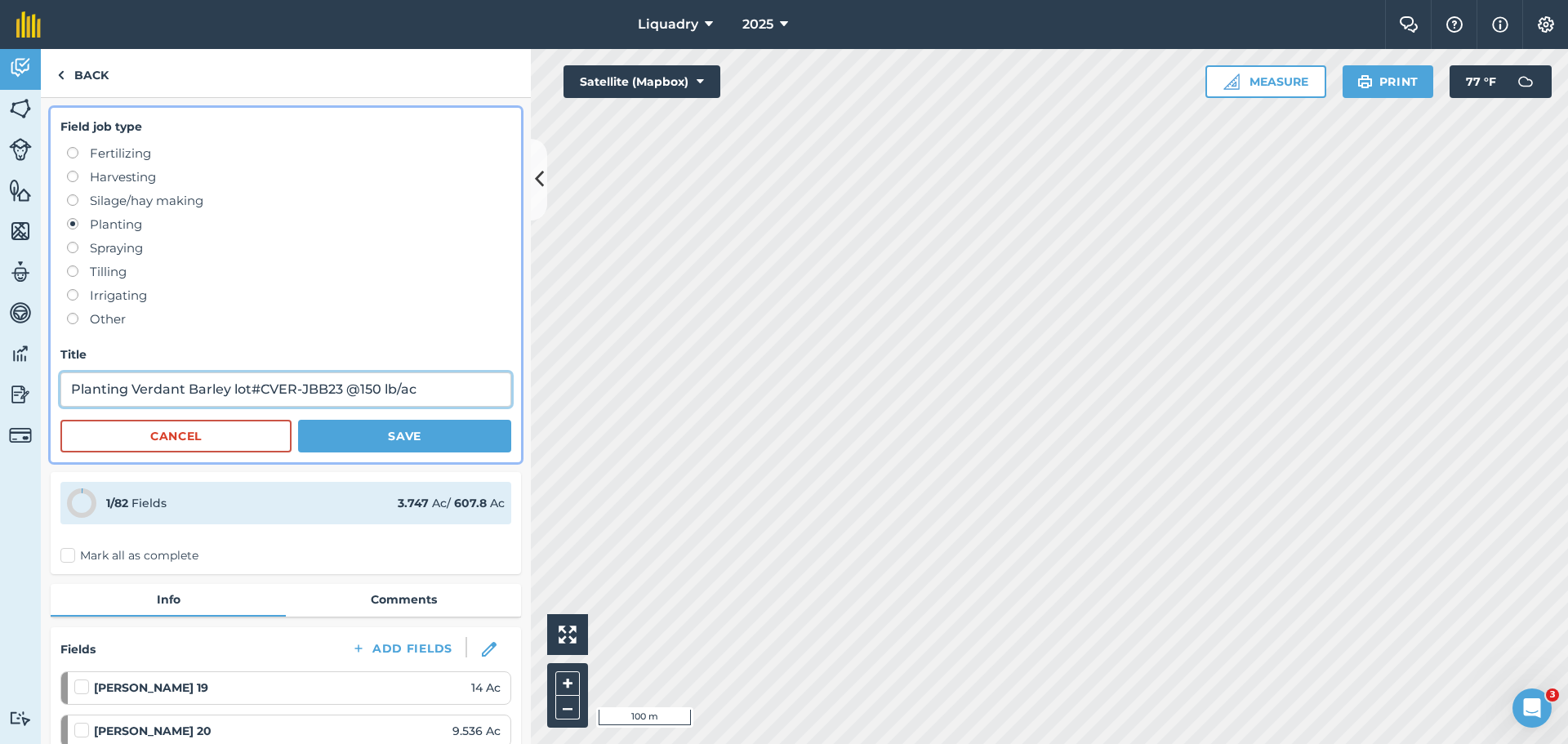
drag, startPoint x: 425, startPoint y: 389, endPoint x: 234, endPoint y: 368, distance: 192.2
click at [231, 374] on input "Planting Verdant Barley lot#CVER-JBB23 @150 lb/ac" at bounding box center [285, 389] width 450 height 34
type input "Planting Verdant Barley"
click at [388, 429] on button "Save" at bounding box center [404, 436] width 213 height 32
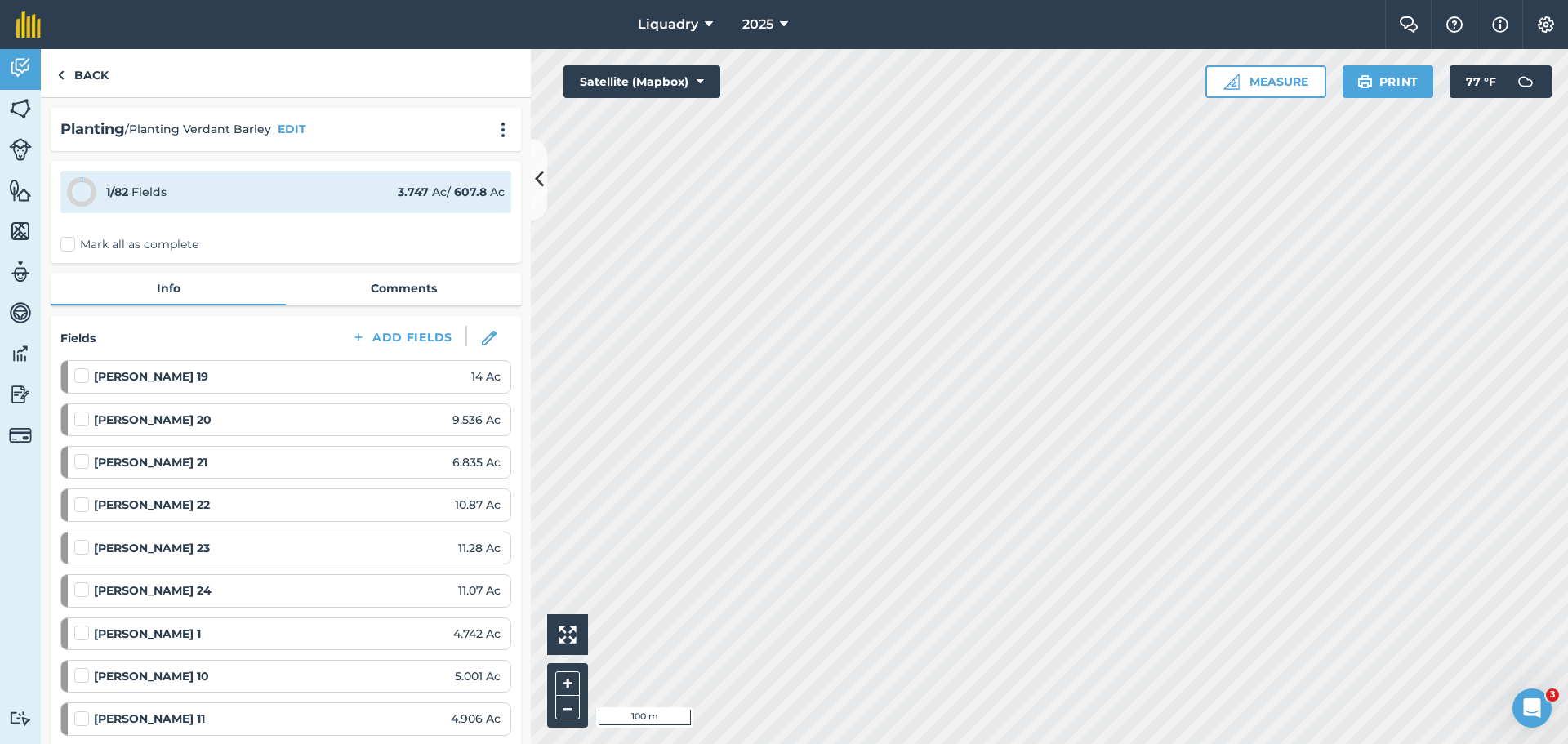
click at [272, 192] on div "1 / 82 Fields 3.747 Ac / 607.8 Ac" at bounding box center [285, 192] width 450 height 43
click at [93, 77] on link "Back" at bounding box center [83, 72] width 84 height 48
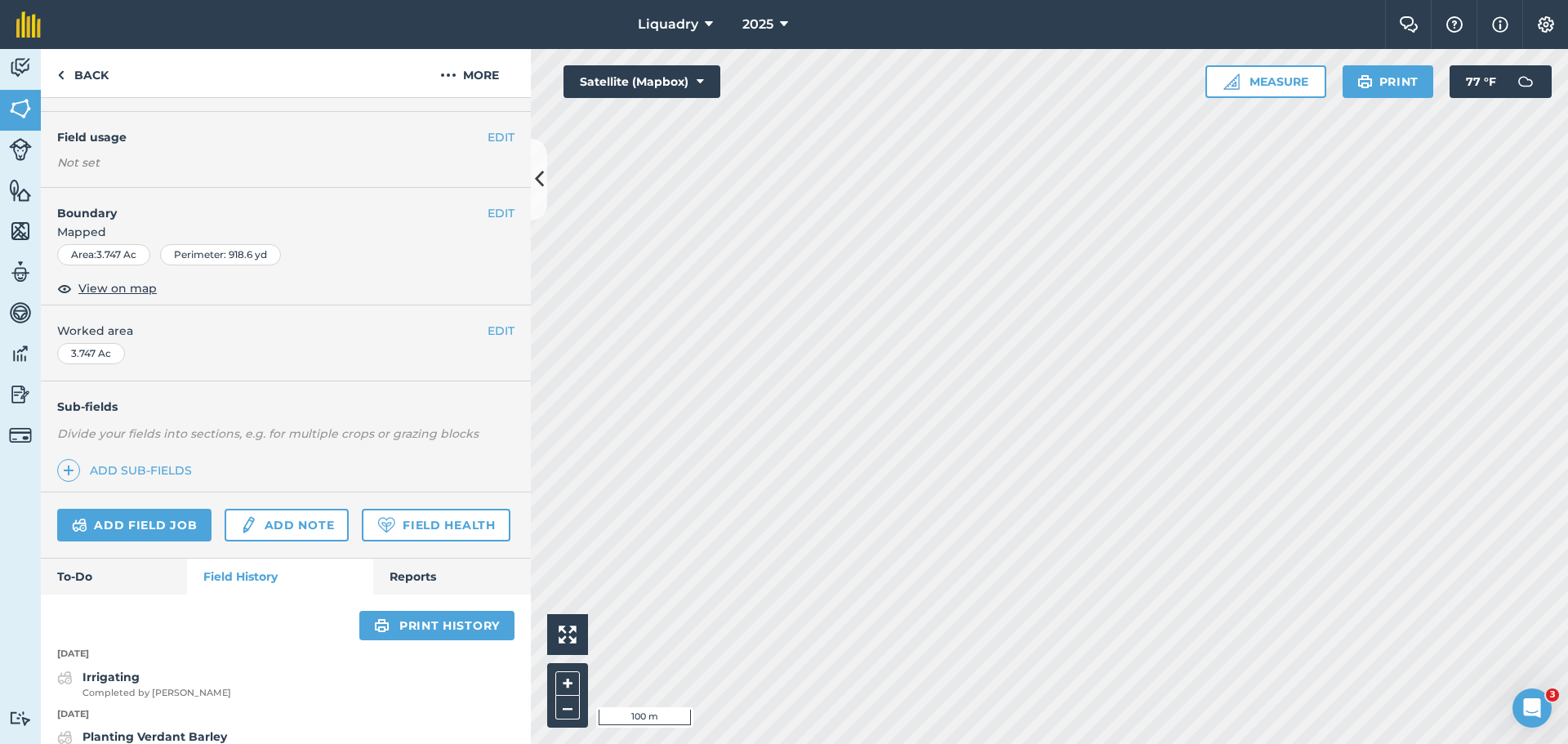
scroll to position [163, 0]
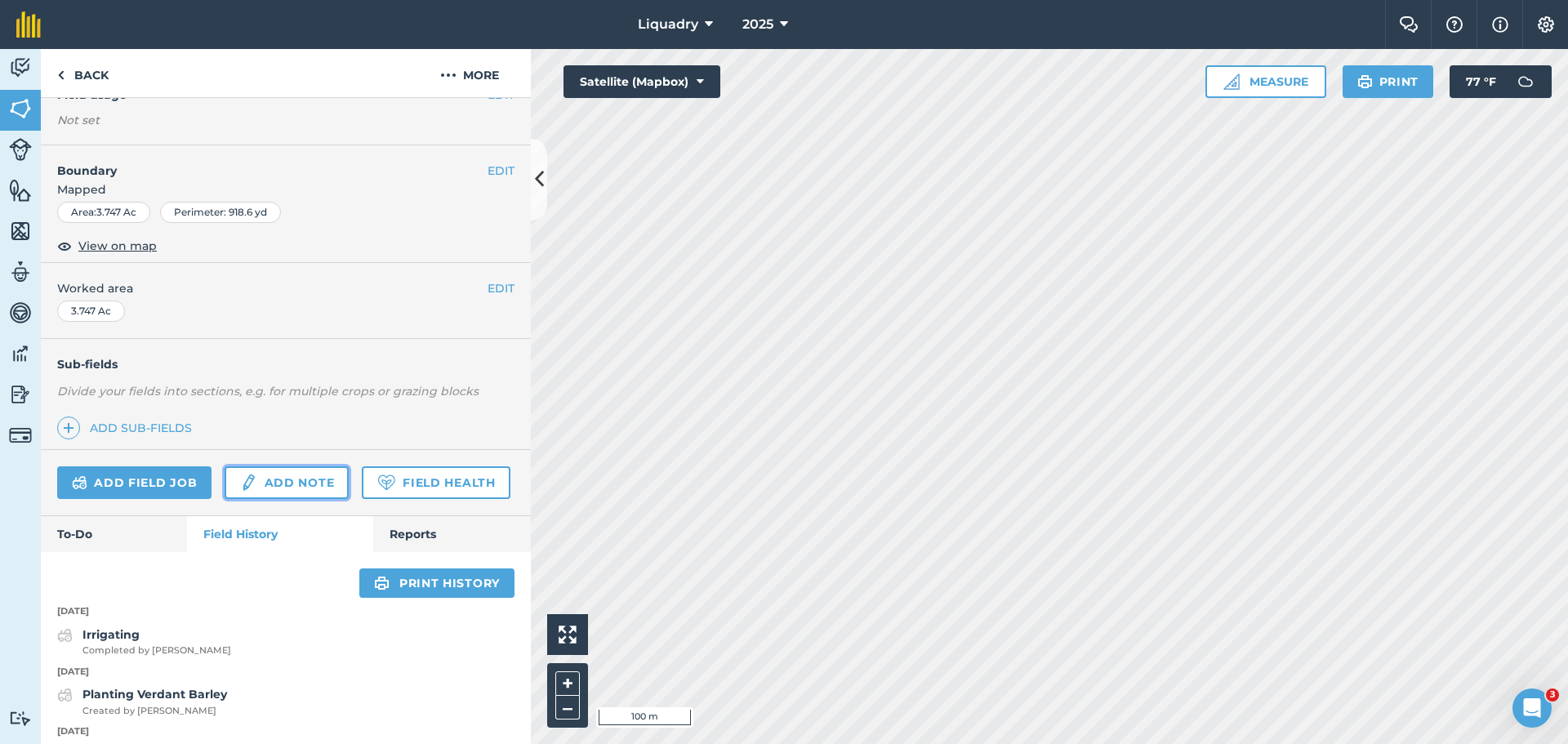
click at [290, 487] on link "Add note" at bounding box center [286, 483] width 124 height 32
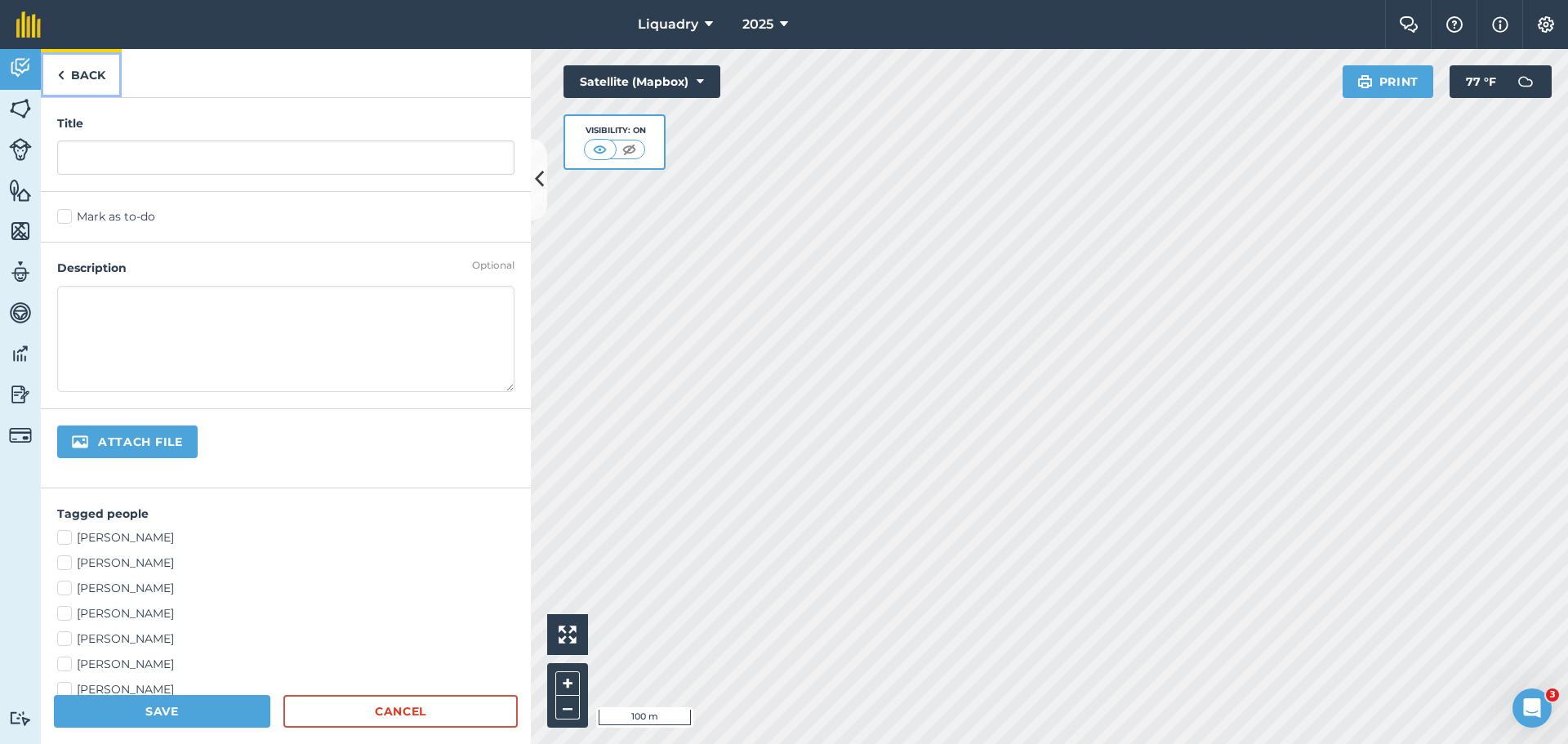
click at [94, 85] on link "Back" at bounding box center [81, 72] width 81 height 48
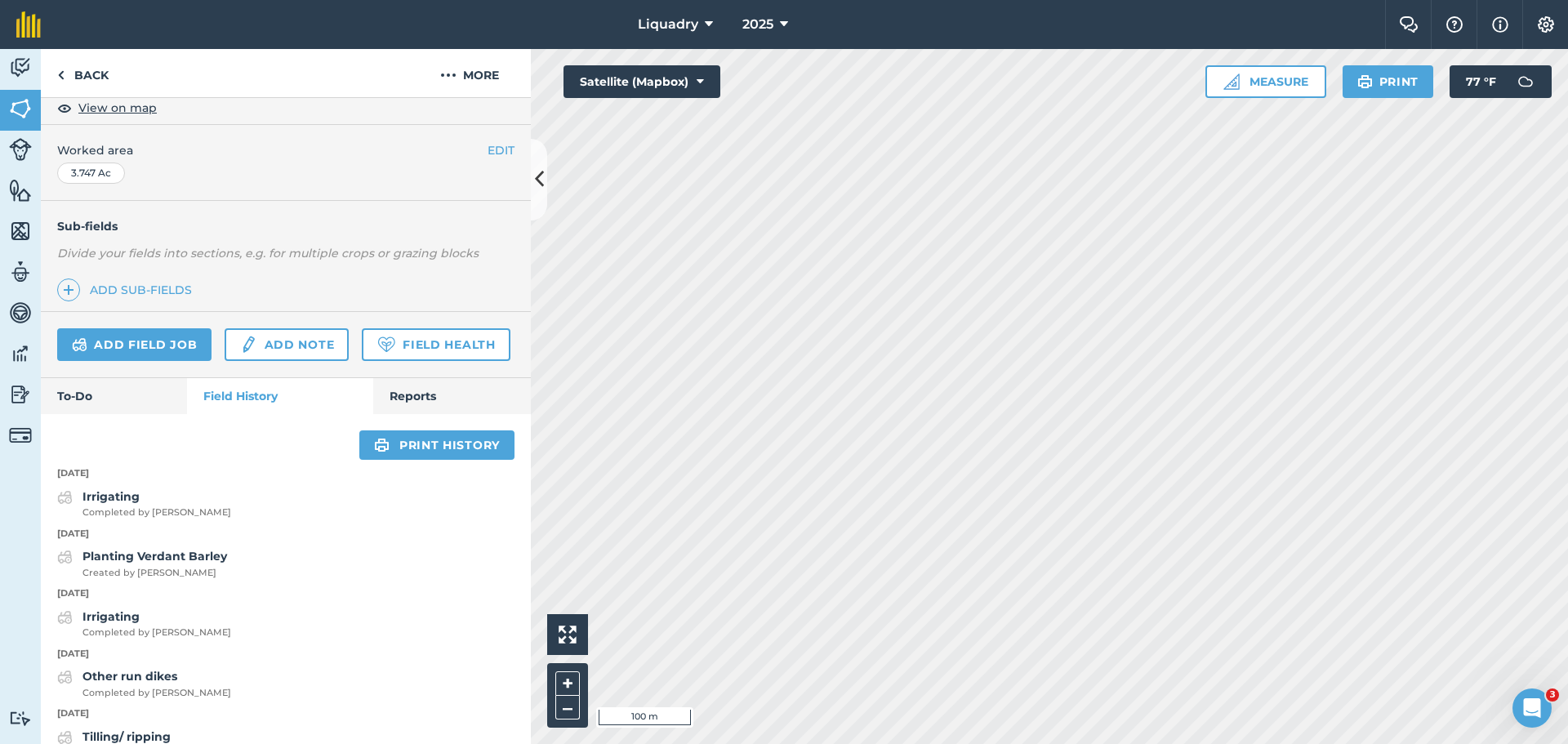
scroll to position [326, 0]
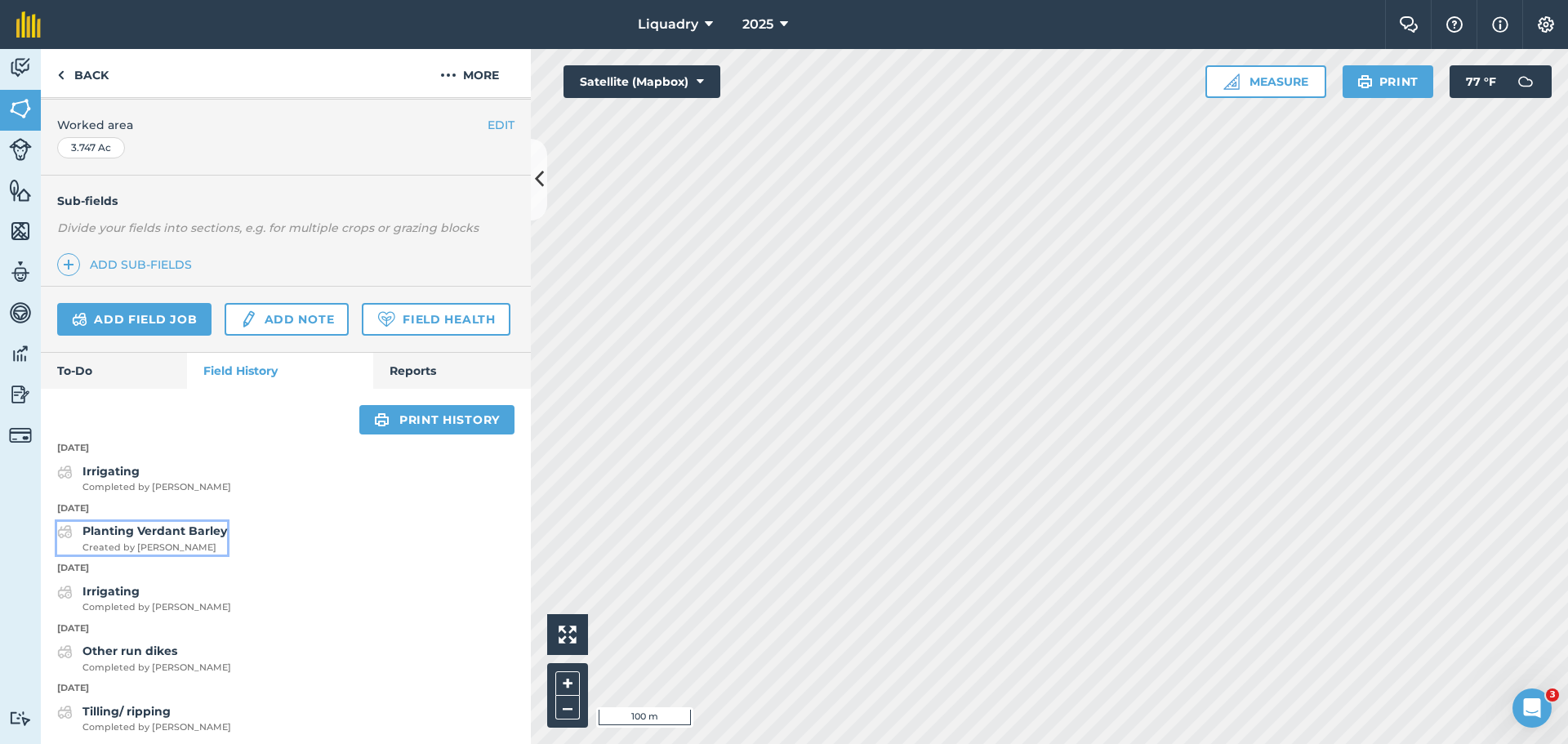
drag, startPoint x: 176, startPoint y: 573, endPoint x: 156, endPoint y: 572, distance: 20.0
drag, startPoint x: 156, startPoint y: 572, endPoint x: 369, endPoint y: 626, distance: 219.7
click at [154, 538] on strong "Planting Verdant Barley" at bounding box center [154, 530] width 144 height 14
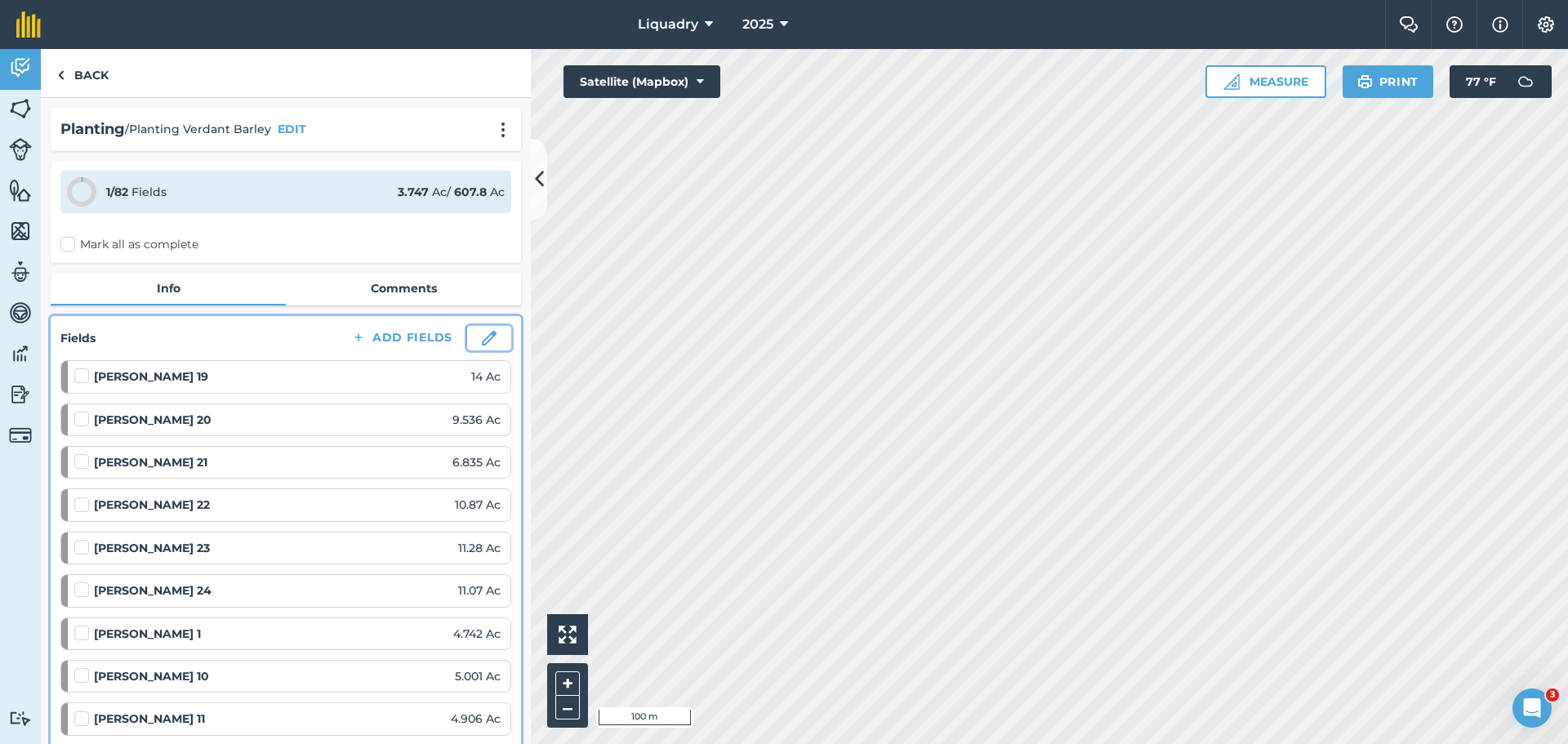
click at [482, 336] on img at bounding box center [489, 338] width 14 height 14
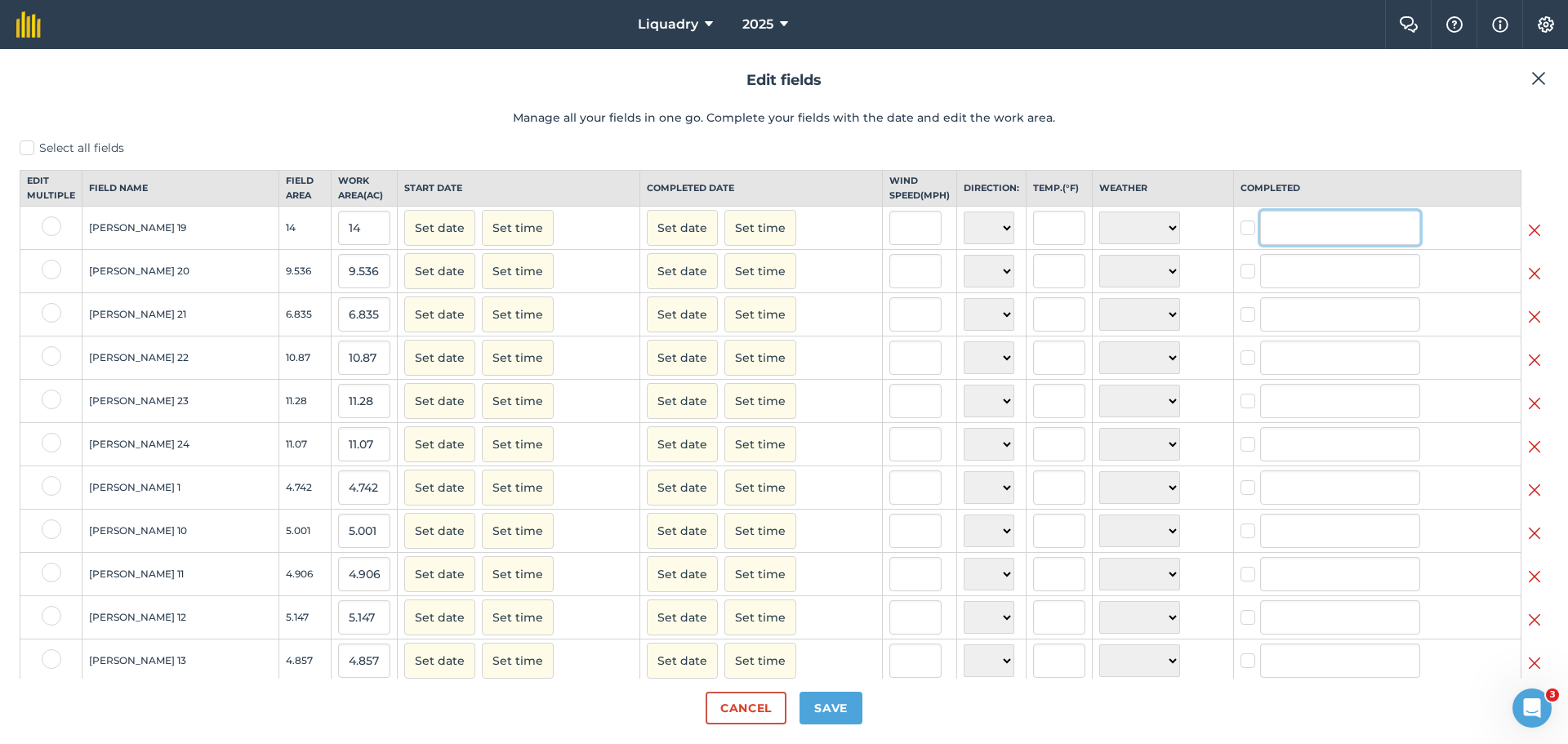
click at [1262, 241] on input "text" at bounding box center [1341, 228] width 160 height 34
click at [425, 128] on header "Edit fields Manage all your fields in one go. Complete your fields with the dat…" at bounding box center [784, 104] width 1529 height 71
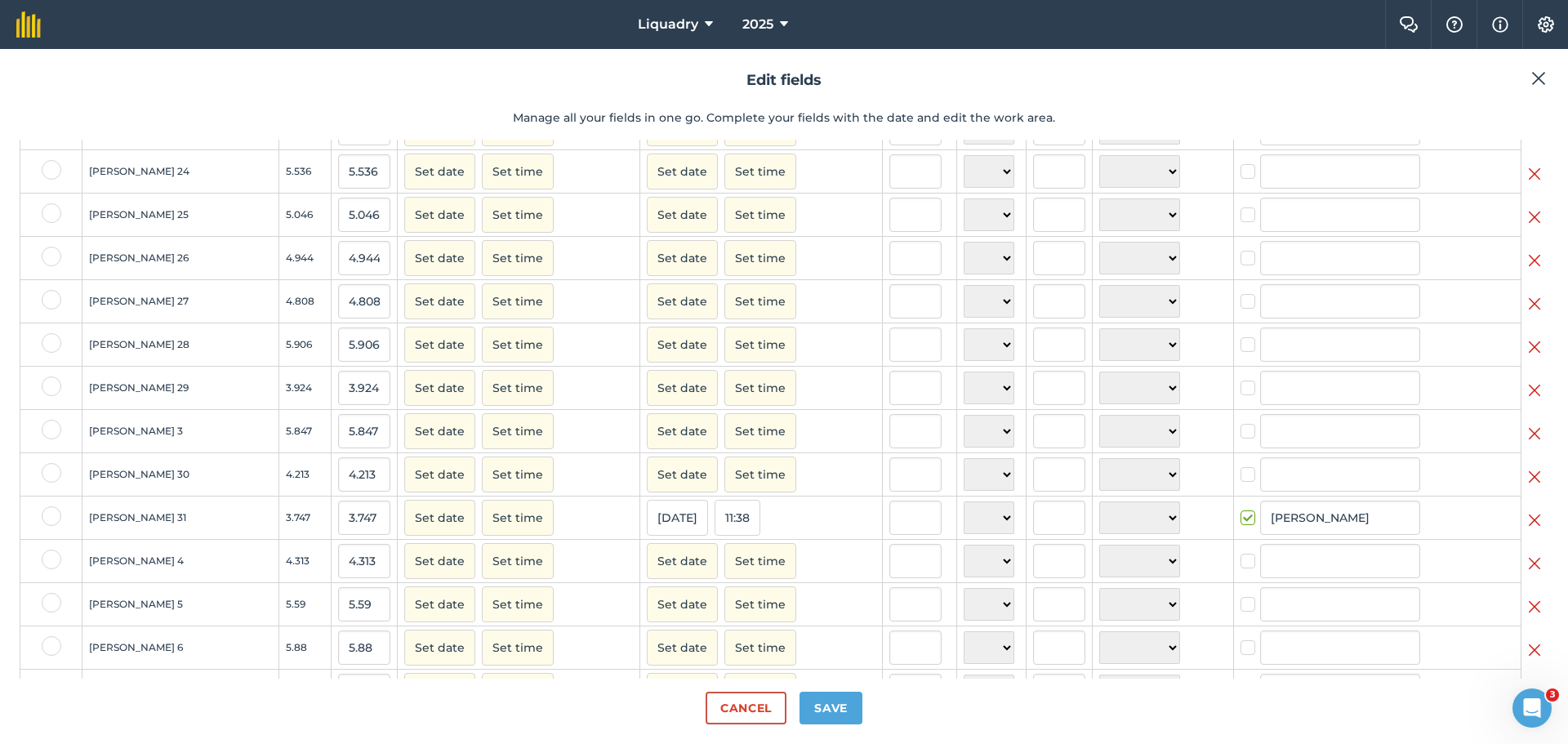
scroll to position [1470, 0]
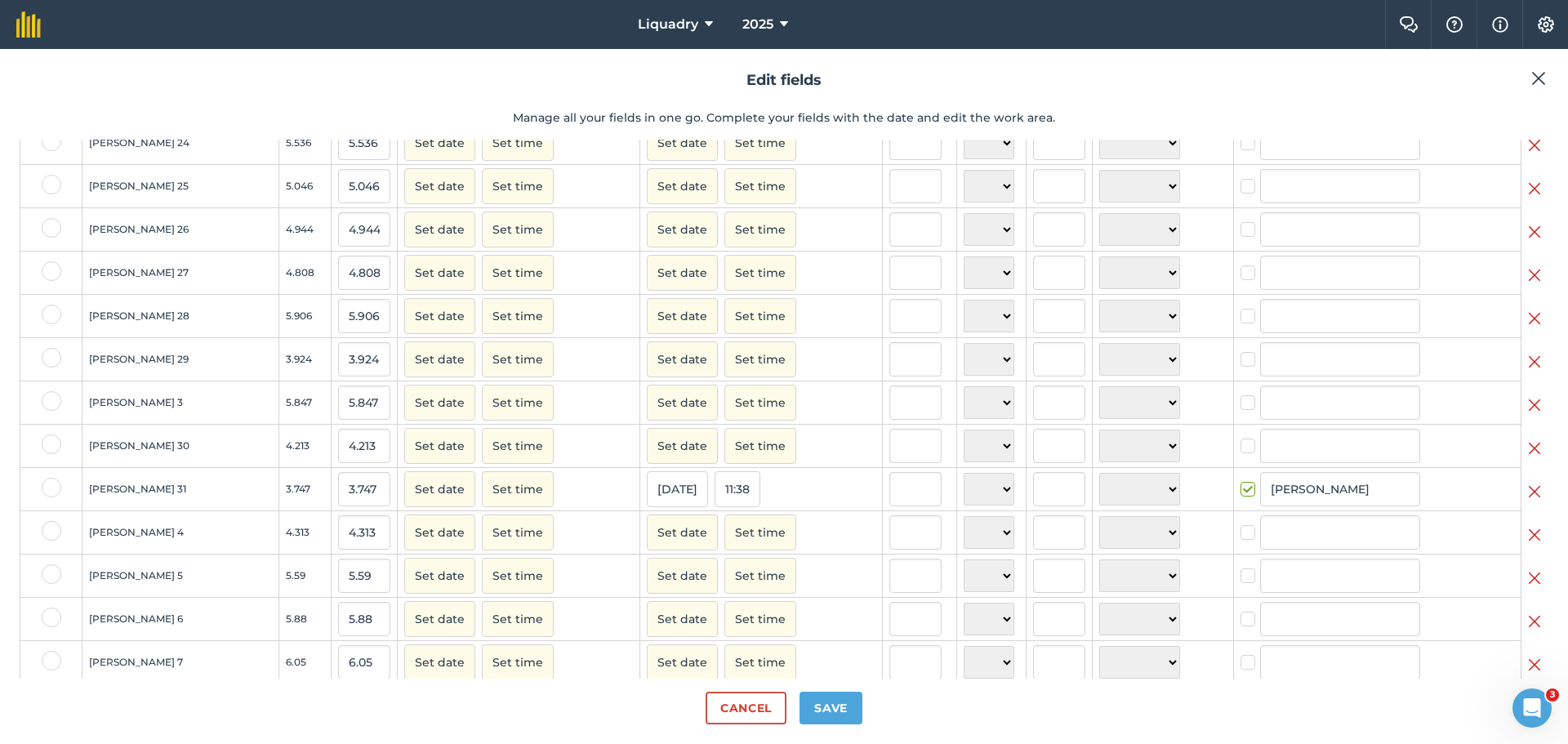
click at [46, 497] on label at bounding box center [52, 487] width 20 height 20
click at [46, 488] on input "checkbox" at bounding box center [47, 483] width 10 height 10
checkbox input "true"
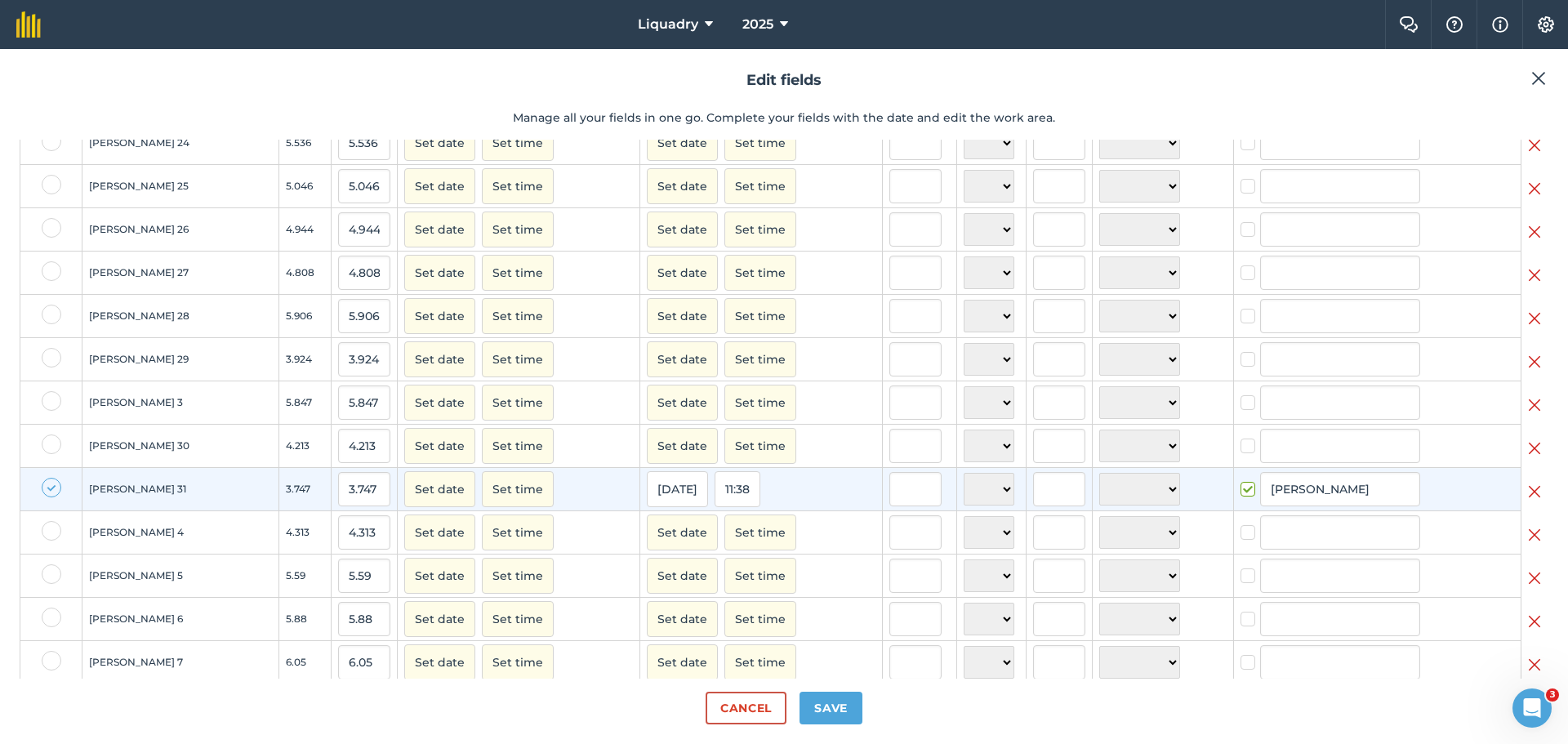
click at [1528, 502] on img at bounding box center [1535, 491] width 13 height 20
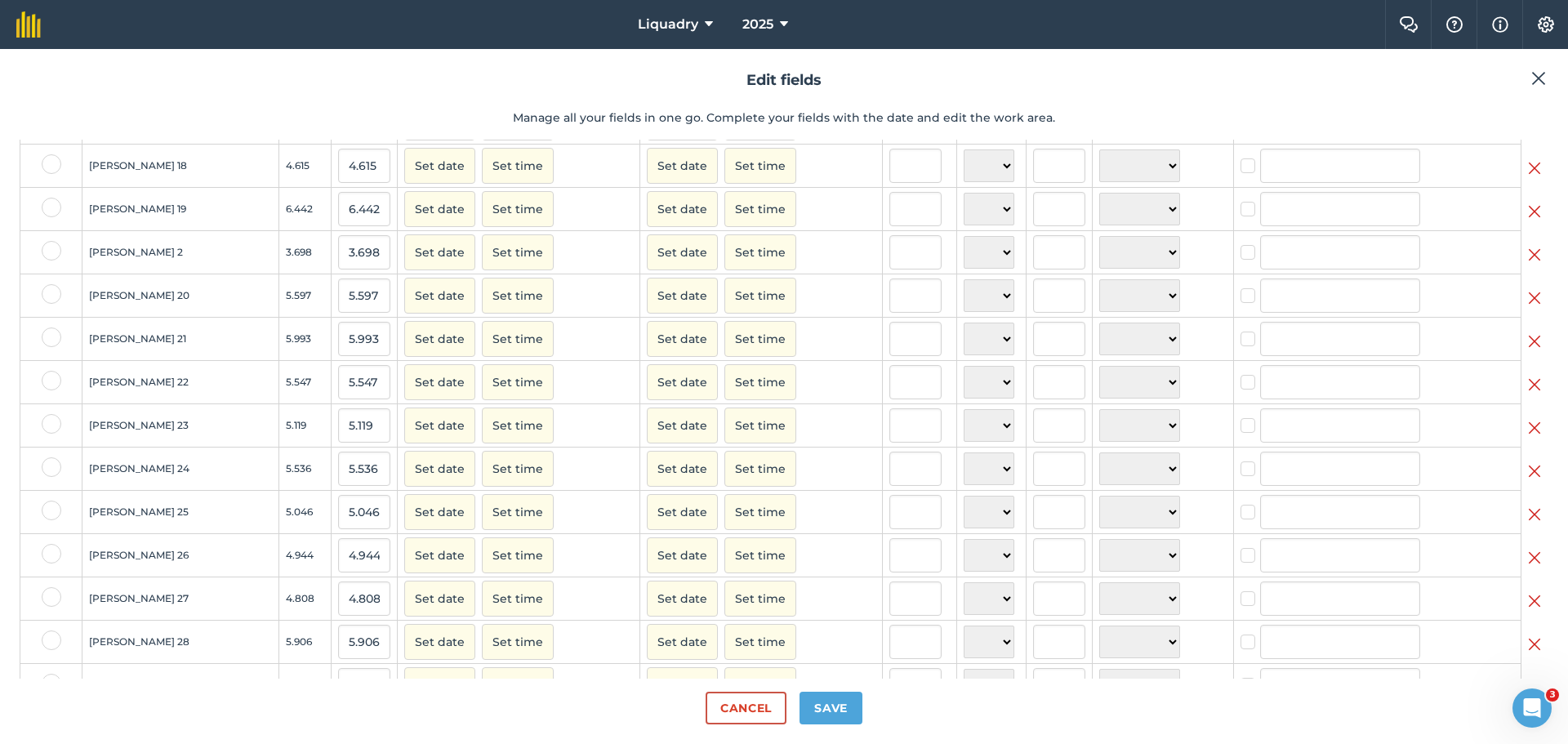
scroll to position [1143, 0]
drag, startPoint x: 842, startPoint y: 710, endPoint x: 894, endPoint y: 593, distance: 128.0
click at [842, 710] on button "Save" at bounding box center [831, 708] width 63 height 32
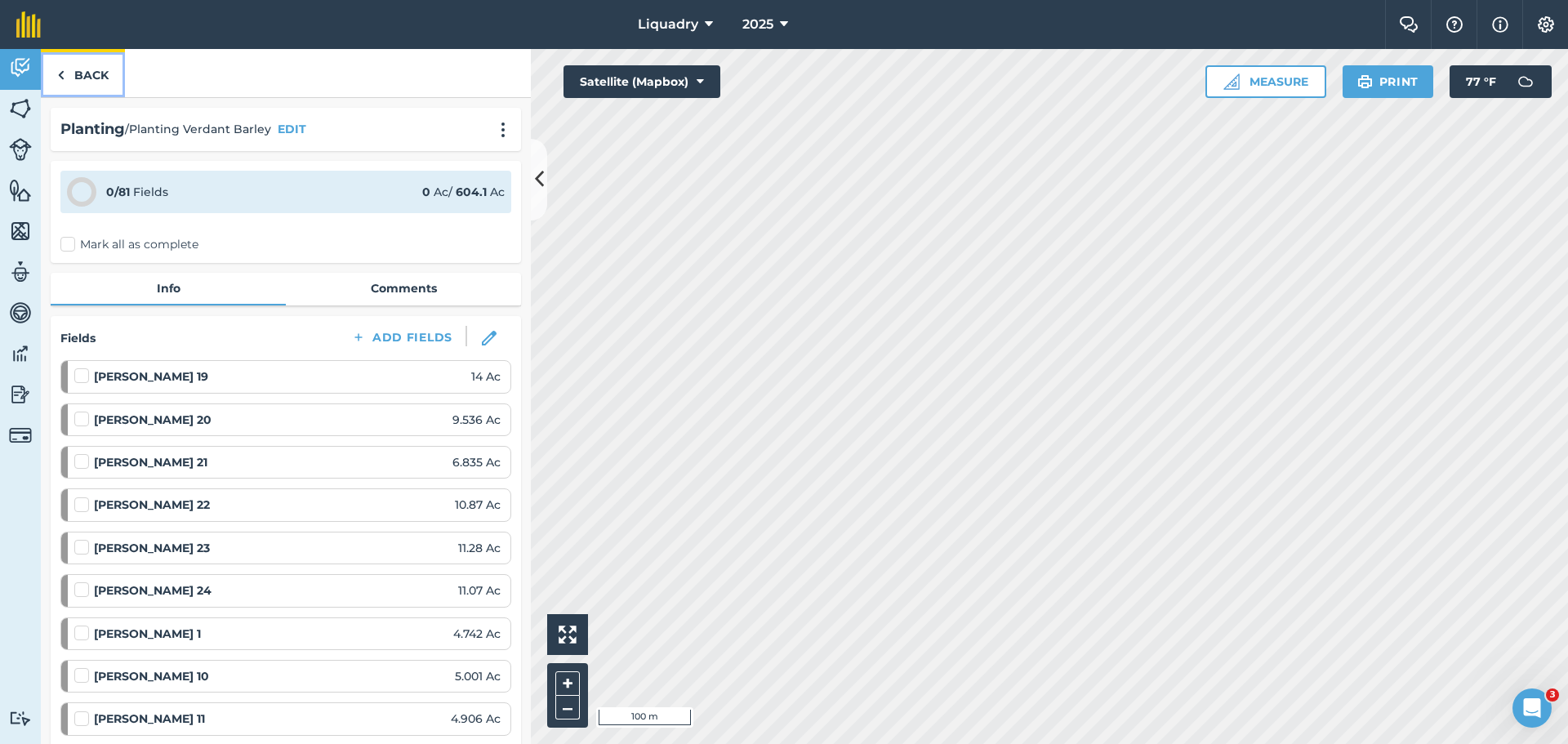
click at [88, 73] on link "Back" at bounding box center [83, 72] width 84 height 48
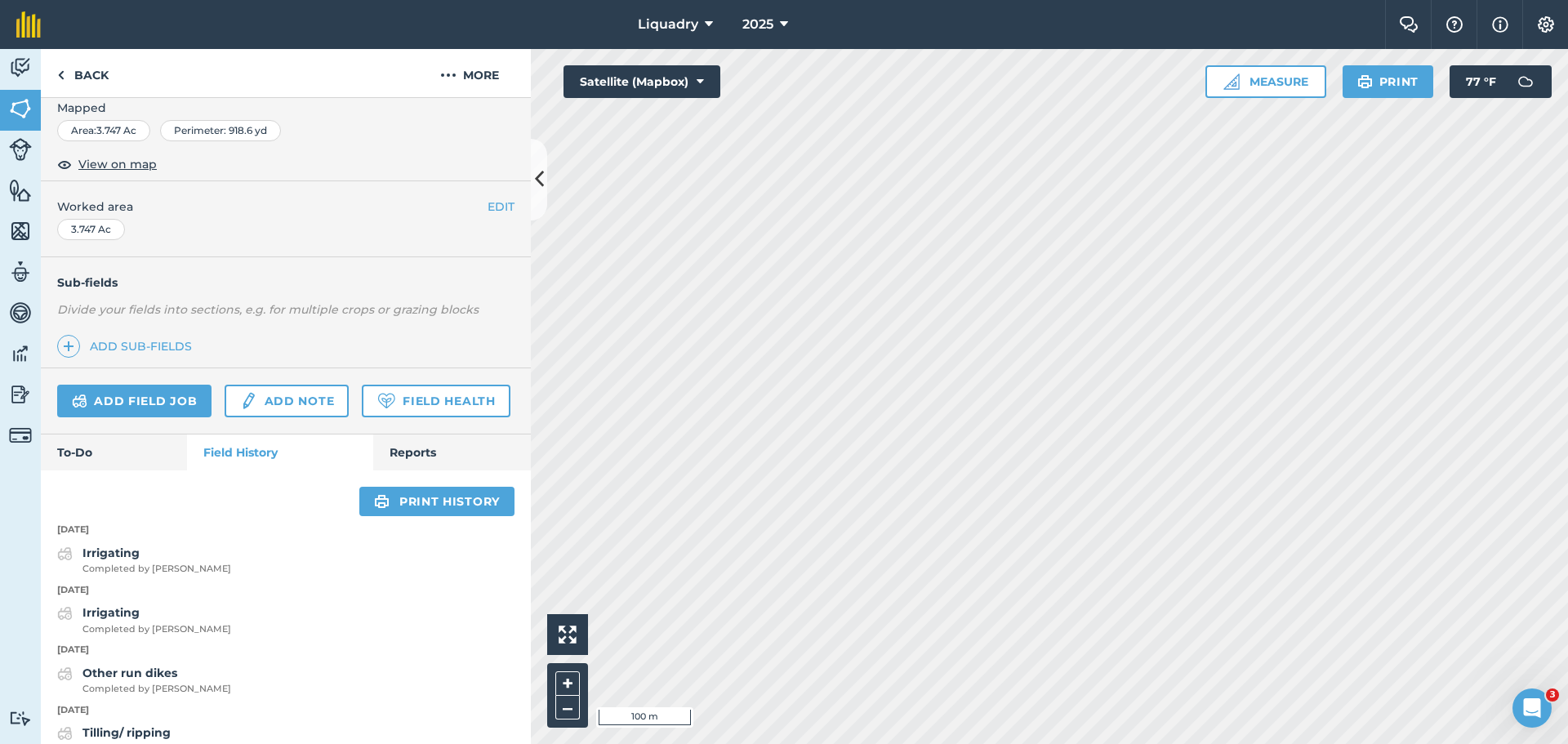
scroll to position [163, 0]
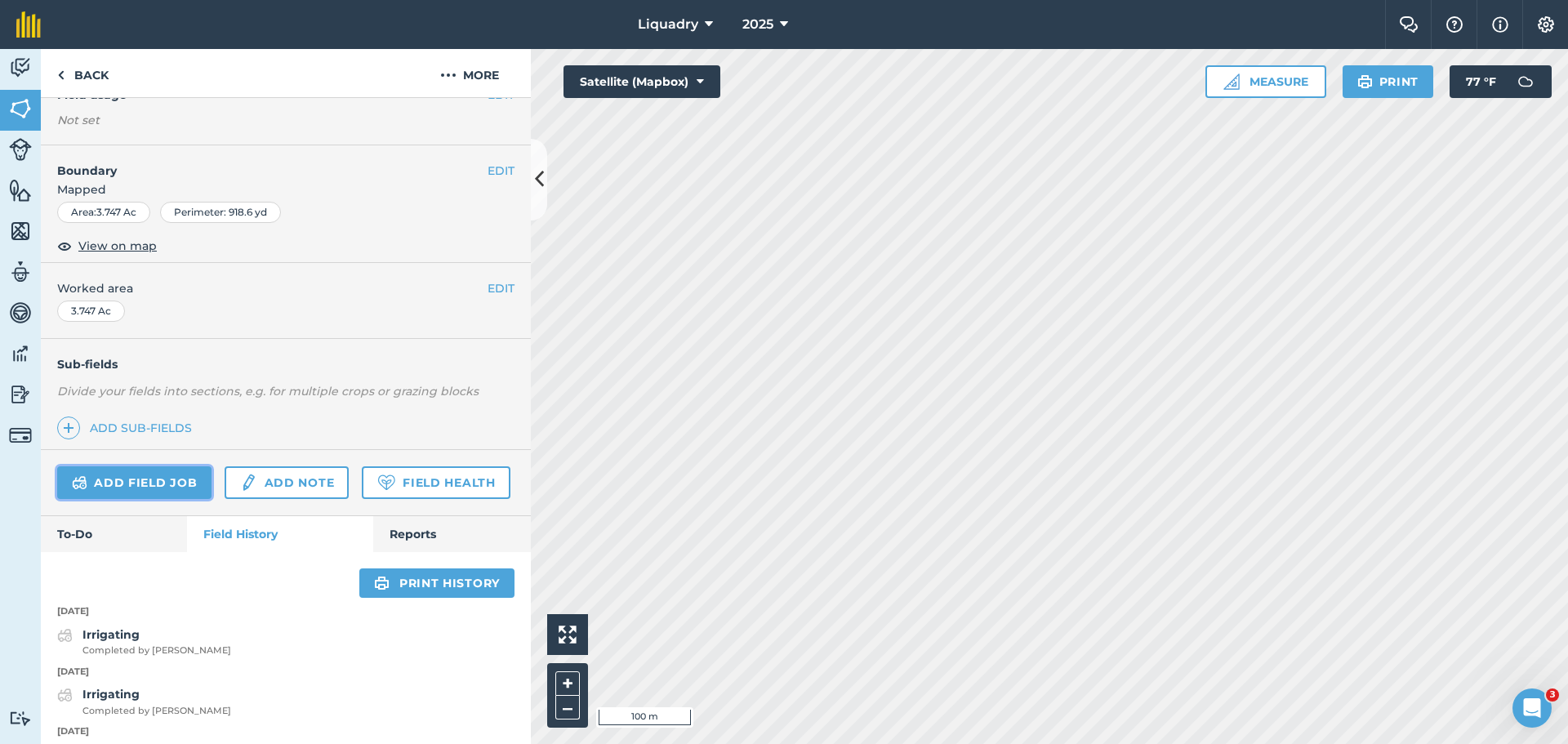
click at [106, 484] on link "Add field job" at bounding box center [135, 483] width 155 height 32
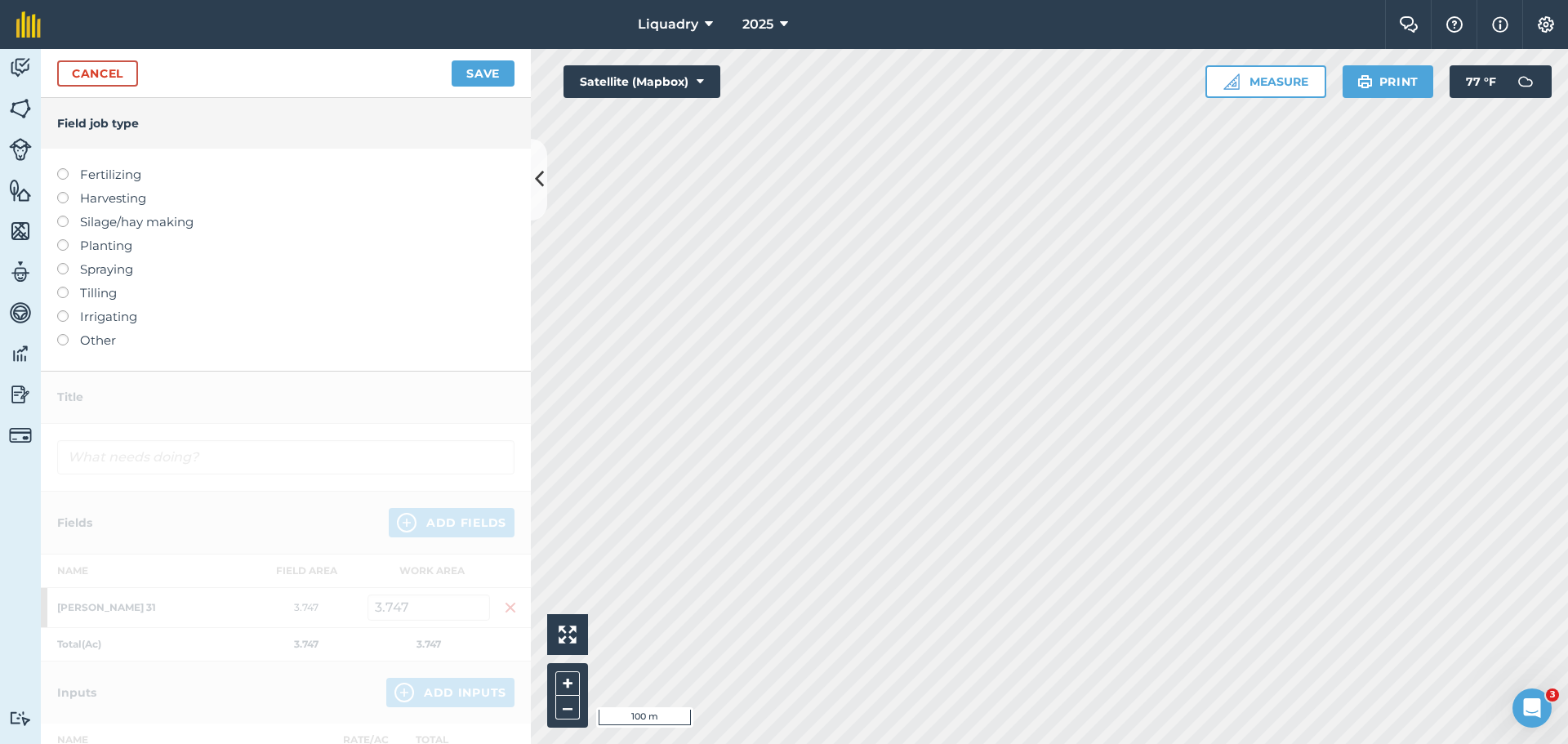
click at [106, 246] on label "Planting" at bounding box center [285, 245] width 457 height 20
type input "Planting"
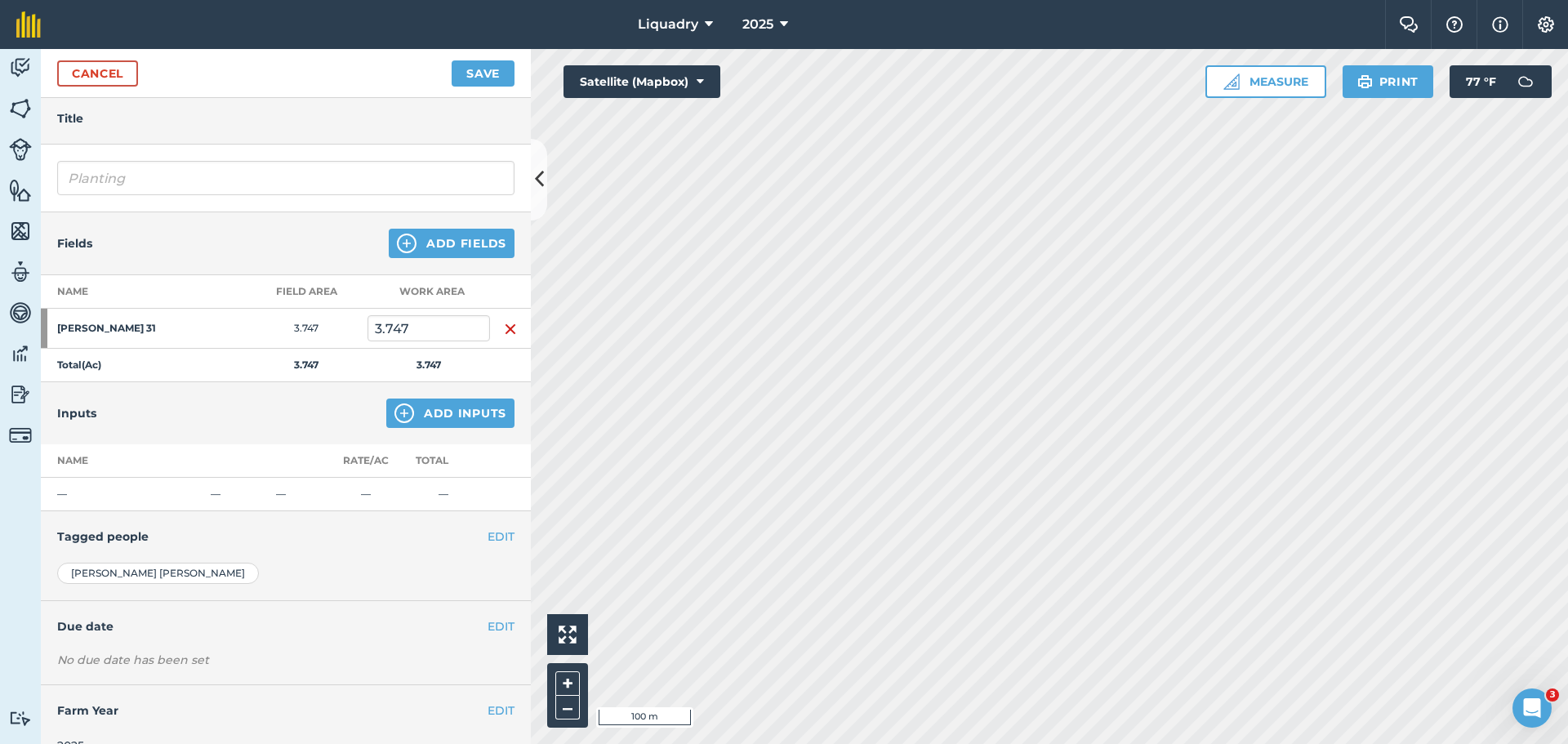
scroll to position [82, 0]
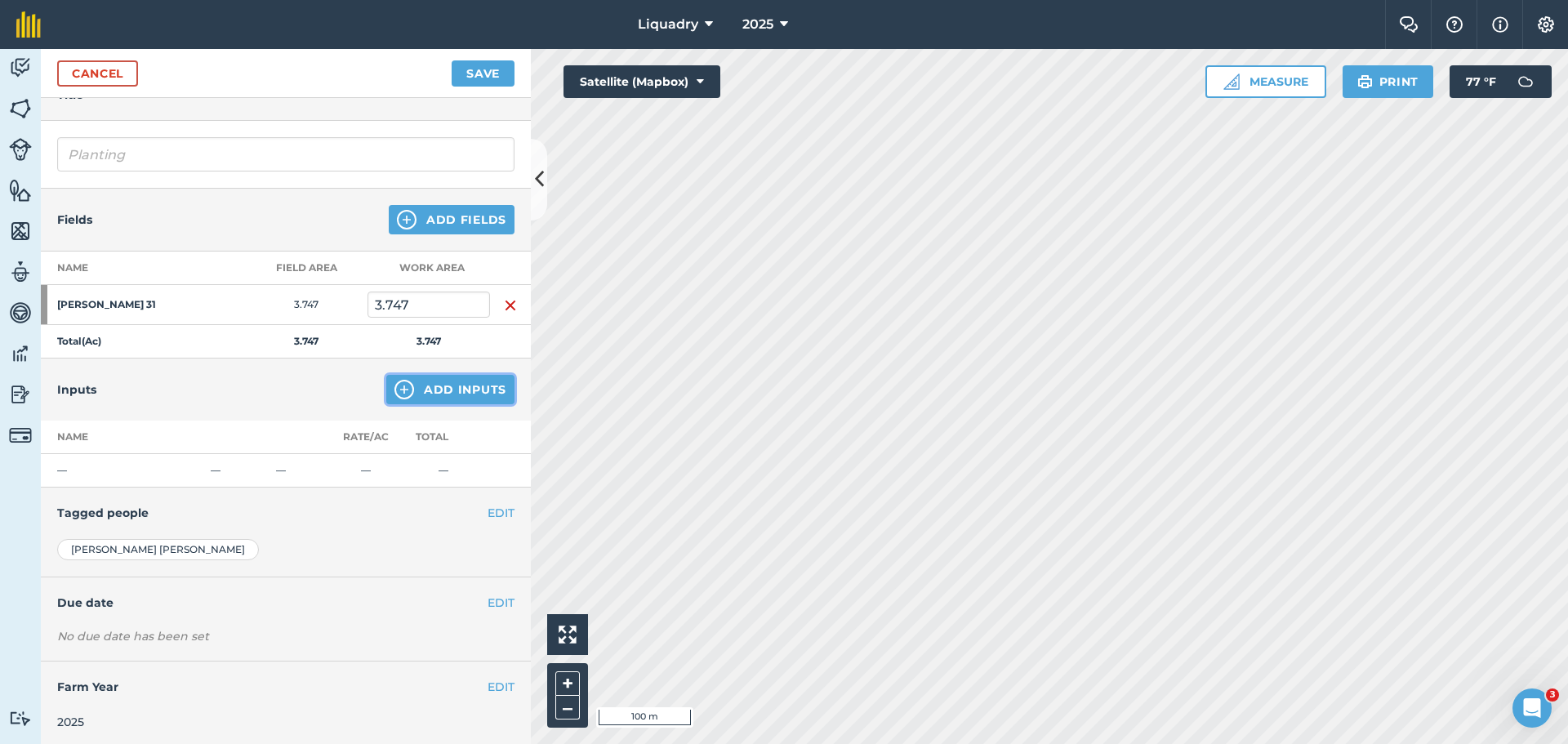
click at [395, 384] on img at bounding box center [404, 389] width 20 height 20
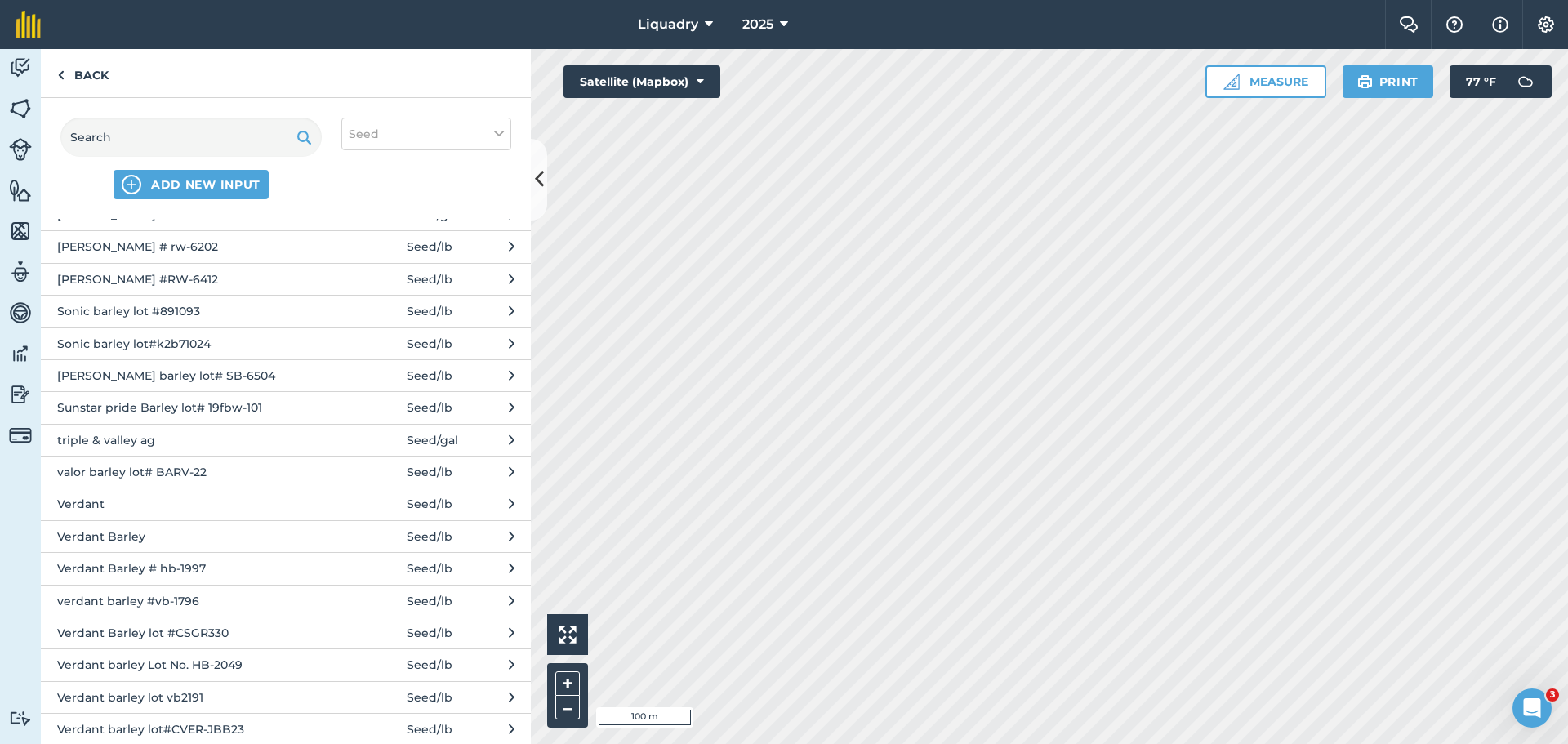
scroll to position [1619, 0]
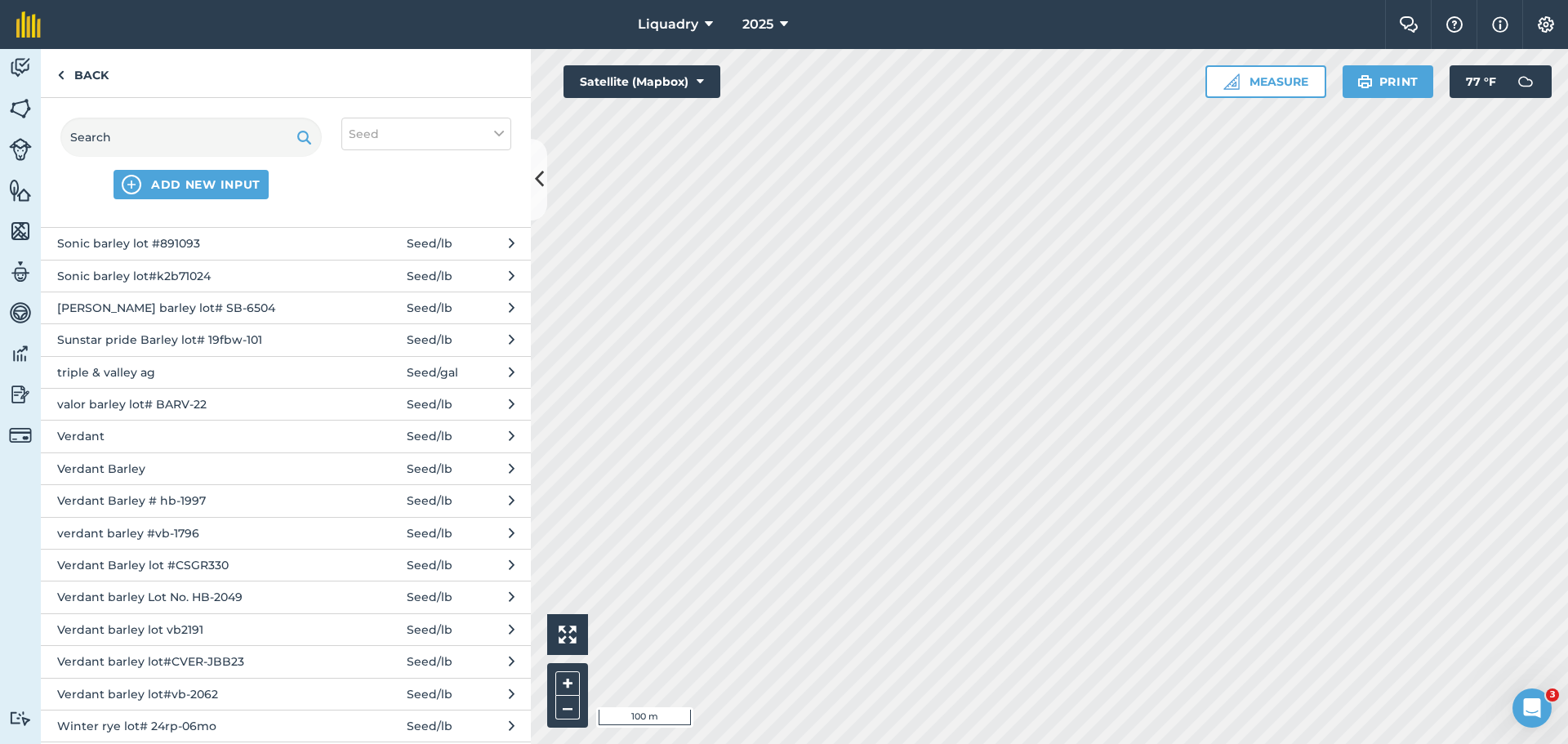
click at [184, 652] on span "Verdant barley lot#CVER-JBB23" at bounding box center [191, 661] width 267 height 18
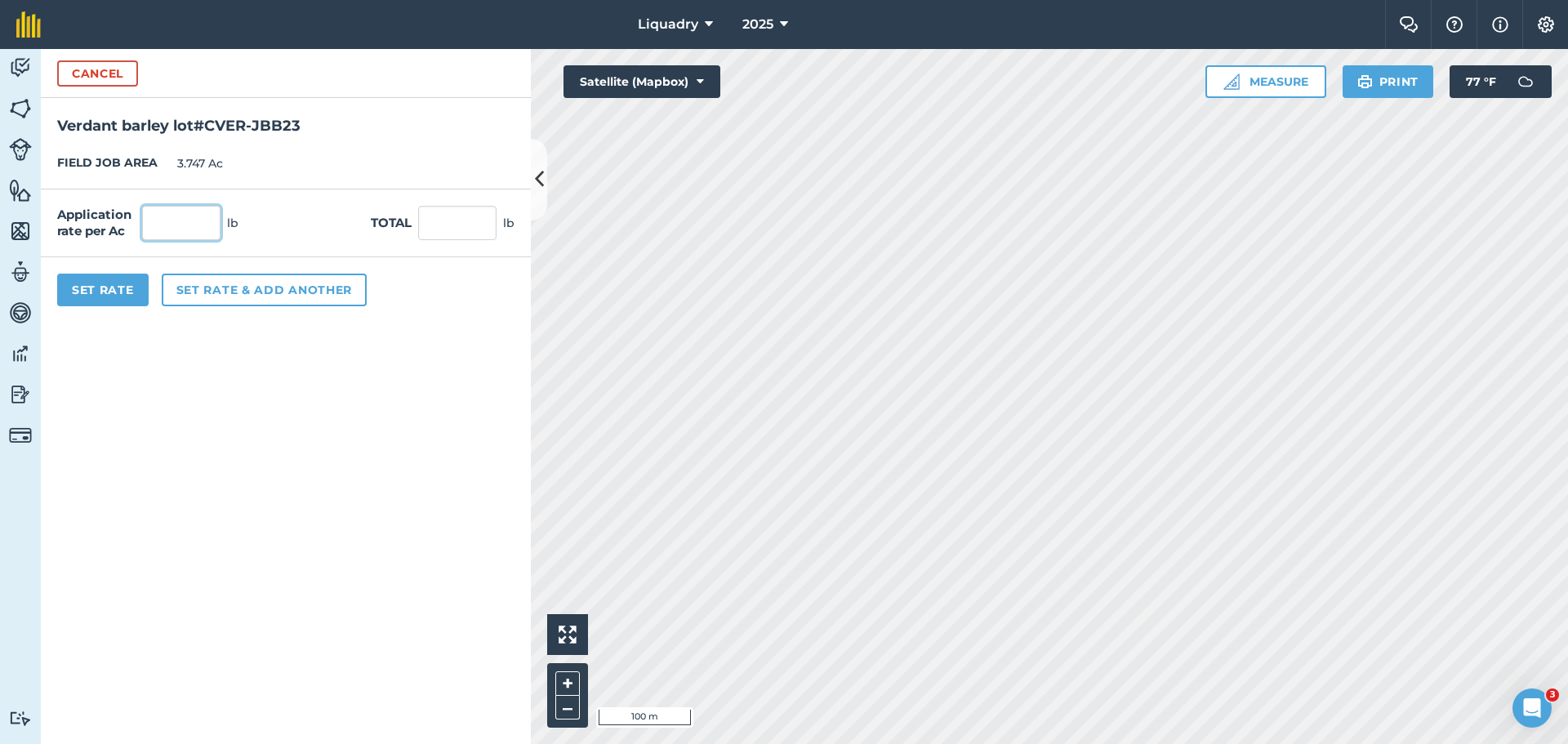
click at [173, 230] on input "text" at bounding box center [181, 223] width 78 height 34
type input "150"
type input "562.05"
click at [103, 289] on button "Set Rate" at bounding box center [103, 290] width 92 height 32
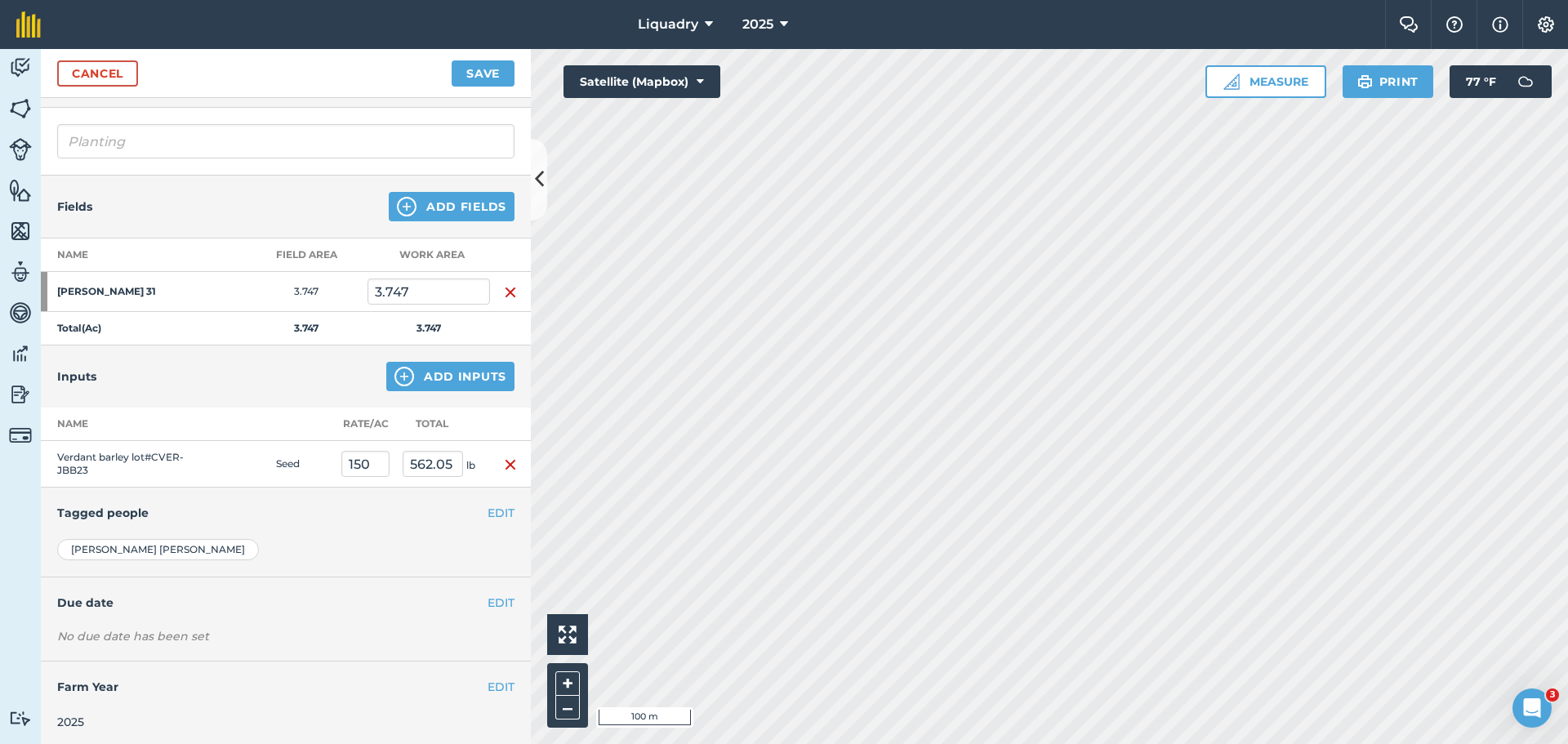
scroll to position [99, 0]
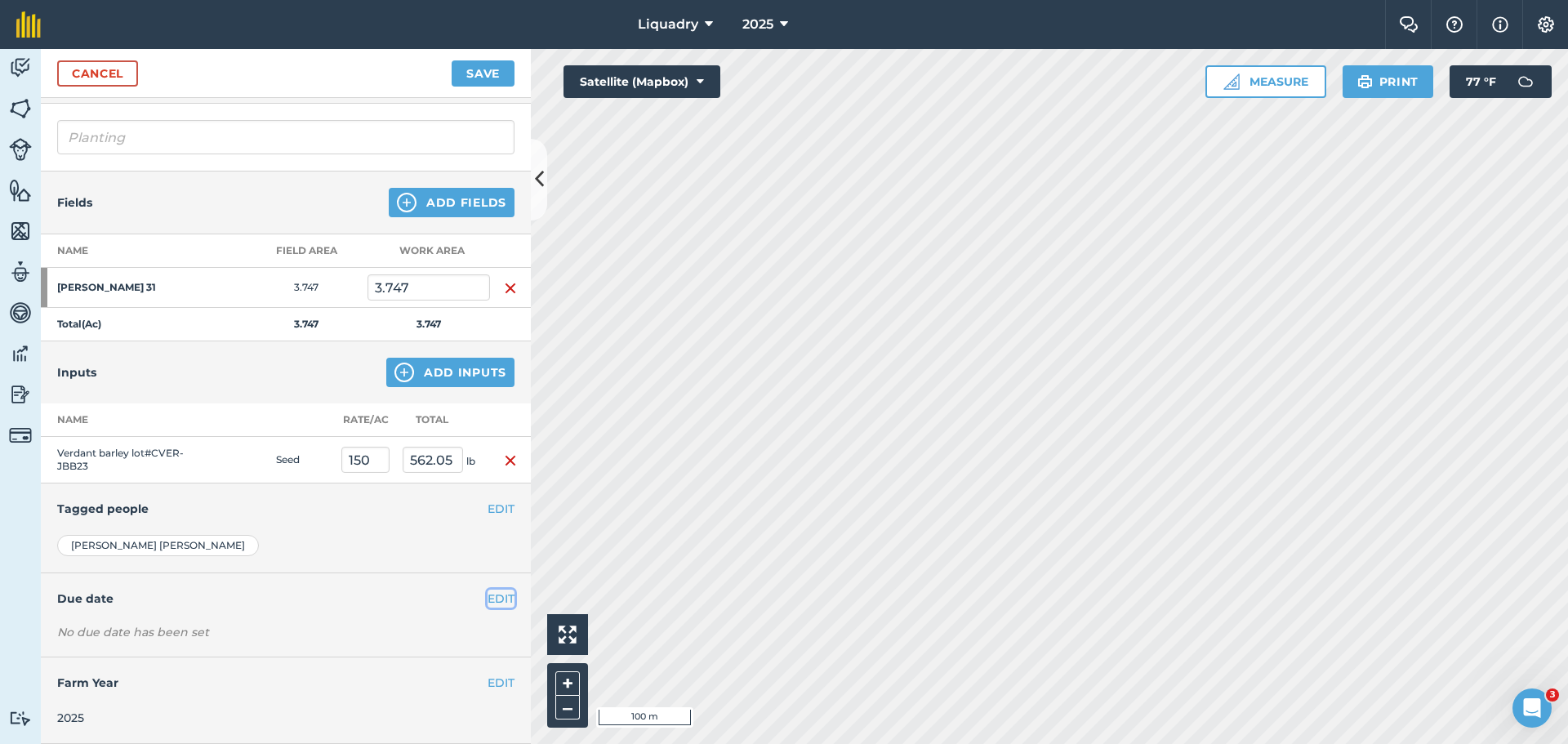
click at [490, 597] on button "EDIT" at bounding box center [501, 598] width 27 height 18
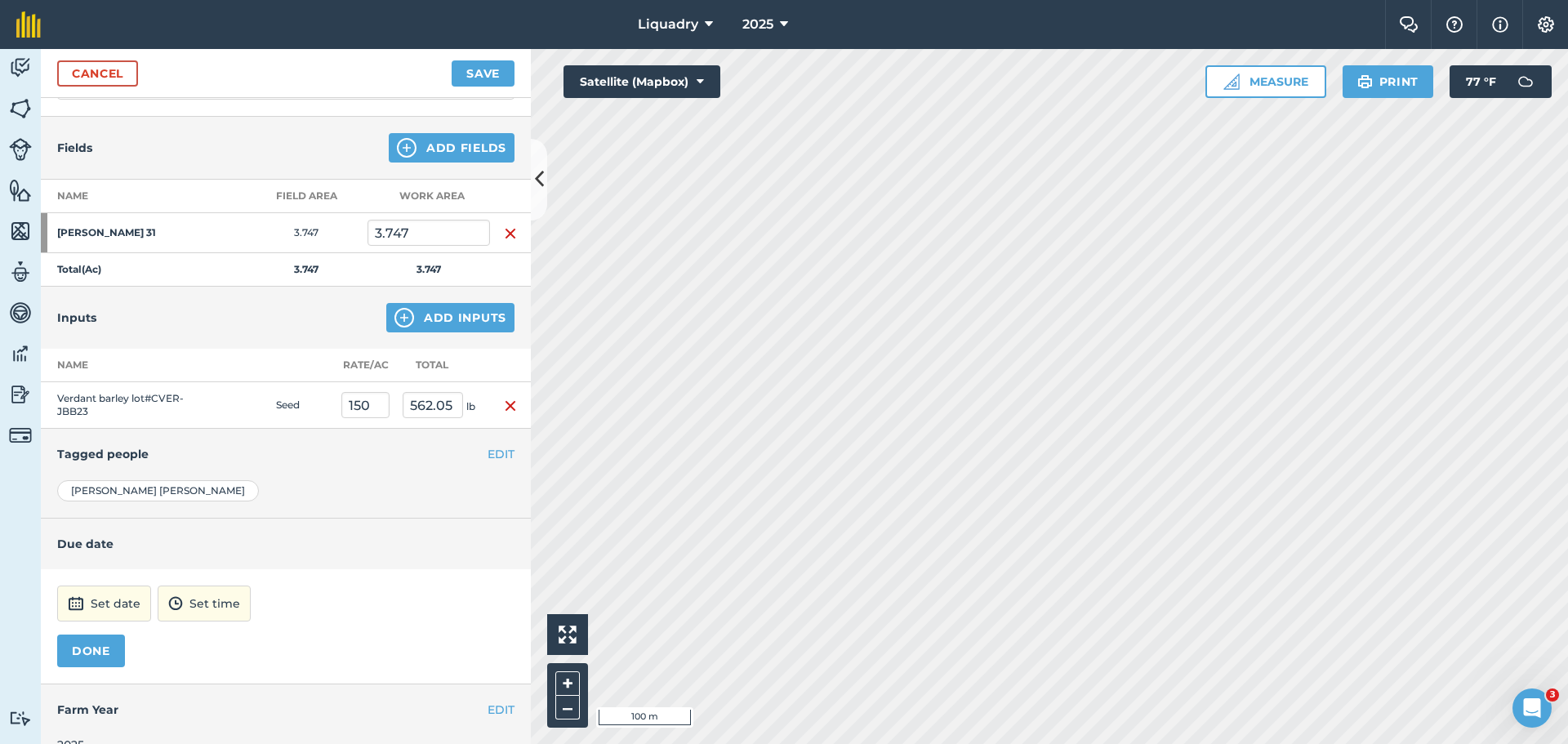
scroll to position [180, 0]
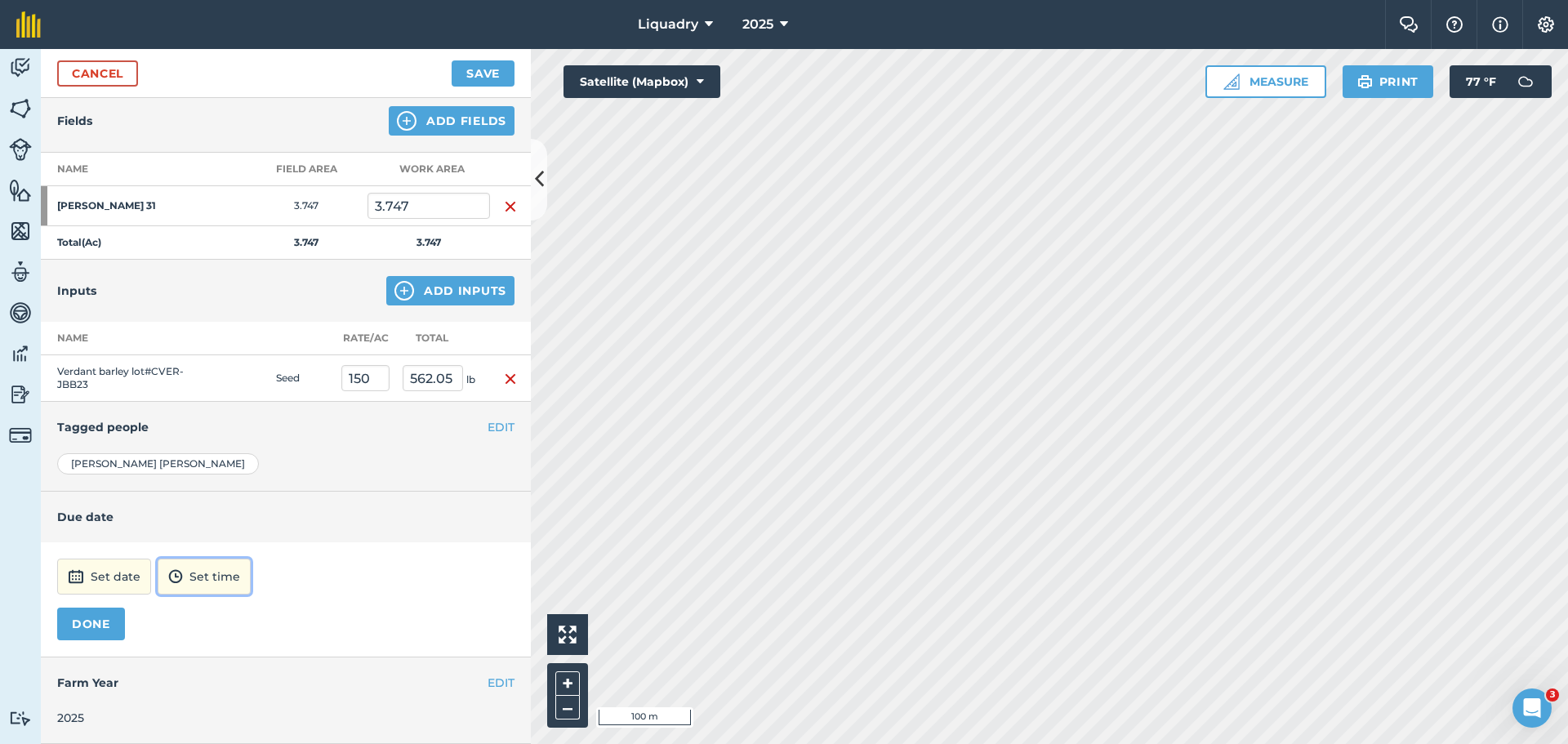
click at [216, 575] on button "Set time" at bounding box center [204, 576] width 94 height 36
click at [105, 579] on button "Set date" at bounding box center [104, 576] width 94 height 36
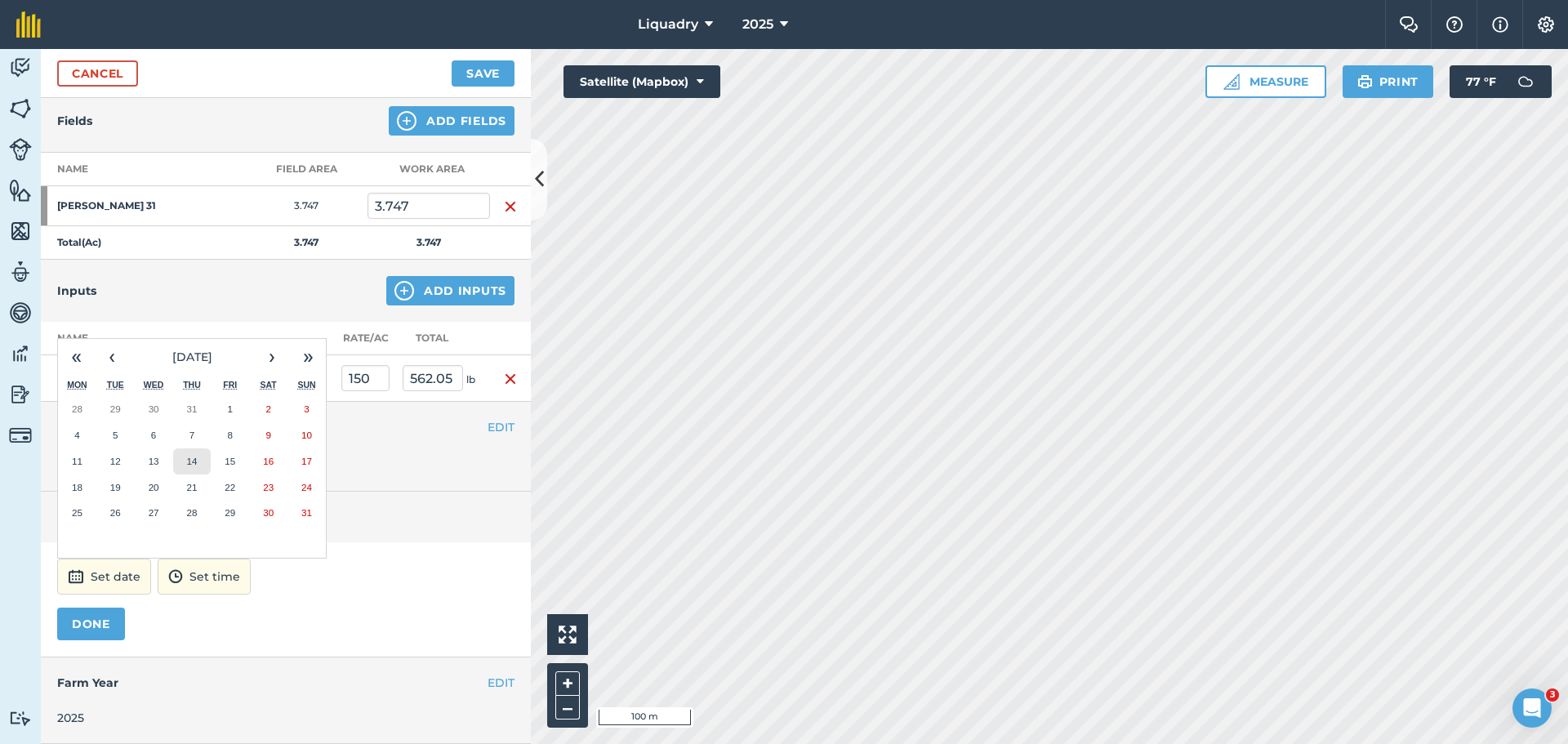
click at [195, 458] on abbr "14" at bounding box center [191, 461] width 10 height 10
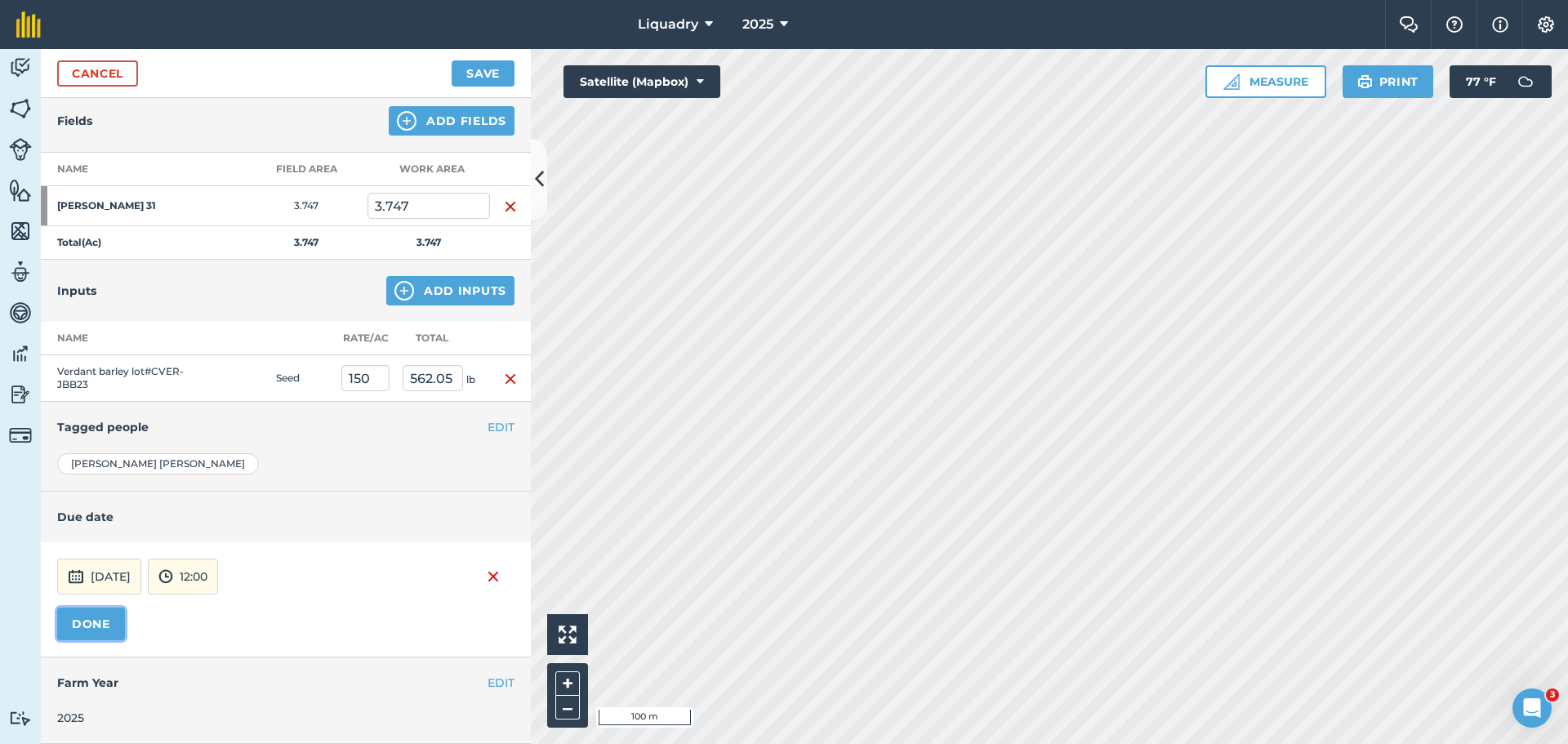
click at [105, 620] on button "DONE" at bounding box center [91, 624] width 68 height 32
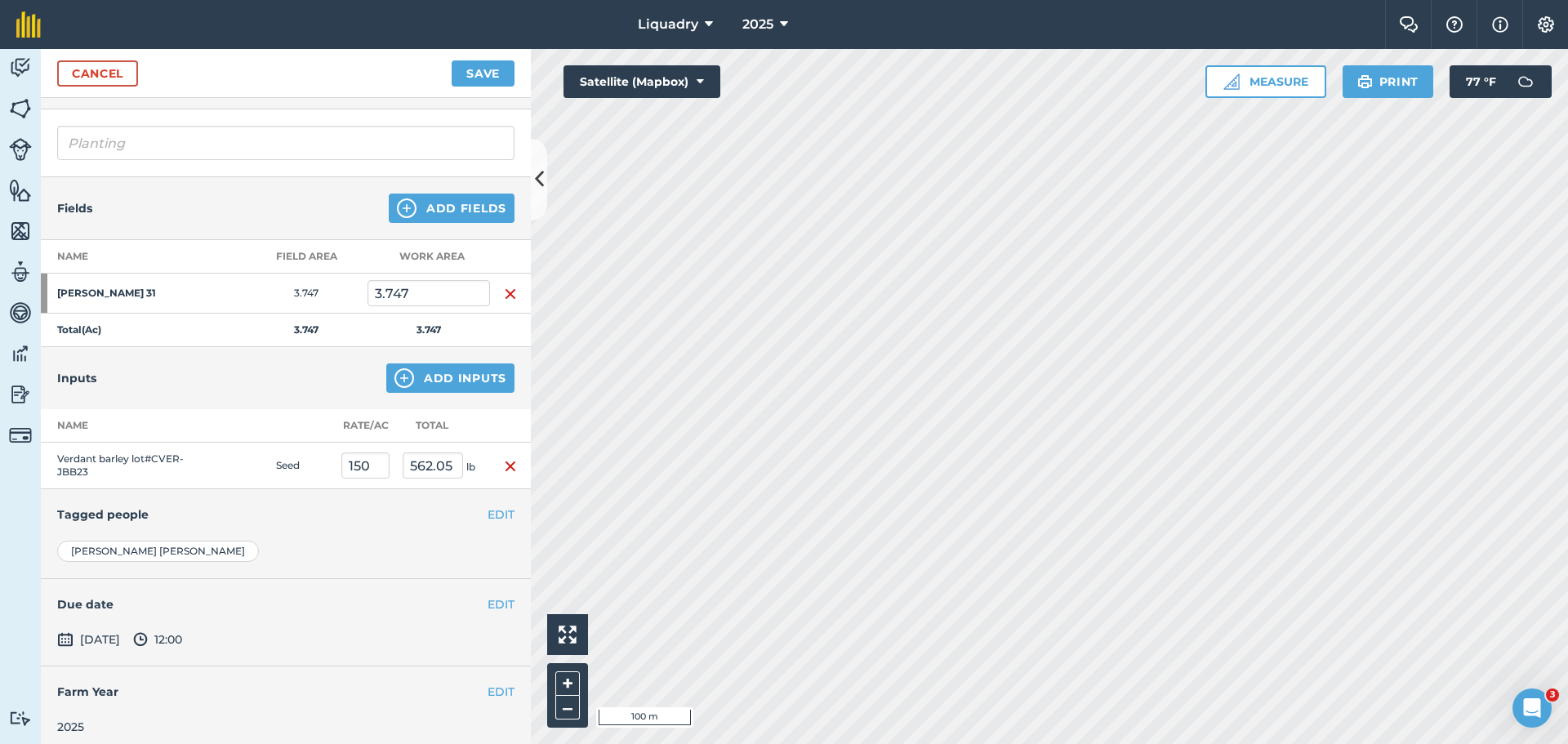
scroll to position [102, 0]
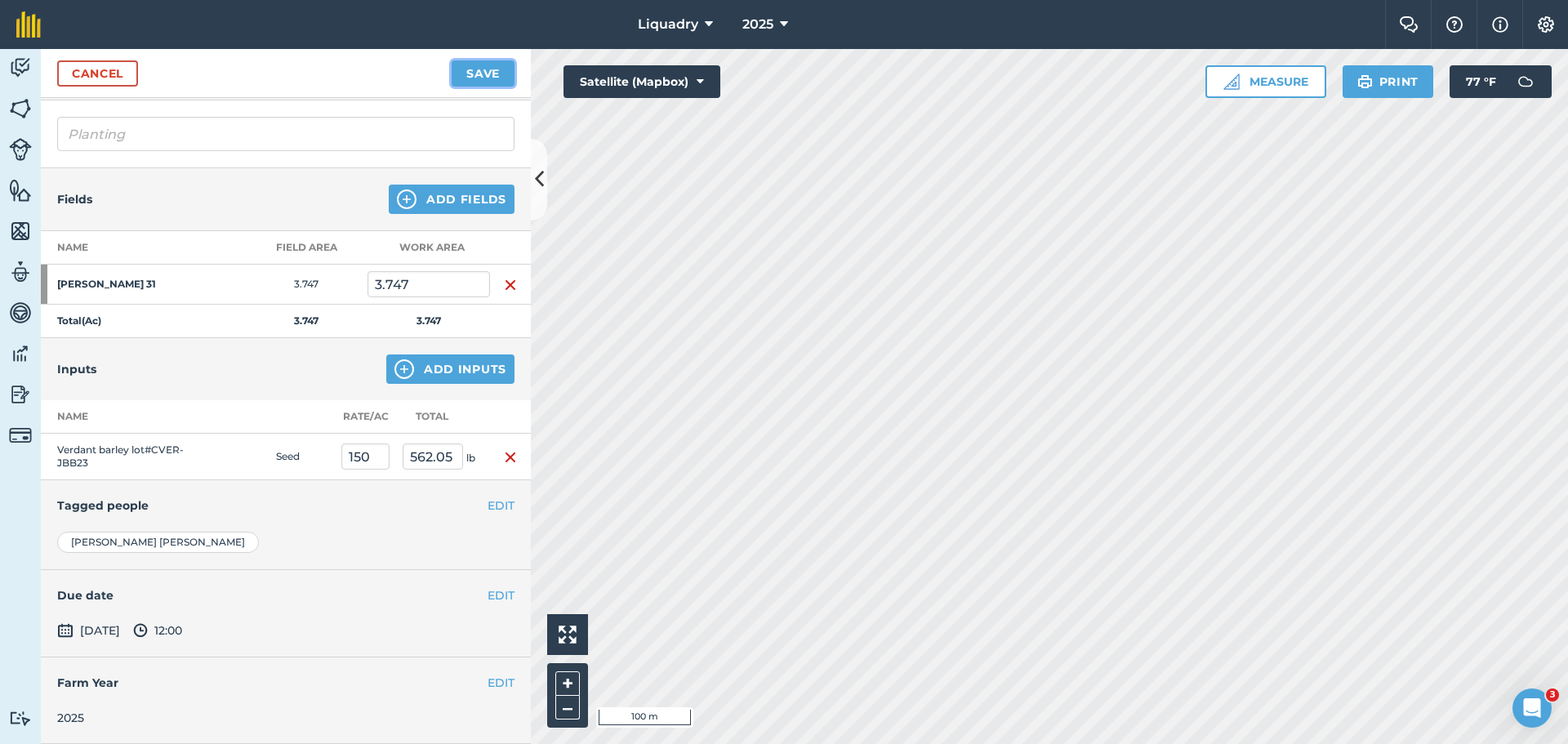
click at [470, 71] on button "Save" at bounding box center [483, 72] width 63 height 26
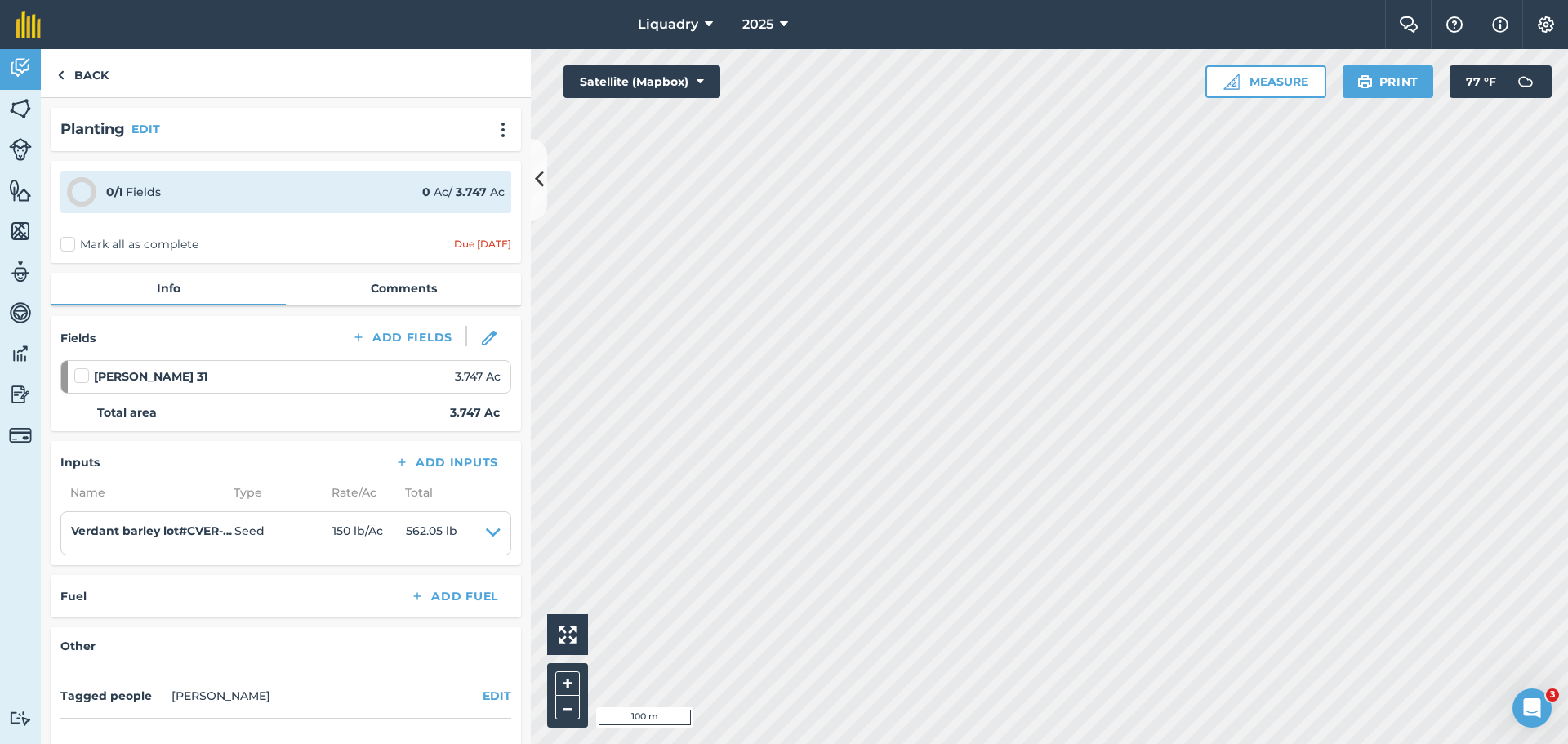
click at [82, 367] on label at bounding box center [84, 367] width 20 height 0
click at [82, 373] on input "checkbox" at bounding box center [79, 372] width 10 height 10
checkbox input "false"
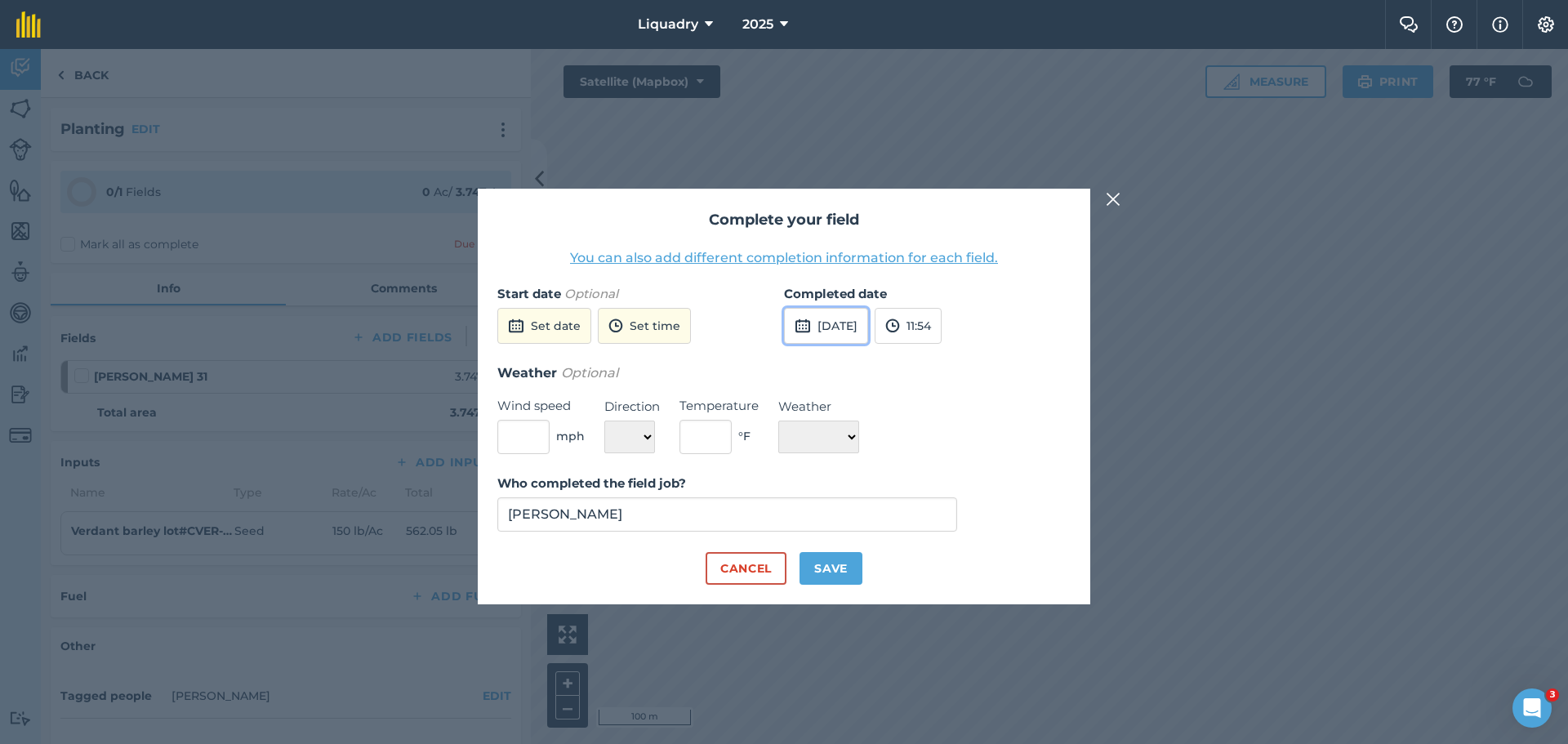
click at [807, 320] on img at bounding box center [803, 325] width 16 height 20
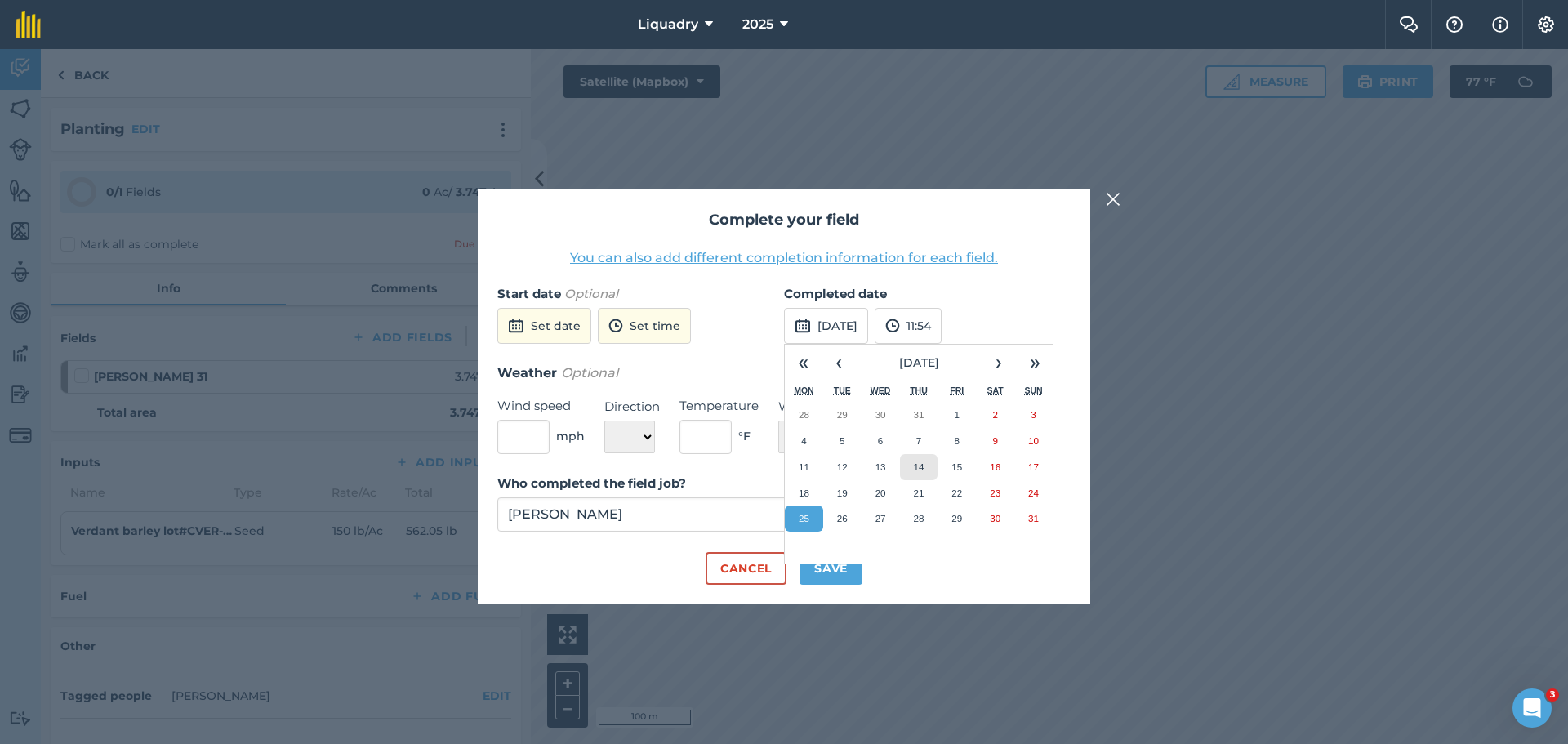
click at [916, 463] on abbr "14" at bounding box center [918, 466] width 10 height 10
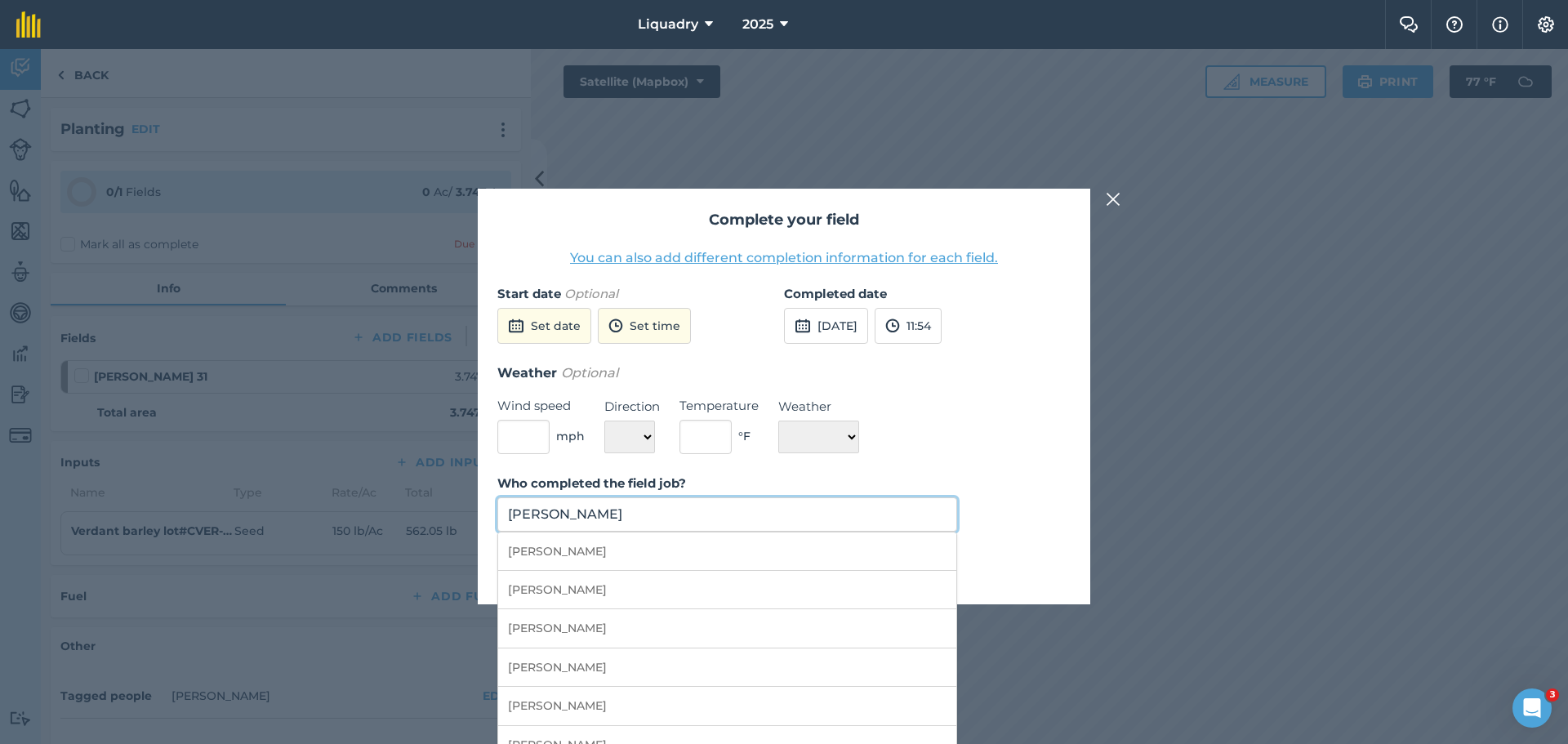
click at [649, 515] on input "[PERSON_NAME]" at bounding box center [727, 514] width 460 height 34
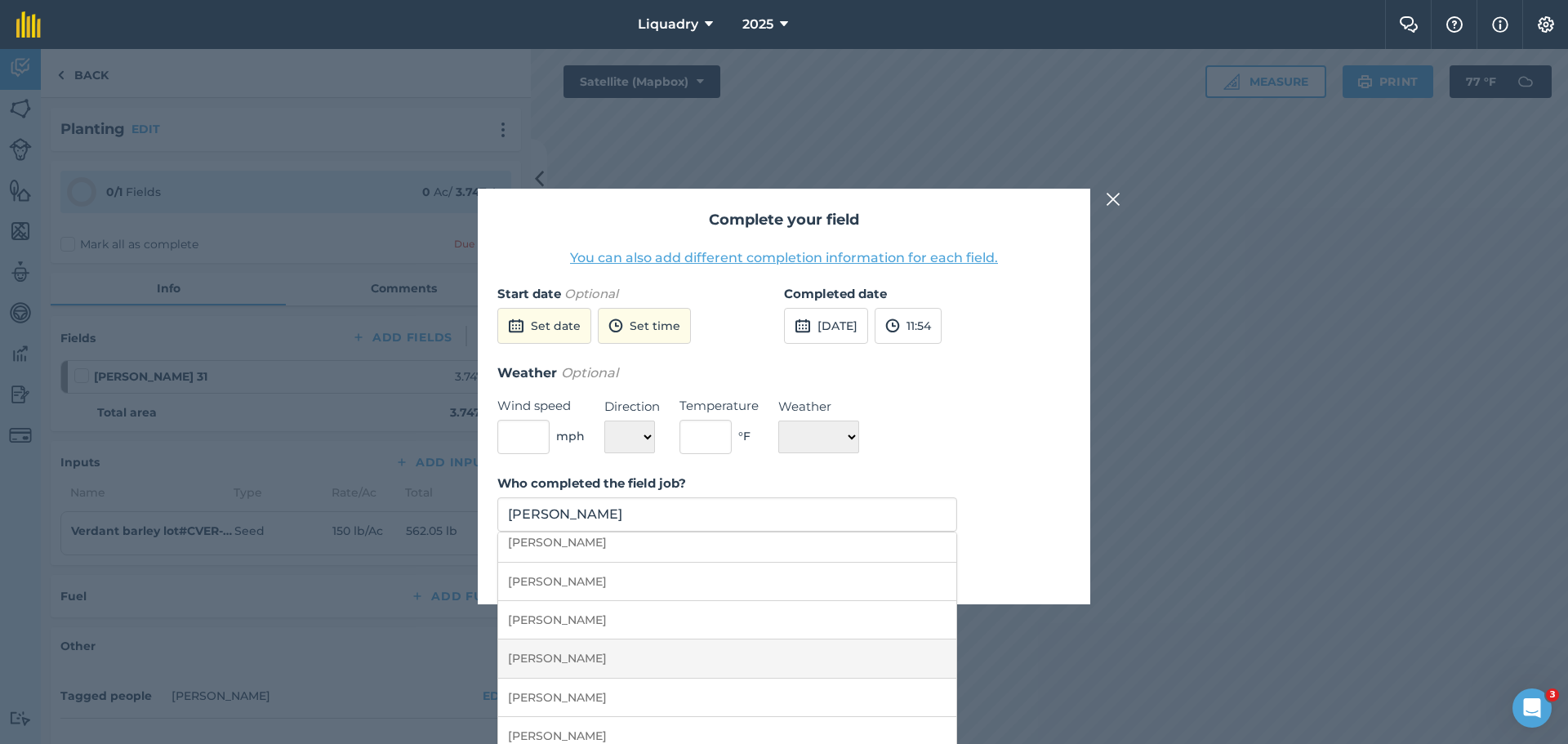
click at [599, 652] on li "[PERSON_NAME]" at bounding box center [727, 658] width 458 height 38
type input "[PERSON_NAME]"
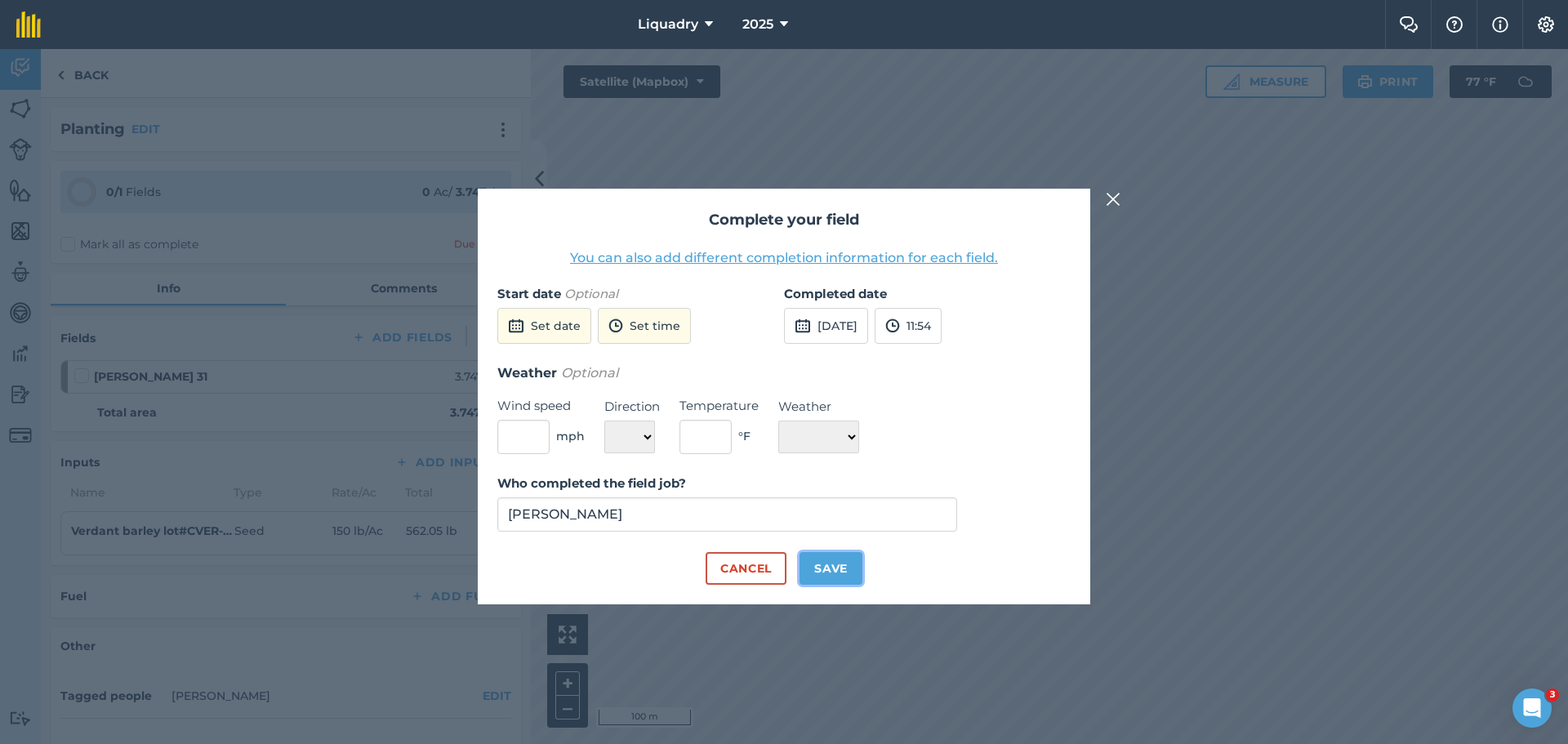
click at [828, 560] on button "Save" at bounding box center [831, 568] width 63 height 32
checkbox input "true"
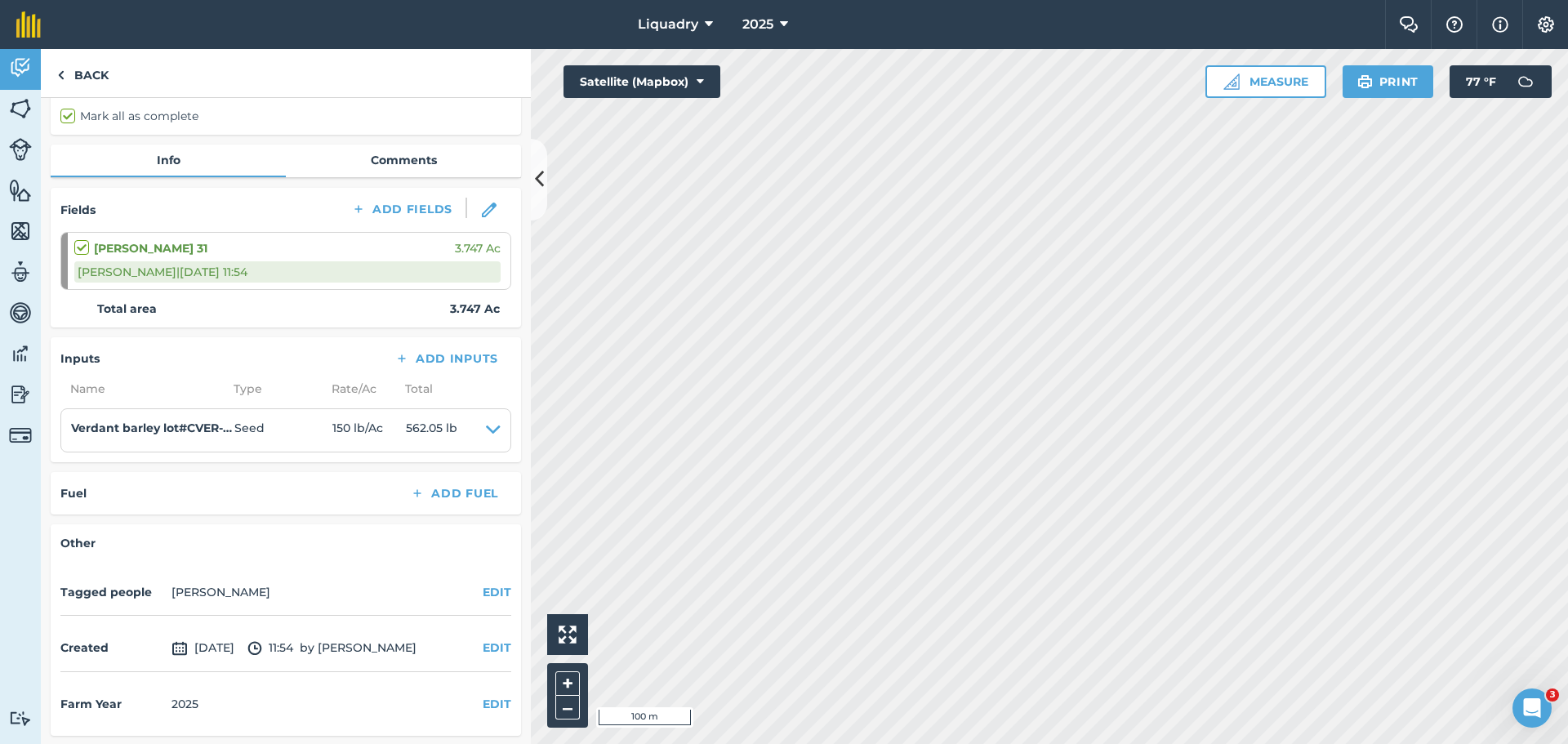
scroll to position [130, 0]
click at [94, 77] on link "Back" at bounding box center [83, 72] width 84 height 48
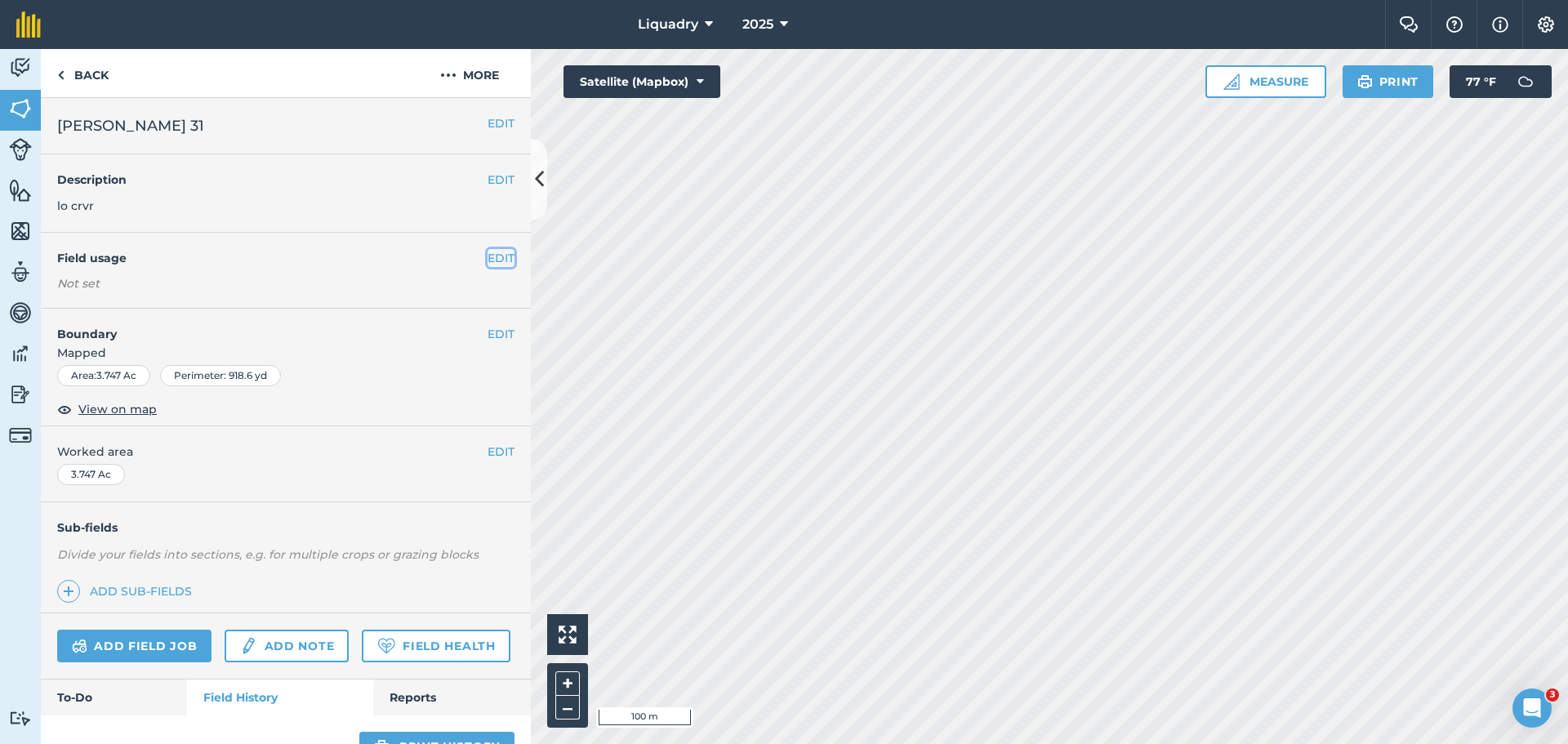
click at [496, 254] on button "EDIT" at bounding box center [501, 258] width 27 height 18
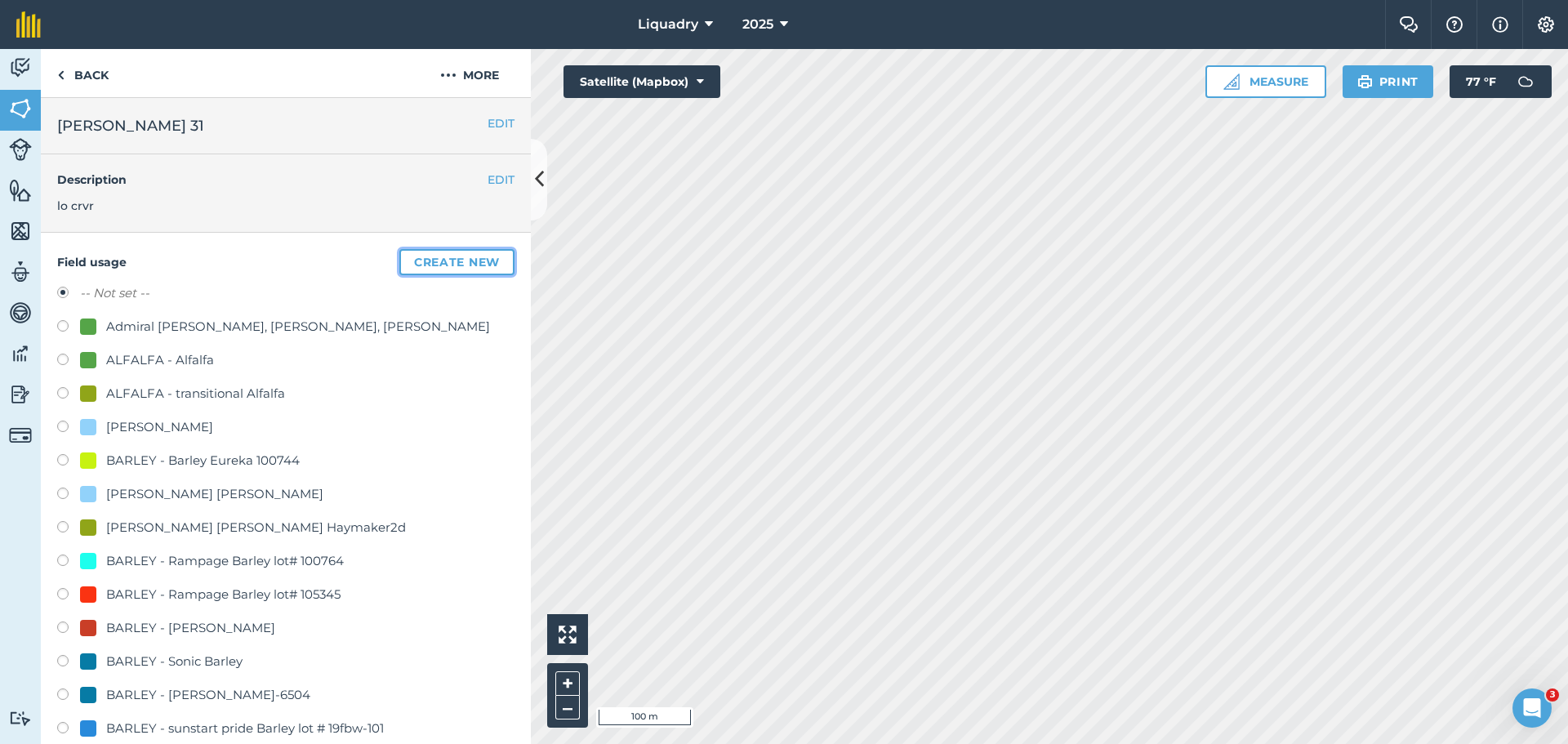
click at [464, 261] on button "Create new" at bounding box center [457, 261] width 115 height 26
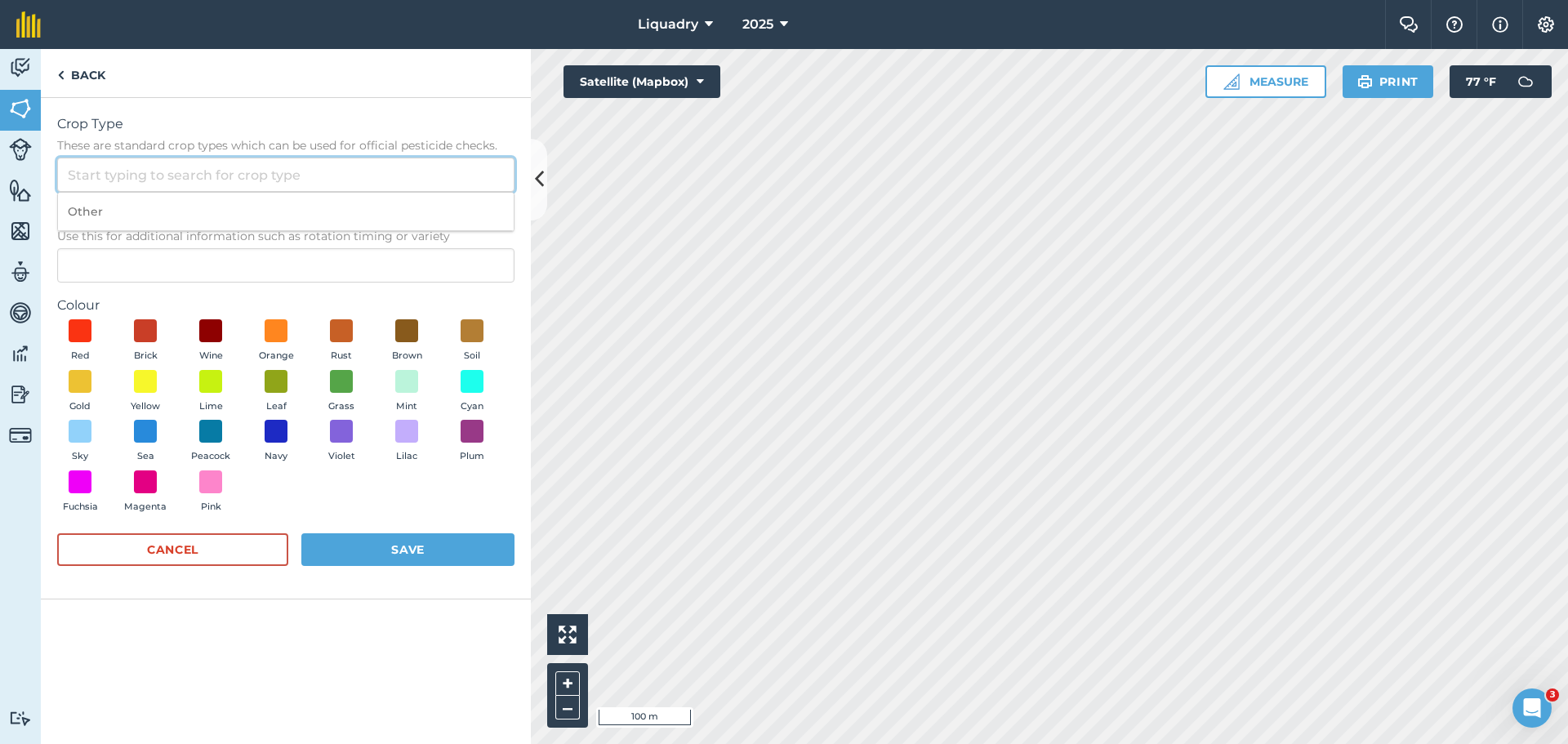
click at [154, 173] on input "Crop Type These are standard crop types which can be used for official pesticid…" at bounding box center [285, 175] width 457 height 34
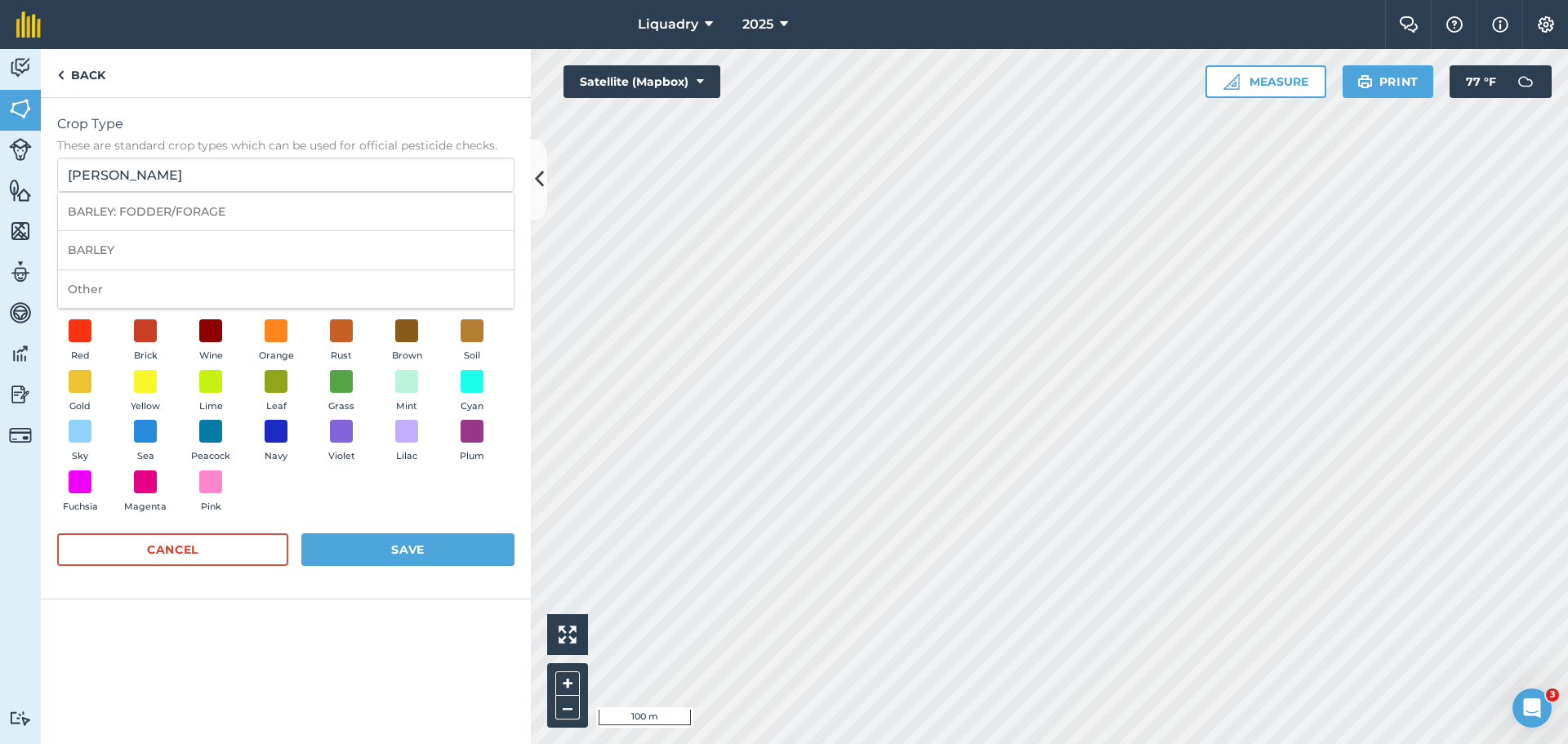
click at [338, 117] on span "Crop Type" at bounding box center [285, 124] width 457 height 20
click at [338, 157] on input "[PERSON_NAME]" at bounding box center [285, 175] width 457 height 34
click at [521, 329] on div "Crop Type These are standard crop types which can be used for official pesticid…" at bounding box center [286, 349] width 491 height 502
click at [220, 165] on input "[PERSON_NAME]" at bounding box center [285, 175] width 457 height 34
click at [131, 252] on li "BARLEY" at bounding box center [286, 250] width 456 height 38
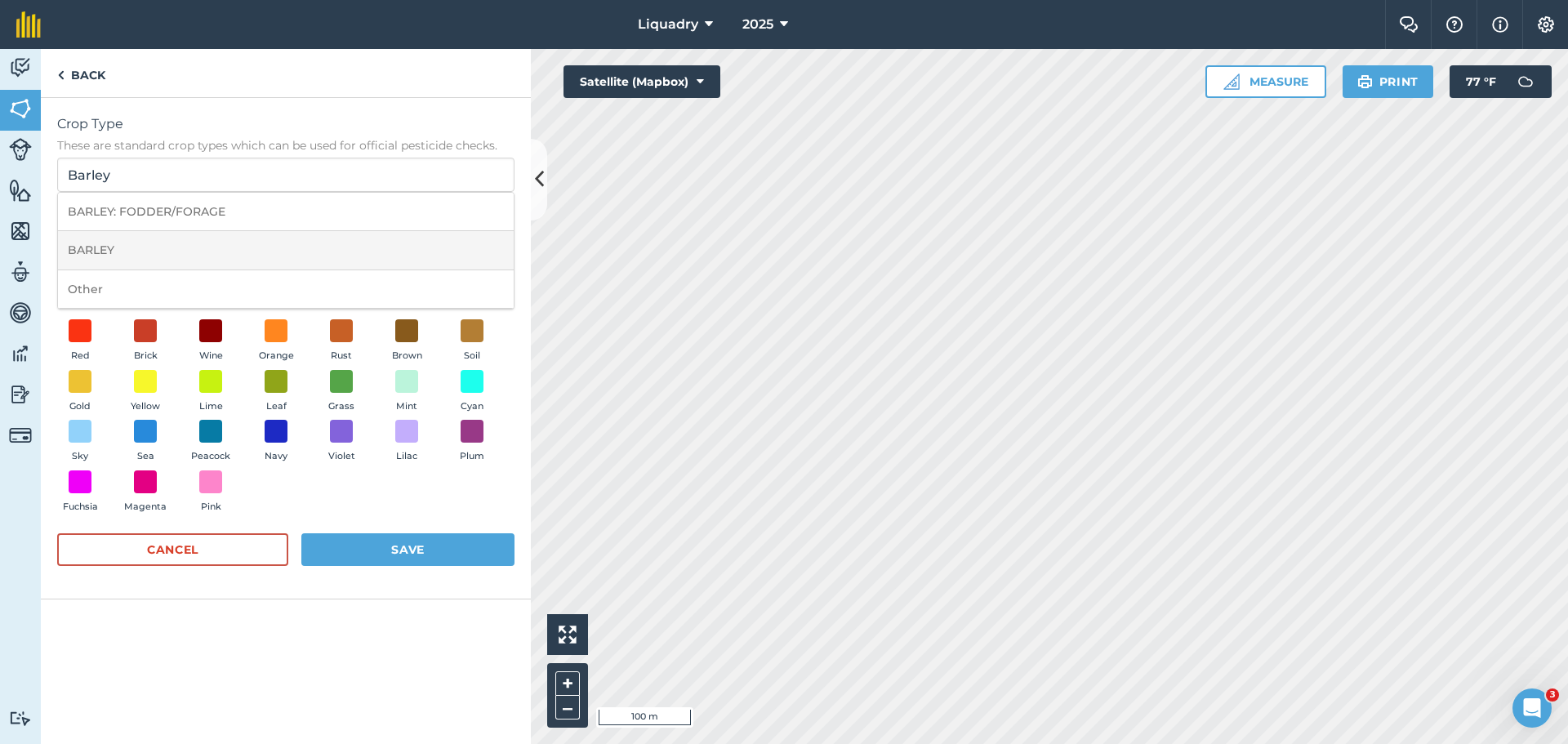
type input "BARLEY"
click at [116, 264] on input "Description Optional Use this for additional information such as rotation timin…" at bounding box center [285, 265] width 457 height 34
type input "Verdant"
click at [145, 429] on span at bounding box center [146, 431] width 26 height 26
click at [365, 549] on button "Save" at bounding box center [408, 549] width 213 height 32
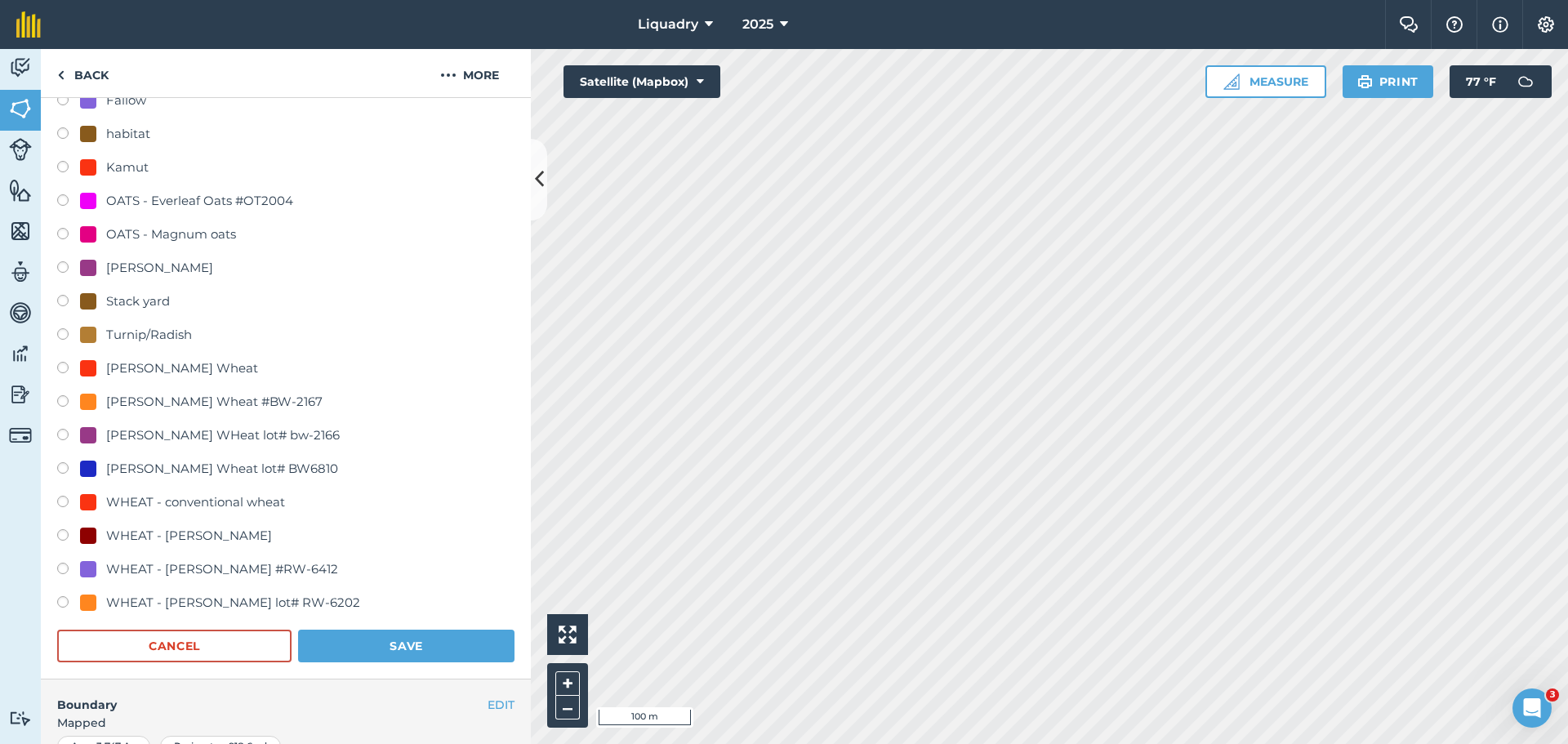
scroll to position [1143, 0]
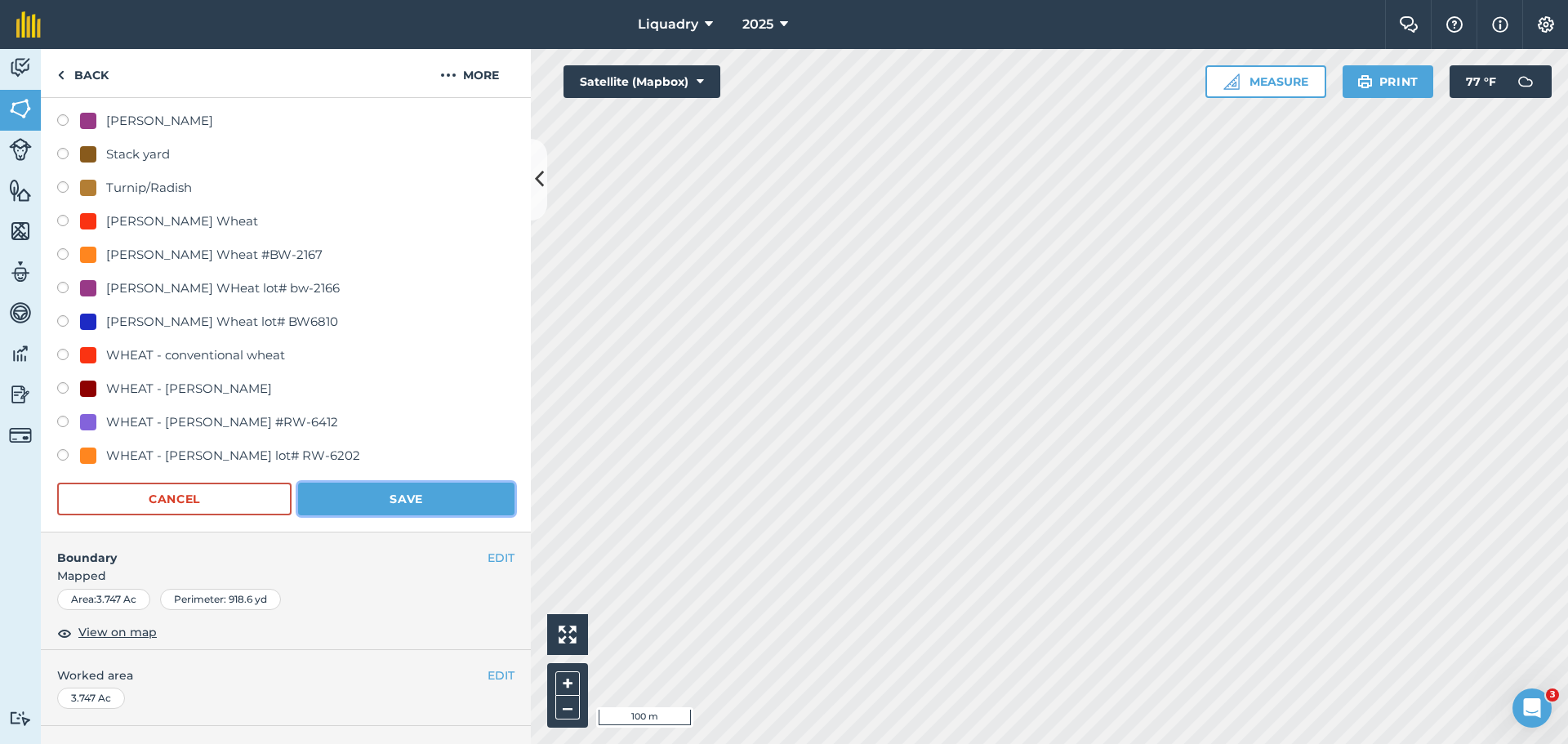
click at [415, 497] on button "Save" at bounding box center [406, 499] width 217 height 32
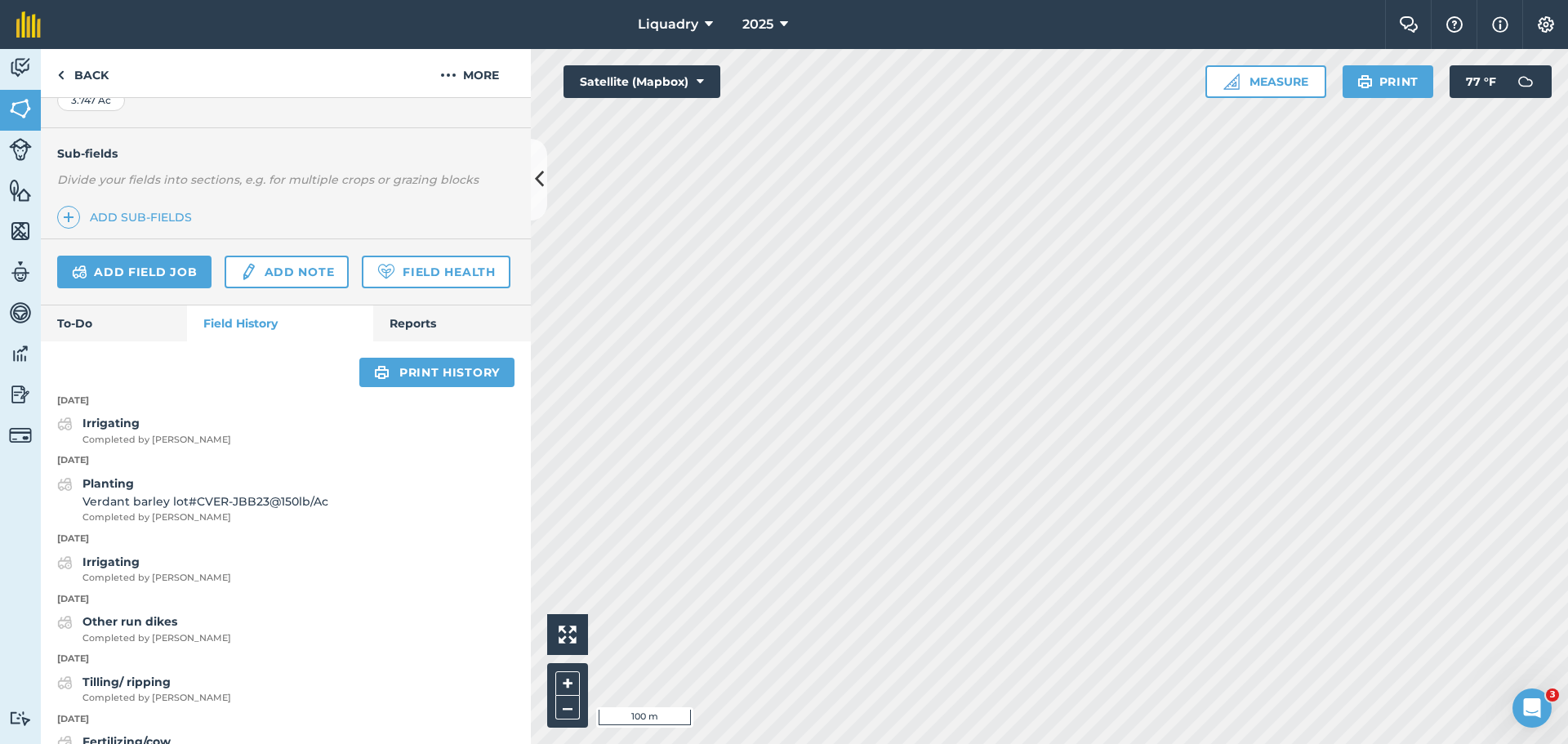
scroll to position [163, 0]
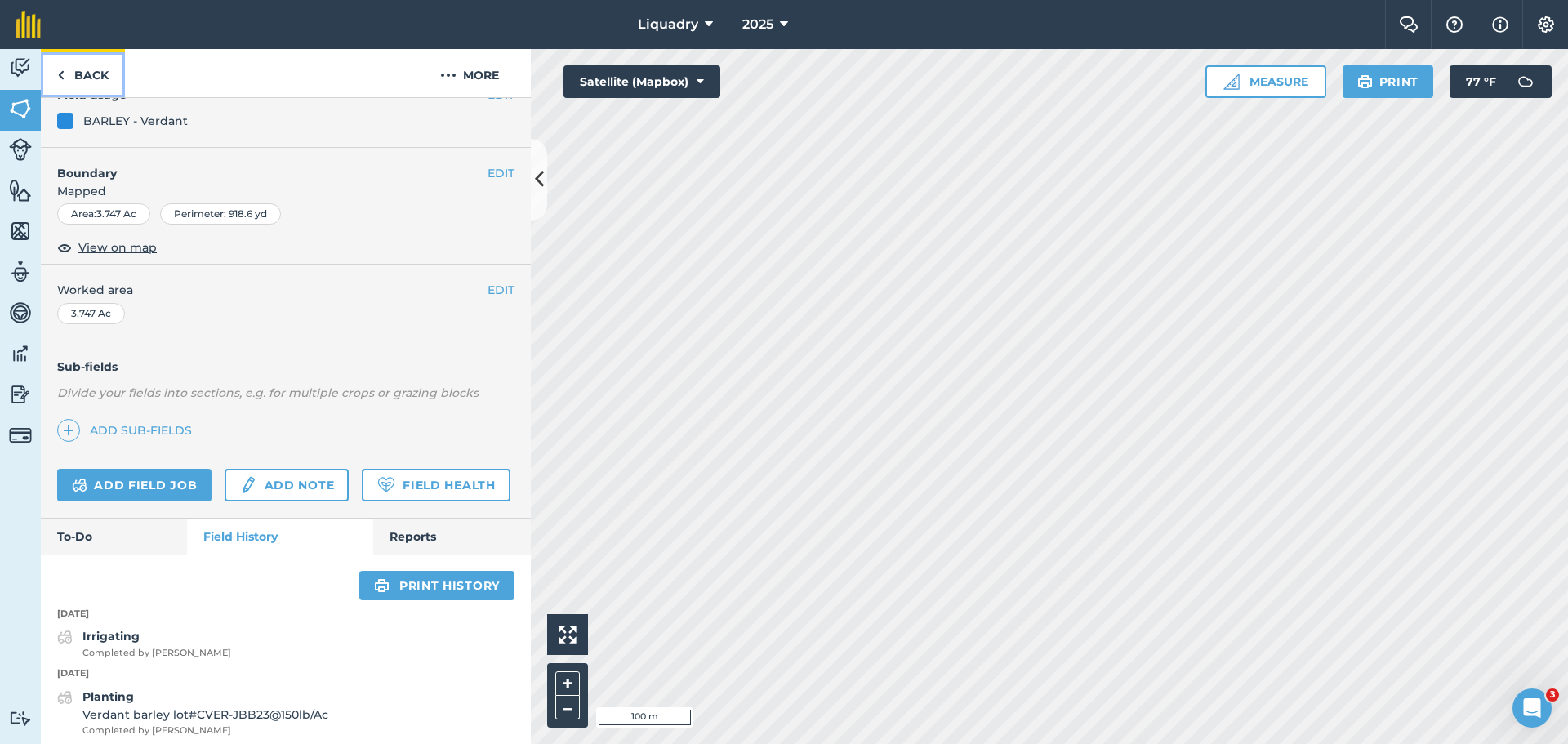
click at [99, 71] on link "Back" at bounding box center [83, 72] width 84 height 48
